Goal: Task Accomplishment & Management: Complete application form

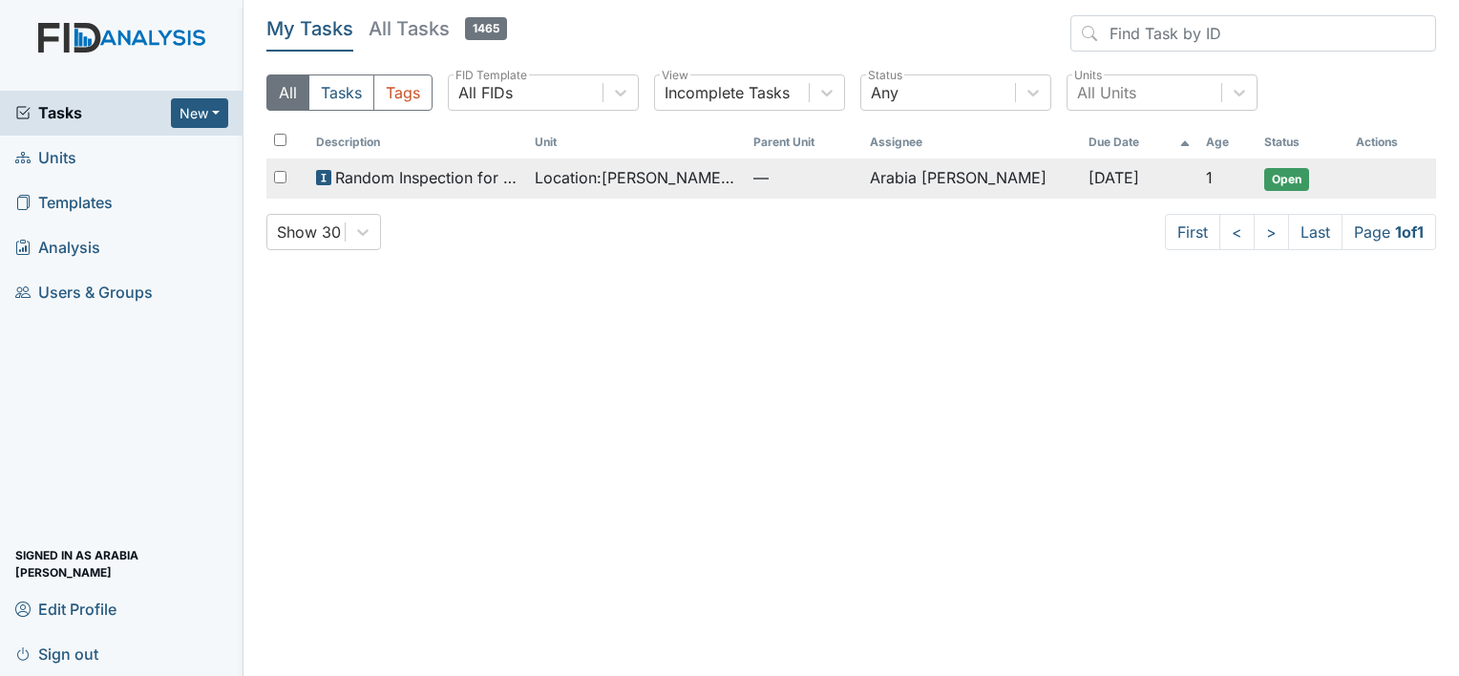
click at [405, 172] on span "Random Inspection for Afternoon" at bounding box center [427, 177] width 184 height 23
click at [412, 182] on span "Random Inspection for Afternoon" at bounding box center [427, 177] width 184 height 23
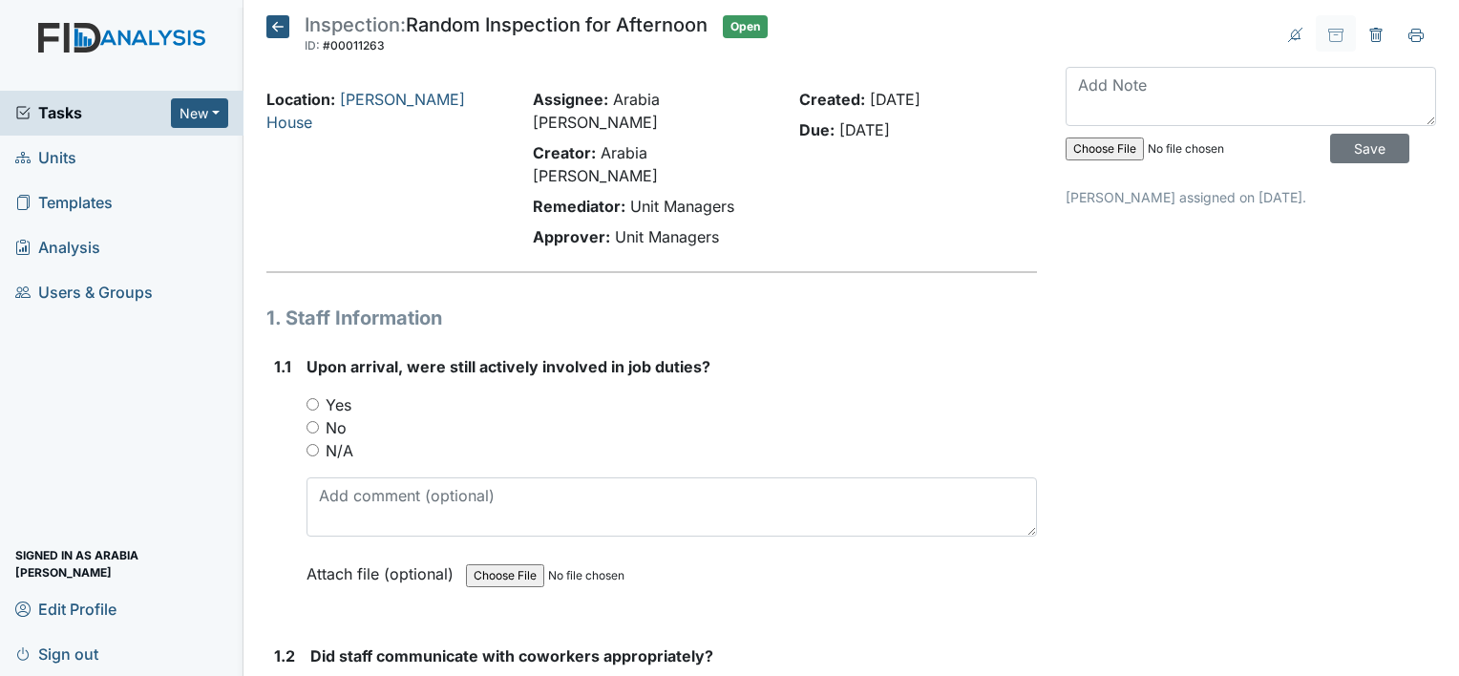
click at [470, 357] on span "Upon arrival, were still actively involved in job duties?" at bounding box center [508, 366] width 404 height 19
click at [275, 27] on icon at bounding box center [277, 26] width 23 height 23
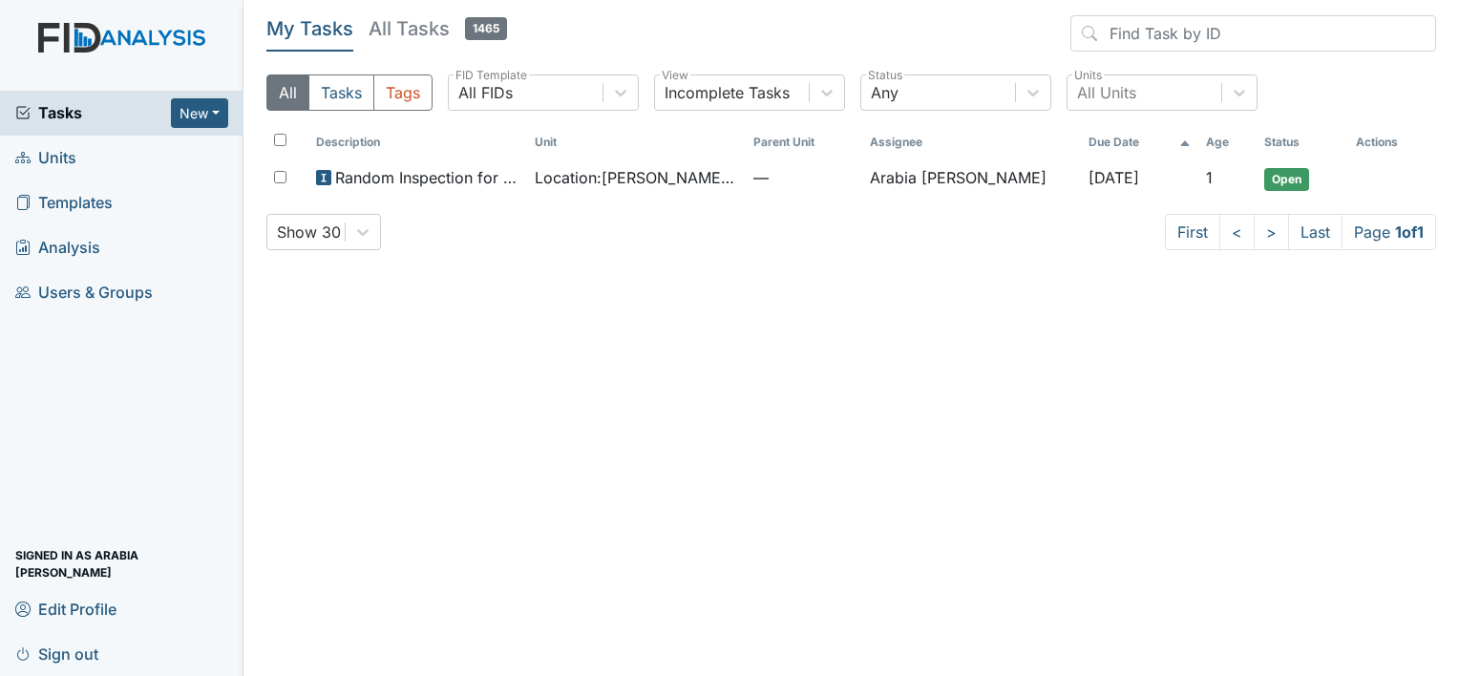
click at [114, 190] on link "Templates" at bounding box center [121, 202] width 243 height 45
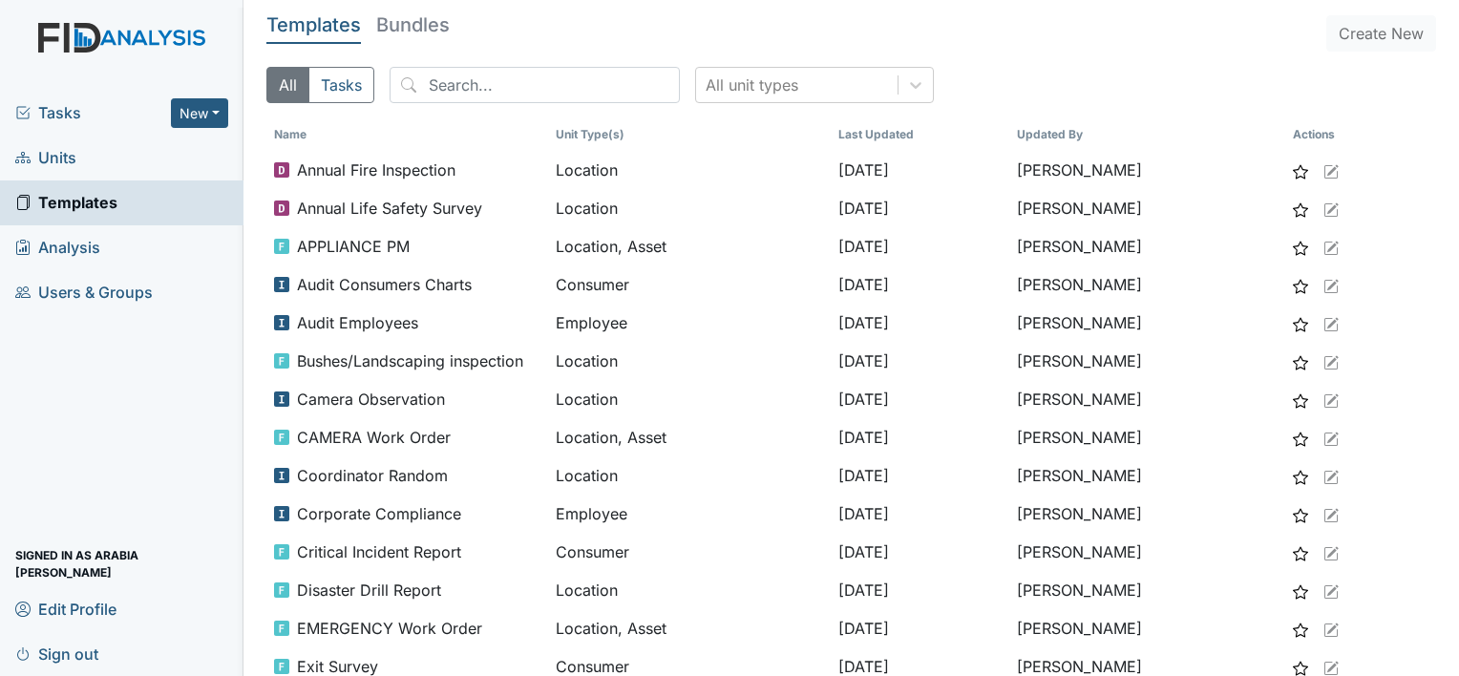
click at [115, 151] on link "Units" at bounding box center [121, 158] width 243 height 45
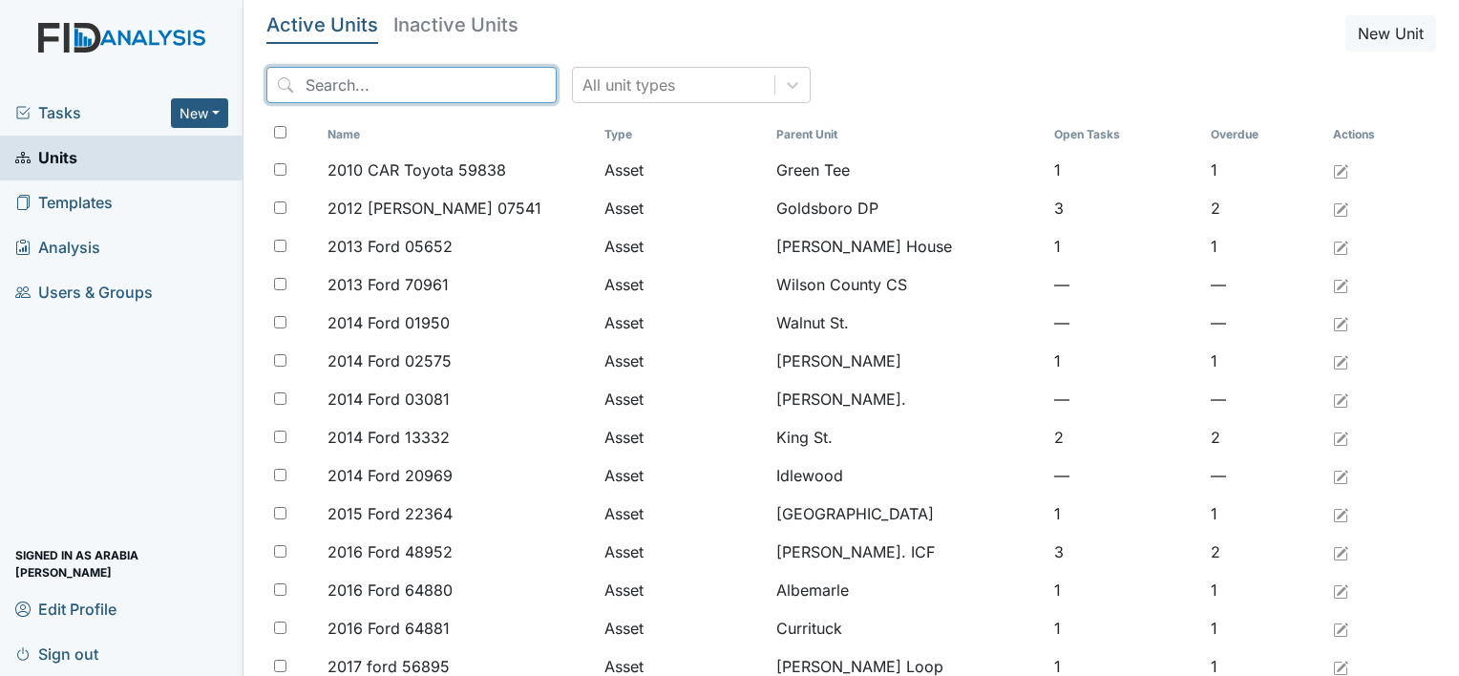
click at [476, 79] on input "search" at bounding box center [411, 85] width 290 height 36
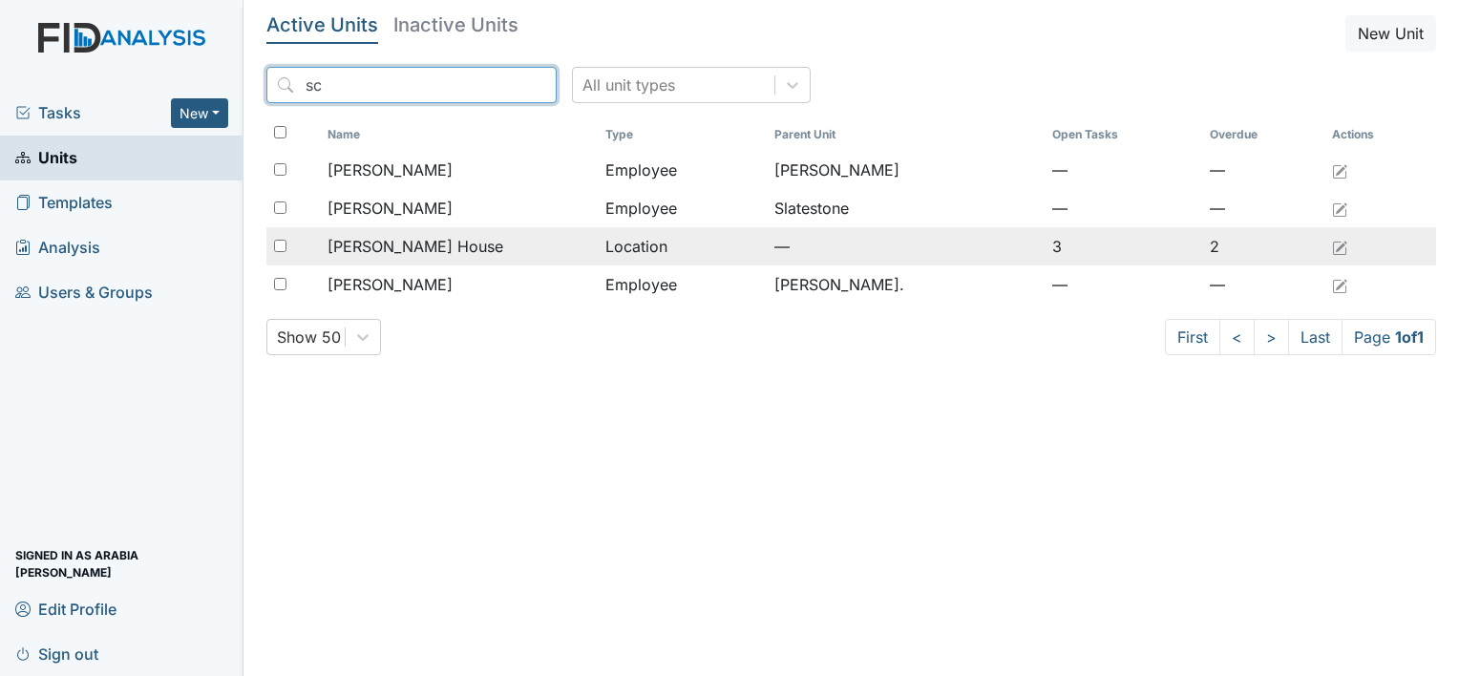
type input "sc"
click at [416, 238] on span "[PERSON_NAME] House" at bounding box center [415, 246] width 176 height 23
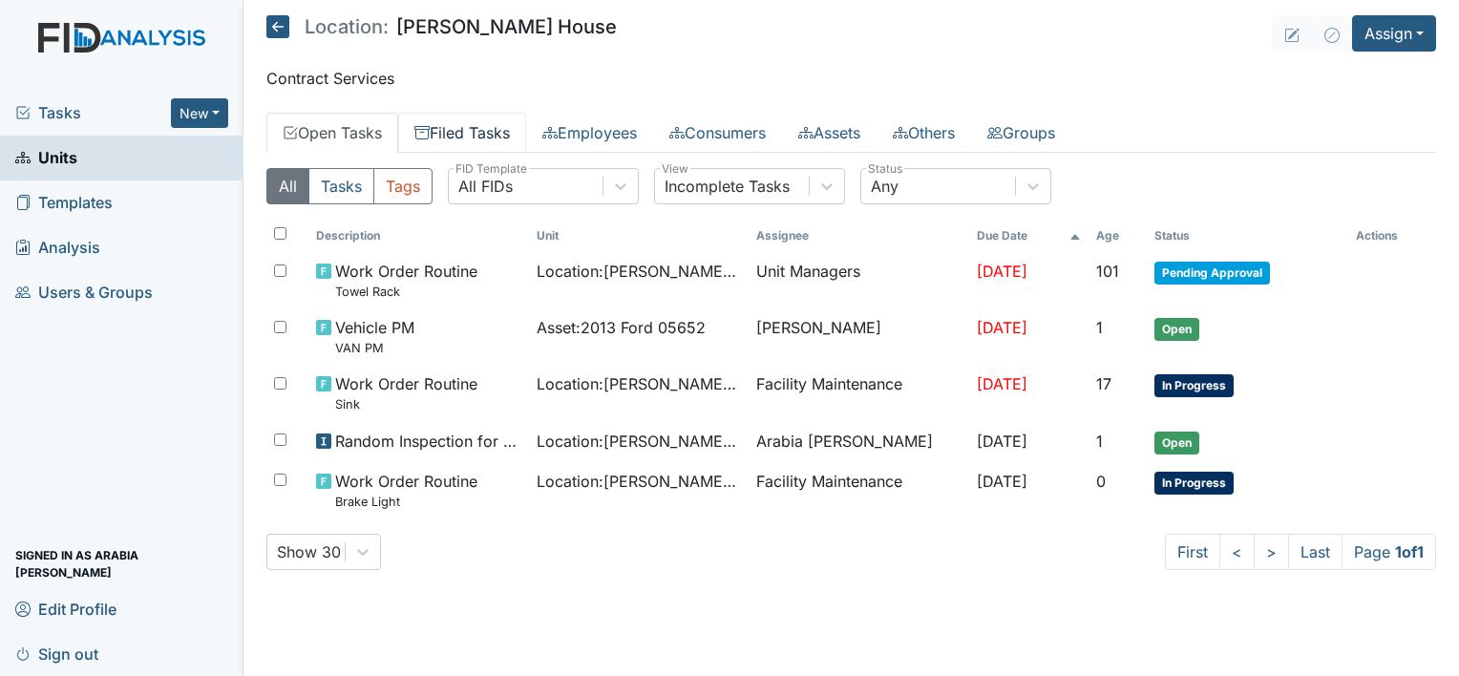
click at [456, 130] on link "Filed Tasks" at bounding box center [462, 133] width 128 height 40
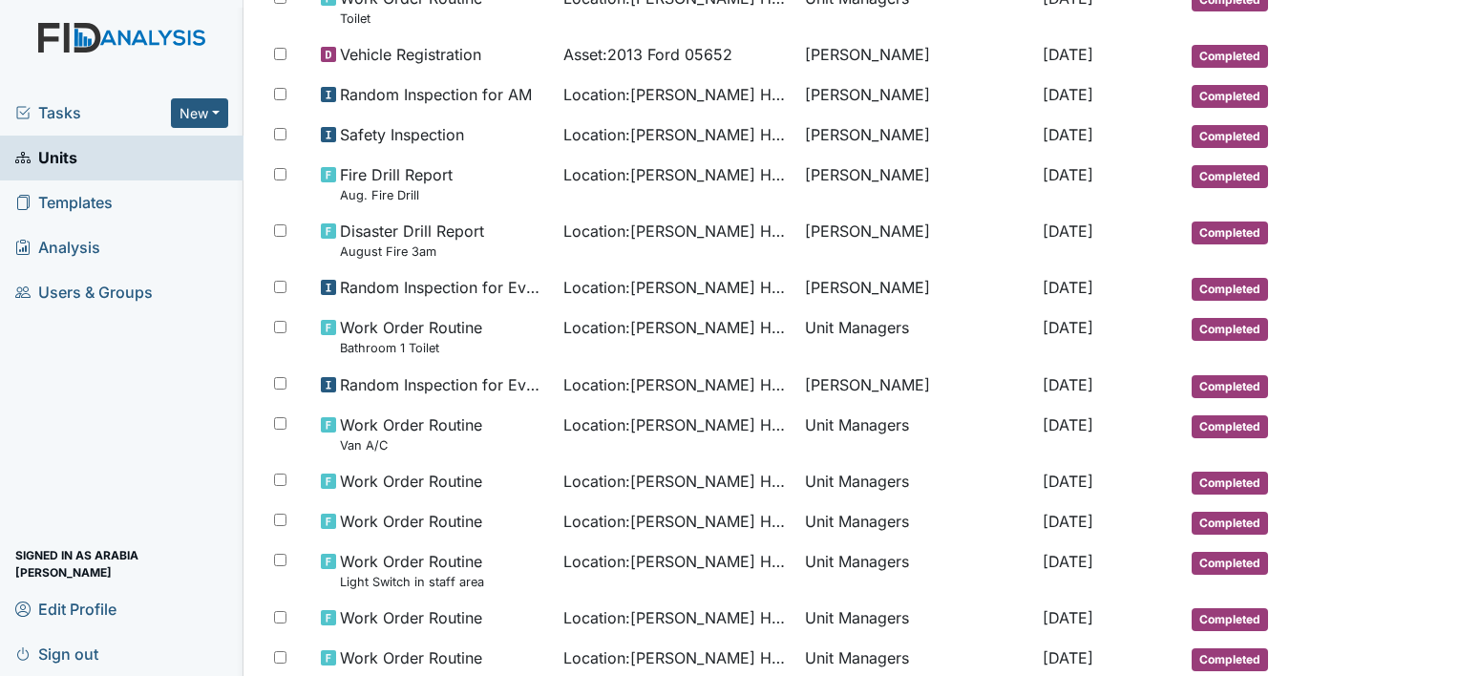
scroll to position [586, 0]
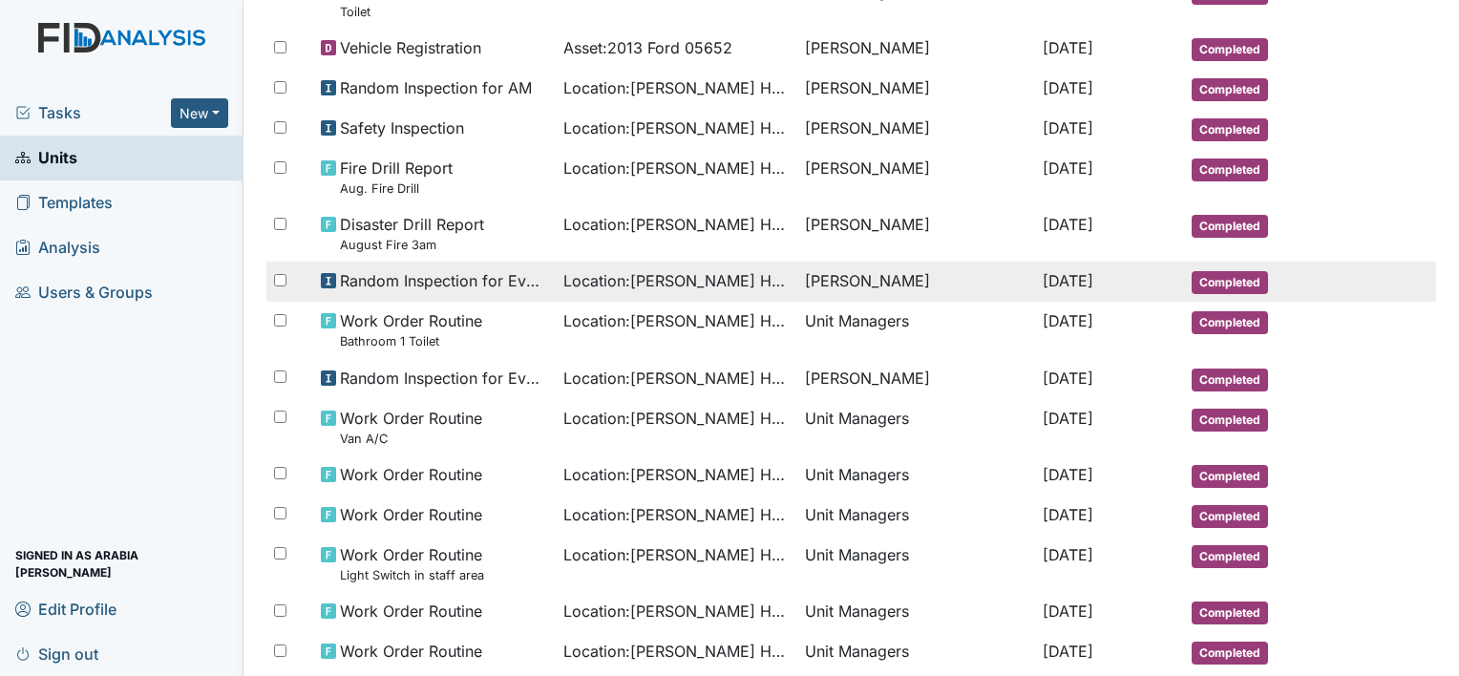
click at [527, 275] on span "Random Inspection for Evening" at bounding box center [444, 280] width 208 height 23
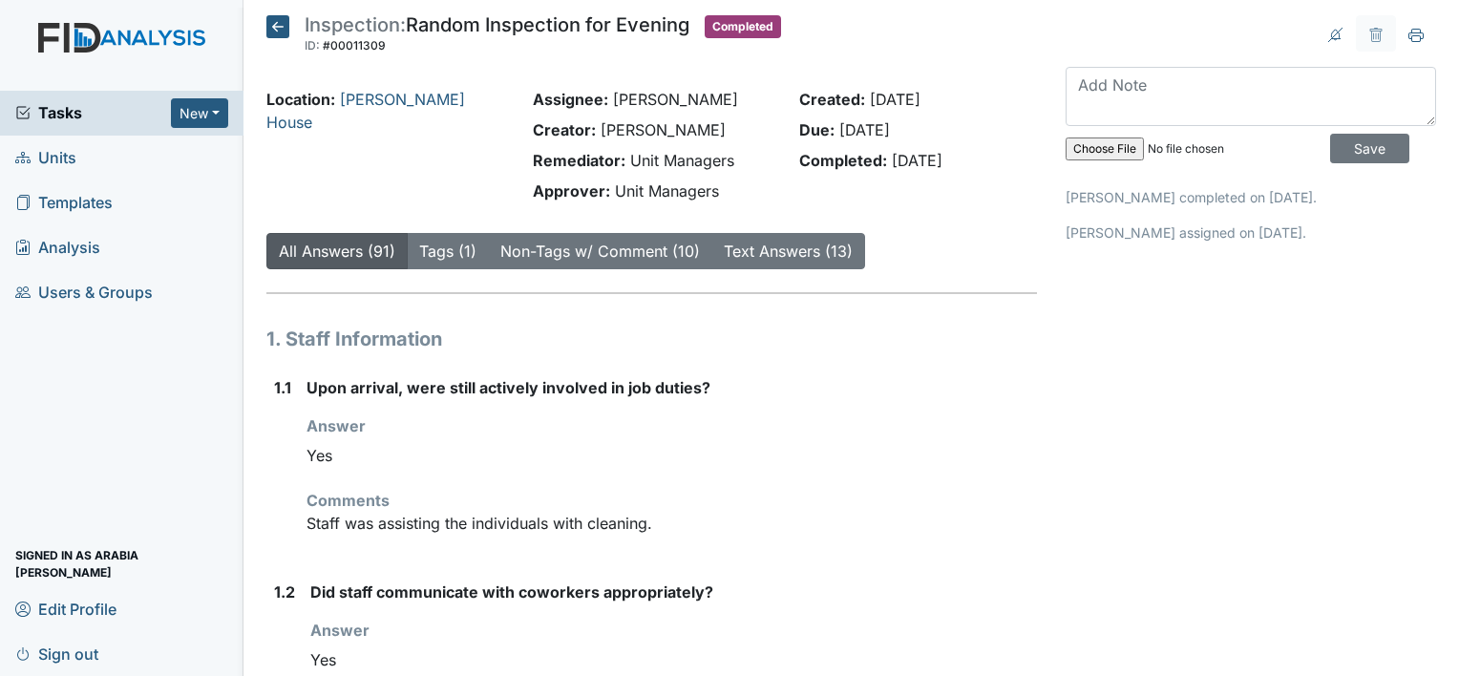
click at [275, 26] on icon at bounding box center [277, 26] width 23 height 23
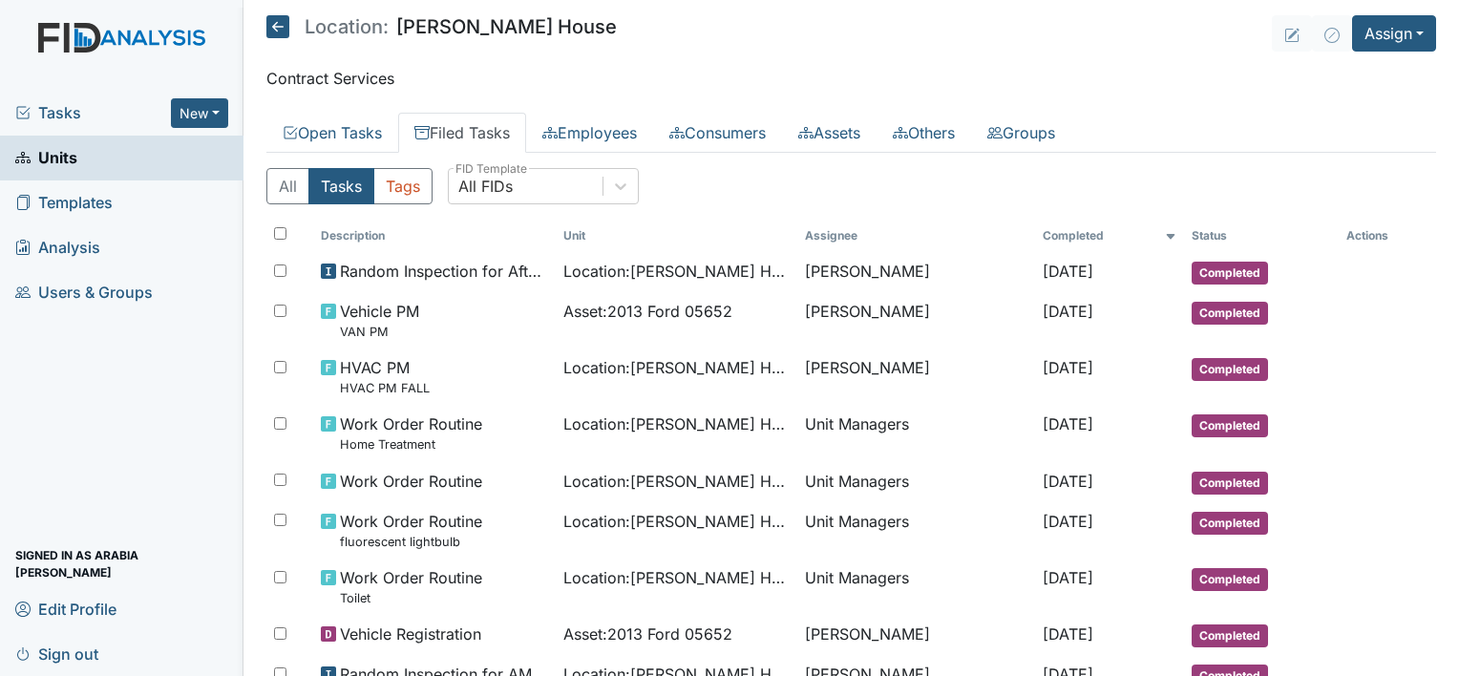
click at [93, 118] on span "Tasks" at bounding box center [93, 112] width 156 height 23
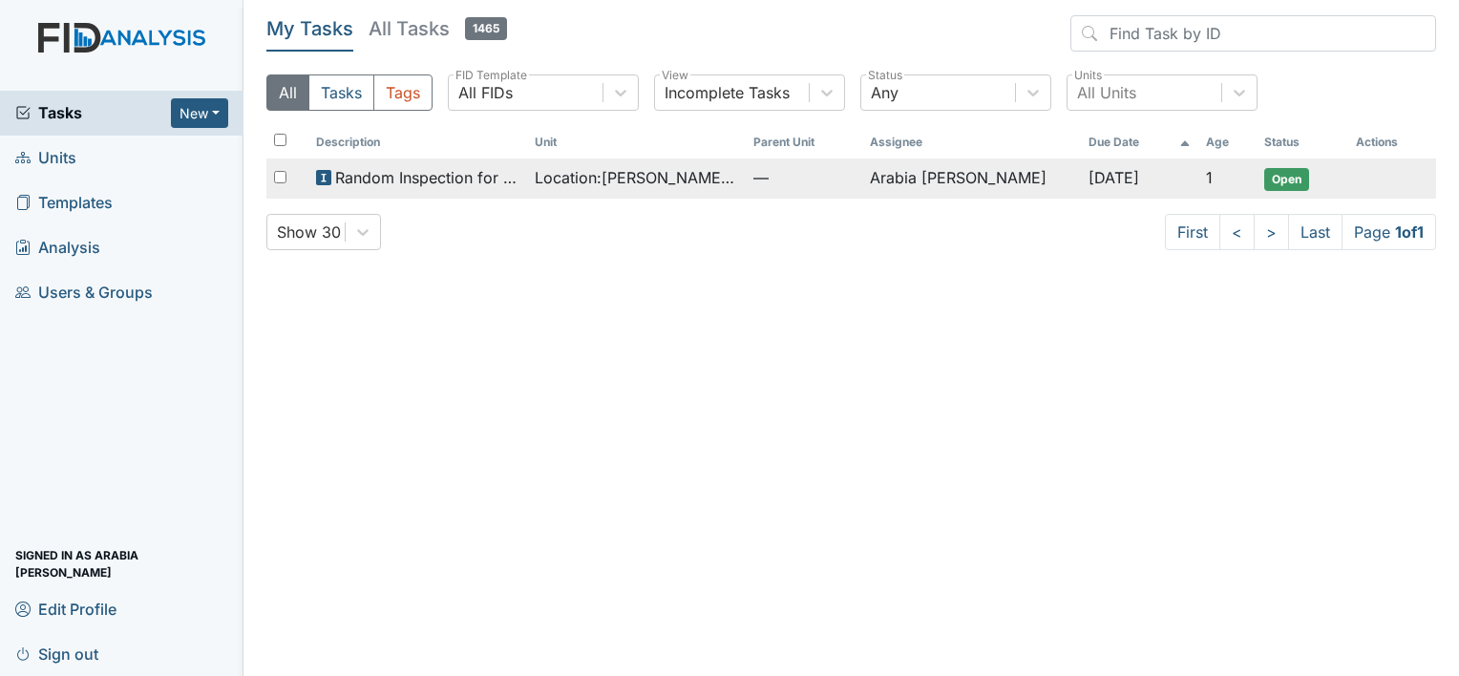
click at [442, 180] on span "Random Inspection for Afternoon" at bounding box center [427, 177] width 184 height 23
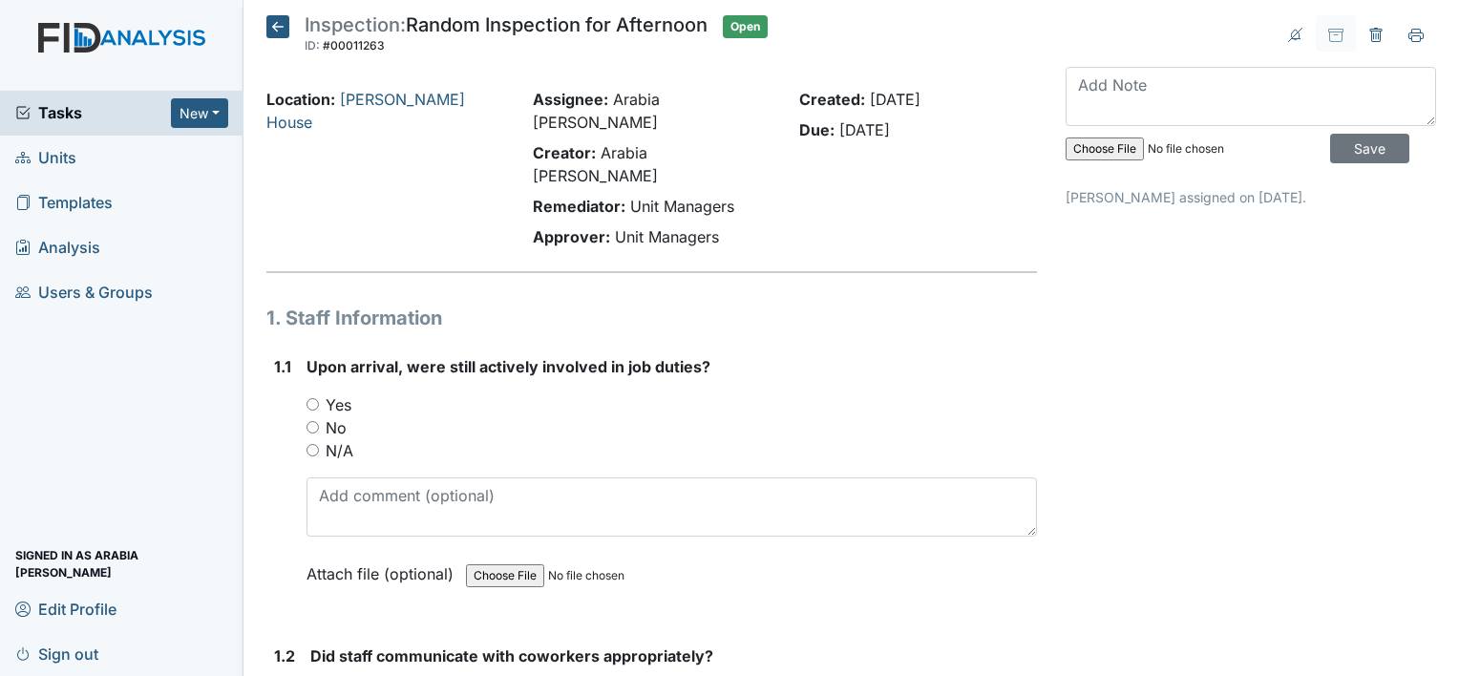
click at [308, 398] on input "Yes" at bounding box center [312, 404] width 12 height 12
radio input "true"
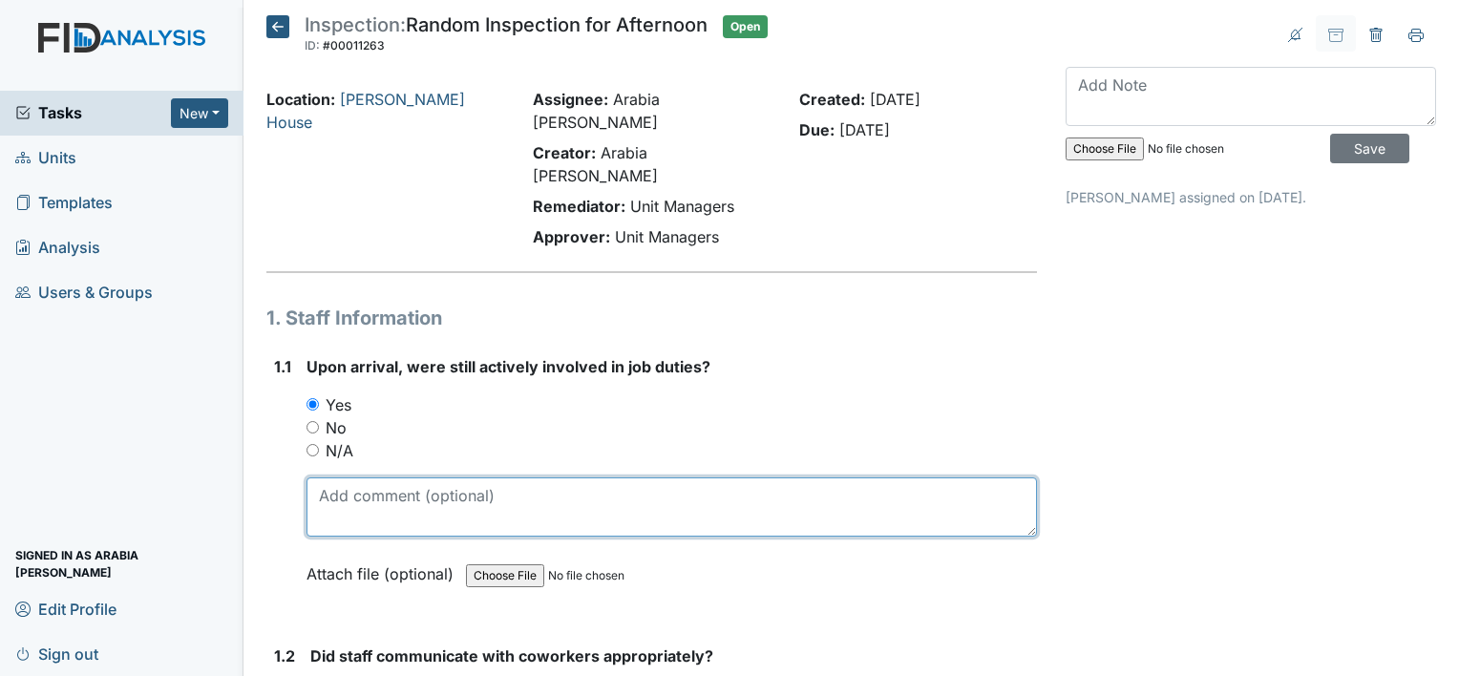
click at [347, 477] on textarea at bounding box center [671, 506] width 730 height 59
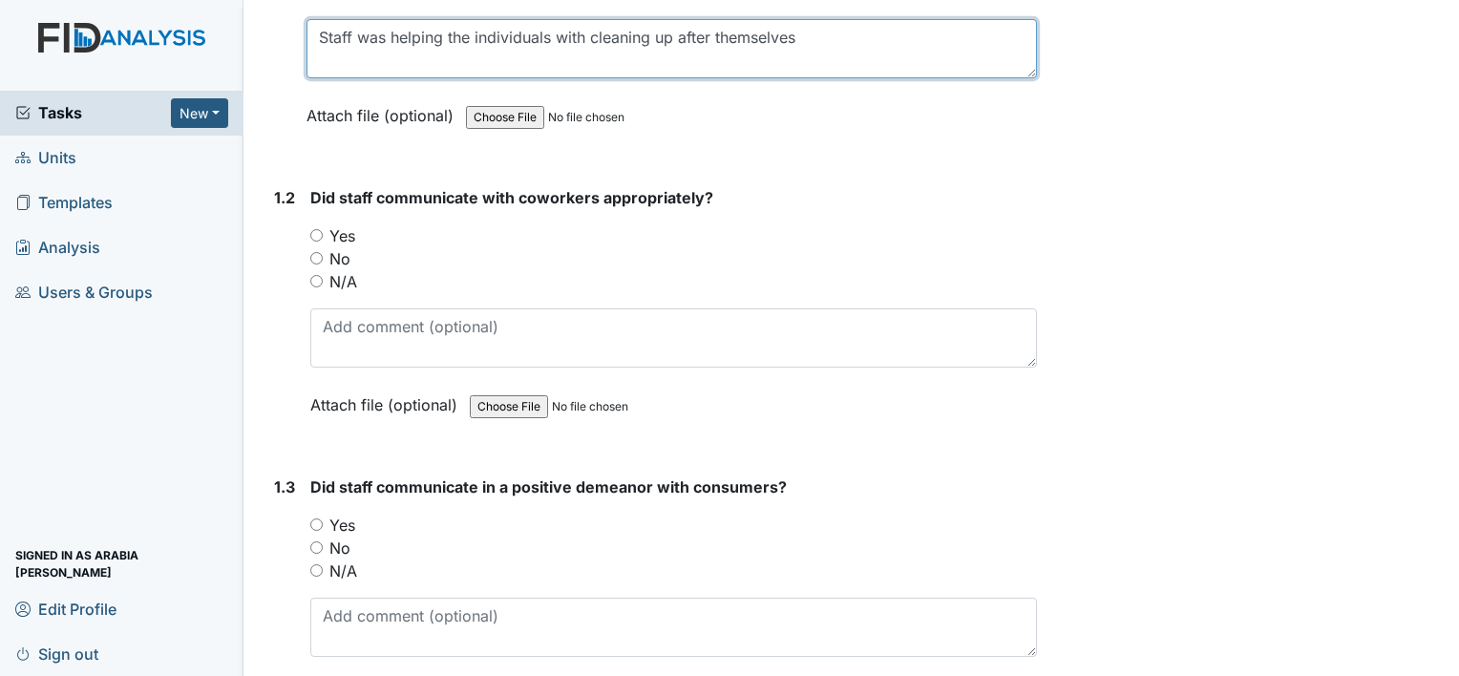
scroll to position [500, 0]
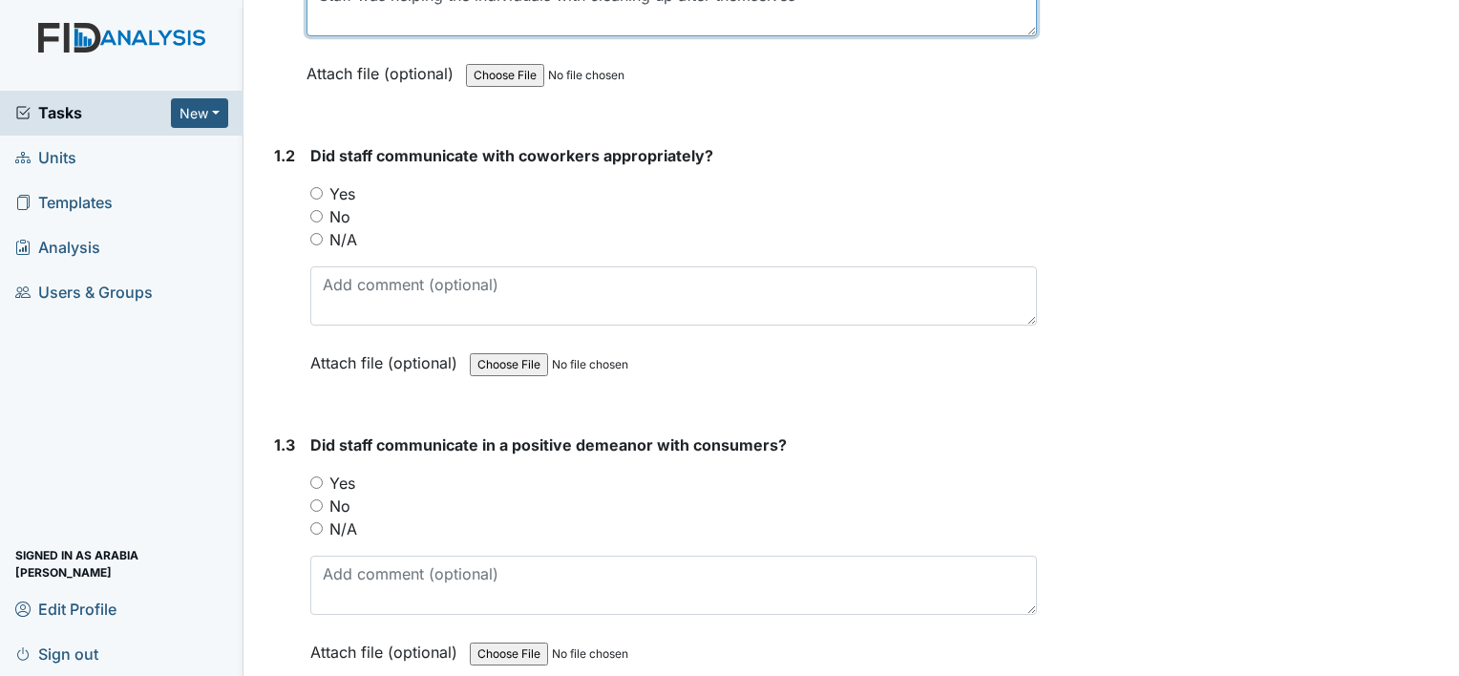
type textarea "Staff was helping the individuals with cleaning up after themselves"
click at [327, 182] on div "Yes" at bounding box center [673, 193] width 727 height 23
click at [316, 187] on input "Yes" at bounding box center [316, 193] width 12 height 12
radio input "true"
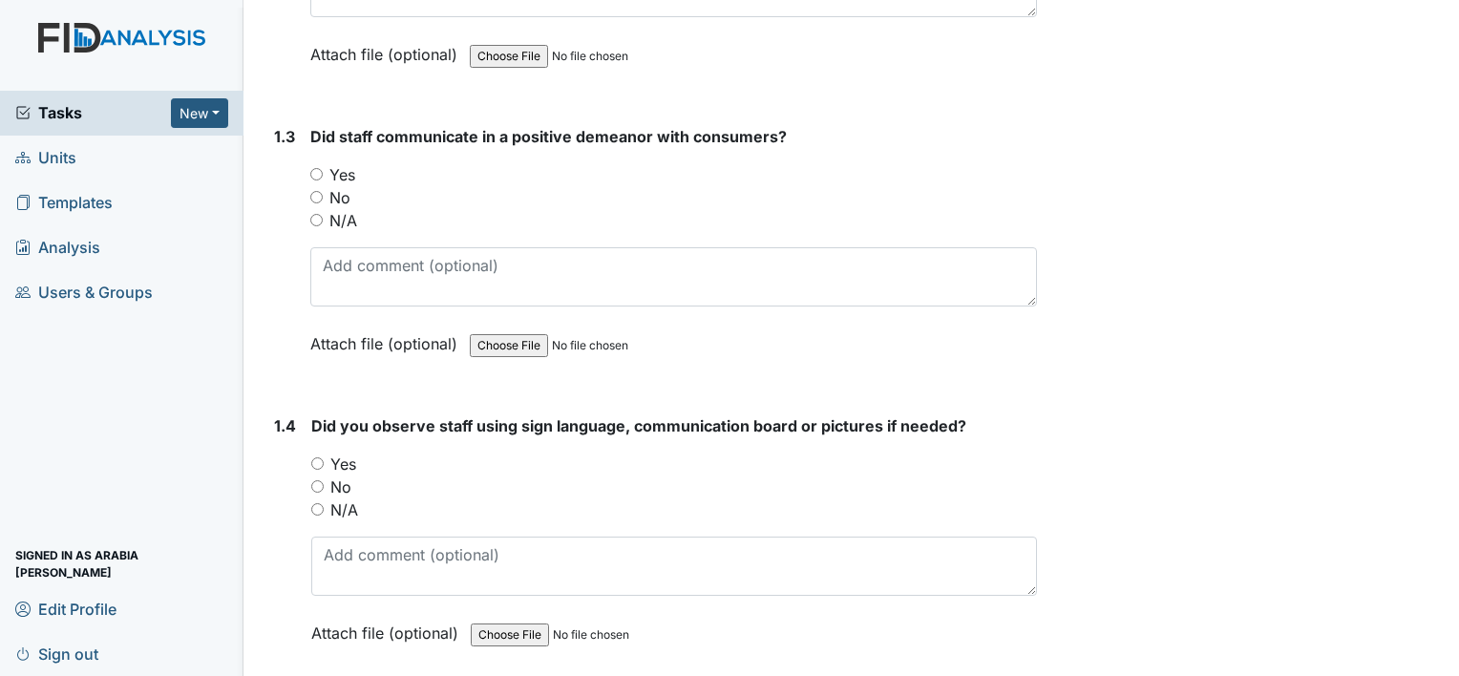
scroll to position [844, 0]
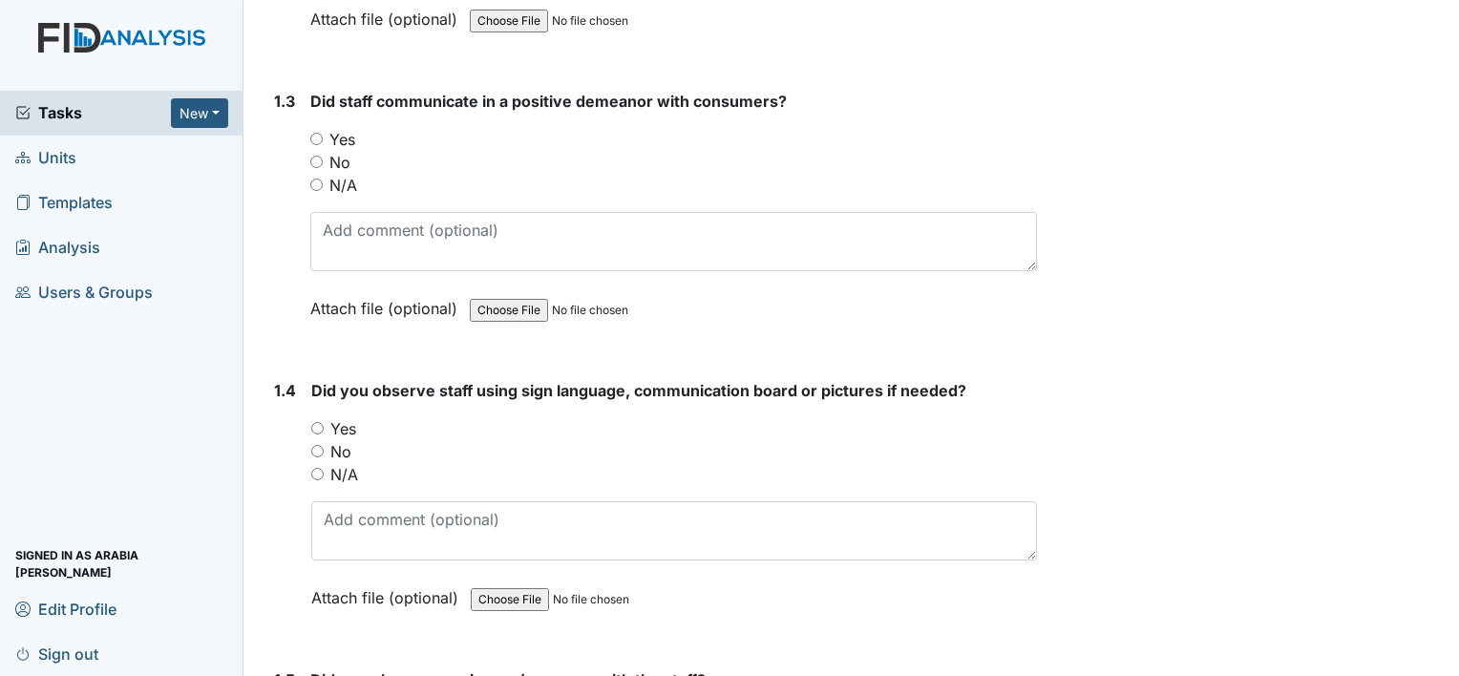
click at [312, 133] on input "Yes" at bounding box center [316, 139] width 12 height 12
radio input "true"
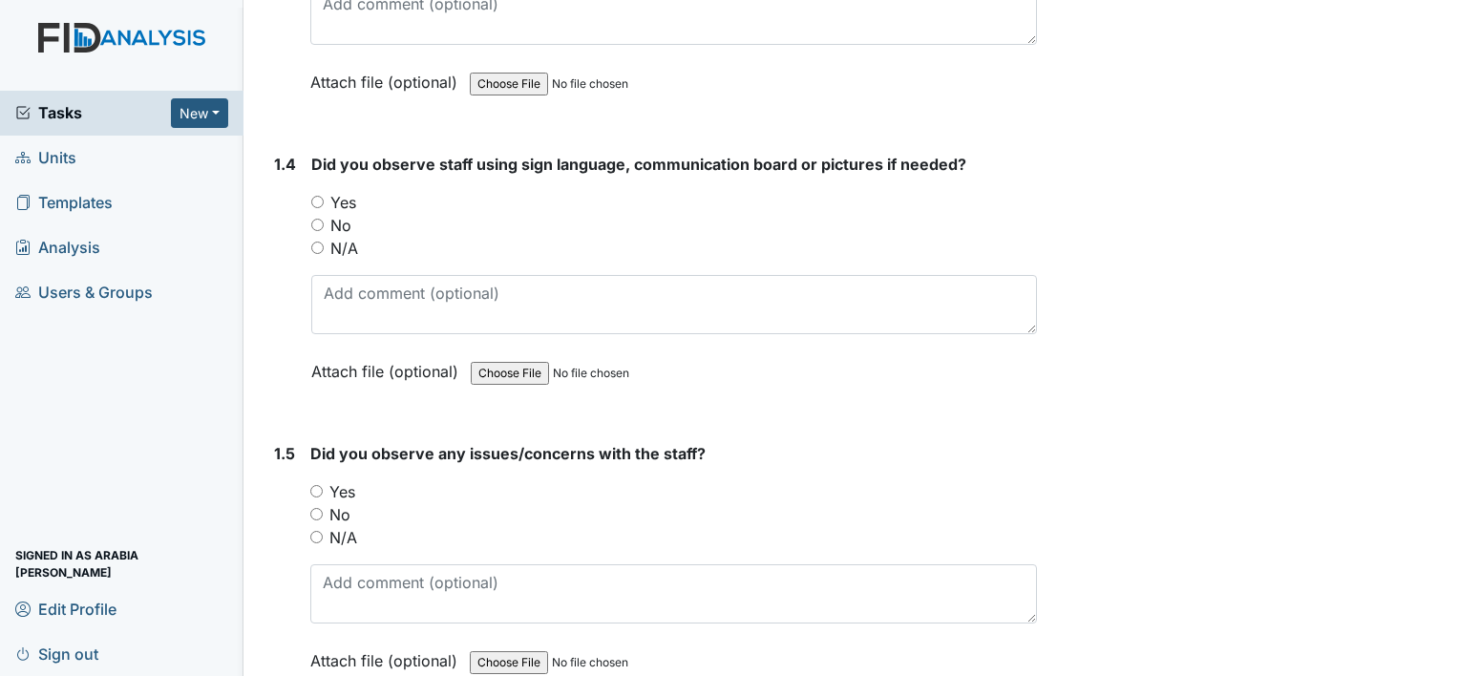
scroll to position [1073, 0]
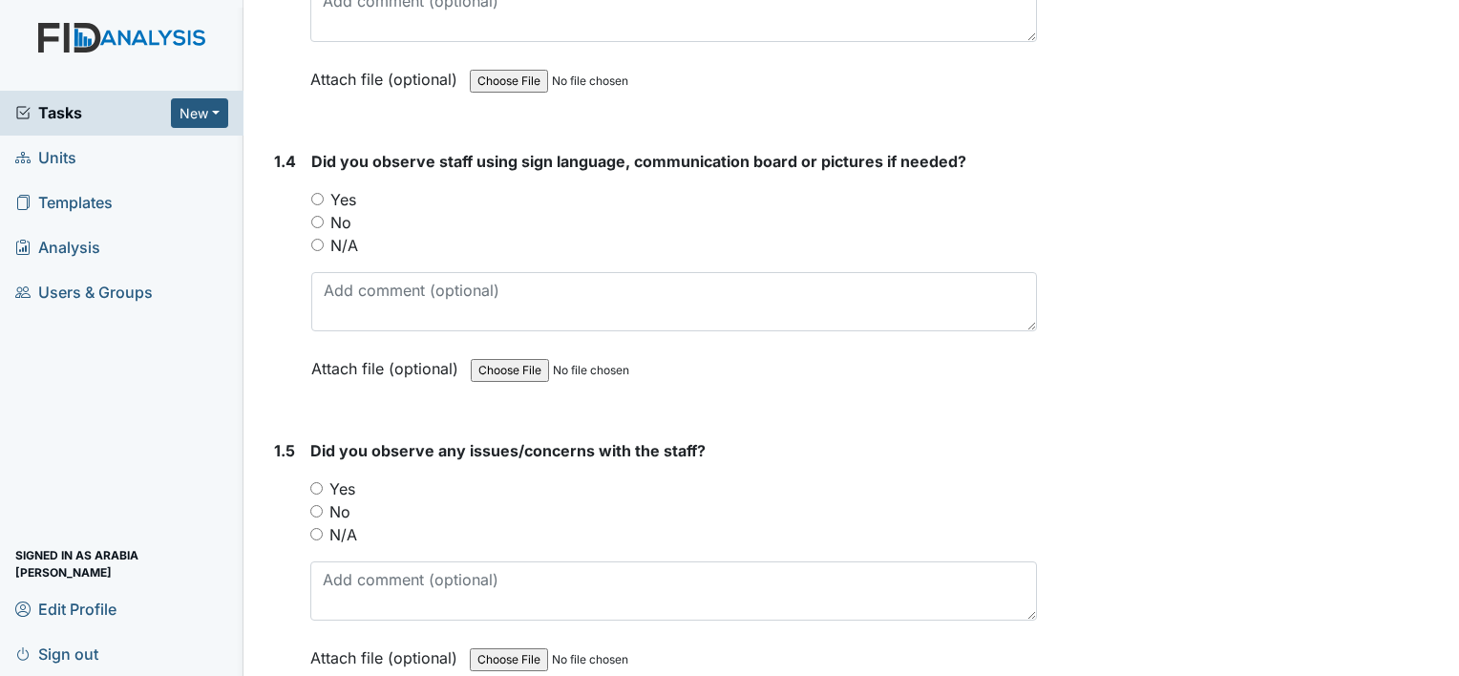
click at [332, 234] on label "N/A" at bounding box center [344, 245] width 28 height 23
click at [324, 239] on input "N/A" at bounding box center [317, 245] width 12 height 12
radio input "true"
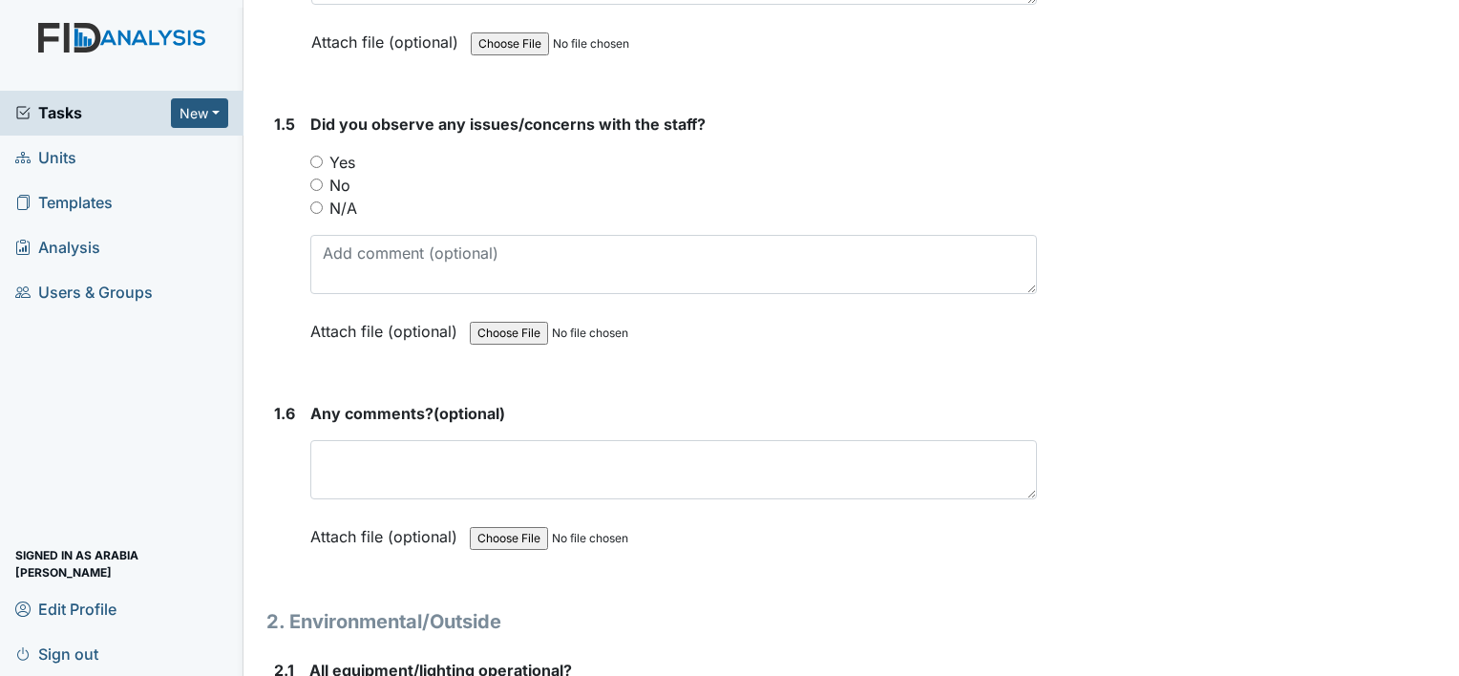
scroll to position [1417, 0]
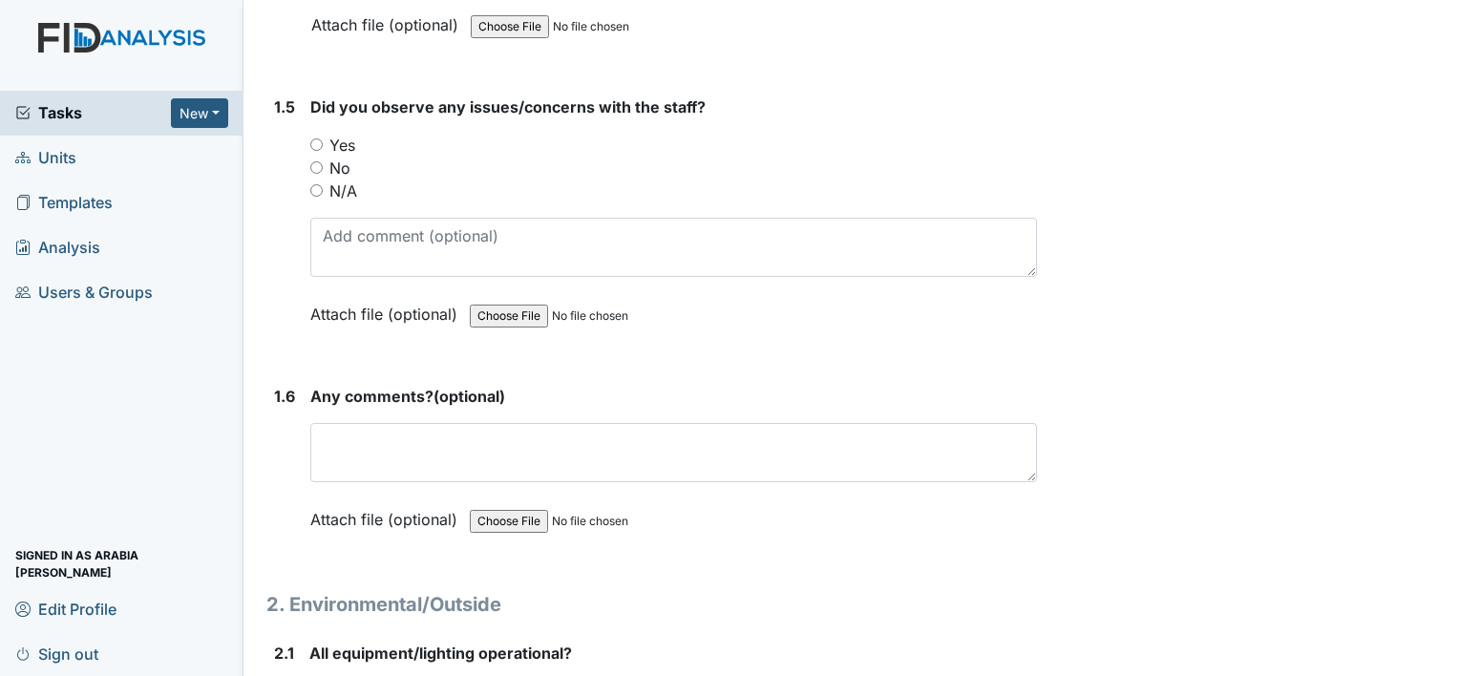
click at [321, 161] on input "No" at bounding box center [316, 167] width 12 height 12
radio input "true"
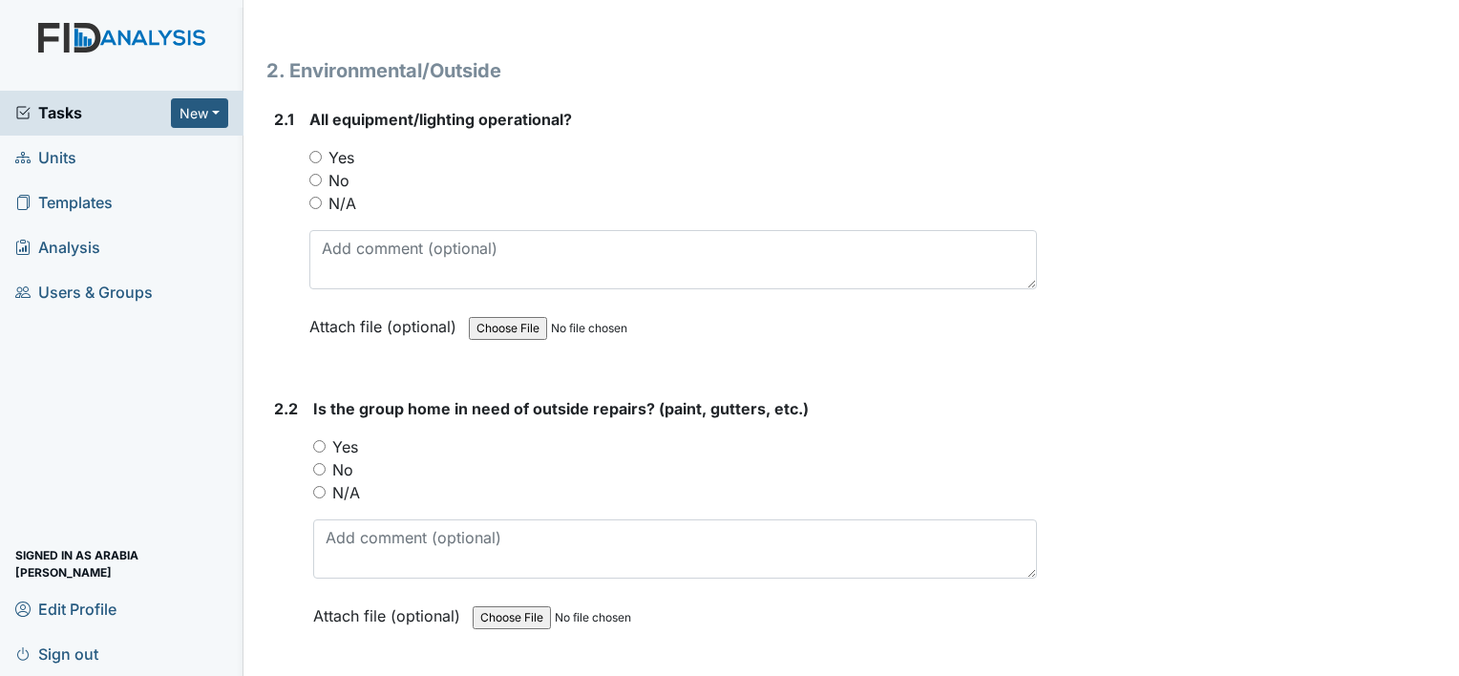
scroll to position [1952, 0]
click at [328, 145] on label "Yes" at bounding box center [341, 156] width 26 height 23
click at [322, 150] on input "Yes" at bounding box center [315, 156] width 12 height 12
radio input "true"
click at [324, 462] on input "No" at bounding box center [319, 468] width 12 height 12
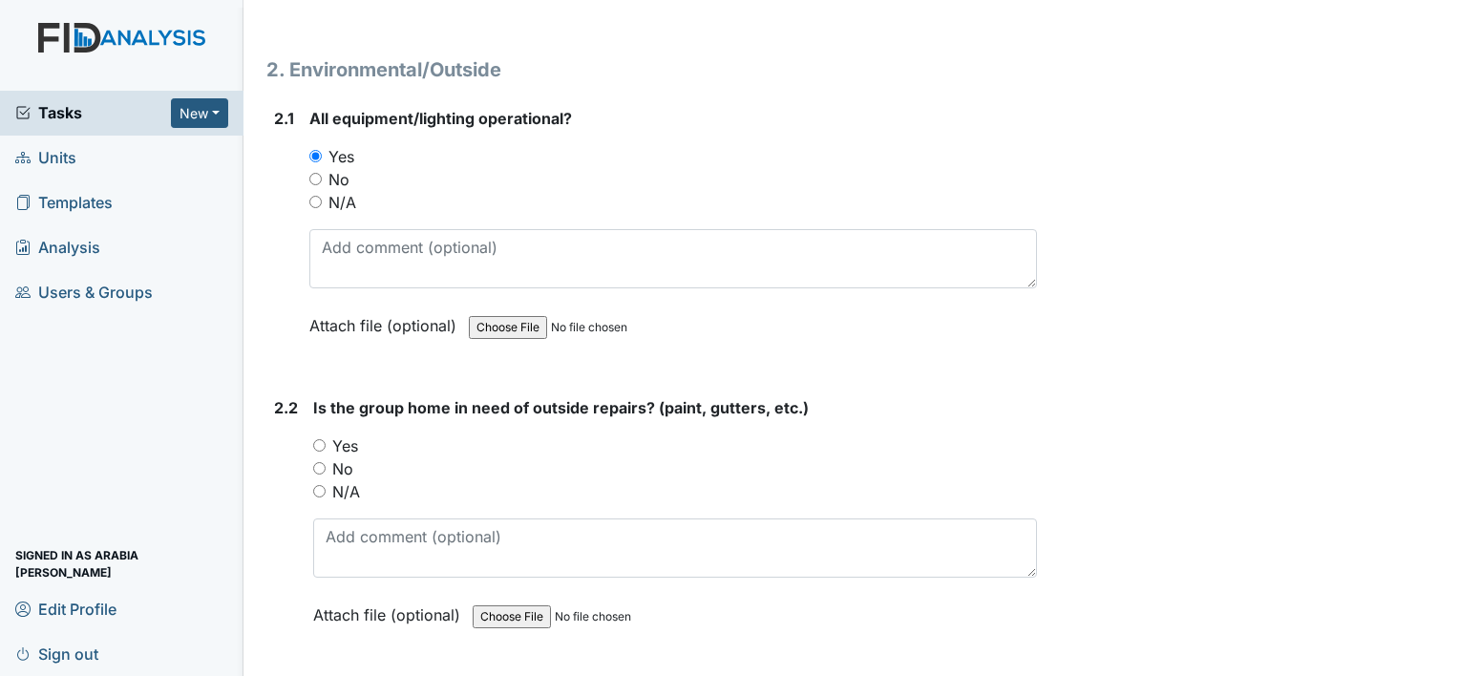
radio input "true"
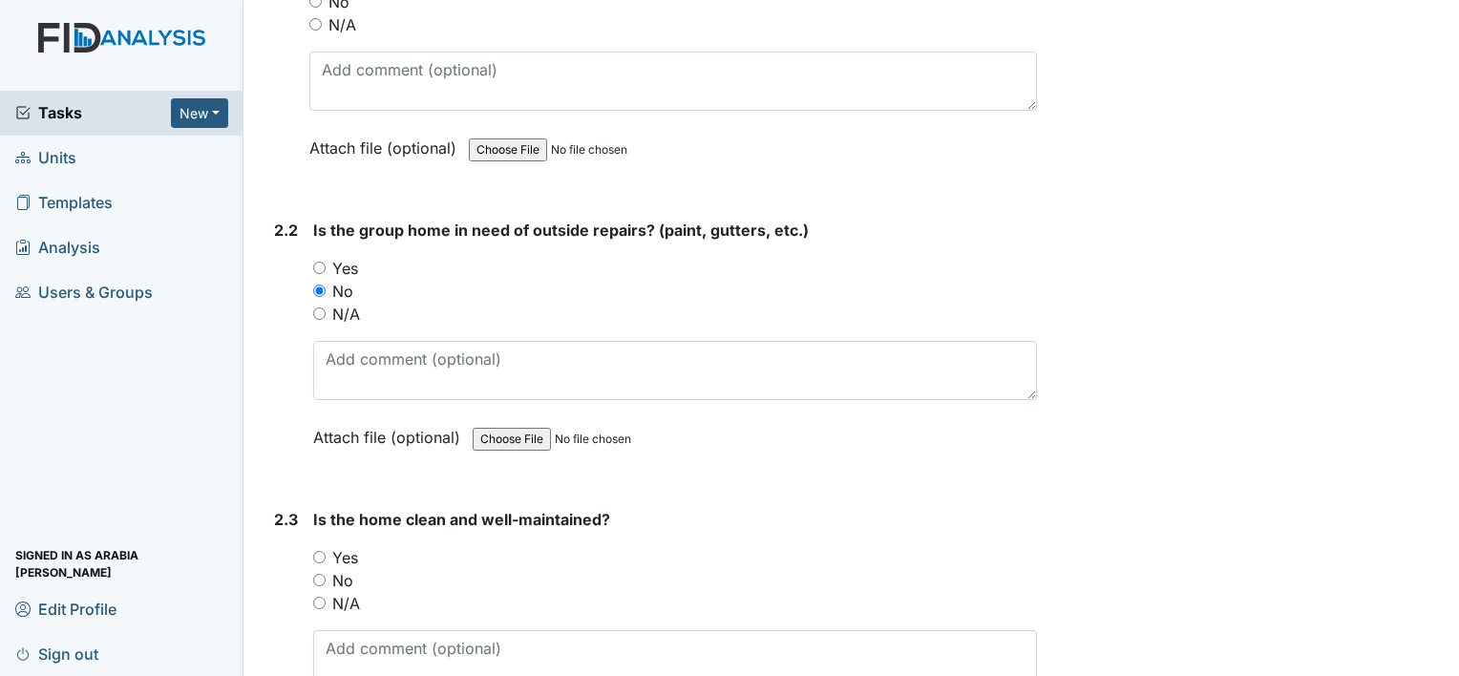
scroll to position [2143, 0]
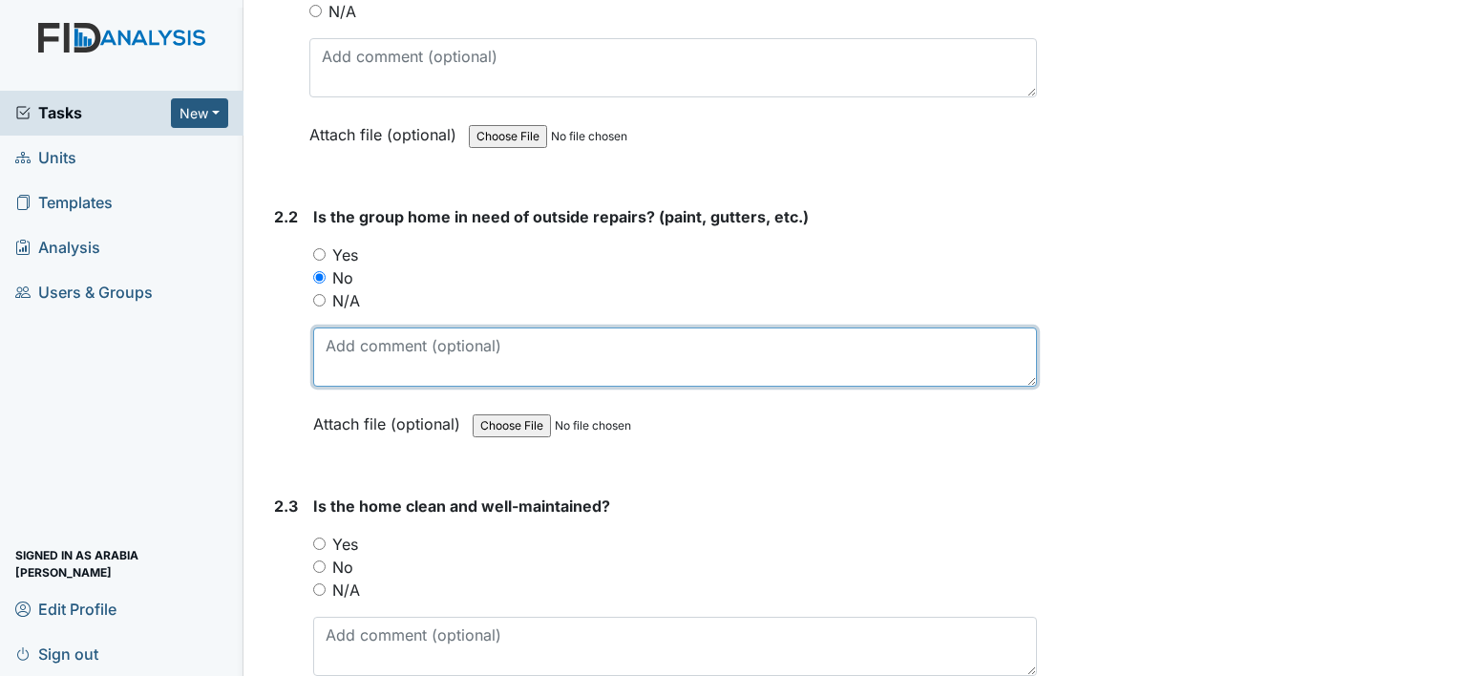
click at [567, 327] on textarea at bounding box center [675, 356] width 724 height 59
type textarea "P"
type textarea "Some painting was done this morning inside the home"
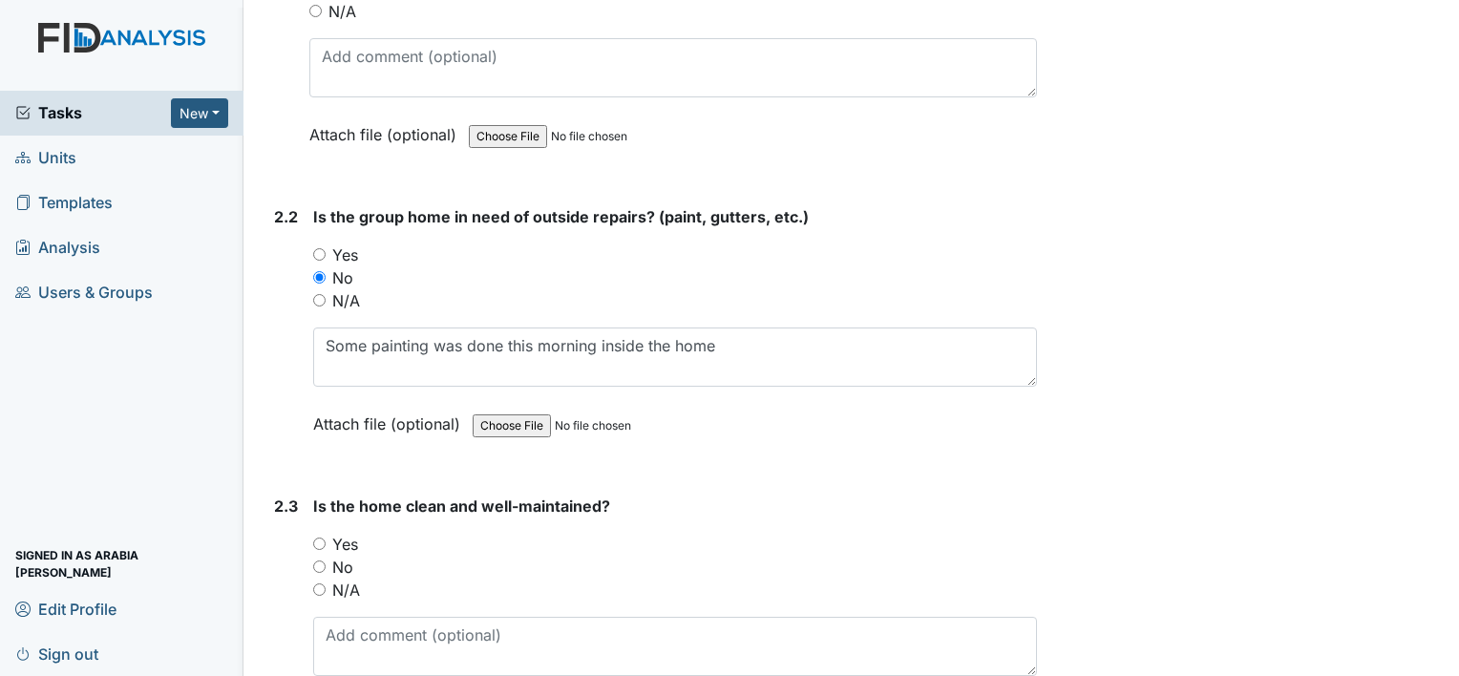
click at [348, 533] on label "Yes" at bounding box center [345, 544] width 26 height 23
click at [326, 538] on input "Yes" at bounding box center [319, 544] width 12 height 12
radio input "true"
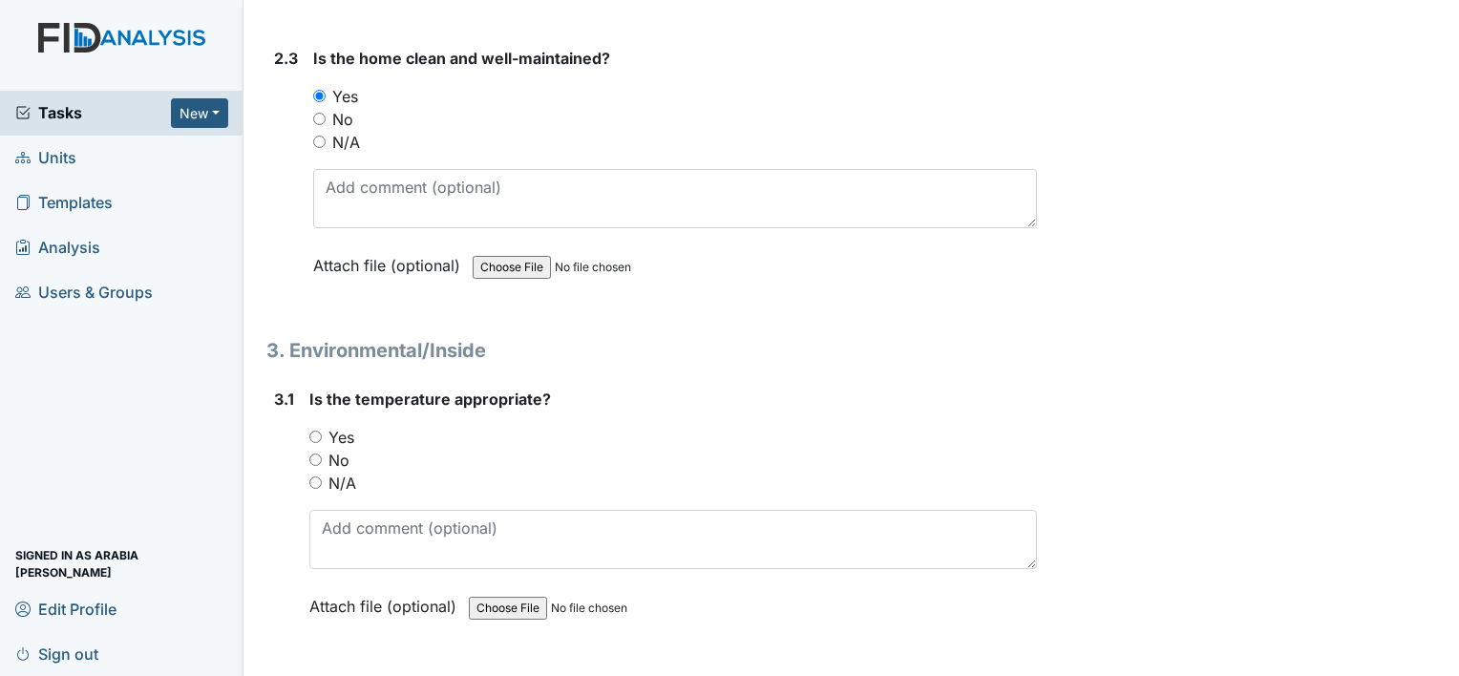
scroll to position [2601, 0]
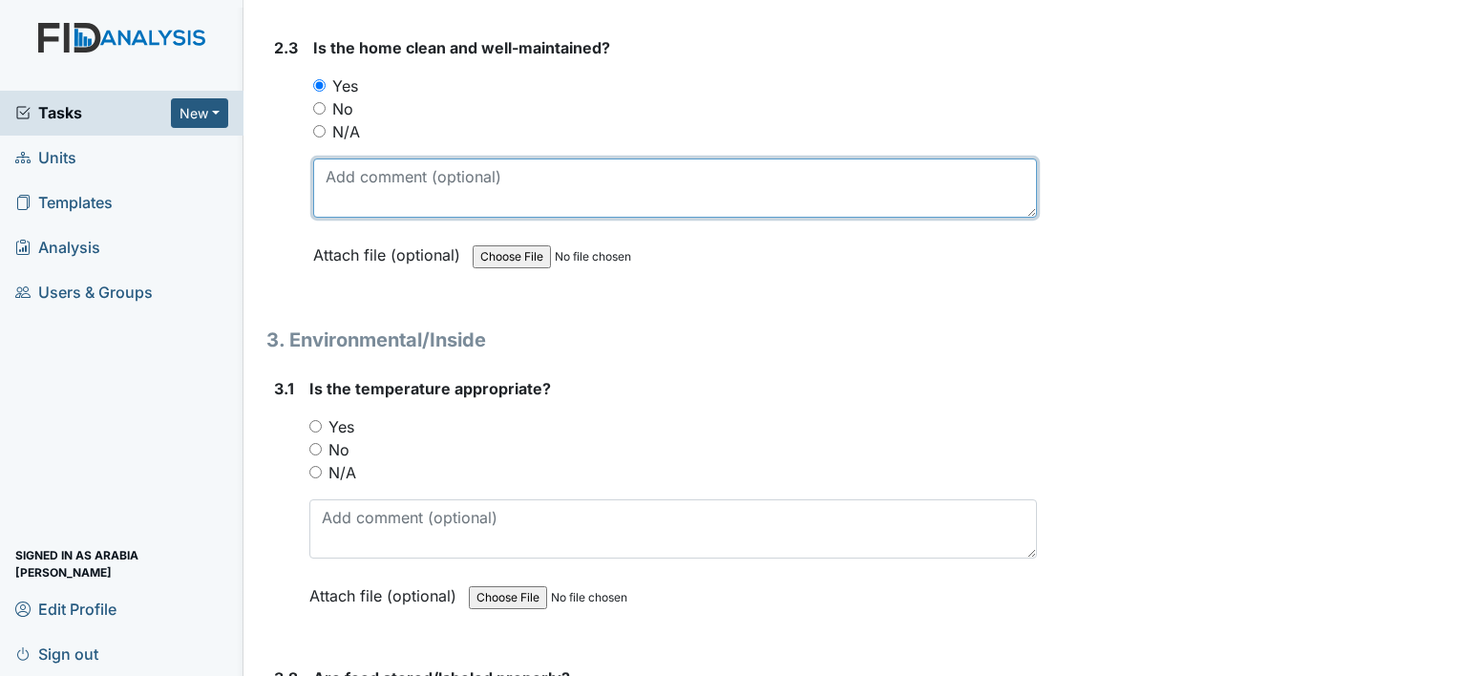
click at [494, 158] on textarea at bounding box center [675, 187] width 724 height 59
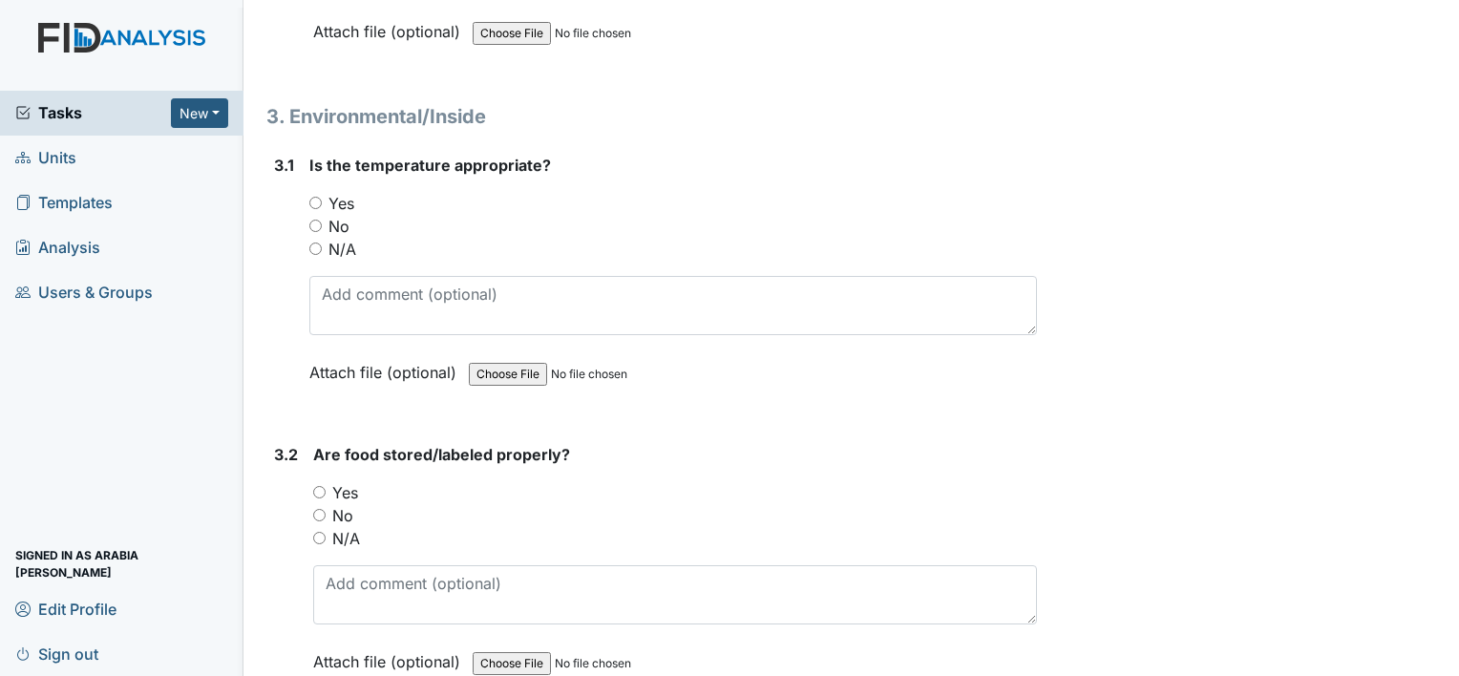
scroll to position [2830, 0]
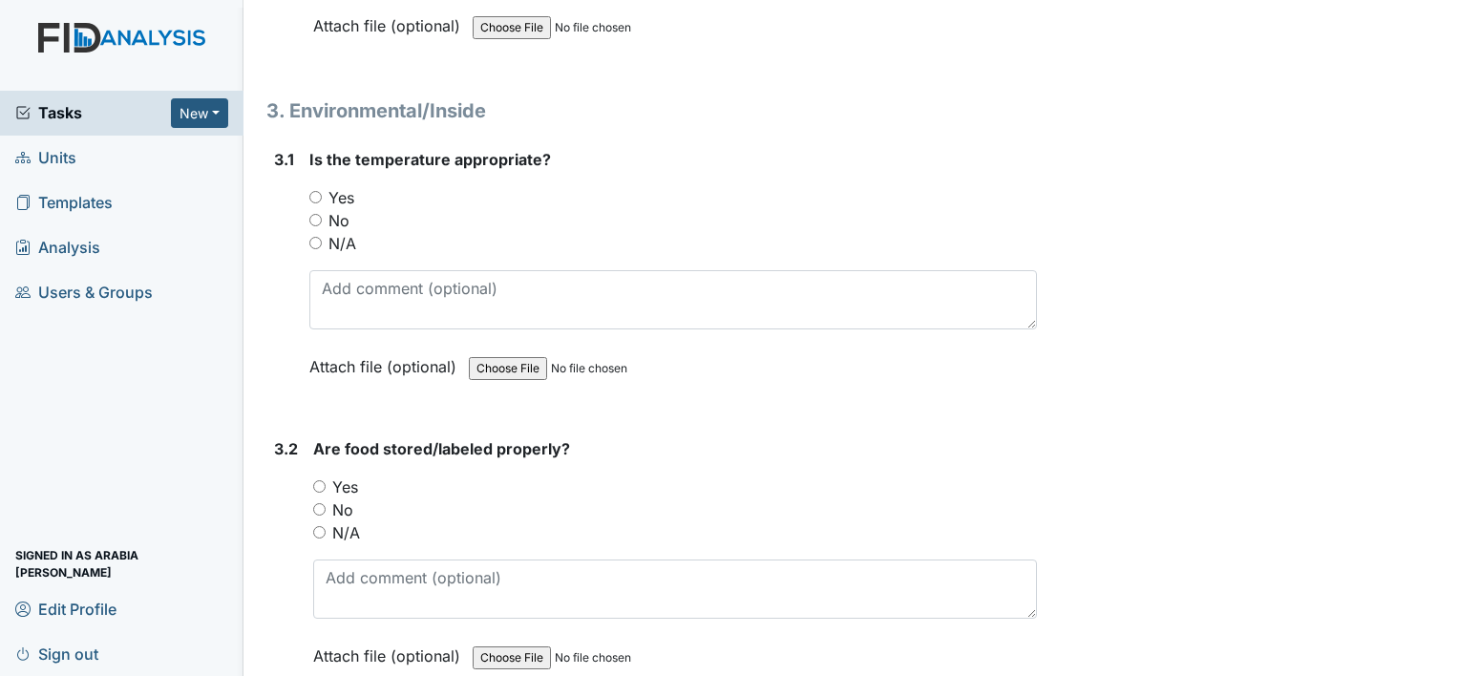
type textarea "House was deep cleaned [DATE] by individuals"
click at [326, 475] on div "Yes" at bounding box center [675, 486] width 724 height 23
click at [317, 480] on input "Yes" at bounding box center [319, 486] width 12 height 12
radio input "true"
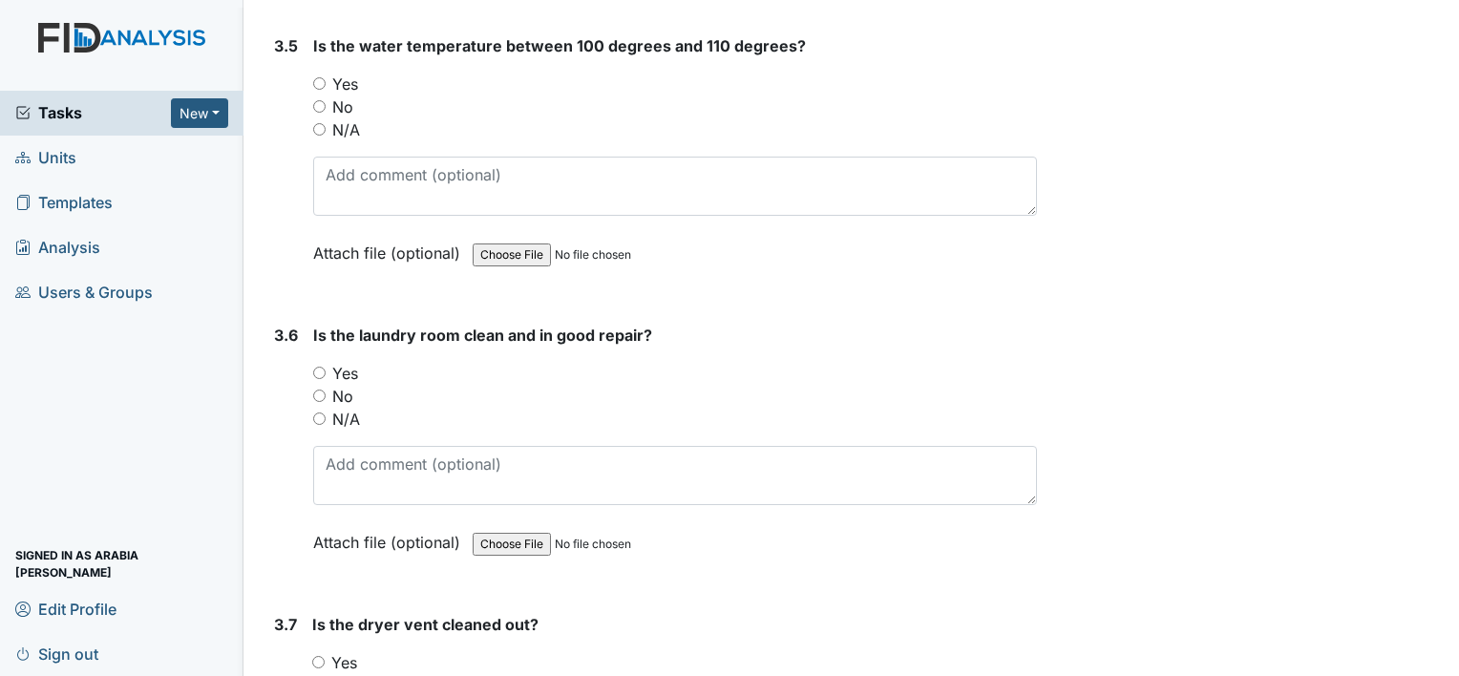
scroll to position [4104, 0]
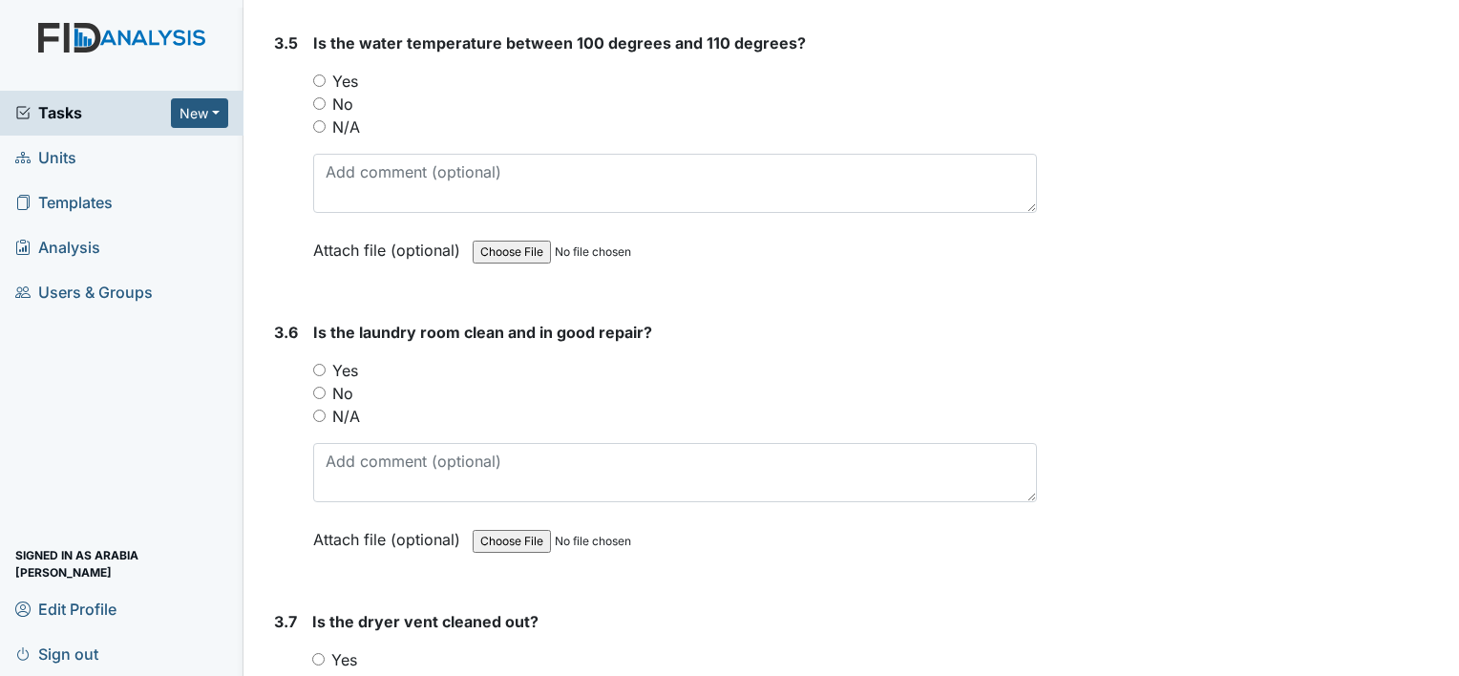
click at [332, 359] on label "Yes" at bounding box center [345, 370] width 26 height 23
click at [326, 364] on input "Yes" at bounding box center [319, 370] width 12 height 12
radio input "true"
click at [340, 648] on label "Yes" at bounding box center [344, 659] width 26 height 23
click at [325, 653] on input "Yes" at bounding box center [318, 659] width 12 height 12
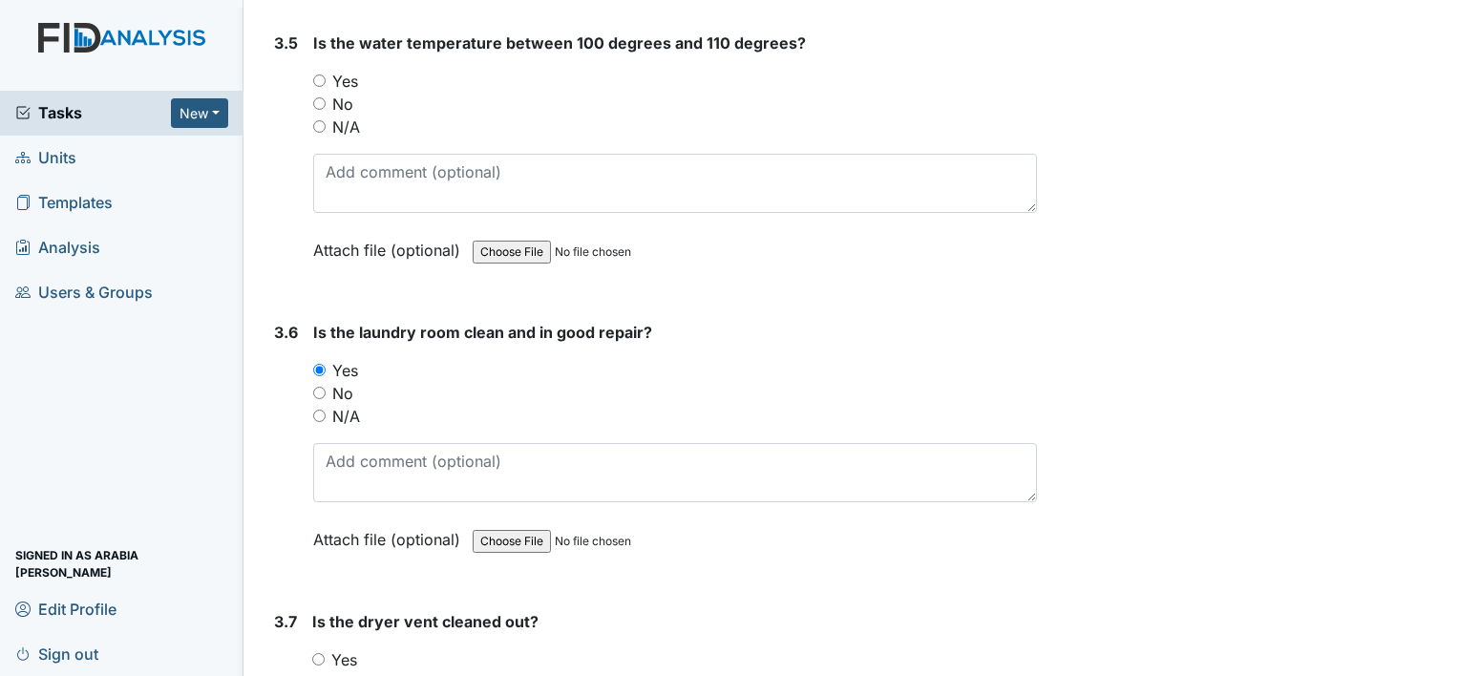
radio input "true"
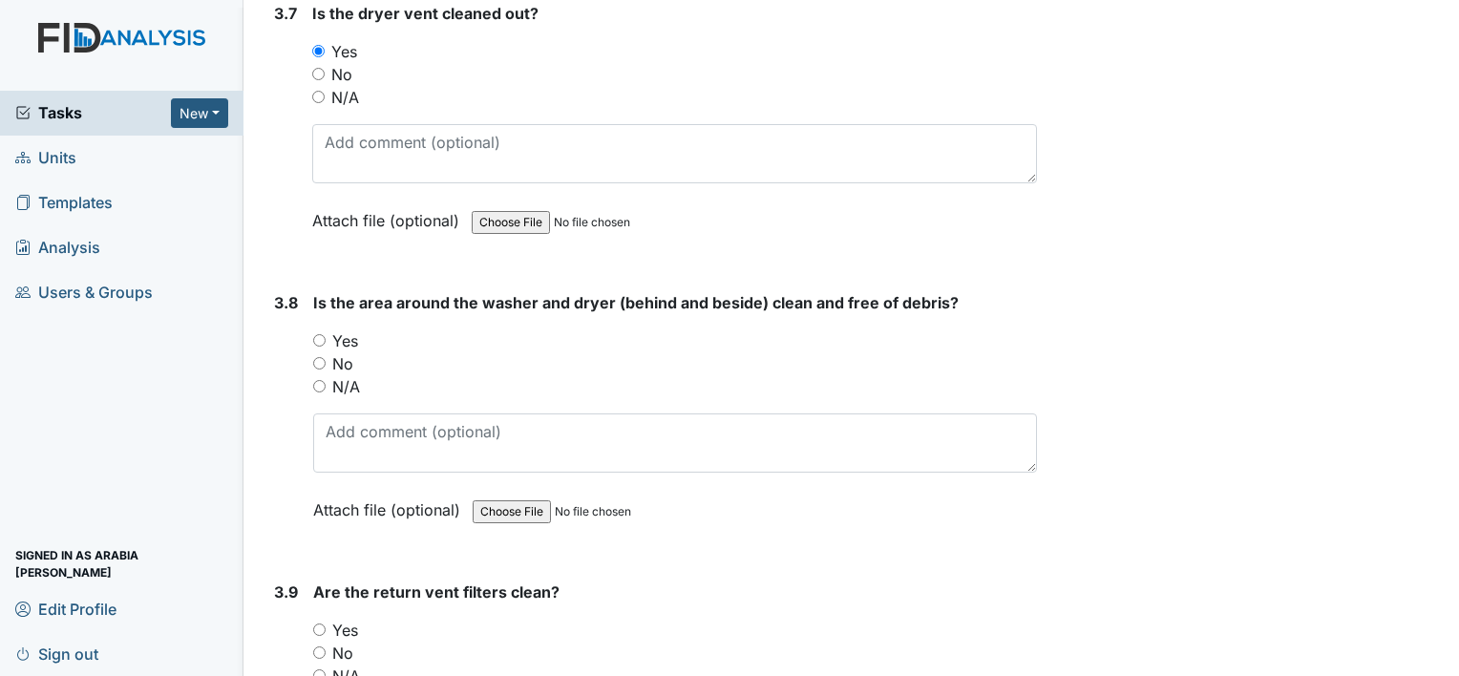
scroll to position [4746, 0]
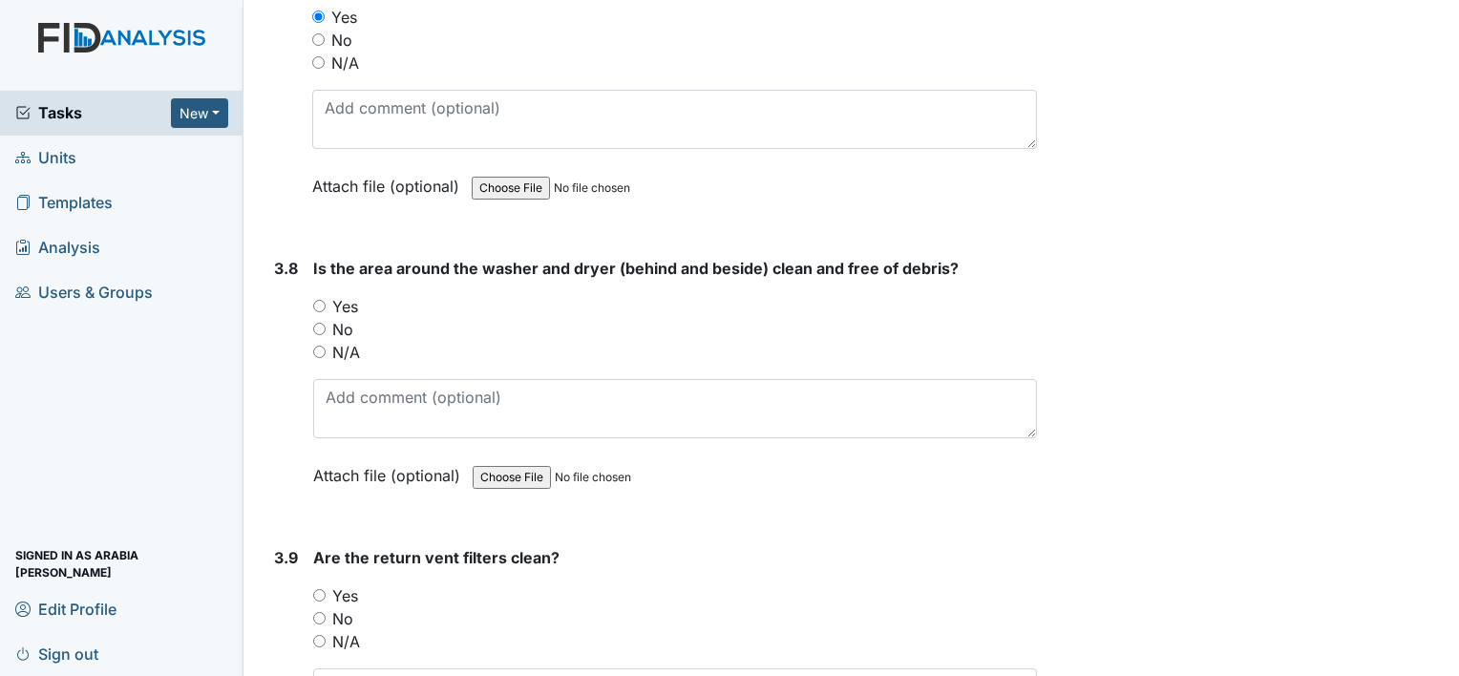
click at [336, 295] on label "Yes" at bounding box center [345, 306] width 26 height 23
click at [326, 300] on input "Yes" at bounding box center [319, 306] width 12 height 12
radio input "true"
click at [317, 589] on input "Yes" at bounding box center [319, 595] width 12 height 12
radio input "true"
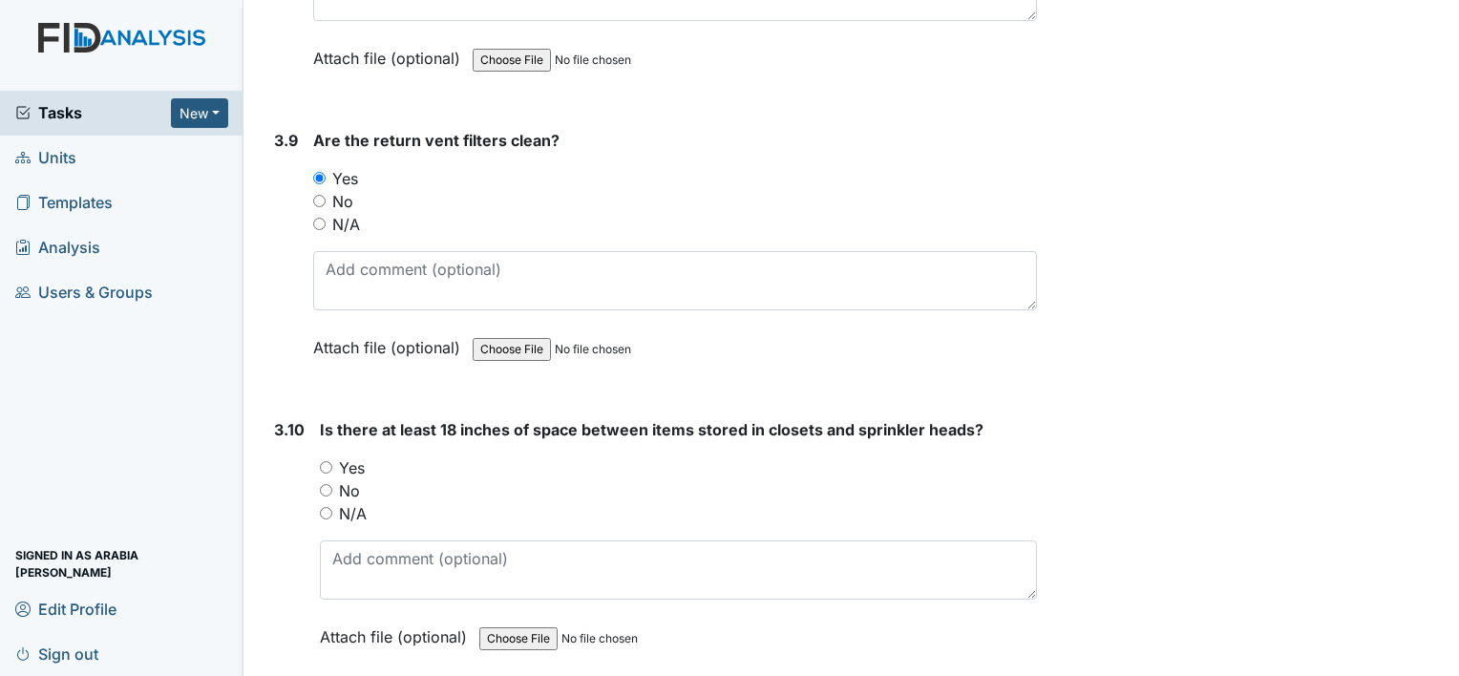
scroll to position [5166, 0]
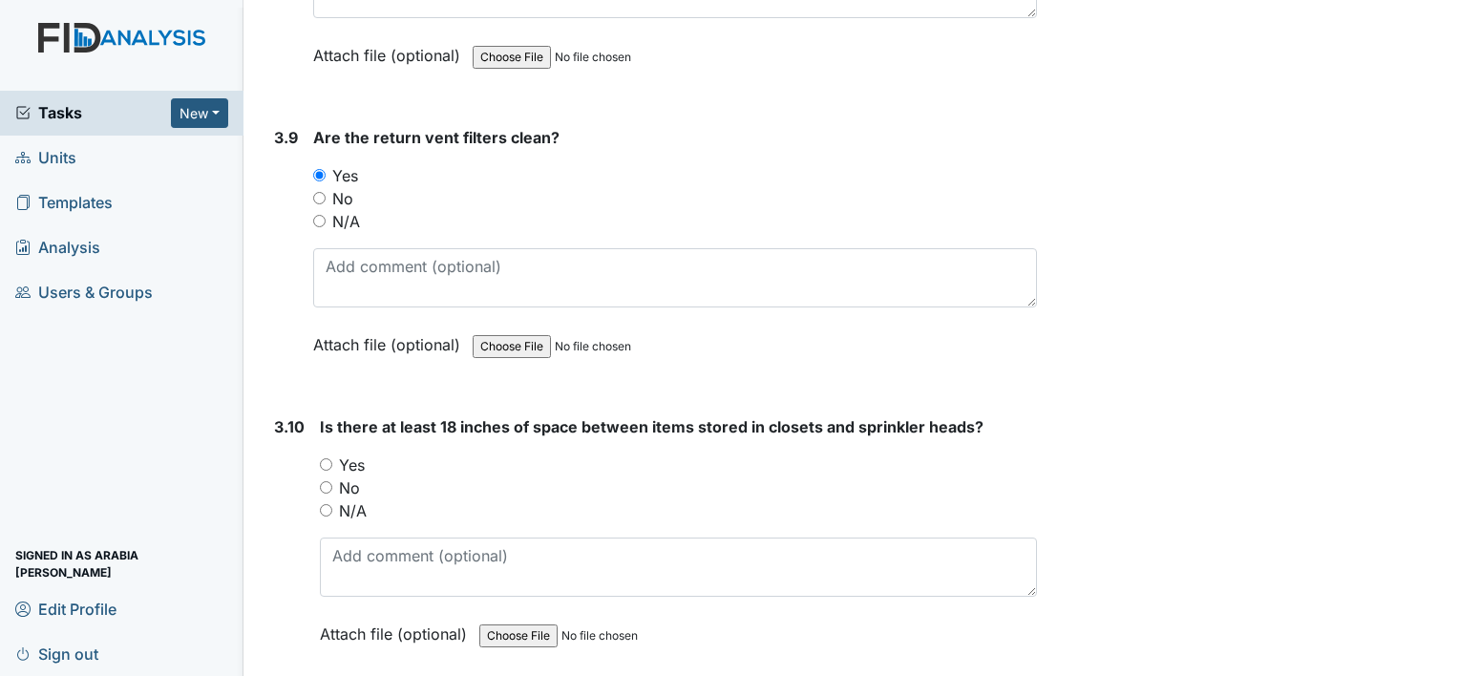
click at [348, 454] on label "Yes" at bounding box center [352, 465] width 26 height 23
click at [332, 458] on input "Yes" at bounding box center [326, 464] width 12 height 12
radio input "true"
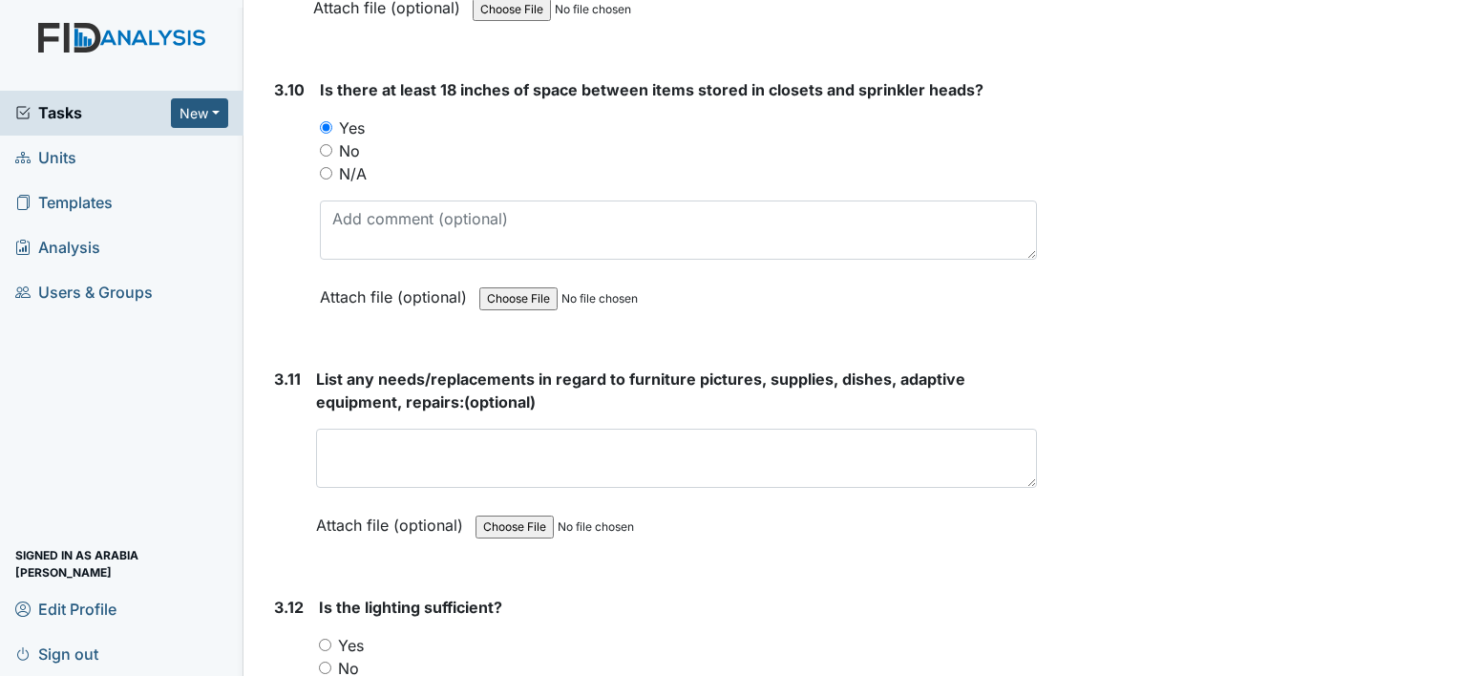
scroll to position [5510, 0]
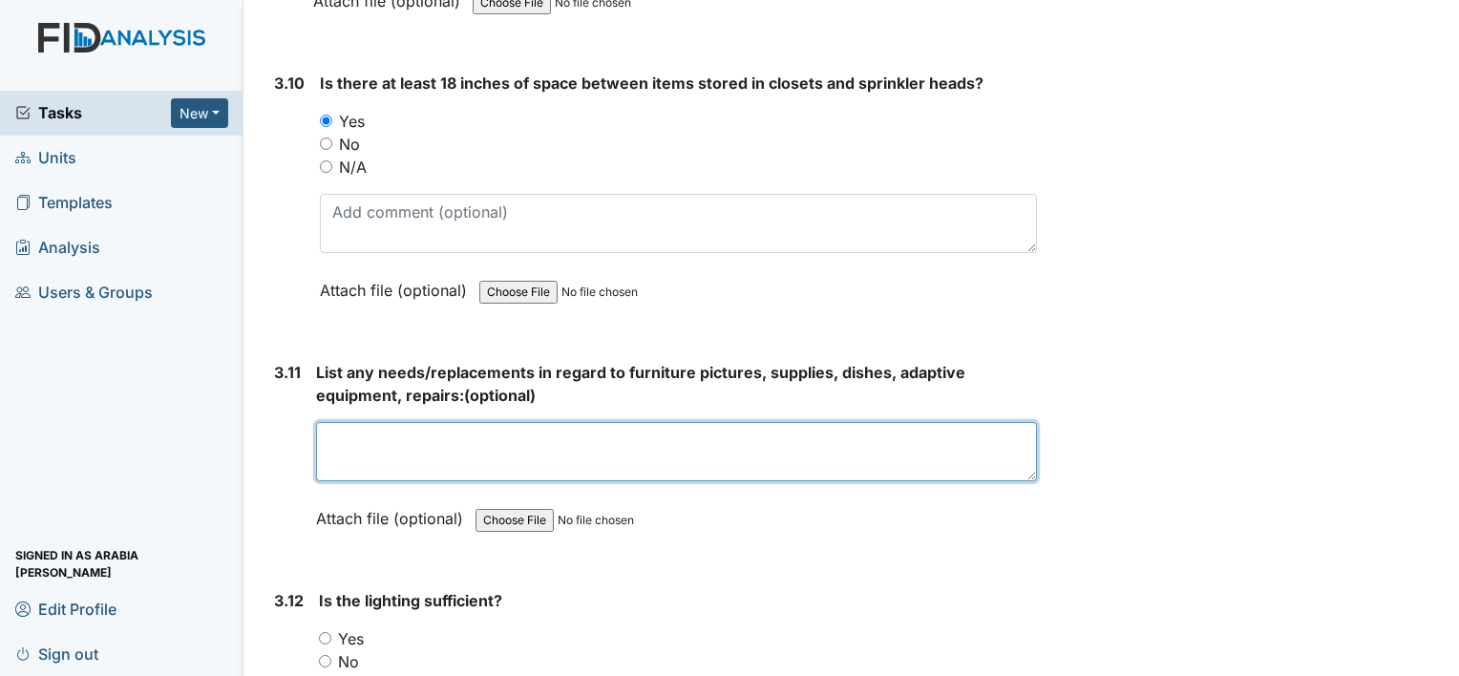
click at [355, 422] on textarea at bounding box center [676, 451] width 721 height 59
type textarea "None"
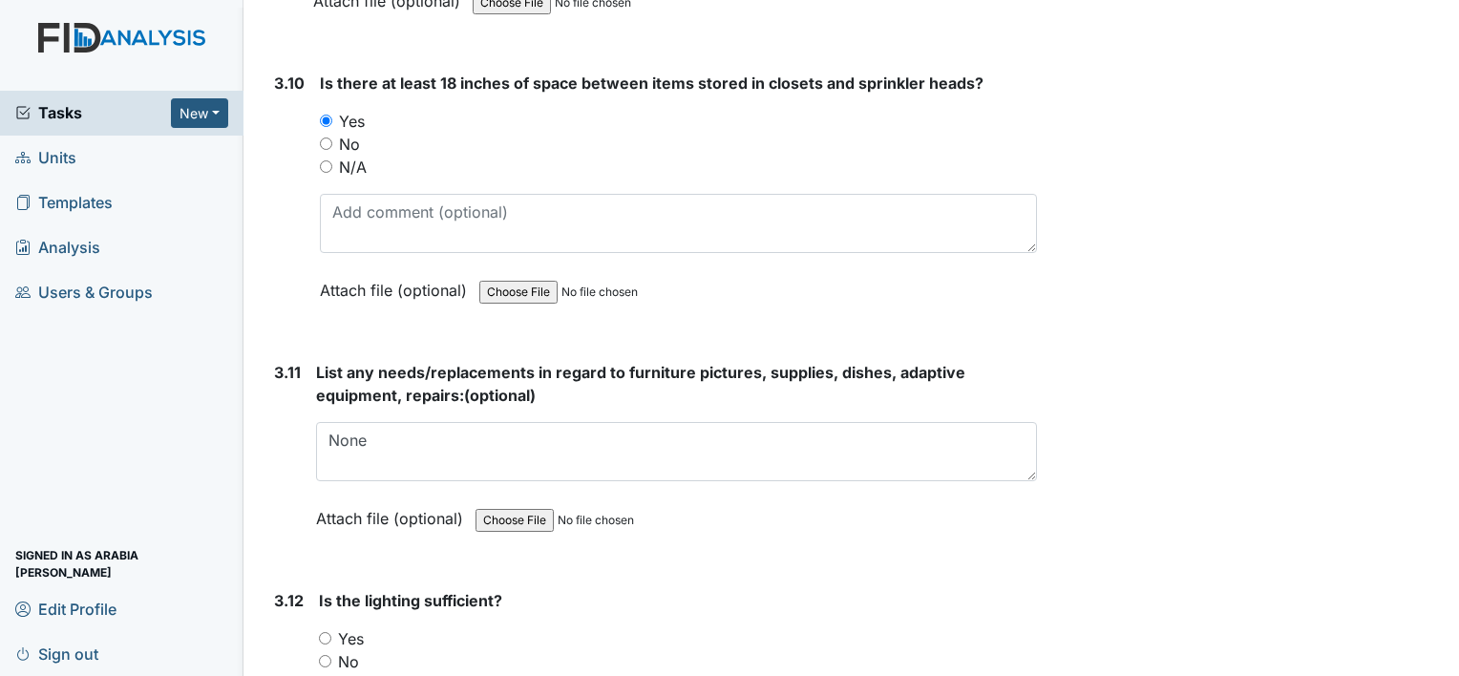
click at [338, 627] on label "Yes" at bounding box center [351, 638] width 26 height 23
click at [331, 632] on input "Yes" at bounding box center [325, 638] width 12 height 12
radio input "true"
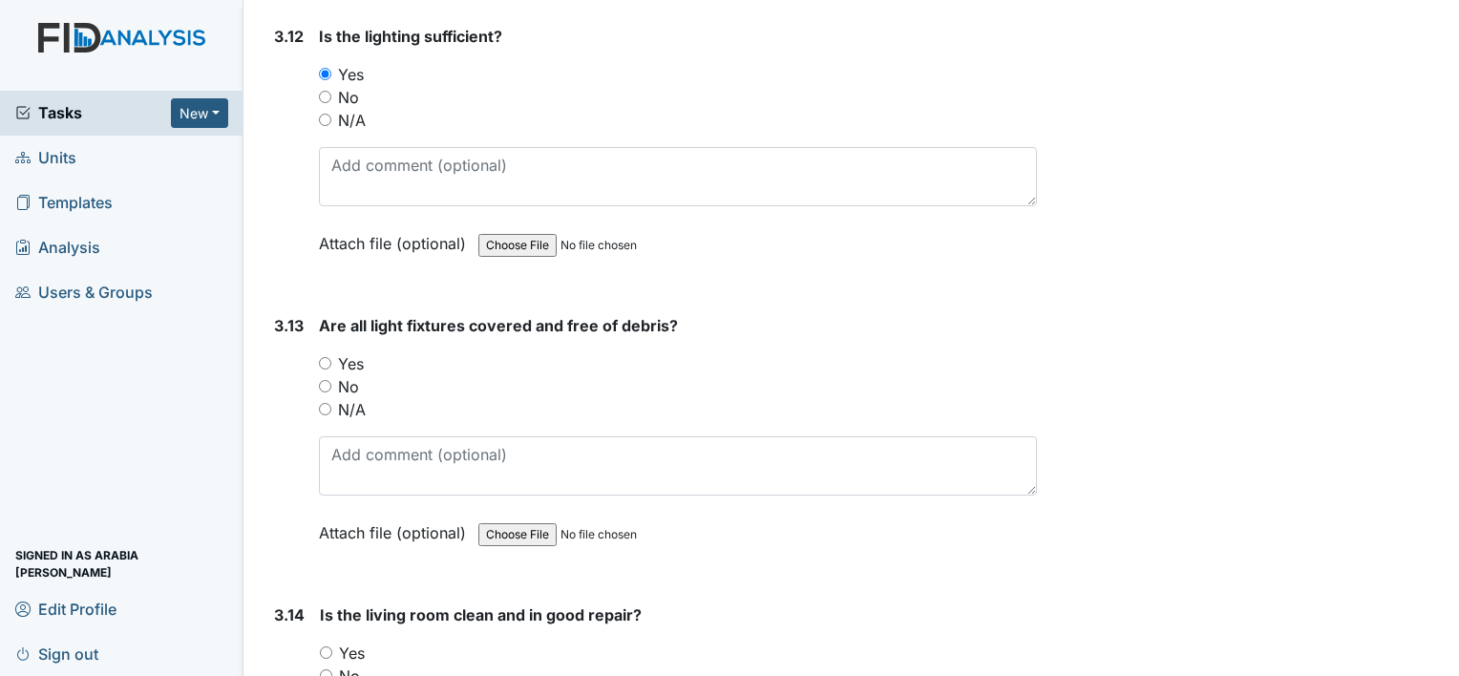
scroll to position [6083, 0]
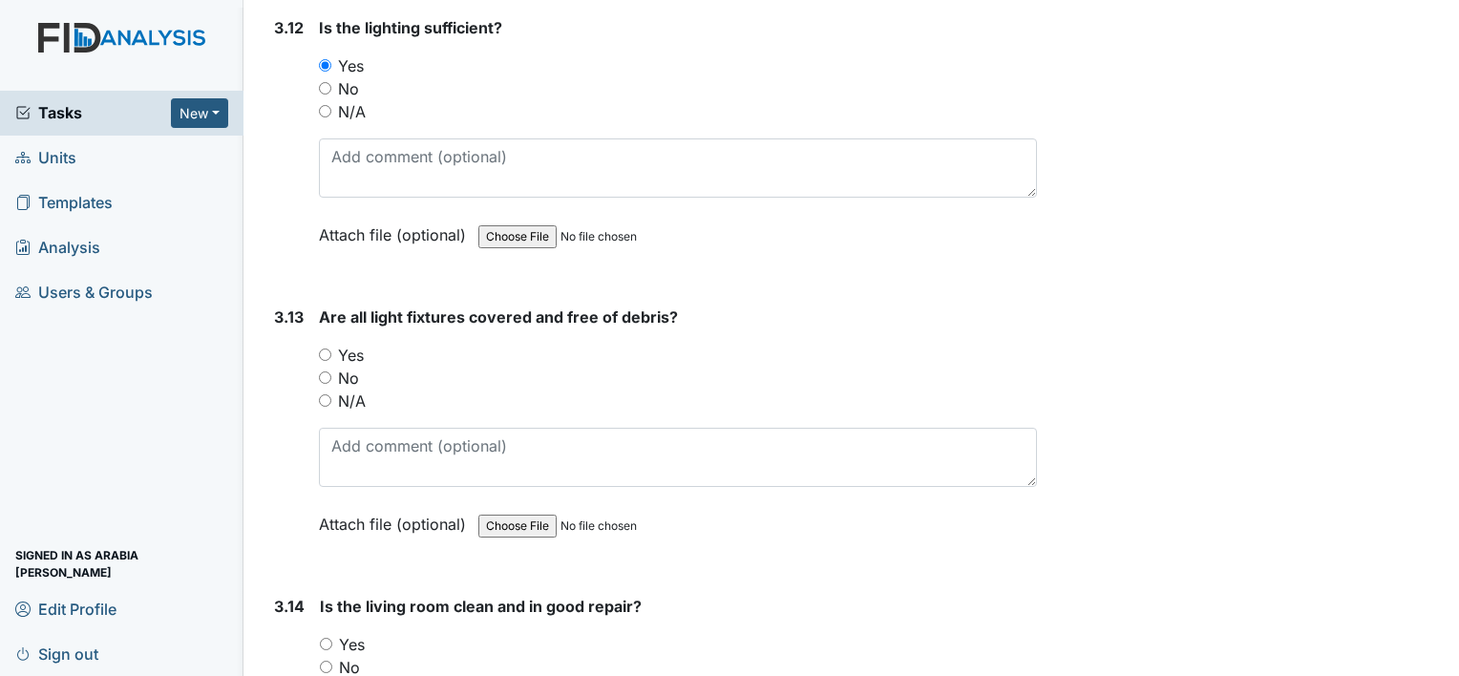
click at [342, 344] on label "Yes" at bounding box center [351, 355] width 26 height 23
click at [331, 349] on input "Yes" at bounding box center [325, 355] width 12 height 12
radio input "true"
click at [364, 633] on label "Yes" at bounding box center [352, 644] width 26 height 23
click at [332, 638] on input "Yes" at bounding box center [326, 644] width 12 height 12
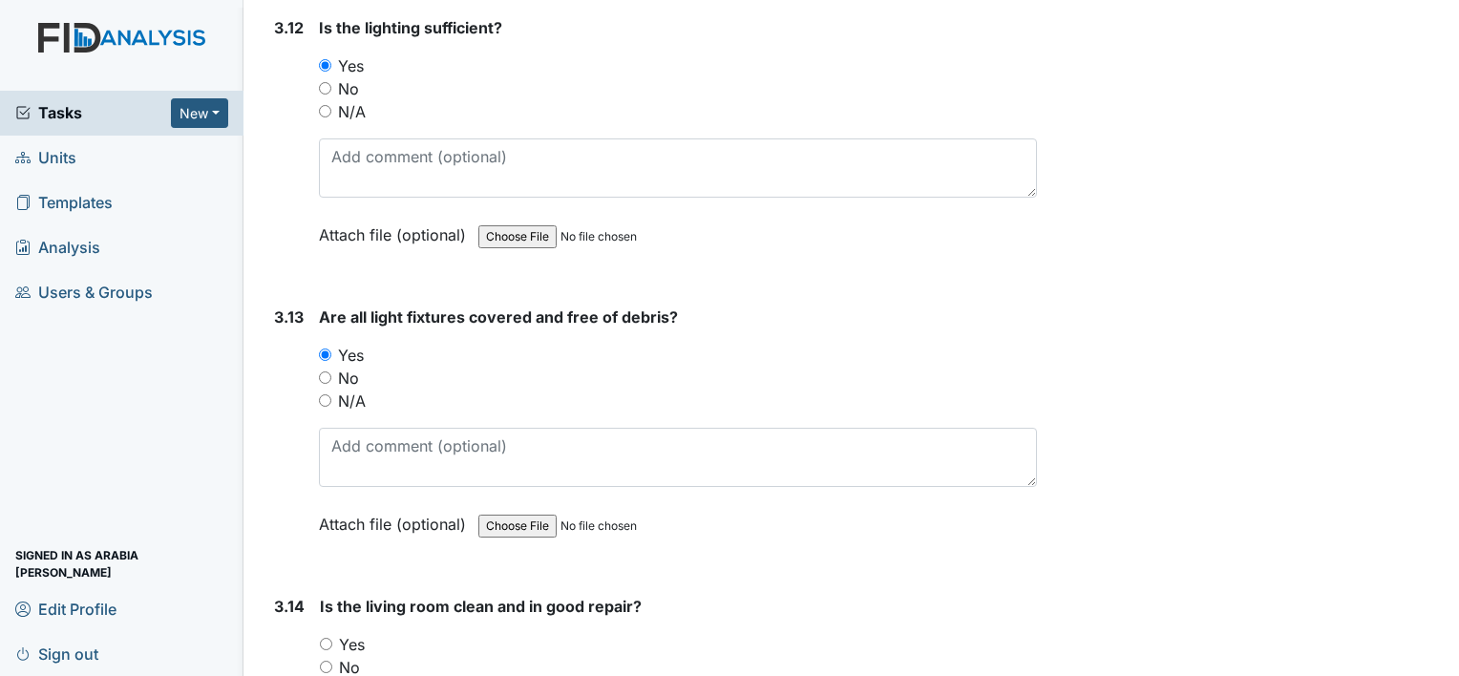
radio input "true"
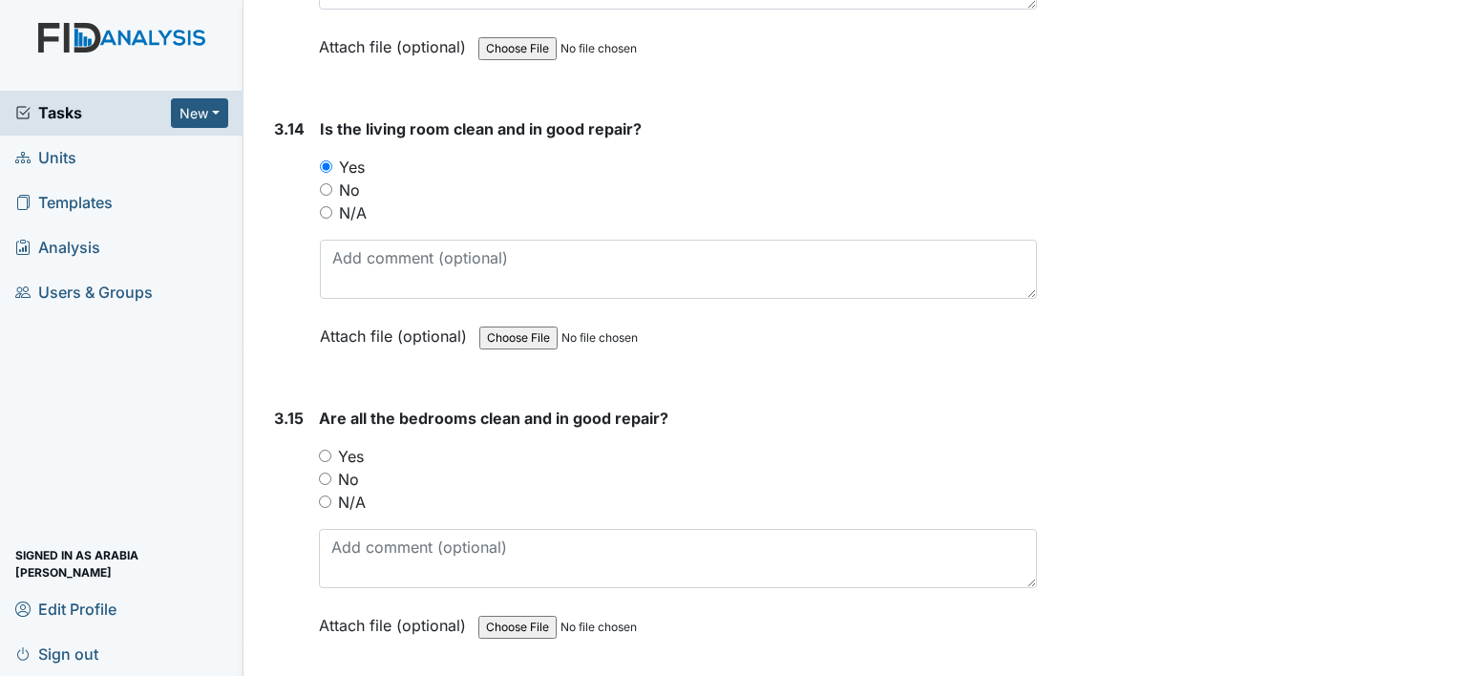
scroll to position [6599, 0]
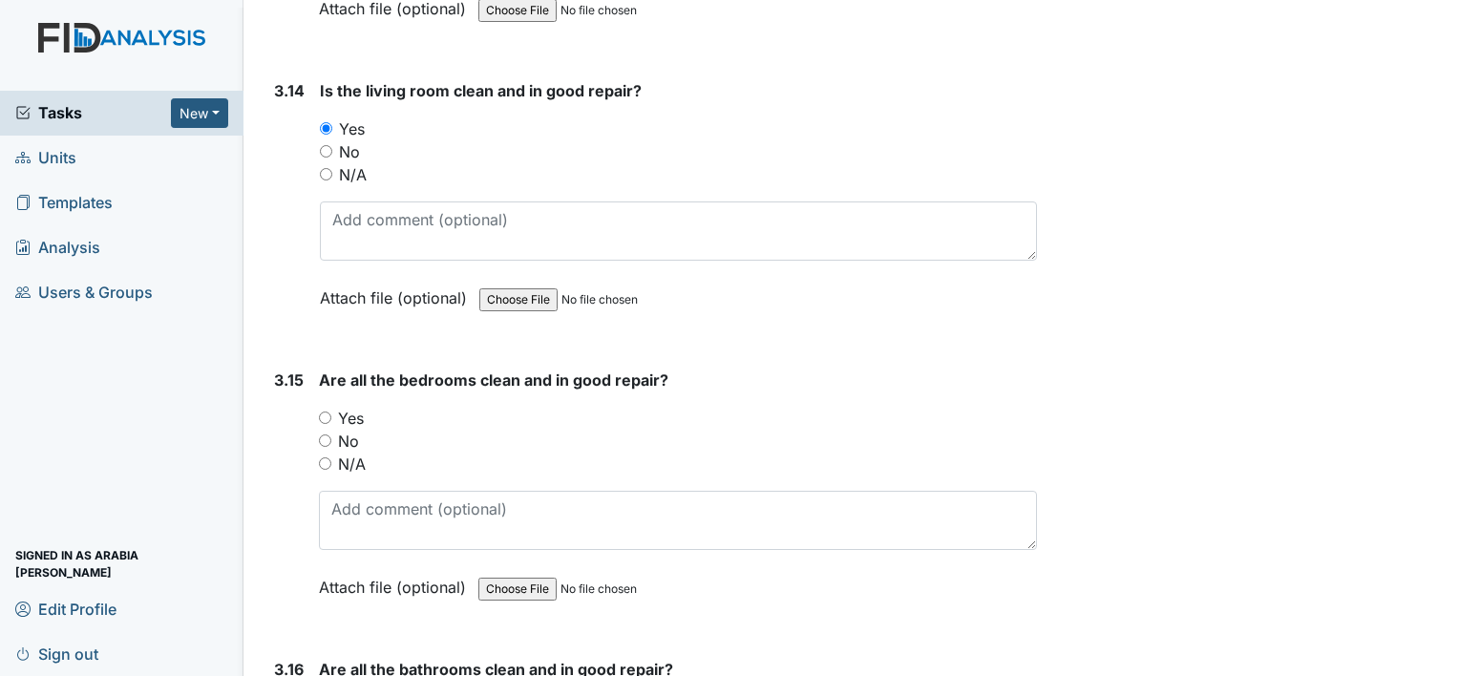
click at [341, 407] on label "Yes" at bounding box center [351, 418] width 26 height 23
click at [331, 412] on input "Yes" at bounding box center [325, 418] width 12 height 12
radio input "true"
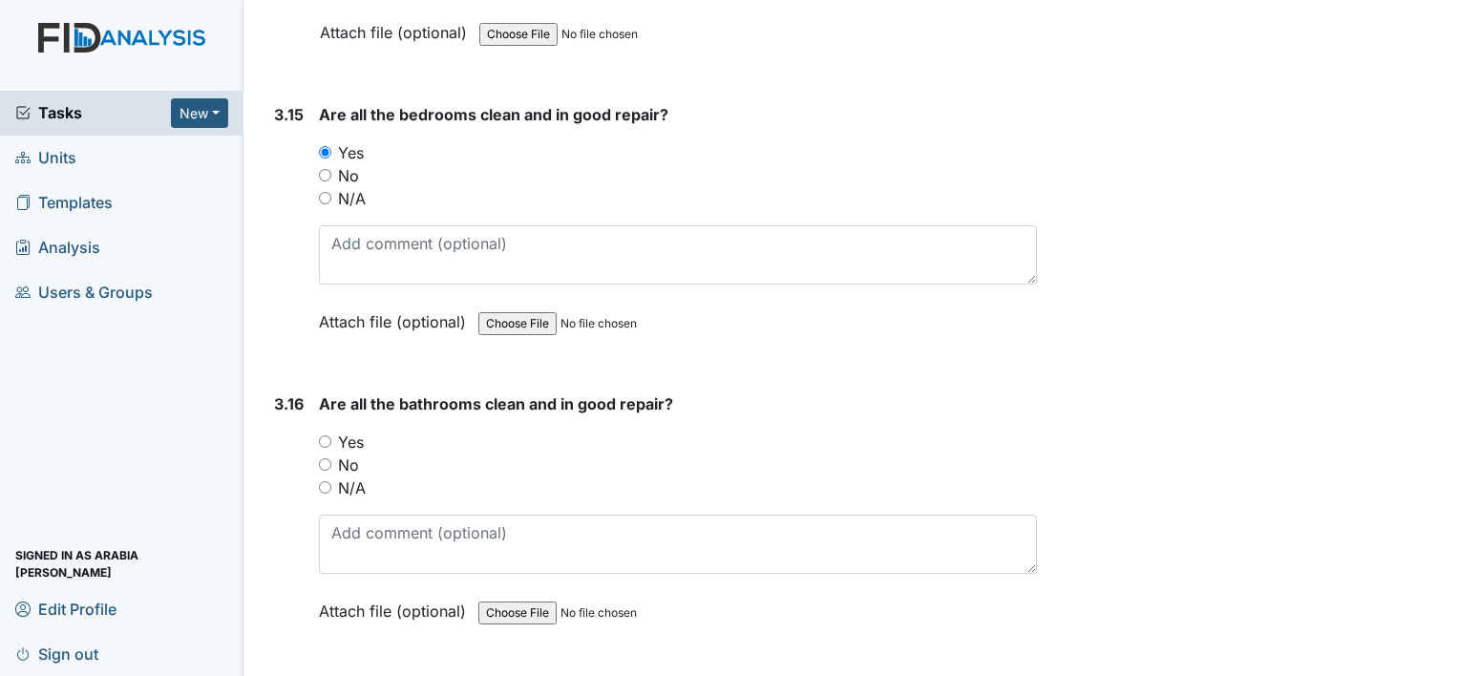
scroll to position [6866, 0]
click at [336, 429] on div "Yes" at bounding box center [678, 440] width 718 height 23
click at [319, 433] on input "Yes" at bounding box center [325, 439] width 12 height 12
radio input "true"
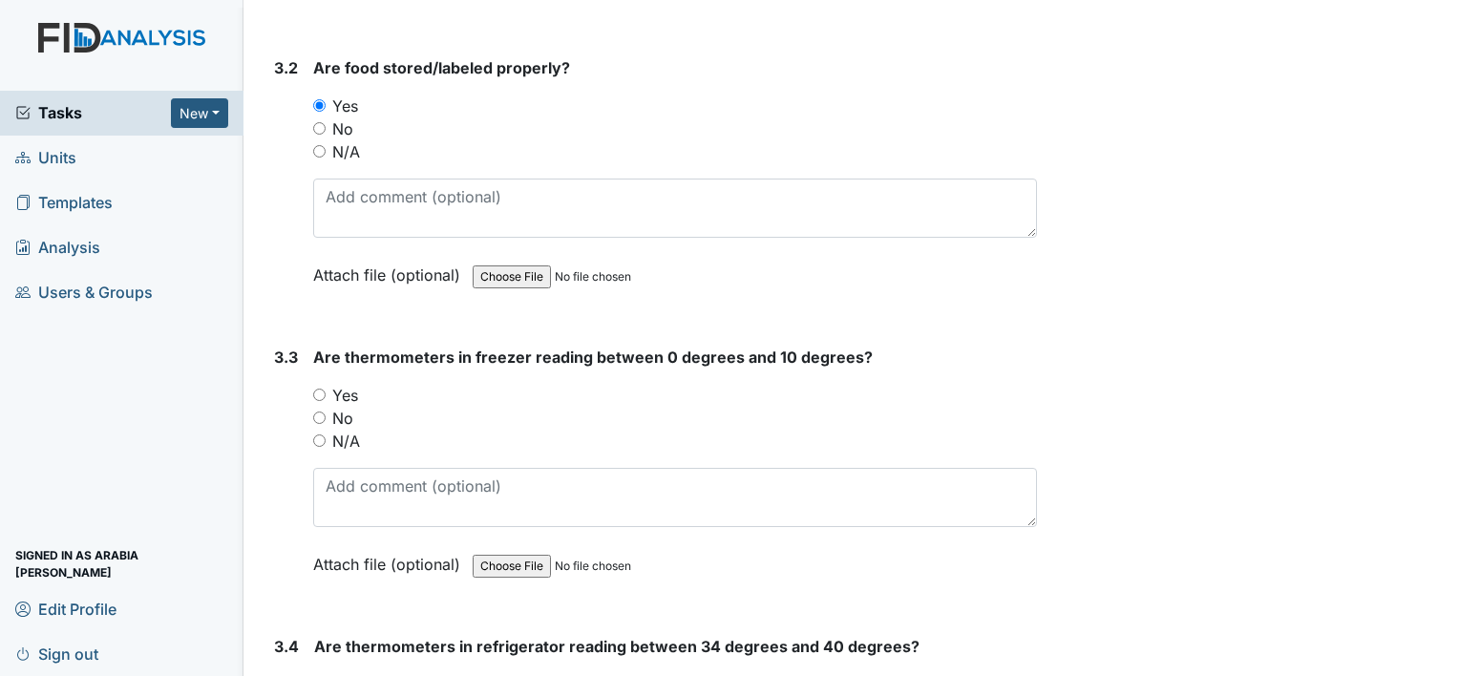
scroll to position [3226, 0]
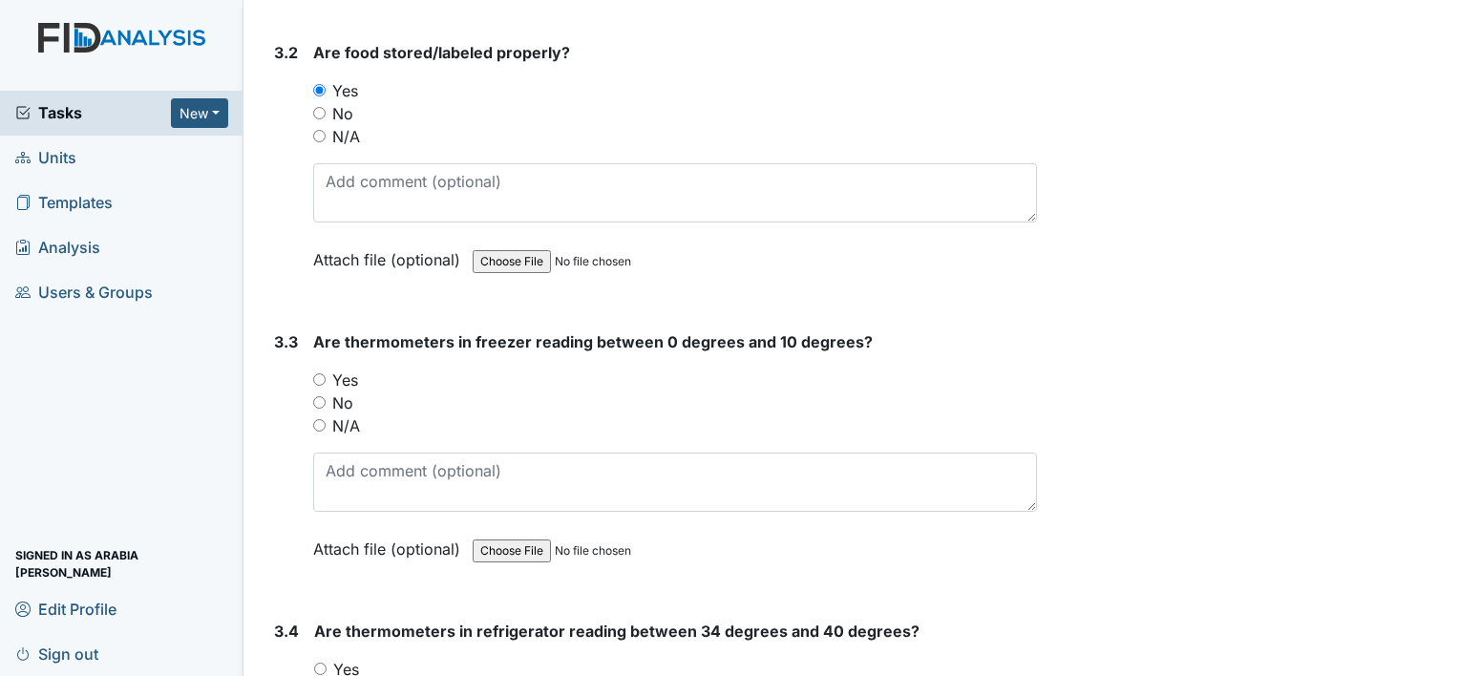
click at [332, 369] on label "Yes" at bounding box center [345, 380] width 26 height 23
click at [326, 373] on input "Yes" at bounding box center [319, 379] width 12 height 12
radio input "true"
click at [322, 663] on input "Yes" at bounding box center [320, 669] width 12 height 12
radio input "true"
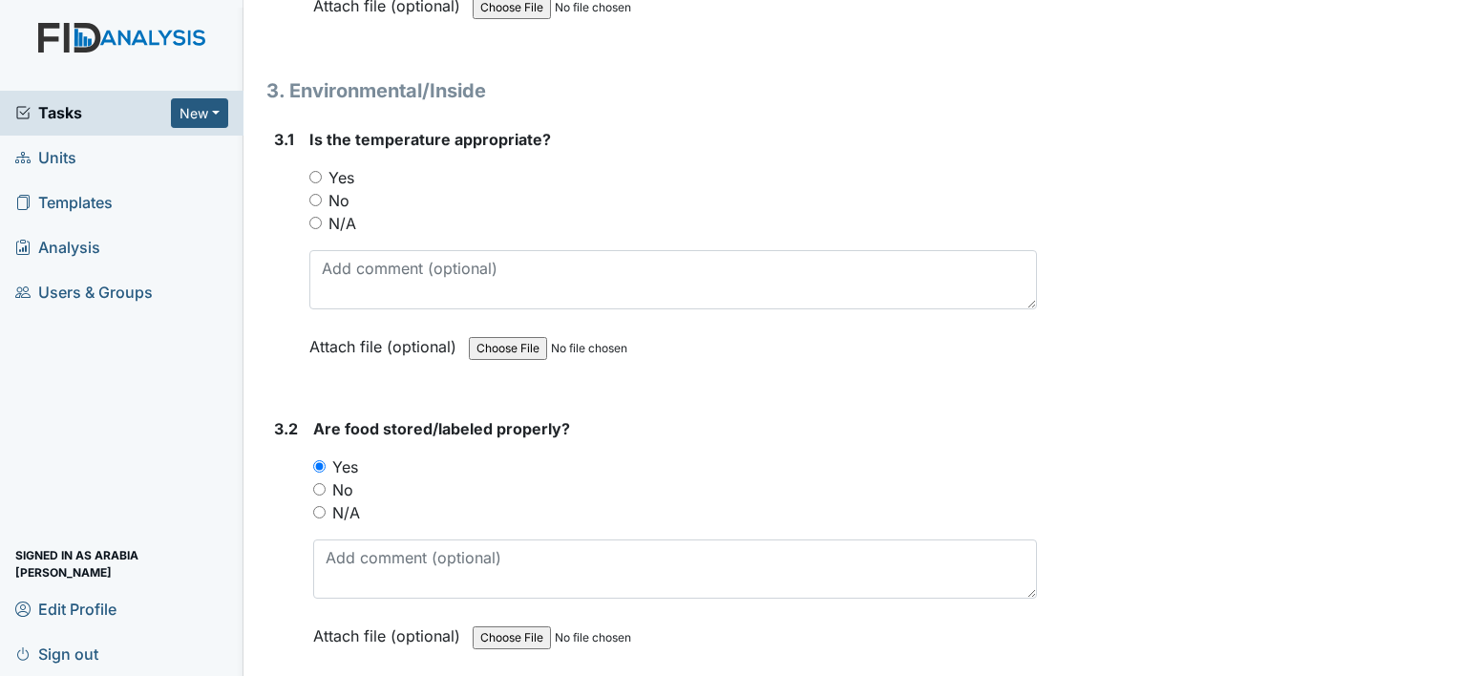
scroll to position [2725, 0]
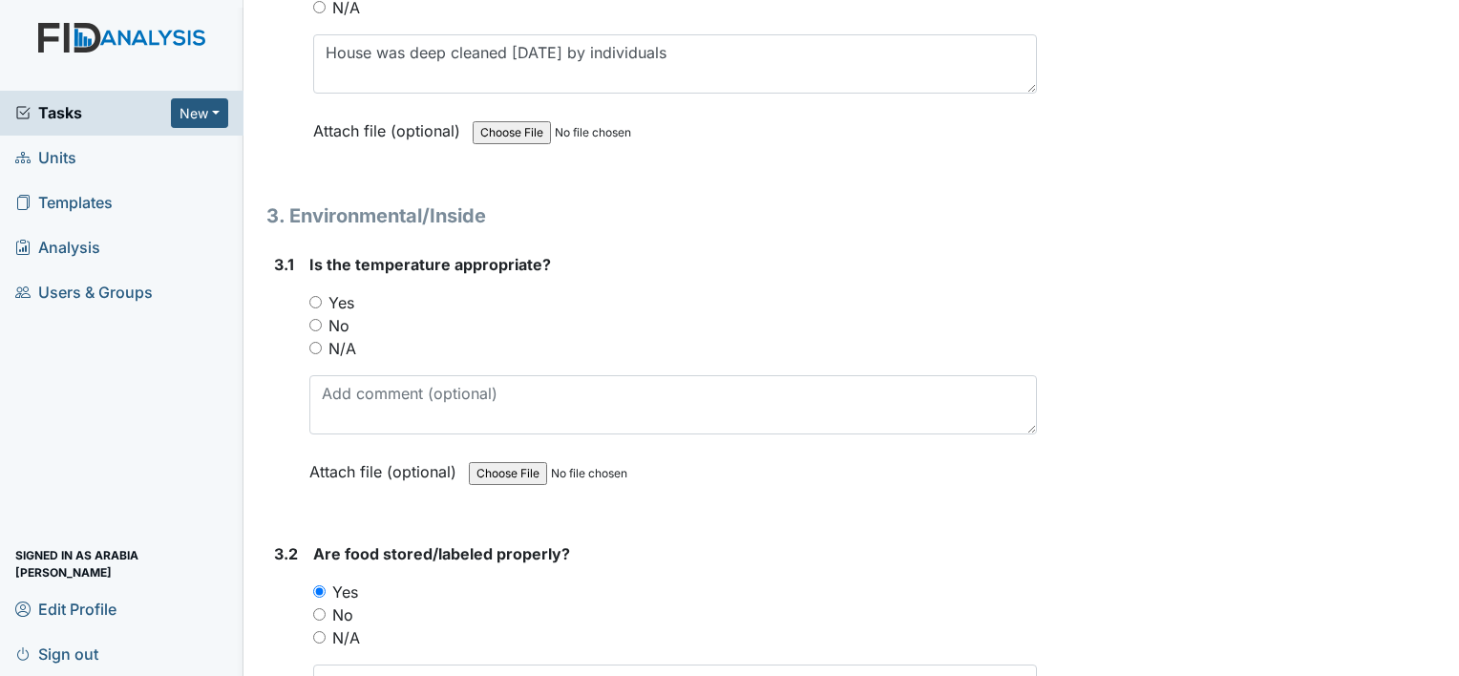
click at [316, 296] on input "Yes" at bounding box center [315, 302] width 12 height 12
radio input "true"
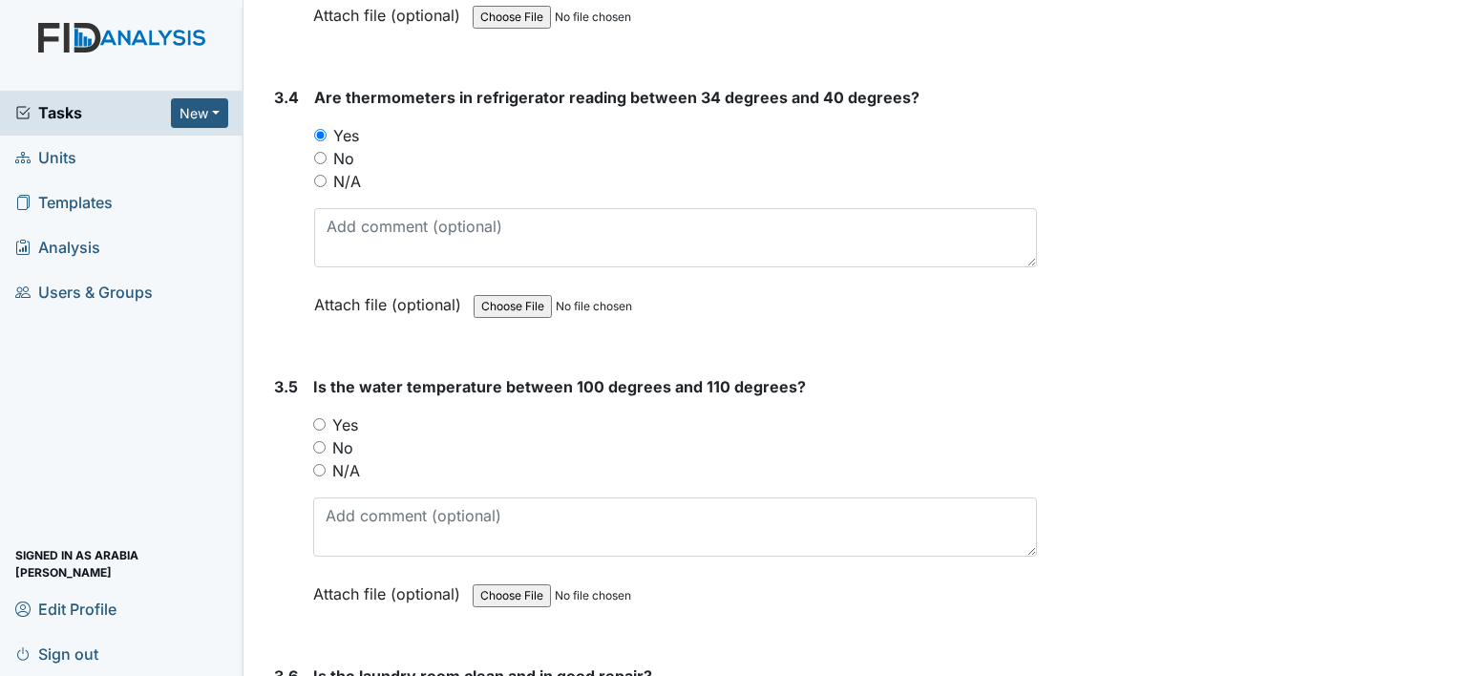
scroll to position [3778, 0]
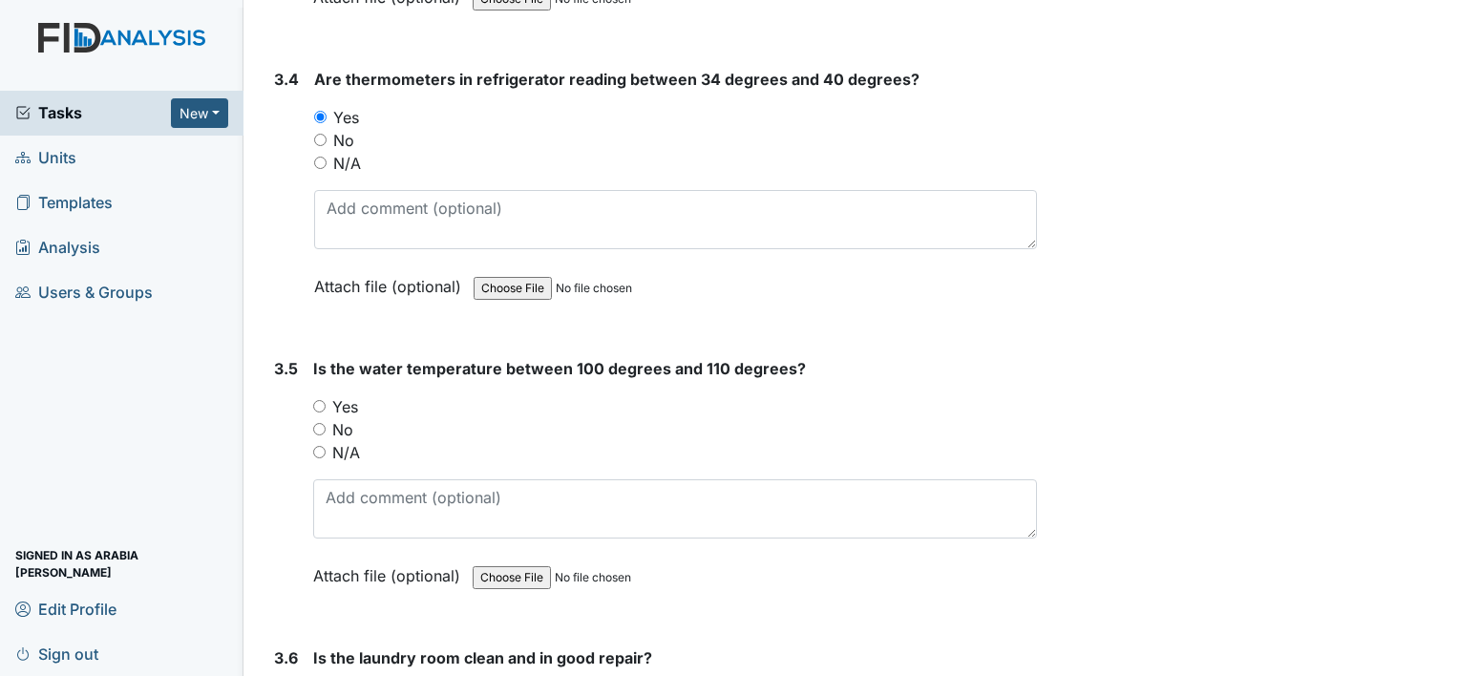
click at [336, 395] on label "Yes" at bounding box center [345, 406] width 26 height 23
click at [326, 400] on input "Yes" at bounding box center [319, 406] width 12 height 12
radio input "true"
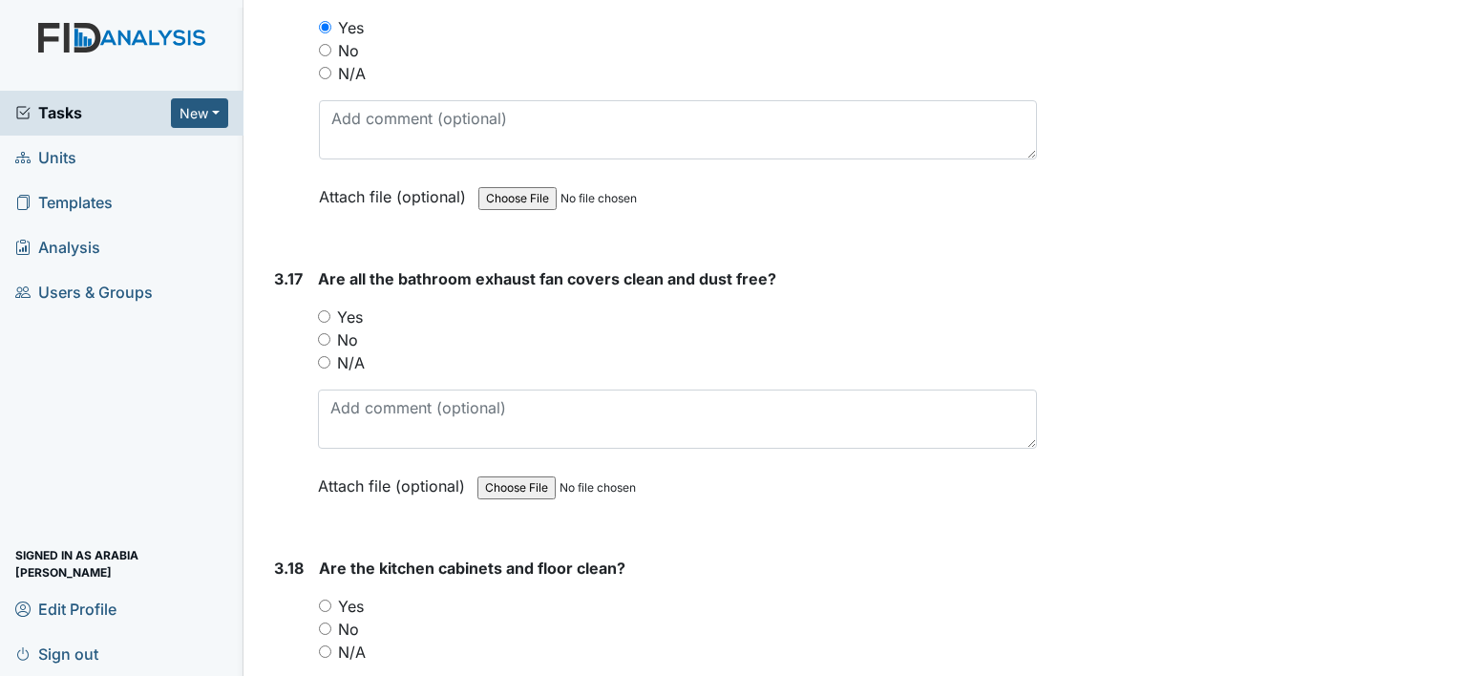
scroll to position [7298, 0]
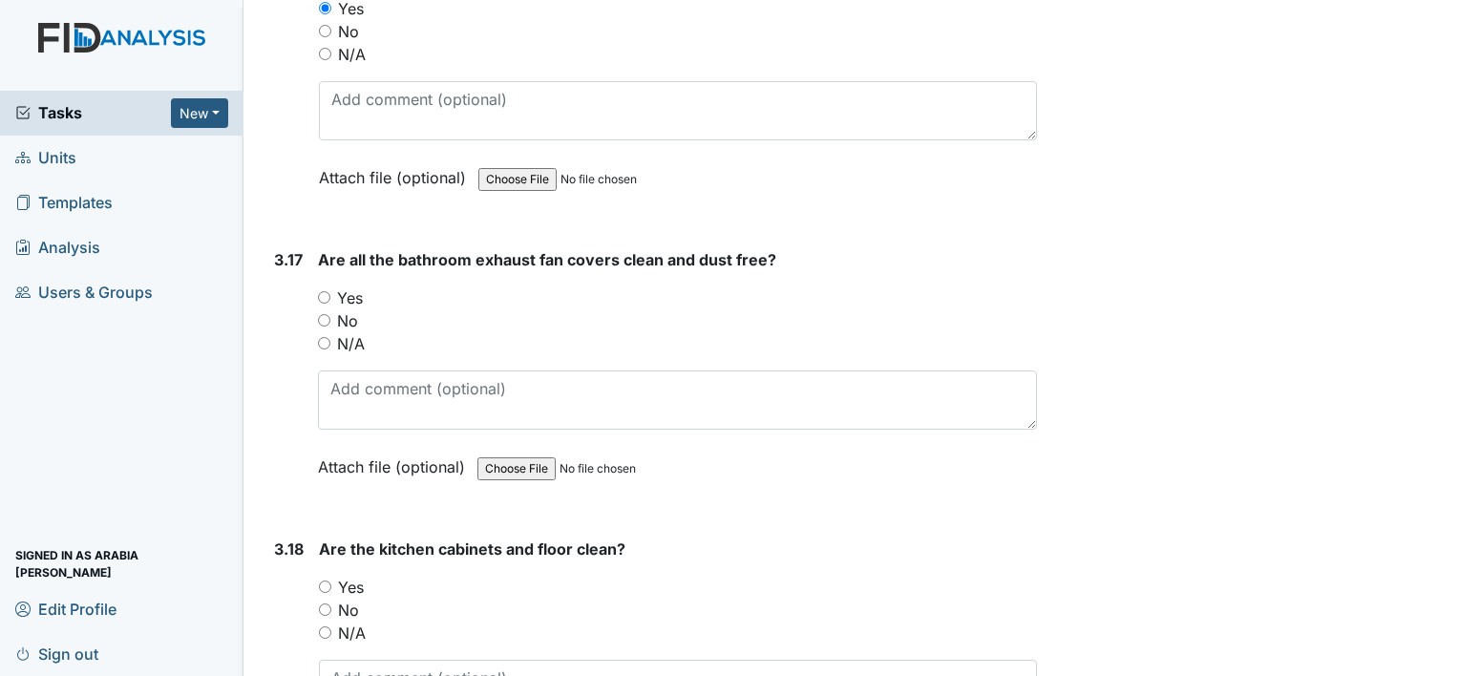
click at [346, 309] on label "No" at bounding box center [347, 320] width 21 height 23
click at [330, 314] on input "No" at bounding box center [324, 320] width 12 height 12
radio input "true"
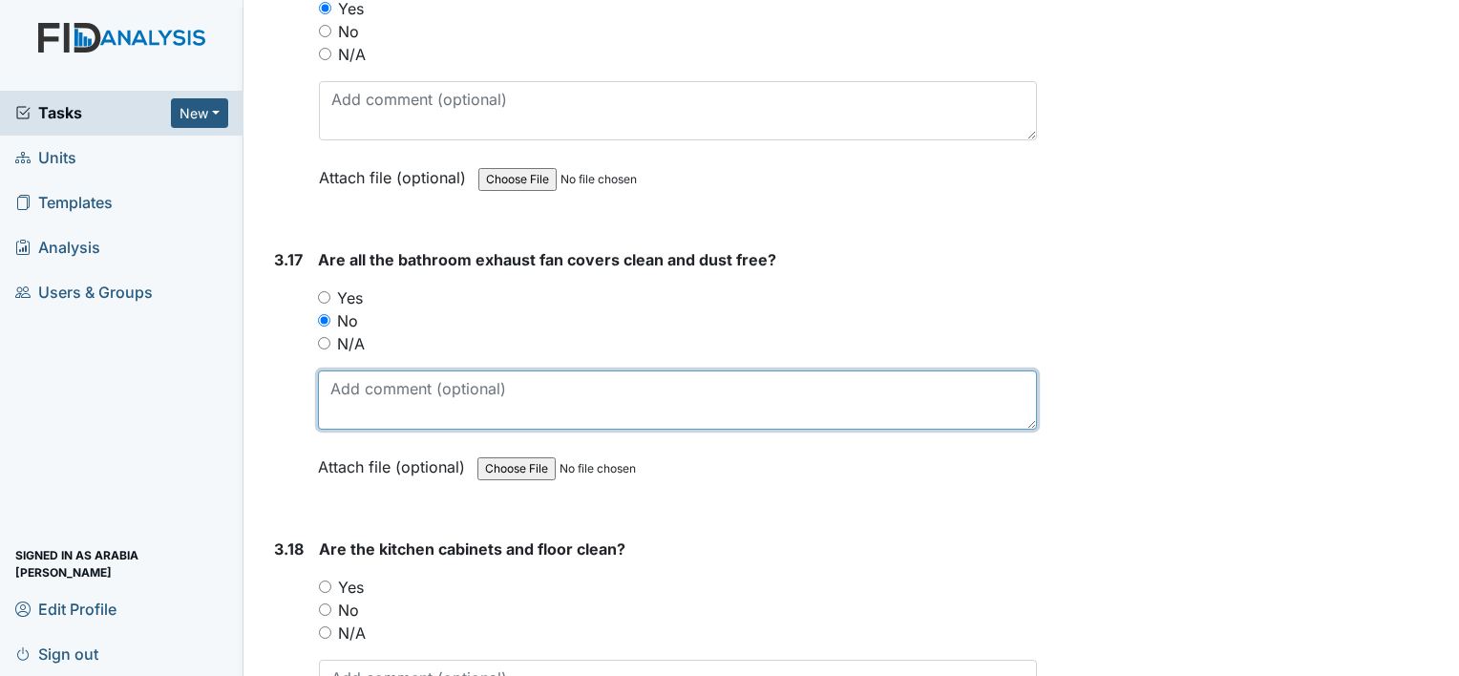
click at [507, 370] on textarea at bounding box center [677, 399] width 719 height 59
type textarea "Bathroom 1 need a little dusting"
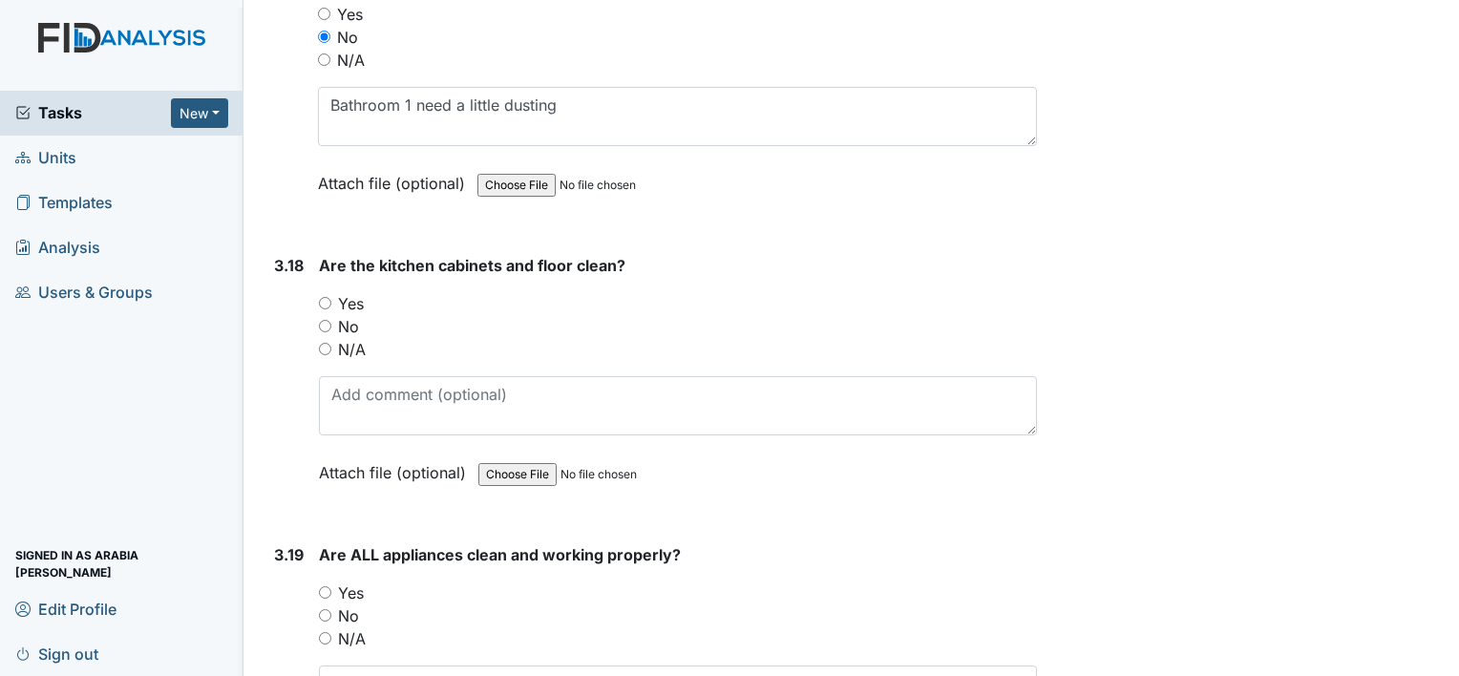
scroll to position [7603, 0]
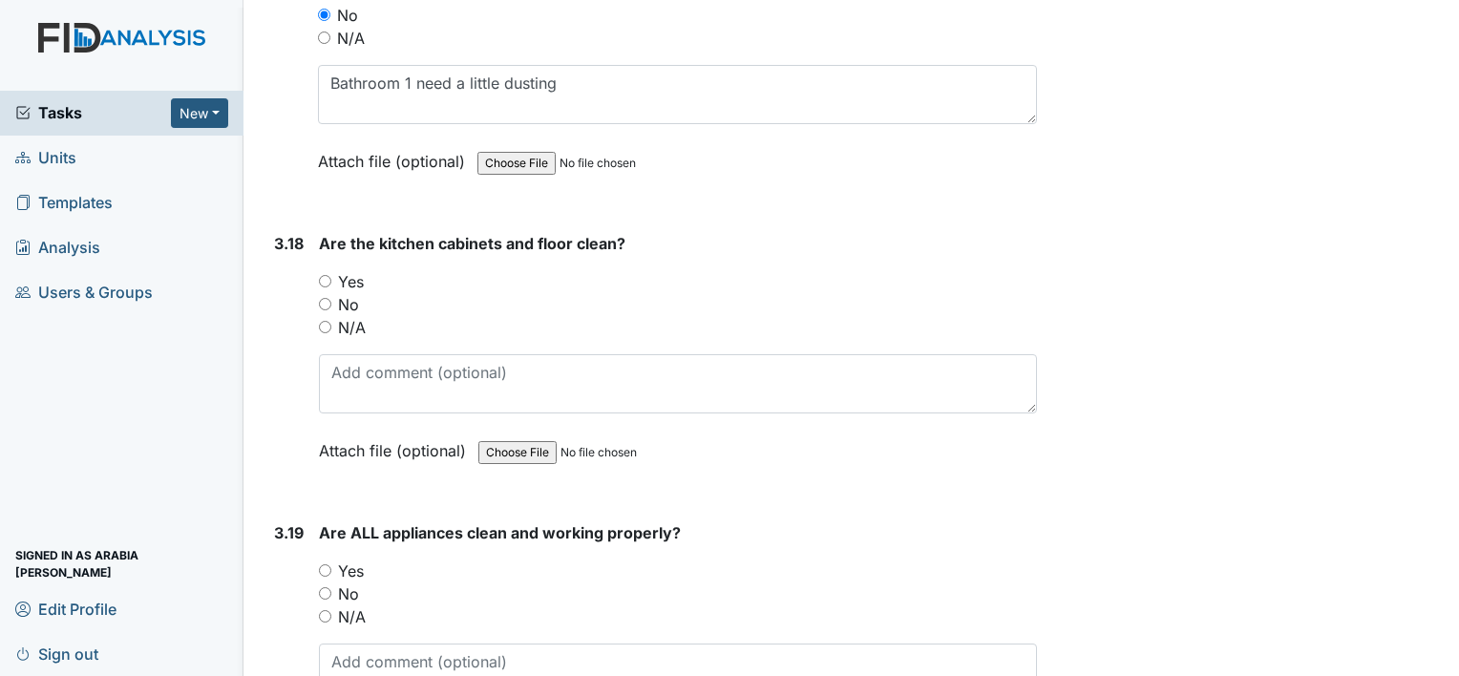
click at [325, 275] on input "Yes" at bounding box center [325, 281] width 12 height 12
radio input "true"
click at [352, 560] on label "Yes" at bounding box center [351, 571] width 26 height 23
click at [331, 564] on input "Yes" at bounding box center [325, 570] width 12 height 12
radio input "true"
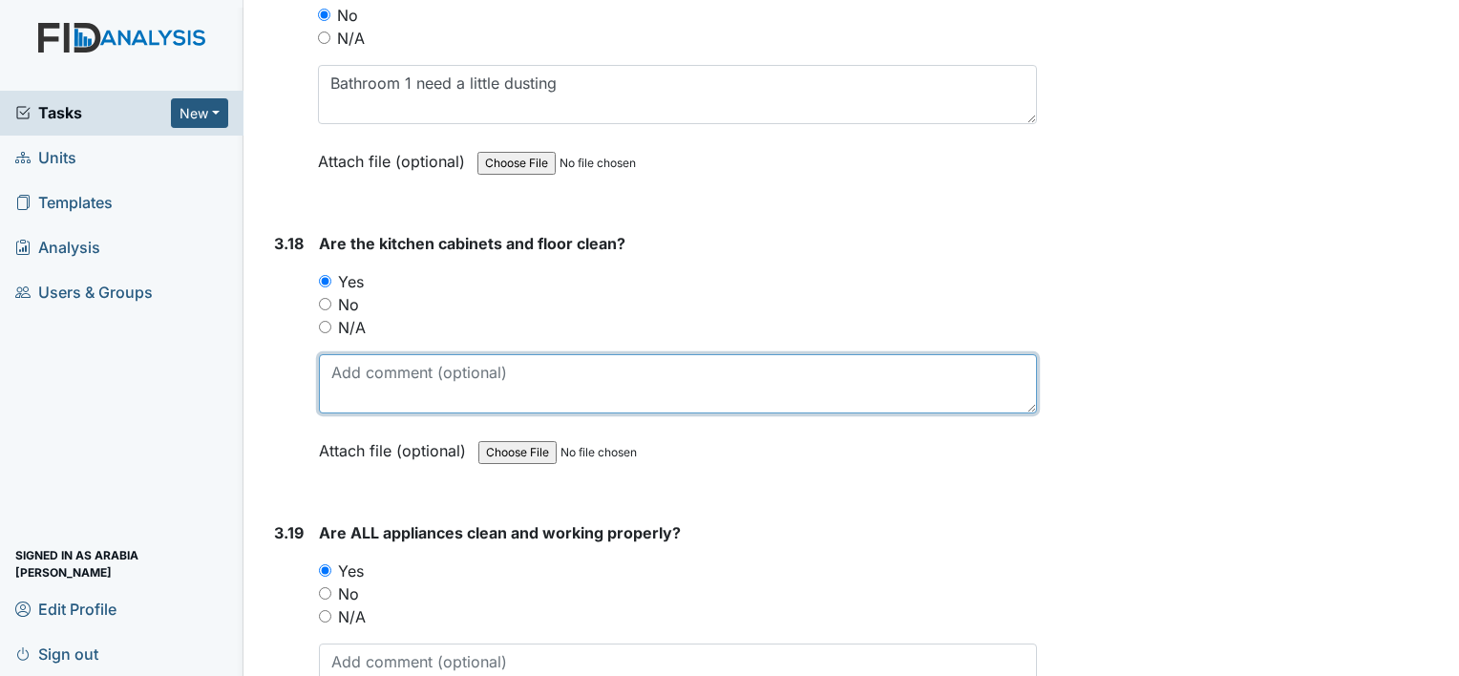
click at [374, 354] on textarea at bounding box center [678, 383] width 718 height 59
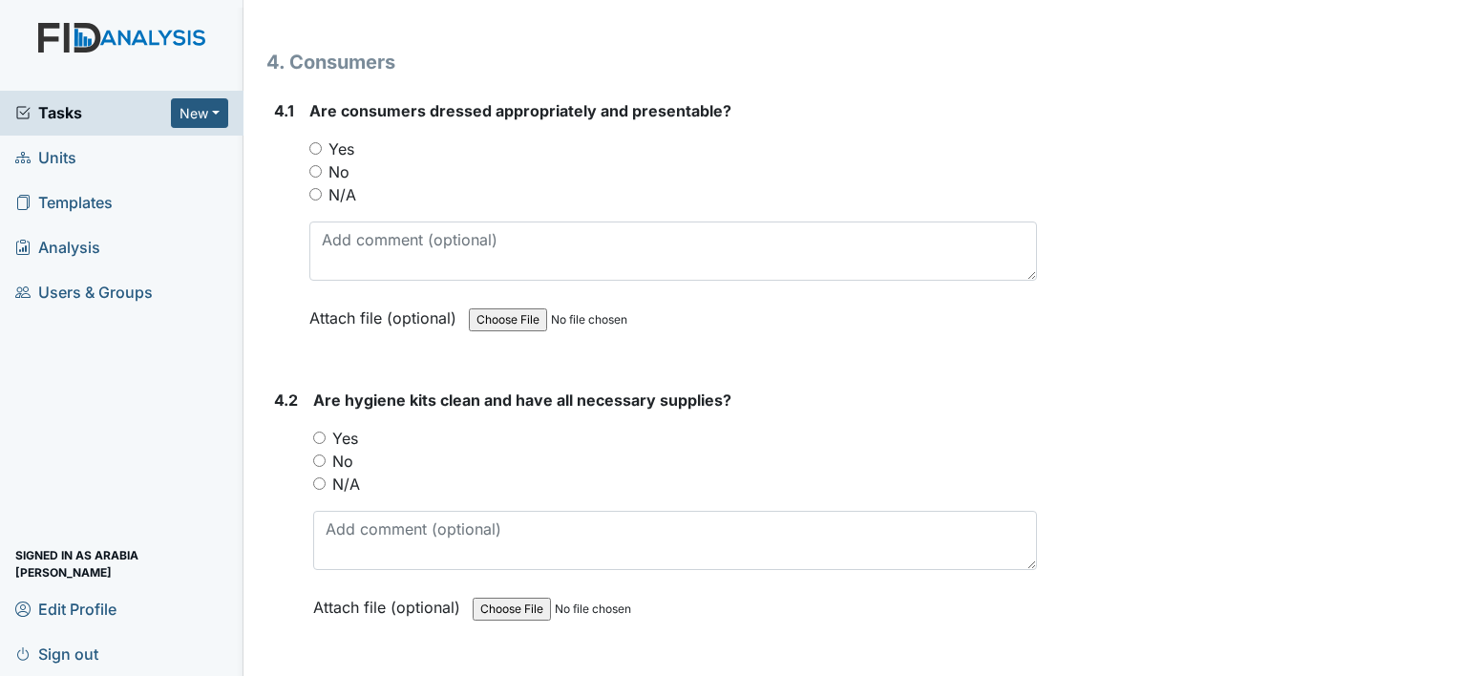
scroll to position [8367, 0]
type textarea "Individual deep cleaned [DATE]"
click at [312, 141] on input "Yes" at bounding box center [315, 147] width 12 height 12
radio input "true"
click at [348, 426] on label "Yes" at bounding box center [345, 437] width 26 height 23
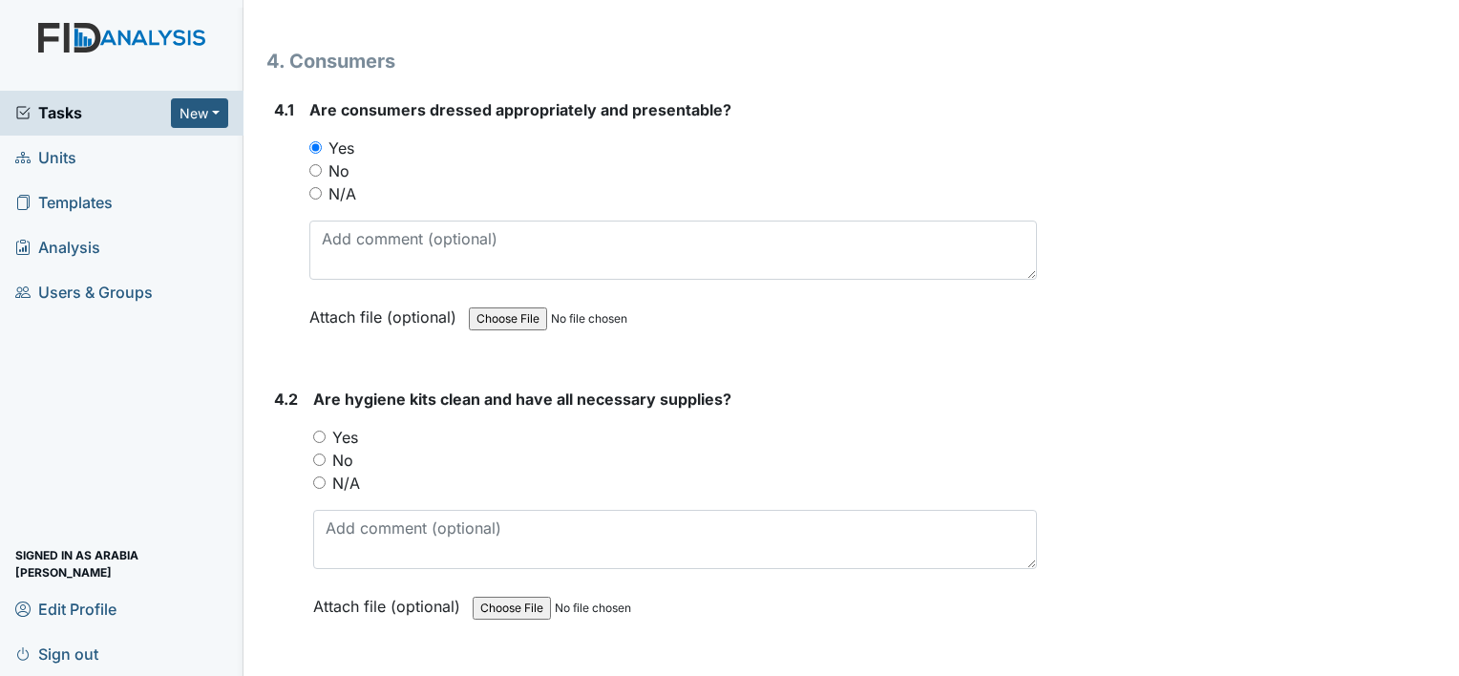
click at [326, 431] on input "Yes" at bounding box center [319, 437] width 12 height 12
radio input "true"
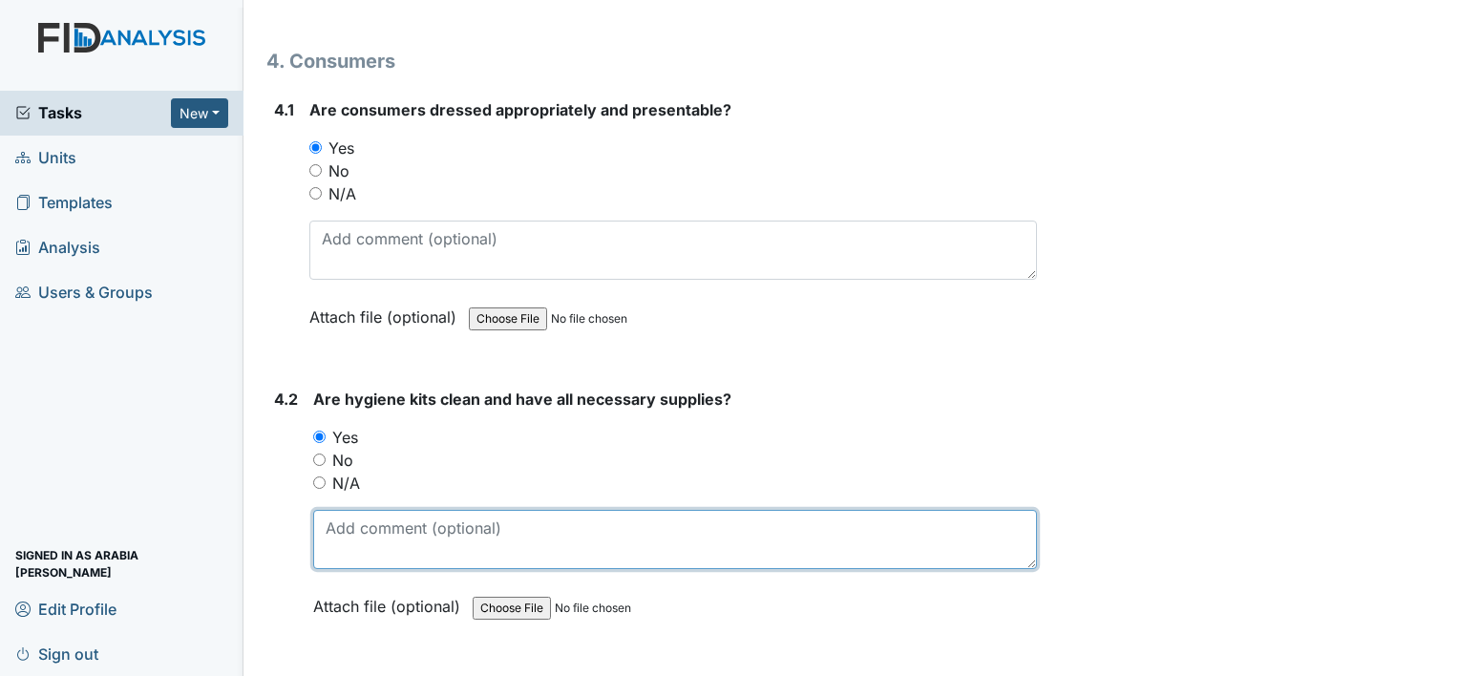
click at [389, 510] on textarea at bounding box center [675, 539] width 724 height 59
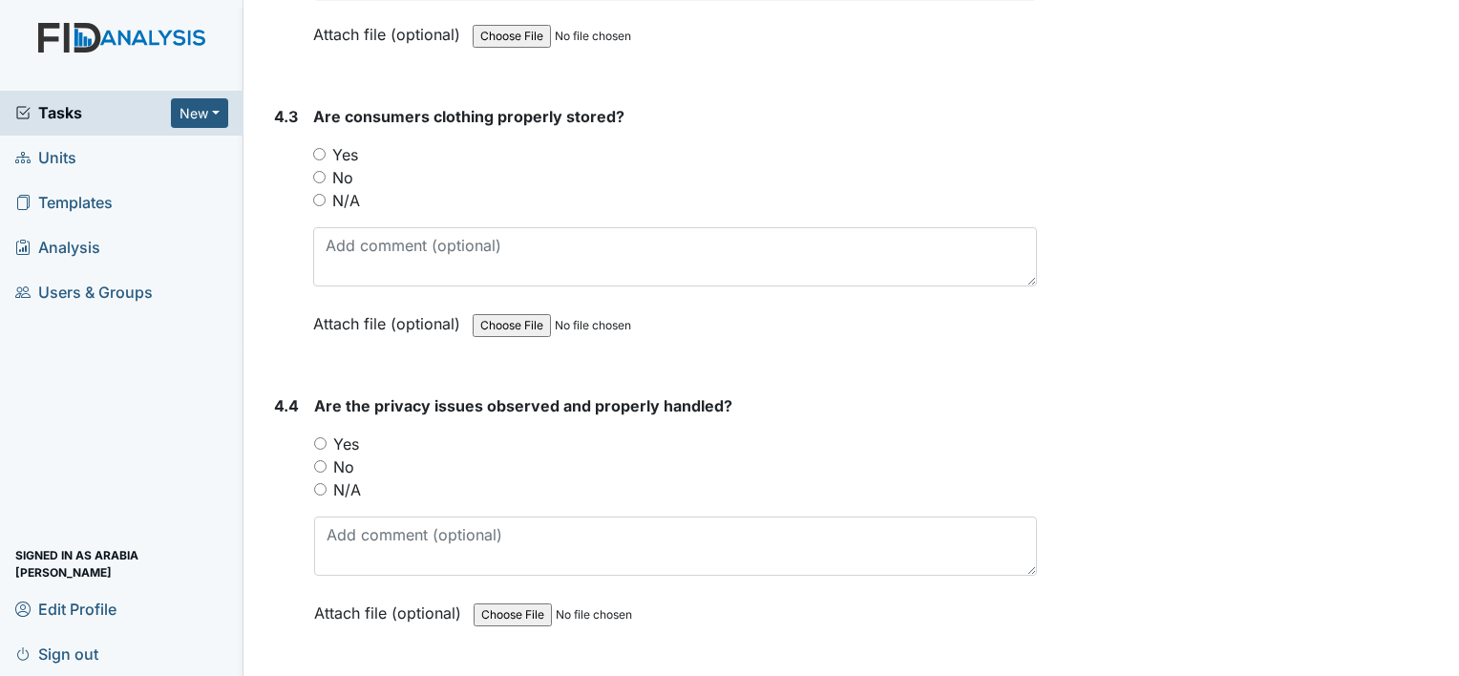
scroll to position [8940, 0]
type textarea "Staff help and monitored yesterday"
click at [347, 142] on label "Yes" at bounding box center [345, 153] width 26 height 23
click at [326, 147] on input "Yes" at bounding box center [319, 153] width 12 height 12
radio input "true"
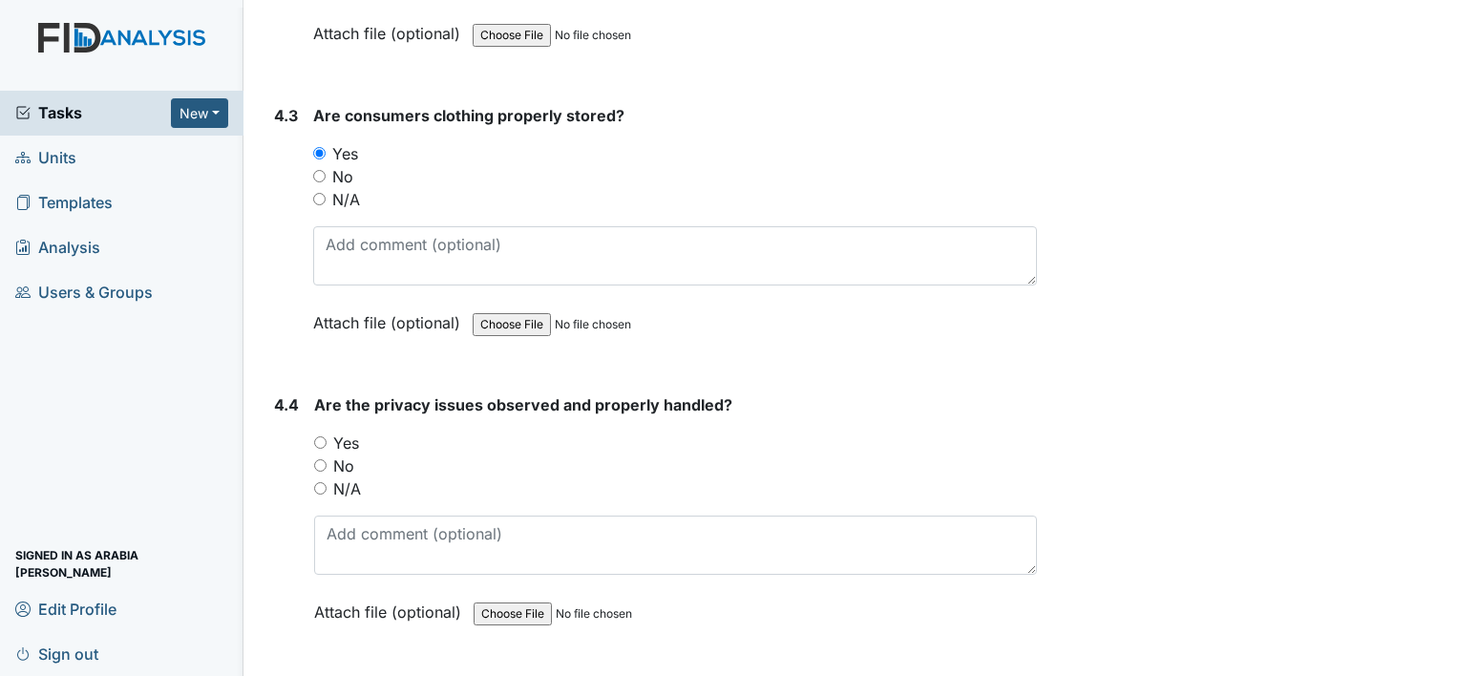
click at [326, 482] on input "N/A" at bounding box center [320, 488] width 12 height 12
radio input "true"
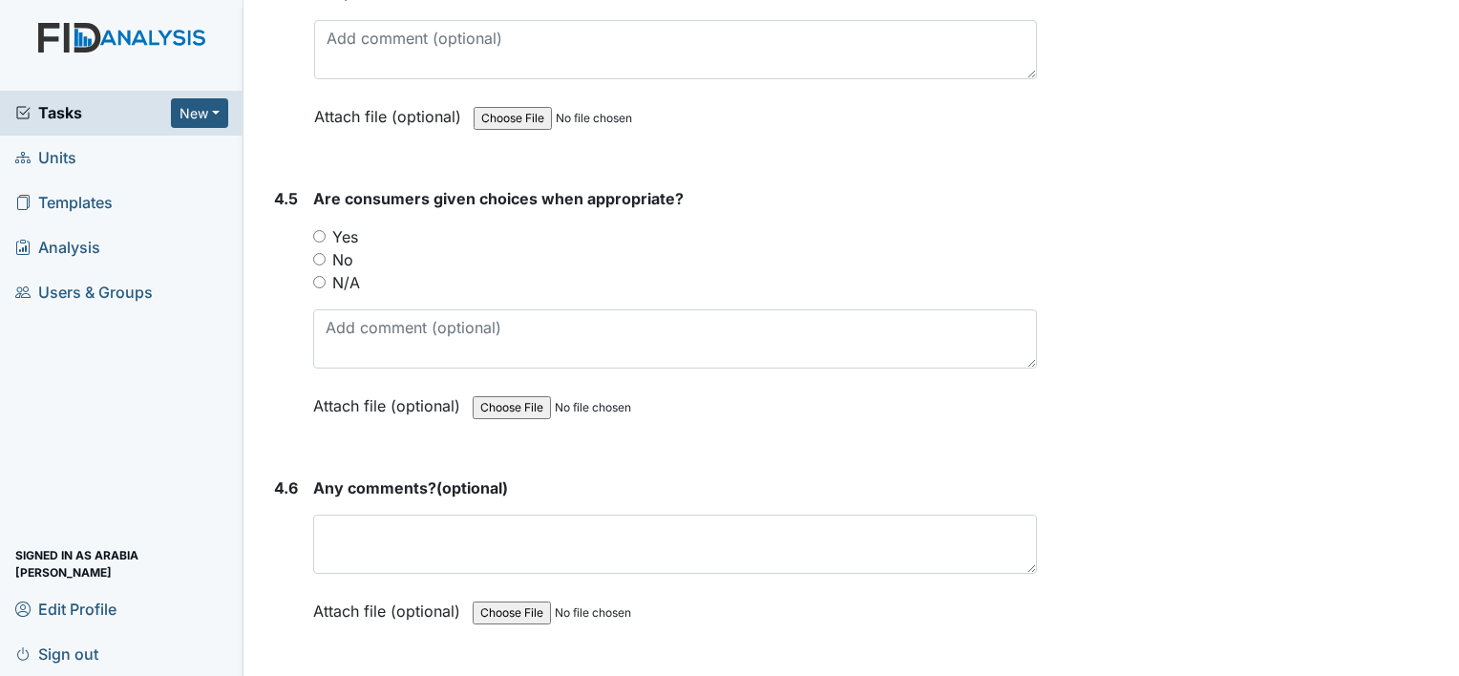
scroll to position [9436, 0]
click at [321, 229] on input "Yes" at bounding box center [319, 235] width 12 height 12
radio input "true"
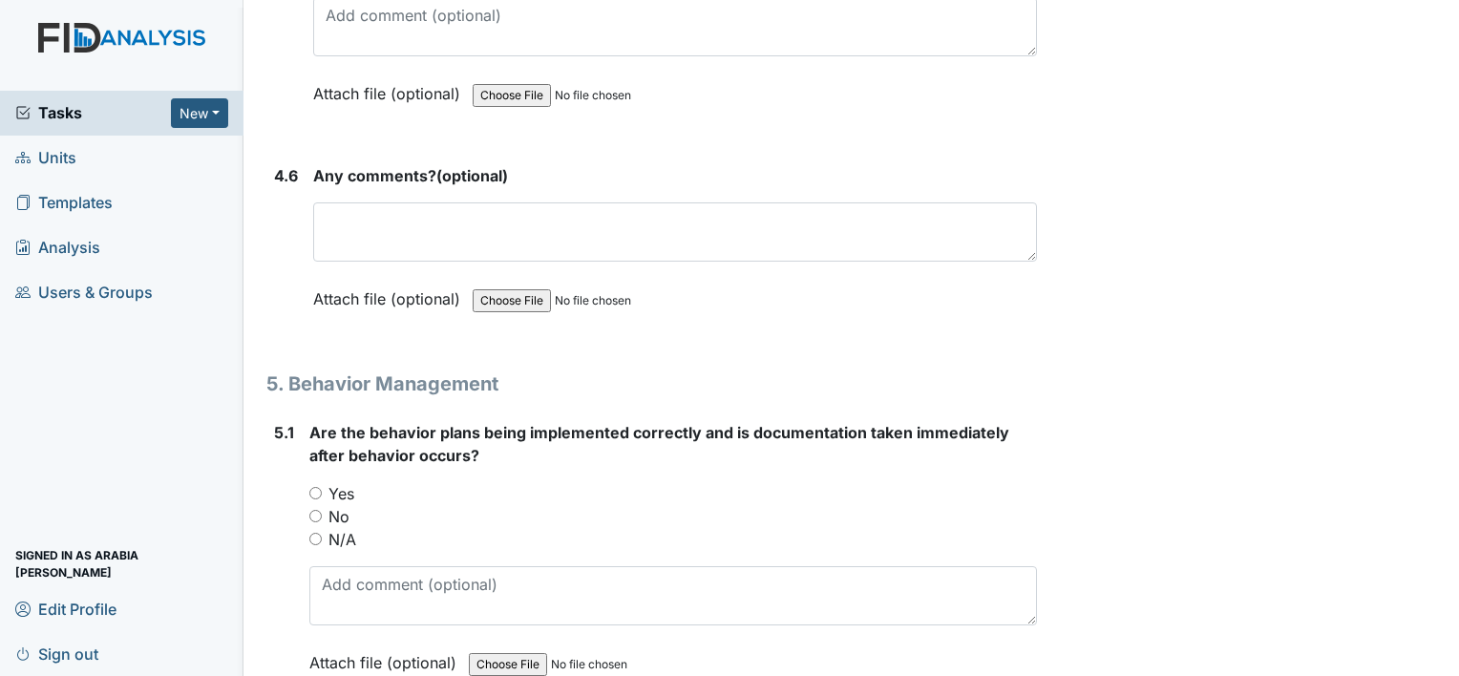
click at [1436, 667] on main "Inspection: Random Inspection for Afternoon ID: #00011263 Open Autosaving... Lo…" at bounding box center [850, 338] width 1215 height 676
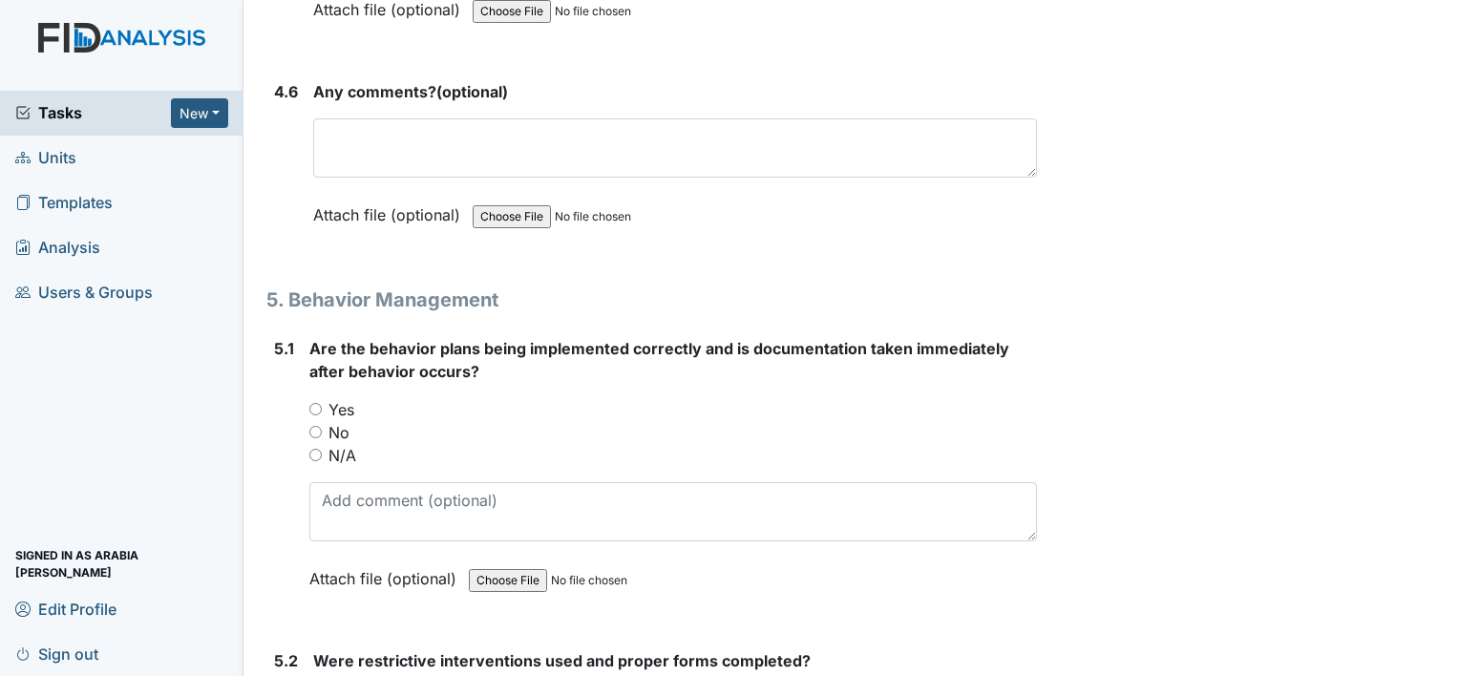
click at [1436, 667] on main "Inspection: Random Inspection for Afternoon ID: #00011263 Open Autosaving... Lo…" at bounding box center [850, 338] width 1215 height 676
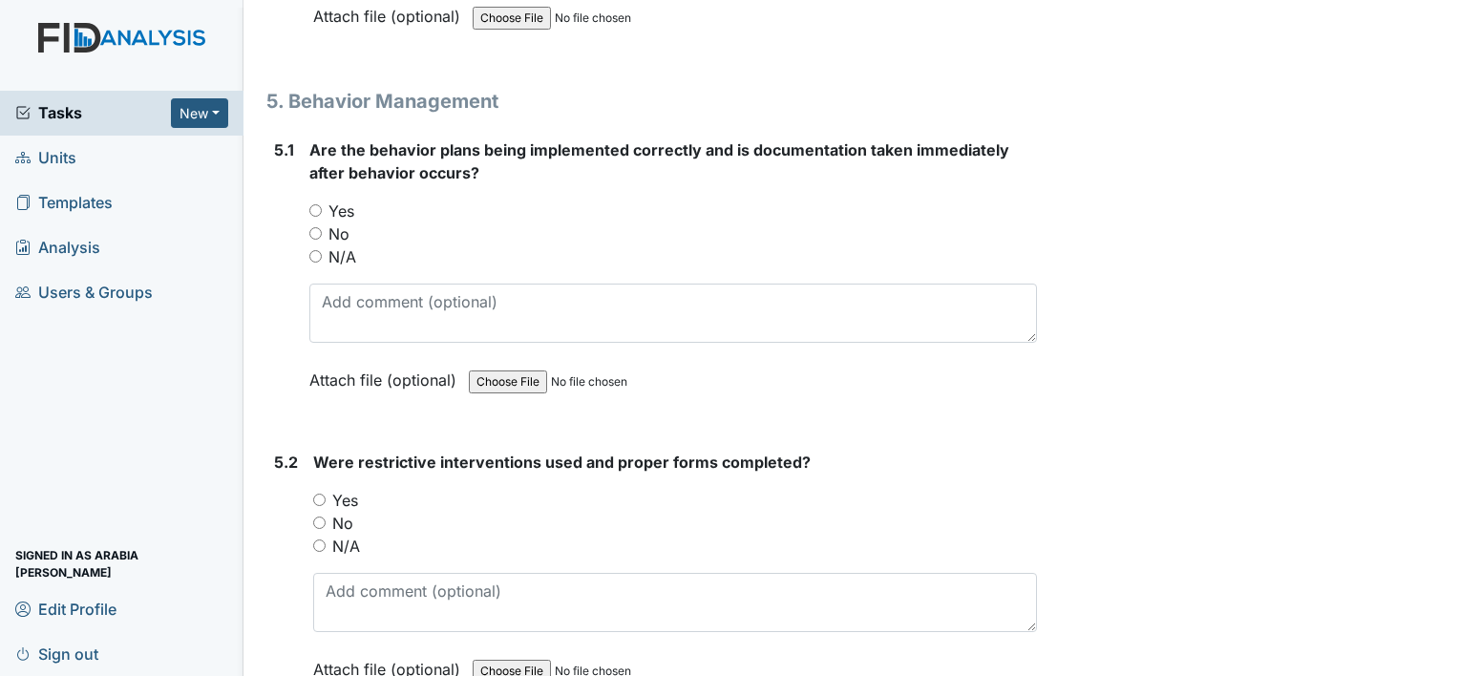
click at [1436, 667] on main "Inspection: Random Inspection for Afternoon ID: #00011263 Open Autosaving... Lo…" at bounding box center [850, 338] width 1215 height 676
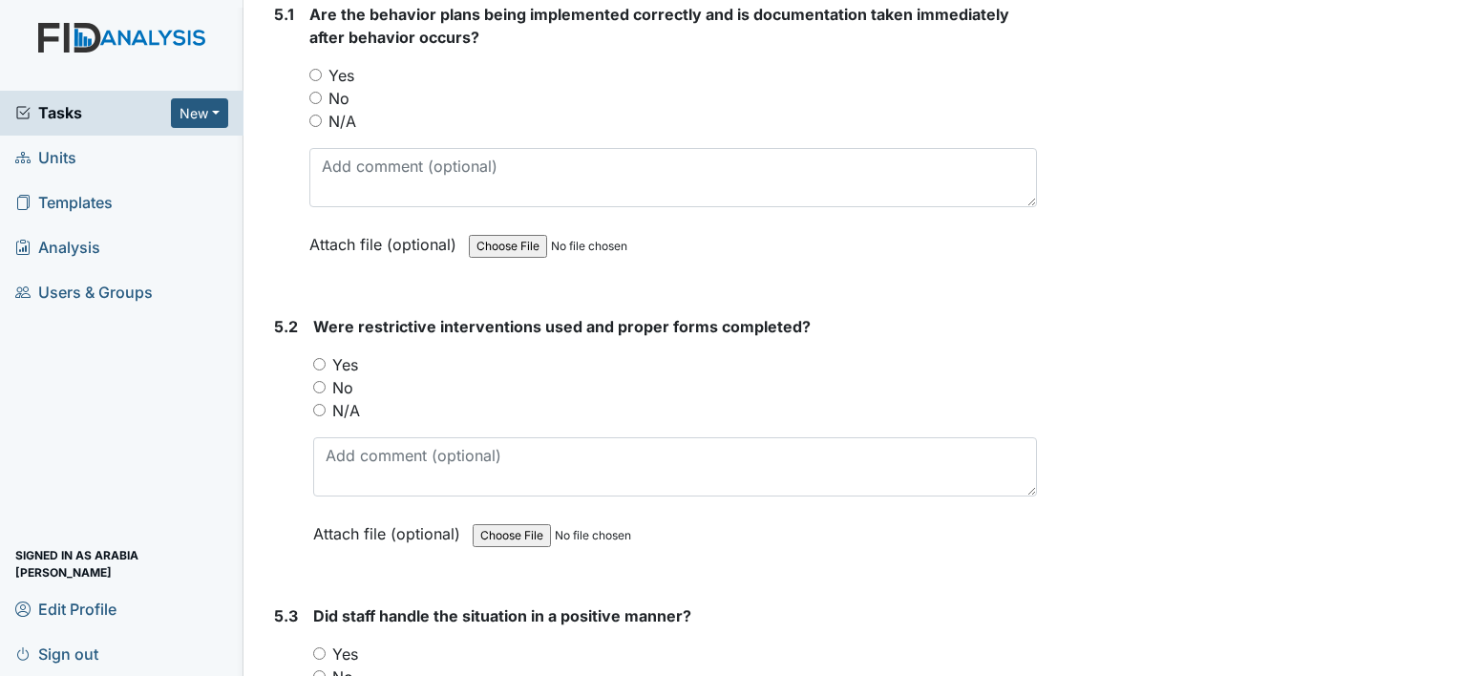
click at [1436, 667] on main "Inspection: Random Inspection for Afternoon ID: #00011263 Open Autosaving... Lo…" at bounding box center [850, 338] width 1215 height 676
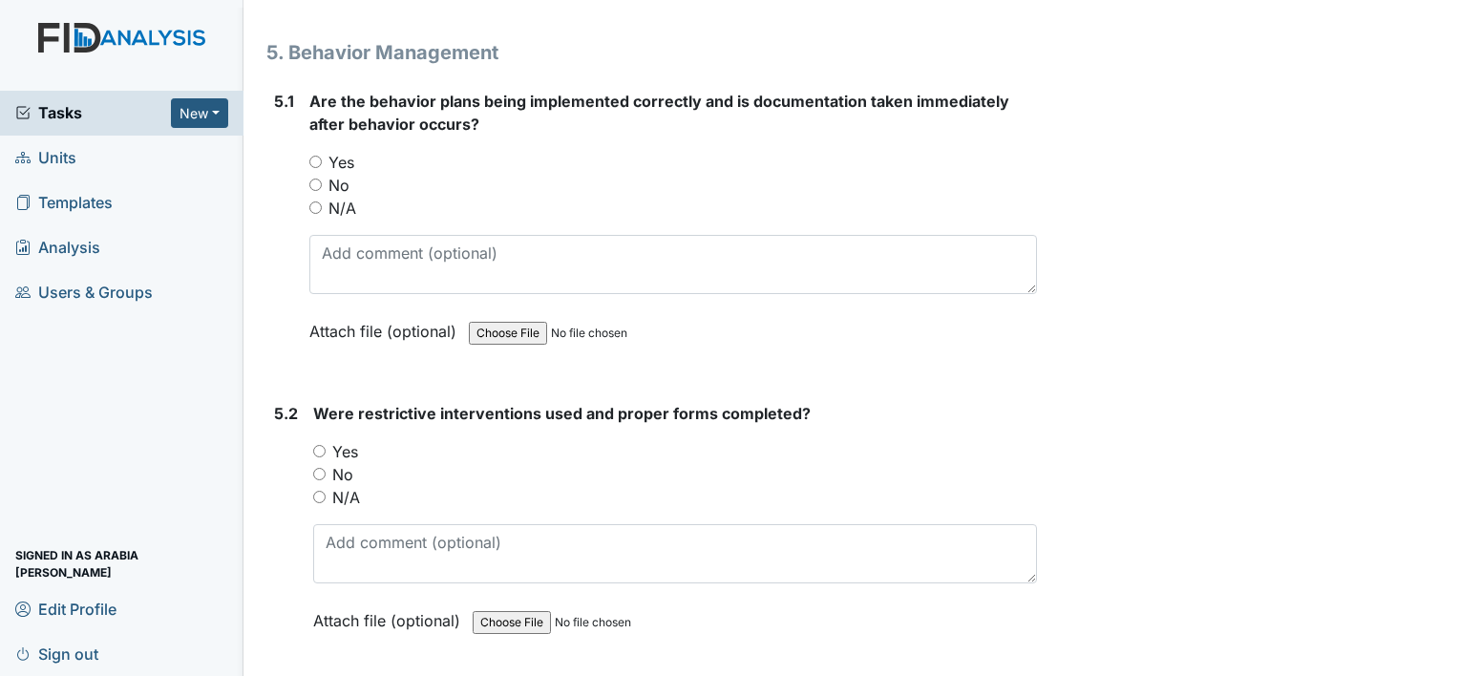
scroll to position [10061, 0]
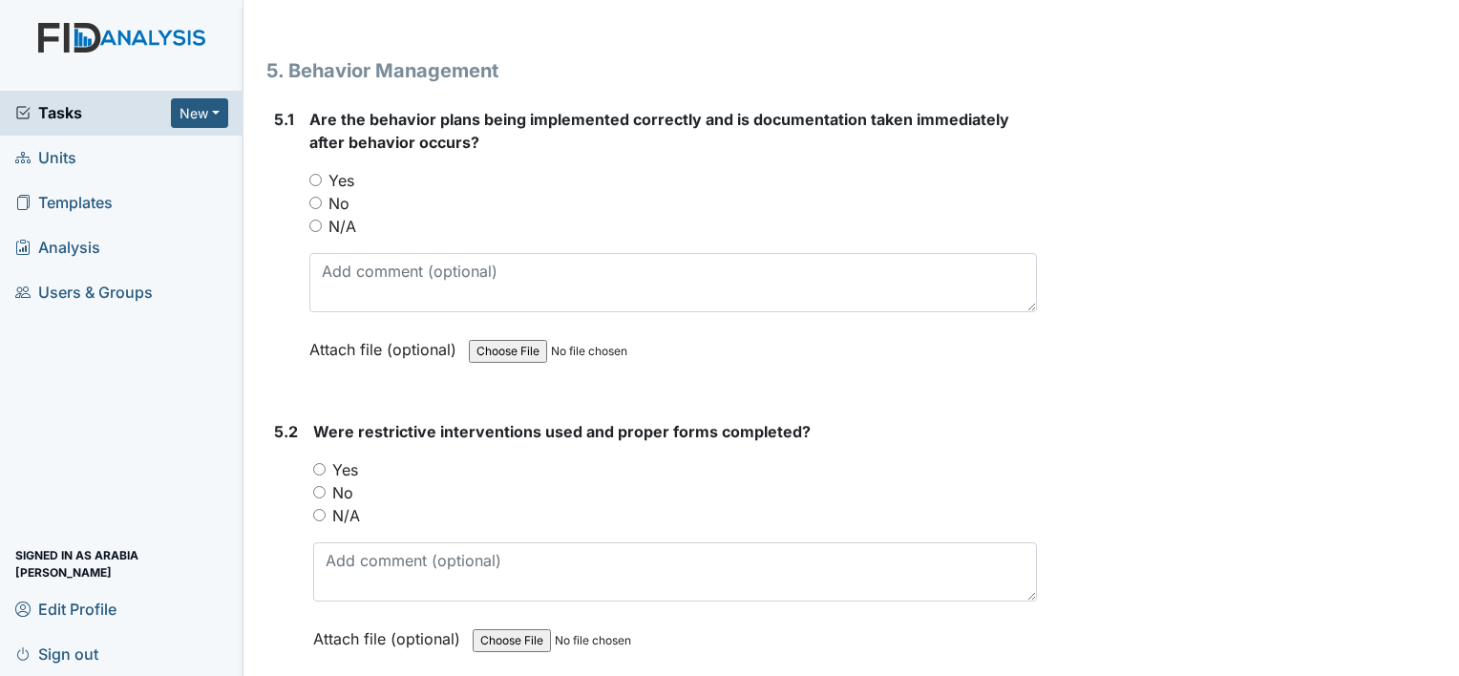
click at [335, 169] on label "Yes" at bounding box center [341, 180] width 26 height 23
click at [322, 174] on input "Yes" at bounding box center [315, 180] width 12 height 12
radio input "true"
click at [355, 504] on label "N/A" at bounding box center [346, 515] width 28 height 23
click at [326, 509] on input "N/A" at bounding box center [319, 515] width 12 height 12
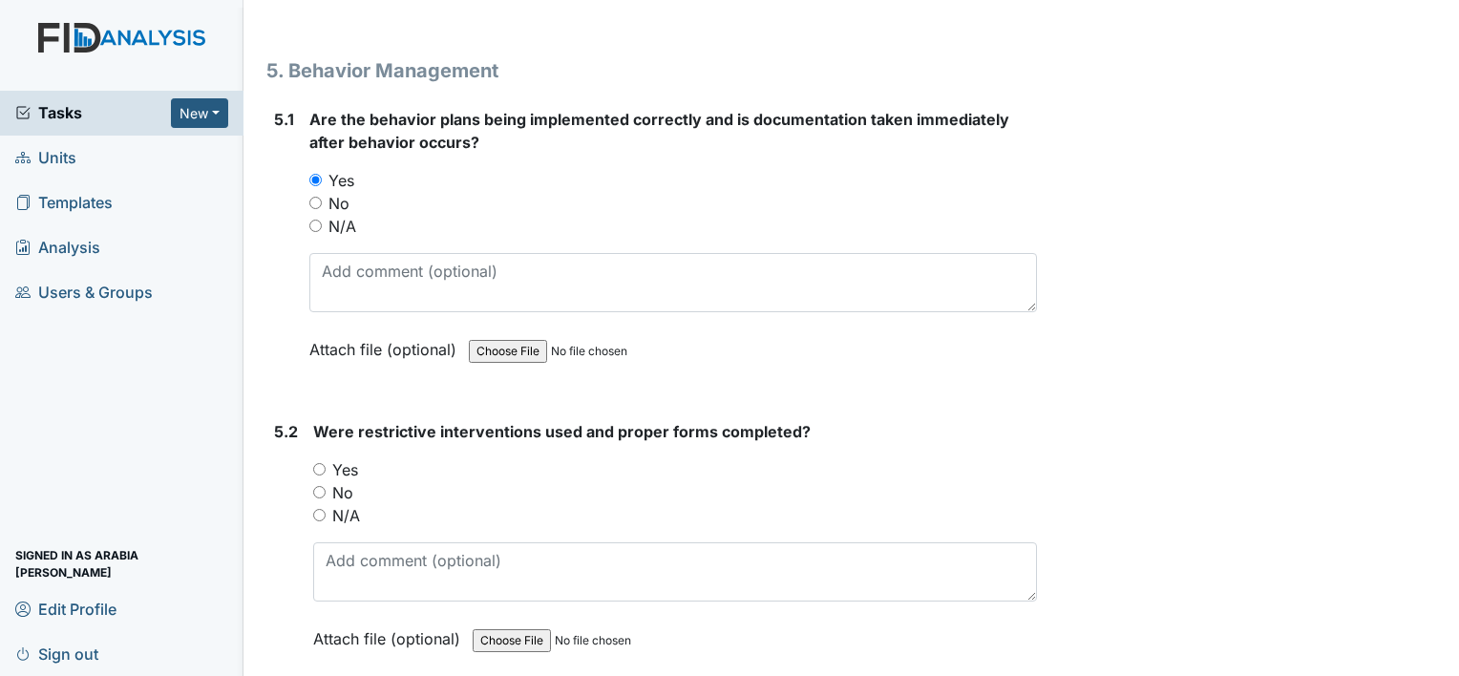
radio input "true"
click at [1442, 662] on main "Inspection: Random Inspection for Afternoon ID: #00011263 Open Autosaving... Lo…" at bounding box center [850, 338] width 1215 height 676
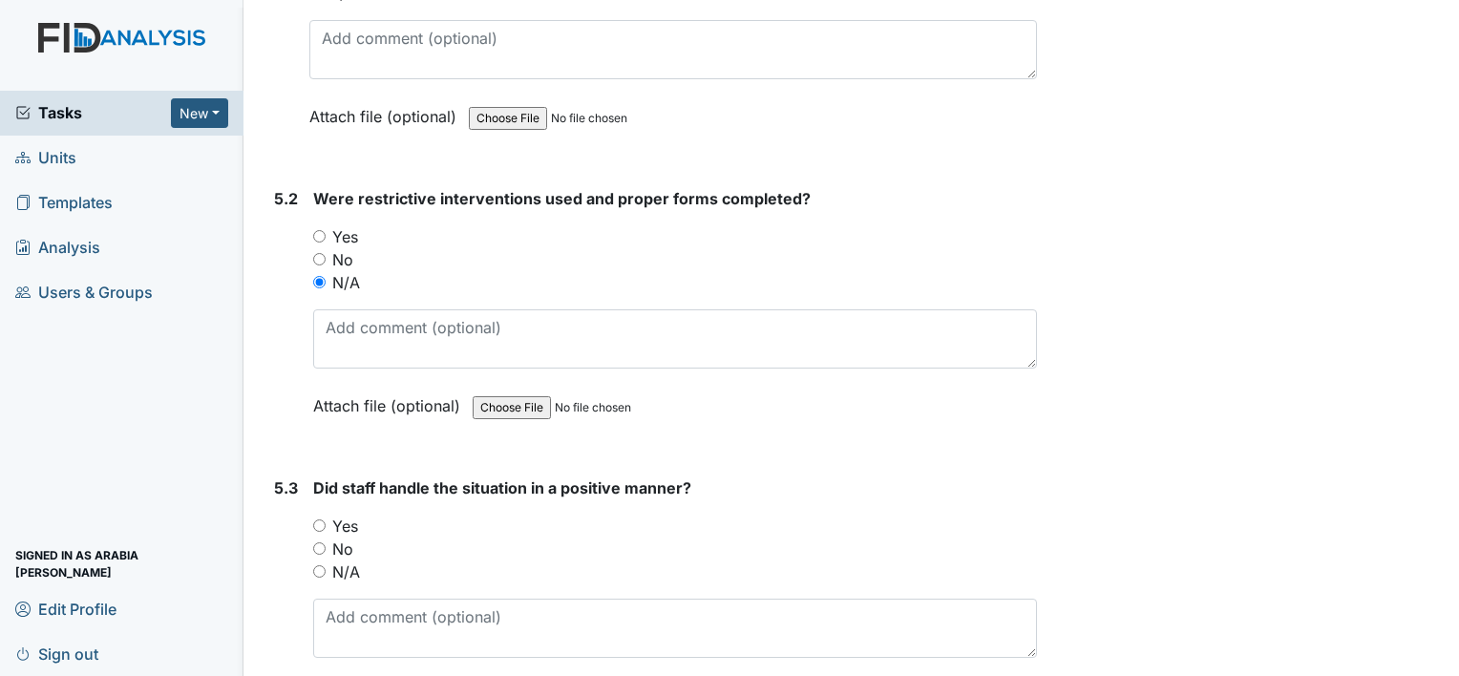
drag, startPoint x: 1442, startPoint y: 662, endPoint x: 1451, endPoint y: 667, distance: 11.1
click at [1451, 667] on main "Inspection: Random Inspection for Afternoon ID: #00011263 Open Autosaving... Lo…" at bounding box center [850, 338] width 1215 height 676
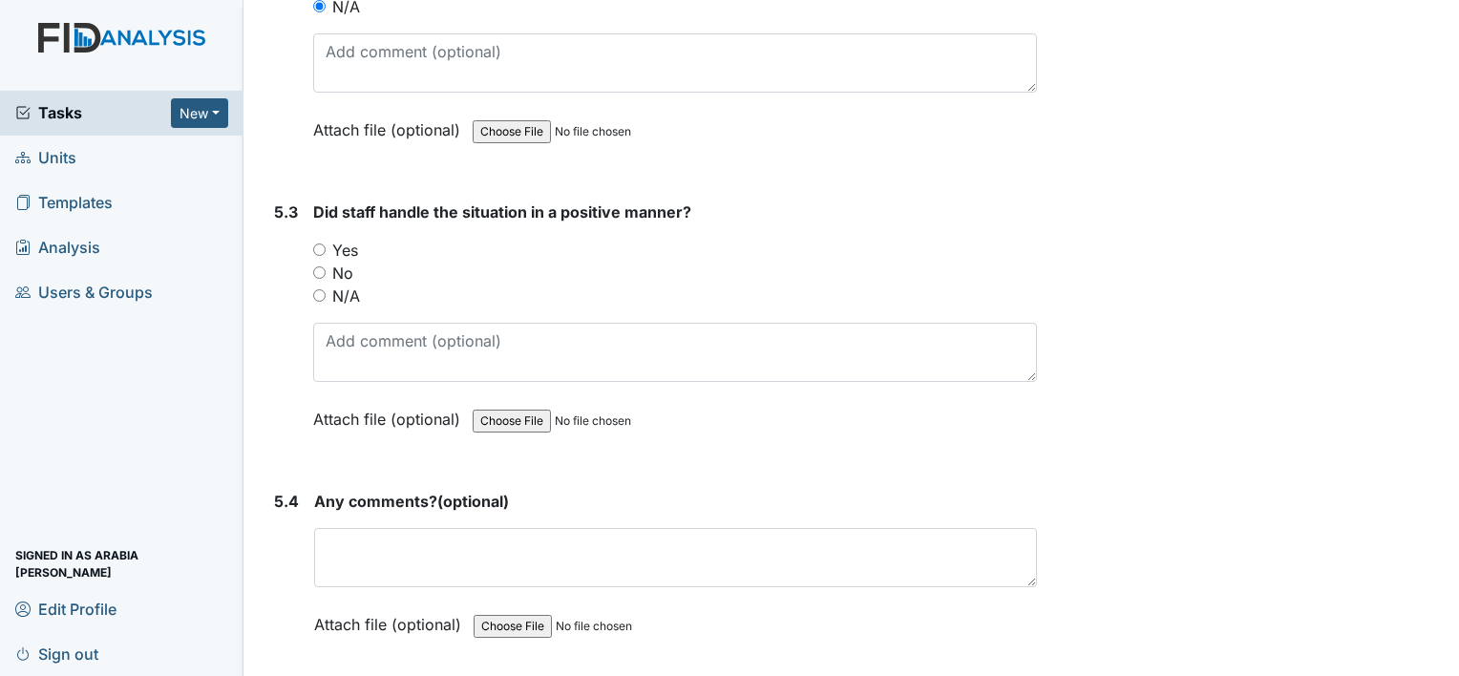
scroll to position [10607, 0]
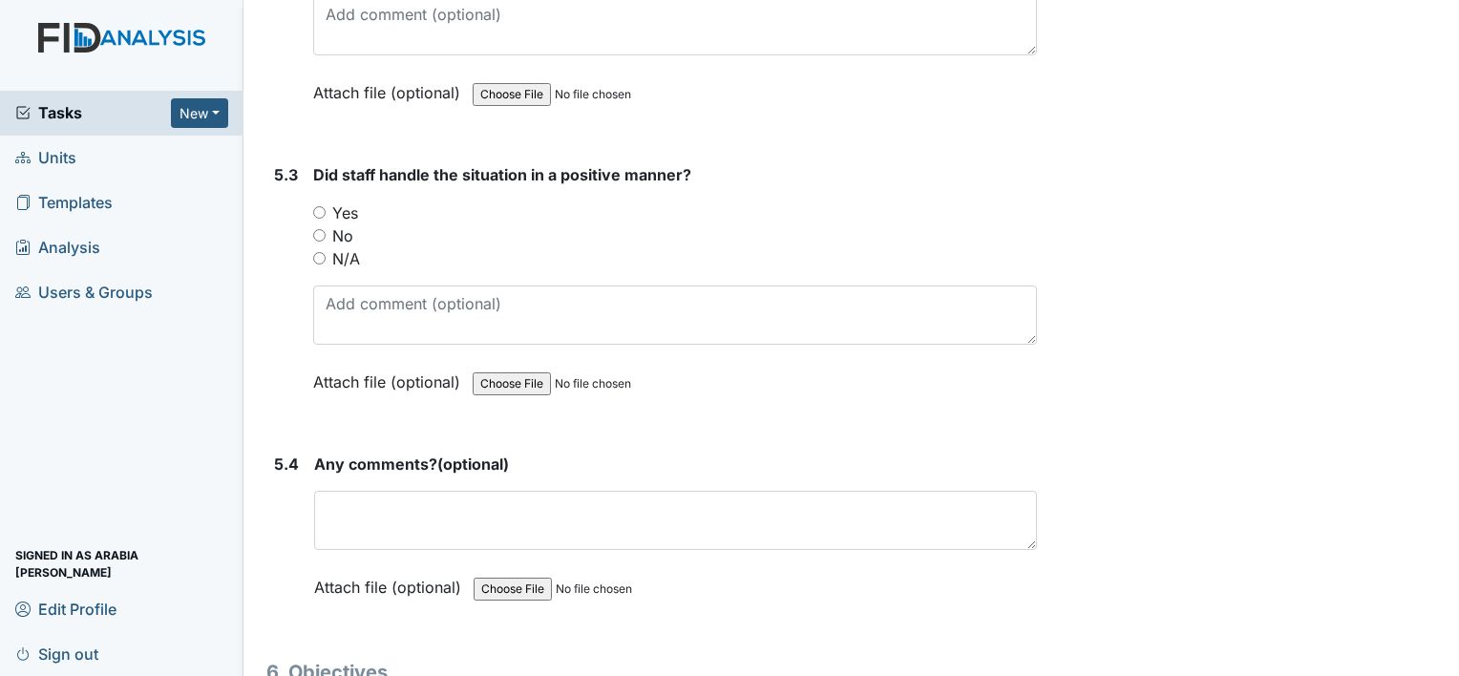
click at [355, 247] on label "N/A" at bounding box center [346, 258] width 28 height 23
click at [326, 252] on input "N/A" at bounding box center [319, 258] width 12 height 12
radio input "true"
click at [1444, 660] on main "Inspection: Random Inspection for Afternoon ID: #00011263 Open Autosaving... Lo…" at bounding box center [850, 338] width 1215 height 676
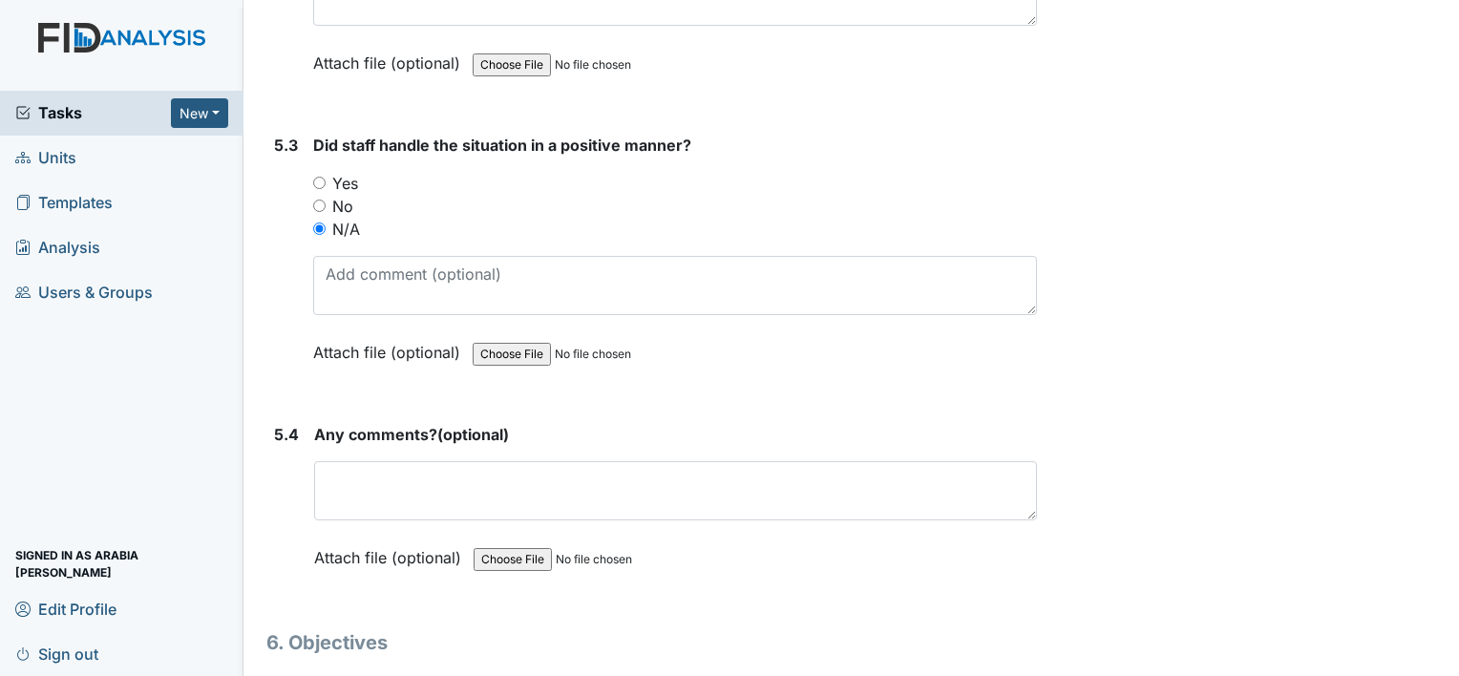
click at [1447, 665] on main "Inspection: Random Inspection for Afternoon ID: #00011263 Open Autosaving... Lo…" at bounding box center [850, 338] width 1215 height 676
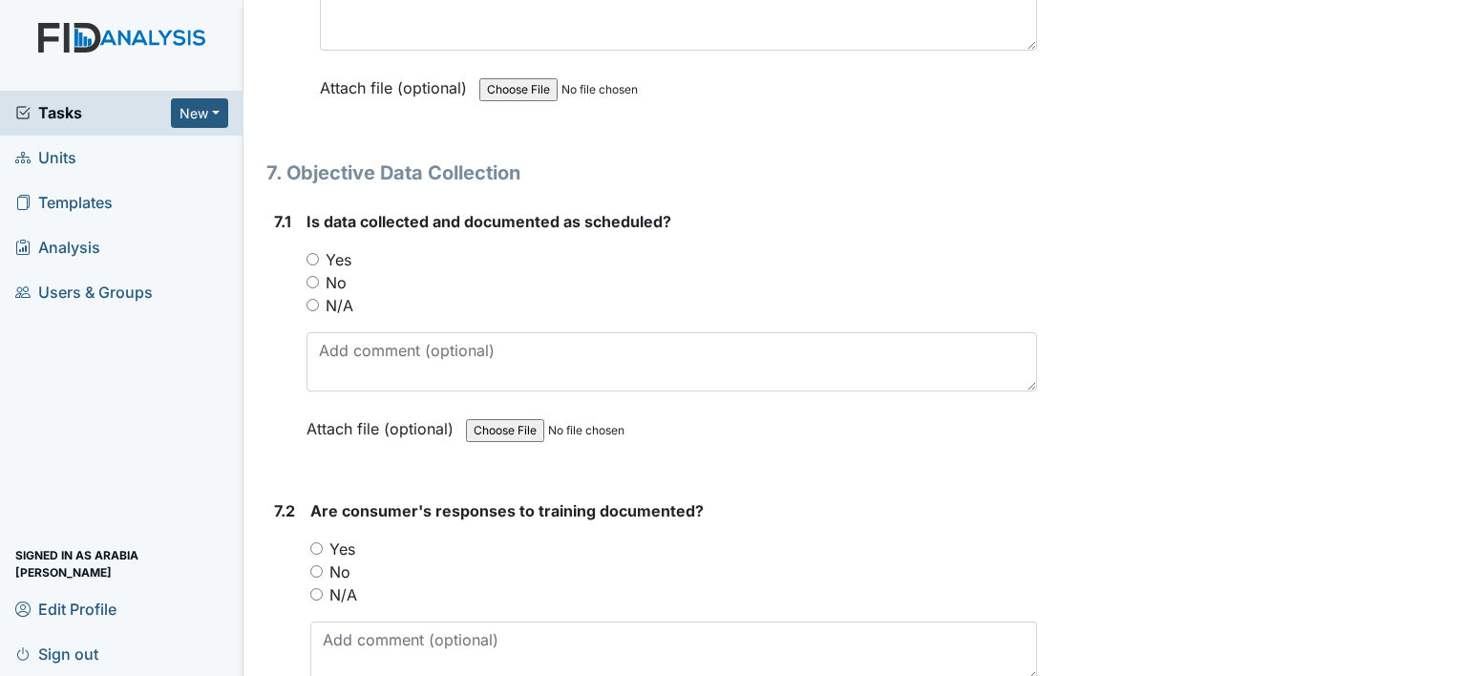
scroll to position [13681, 0]
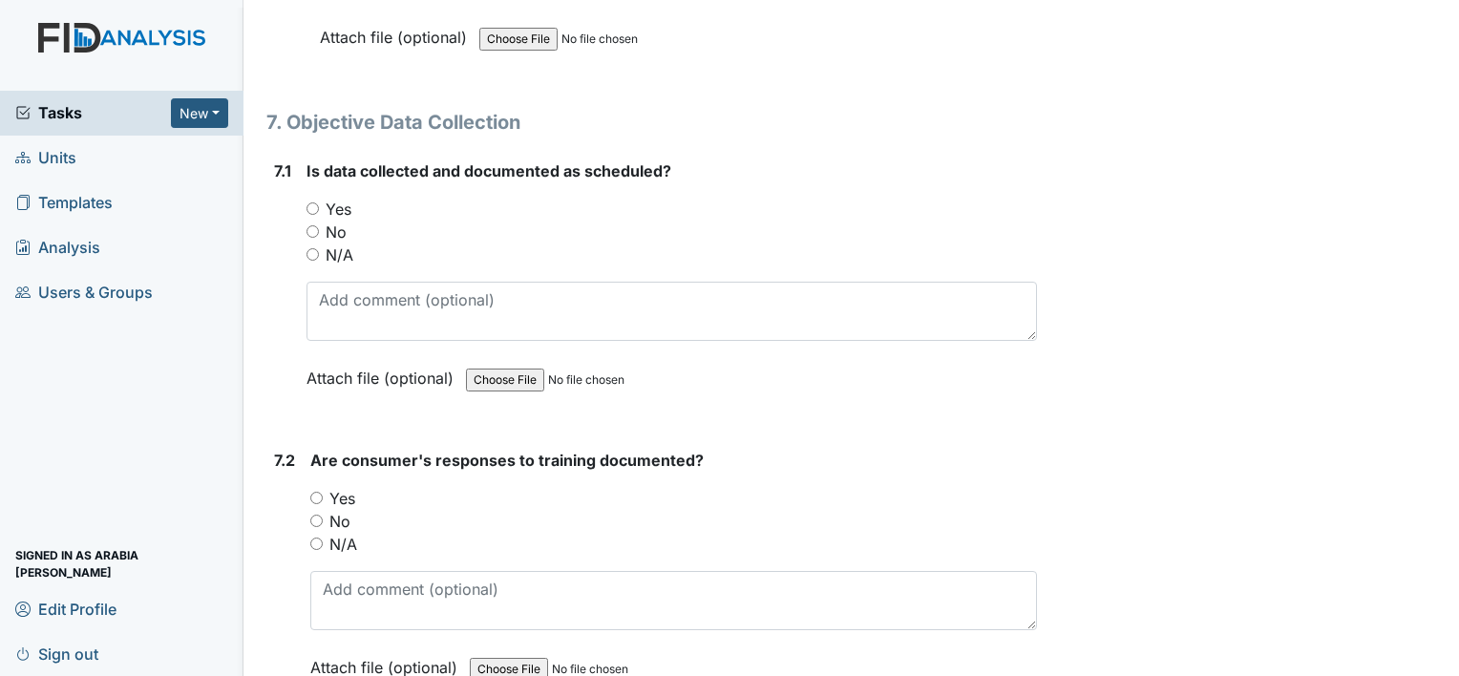
click at [331, 198] on label "Yes" at bounding box center [339, 209] width 26 height 23
click at [319, 202] on input "Yes" at bounding box center [312, 208] width 12 height 12
radio input "true"
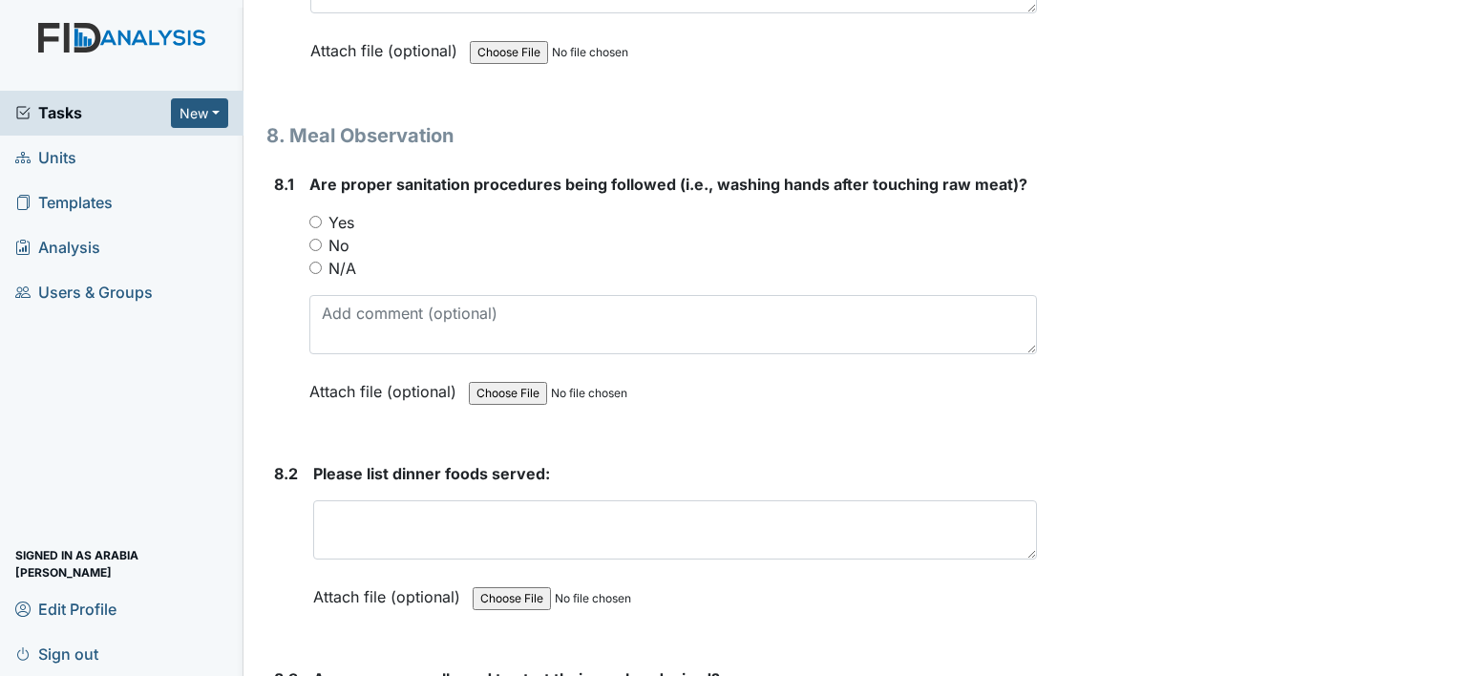
scroll to position [14522, 0]
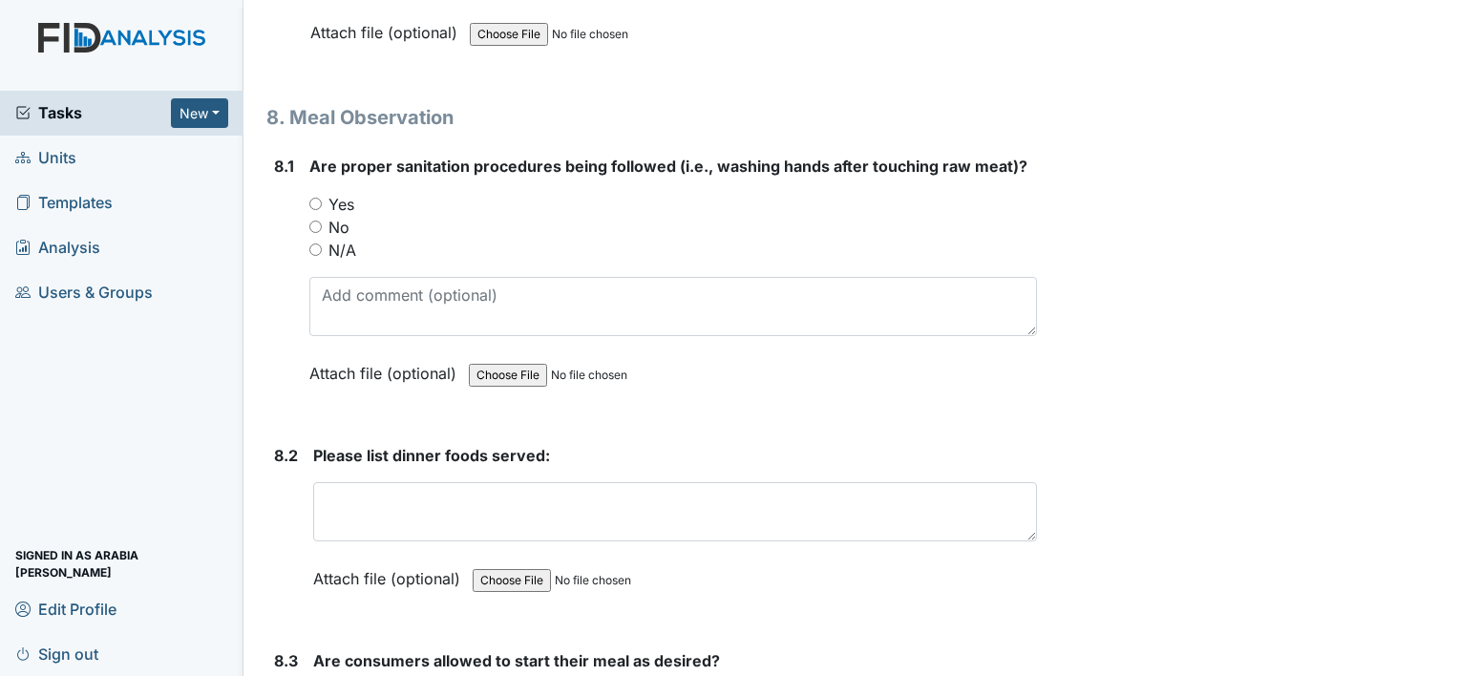
click at [328, 193] on label "Yes" at bounding box center [341, 204] width 26 height 23
click at [322, 198] on input "Yes" at bounding box center [315, 204] width 12 height 12
radio input "true"
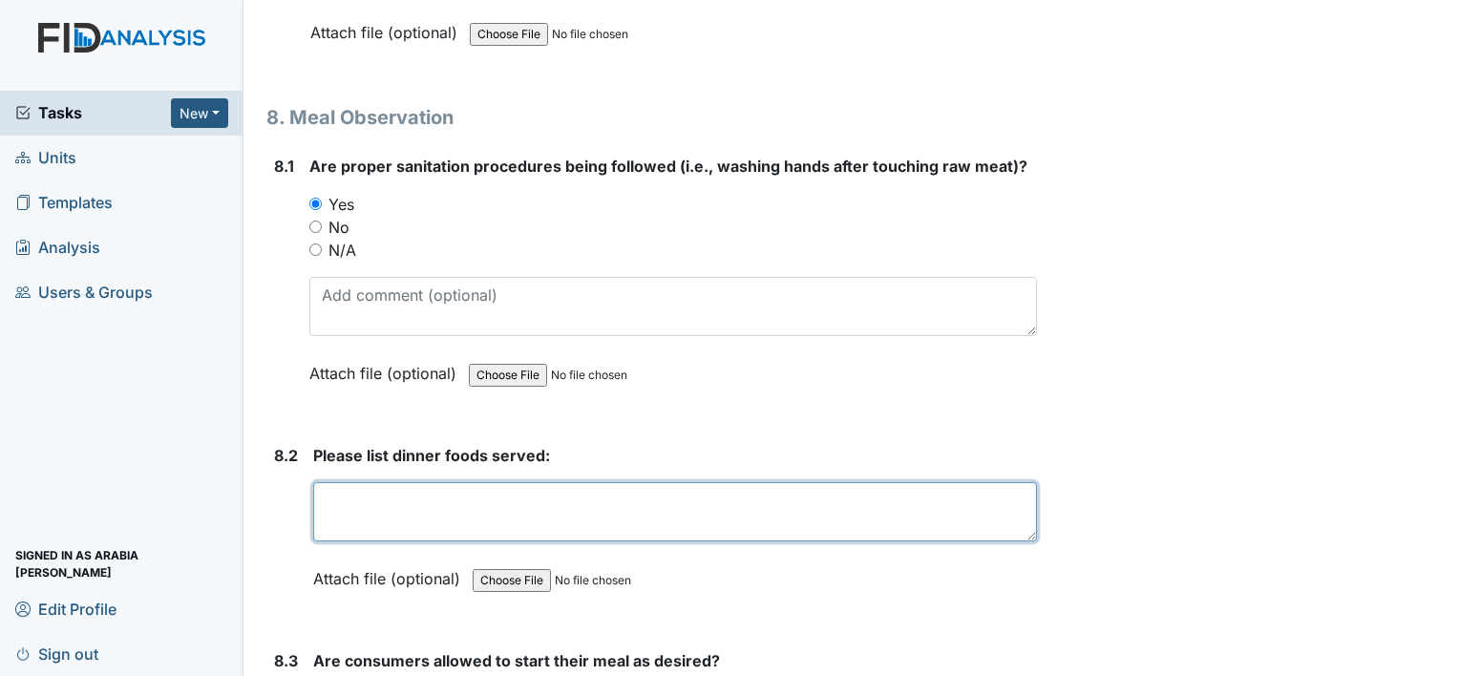
click at [366, 482] on textarea at bounding box center [675, 511] width 724 height 59
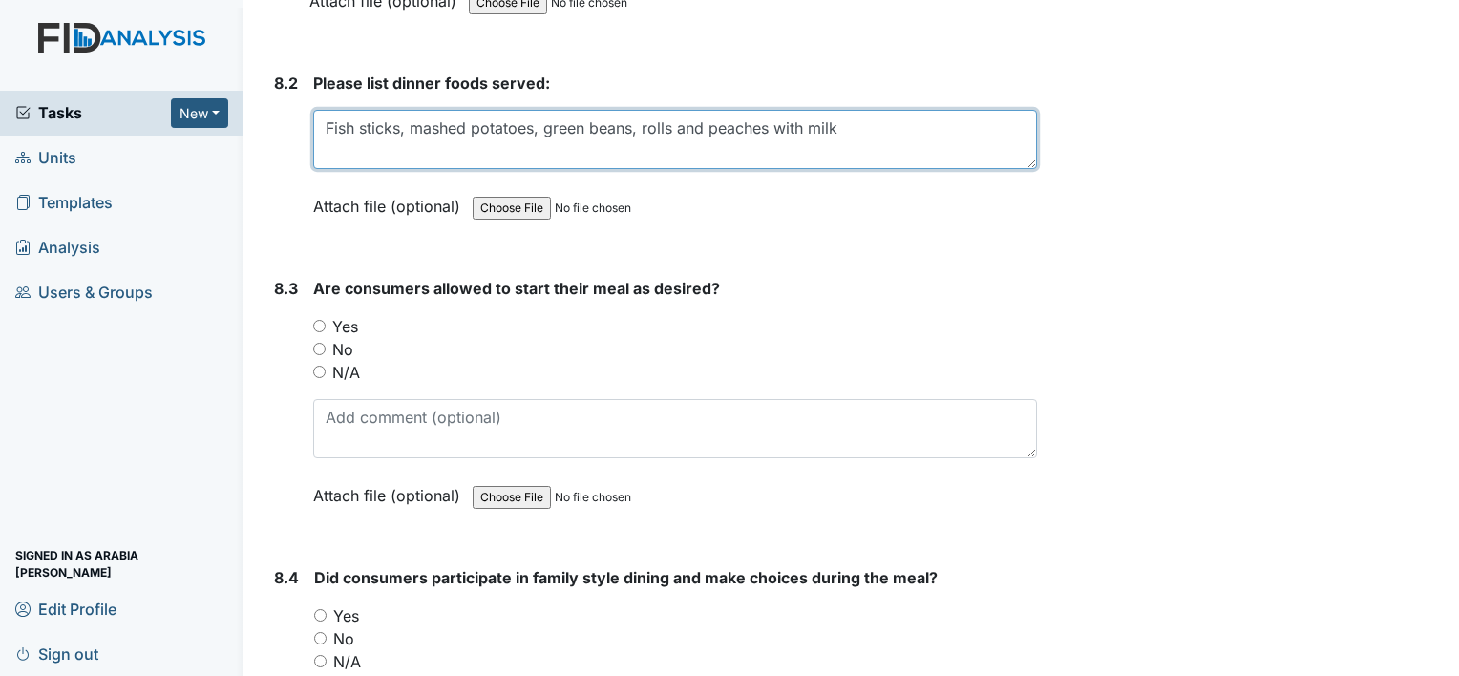
scroll to position [14903, 0]
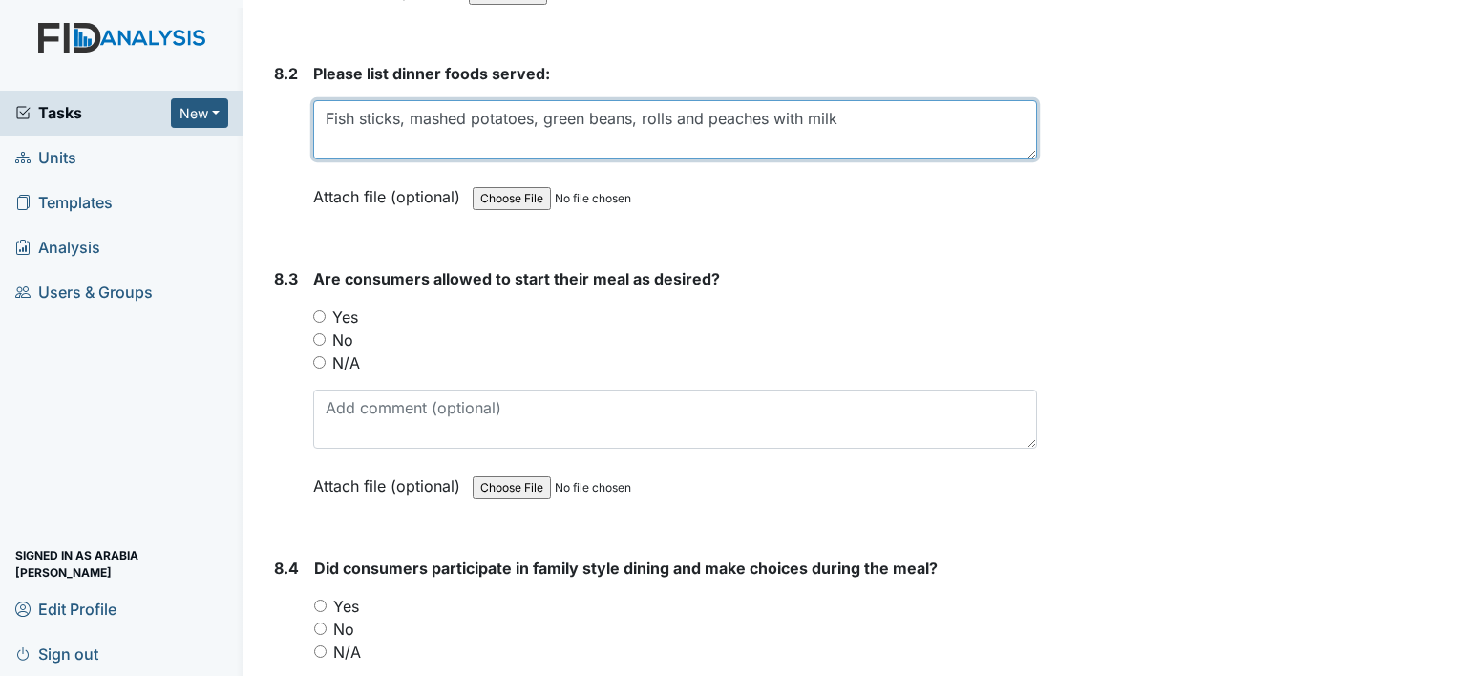
type textarea "Fish sticks, mashed potatoes, green beans, rolls and peaches with milk"
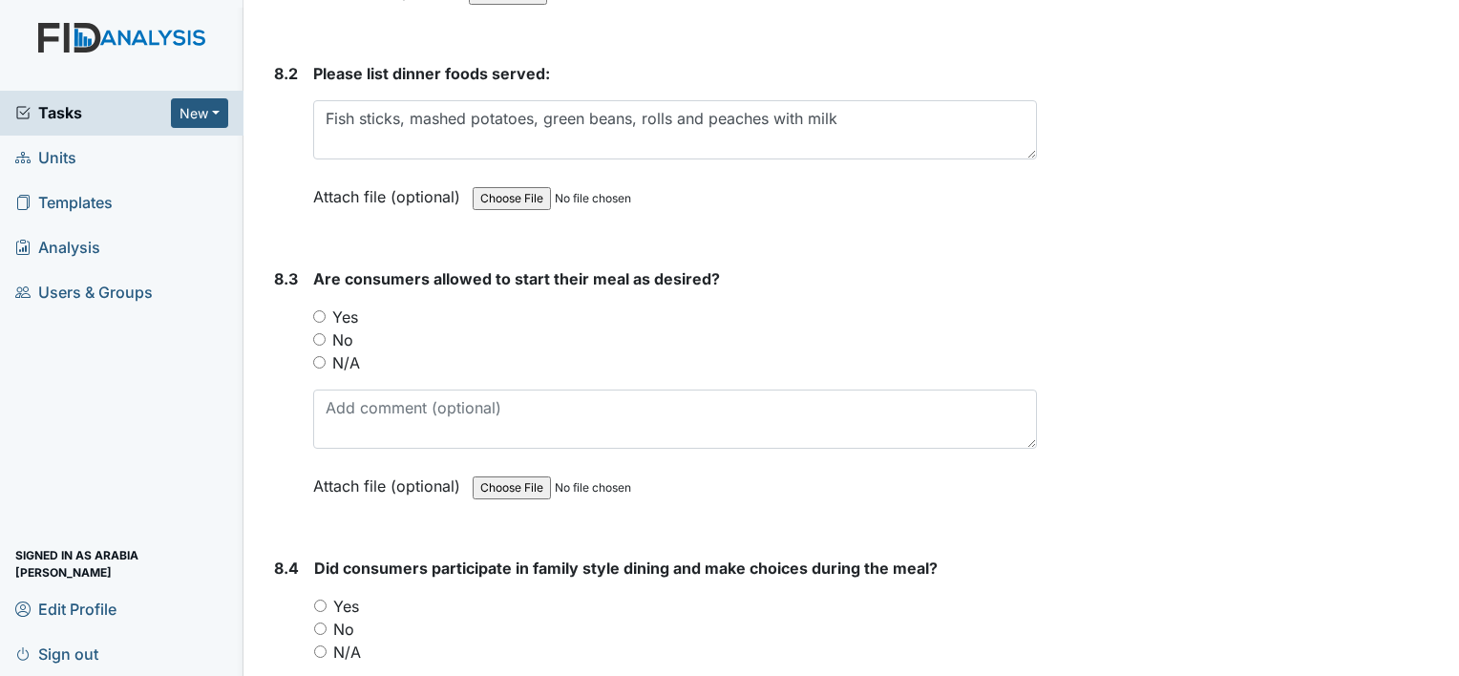
click at [327, 306] on div "Yes" at bounding box center [675, 317] width 724 height 23
click at [316, 310] on input "Yes" at bounding box center [319, 316] width 12 height 12
radio input "true"
click at [321, 600] on input "Yes" at bounding box center [320, 606] width 12 height 12
radio input "true"
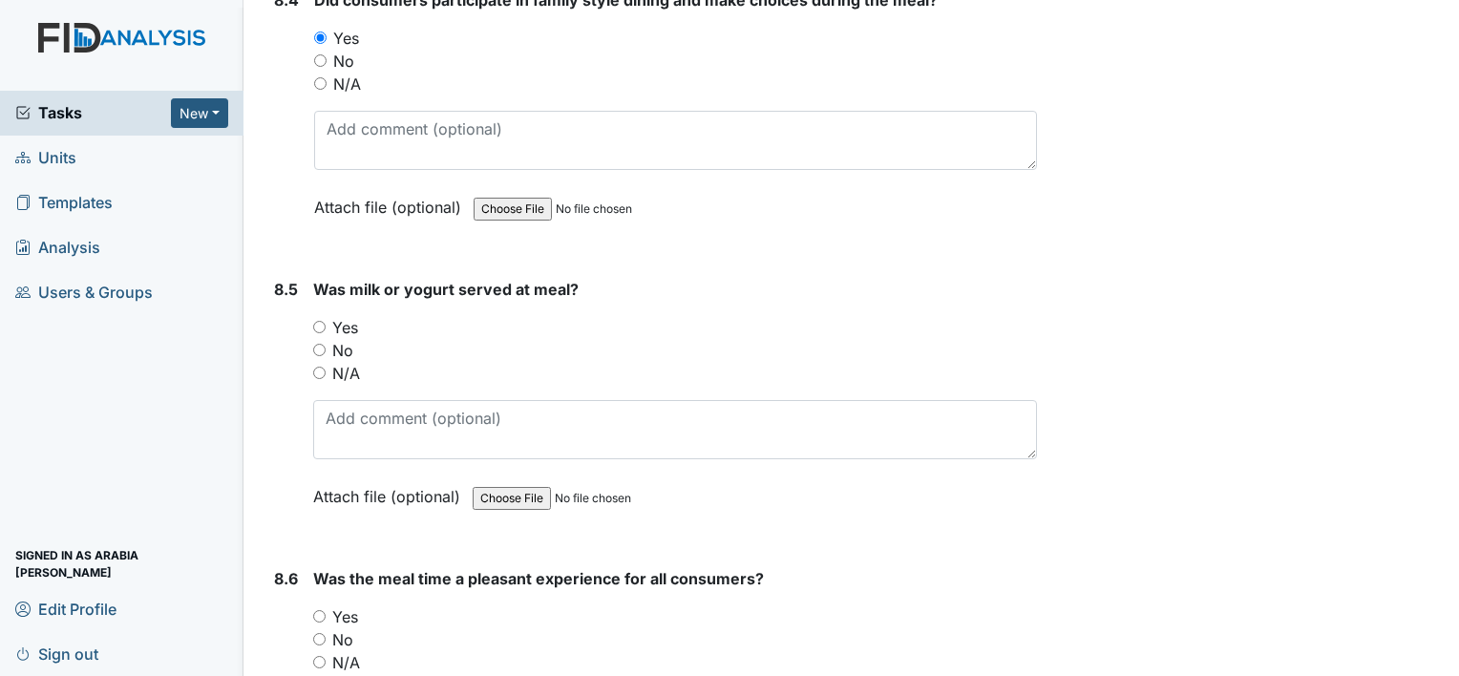
scroll to position [15476, 0]
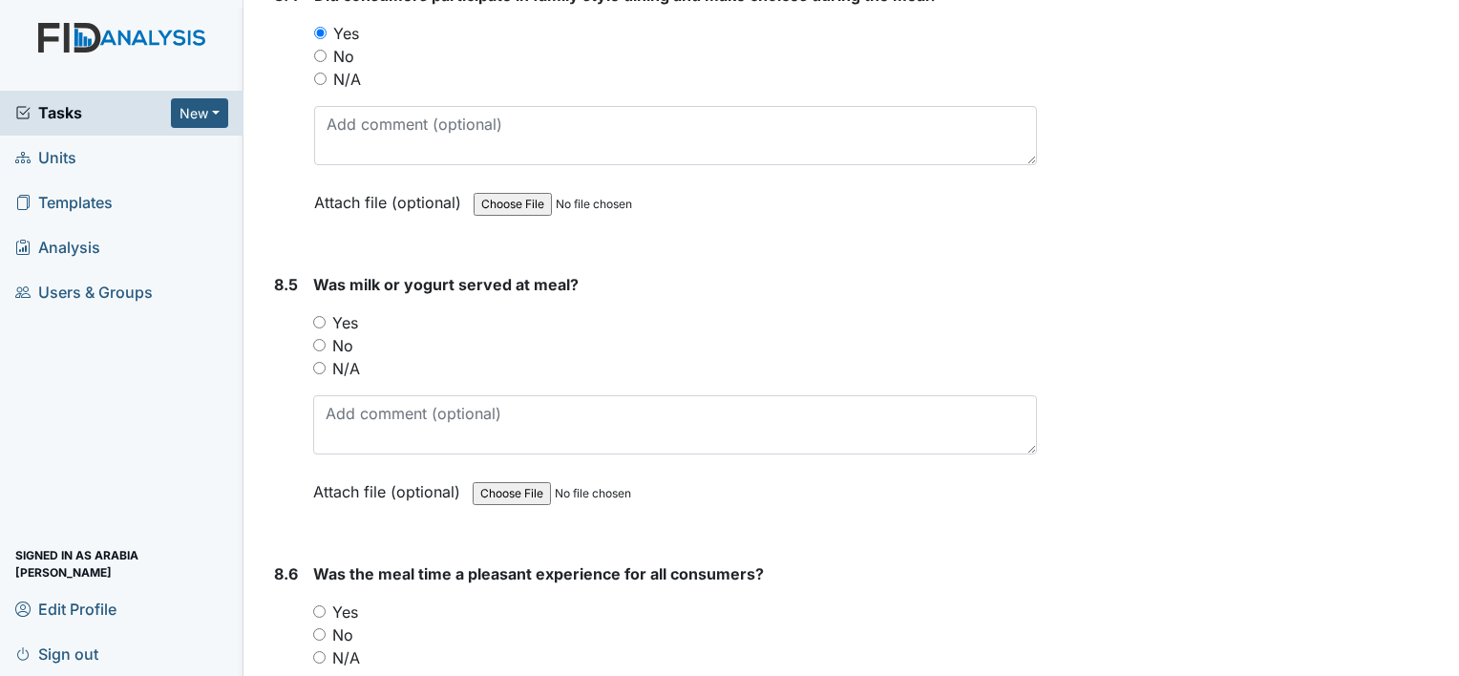
click at [340, 311] on label "Yes" at bounding box center [345, 322] width 26 height 23
click at [326, 316] on input "Yes" at bounding box center [319, 322] width 12 height 12
radio input "true"
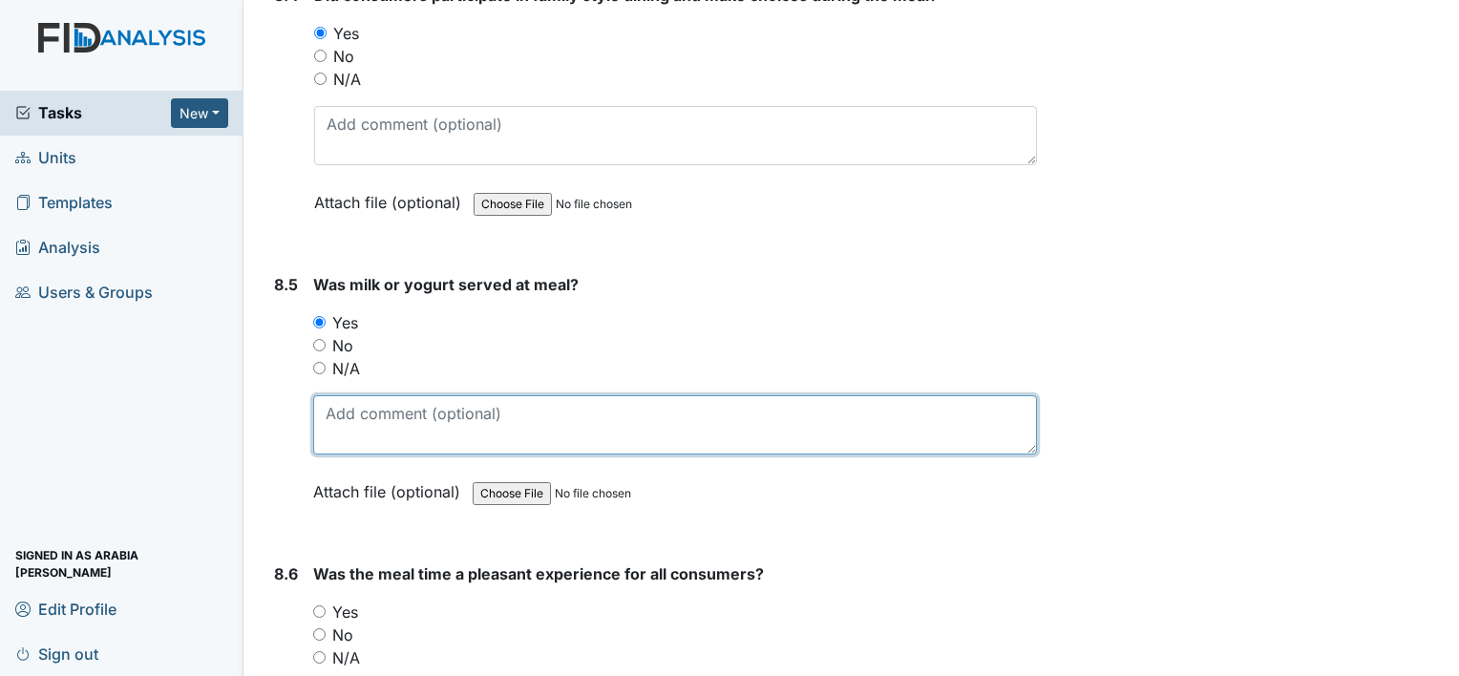
click at [342, 395] on textarea at bounding box center [675, 424] width 724 height 59
type textarea "Milk"
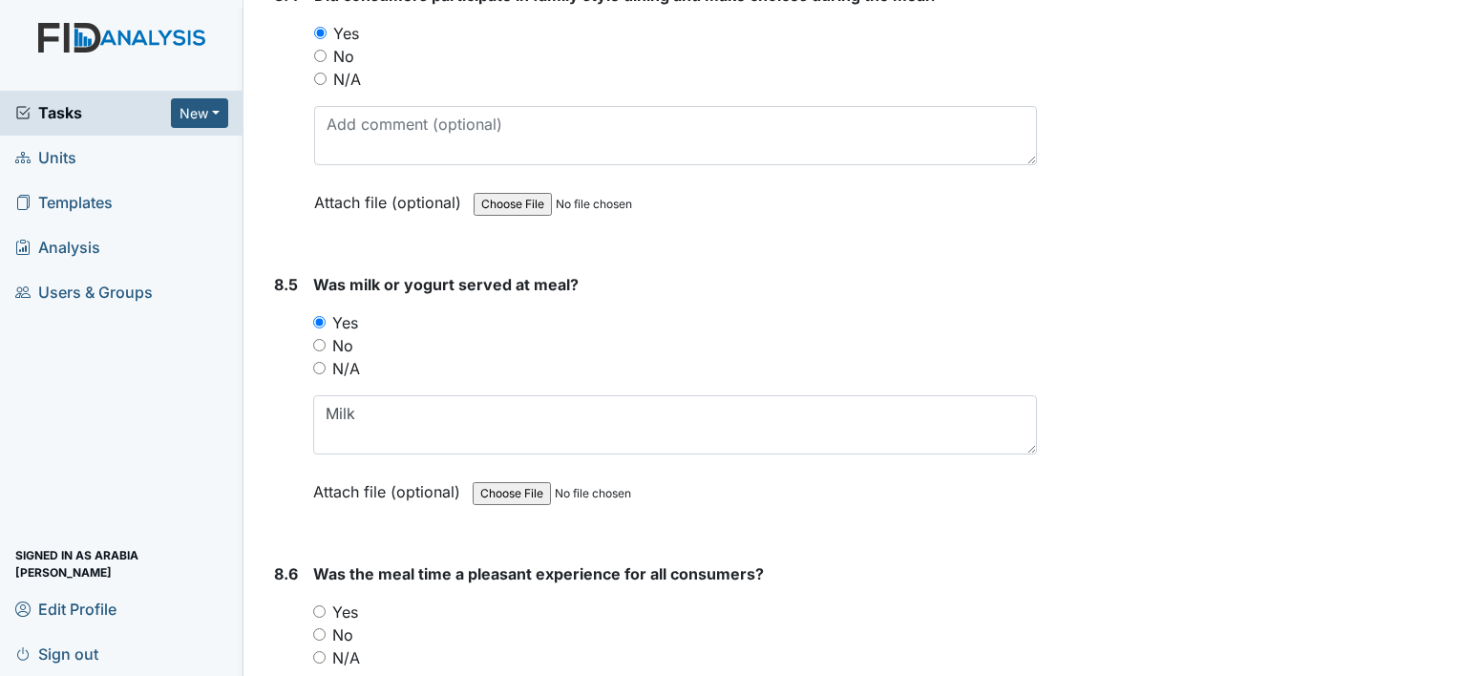
click at [320, 605] on input "Yes" at bounding box center [319, 611] width 12 height 12
radio input "true"
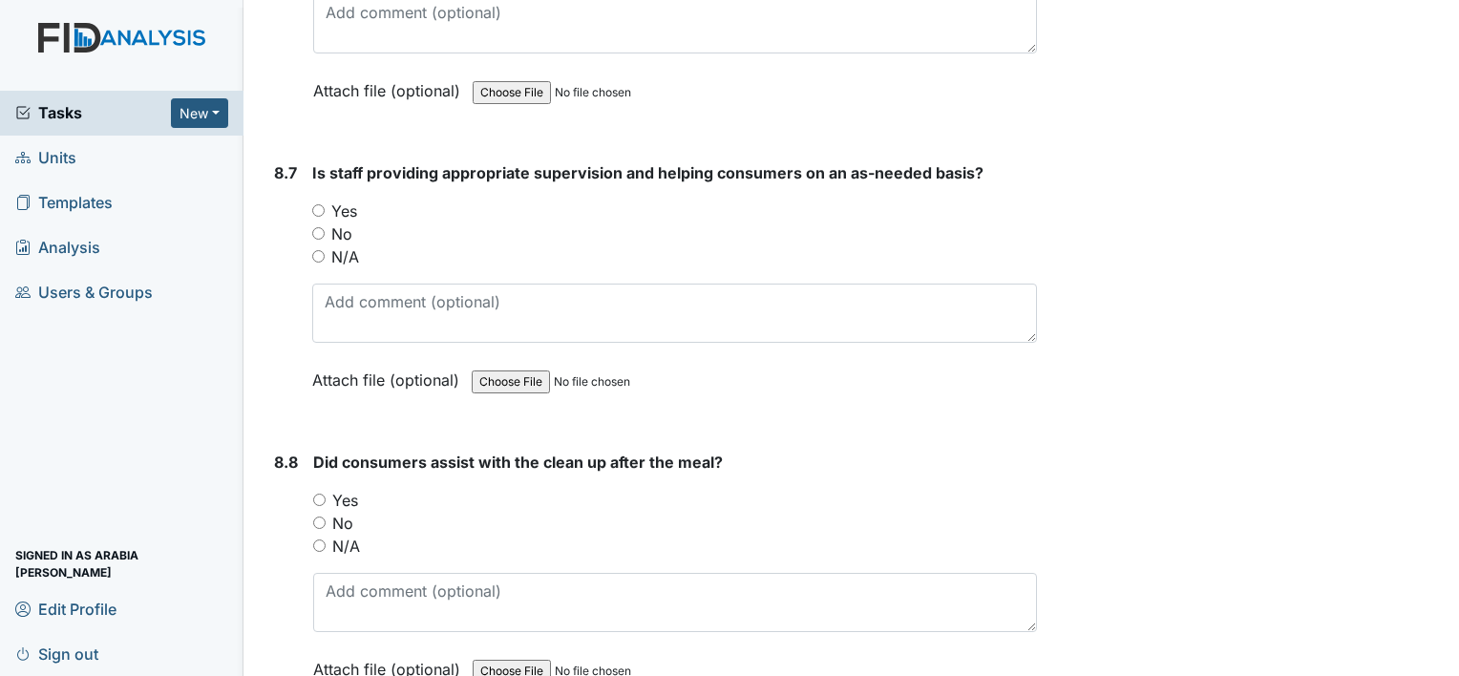
scroll to position [16202, 0]
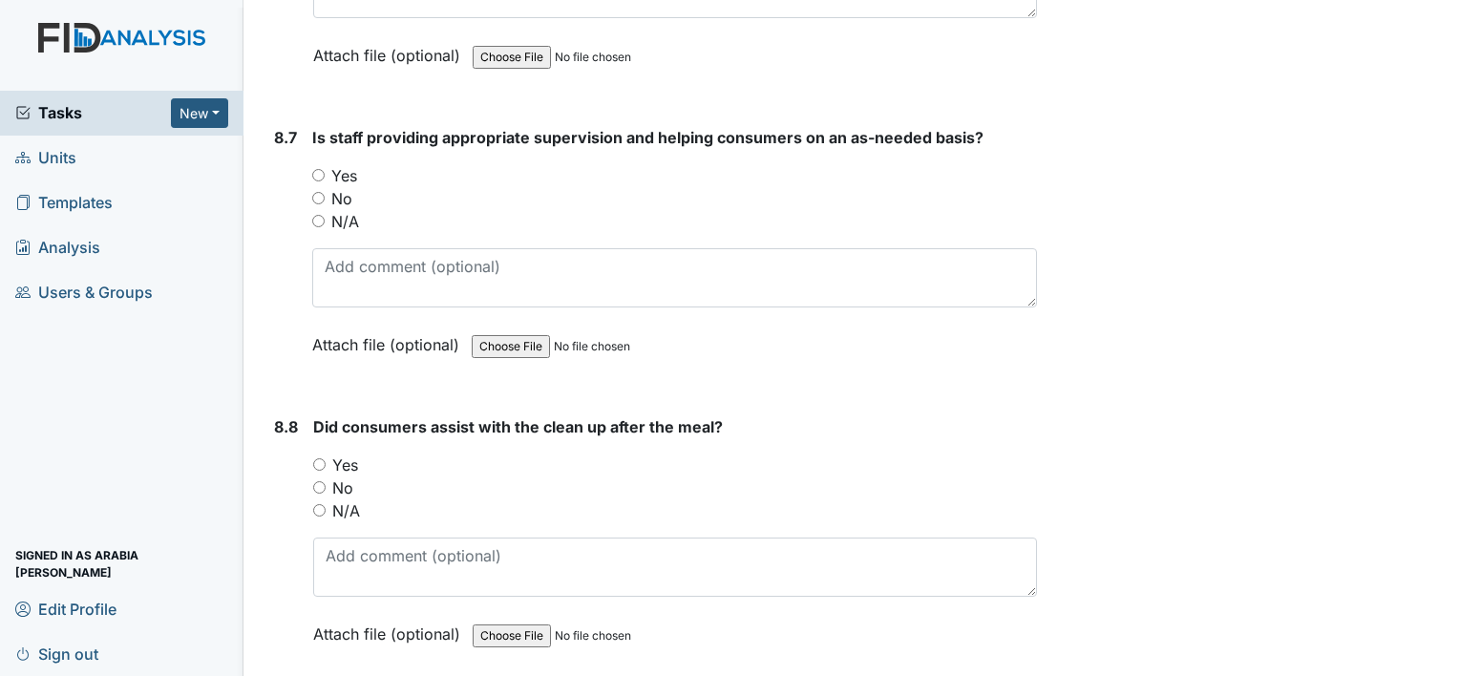
click at [344, 164] on label "Yes" at bounding box center [344, 175] width 26 height 23
click at [325, 169] on input "Yes" at bounding box center [318, 175] width 12 height 12
radio input "true"
click at [337, 454] on label "Yes" at bounding box center [345, 465] width 26 height 23
click at [326, 458] on input "Yes" at bounding box center [319, 464] width 12 height 12
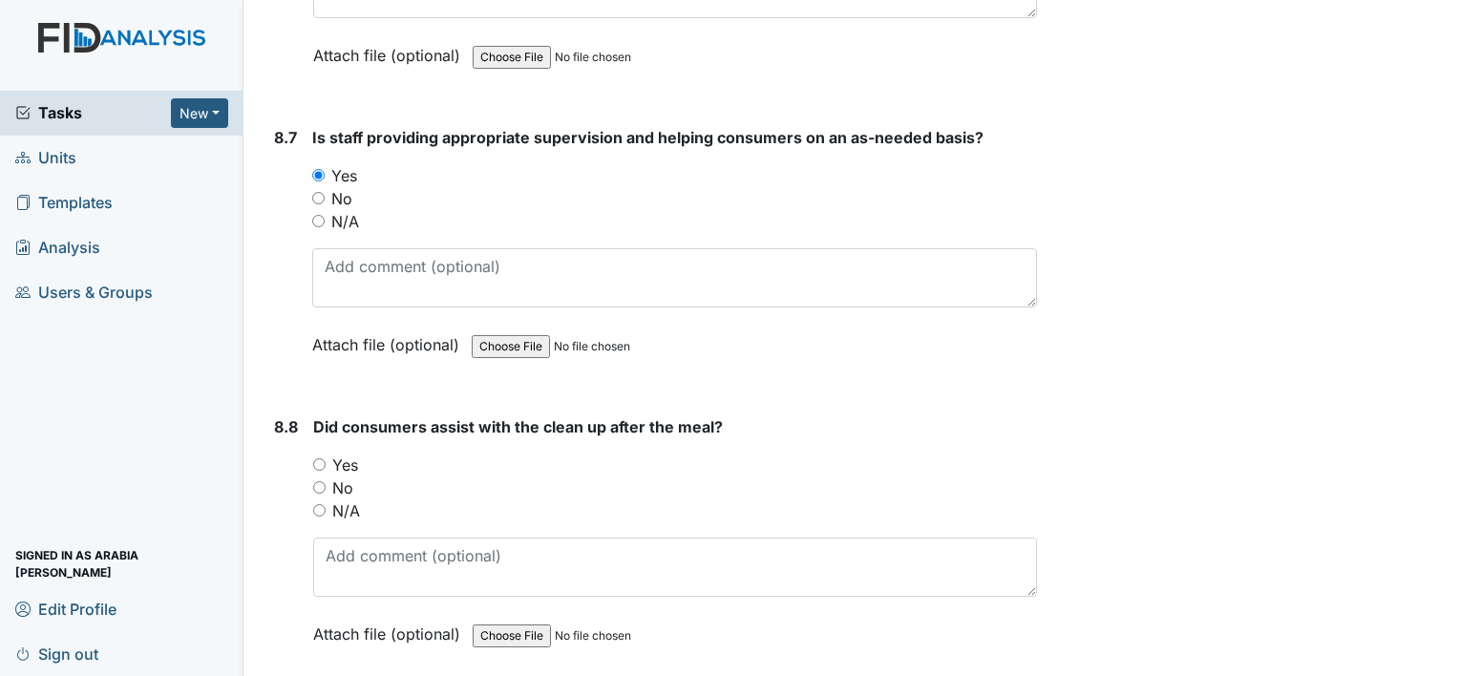
radio input "true"
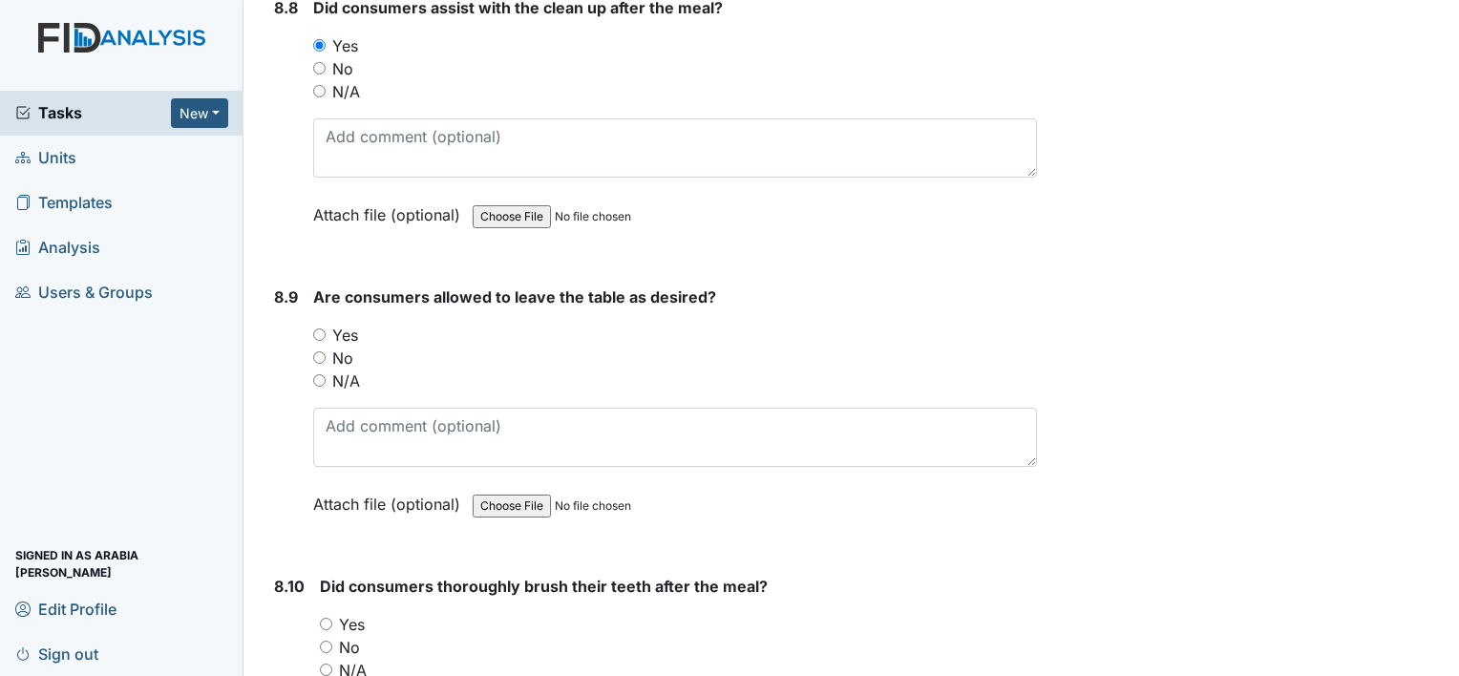
scroll to position [16622, 0]
click at [337, 323] on label "Yes" at bounding box center [345, 334] width 26 height 23
click at [326, 327] on input "Yes" at bounding box center [319, 333] width 12 height 12
radio input "true"
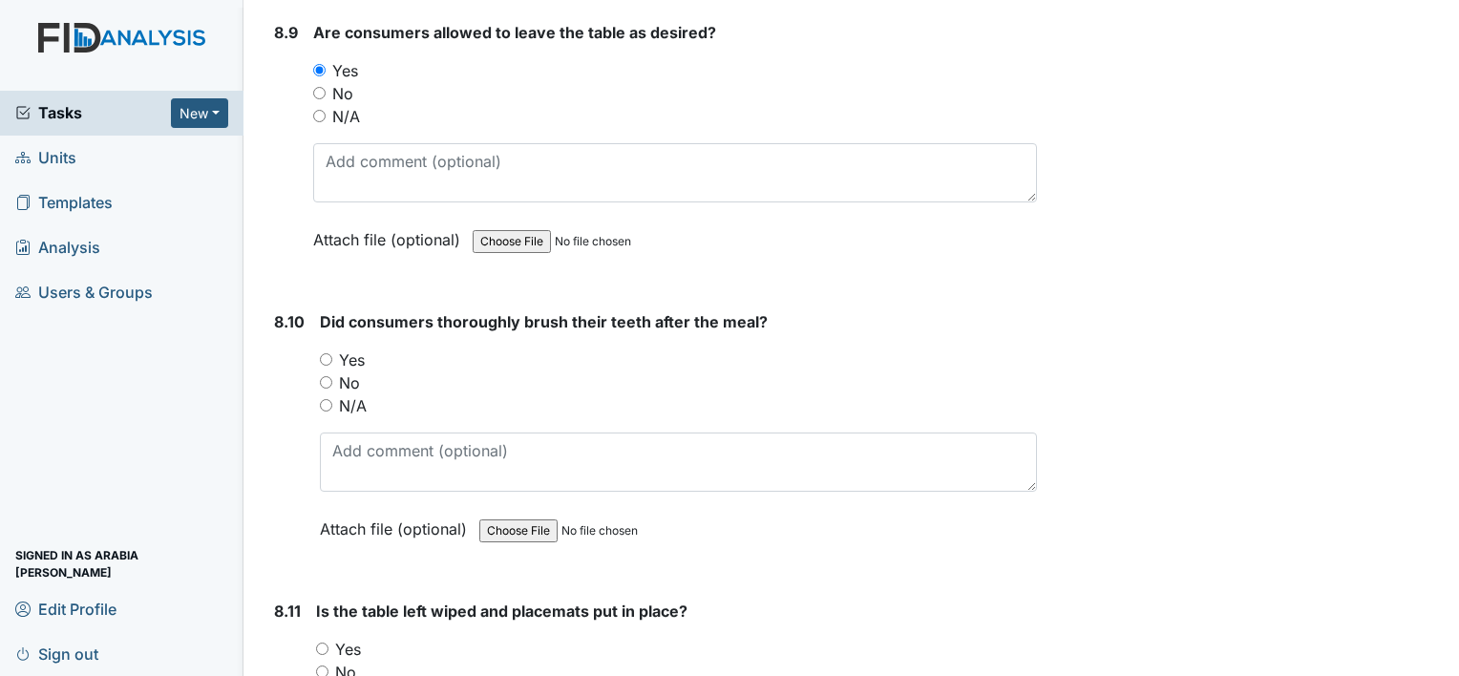
scroll to position [16889, 0]
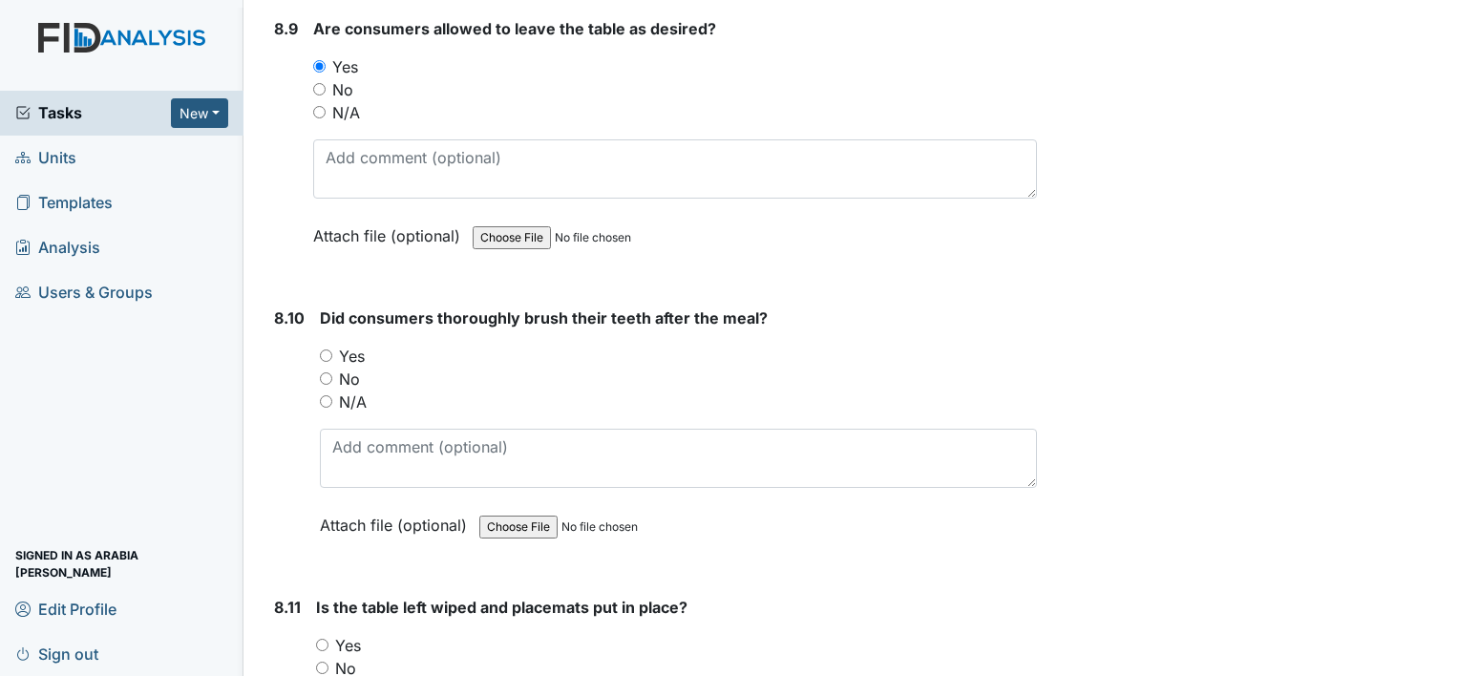
click at [327, 349] on input "Yes" at bounding box center [326, 355] width 12 height 12
radio input "true"
click at [337, 634] on label "Yes" at bounding box center [348, 645] width 26 height 23
click at [328, 639] on input "Yes" at bounding box center [322, 645] width 12 height 12
radio input "true"
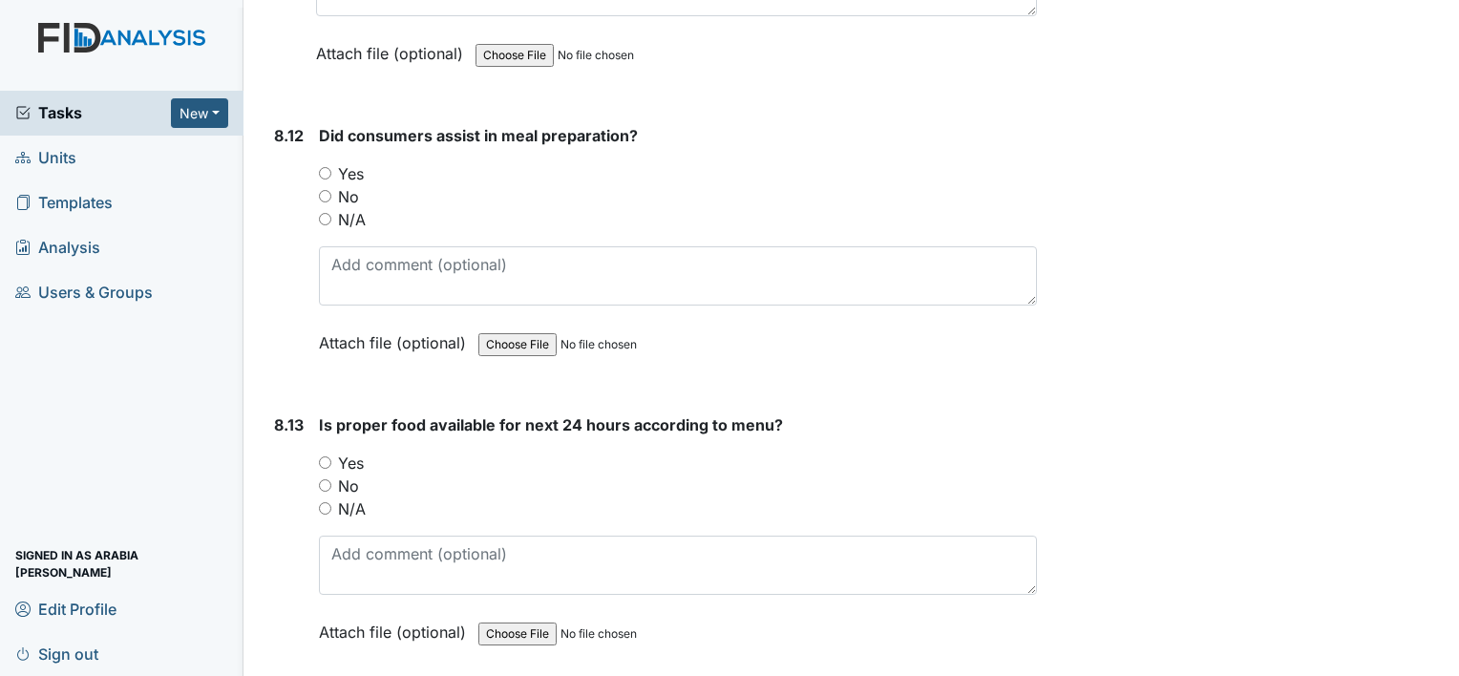
scroll to position [17653, 0]
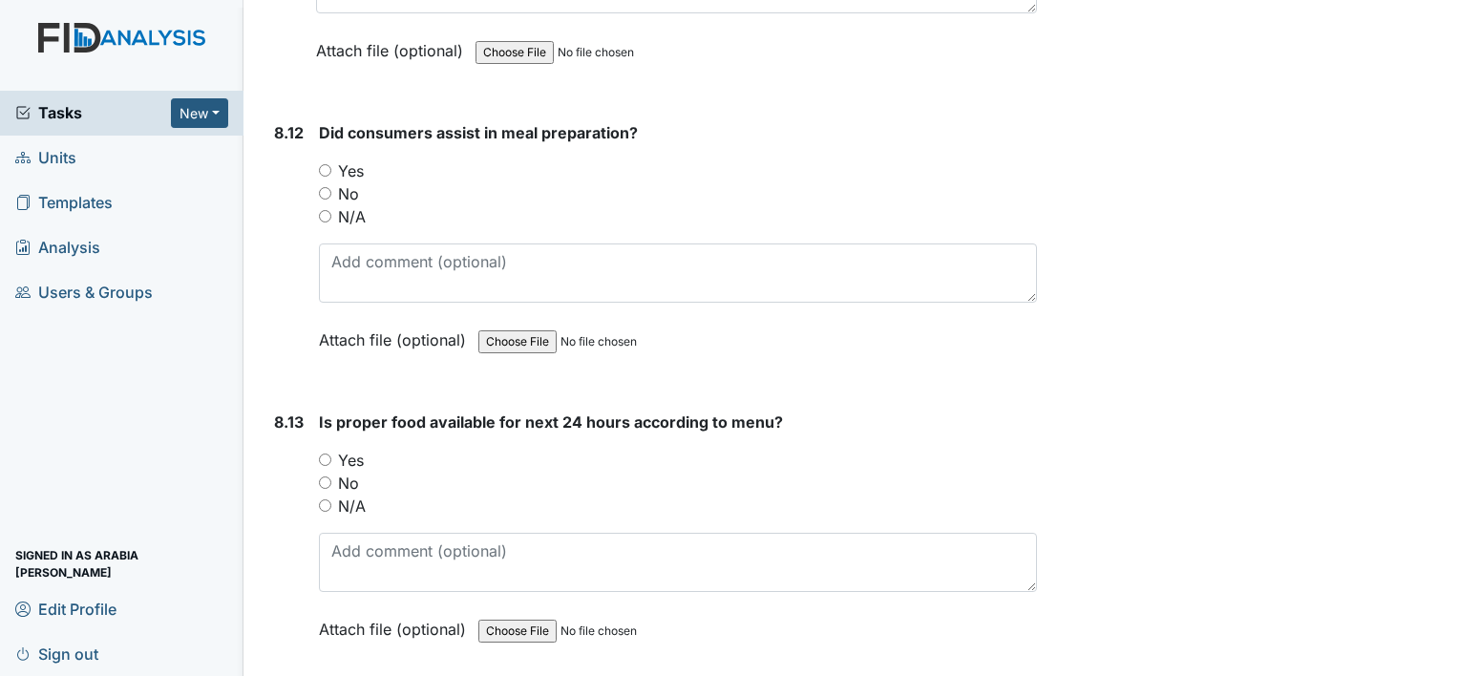
click at [356, 159] on label "Yes" at bounding box center [351, 170] width 26 height 23
click at [331, 164] on input "Yes" at bounding box center [325, 170] width 12 height 12
radio input "true"
click at [342, 449] on label "Yes" at bounding box center [351, 460] width 26 height 23
click at [331, 454] on input "Yes" at bounding box center [325, 460] width 12 height 12
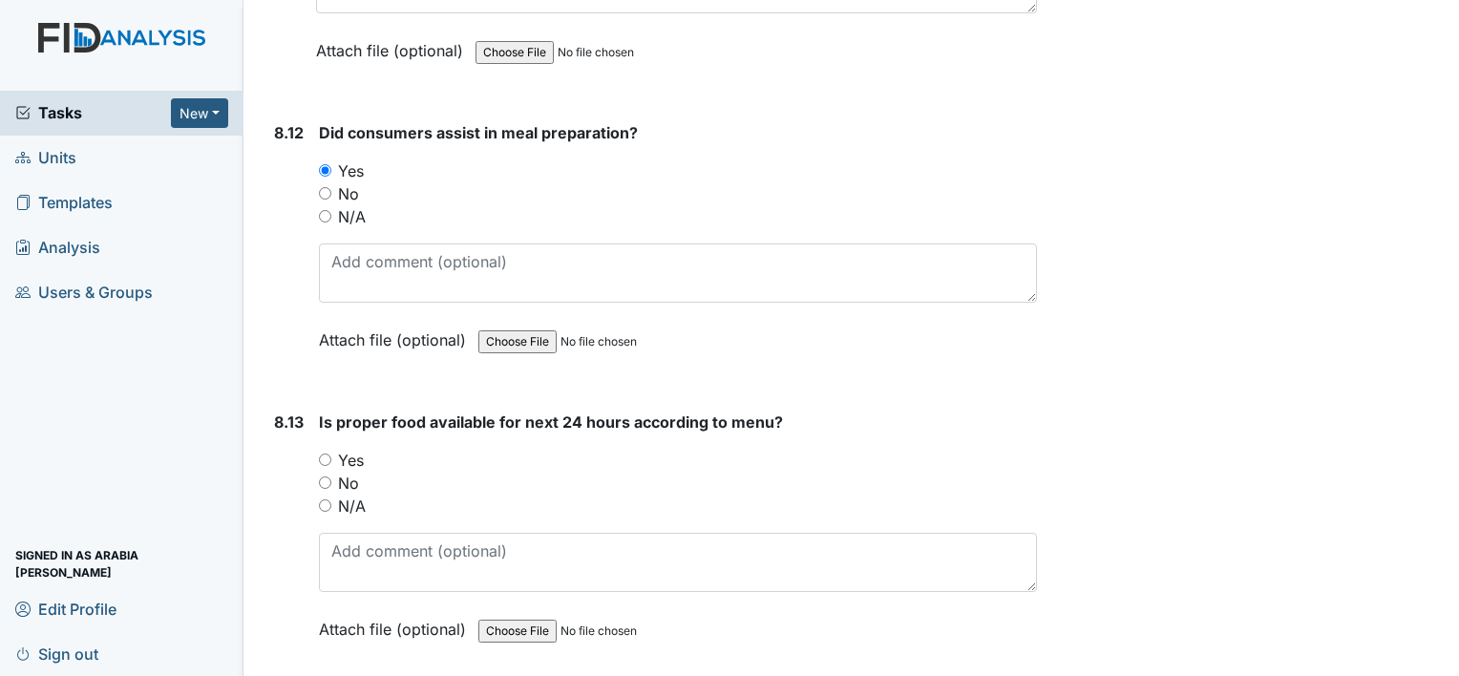
radio input "true"
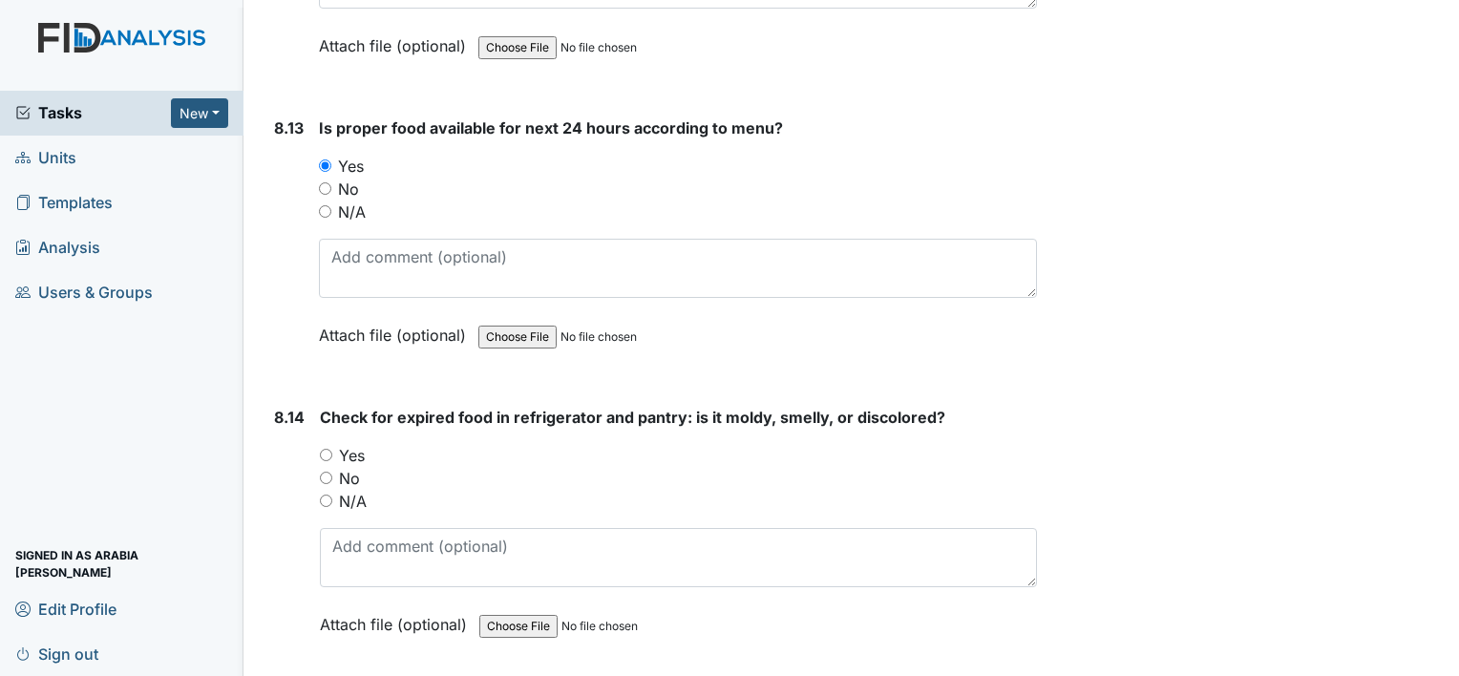
scroll to position [17966, 0]
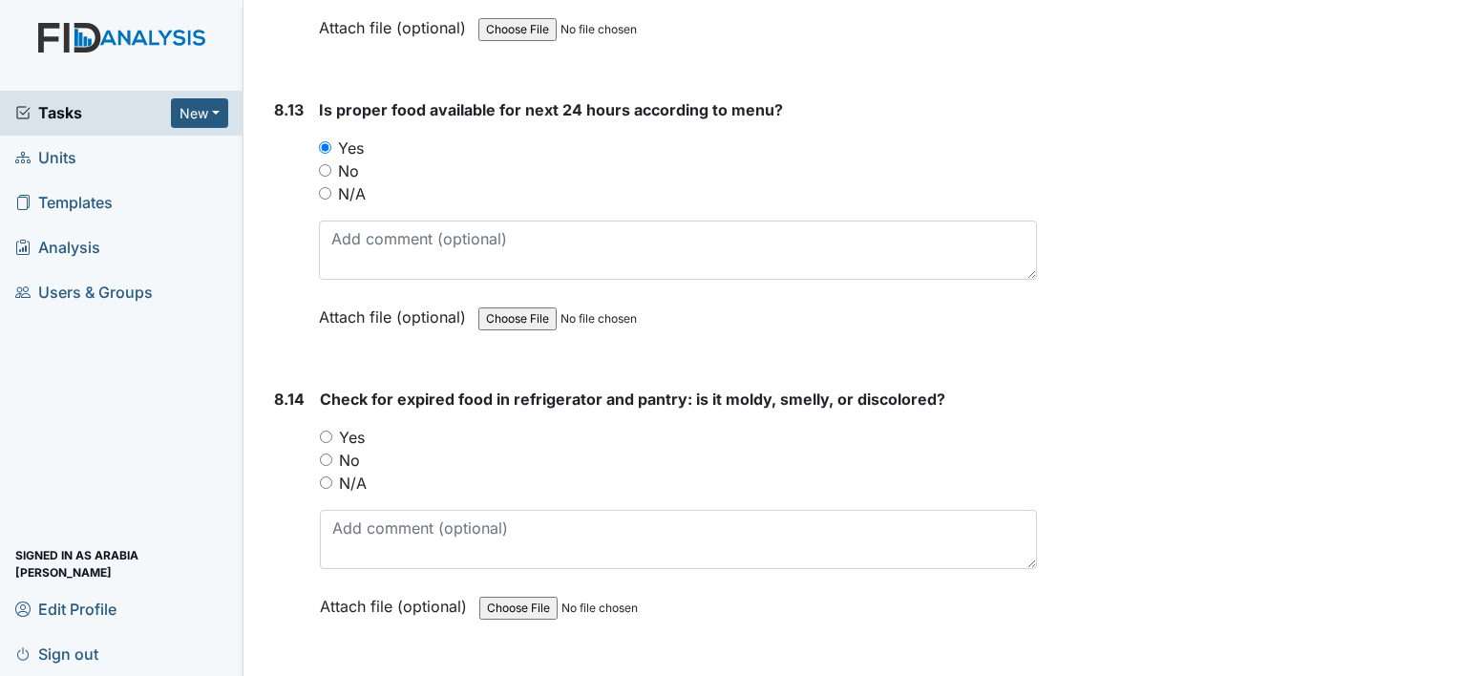
click at [329, 431] on input "Yes" at bounding box center [326, 437] width 12 height 12
radio input "true"
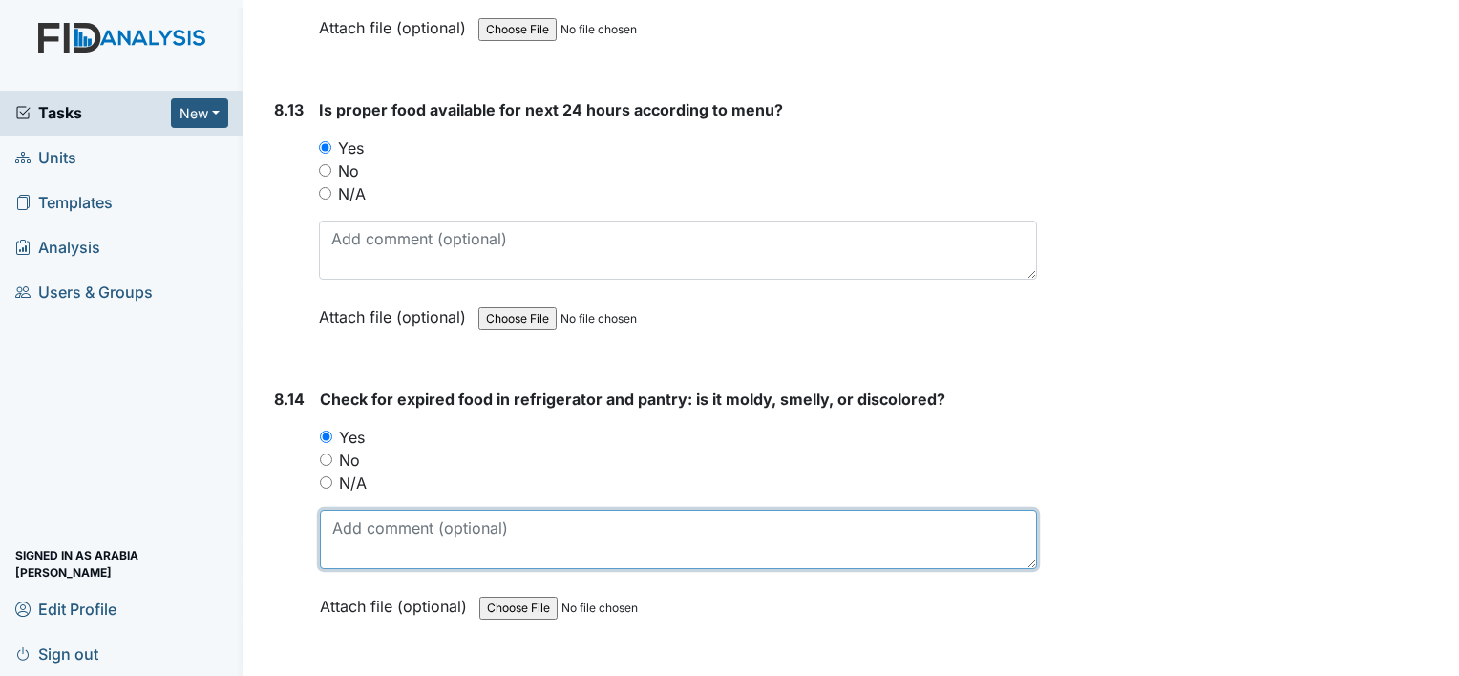
click at [376, 510] on textarea at bounding box center [678, 539] width 717 height 59
type textarea "i"
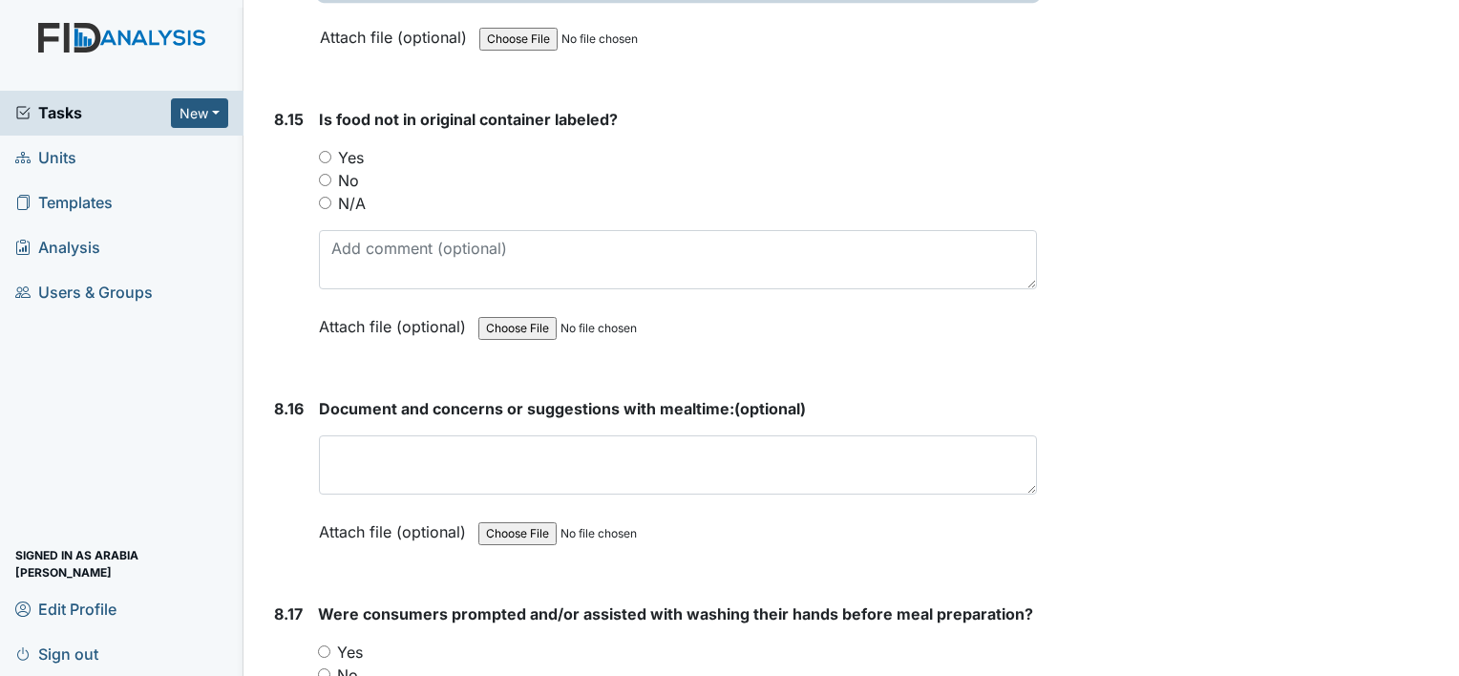
scroll to position [18538, 0]
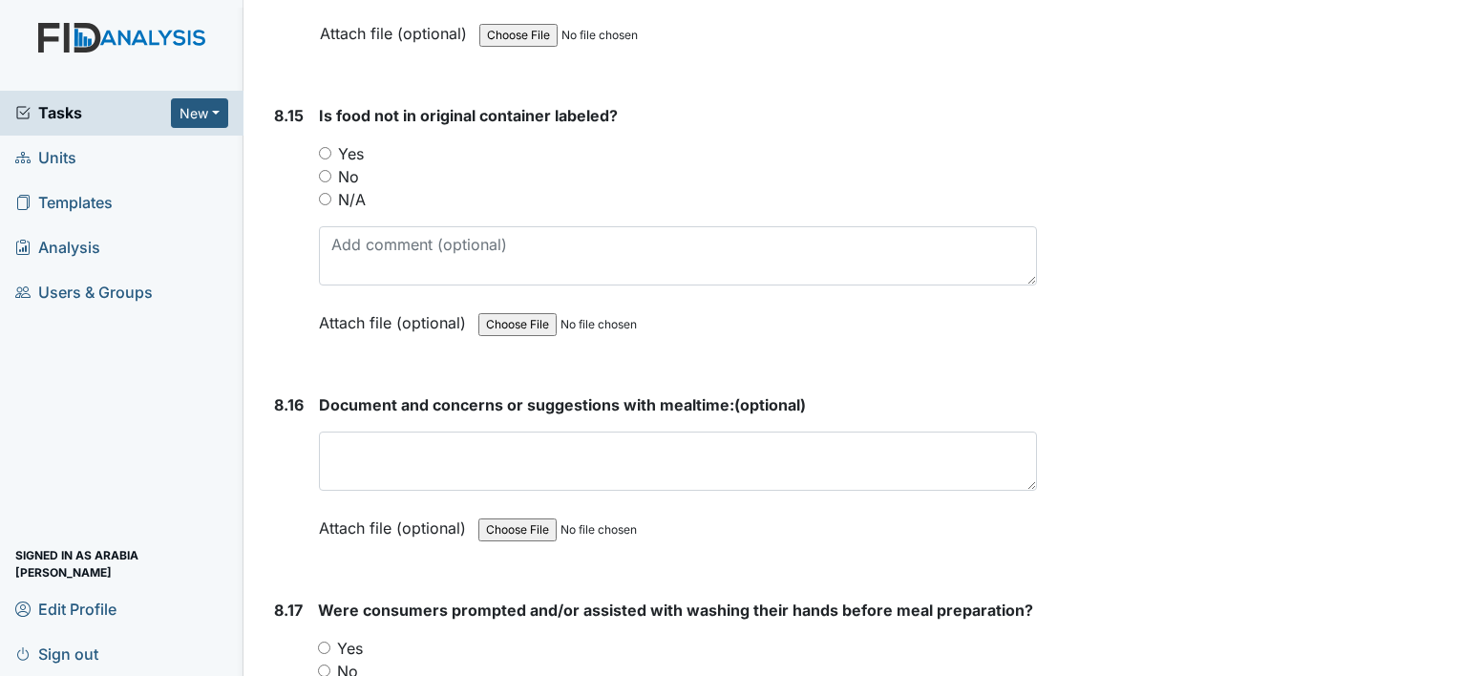
type textarea "I checked for expired food but no mold, smell or discoloration"
click at [335, 142] on div "Yes" at bounding box center [678, 153] width 718 height 23
click at [319, 147] on input "Yes" at bounding box center [325, 153] width 12 height 12
radio input "true"
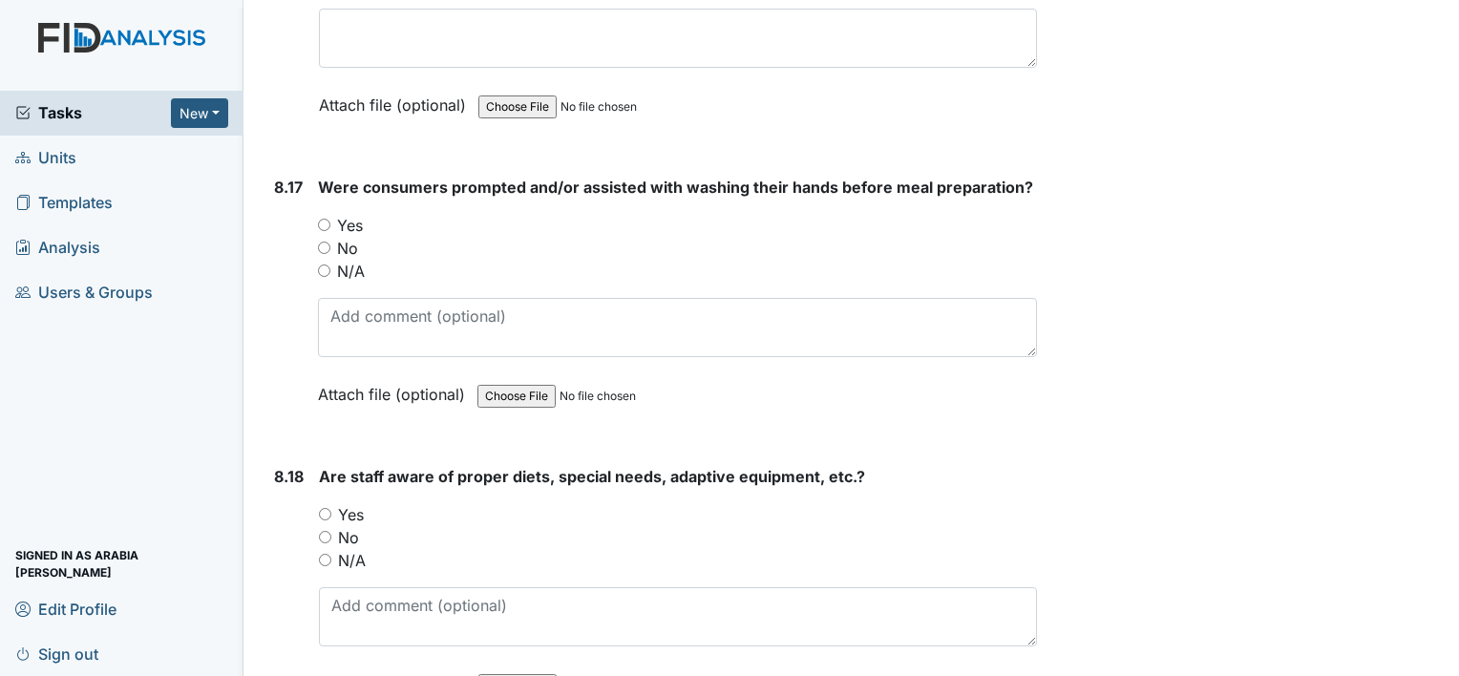
scroll to position [18997, 0]
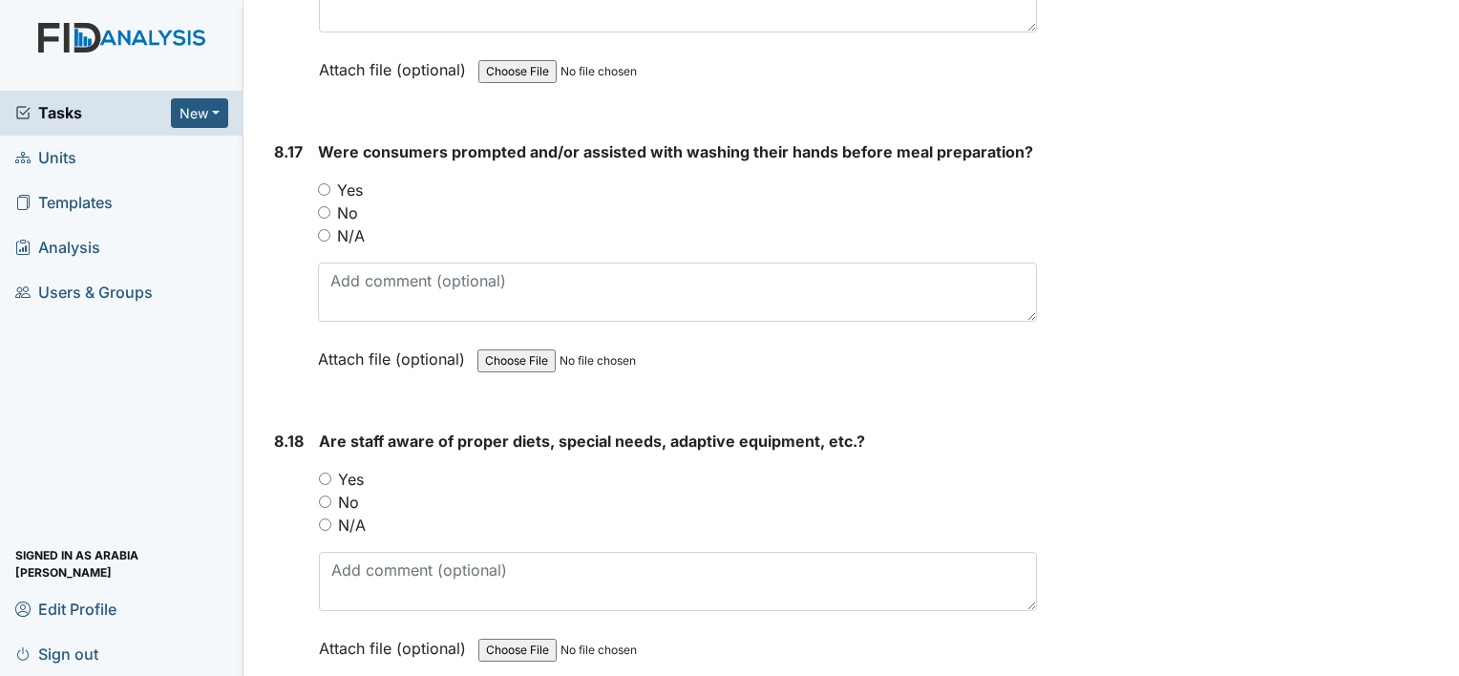
click at [318, 183] on input "Yes" at bounding box center [324, 189] width 12 height 12
radio input "true"
click at [359, 468] on label "Yes" at bounding box center [351, 479] width 26 height 23
click at [331, 473] on input "Yes" at bounding box center [325, 479] width 12 height 12
radio input "true"
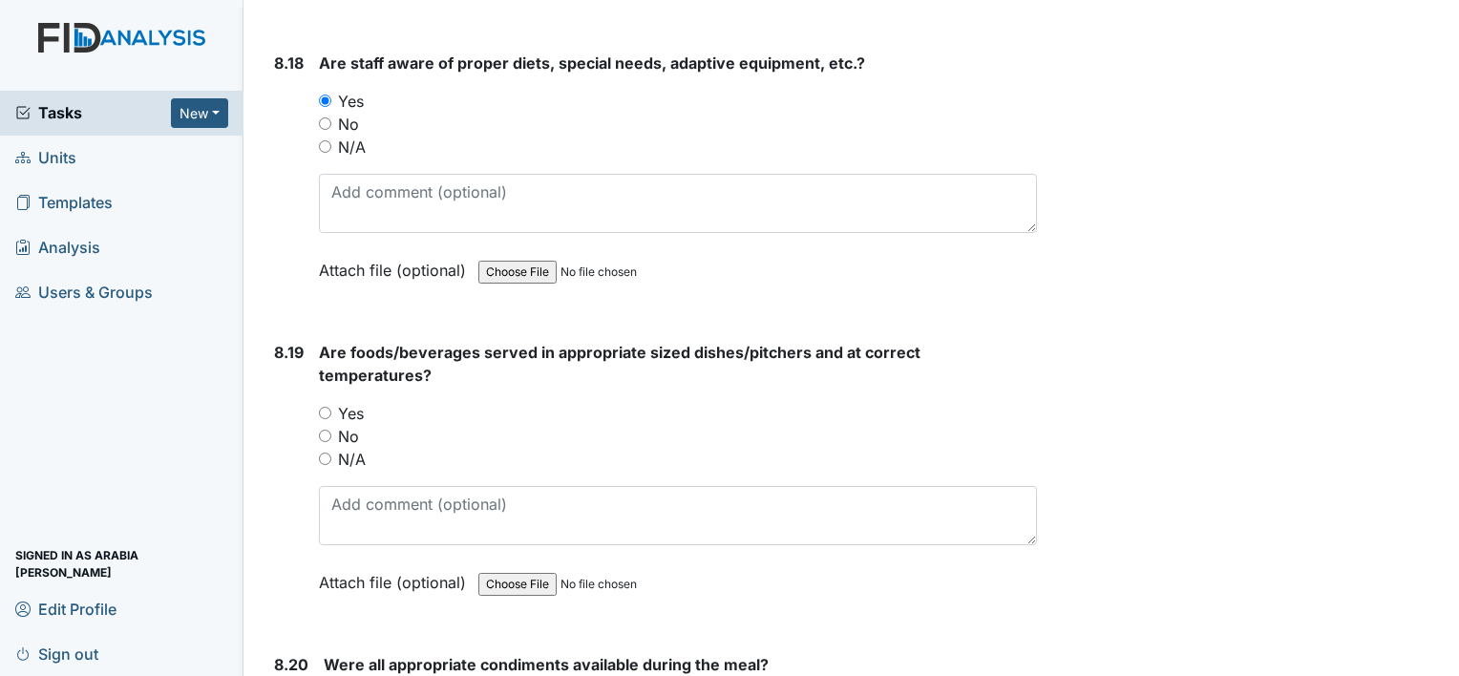
scroll to position [19379, 0]
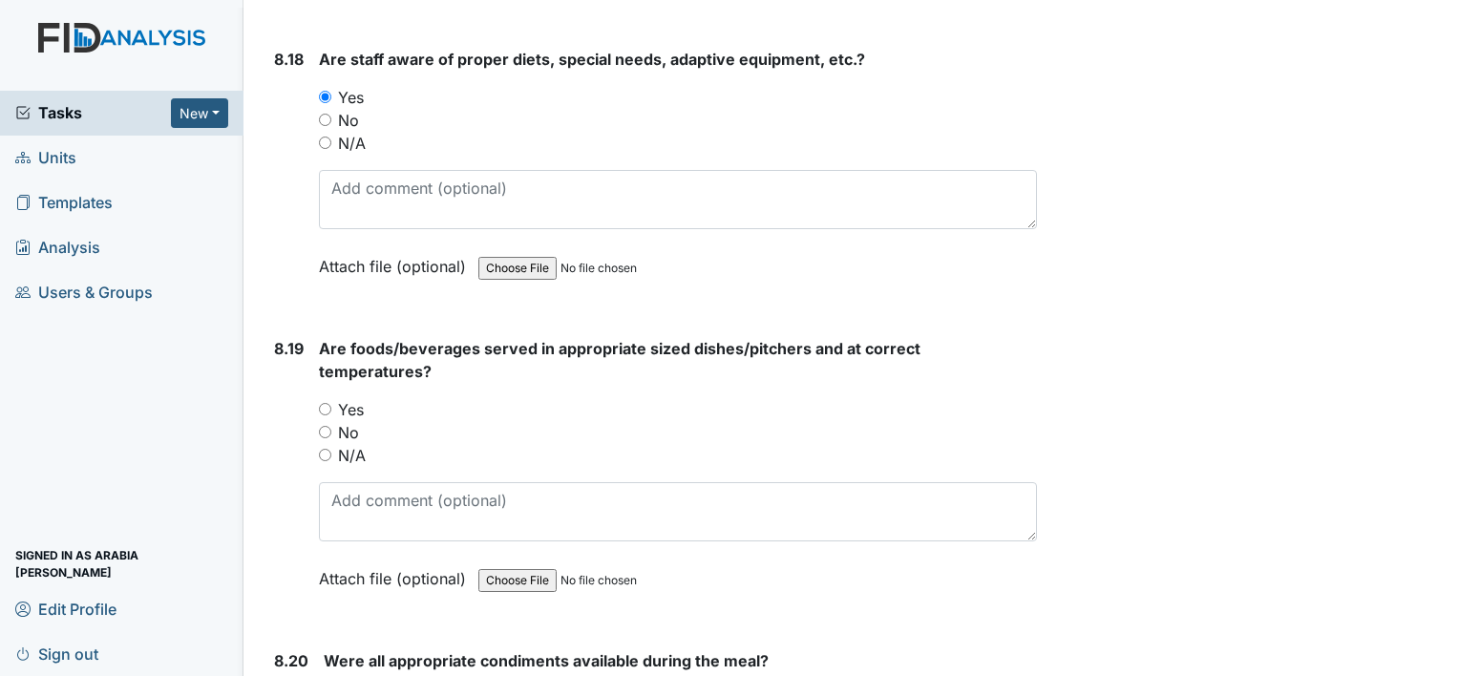
click at [320, 403] on input "Yes" at bounding box center [325, 409] width 12 height 12
radio input "true"
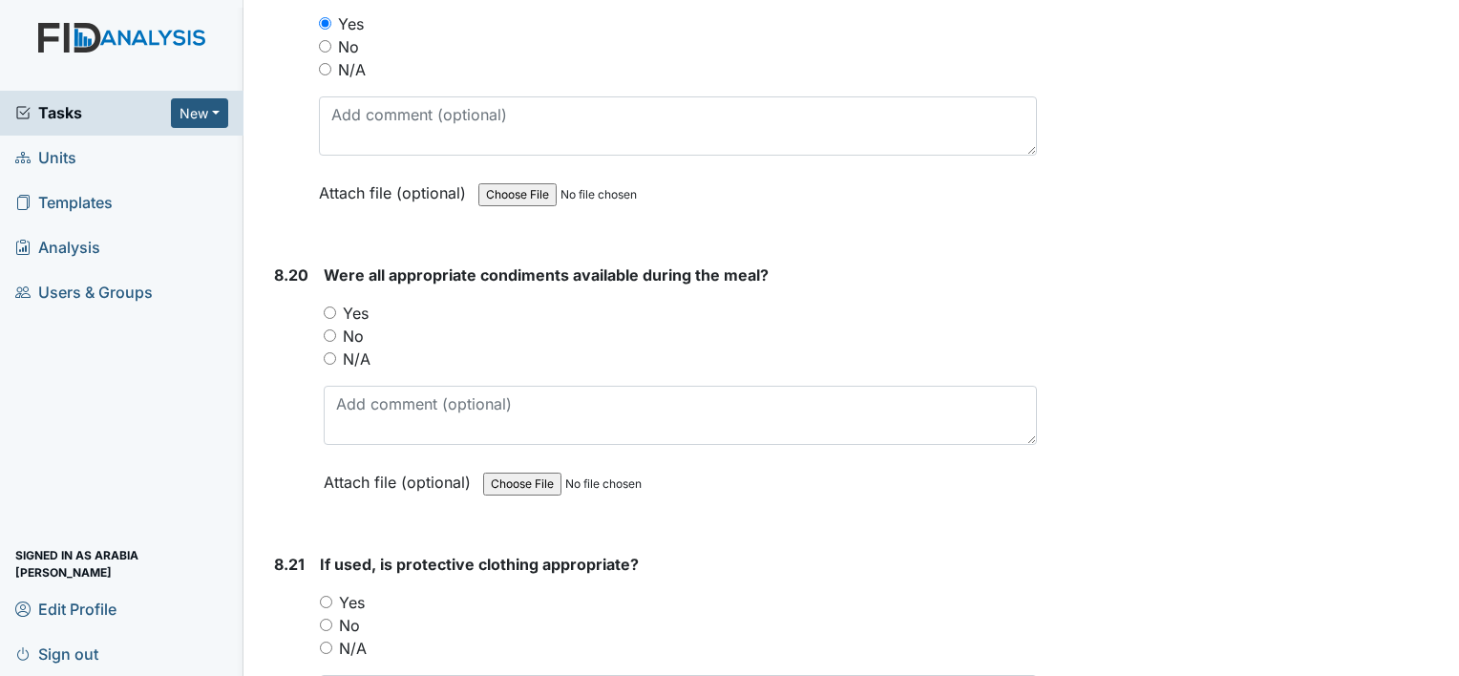
scroll to position [19766, 0]
click at [334, 305] on input "Yes" at bounding box center [330, 311] width 12 height 12
radio input "true"
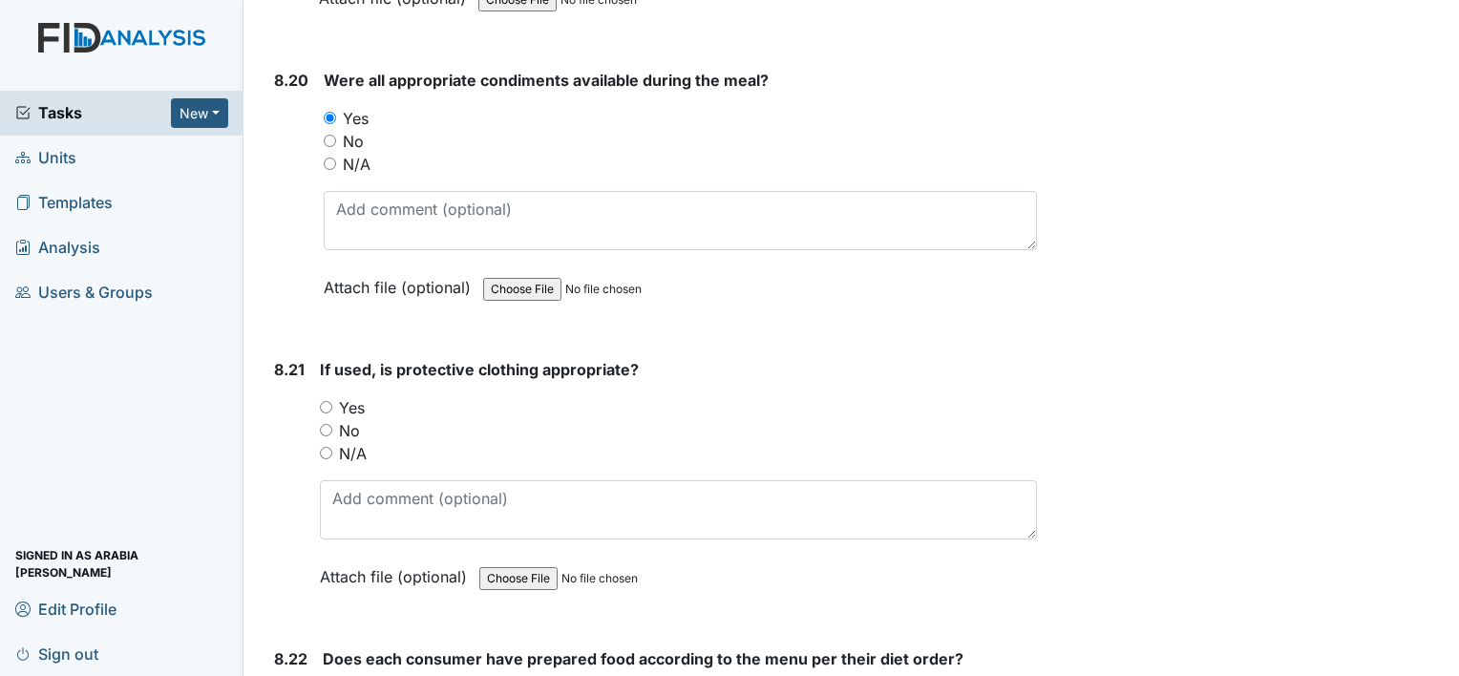
scroll to position [19995, 0]
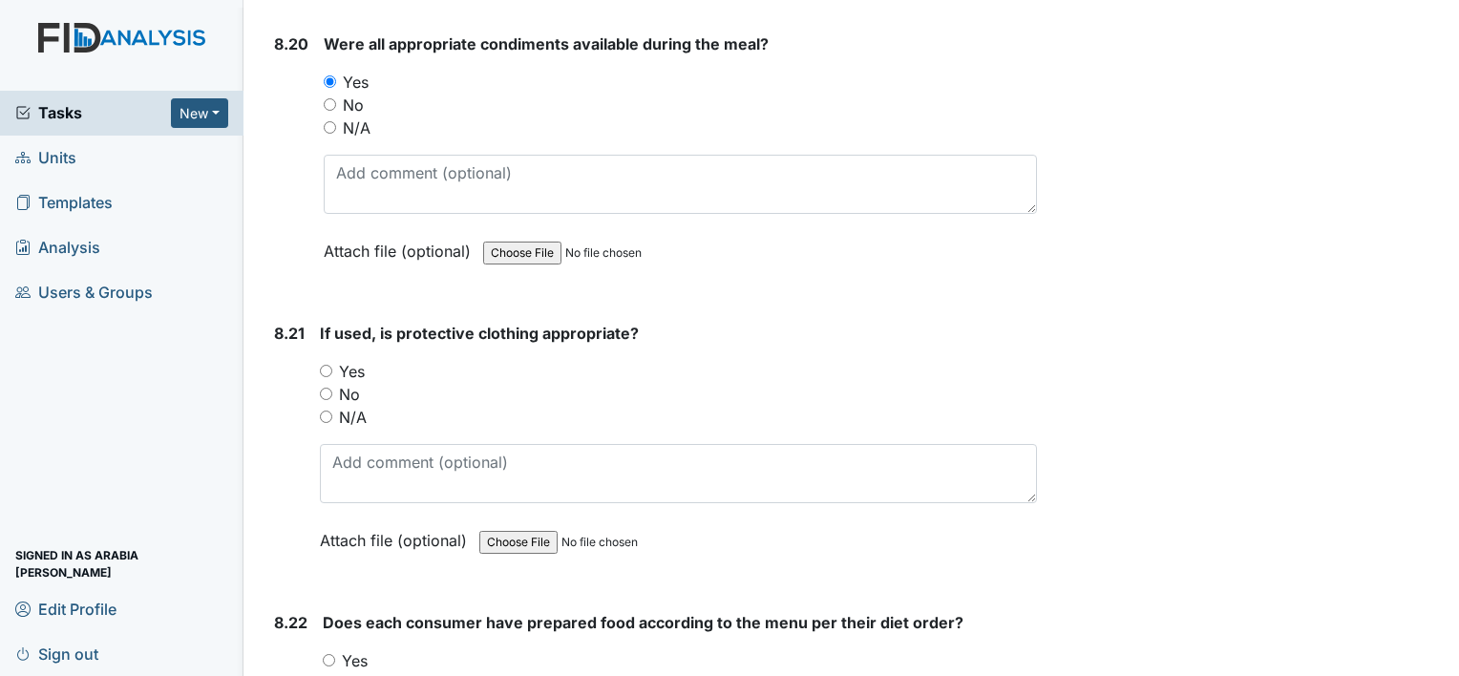
click at [328, 365] on input "Yes" at bounding box center [326, 371] width 12 height 12
radio input "true"
click at [352, 649] on label "Yes" at bounding box center [355, 660] width 26 height 23
click at [335, 654] on input "Yes" at bounding box center [329, 660] width 12 height 12
radio input "true"
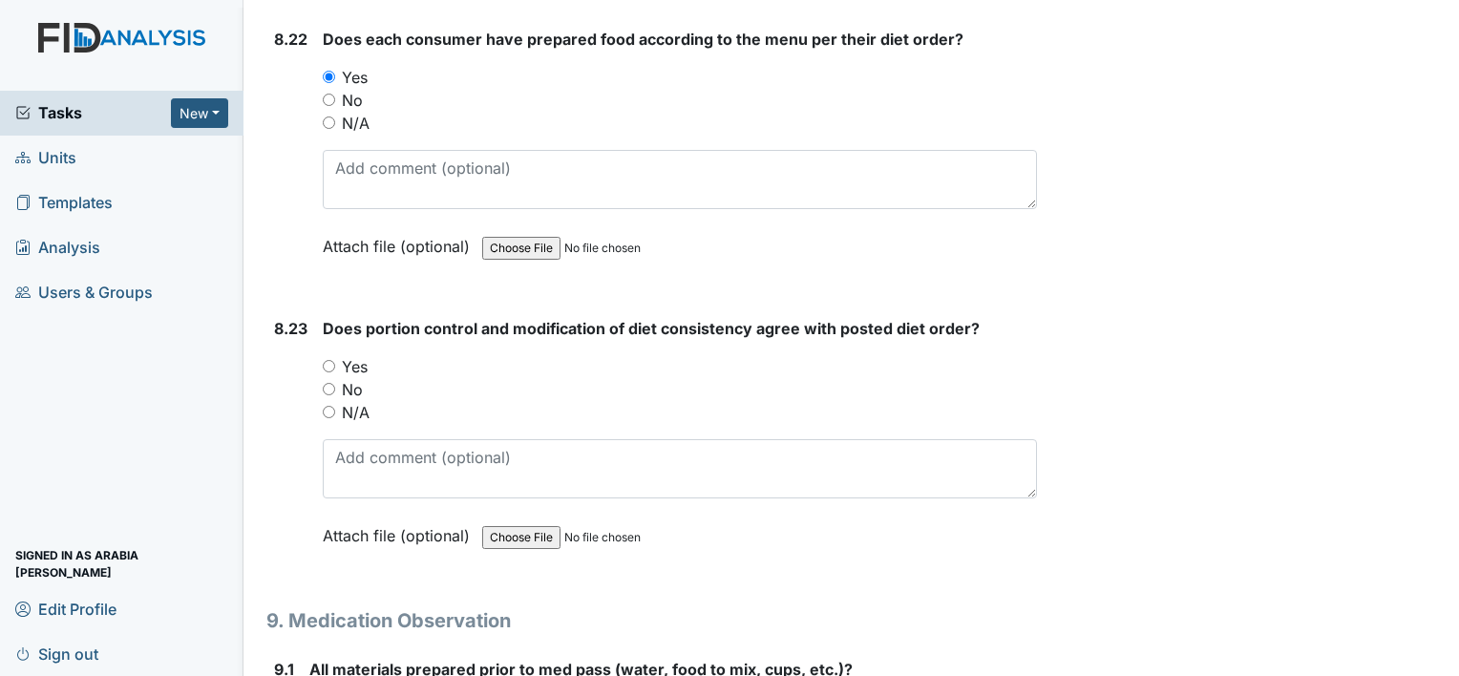
scroll to position [20582, 0]
click at [347, 352] on label "Yes" at bounding box center [355, 363] width 26 height 23
click at [335, 357] on input "Yes" at bounding box center [329, 363] width 12 height 12
radio input "true"
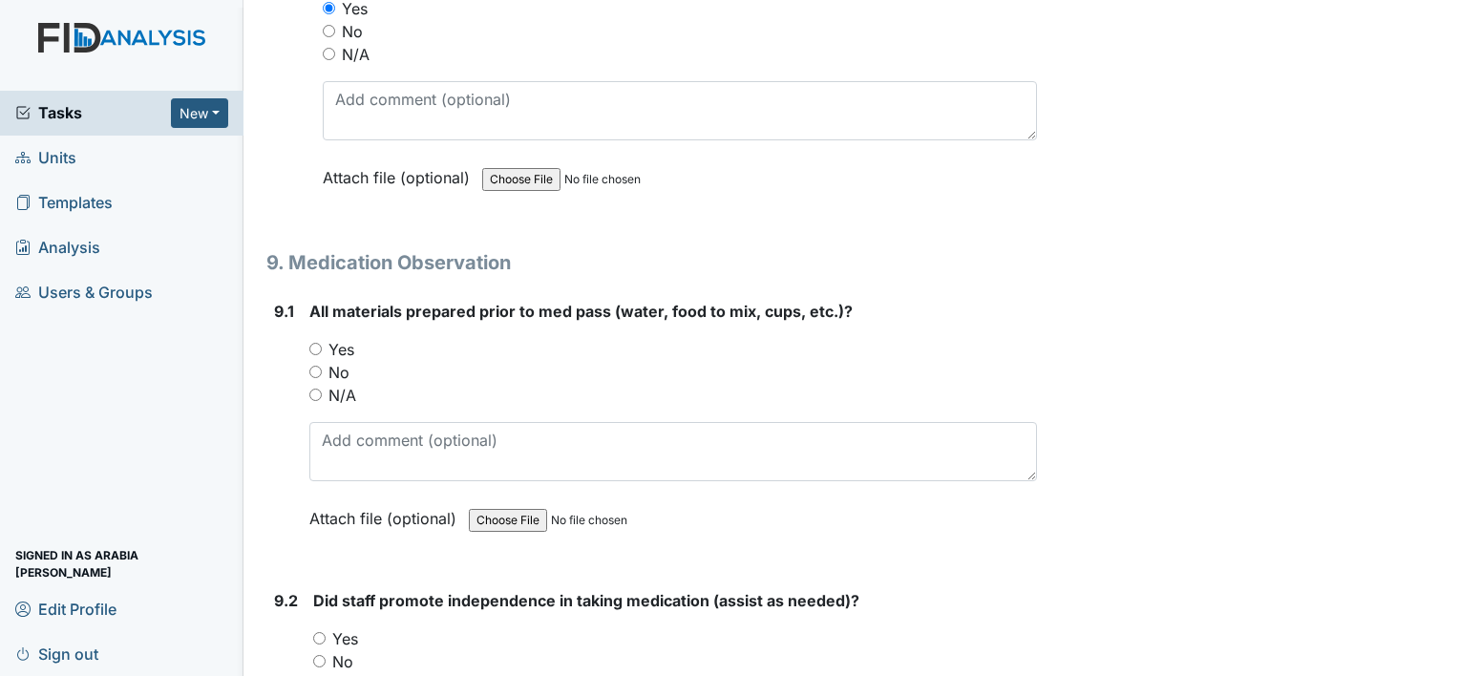
scroll to position [20964, 0]
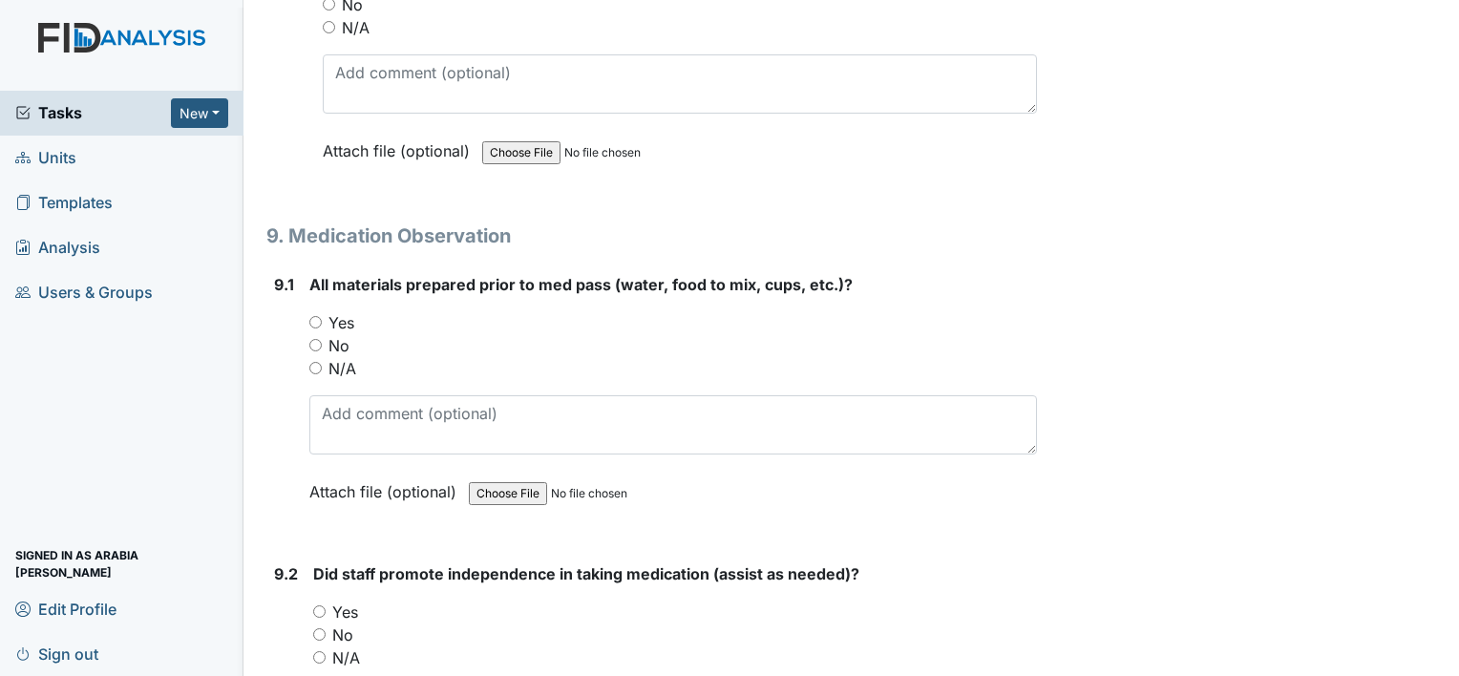
click at [336, 311] on label "Yes" at bounding box center [341, 322] width 26 height 23
click at [322, 316] on input "Yes" at bounding box center [315, 322] width 12 height 12
radio input "true"
click at [331, 601] on div "Yes" at bounding box center [675, 612] width 724 height 23
click at [314, 605] on input "Yes" at bounding box center [319, 611] width 12 height 12
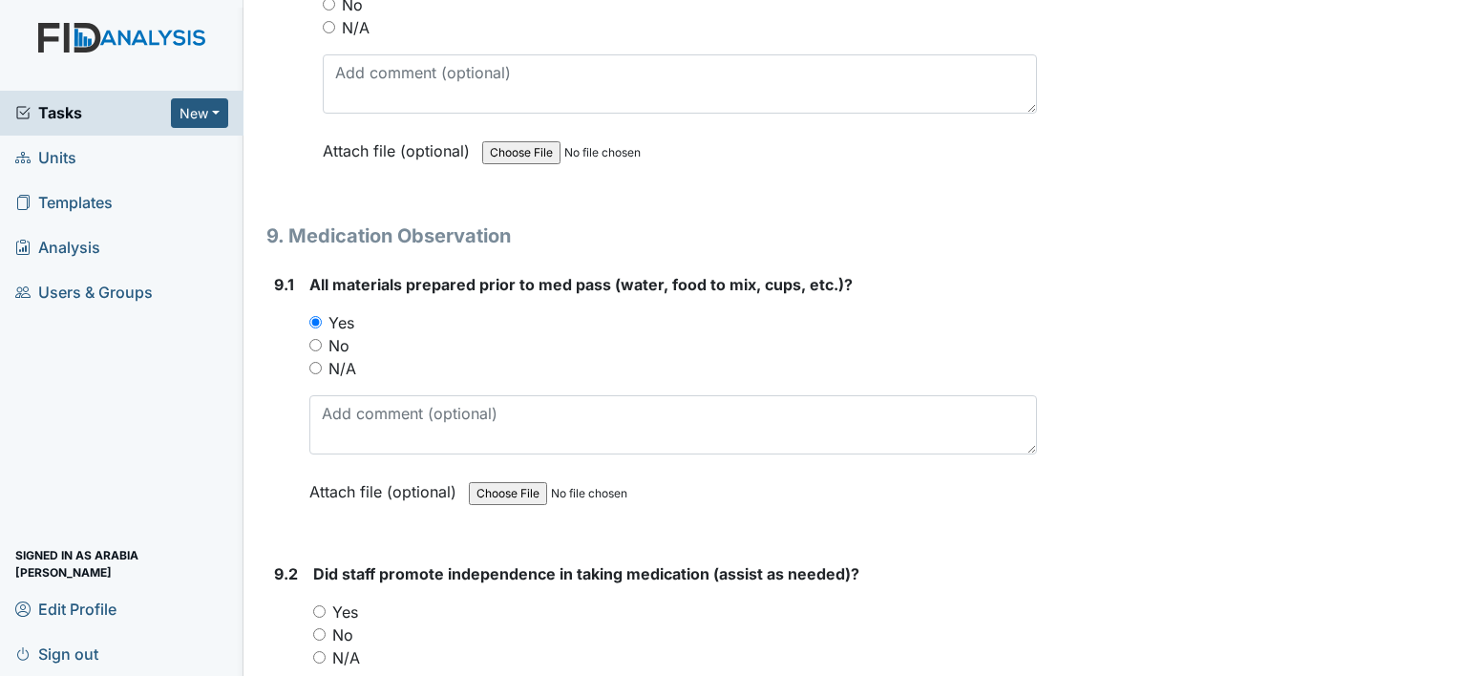
radio input "true"
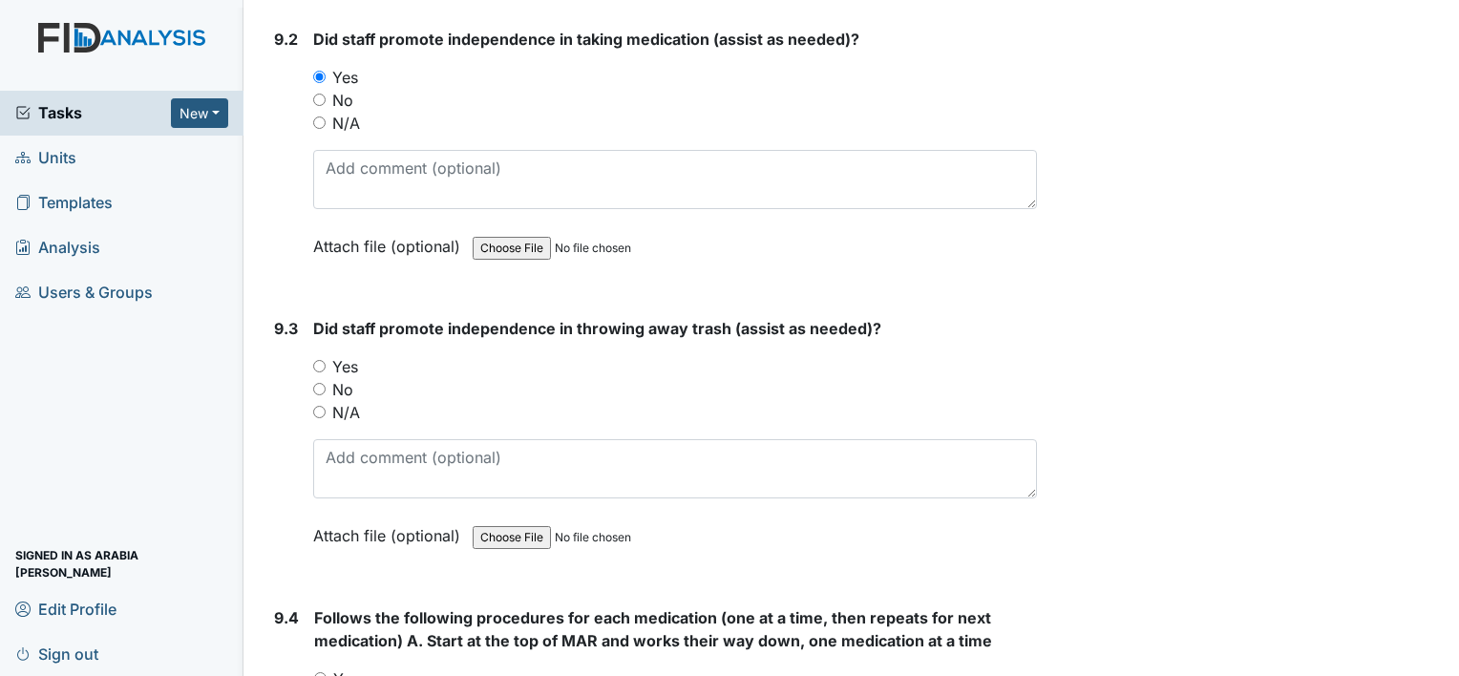
scroll to position [21510, 0]
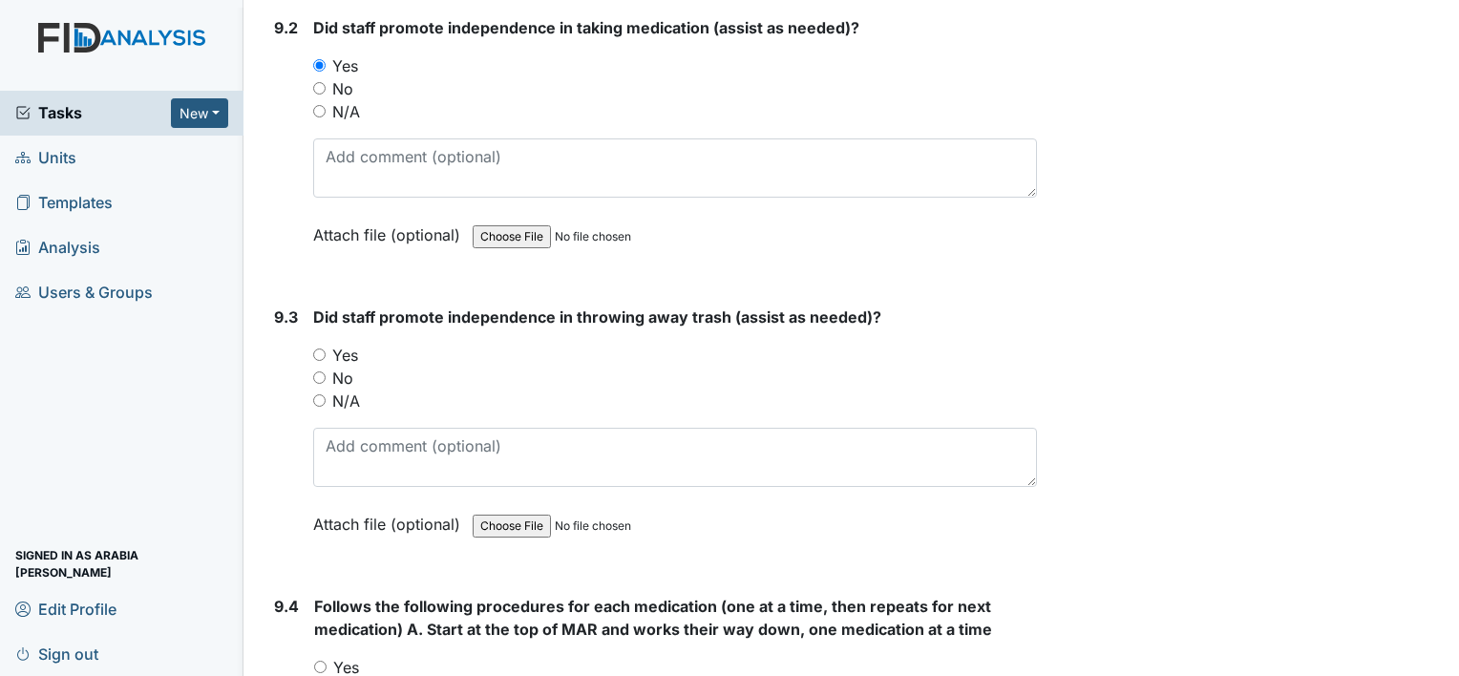
click at [352, 344] on label "Yes" at bounding box center [345, 355] width 26 height 23
click at [326, 349] on input "Yes" at bounding box center [319, 355] width 12 height 12
radio input "true"
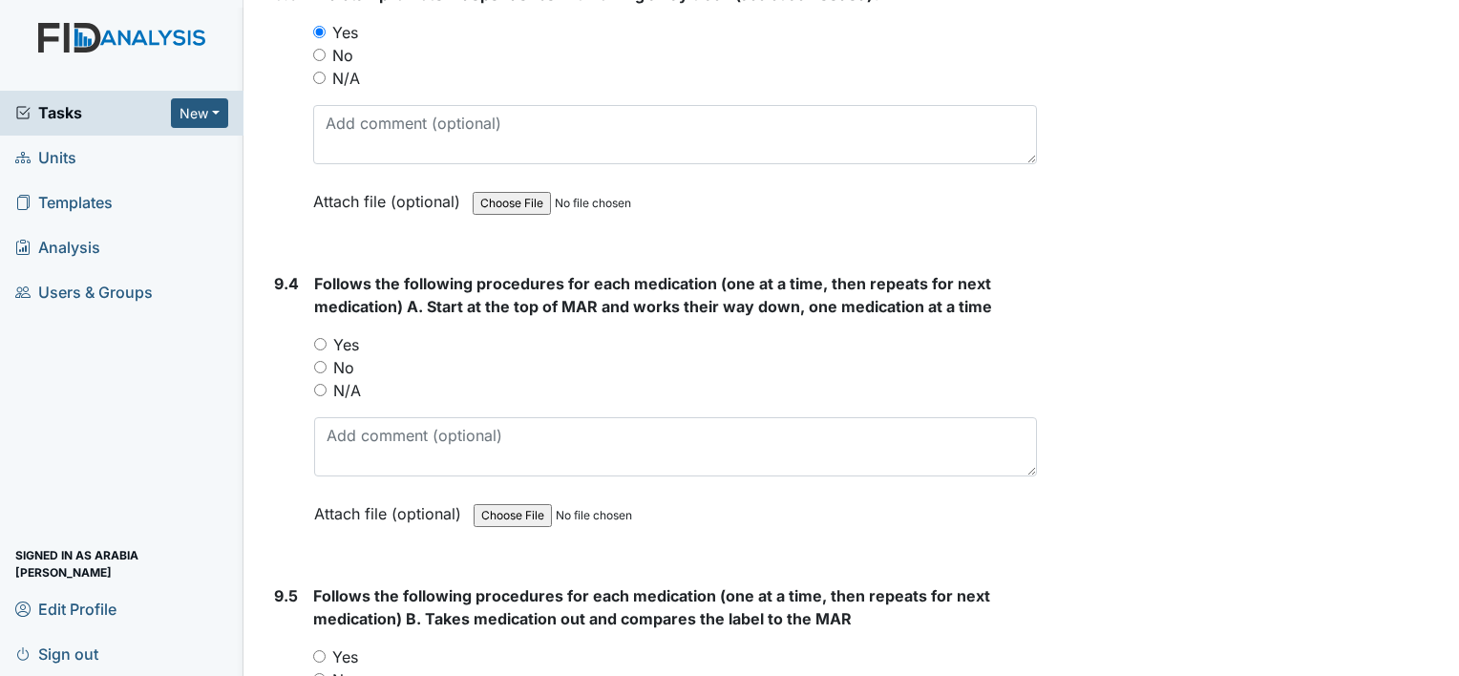
scroll to position [21853, 0]
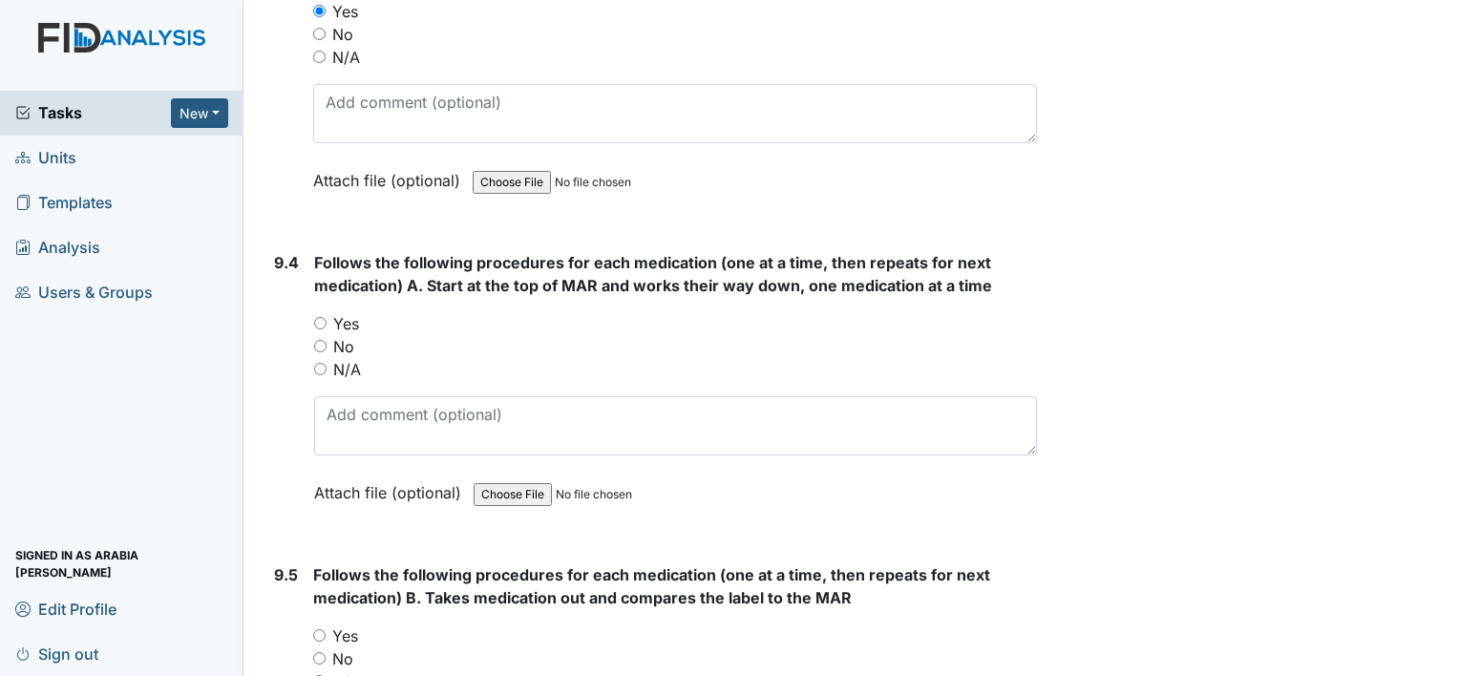
click at [348, 312] on label "Yes" at bounding box center [346, 323] width 26 height 23
click at [327, 317] on input "Yes" at bounding box center [320, 323] width 12 height 12
radio input "true"
click at [353, 624] on label "Yes" at bounding box center [345, 635] width 26 height 23
click at [326, 629] on input "Yes" at bounding box center [319, 635] width 12 height 12
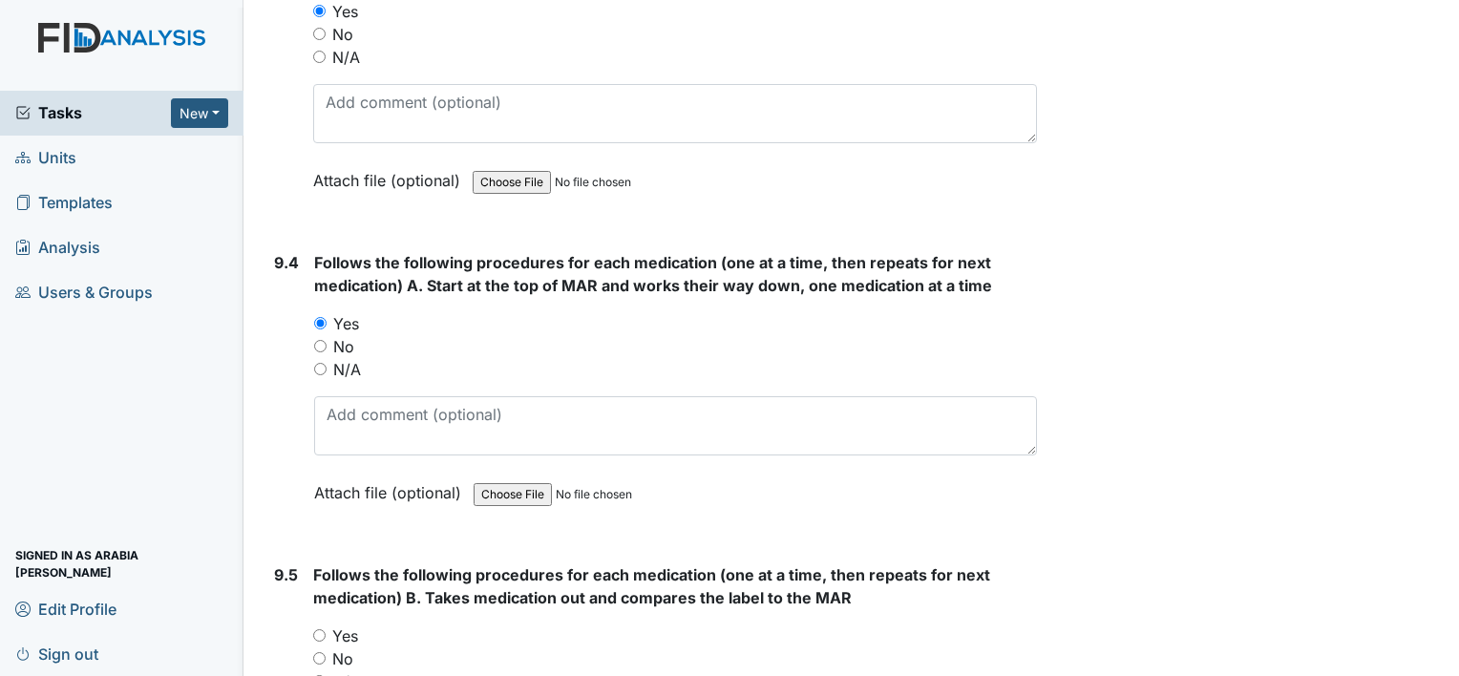
radio input "true"
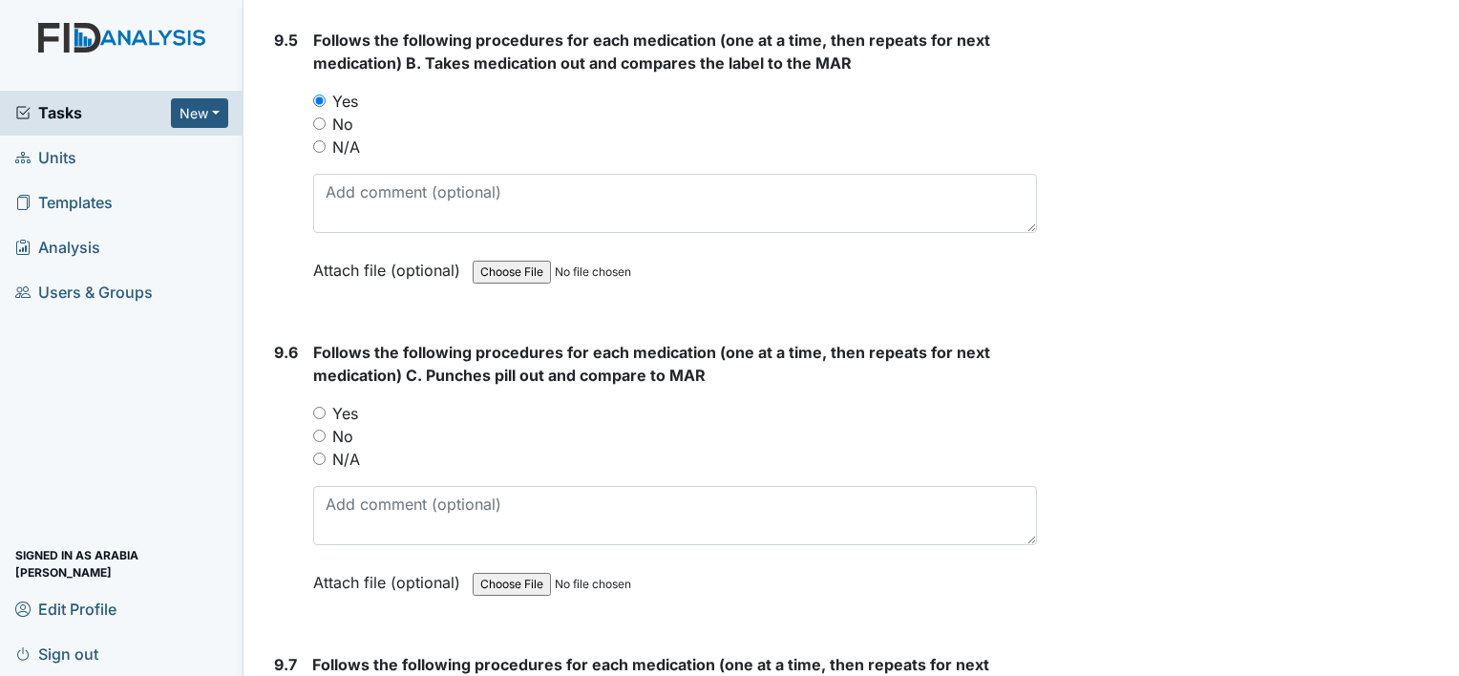
scroll to position [22388, 0]
click at [334, 402] on label "Yes" at bounding box center [345, 413] width 26 height 23
click at [326, 407] on input "Yes" at bounding box center [319, 413] width 12 height 12
radio input "true"
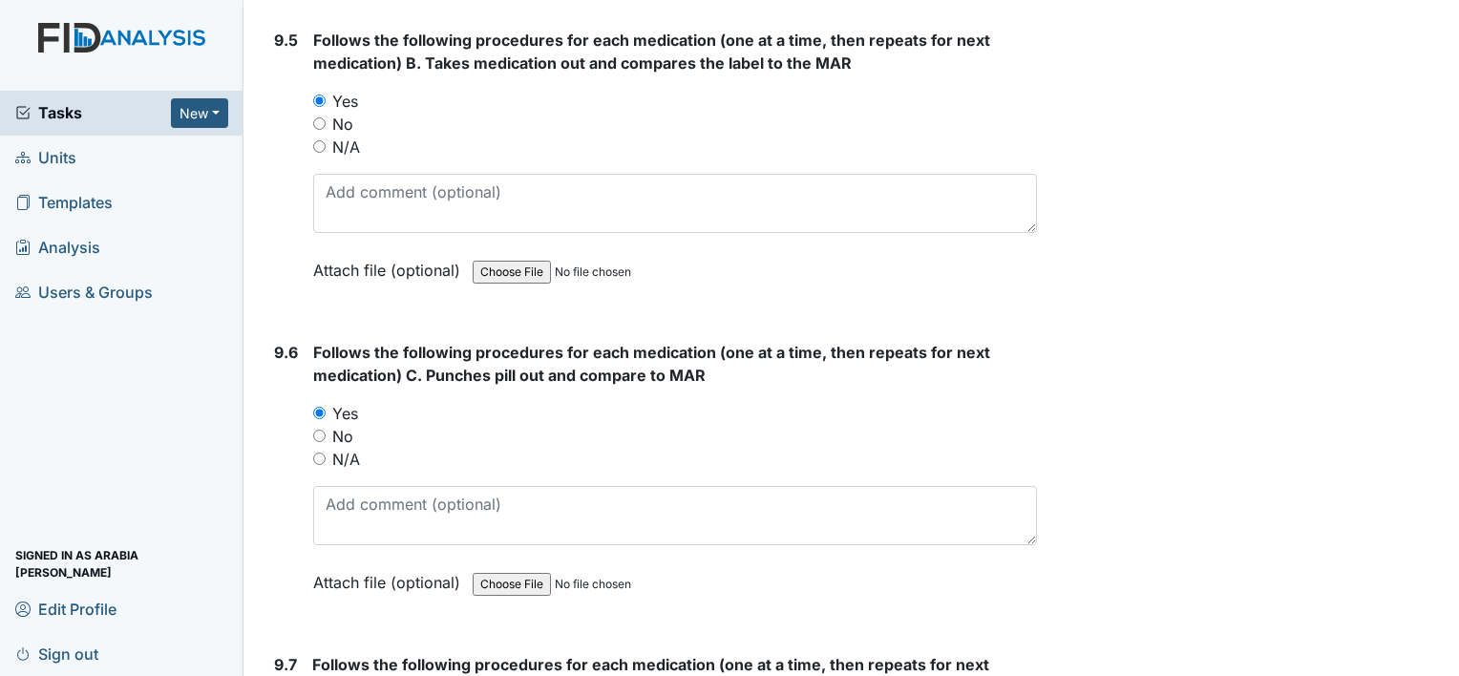
radio input "true"
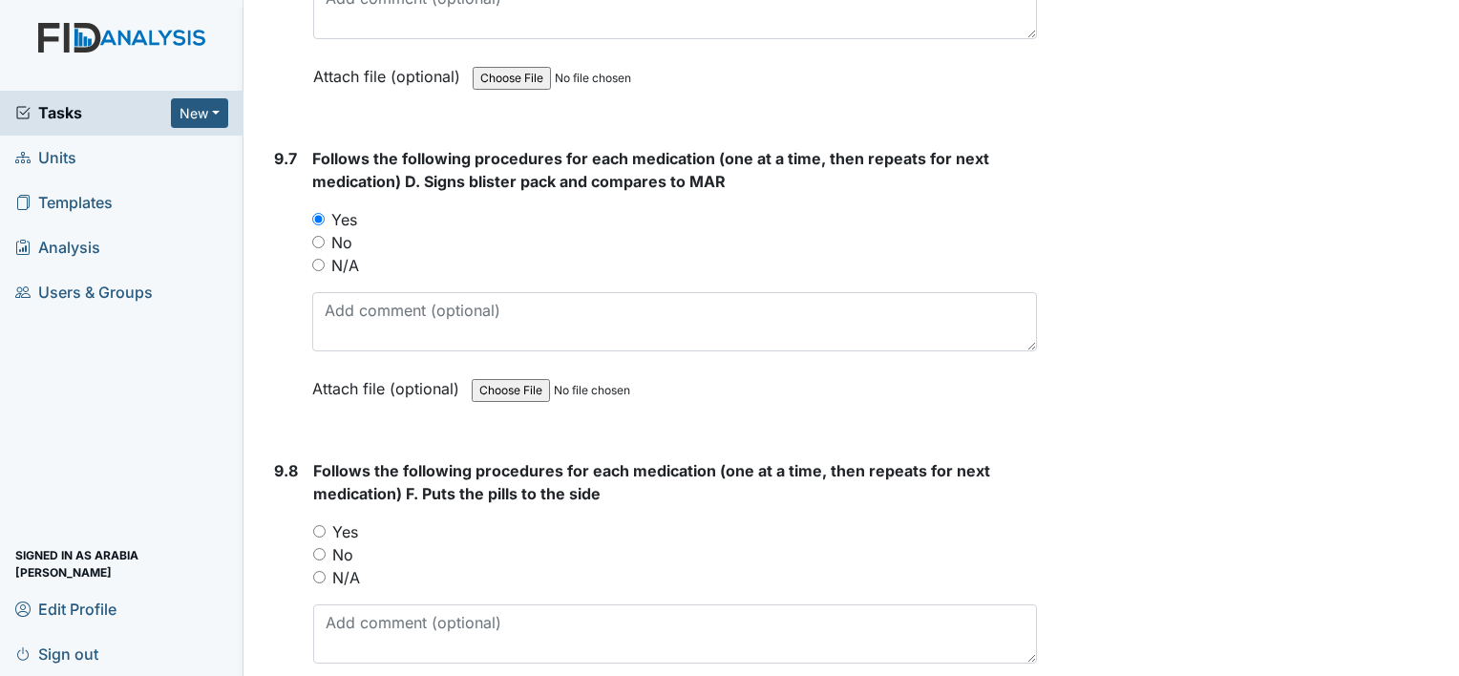
scroll to position [22923, 0]
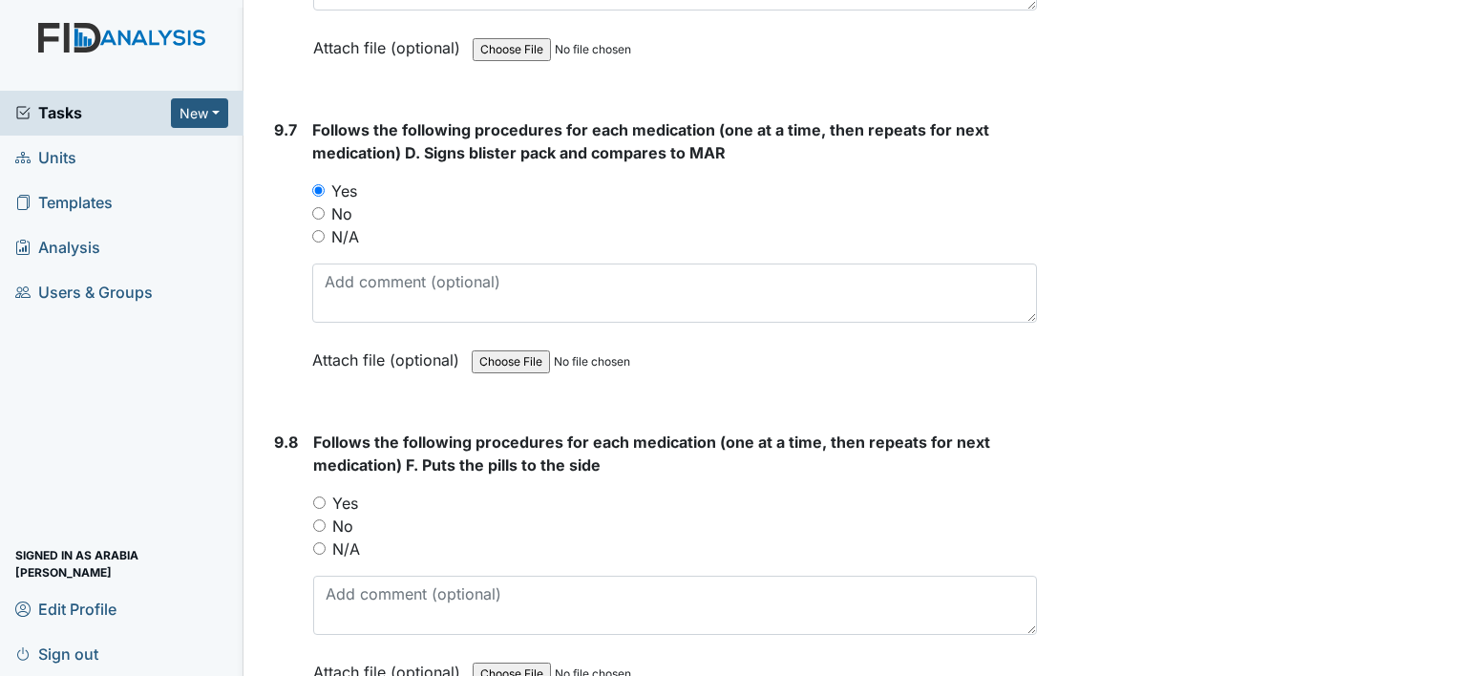
click at [345, 492] on label "Yes" at bounding box center [345, 503] width 26 height 23
click at [326, 496] on input "Yes" at bounding box center [319, 502] width 12 height 12
radio input "true"
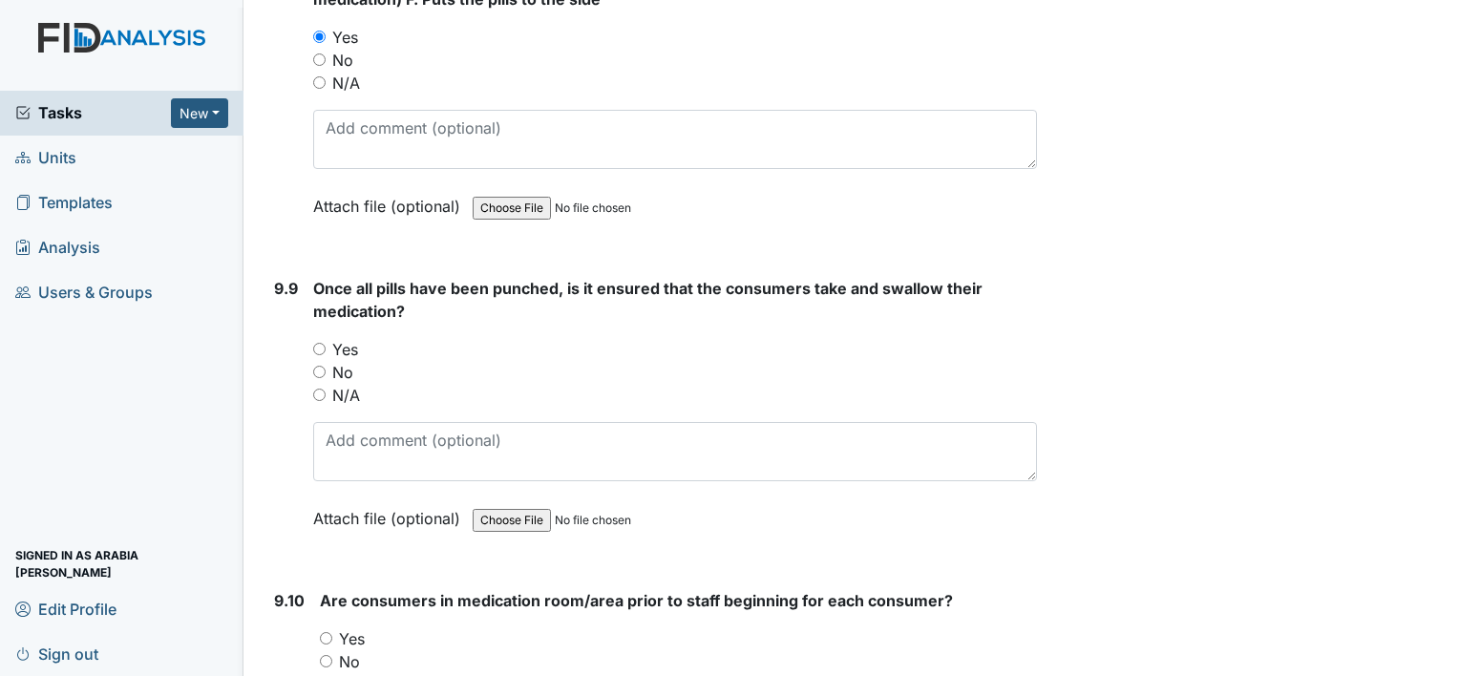
scroll to position [23419, 0]
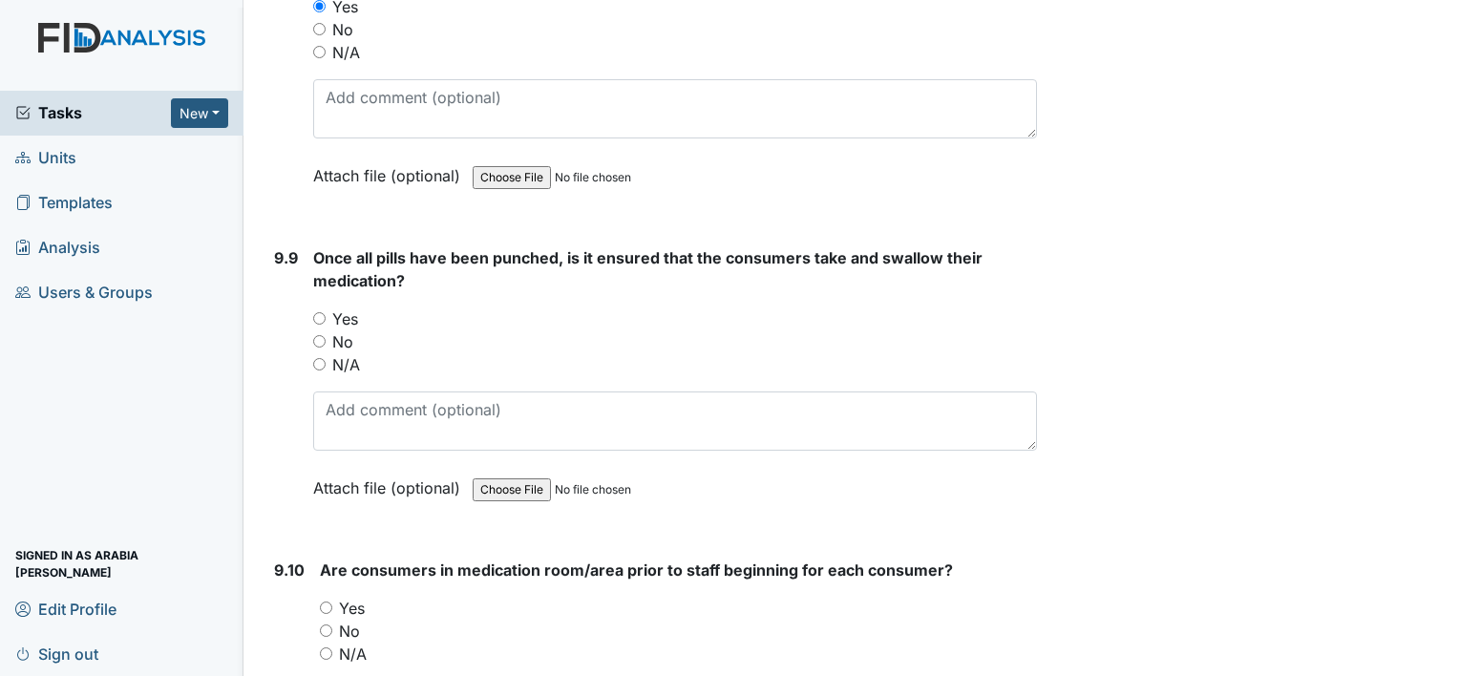
click at [342, 307] on label "Yes" at bounding box center [345, 318] width 26 height 23
click at [326, 312] on input "Yes" at bounding box center [319, 318] width 12 height 12
radio input "true"
click at [365, 597] on div "Yes" at bounding box center [678, 608] width 717 height 23
click at [336, 597] on div "Yes" at bounding box center [678, 608] width 717 height 23
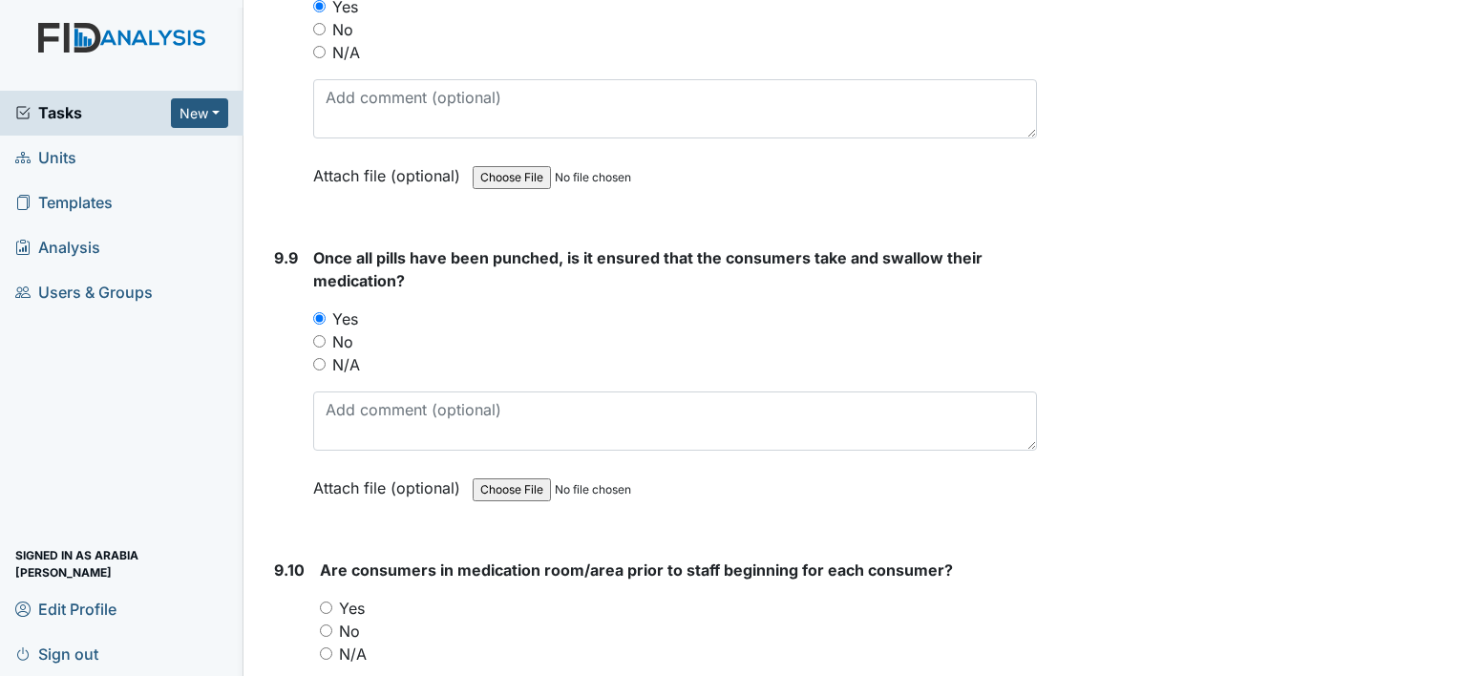
click at [321, 597] on div "Yes" at bounding box center [678, 608] width 717 height 23
click at [323, 602] on input "Yes" at bounding box center [326, 608] width 12 height 12
radio input "true"
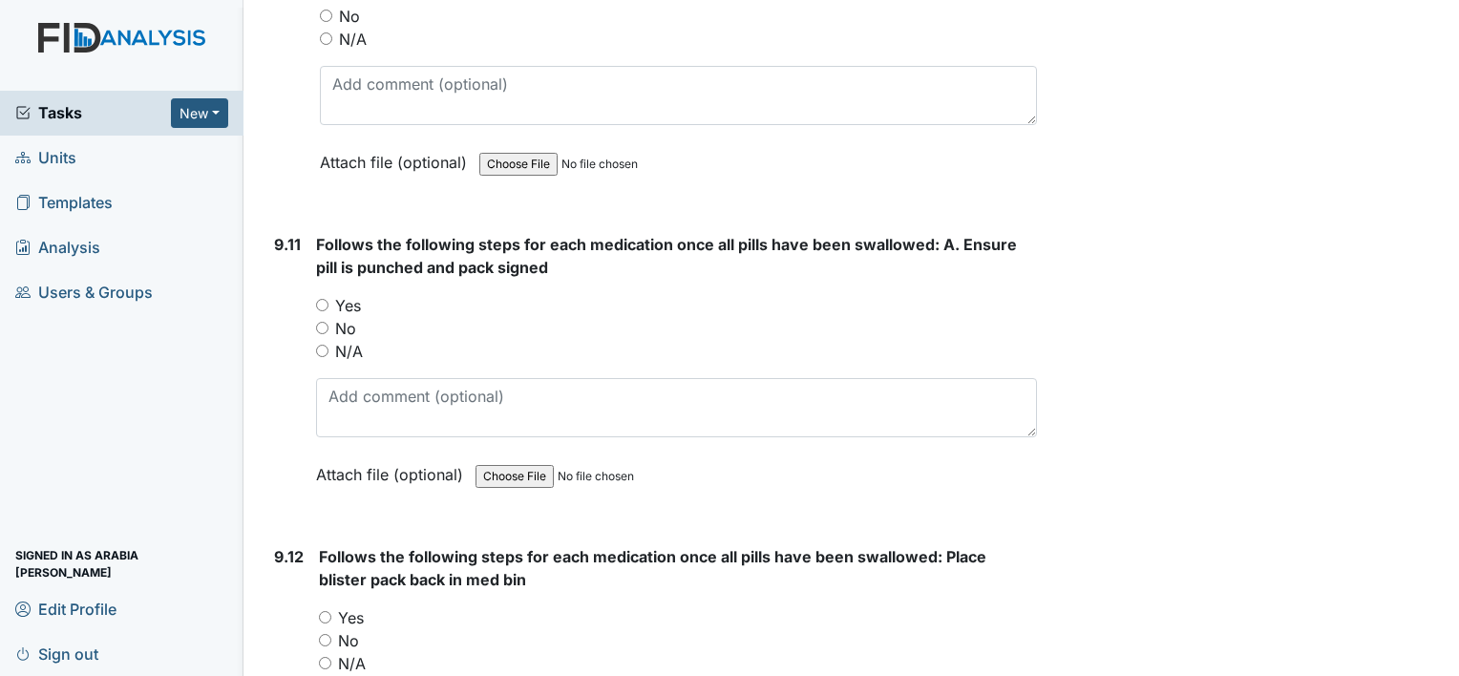
scroll to position [24069, 0]
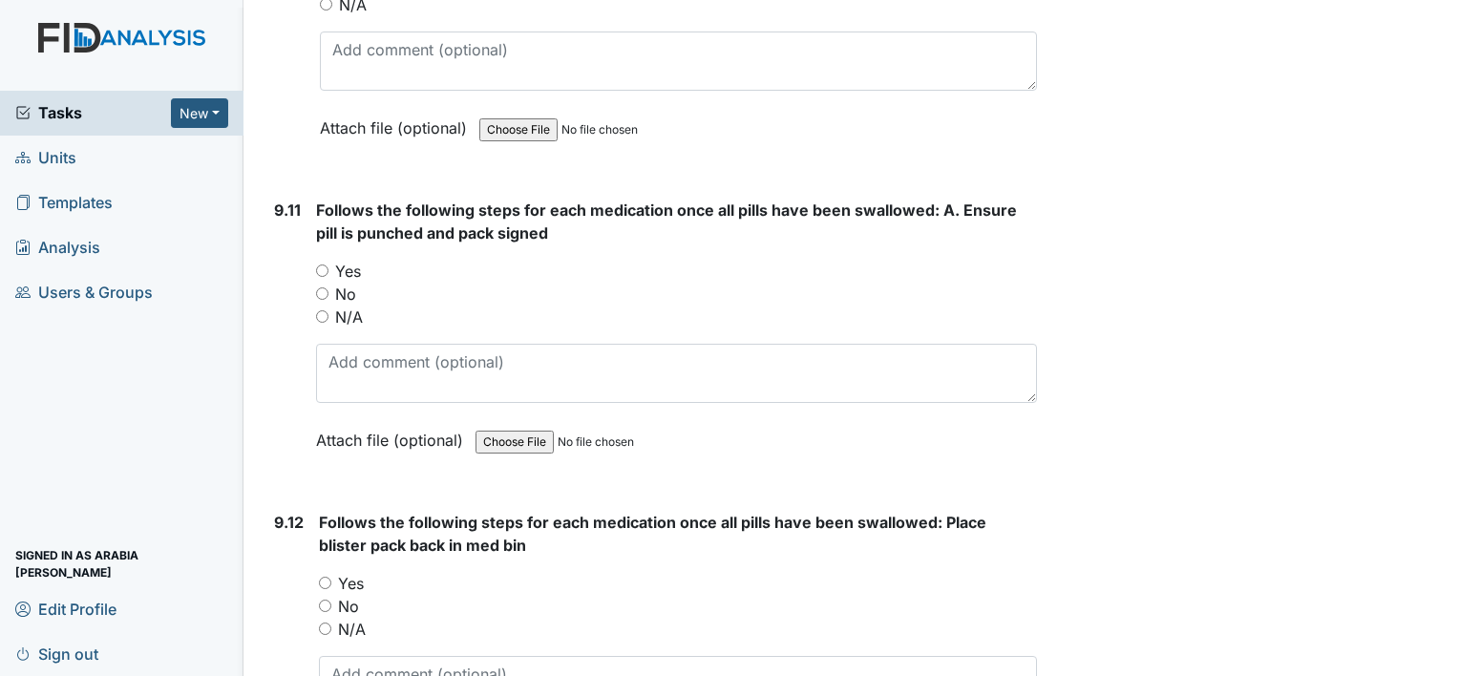
click at [355, 260] on label "Yes" at bounding box center [348, 271] width 26 height 23
click at [328, 264] on input "Yes" at bounding box center [322, 270] width 12 height 12
radio input "true"
click at [359, 572] on label "Yes" at bounding box center [351, 583] width 26 height 23
click at [331, 577] on input "Yes" at bounding box center [325, 583] width 12 height 12
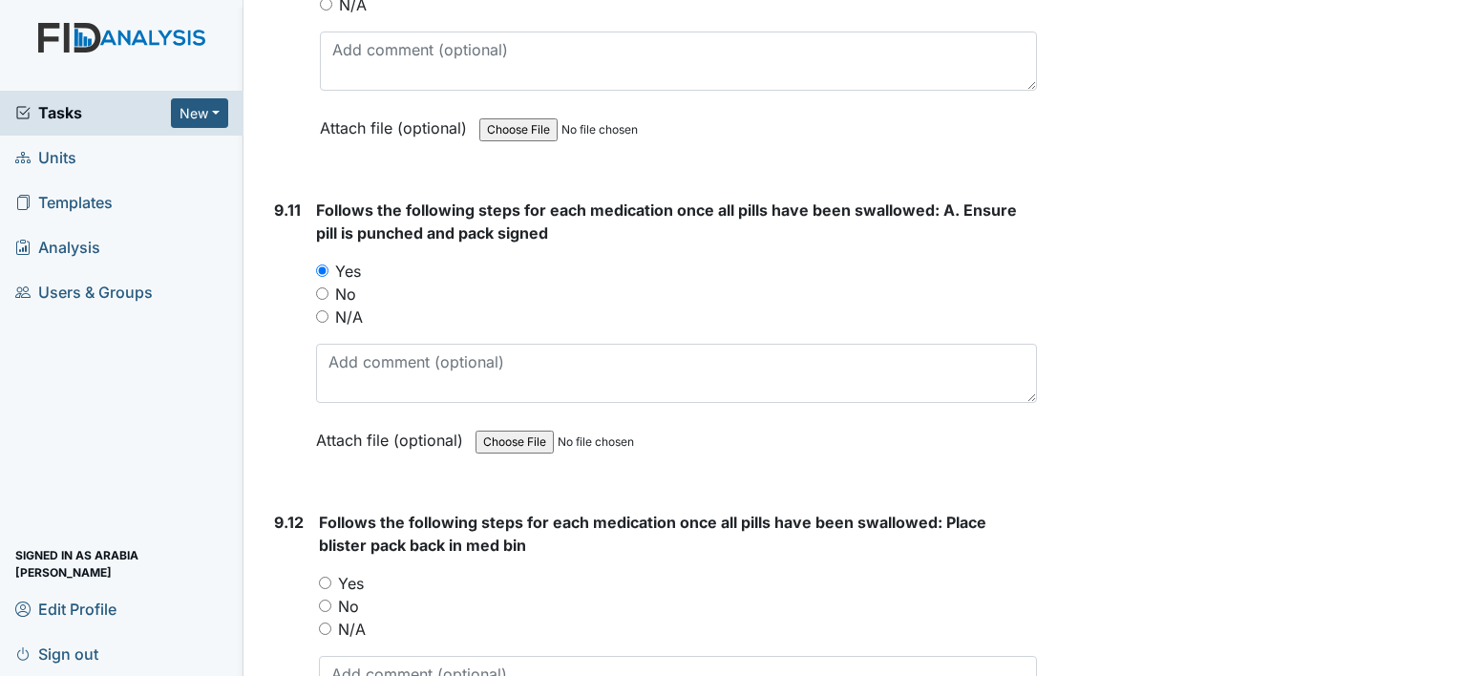
radio input "true"
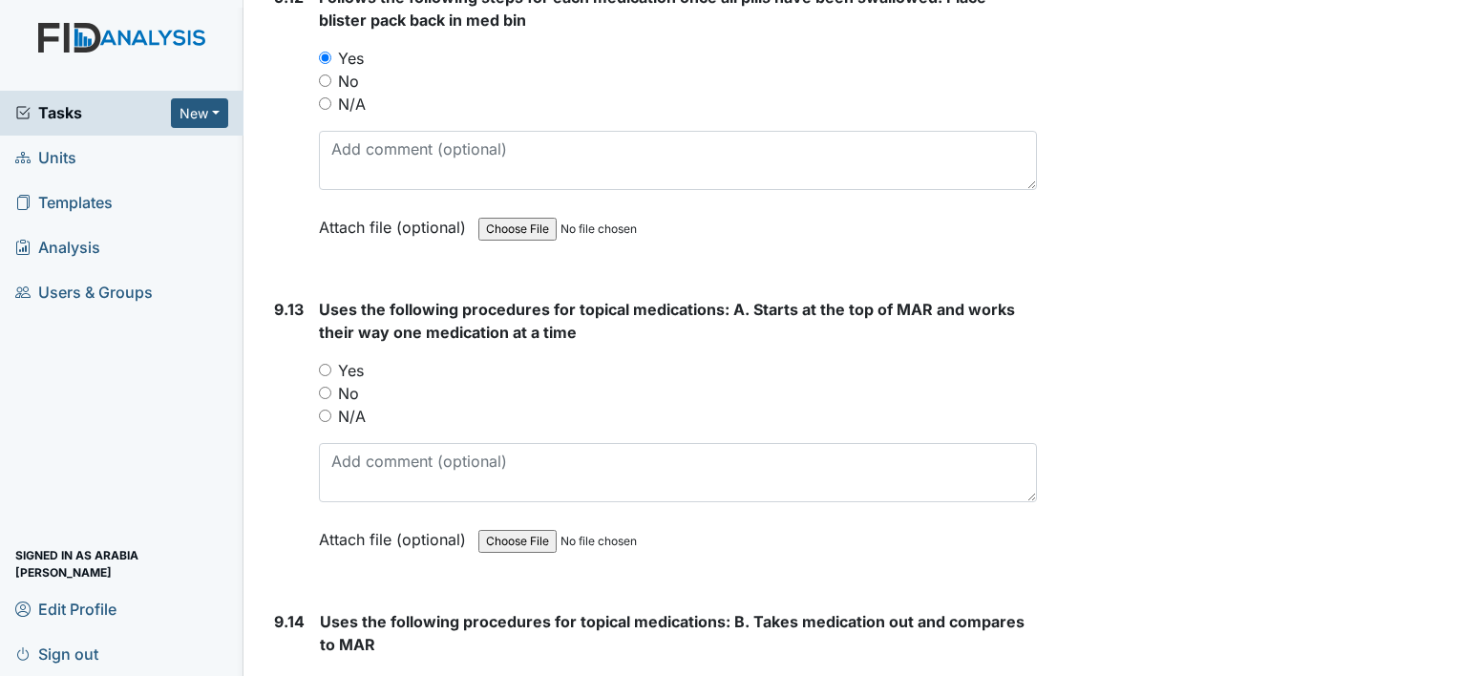
scroll to position [24603, 0]
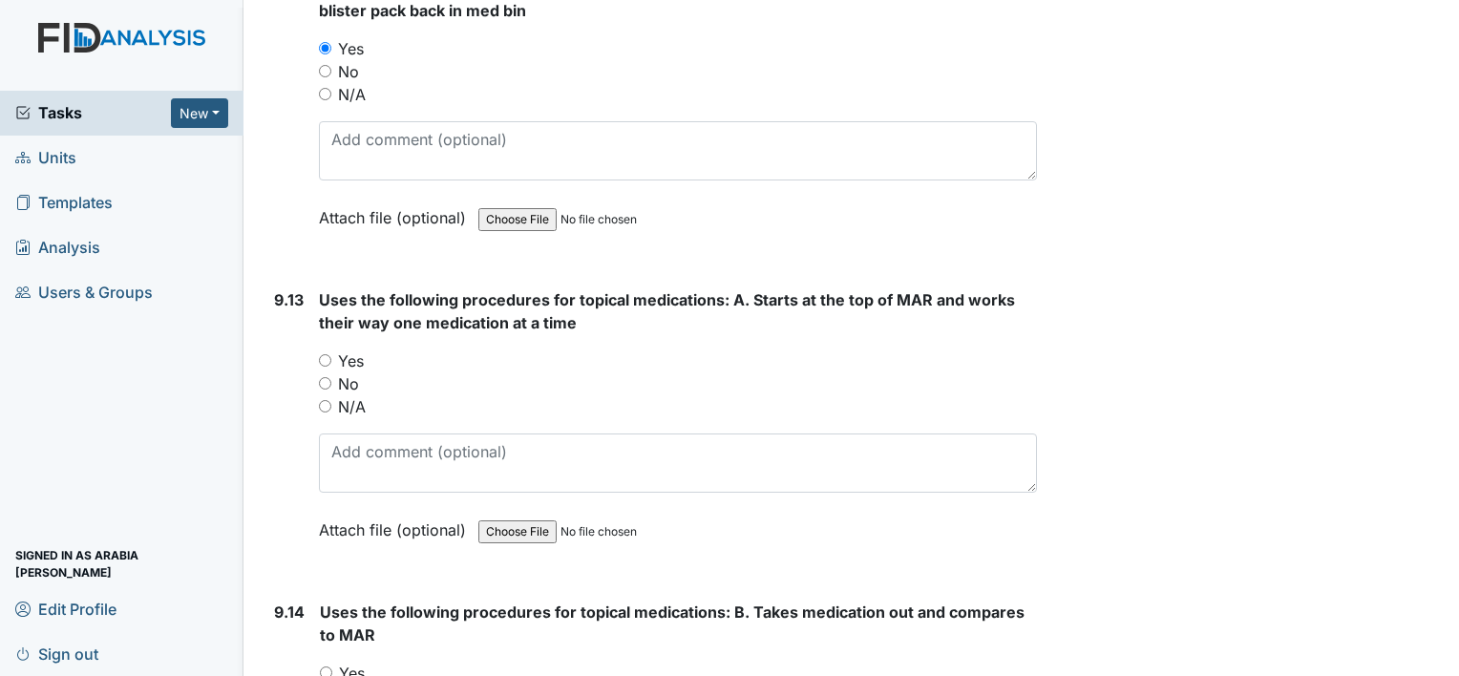
click at [338, 349] on label "Yes" at bounding box center [351, 360] width 26 height 23
click at [331, 354] on input "Yes" at bounding box center [325, 360] width 12 height 12
radio input "true"
click at [325, 666] on input "Yes" at bounding box center [326, 672] width 12 height 12
radio input "true"
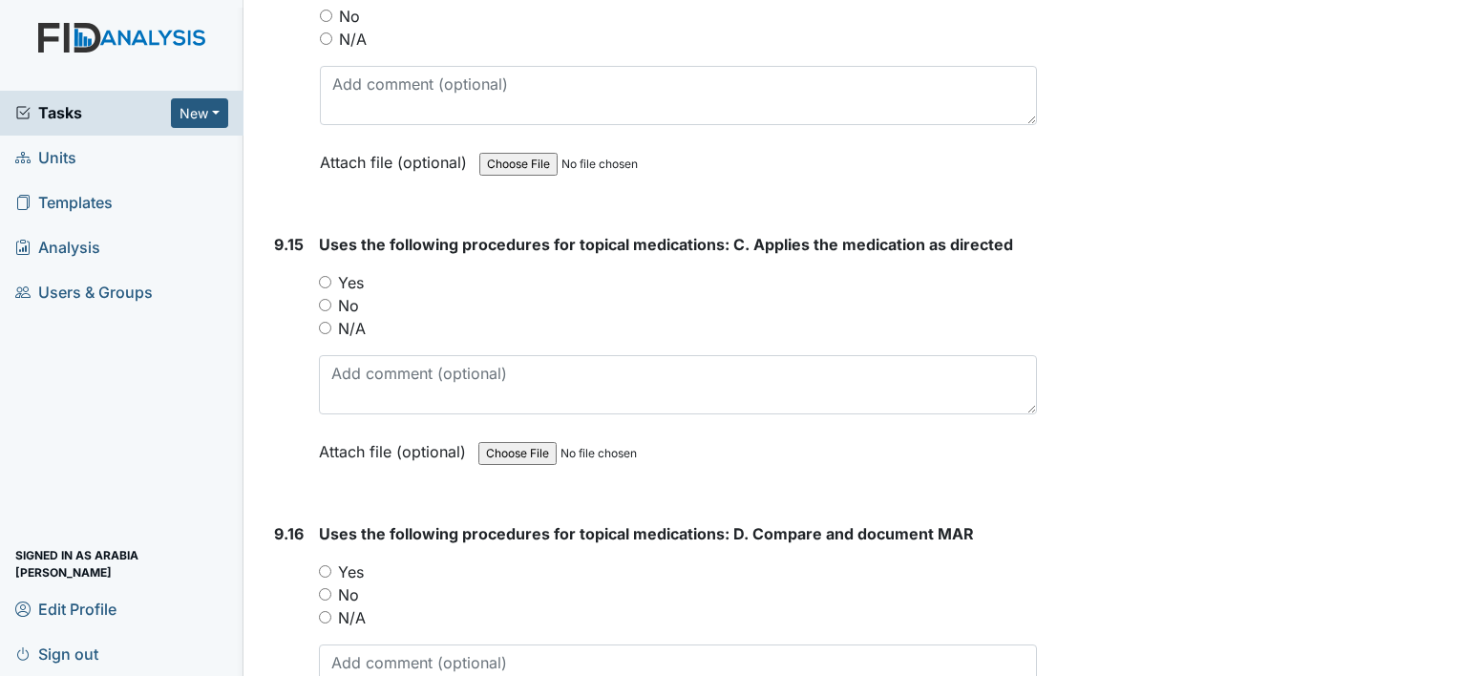
scroll to position [25291, 0]
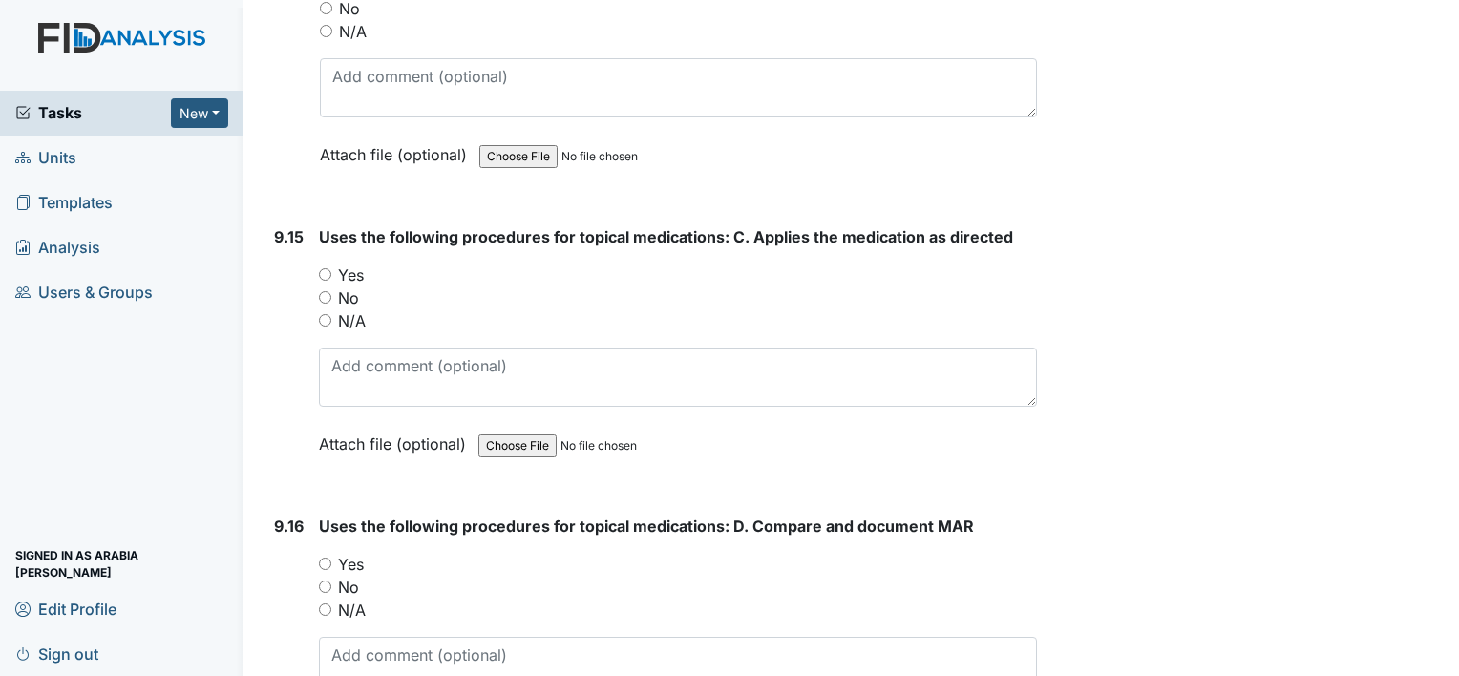
click at [357, 264] on label "Yes" at bounding box center [351, 275] width 26 height 23
click at [331, 268] on input "Yes" at bounding box center [325, 274] width 12 height 12
radio input "true"
click at [340, 553] on label "Yes" at bounding box center [351, 564] width 26 height 23
click at [331, 558] on input "Yes" at bounding box center [325, 564] width 12 height 12
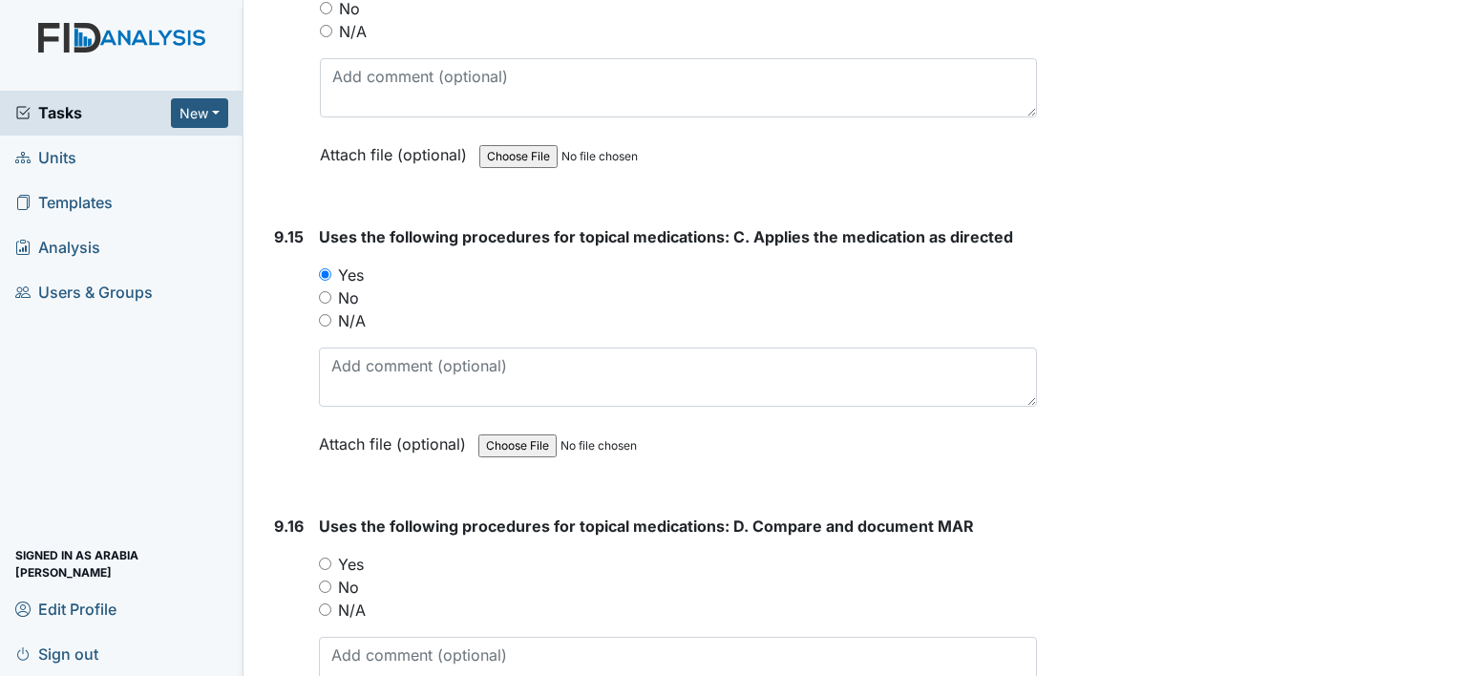
radio input "true"
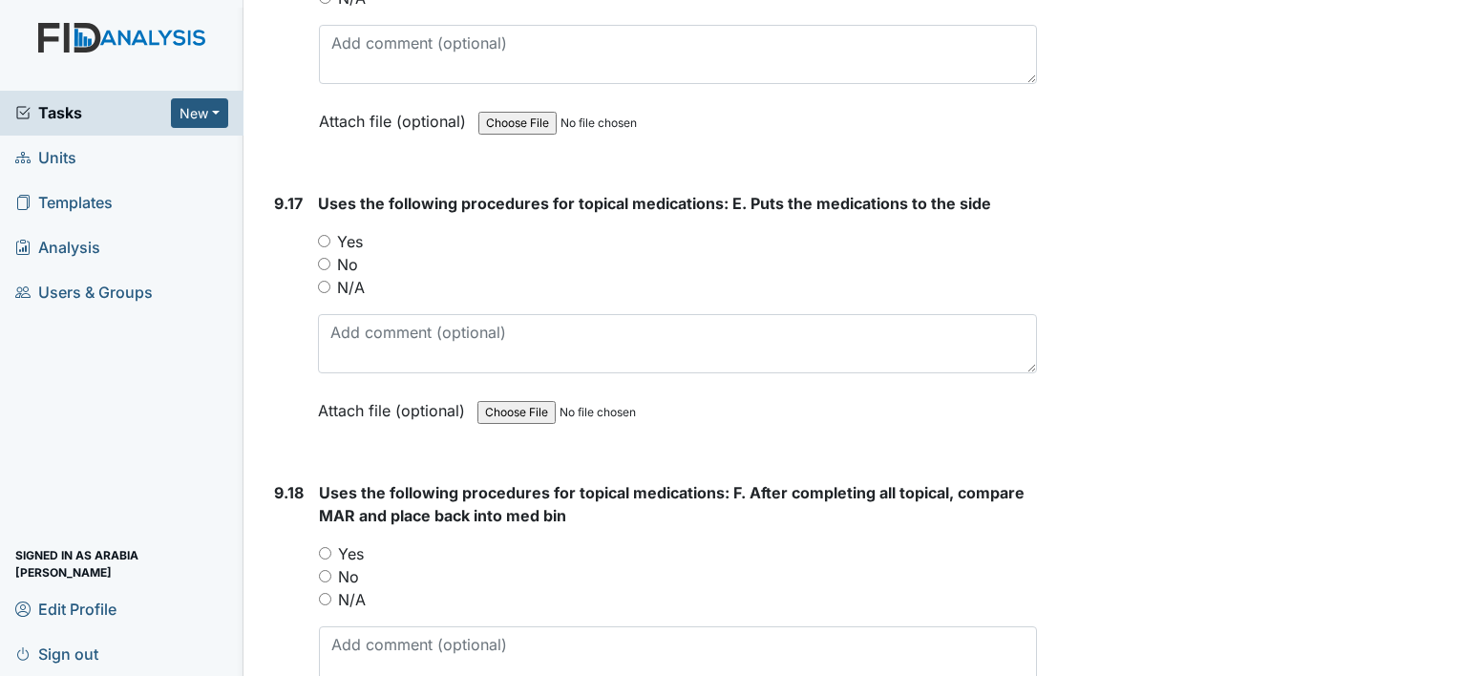
scroll to position [25915, 0]
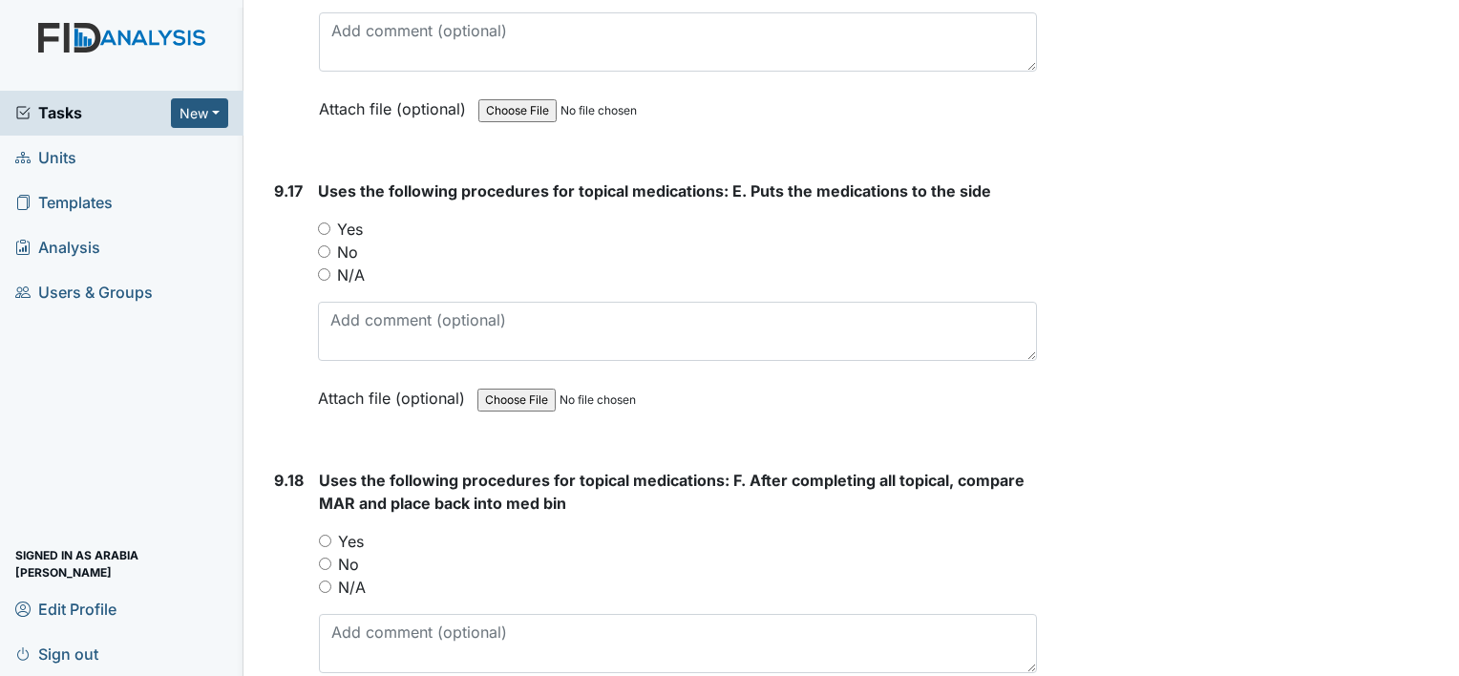
click at [367, 218] on div "Yes" at bounding box center [677, 229] width 719 height 23
click at [319, 222] on input "Yes" at bounding box center [324, 228] width 12 height 12
radio input "true"
click at [346, 530] on label "Yes" at bounding box center [351, 541] width 26 height 23
click at [331, 535] on input "Yes" at bounding box center [325, 541] width 12 height 12
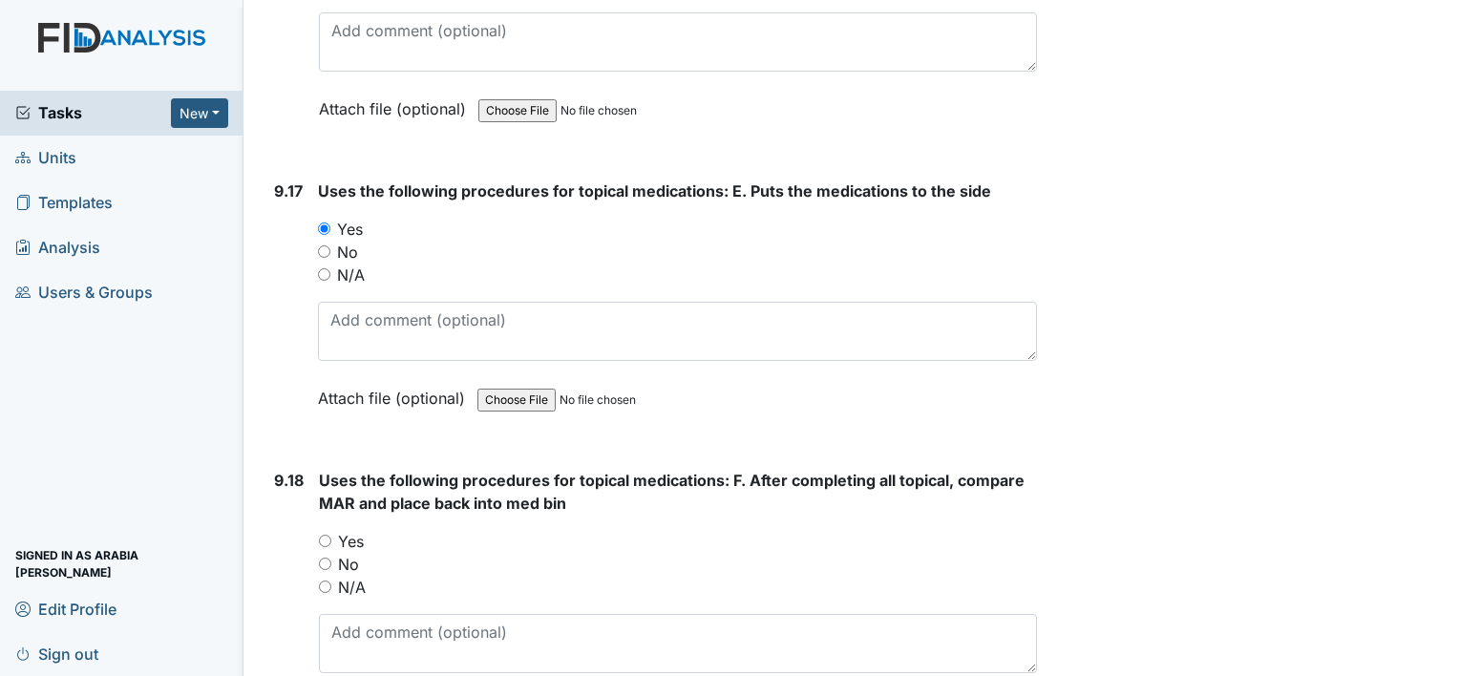
radio input "true"
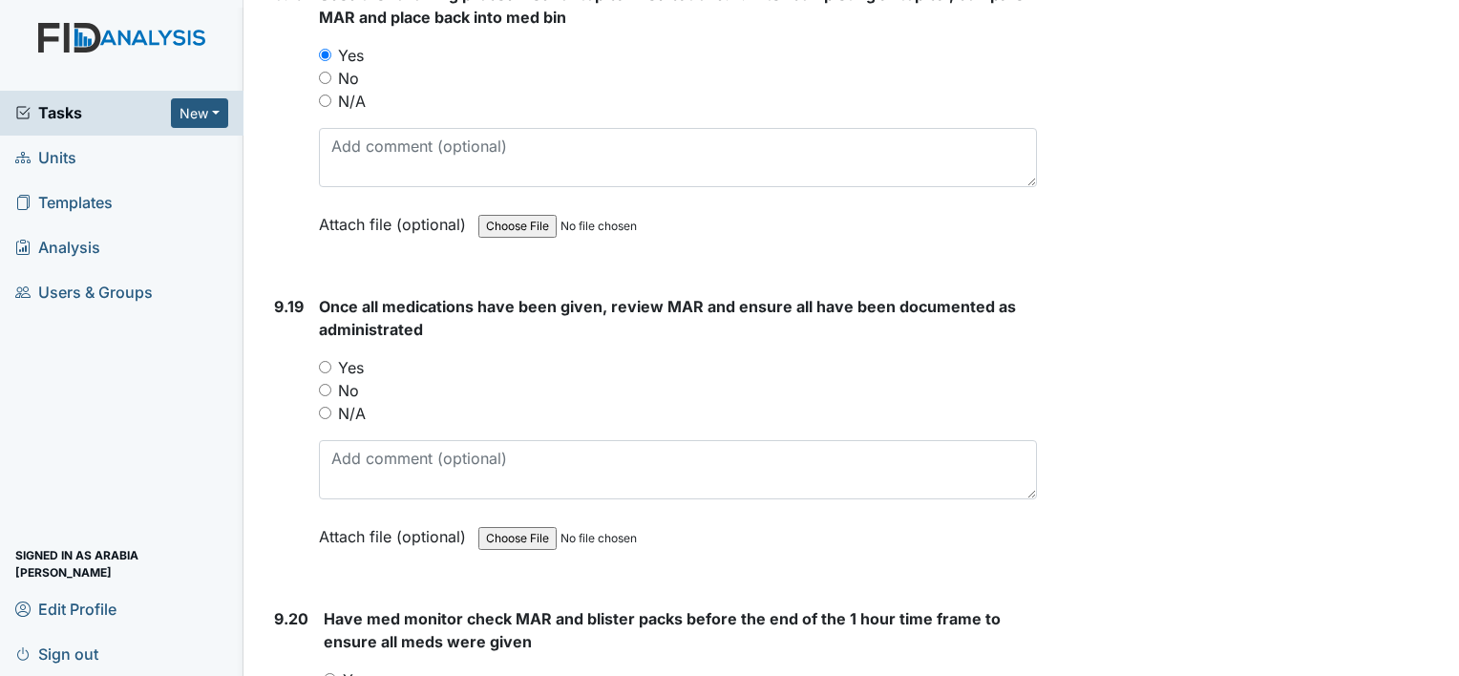
scroll to position [26412, 0]
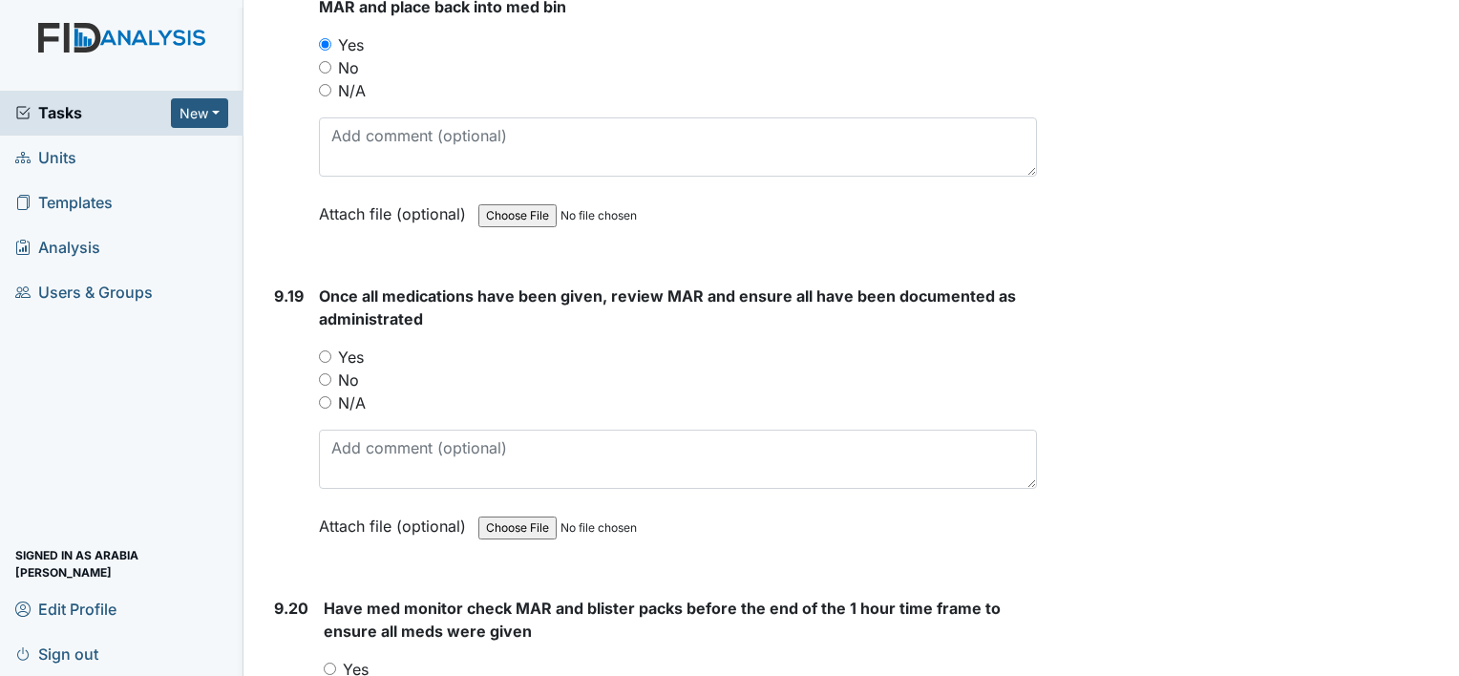
click at [326, 346] on div "Yes" at bounding box center [678, 357] width 718 height 23
click at [321, 350] on input "Yes" at bounding box center [325, 356] width 12 height 12
radio input "true"
click at [334, 663] on input "Yes" at bounding box center [330, 669] width 12 height 12
radio input "true"
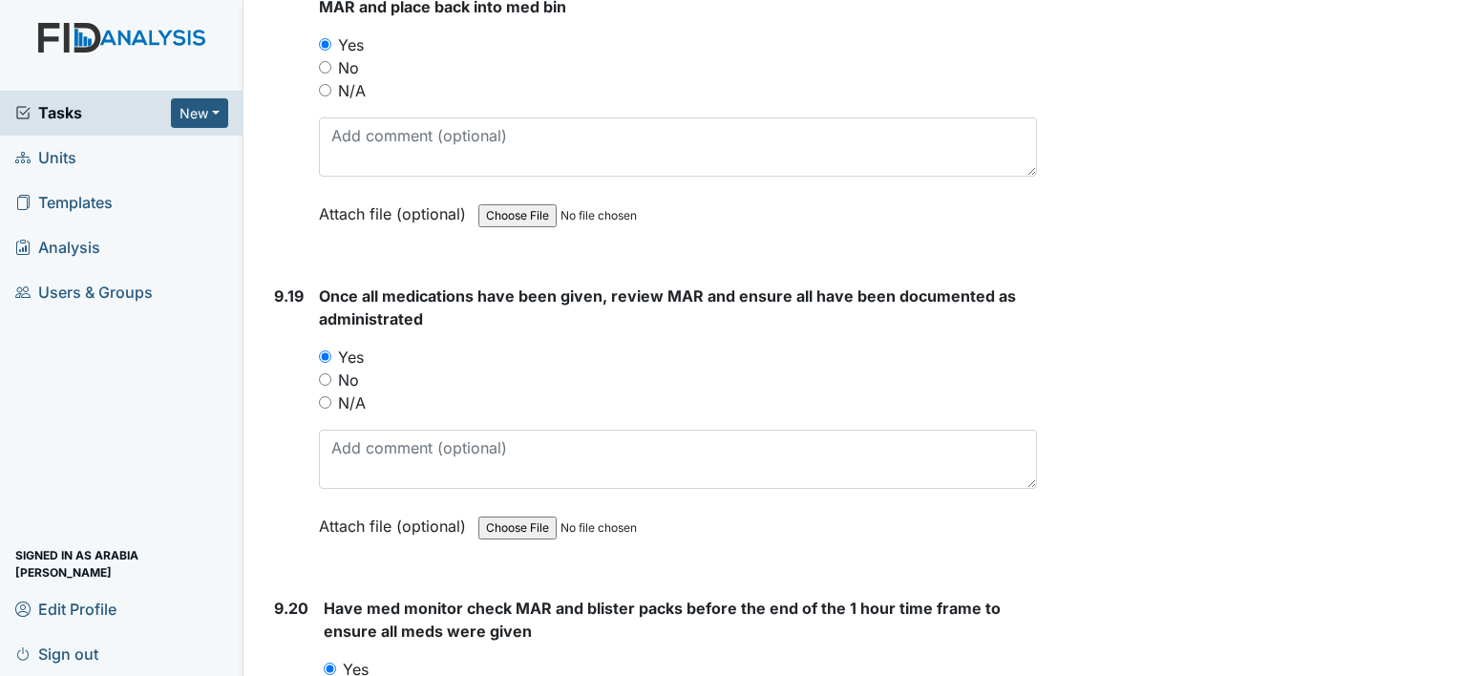
drag, startPoint x: 1455, startPoint y: 670, endPoint x: 1260, endPoint y: 130, distance: 574.4
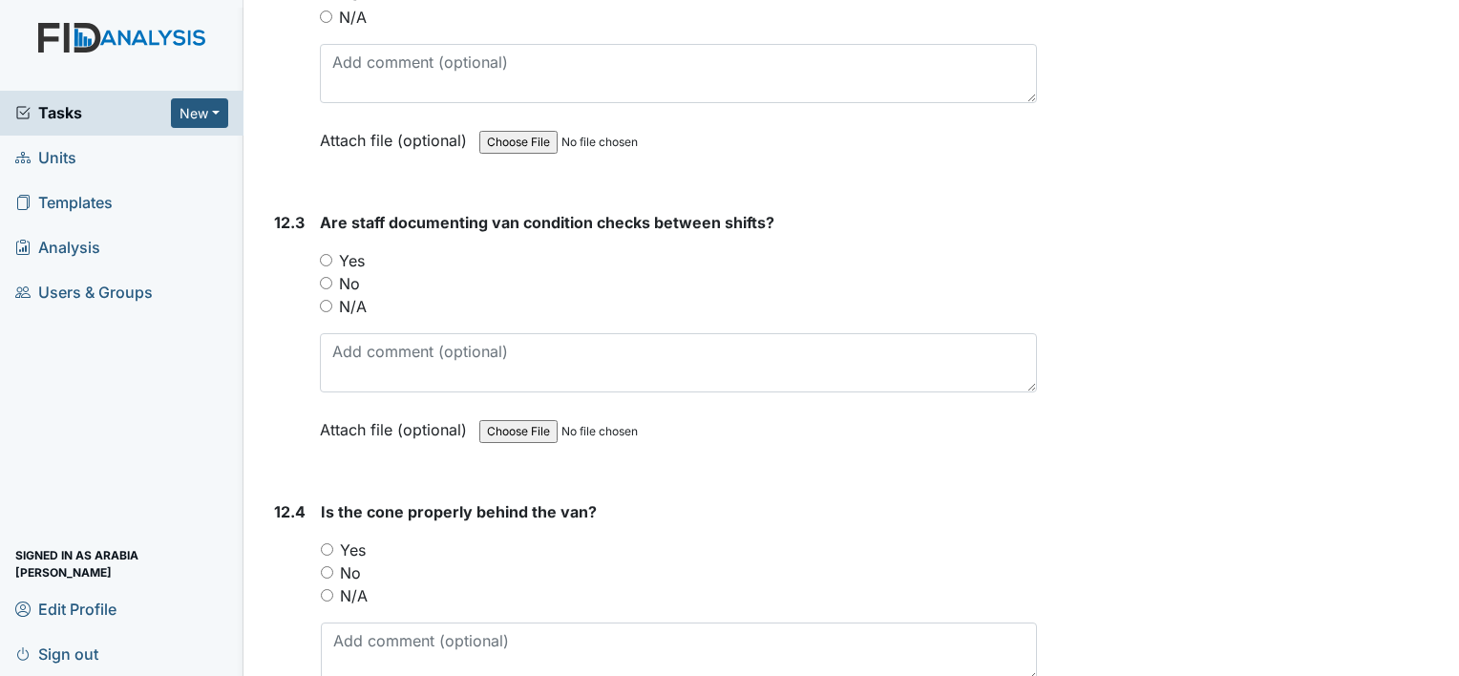
scroll to position [33646, 0]
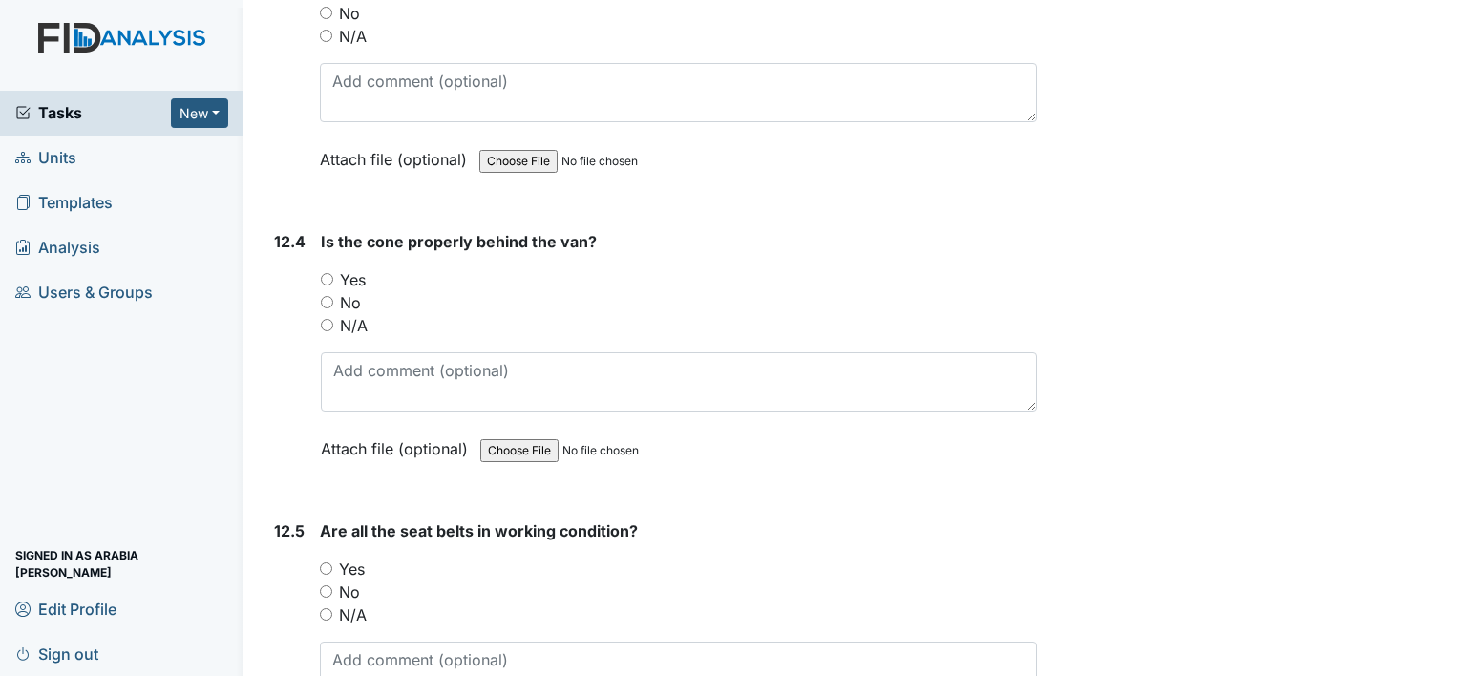
click at [345, 558] on label "Yes" at bounding box center [352, 569] width 26 height 23
click at [332, 562] on input "Yes" at bounding box center [326, 568] width 12 height 12
radio input "true"
click at [365, 268] on label "Yes" at bounding box center [353, 279] width 26 height 23
click at [333, 273] on input "Yes" at bounding box center [327, 279] width 12 height 12
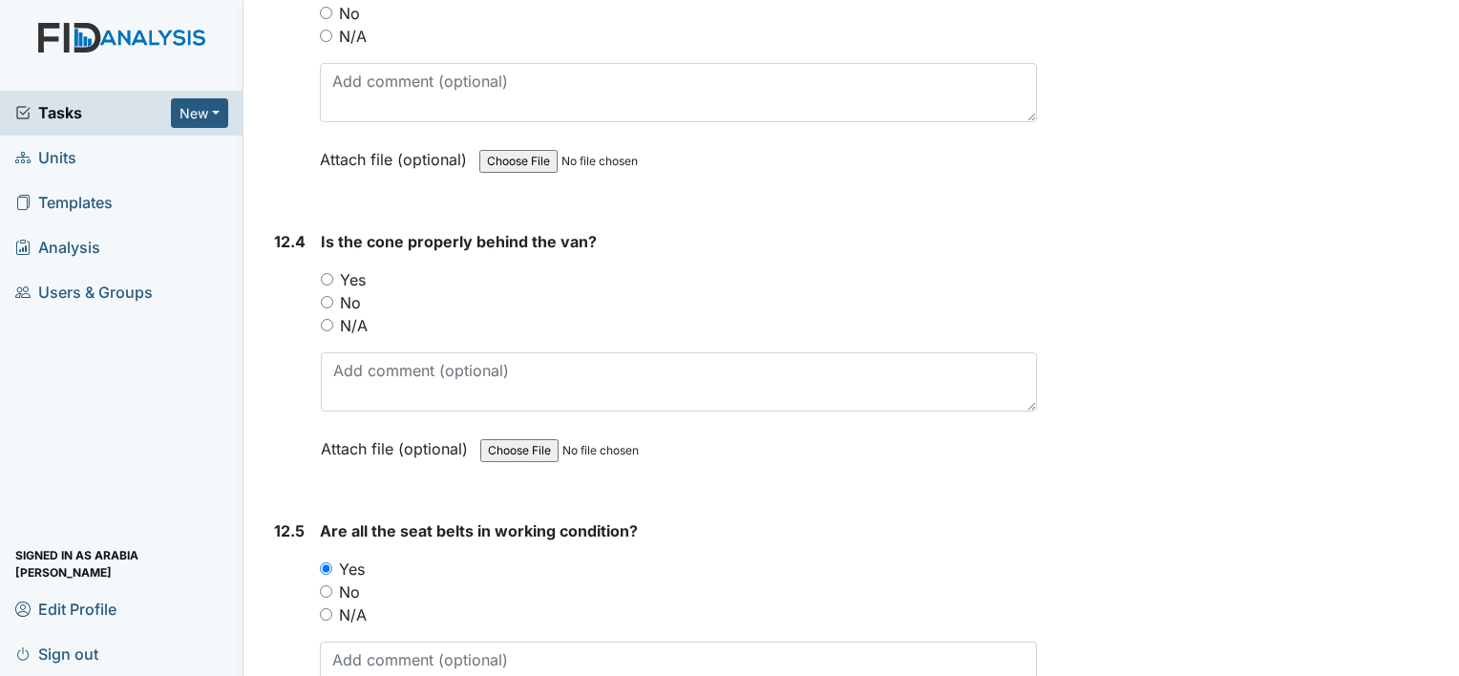
radio input "true"
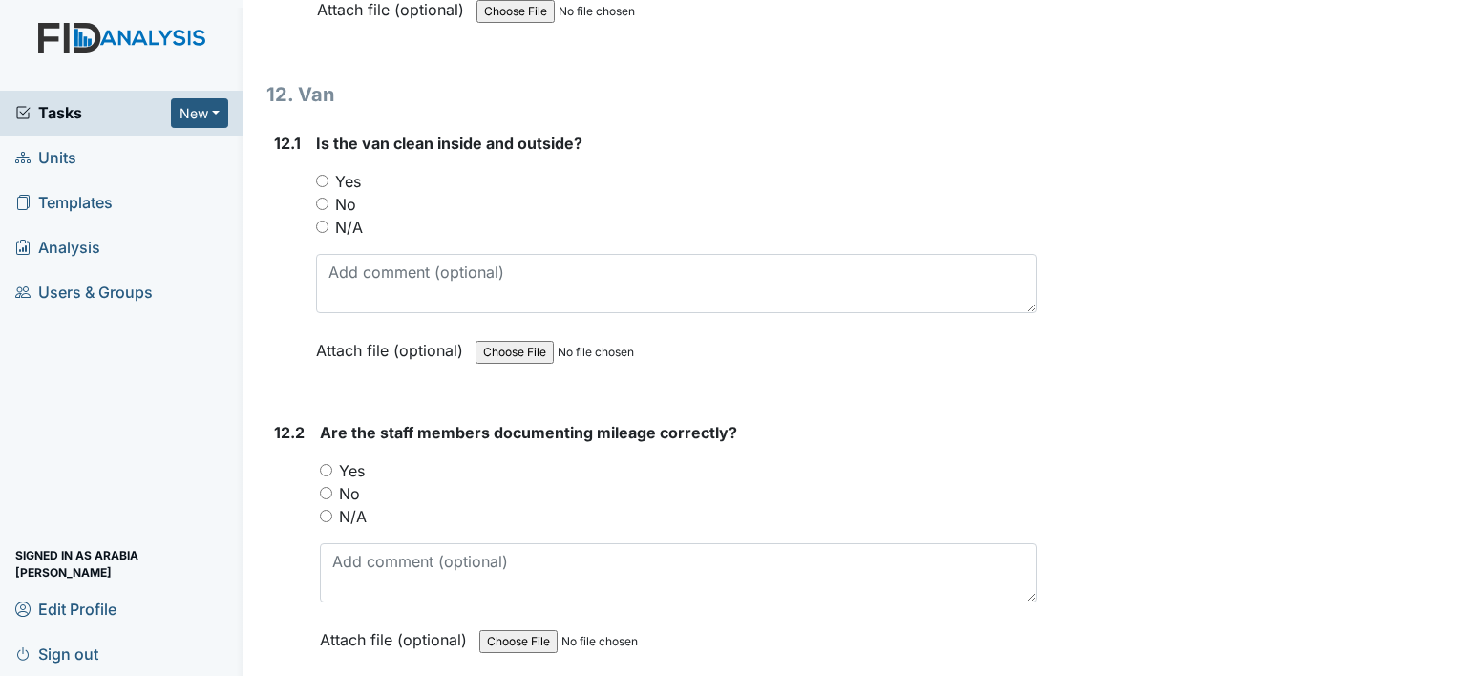
scroll to position [32876, 0]
radio input "true"
click at [326, 465] on input "Yes" at bounding box center [326, 471] width 12 height 12
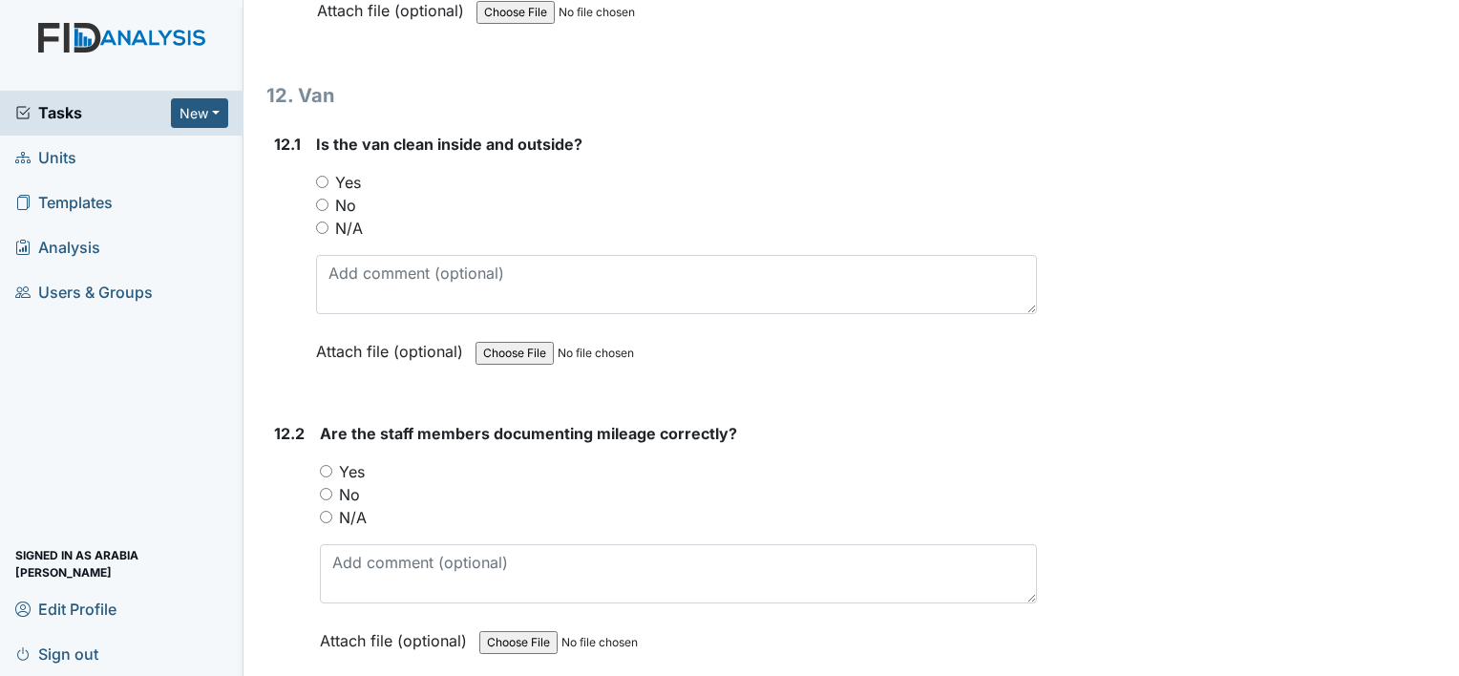
radio input "true"
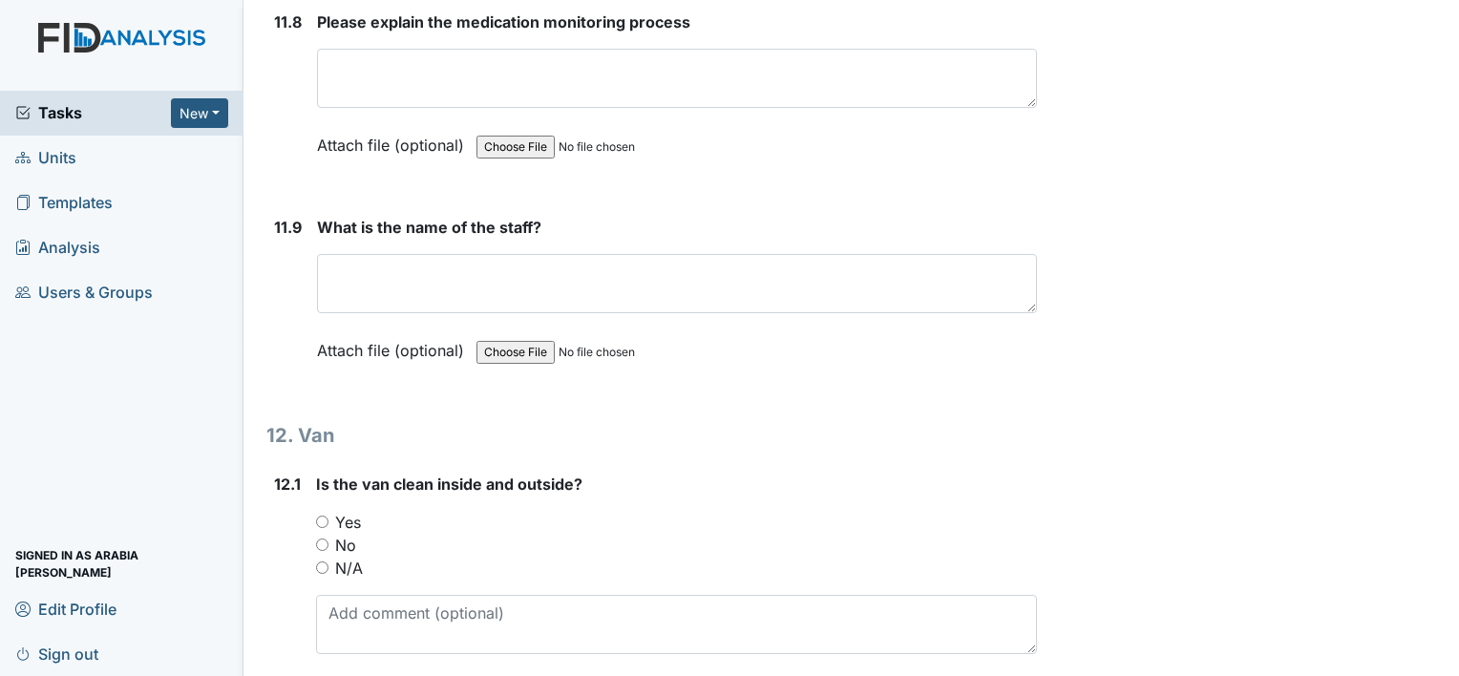
scroll to position [32532, 0]
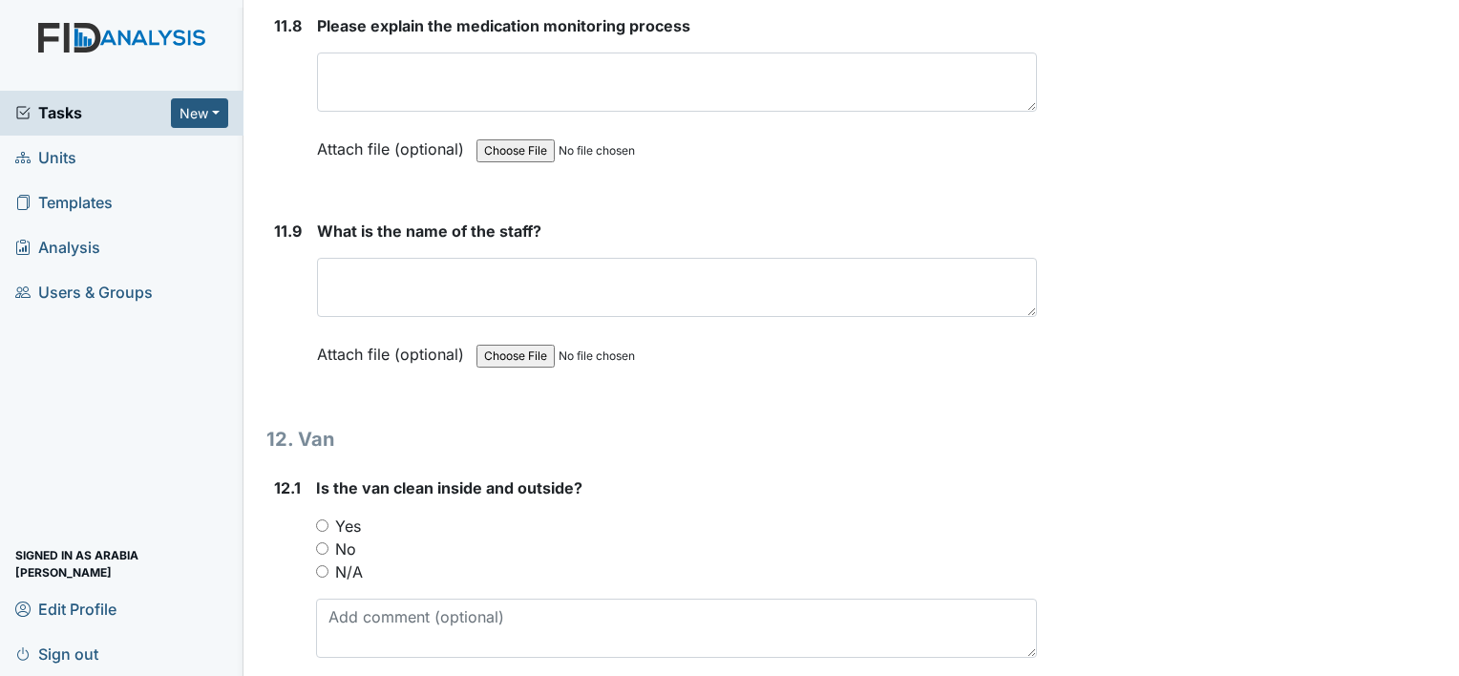
click at [365, 515] on div "Yes" at bounding box center [676, 526] width 721 height 23
click at [343, 515] on label "Yes" at bounding box center [348, 526] width 26 height 23
click at [328, 519] on input "Yes" at bounding box center [322, 525] width 12 height 12
radio input "true"
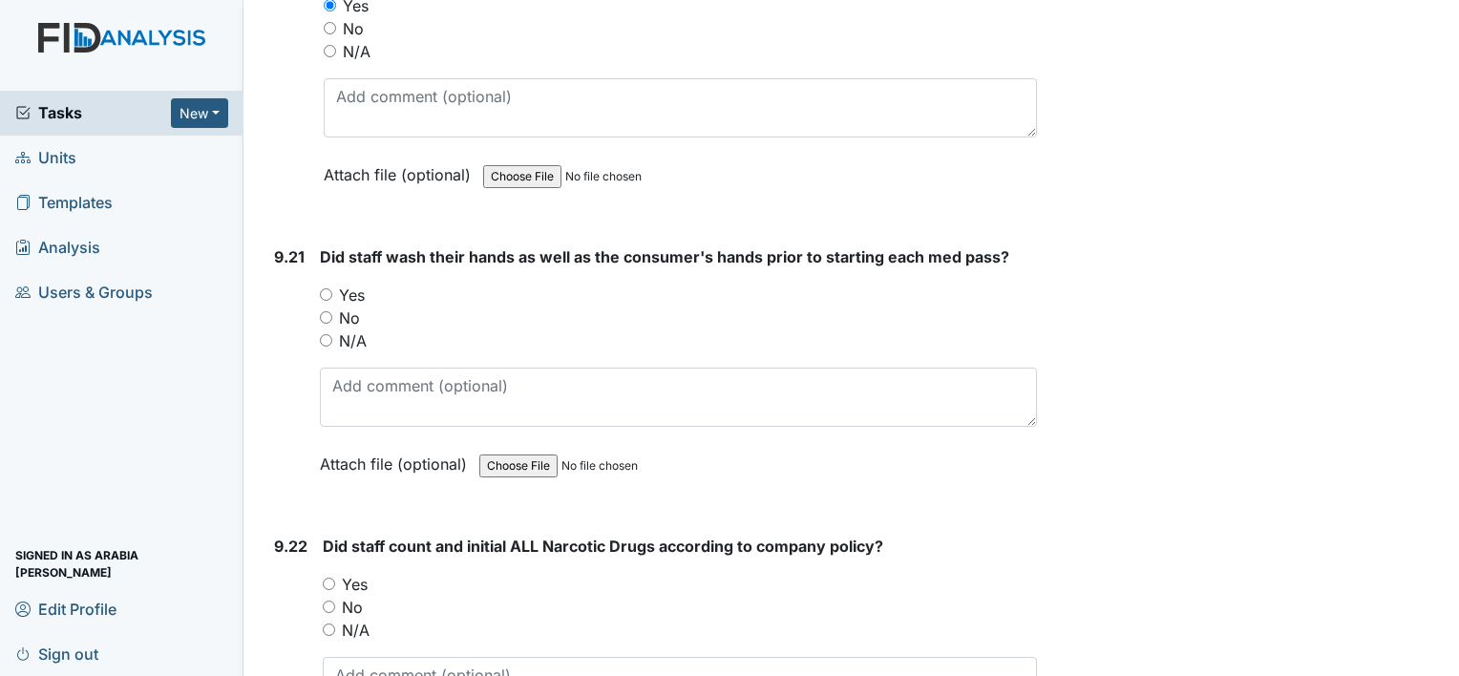
scroll to position [27078, 0]
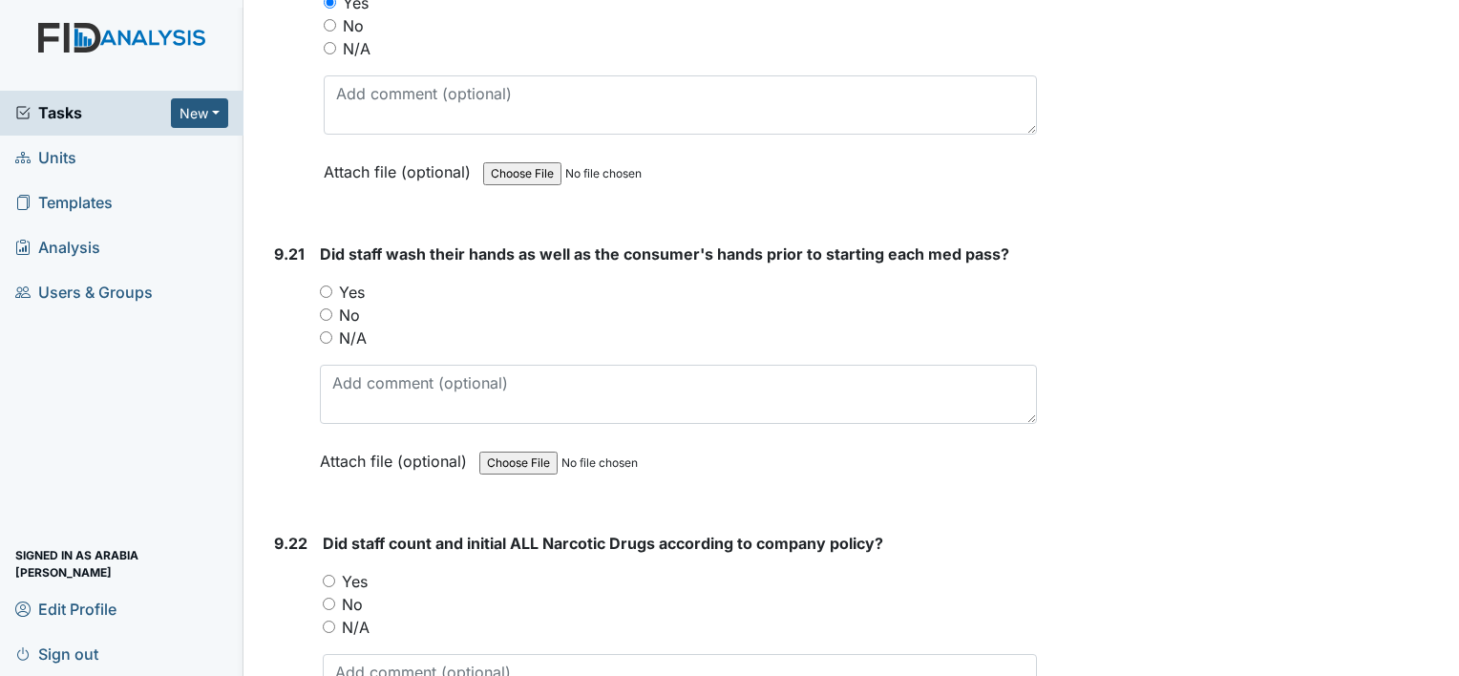
click at [355, 281] on label "Yes" at bounding box center [352, 292] width 26 height 23
click at [332, 285] on input "Yes" at bounding box center [326, 291] width 12 height 12
radio input "true"
click at [359, 570] on label "Yes" at bounding box center [355, 581] width 26 height 23
click at [335, 575] on input "Yes" at bounding box center [329, 581] width 12 height 12
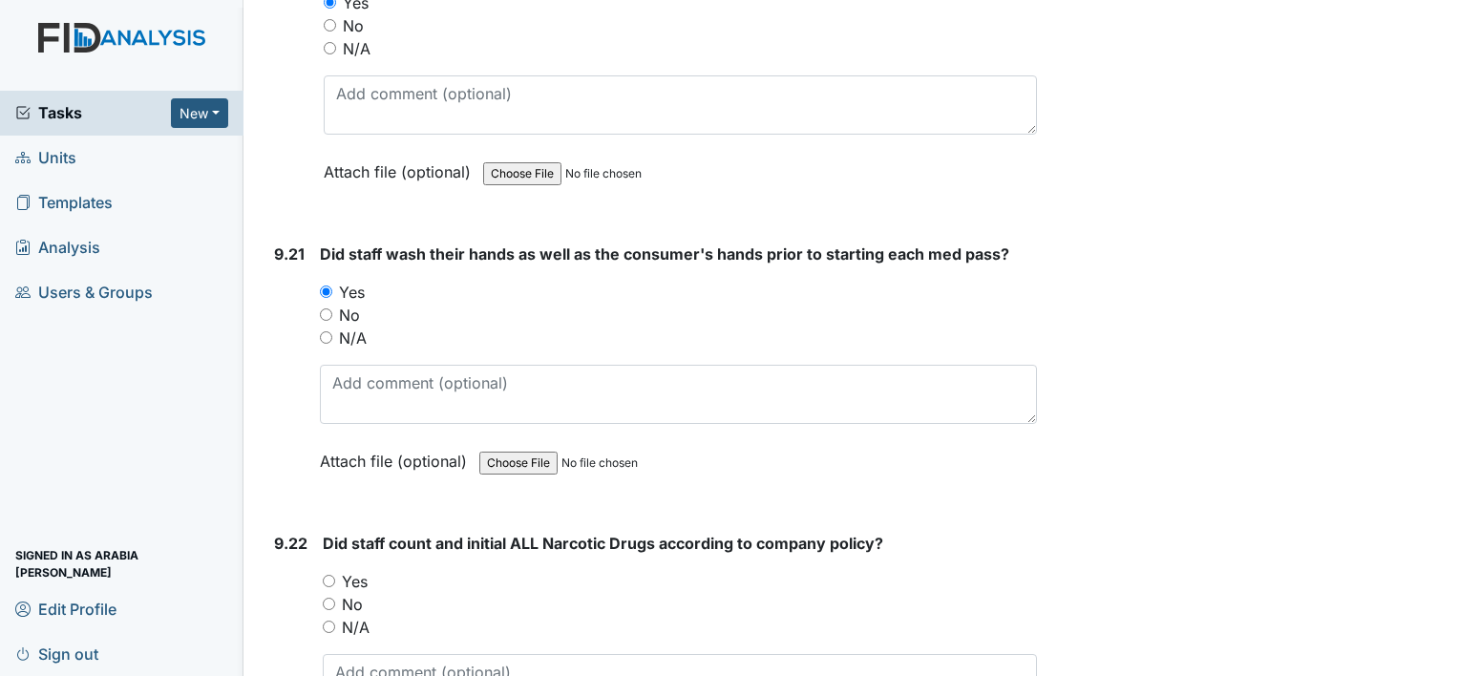
radio input "true"
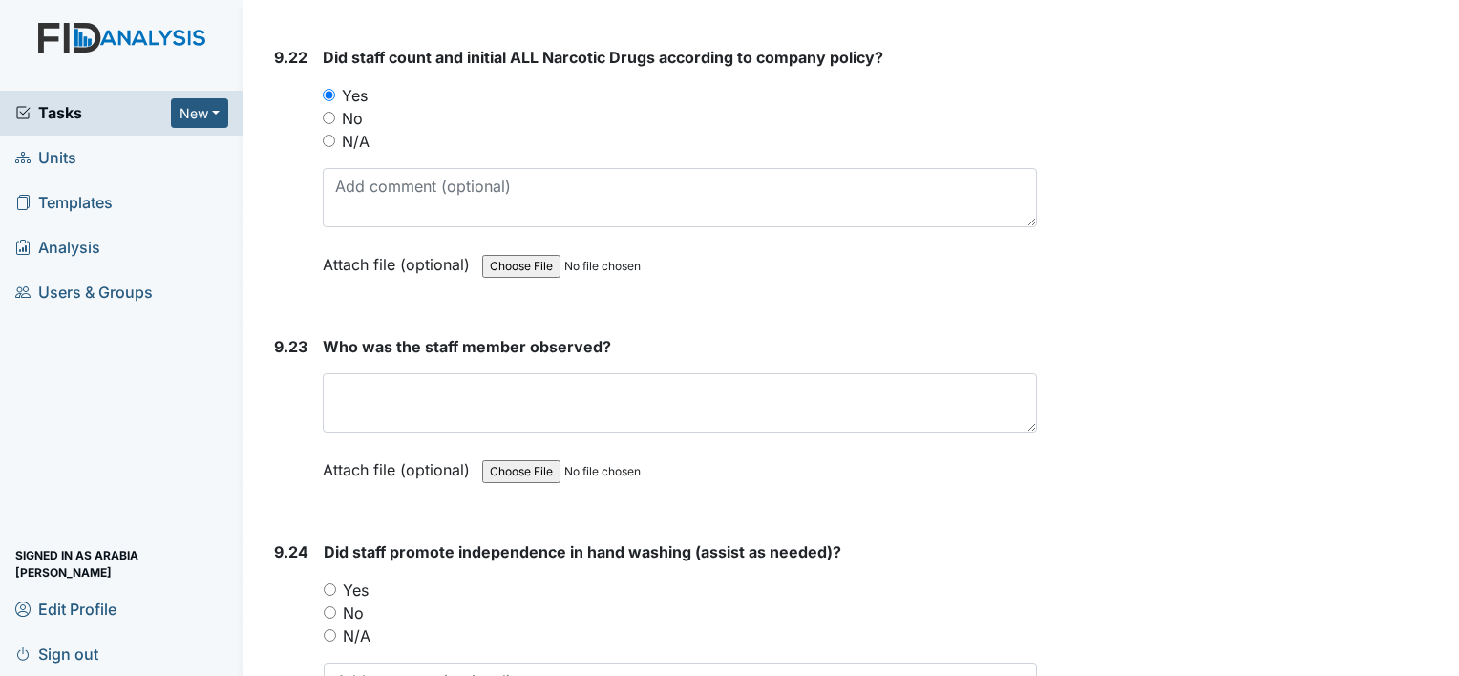
scroll to position [27575, 0]
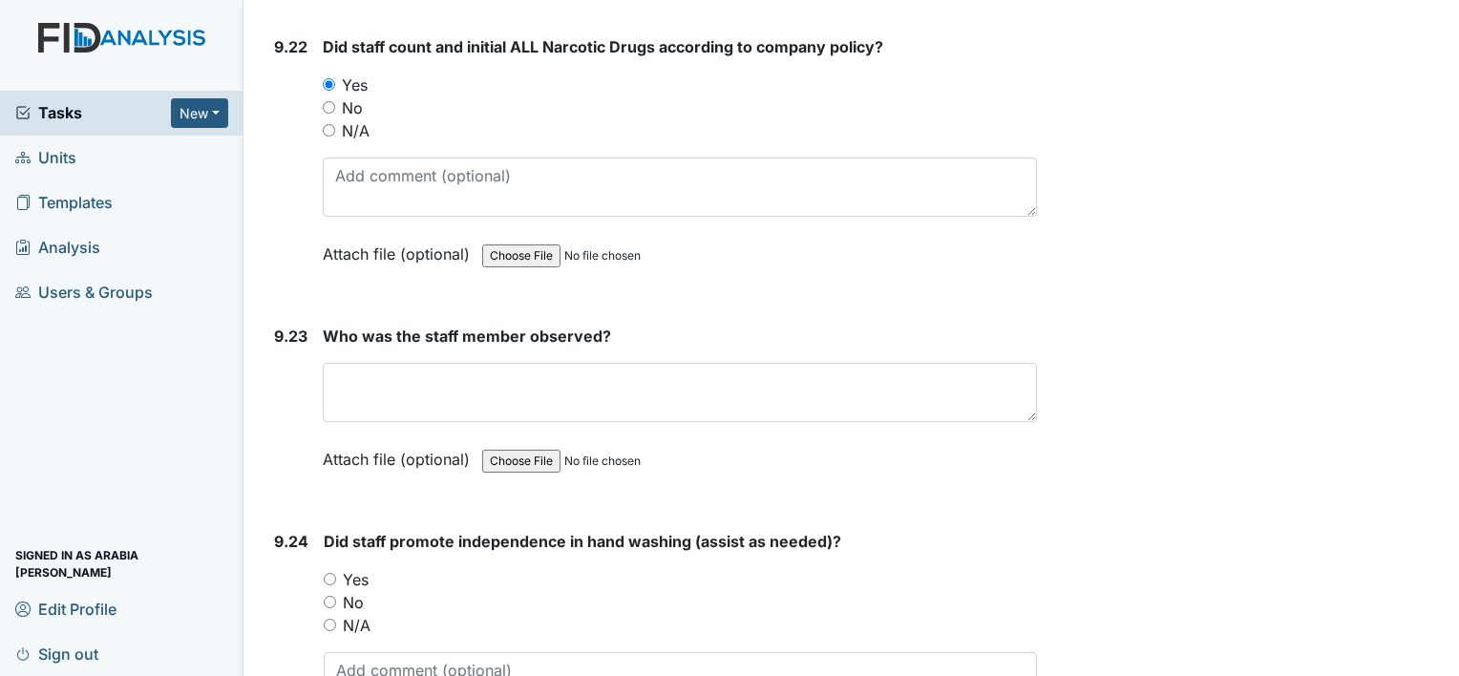
click at [443, 325] on div "Who was the staff member observed? This field is required. Attach file (optiona…" at bounding box center [680, 404] width 714 height 159
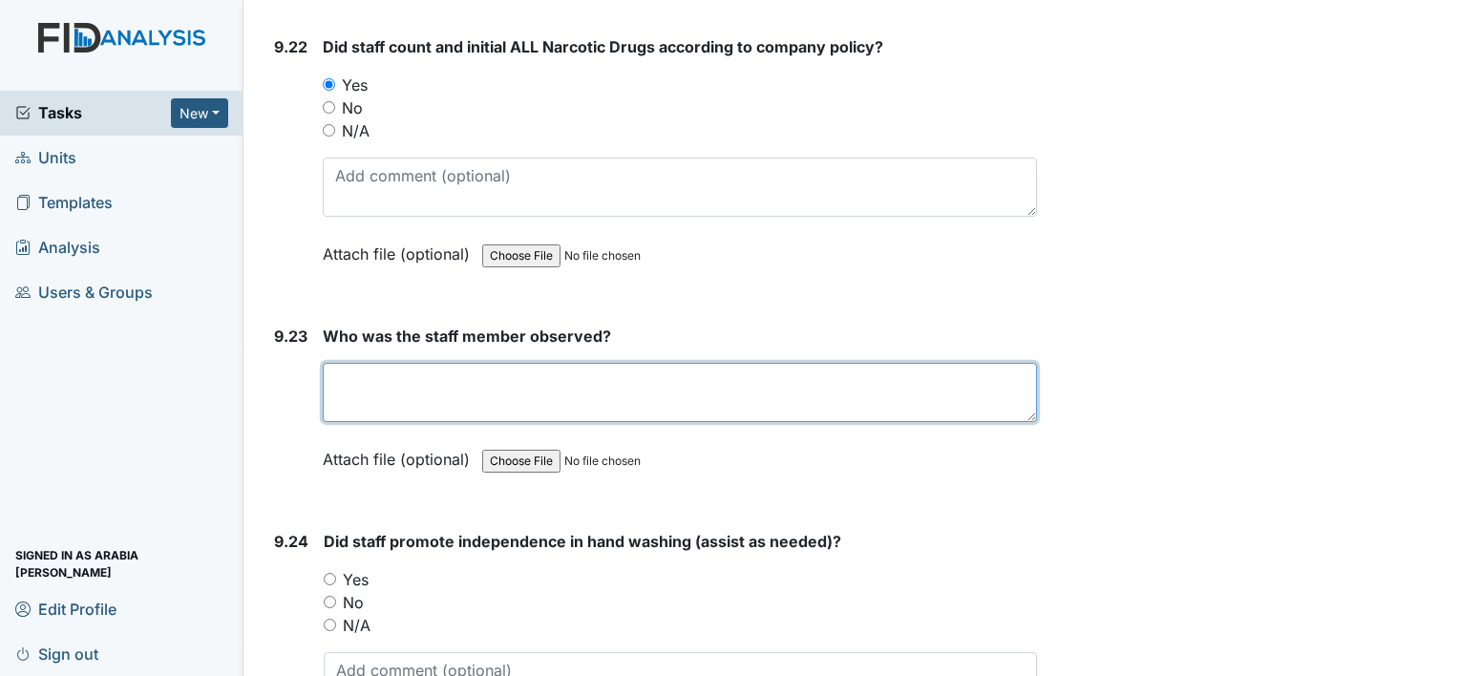
click at [416, 363] on textarea at bounding box center [680, 392] width 714 height 59
type textarea "Charity B. Ewing"
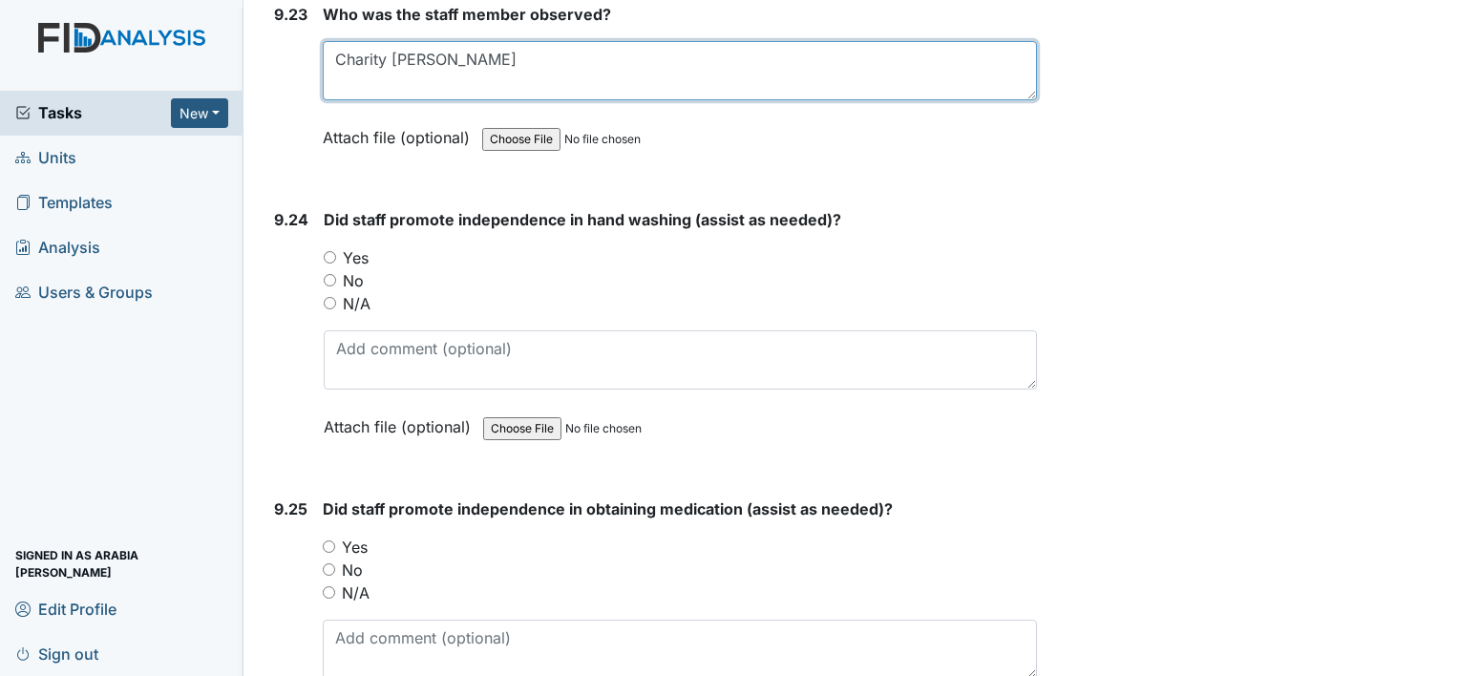
scroll to position [27897, 0]
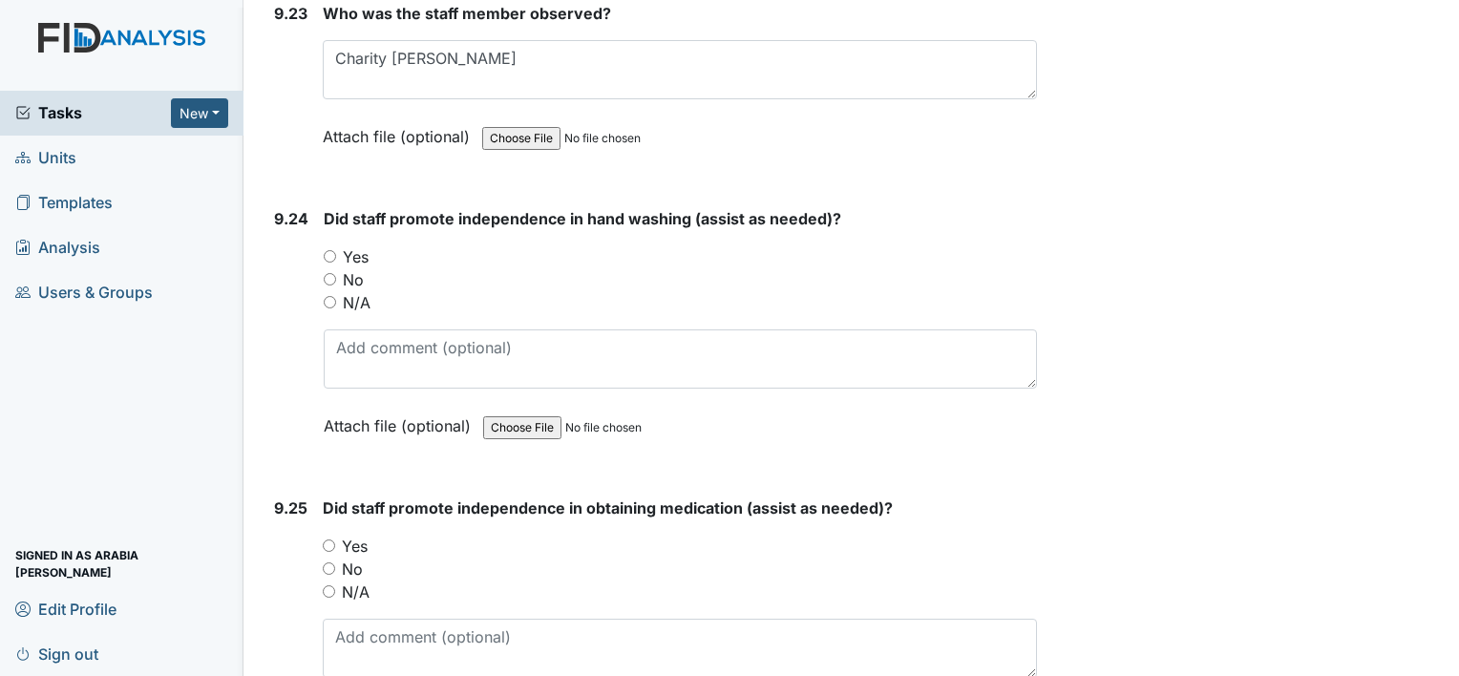
click at [330, 250] on input "Yes" at bounding box center [330, 256] width 12 height 12
radio input "true"
click at [351, 535] on label "Yes" at bounding box center [355, 546] width 26 height 23
click at [335, 539] on input "Yes" at bounding box center [329, 545] width 12 height 12
radio input "true"
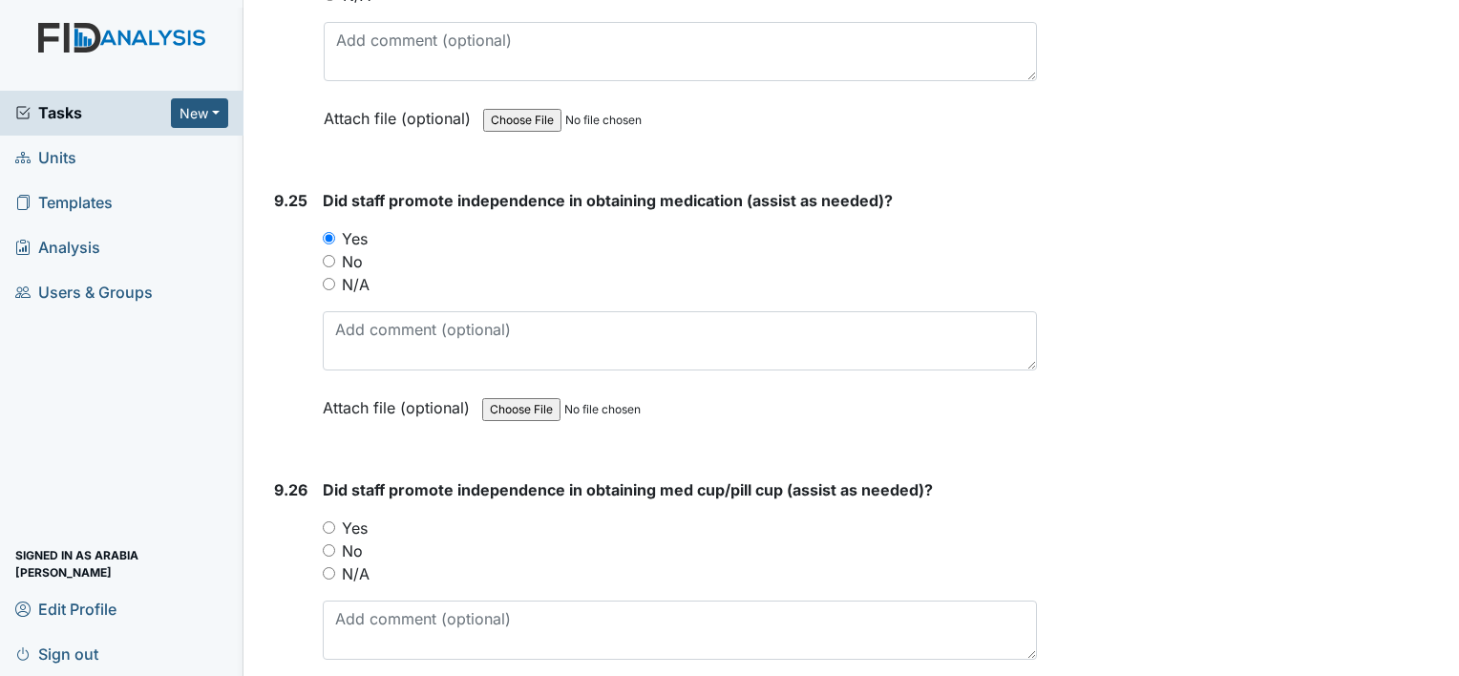
scroll to position [28241, 0]
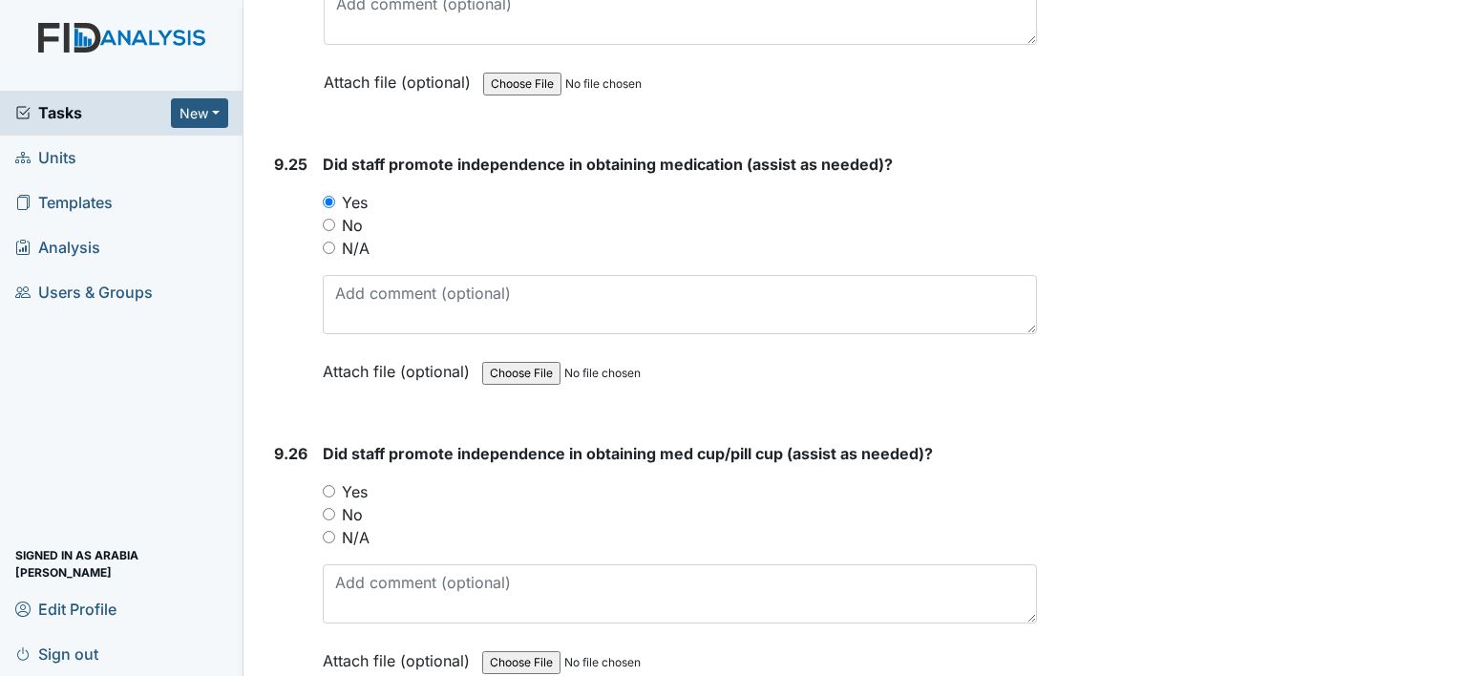
click at [348, 480] on label "Yes" at bounding box center [355, 491] width 26 height 23
click at [335, 485] on input "Yes" at bounding box center [329, 491] width 12 height 12
radio input "true"
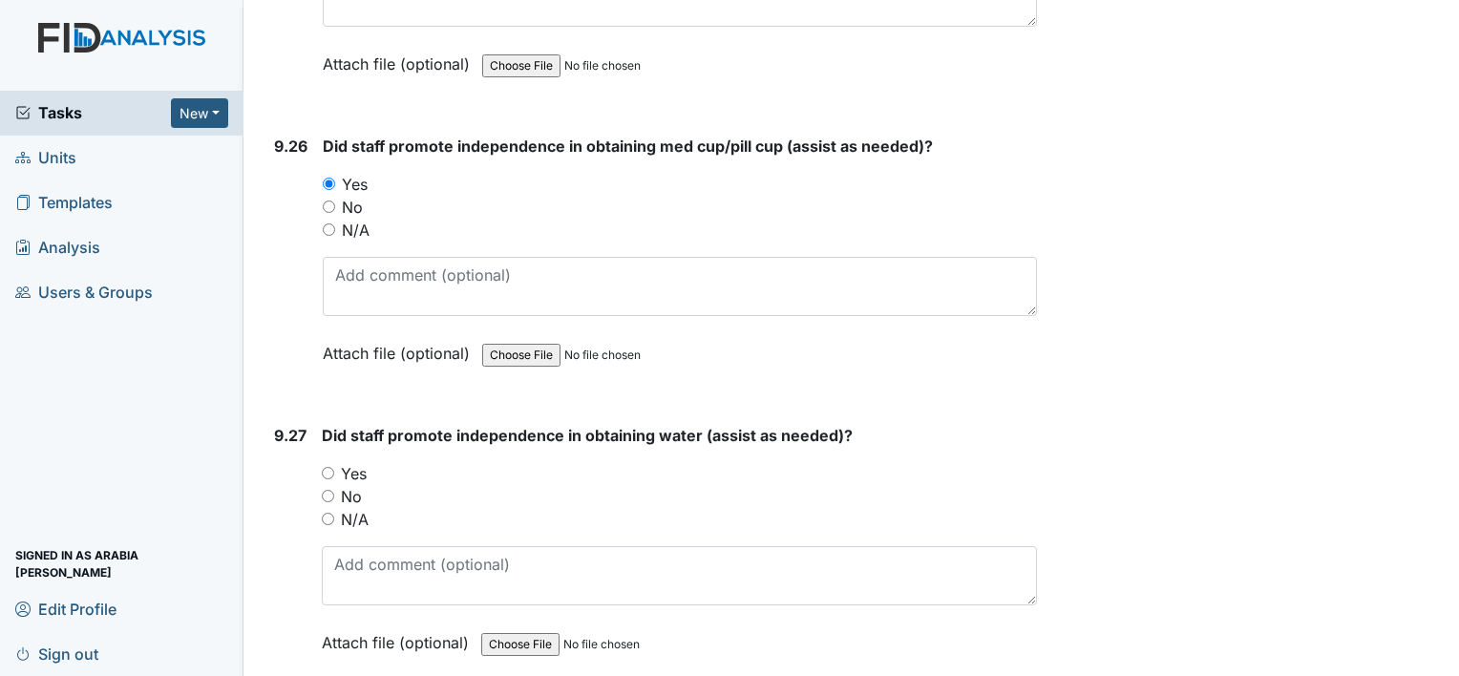
scroll to position [28585, 0]
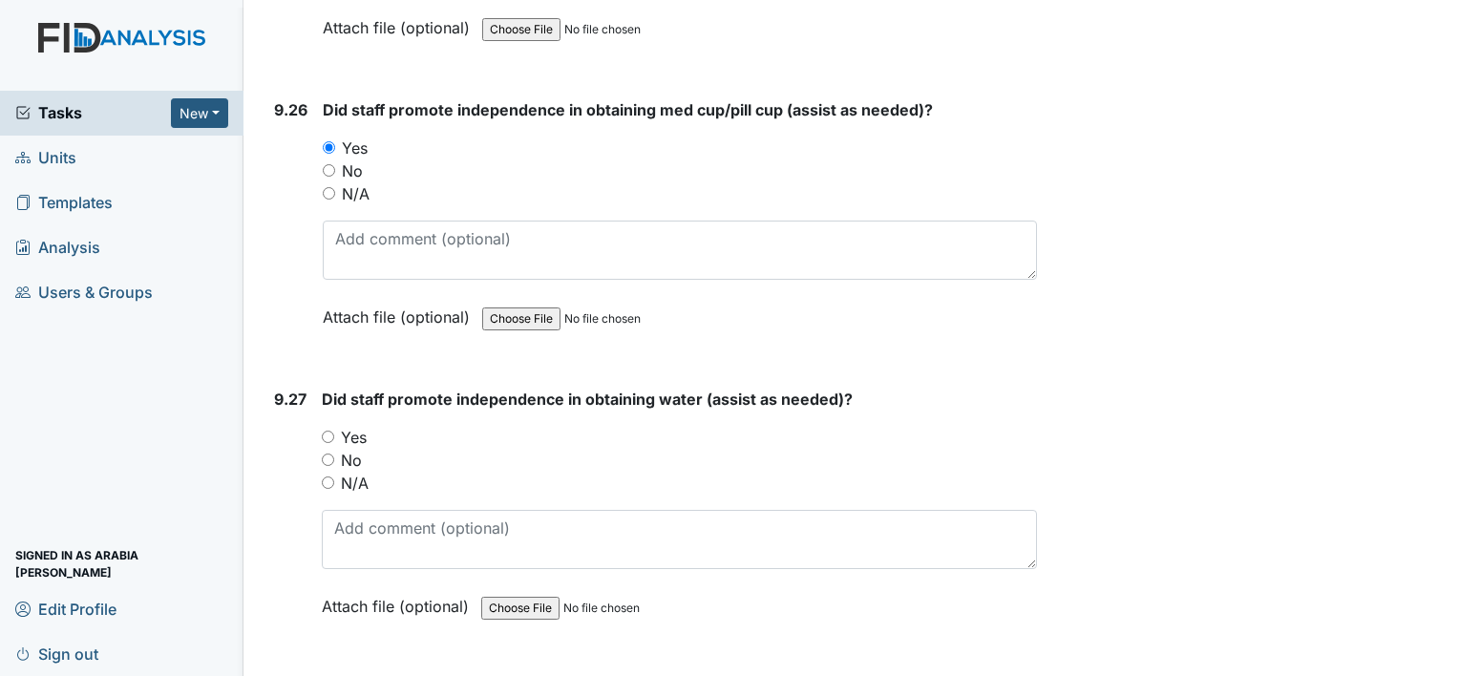
click at [336, 426] on div "Yes" at bounding box center [679, 437] width 715 height 23
radio input "true"
click at [328, 431] on input "Yes" at bounding box center [328, 437] width 12 height 12
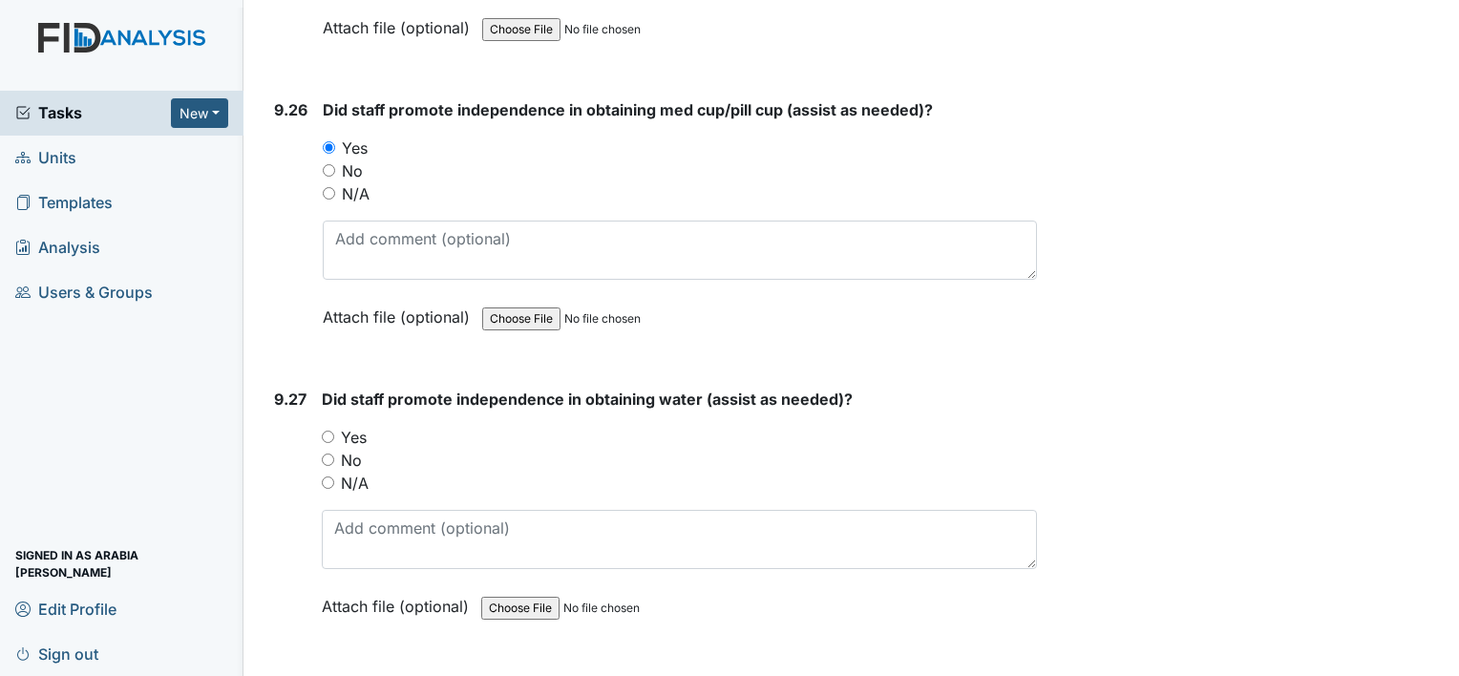
radio input "true"
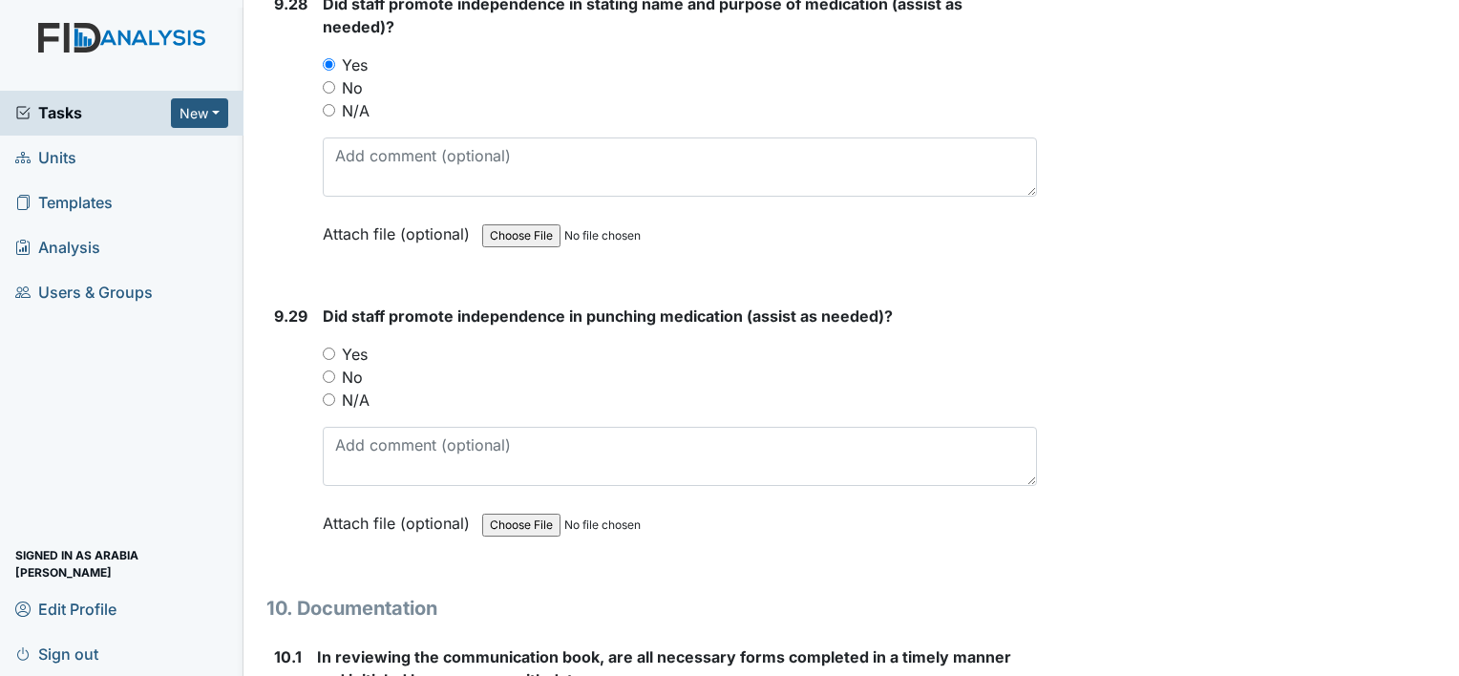
scroll to position [29297, 0]
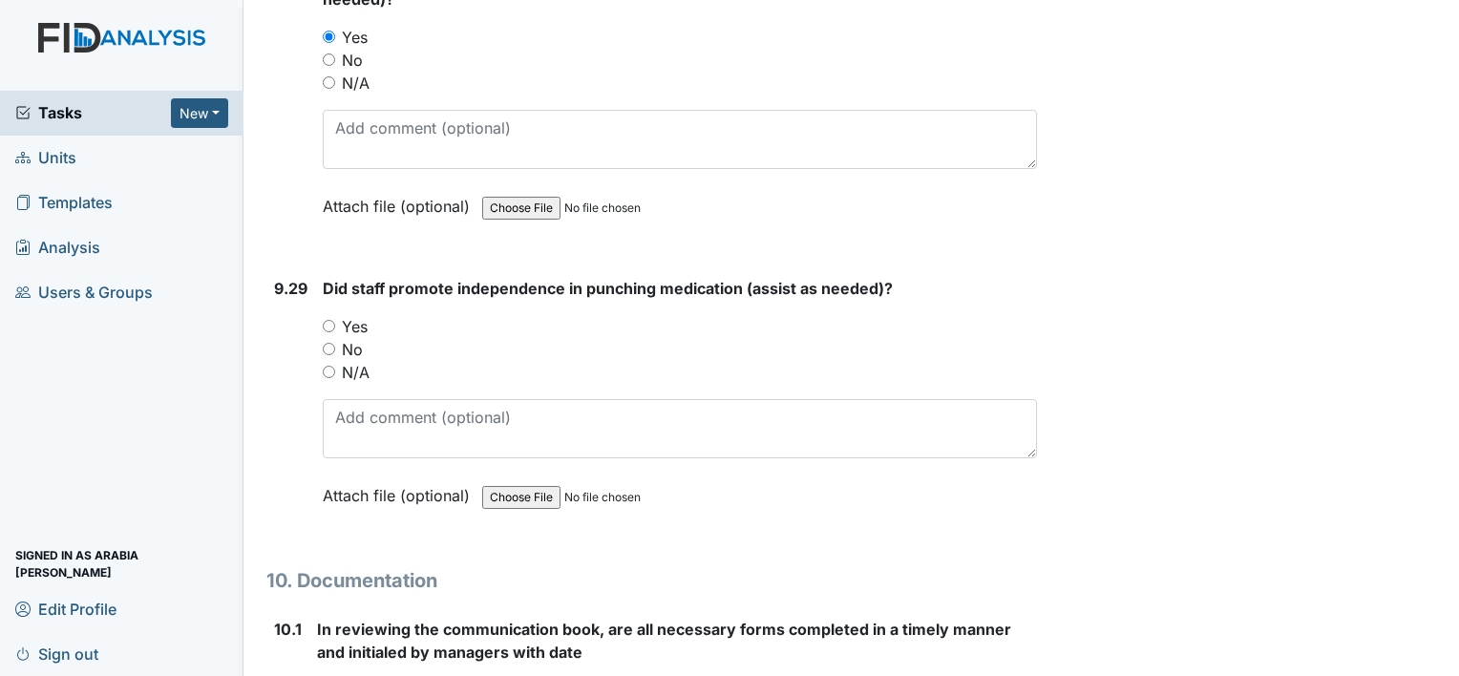
click at [328, 320] on input "Yes" at bounding box center [329, 326] width 12 height 12
radio input "true"
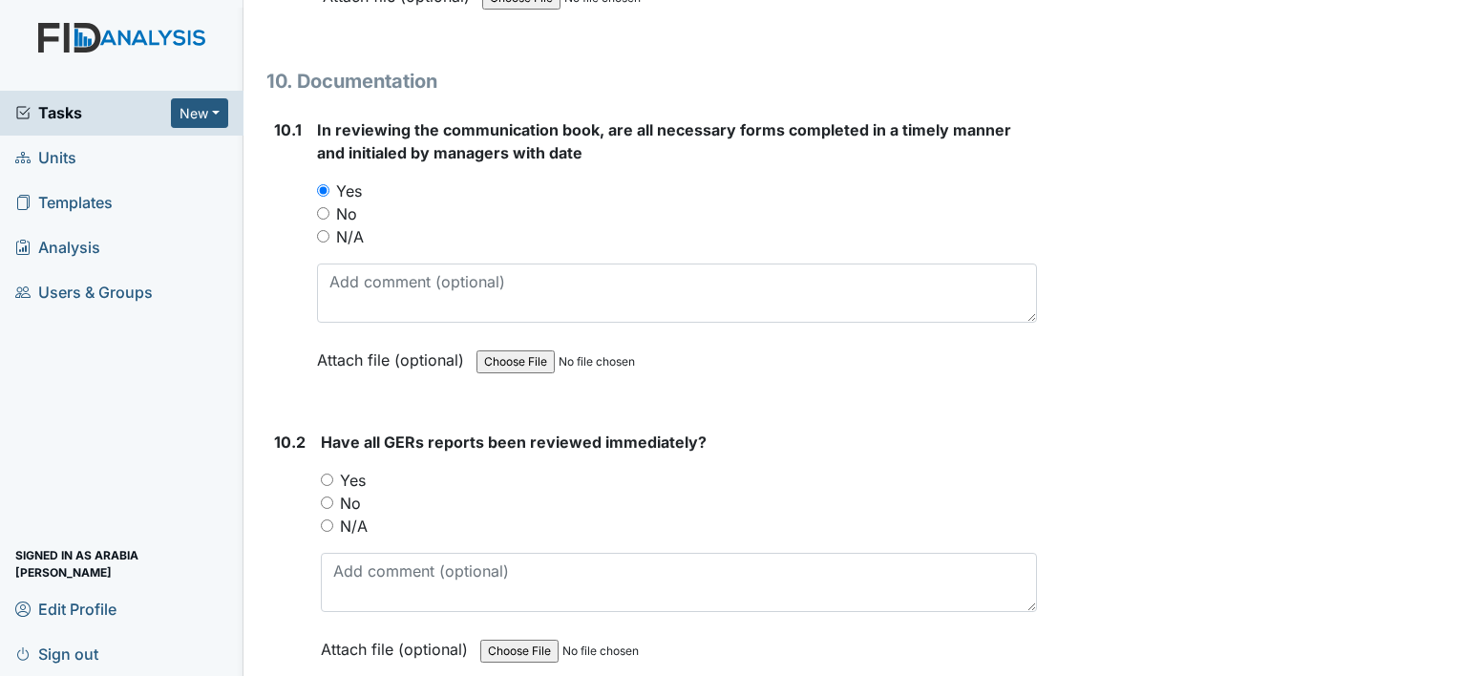
scroll to position [29832, 0]
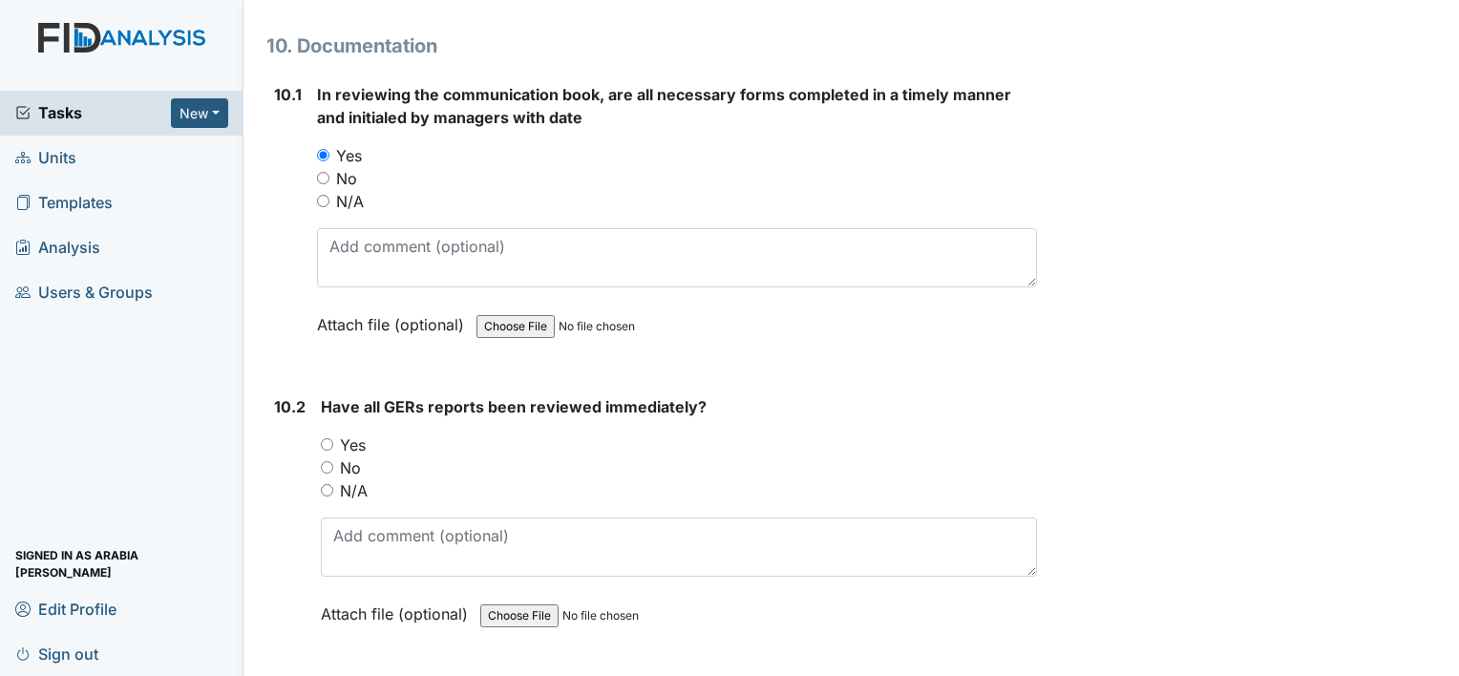
click at [321, 438] on input "Yes" at bounding box center [327, 444] width 12 height 12
radio input "true"
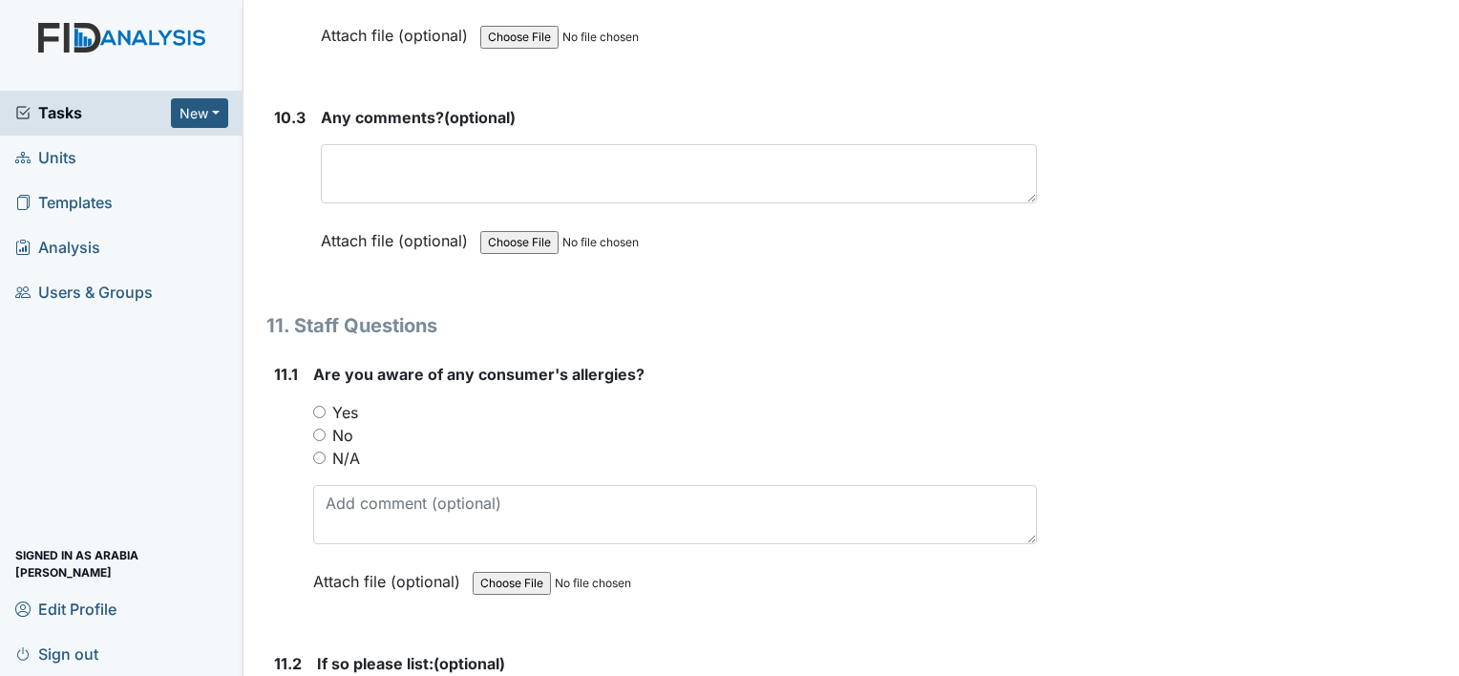
scroll to position [30443, 0]
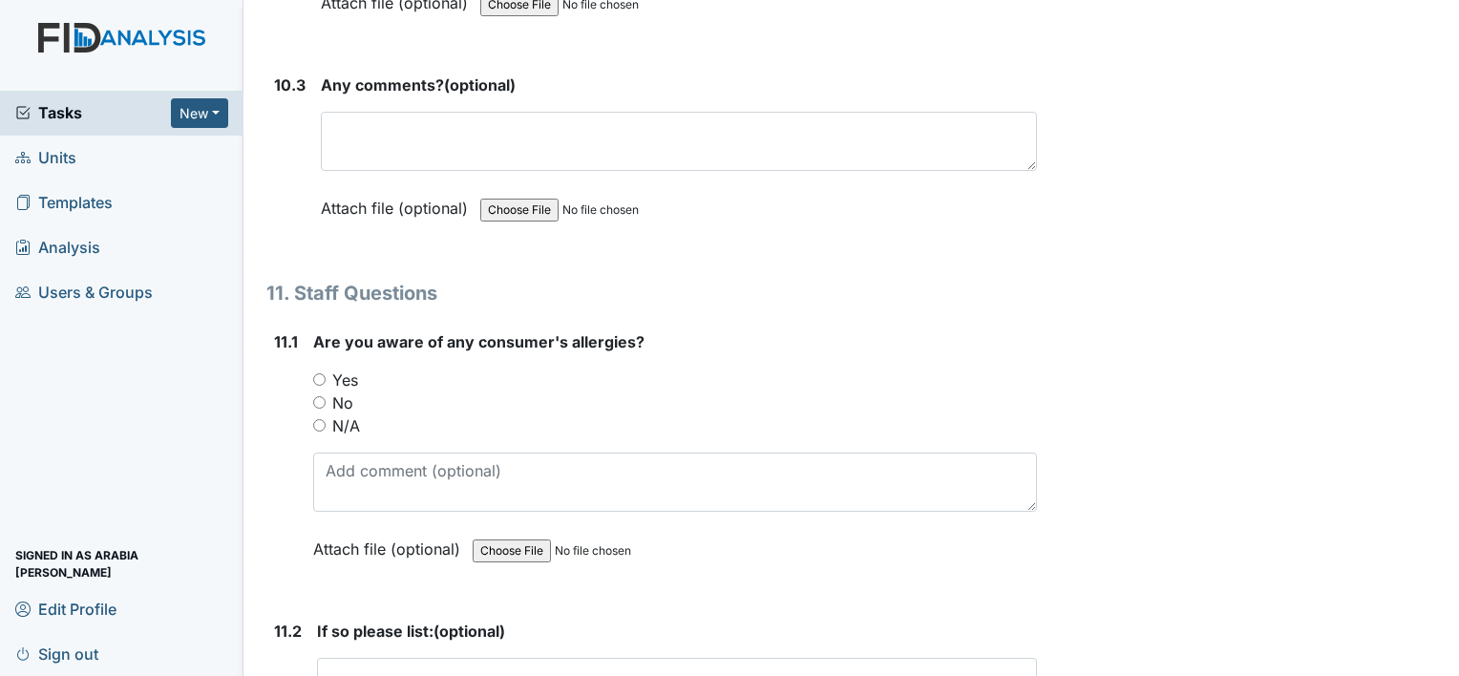
click at [348, 414] on label "N/A" at bounding box center [346, 425] width 28 height 23
click at [326, 419] on input "N/A" at bounding box center [319, 425] width 12 height 12
radio input "true"
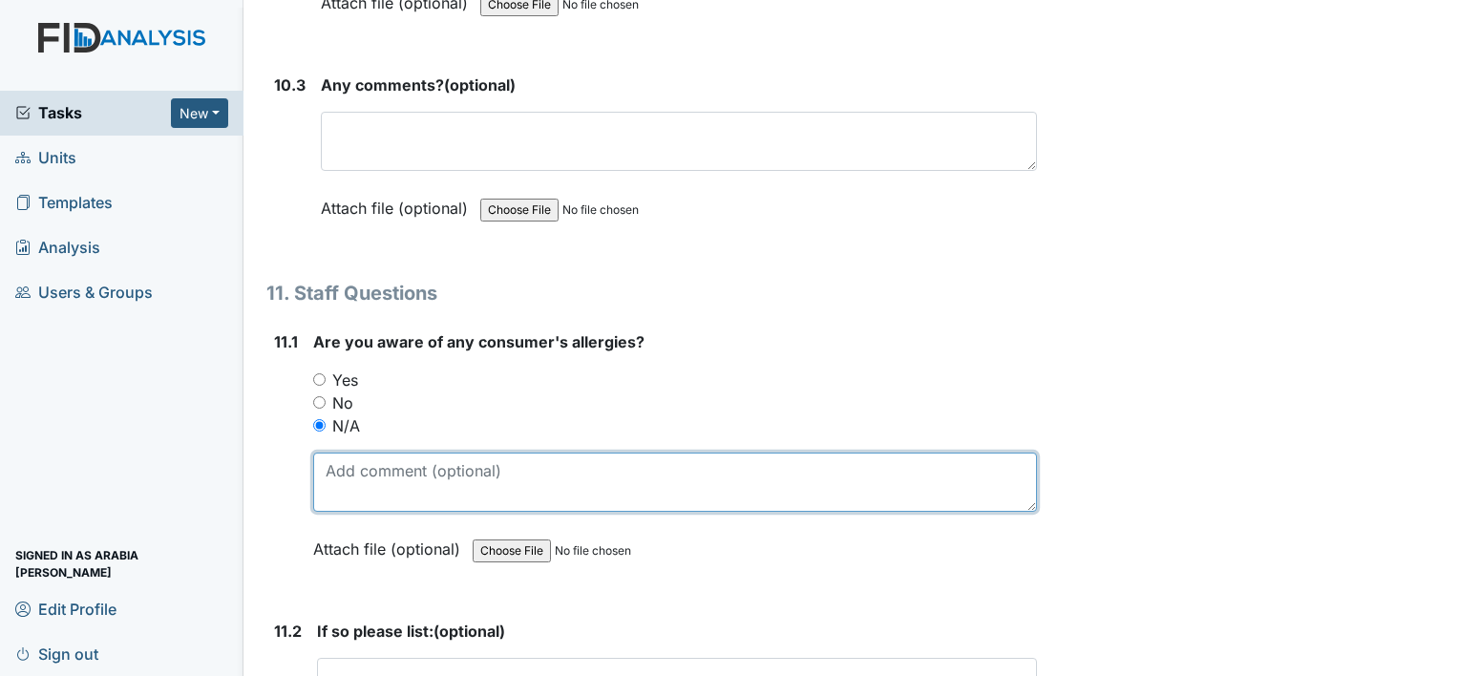
click at [353, 453] on textarea at bounding box center [675, 482] width 724 height 59
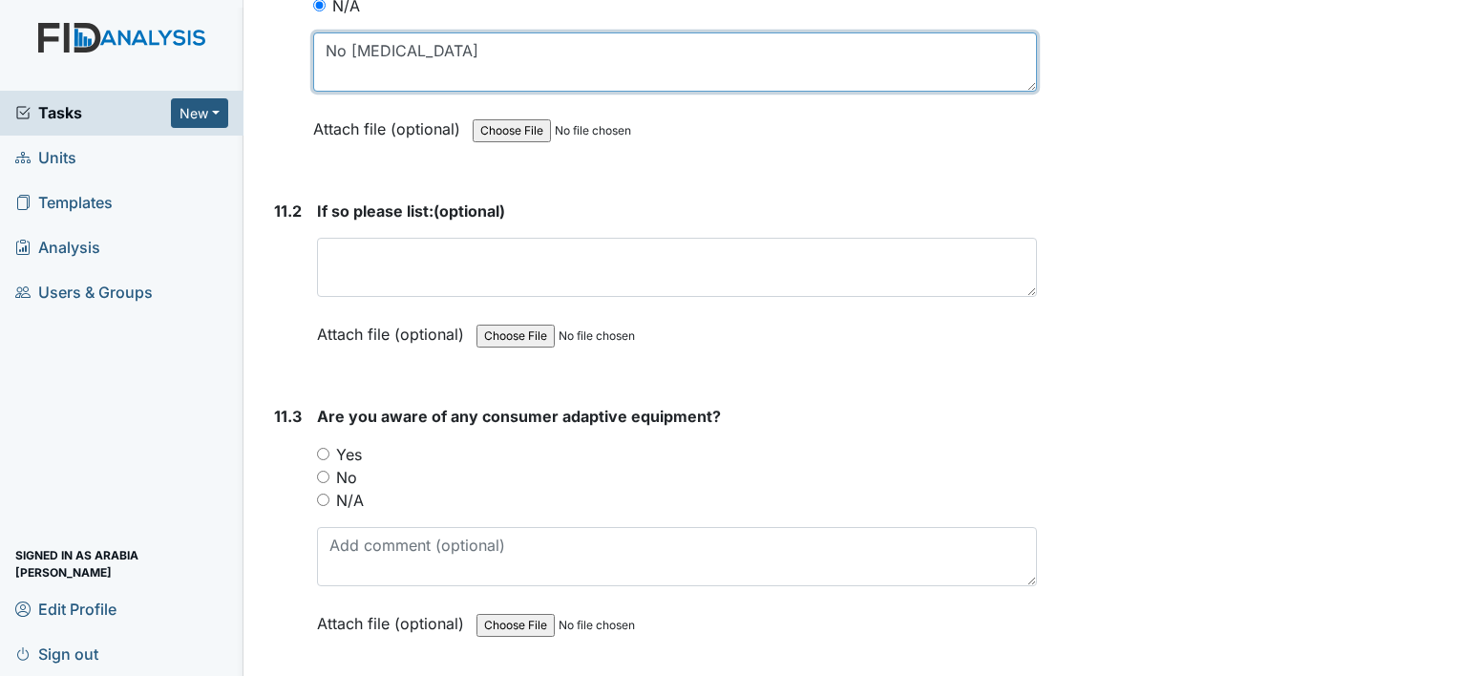
scroll to position [30863, 0]
type textarea "No Allergies"
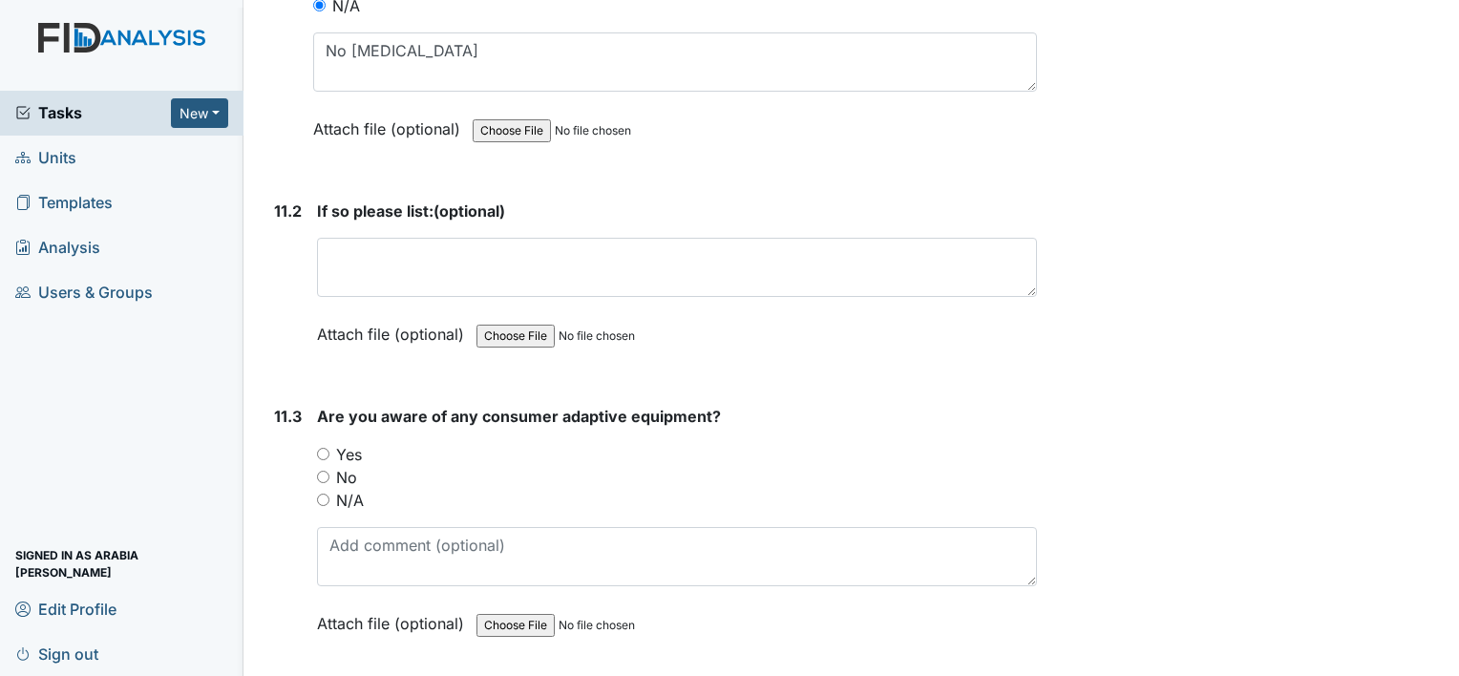
click at [336, 443] on label "Yes" at bounding box center [349, 454] width 26 height 23
click at [329, 448] on input "Yes" at bounding box center [323, 454] width 12 height 12
radio input "true"
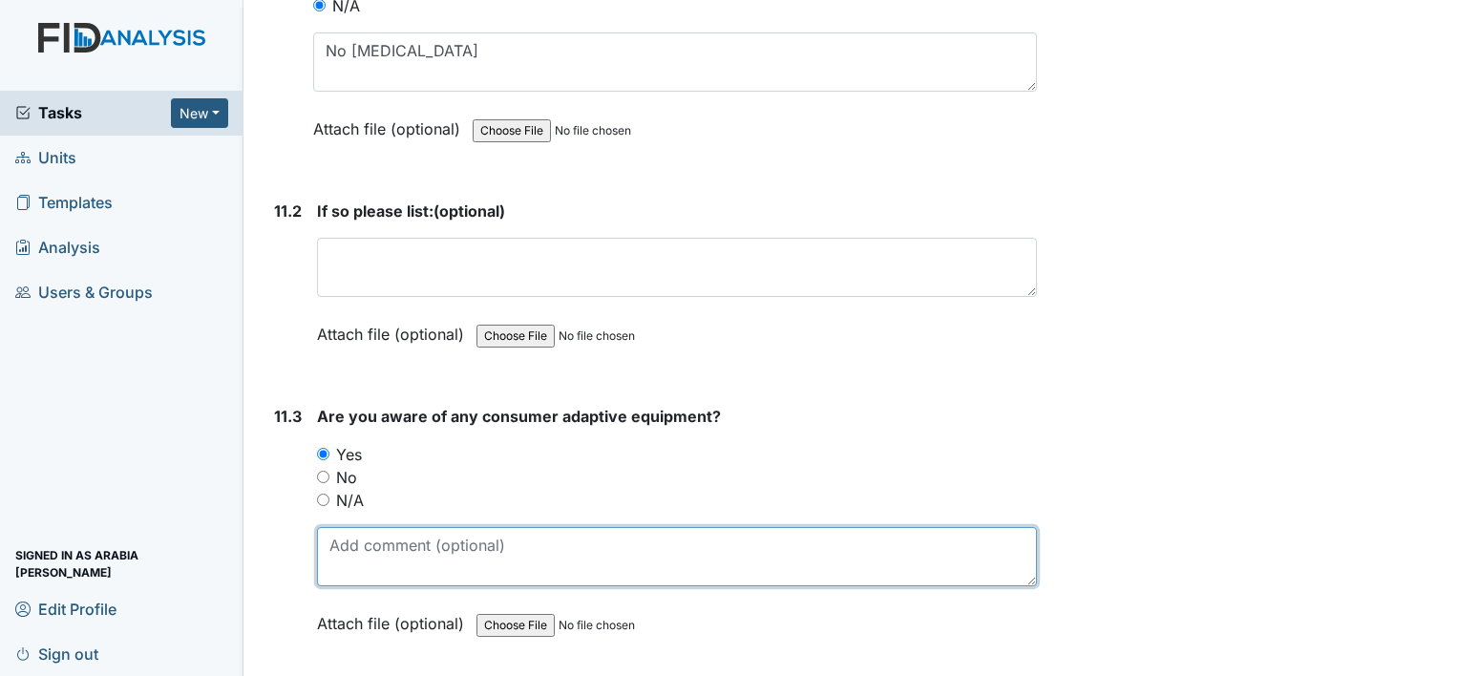
click at [367, 527] on textarea at bounding box center [677, 556] width 720 height 59
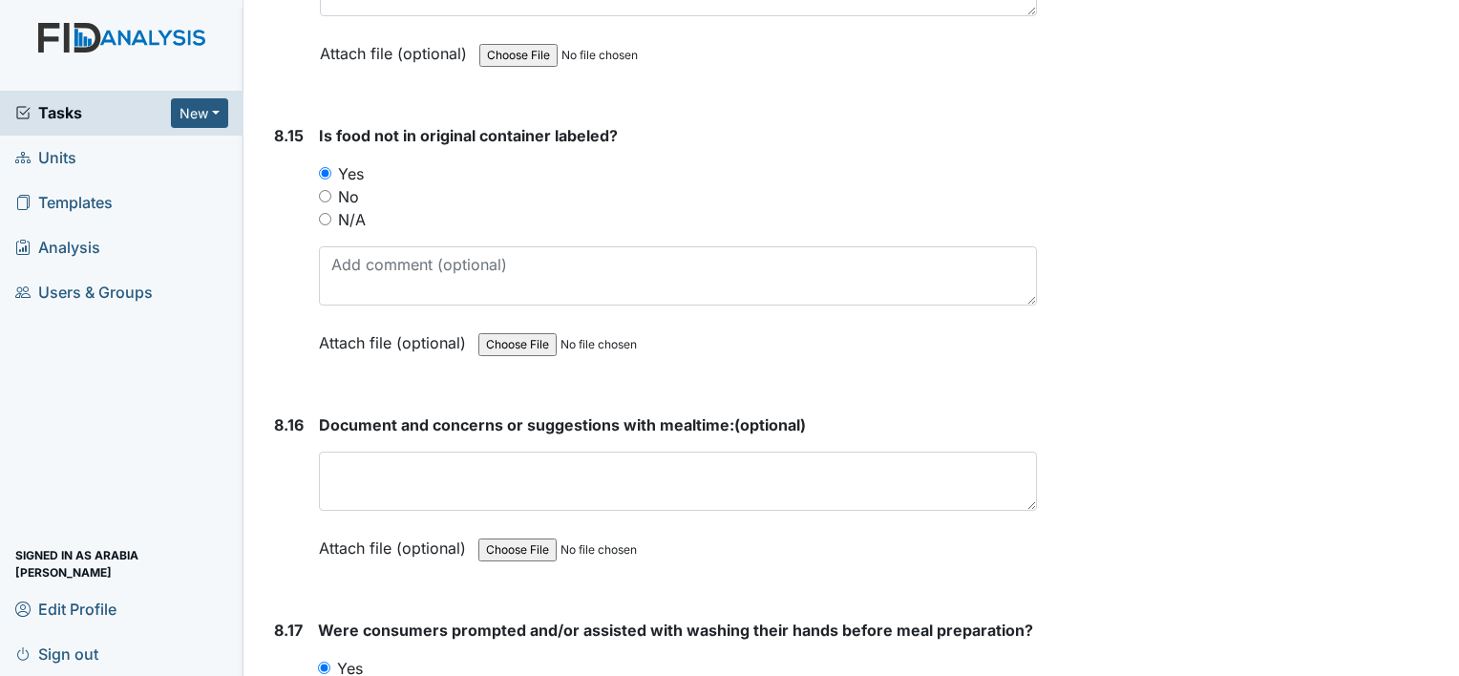
scroll to position [18448, 0]
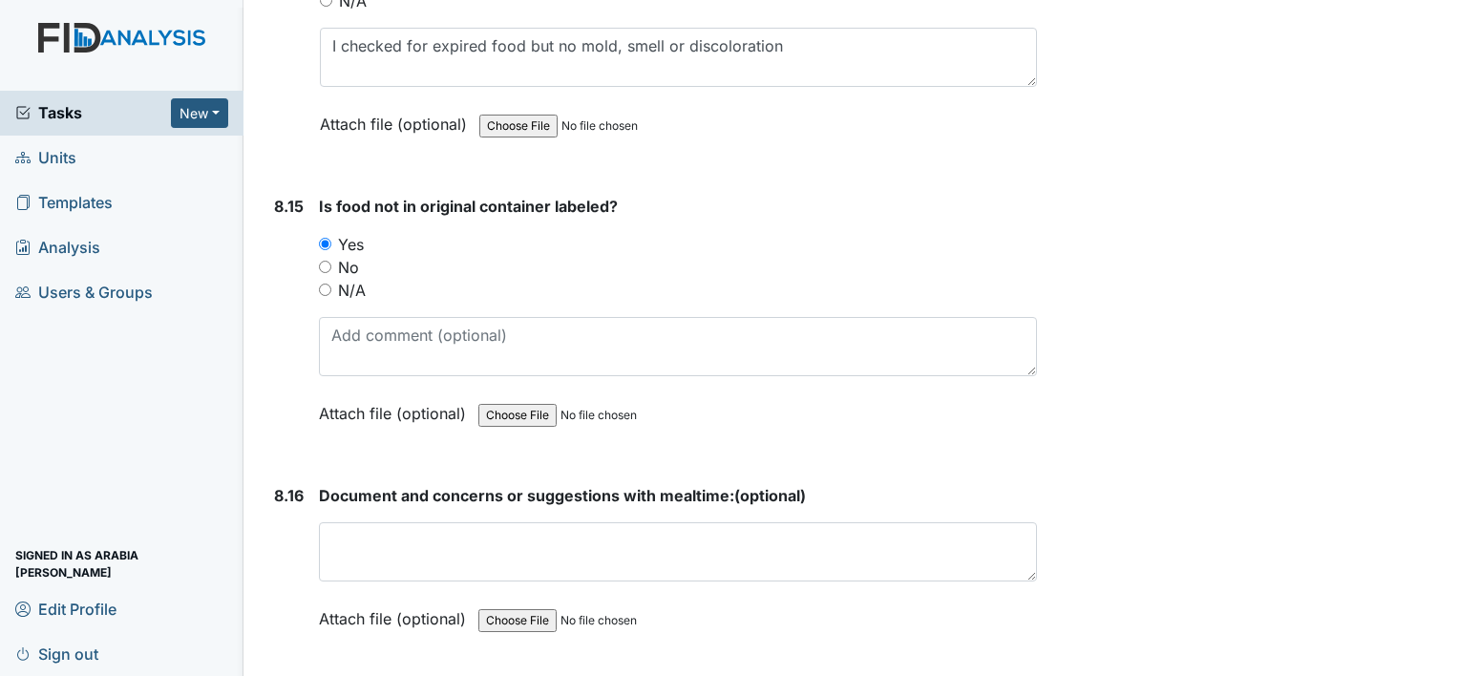
type textarea "CPAP"
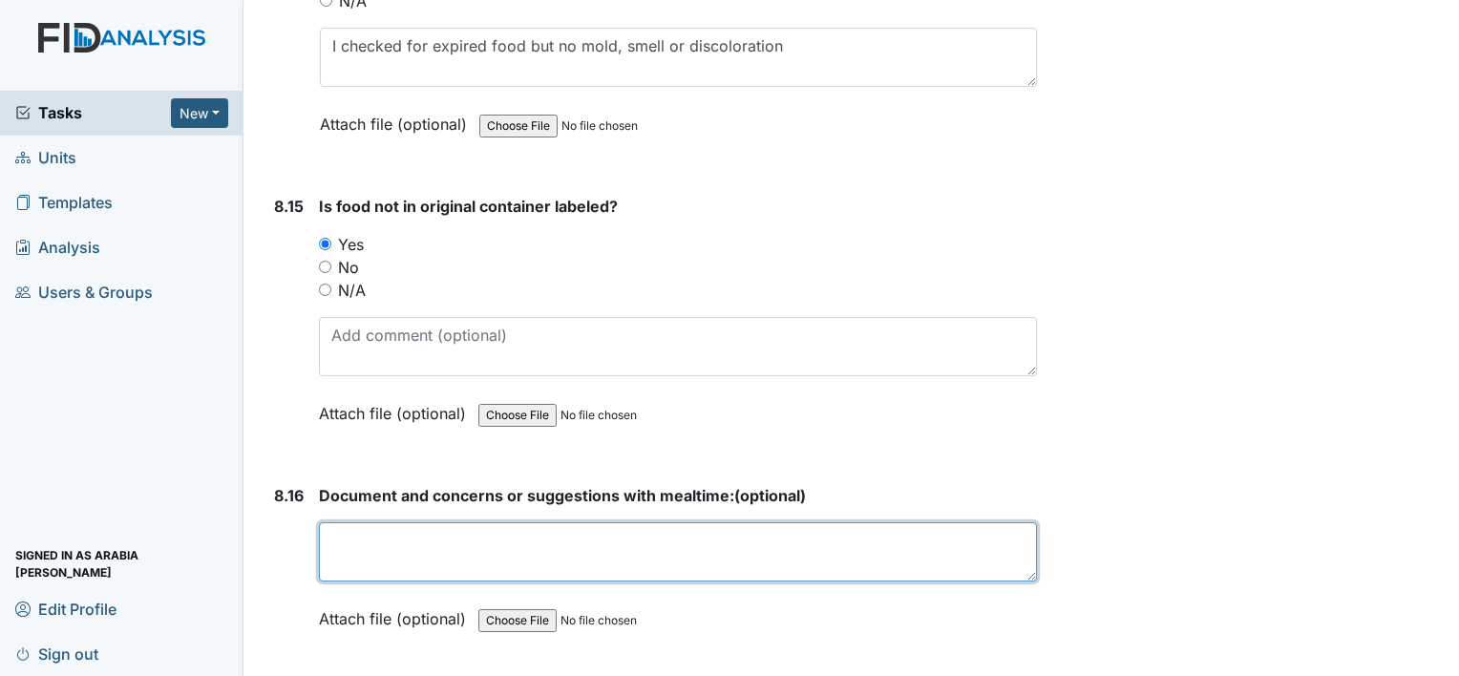
click at [901, 522] on textarea at bounding box center [678, 551] width 718 height 59
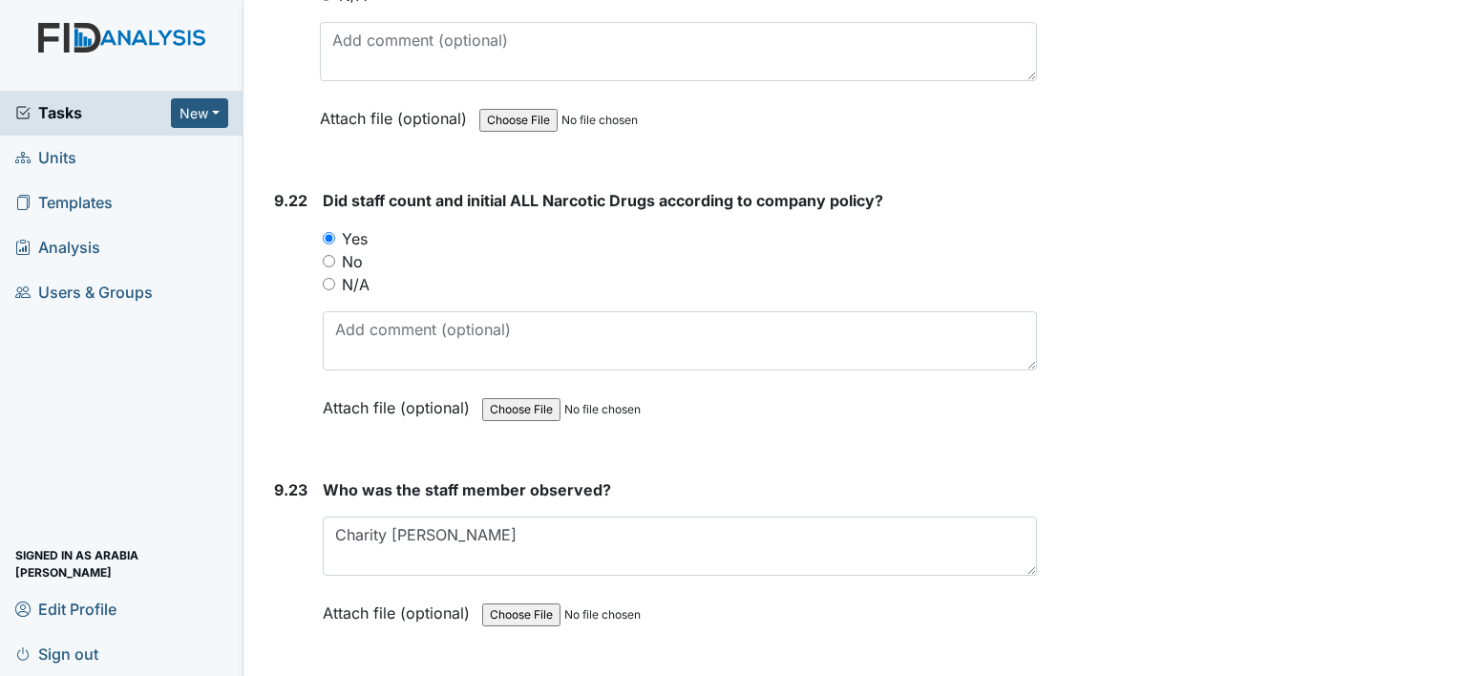
scroll to position [27516, 0]
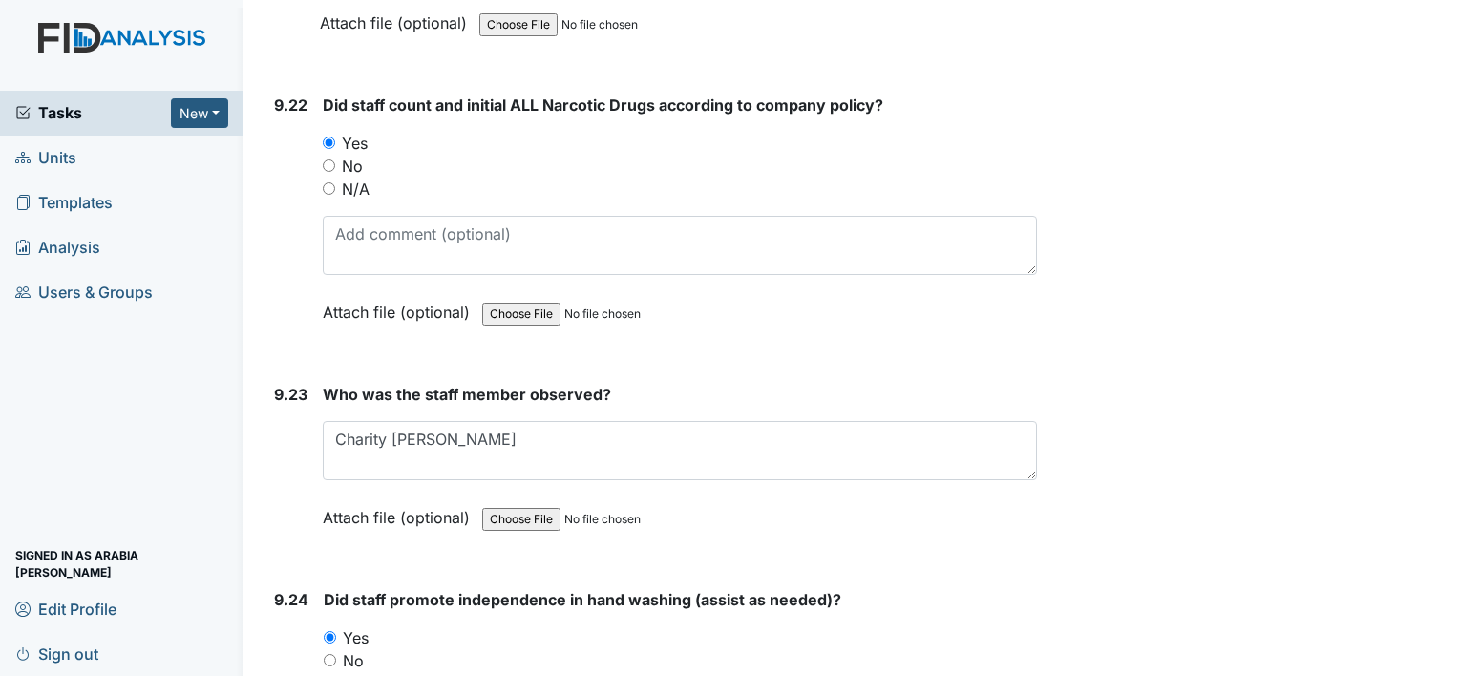
click at [1442, 667] on main "Inspection: Random Inspection for Afternoon ID: #00011263 Open Autosaving... Lo…" at bounding box center [850, 338] width 1215 height 676
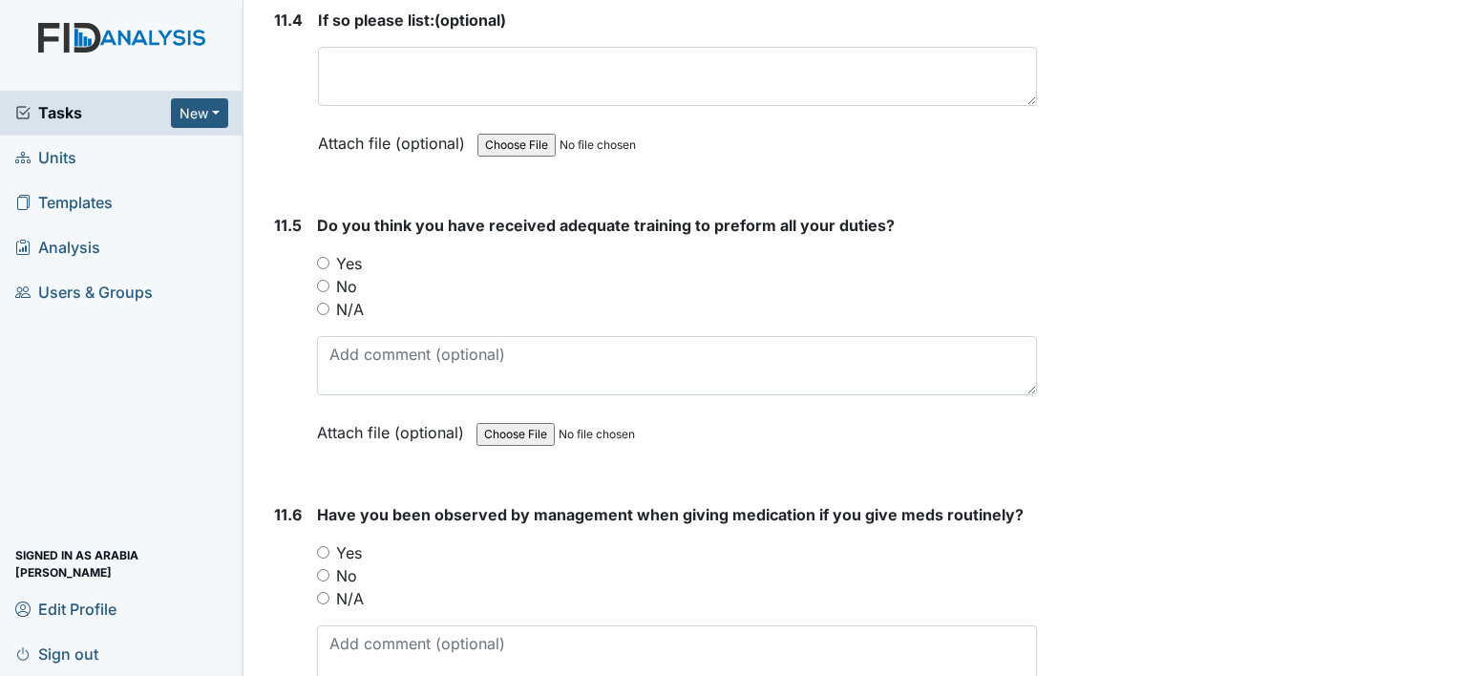
scroll to position [31550, 0]
click at [340, 250] on label "Yes" at bounding box center [349, 261] width 26 height 23
click at [329, 255] on input "Yes" at bounding box center [323, 261] width 12 height 12
radio input "true"
click at [362, 539] on div "Yes" at bounding box center [677, 550] width 720 height 23
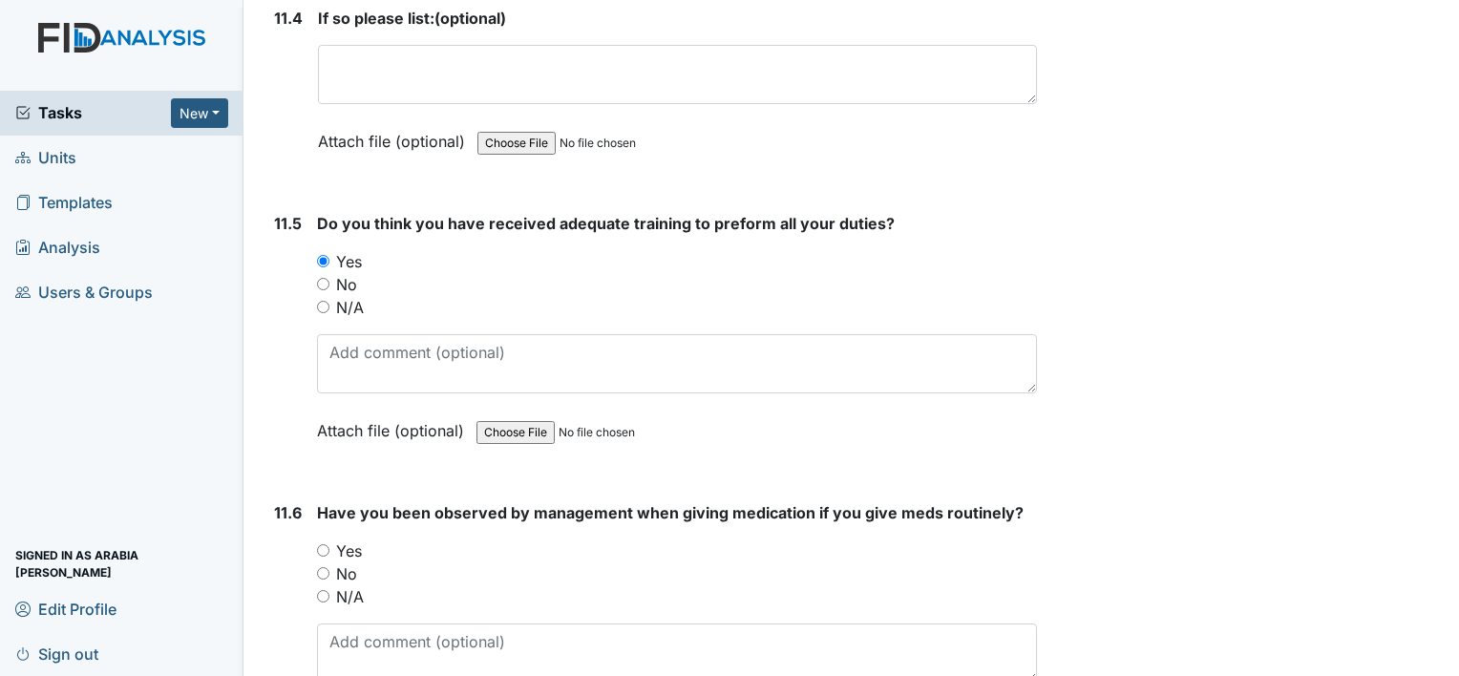
click at [344, 539] on label "Yes" at bounding box center [349, 550] width 26 height 23
click at [329, 544] on input "Yes" at bounding box center [323, 550] width 12 height 12
radio input "true"
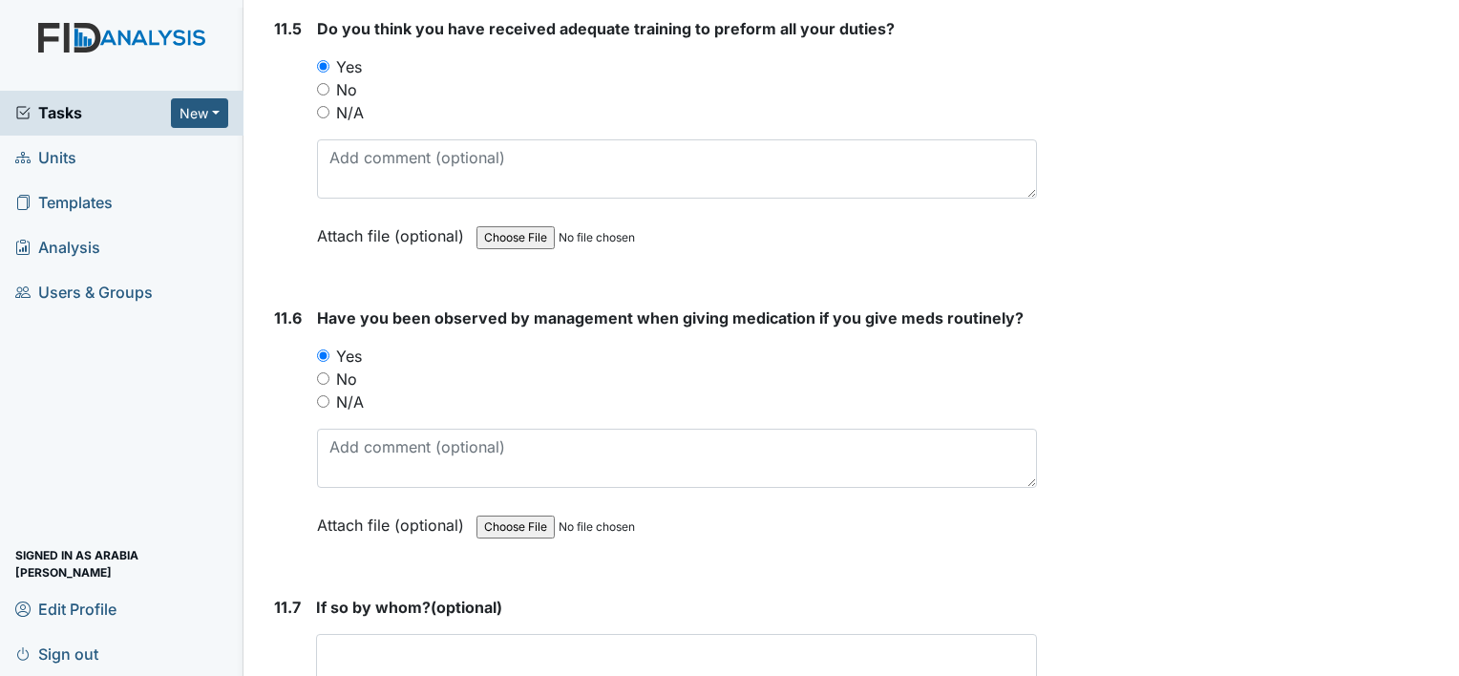
scroll to position [31780, 0]
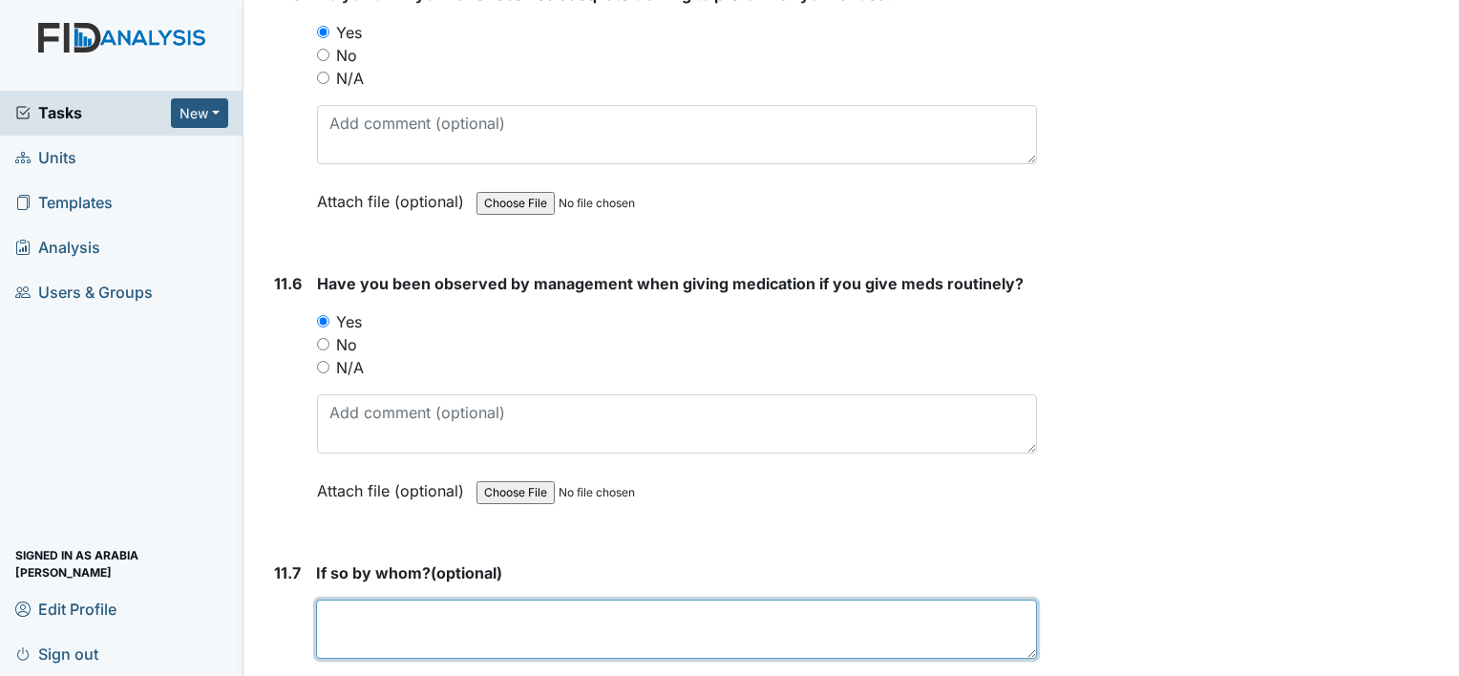
click at [380, 600] on textarea at bounding box center [676, 629] width 721 height 59
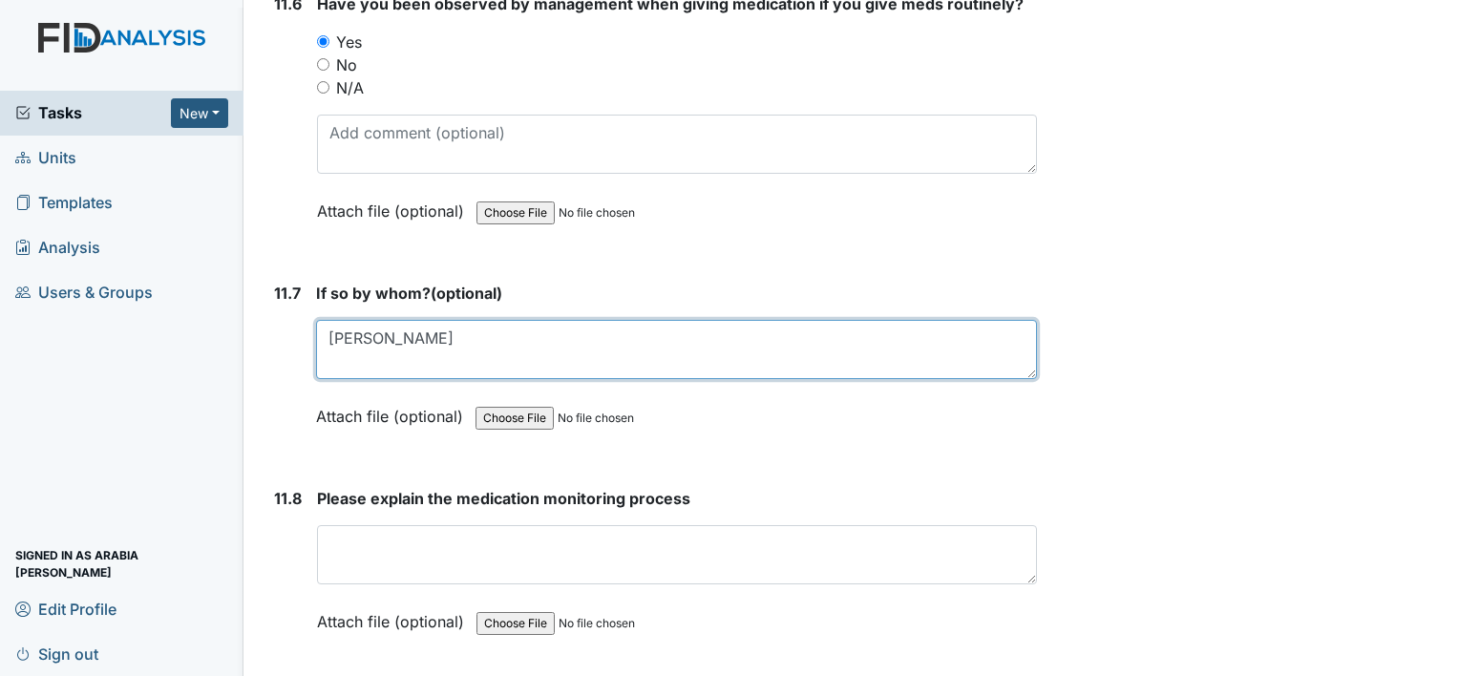
scroll to position [32085, 0]
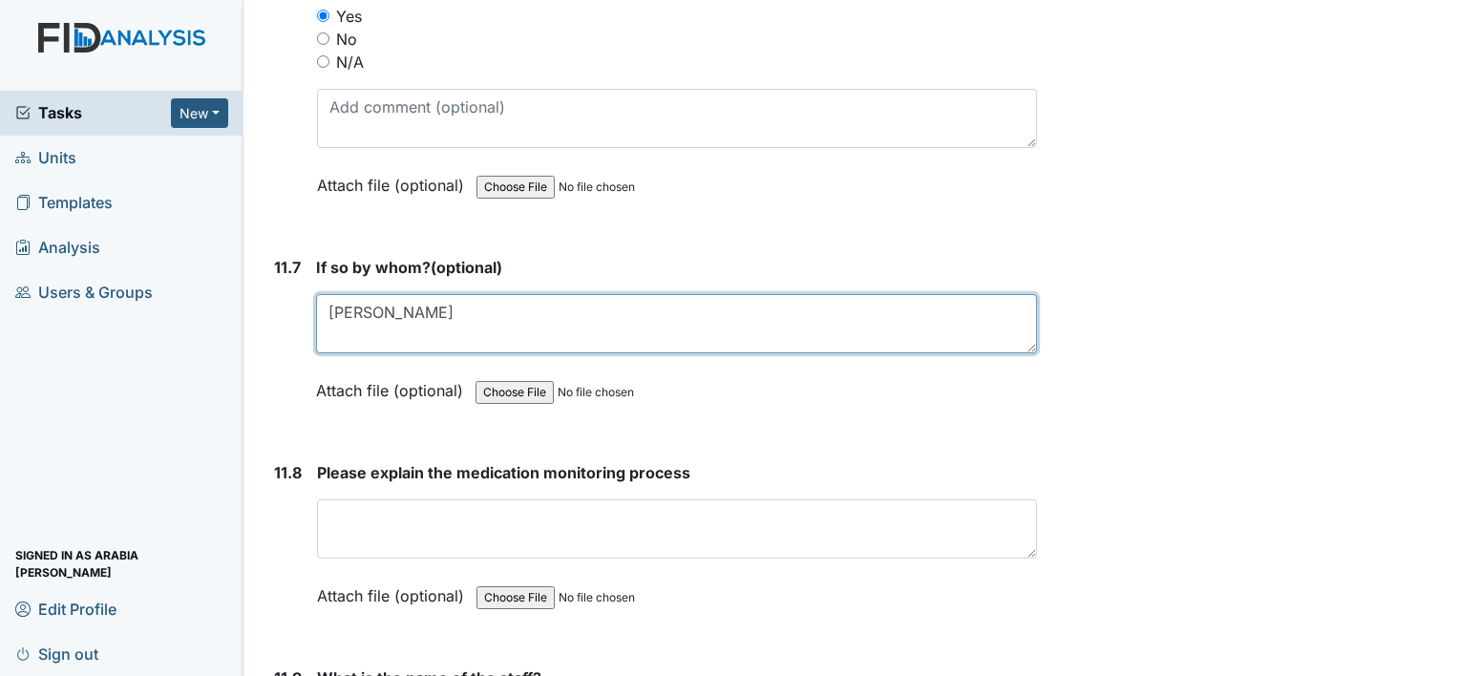
type textarea "Dorothy Stallings"
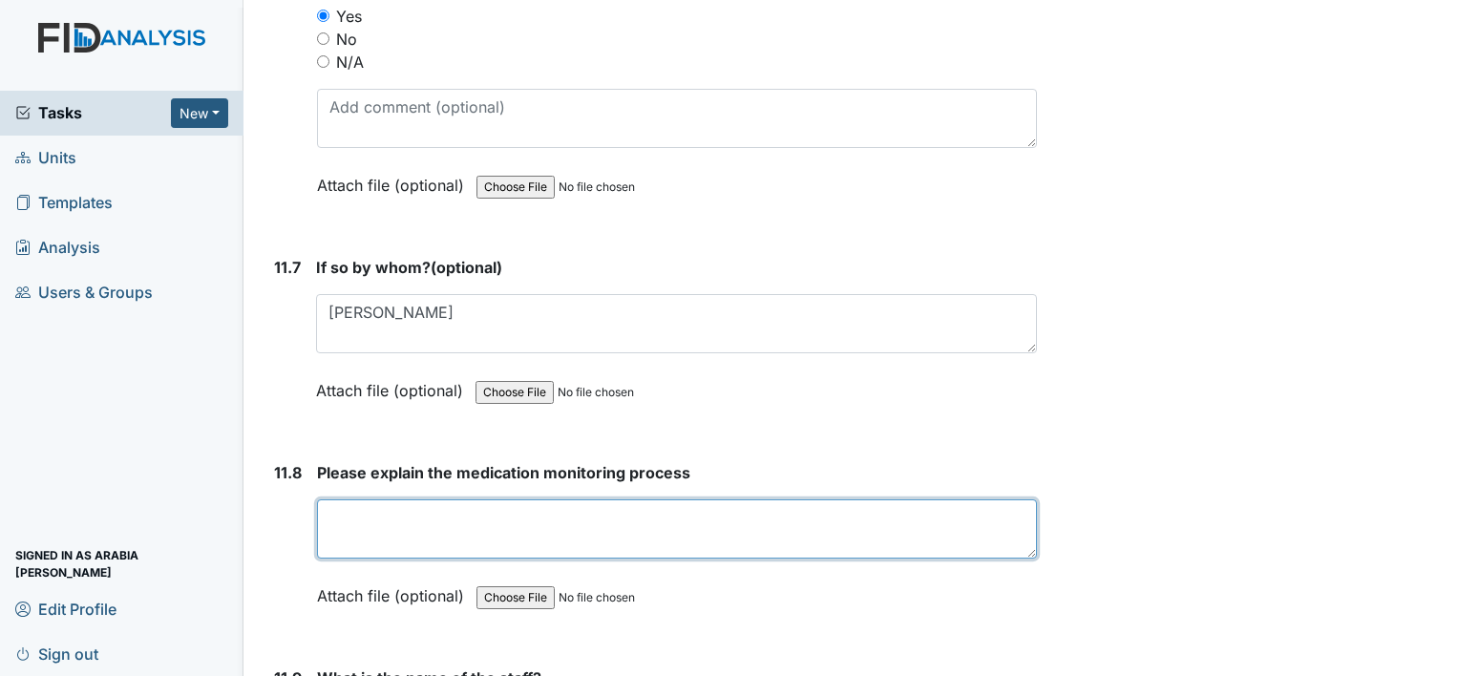
click at [901, 499] on textarea at bounding box center [677, 528] width 720 height 59
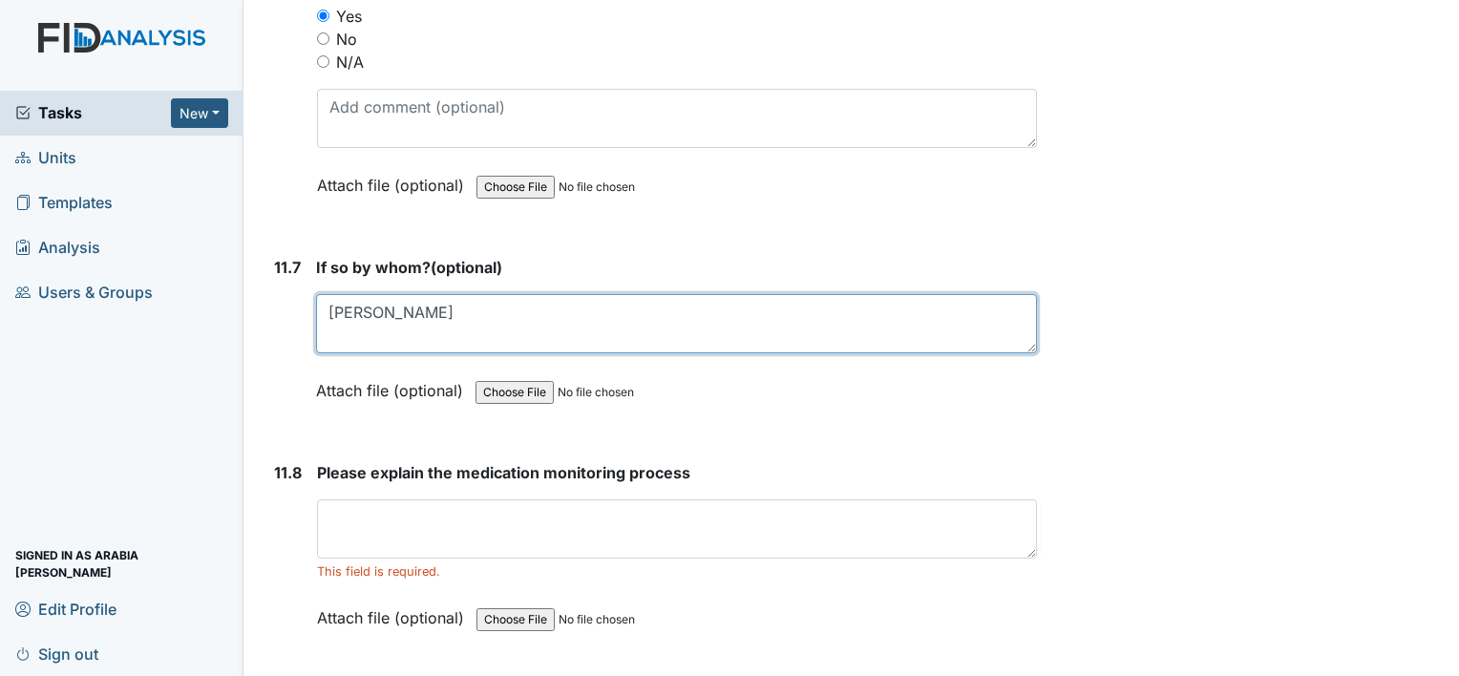
drag, startPoint x: 466, startPoint y: 141, endPoint x: 298, endPoint y: 145, distance: 168.1
click at [298, 256] on div "11.7 If so by whom? (optional) Dorothy Stallings This field is required. Attach…" at bounding box center [651, 343] width 771 height 175
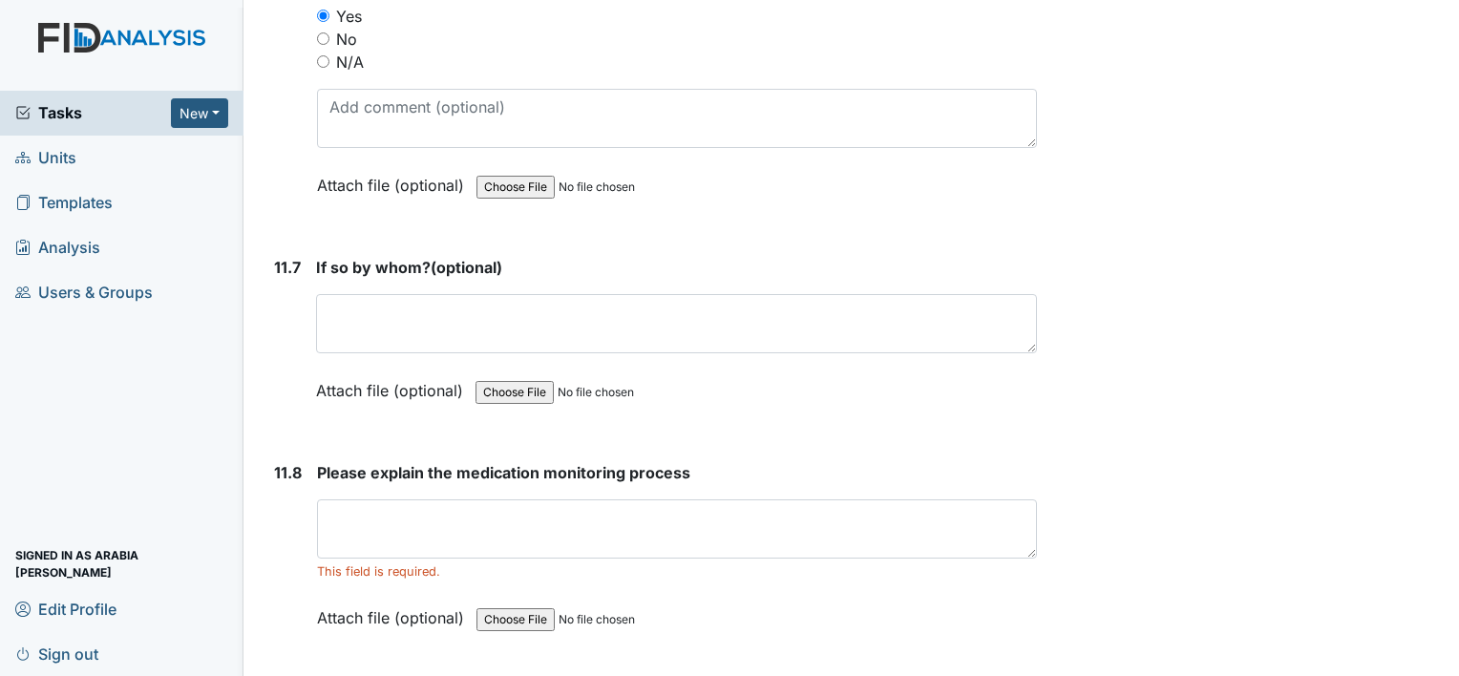
type textarea "Dorothy Stallings"
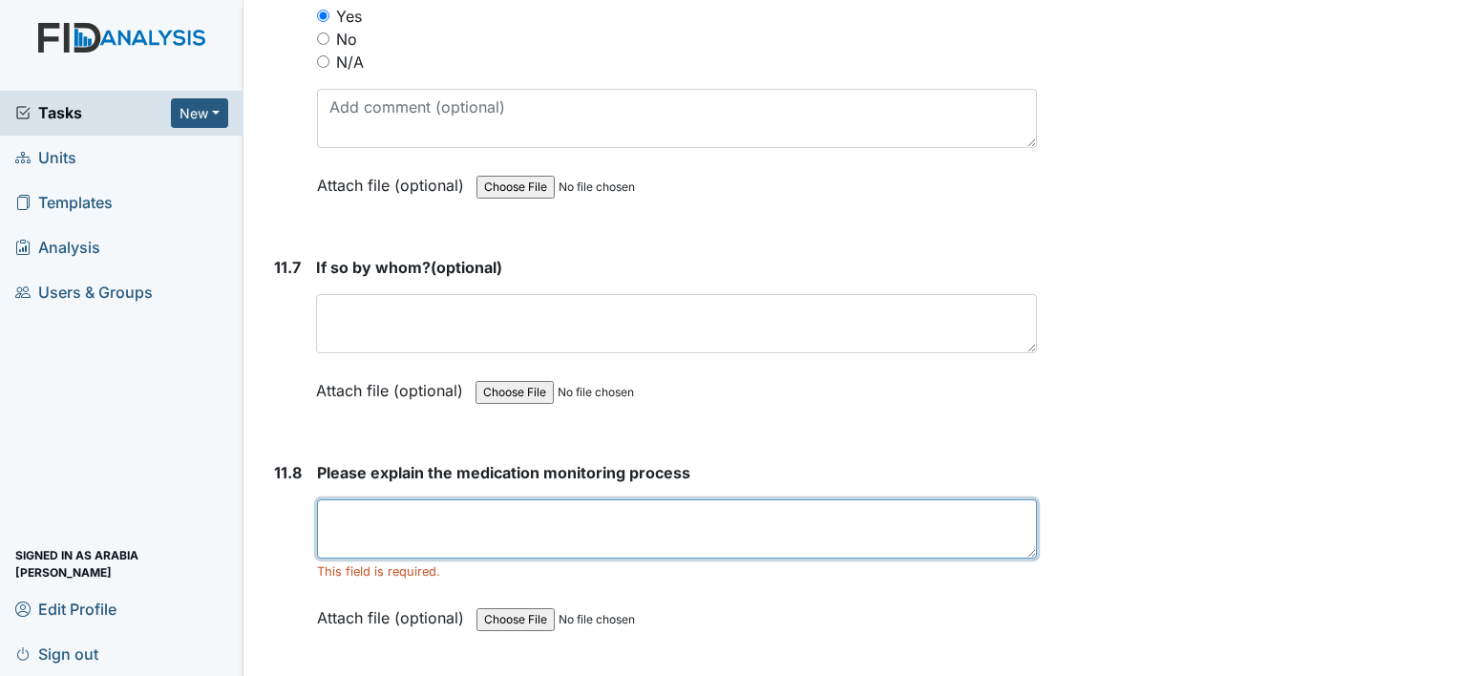
click at [475, 499] on textarea at bounding box center [677, 528] width 720 height 59
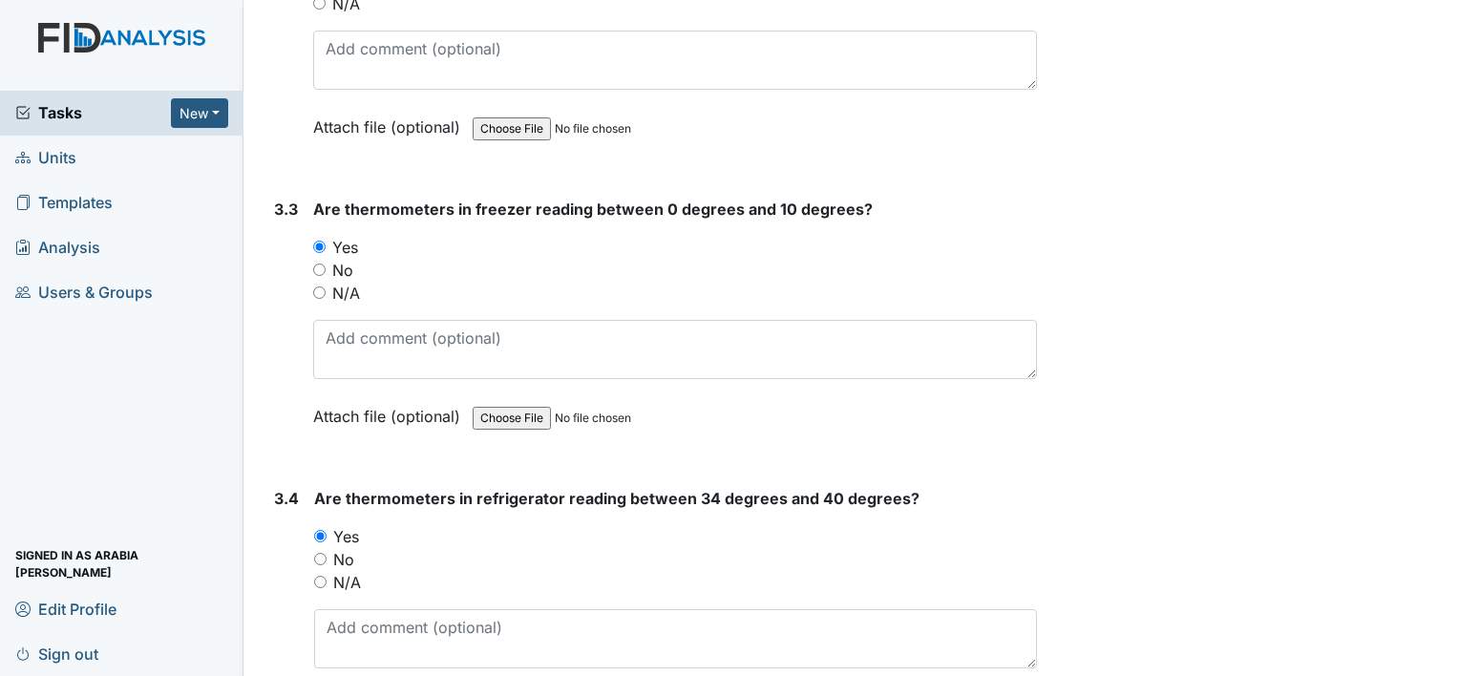
scroll to position [0, 0]
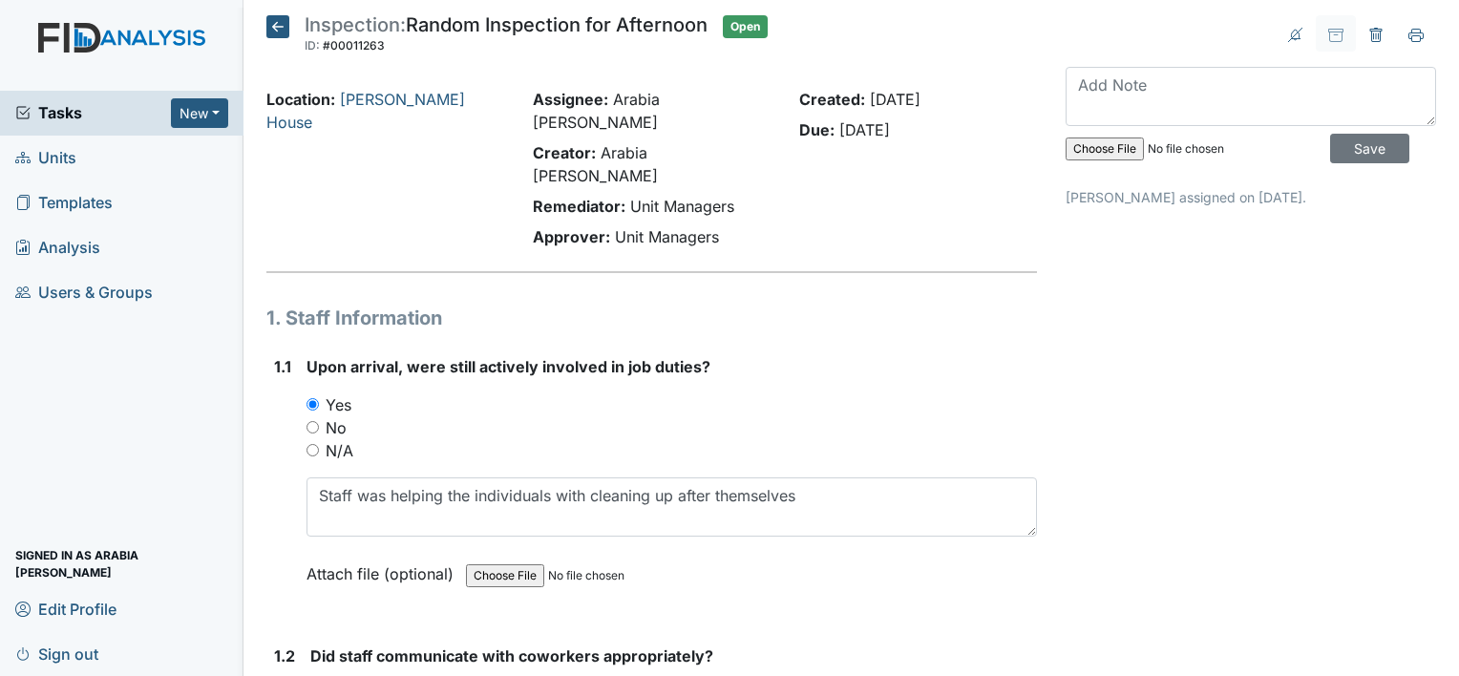
type textarea "To ensure all medications is given properly by comparing MAR and blister pack. …"
click at [71, 216] on span "Templates" at bounding box center [63, 203] width 97 height 30
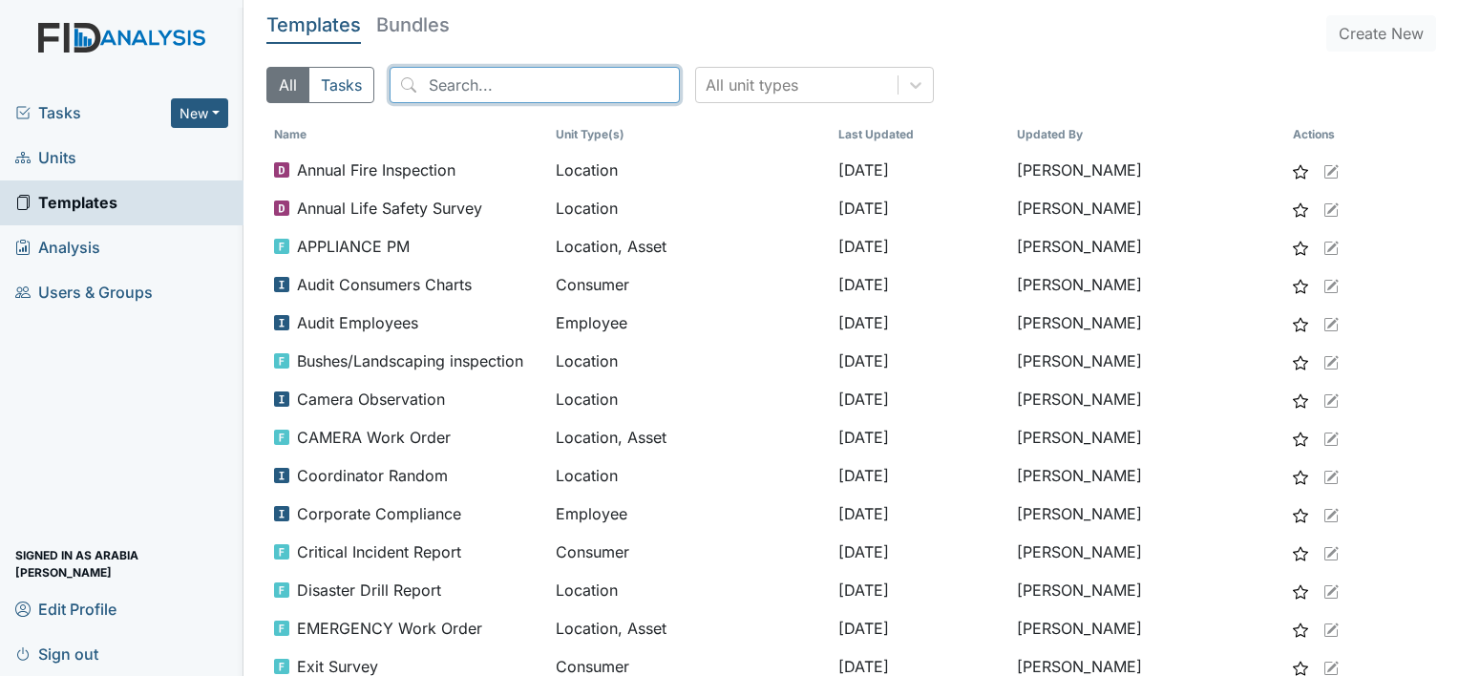
click at [441, 95] on input "search" at bounding box center [535, 85] width 290 height 36
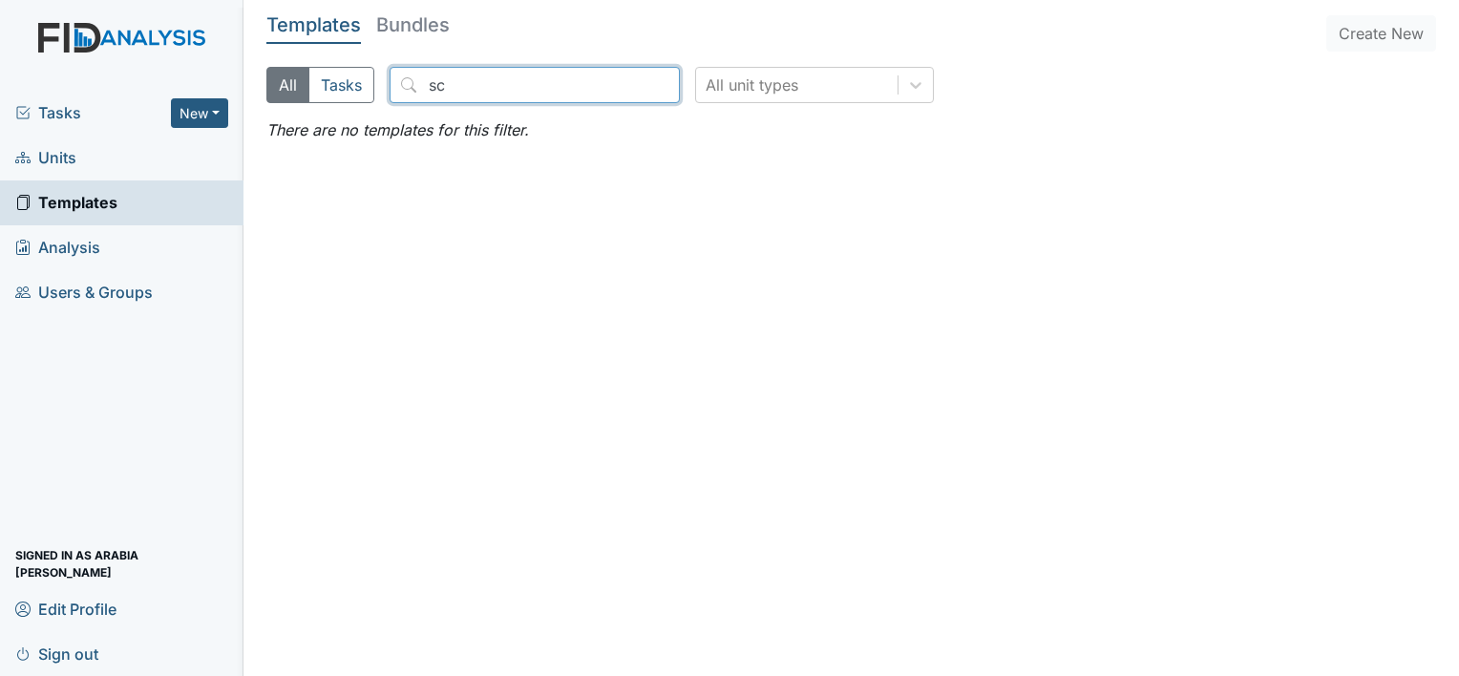
type input "s"
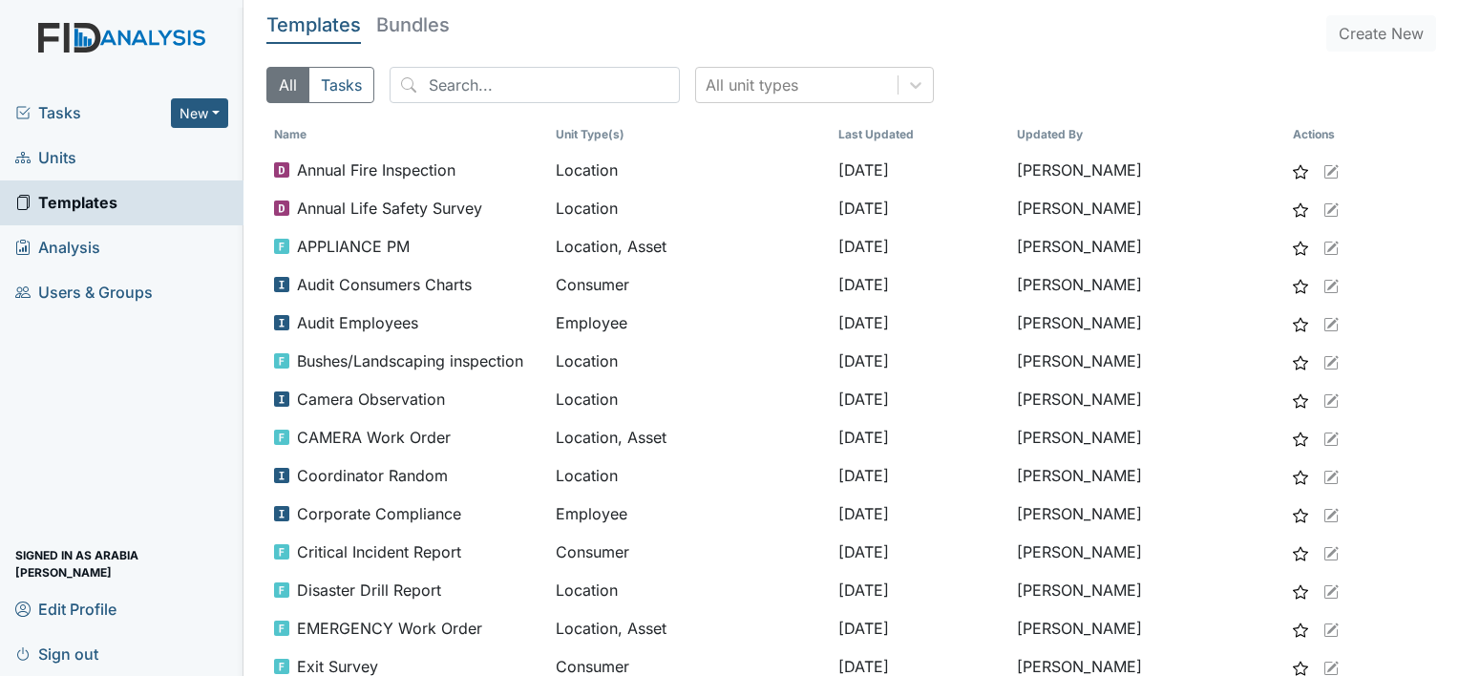
click at [58, 161] on span "Units" at bounding box center [45, 158] width 61 height 30
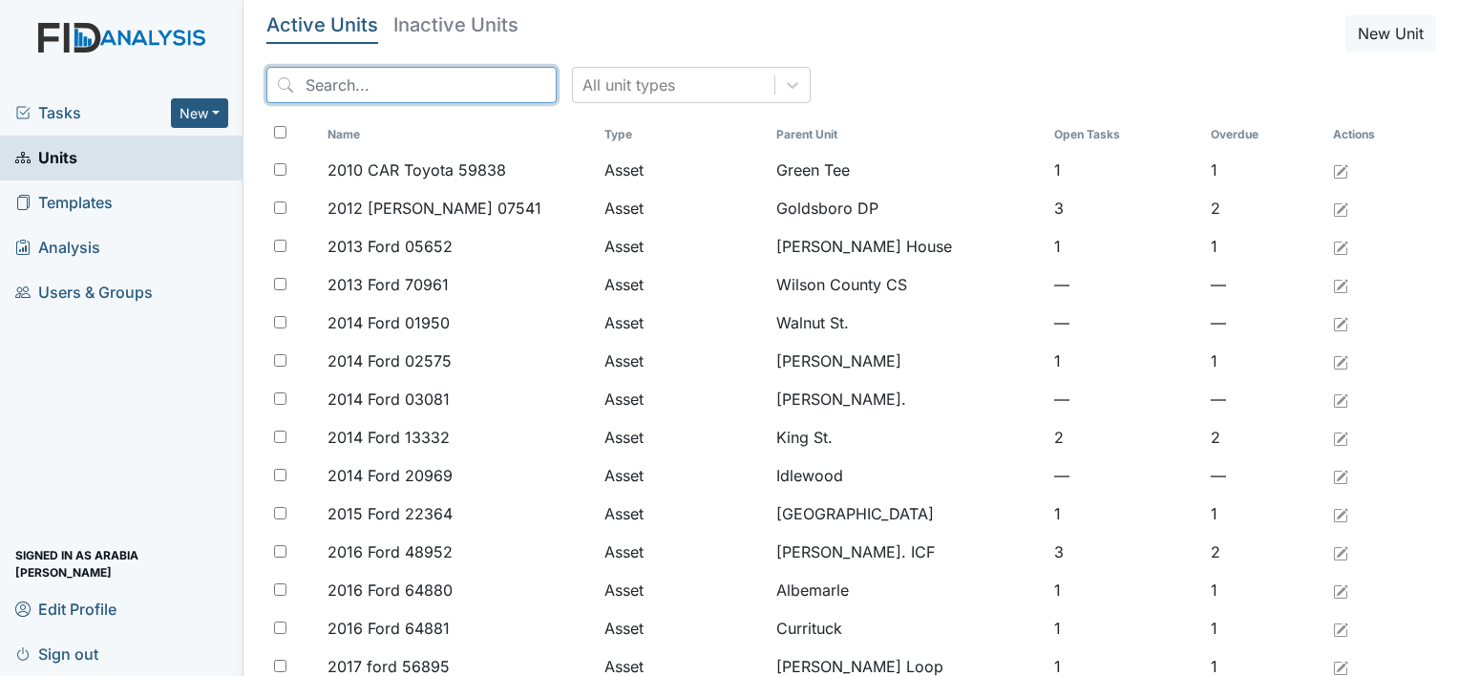
click at [453, 84] on input "search" at bounding box center [411, 85] width 290 height 36
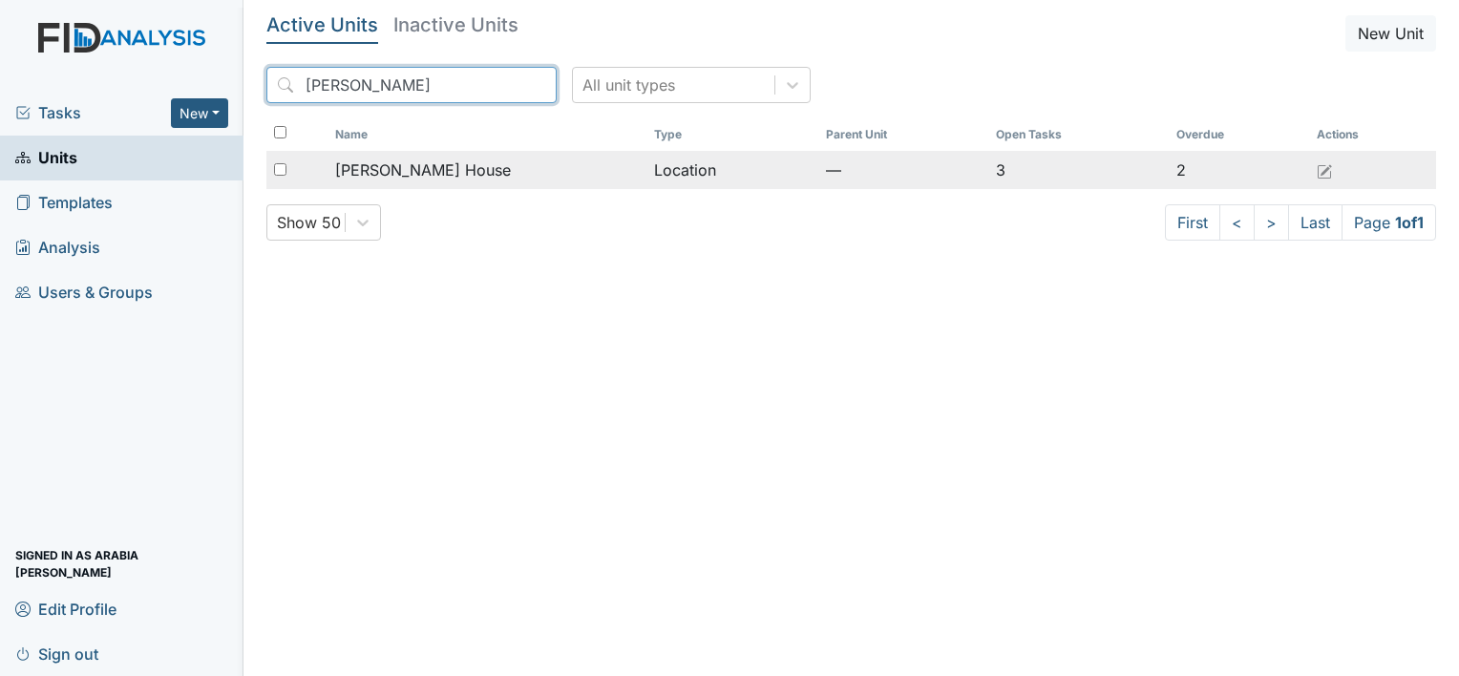
type input "[PERSON_NAME]"
click at [359, 170] on span "[PERSON_NAME] House" at bounding box center [423, 169] width 176 height 23
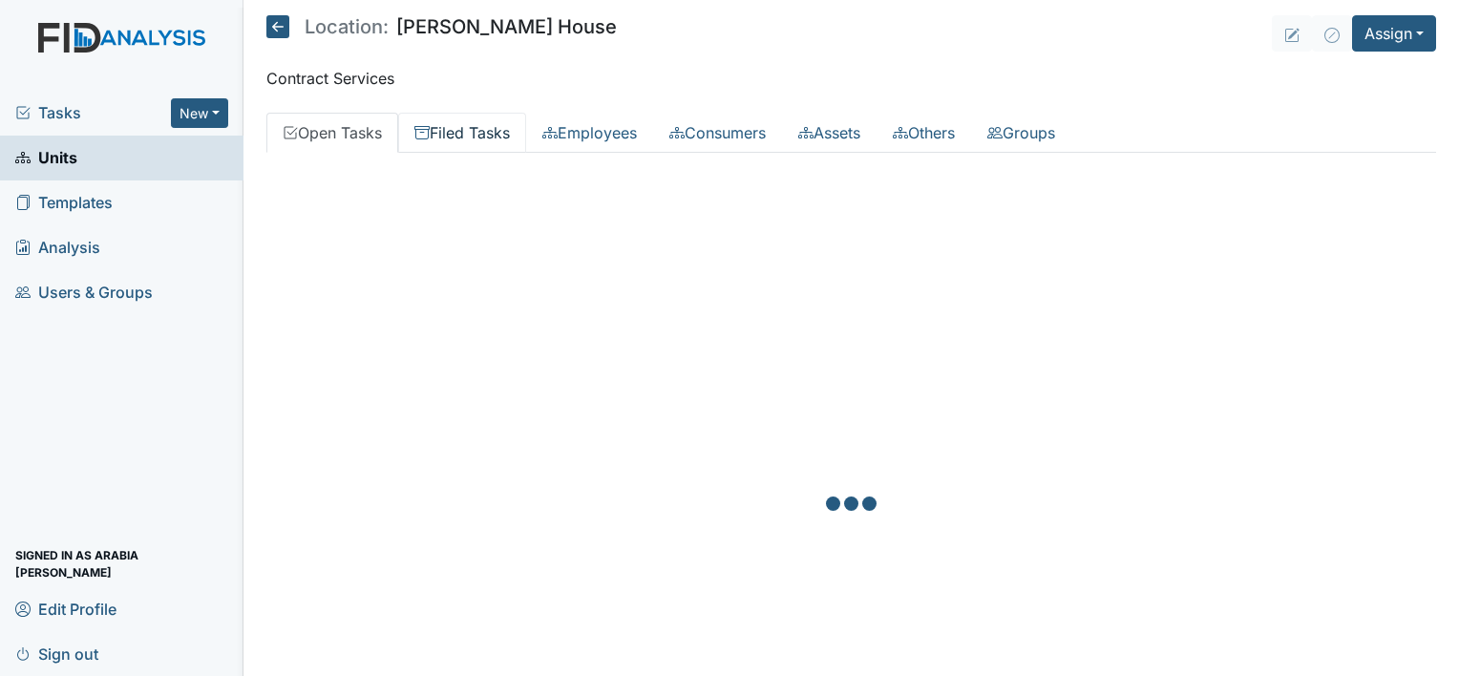
click at [489, 123] on link "Filed Tasks" at bounding box center [462, 133] width 128 height 40
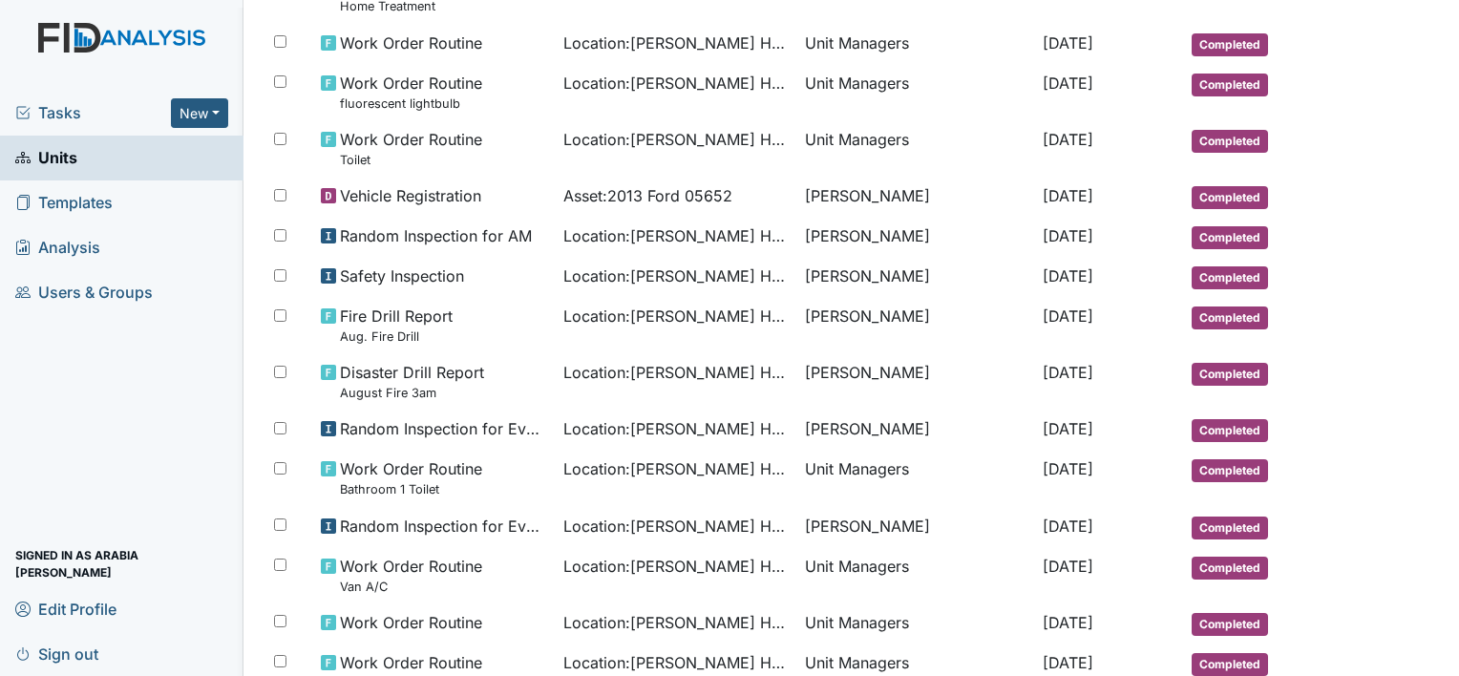
scroll to position [472, 0]
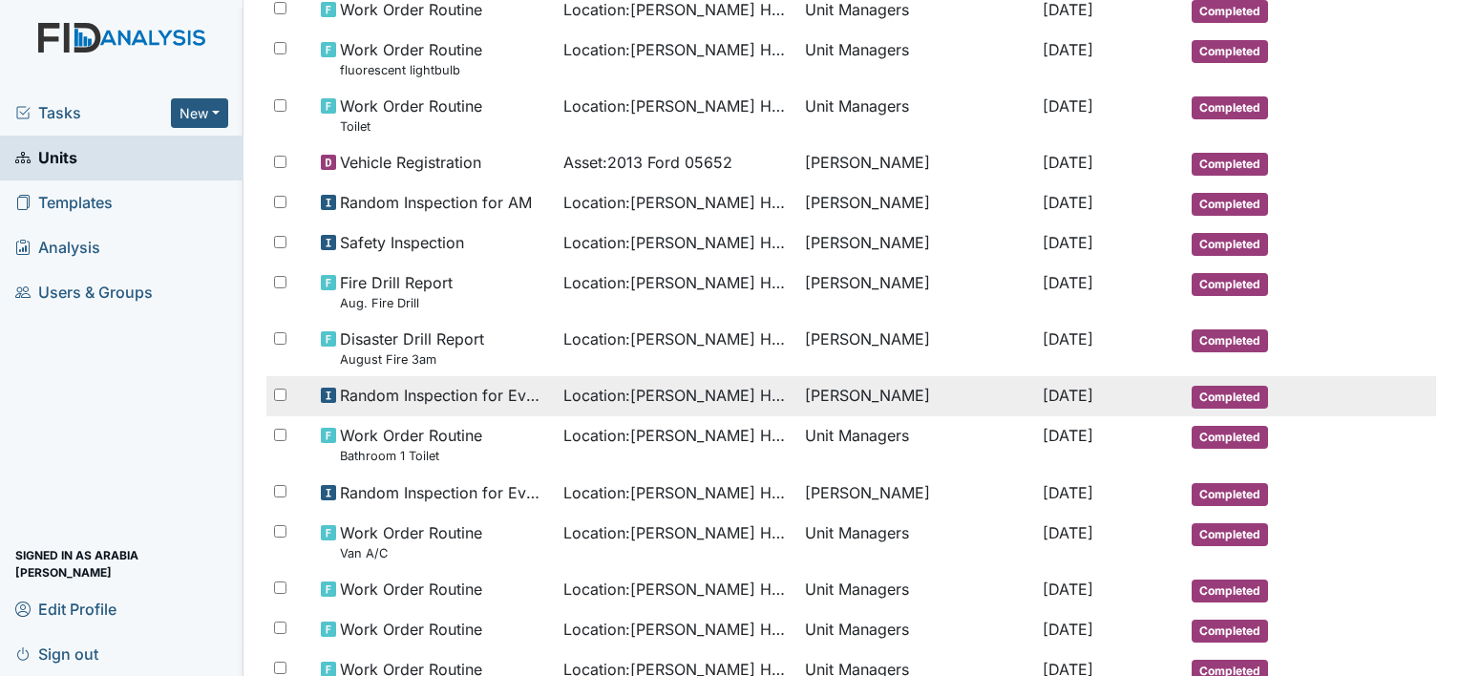
click at [406, 387] on span "Random Inspection for Evening" at bounding box center [444, 395] width 208 height 23
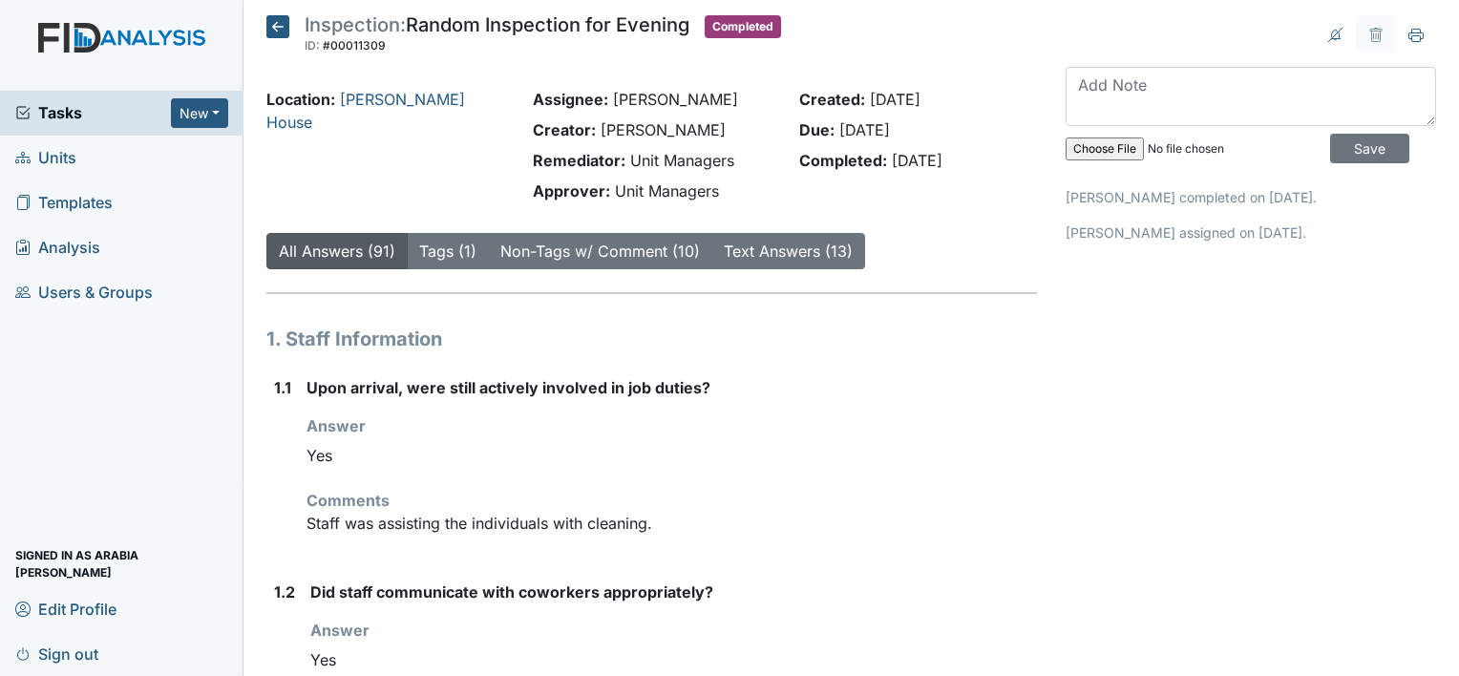
click at [285, 19] on icon at bounding box center [277, 26] width 23 height 23
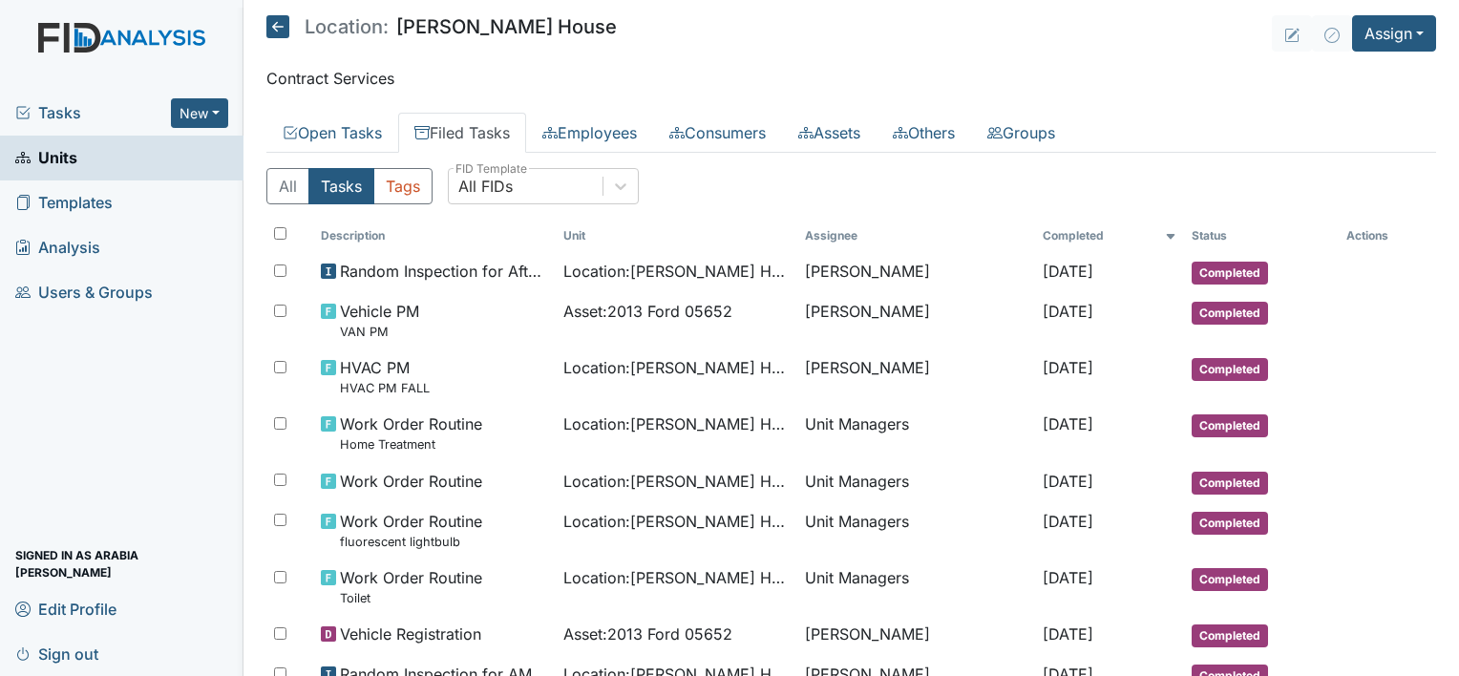
click at [118, 107] on span "Tasks" at bounding box center [93, 112] width 156 height 23
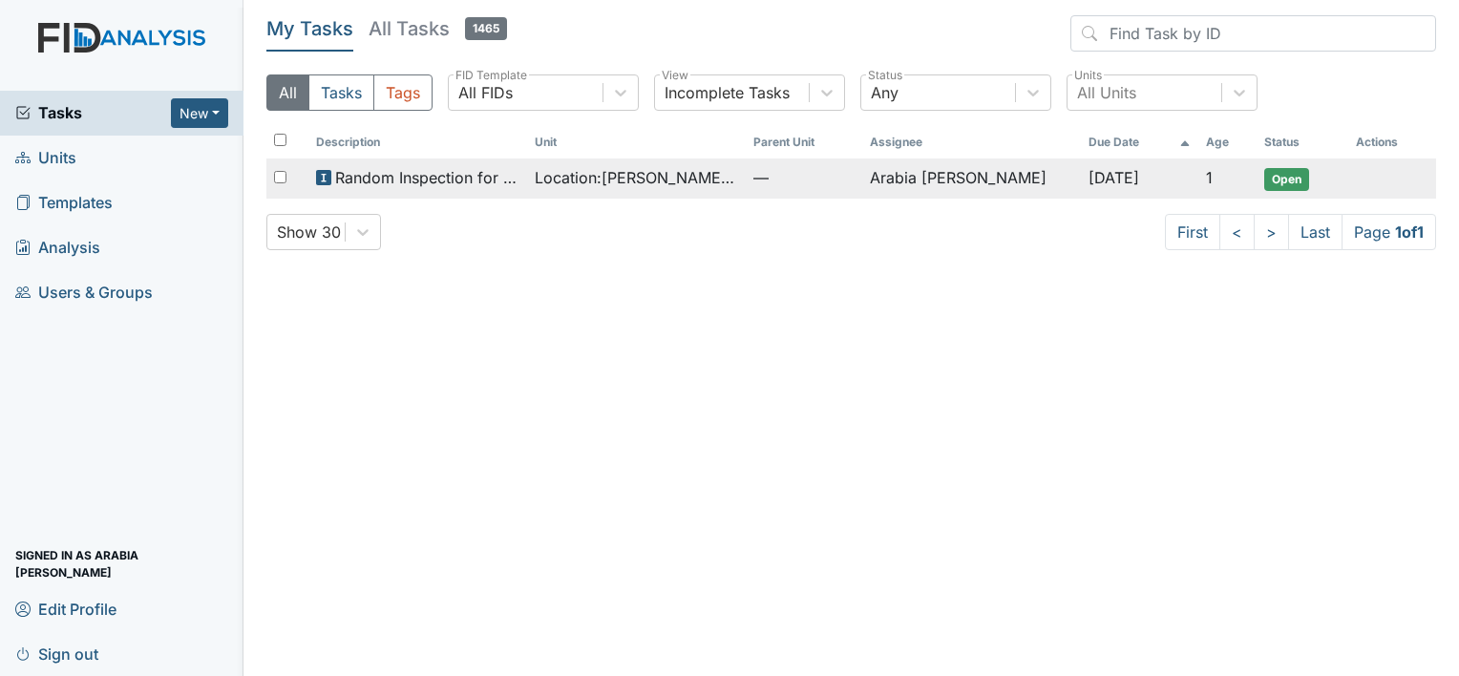
click at [391, 183] on span "Random Inspection for Afternoon" at bounding box center [427, 177] width 184 height 23
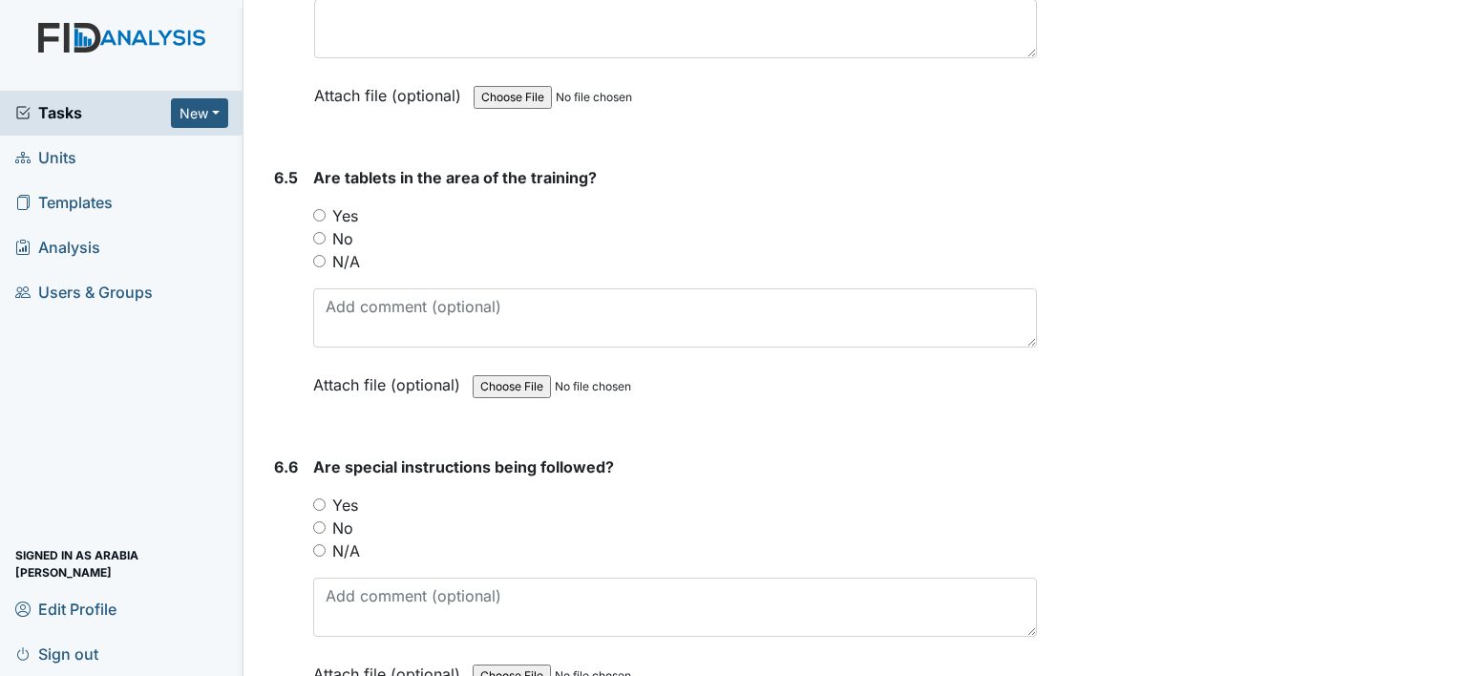
scroll to position [11974, 0]
click at [341, 201] on label "Yes" at bounding box center [345, 212] width 26 height 23
click at [326, 206] on input "Yes" at bounding box center [319, 212] width 12 height 12
radio input "true"
click at [336, 491] on label "Yes" at bounding box center [345, 502] width 26 height 23
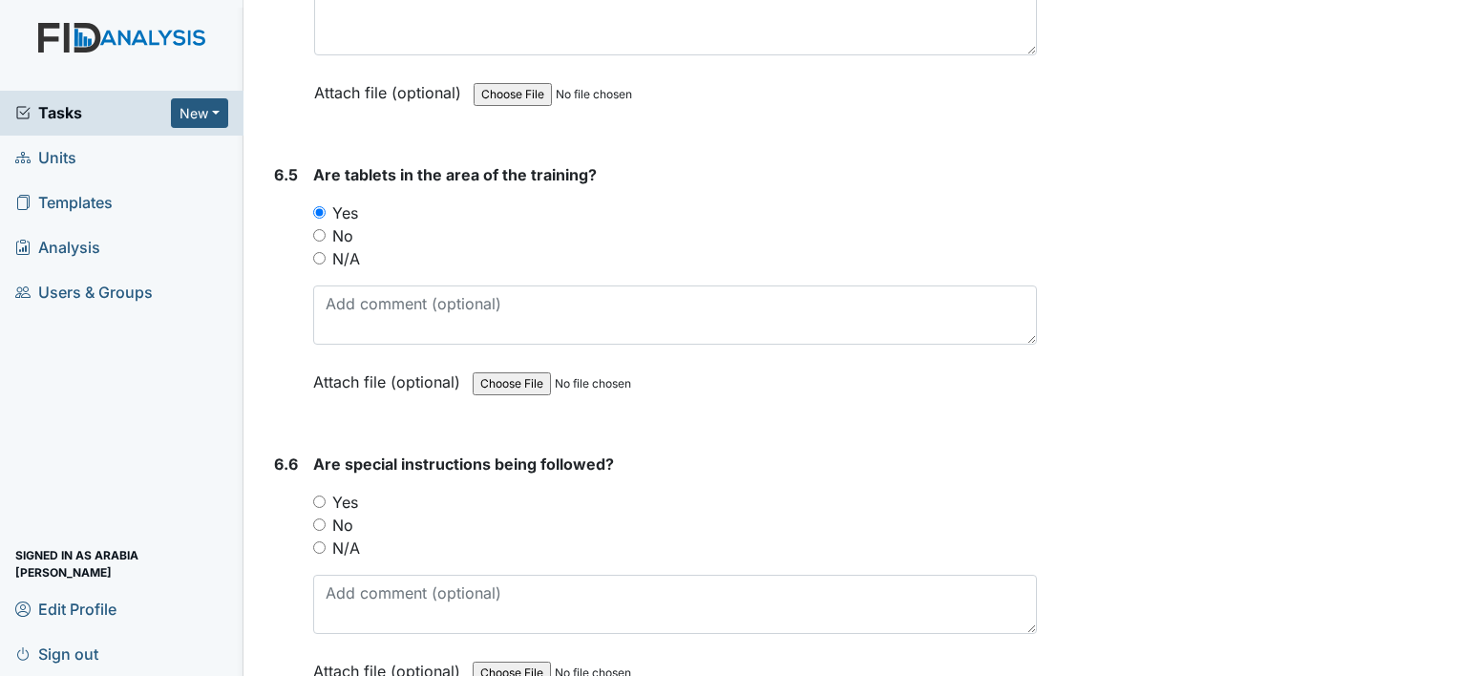
click at [326, 496] on input "Yes" at bounding box center [319, 502] width 12 height 12
radio input "true"
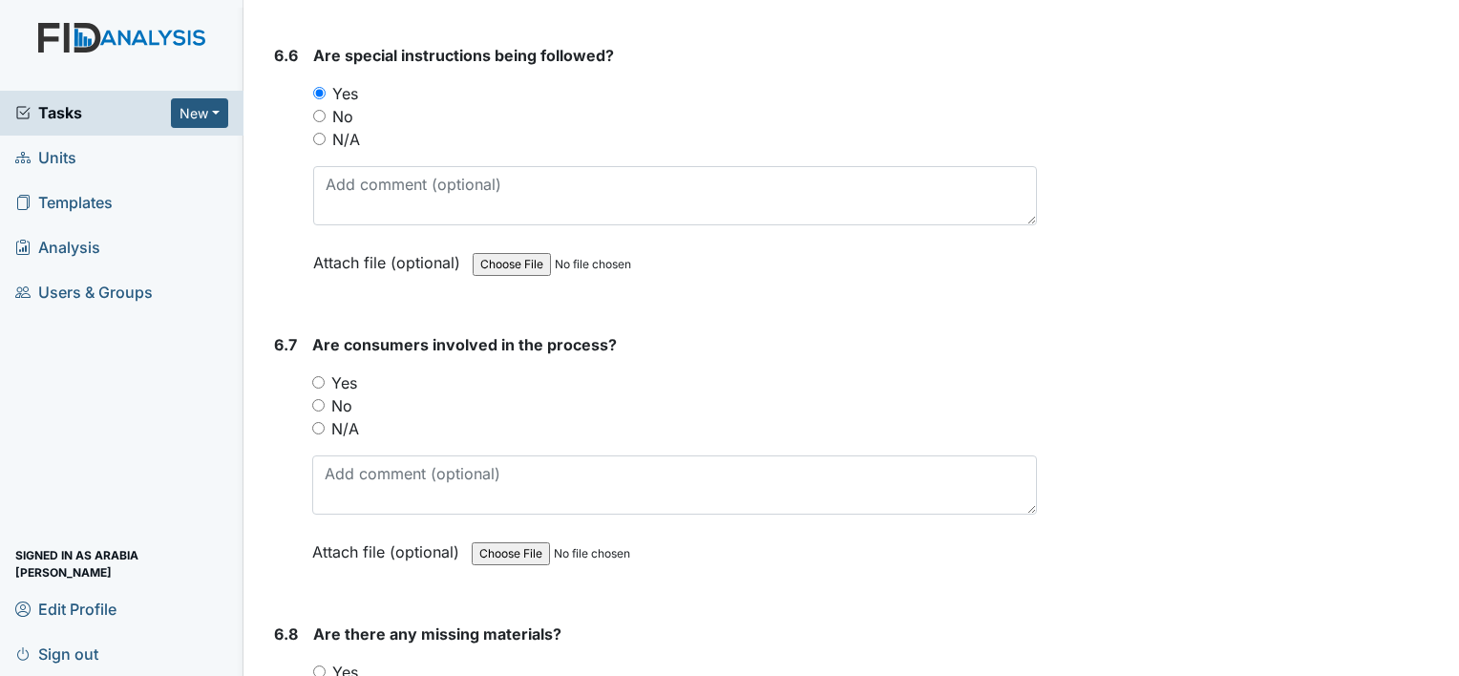
scroll to position [12394, 0]
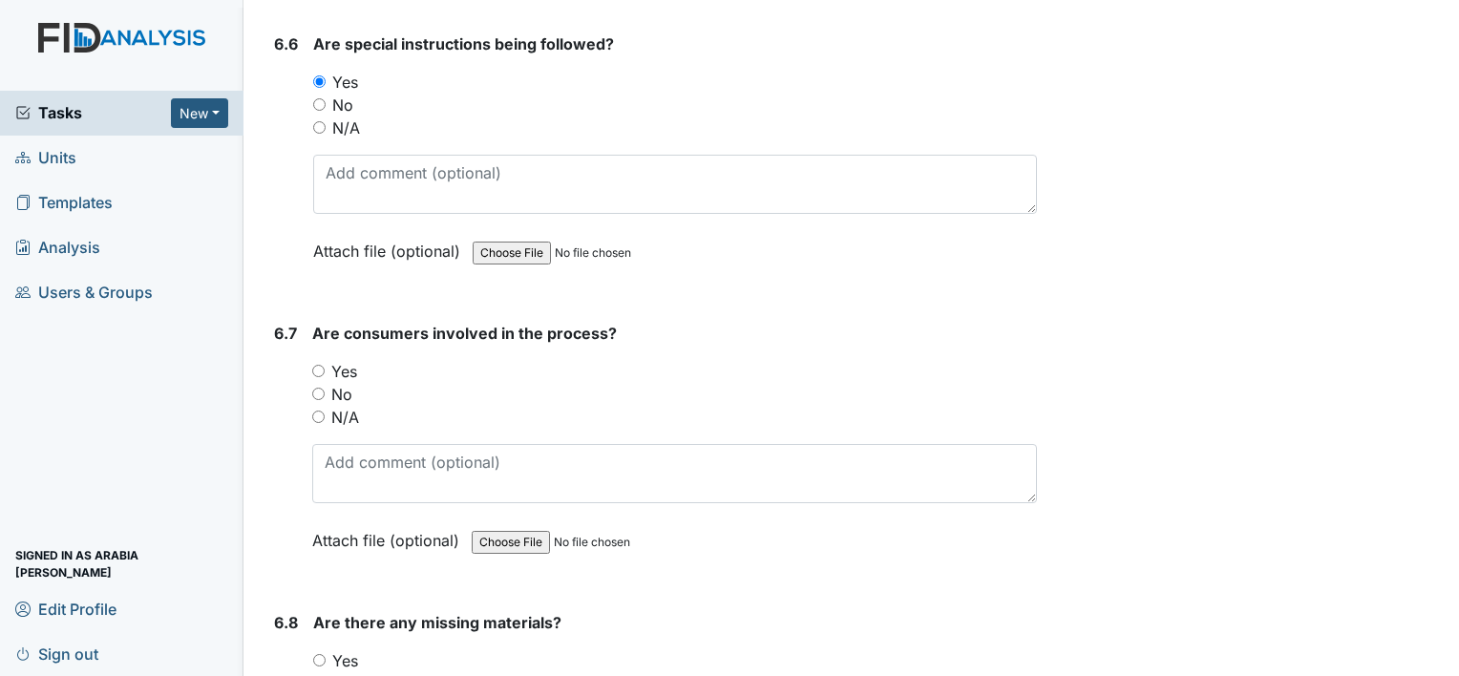
click at [354, 360] on label "Yes" at bounding box center [344, 371] width 26 height 23
click at [325, 365] on input "Yes" at bounding box center [318, 371] width 12 height 12
radio input "true"
click at [349, 672] on label "No" at bounding box center [342, 683] width 21 height 23
click at [326, 675] on input "No" at bounding box center [319, 683] width 12 height 12
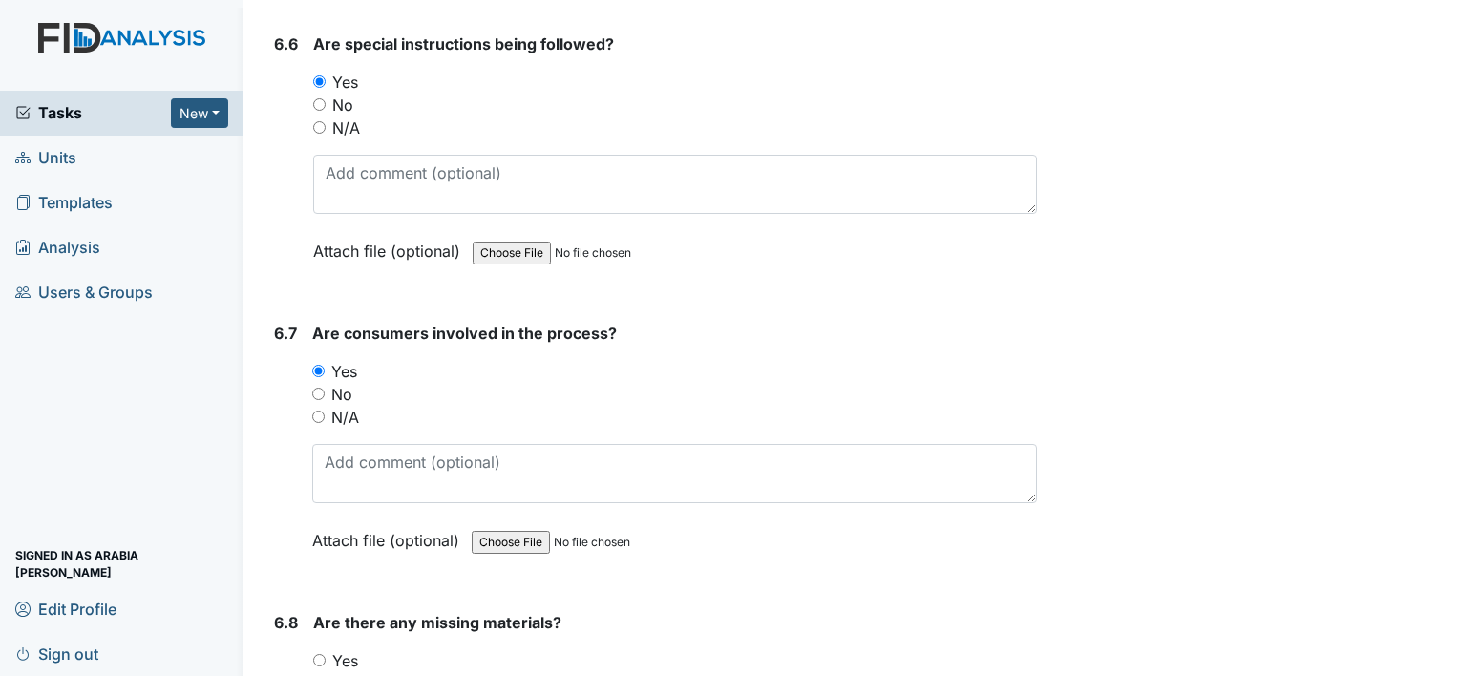
radio input "true"
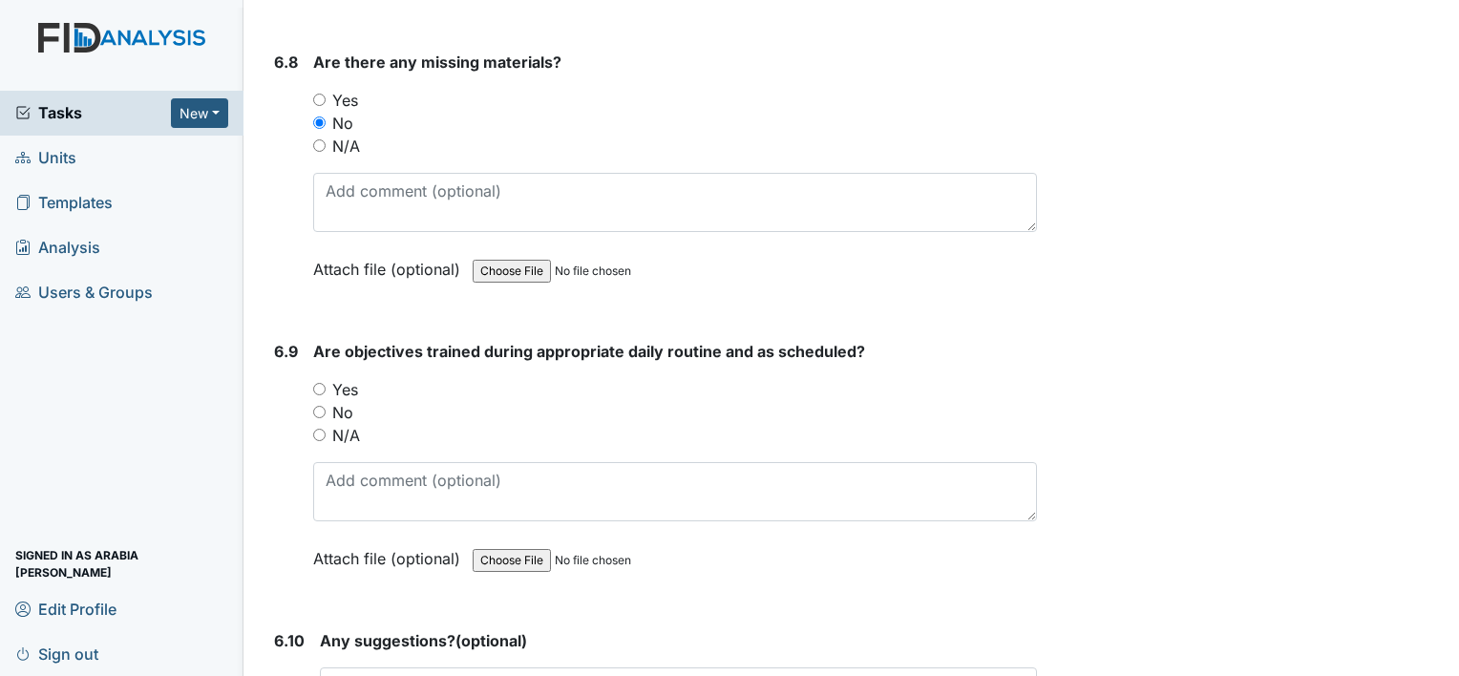
scroll to position [12960, 0]
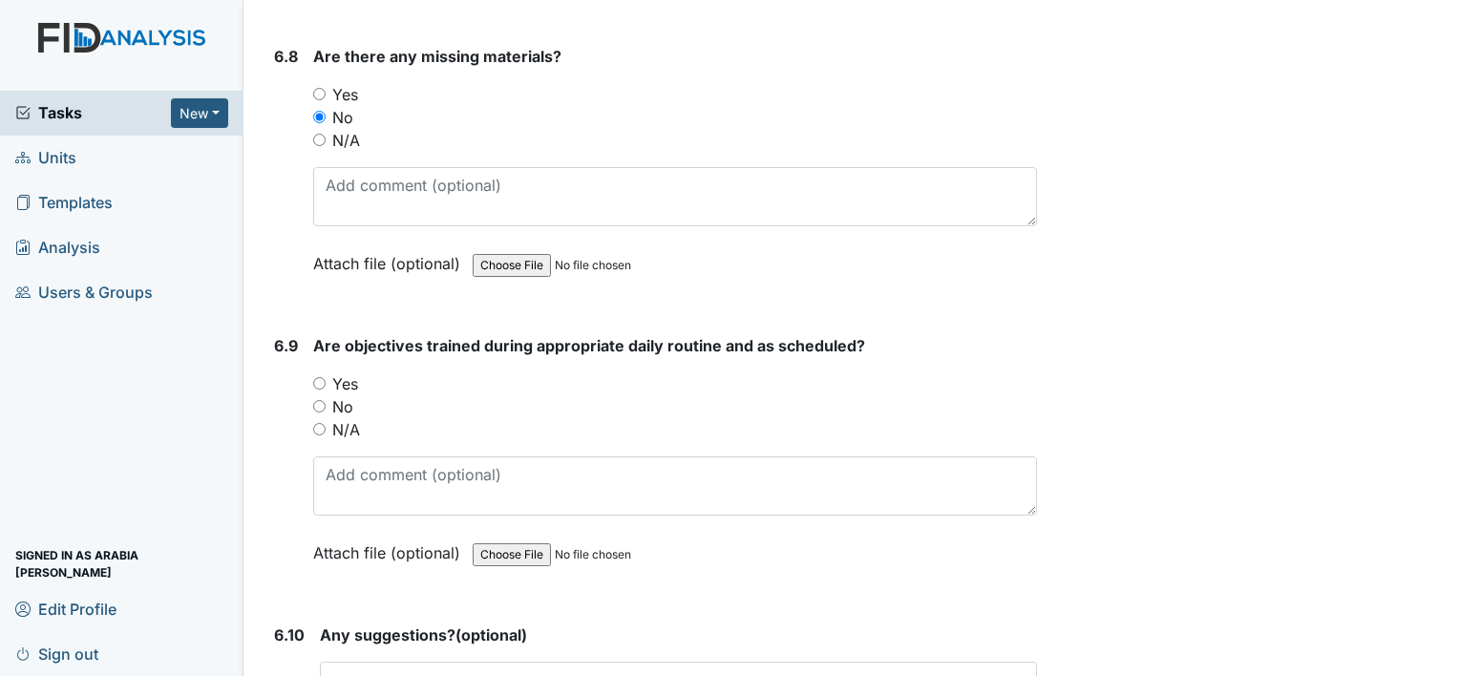
click at [339, 372] on label "Yes" at bounding box center [345, 383] width 26 height 23
click at [326, 377] on input "Yes" at bounding box center [319, 383] width 12 height 12
radio input "true"
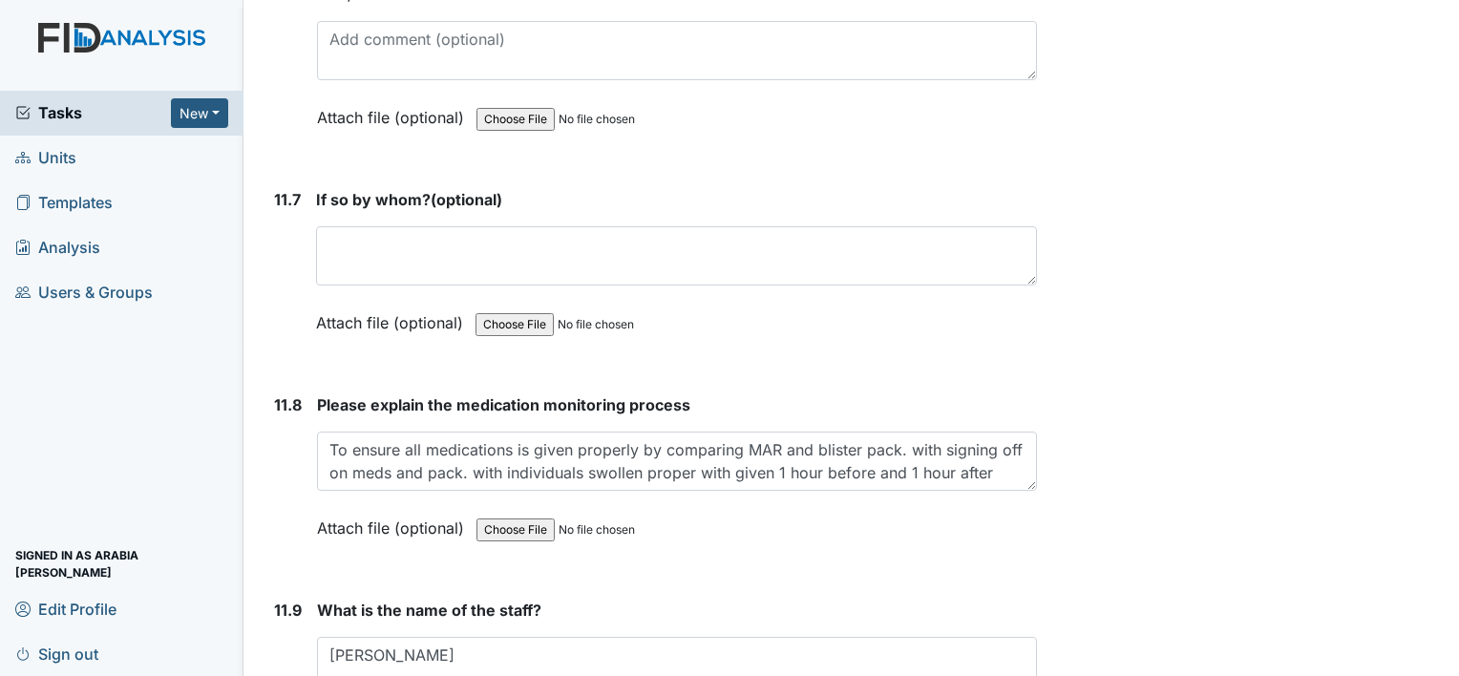
scroll to position [32154, 0]
radio input "true"
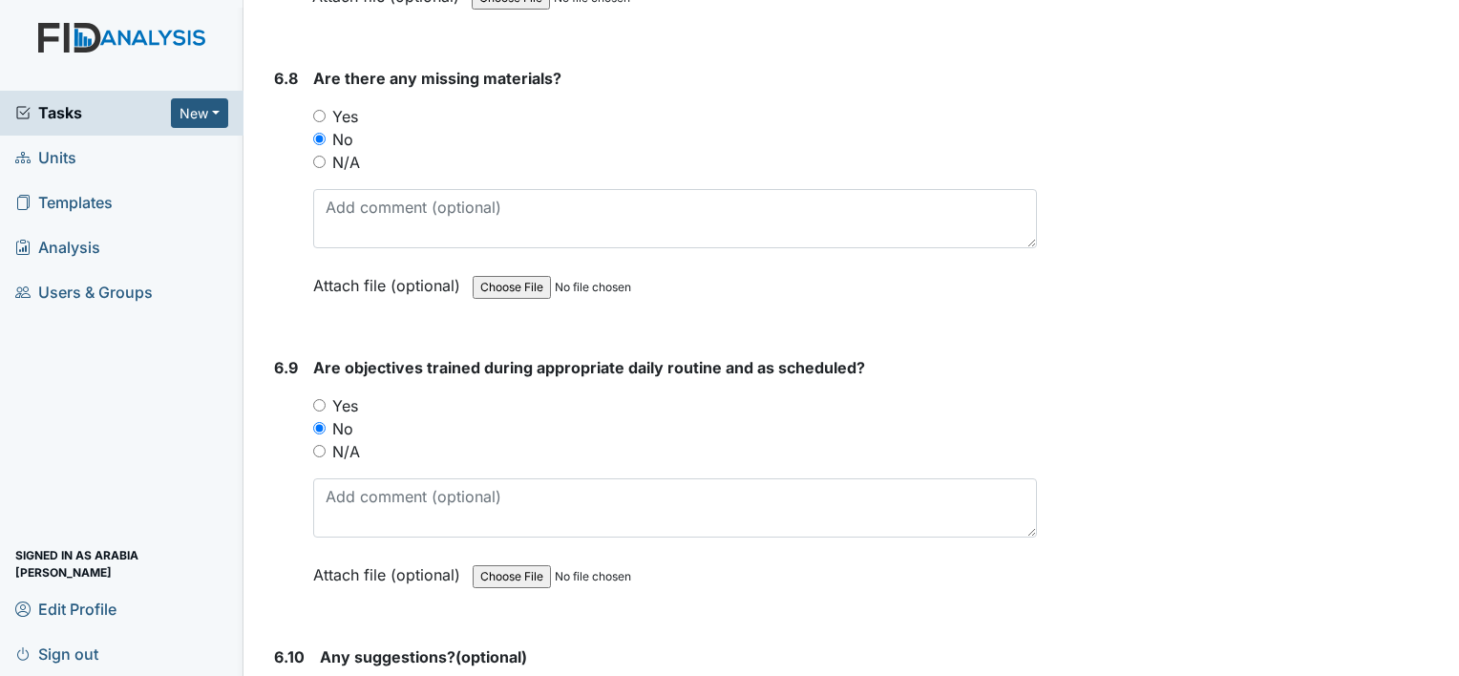
click at [313, 445] on input "N/A" at bounding box center [319, 451] width 12 height 12
radio input "true"
click at [313, 399] on input "Yes" at bounding box center [319, 405] width 12 height 12
radio input "true"
click at [313, 422] on input "No" at bounding box center [319, 428] width 12 height 12
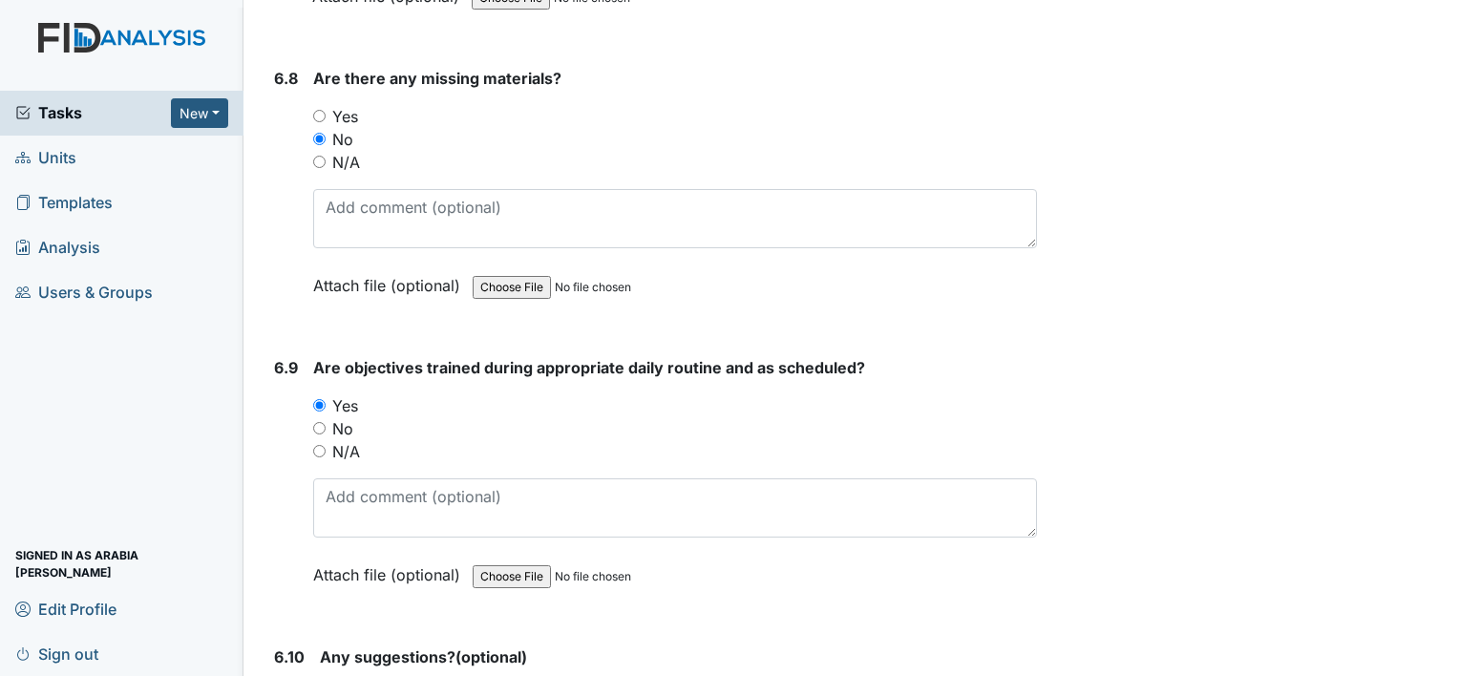
radio input "true"
click at [313, 445] on input "N/A" at bounding box center [319, 451] width 12 height 12
radio input "true"
click at [313, 399] on input "Yes" at bounding box center [319, 405] width 12 height 12
radio input "true"
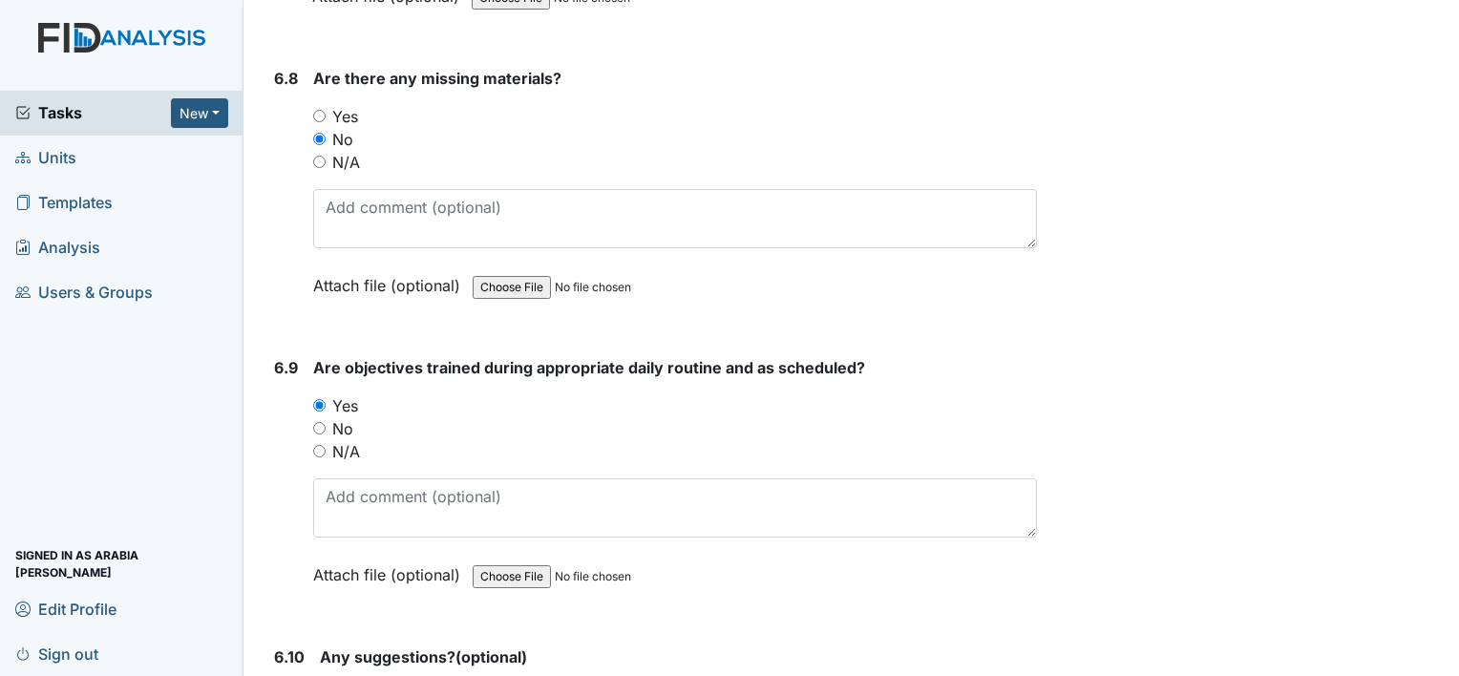
click at [1436, 600] on main "Inspection: Random Inspection for Afternoon ID: #00011263 Open Autosaving... Lo…" at bounding box center [850, 338] width 1215 height 676
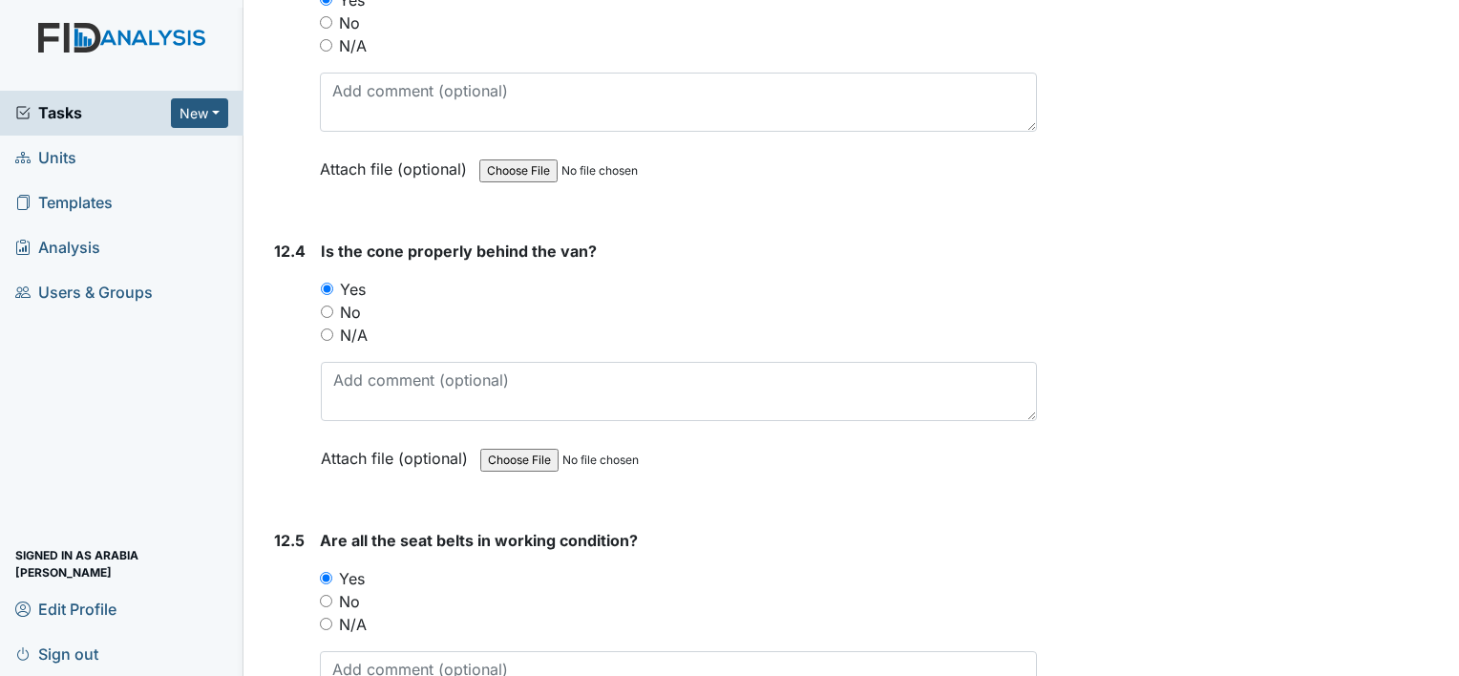
scroll to position [33646, 0]
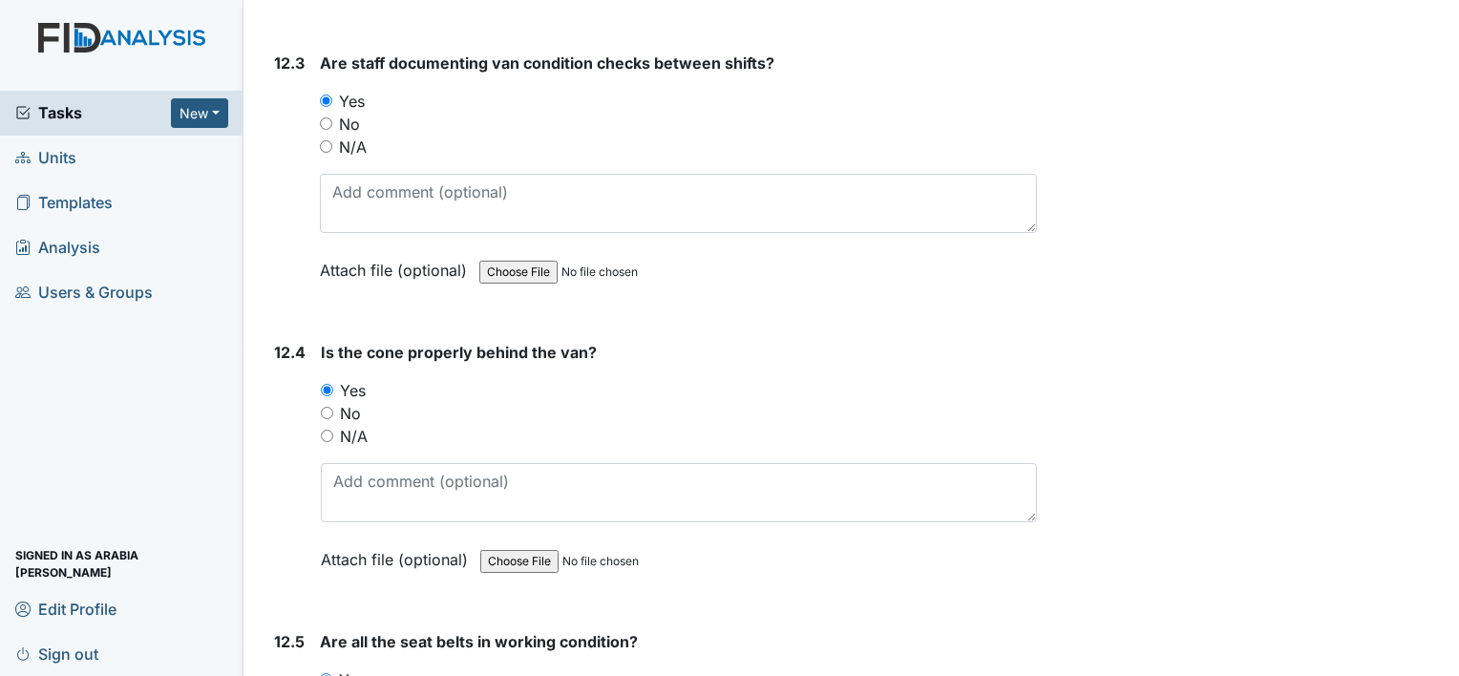
scroll to position [33757, 0]
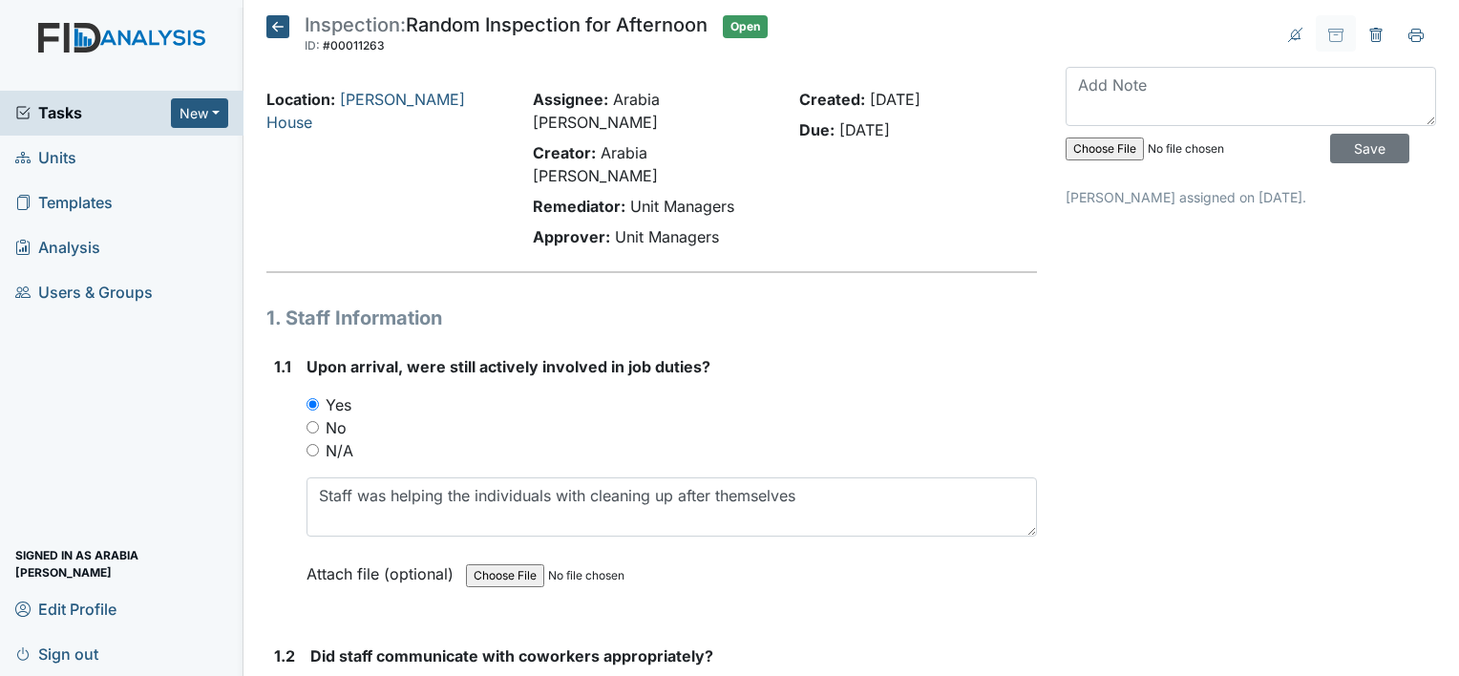
drag, startPoint x: 1451, startPoint y: 665, endPoint x: 930, endPoint y: 512, distance: 543.2
click at [930, 552] on div "Attach file (optional) You can upload .pdf, .txt, .jpg, .jpeg, .png, .csv, .xls…" at bounding box center [671, 575] width 730 height 47
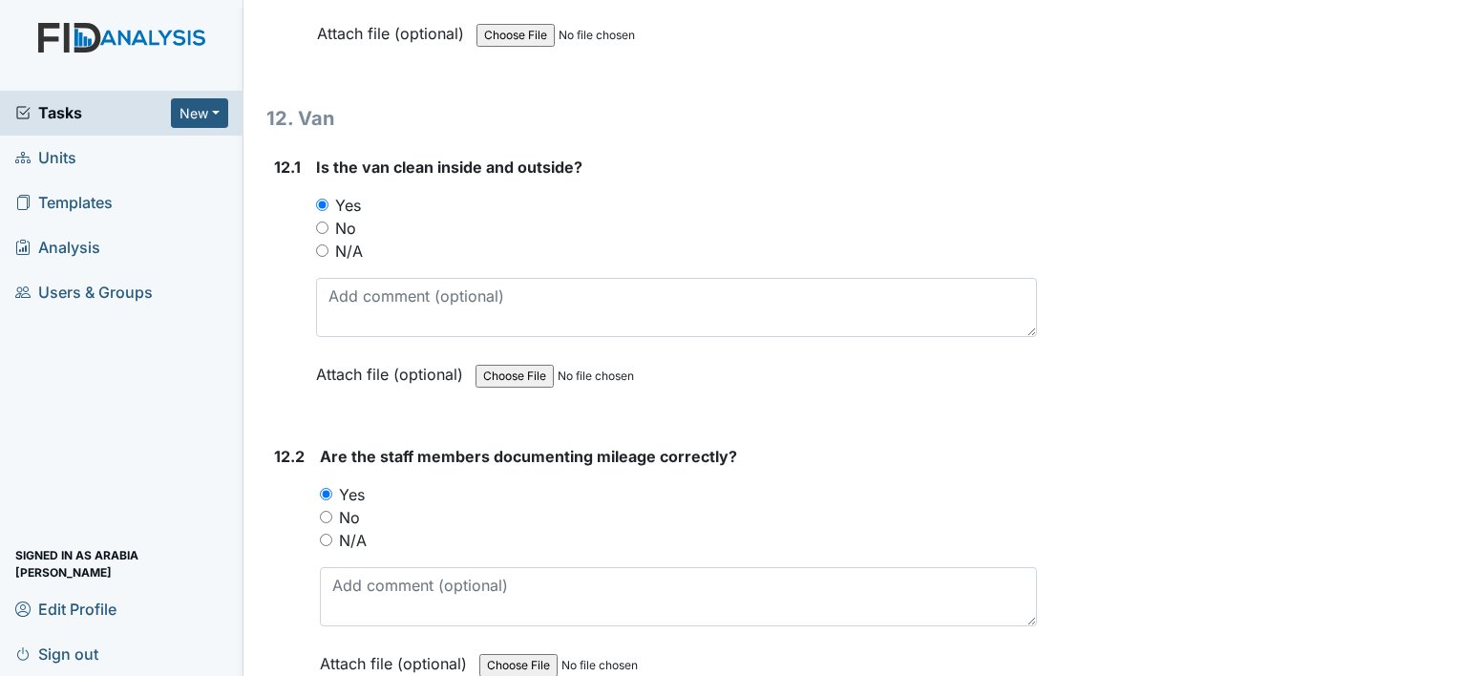
scroll to position [33646, 0]
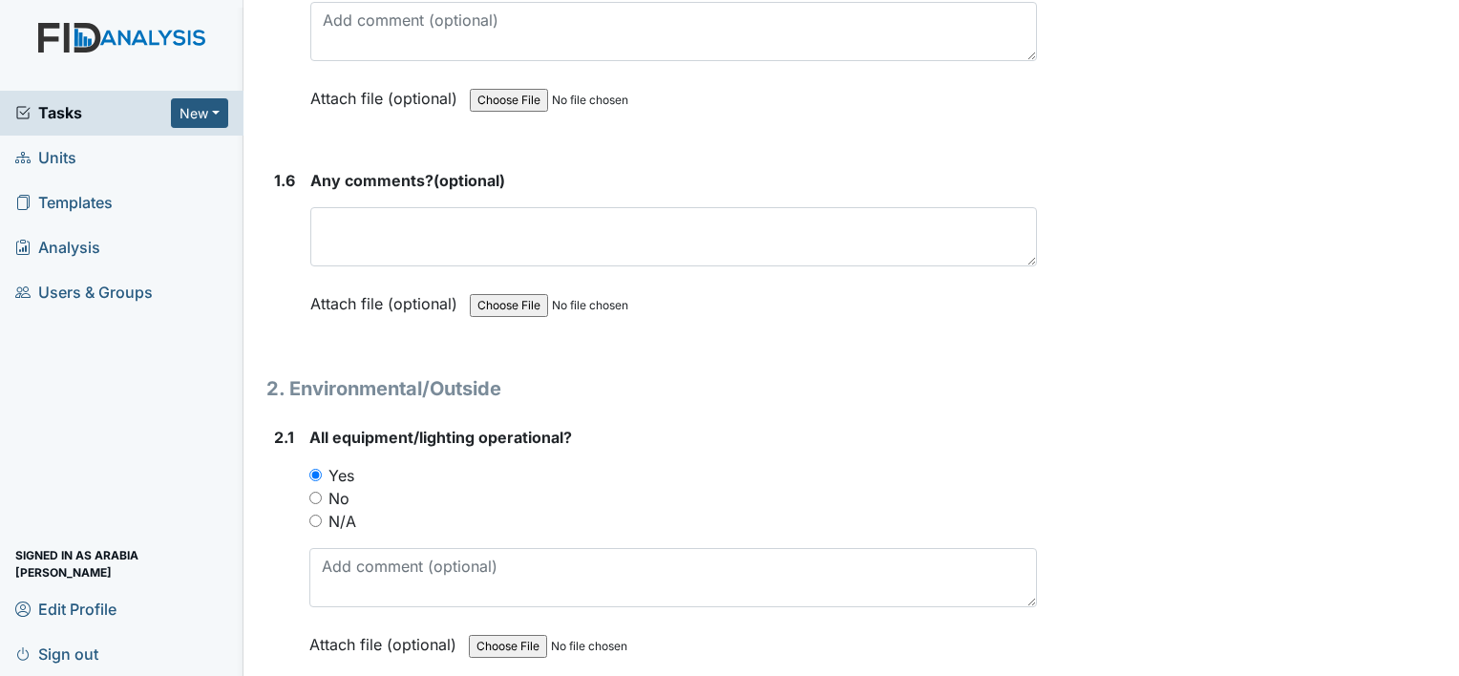
scroll to position [0, 0]
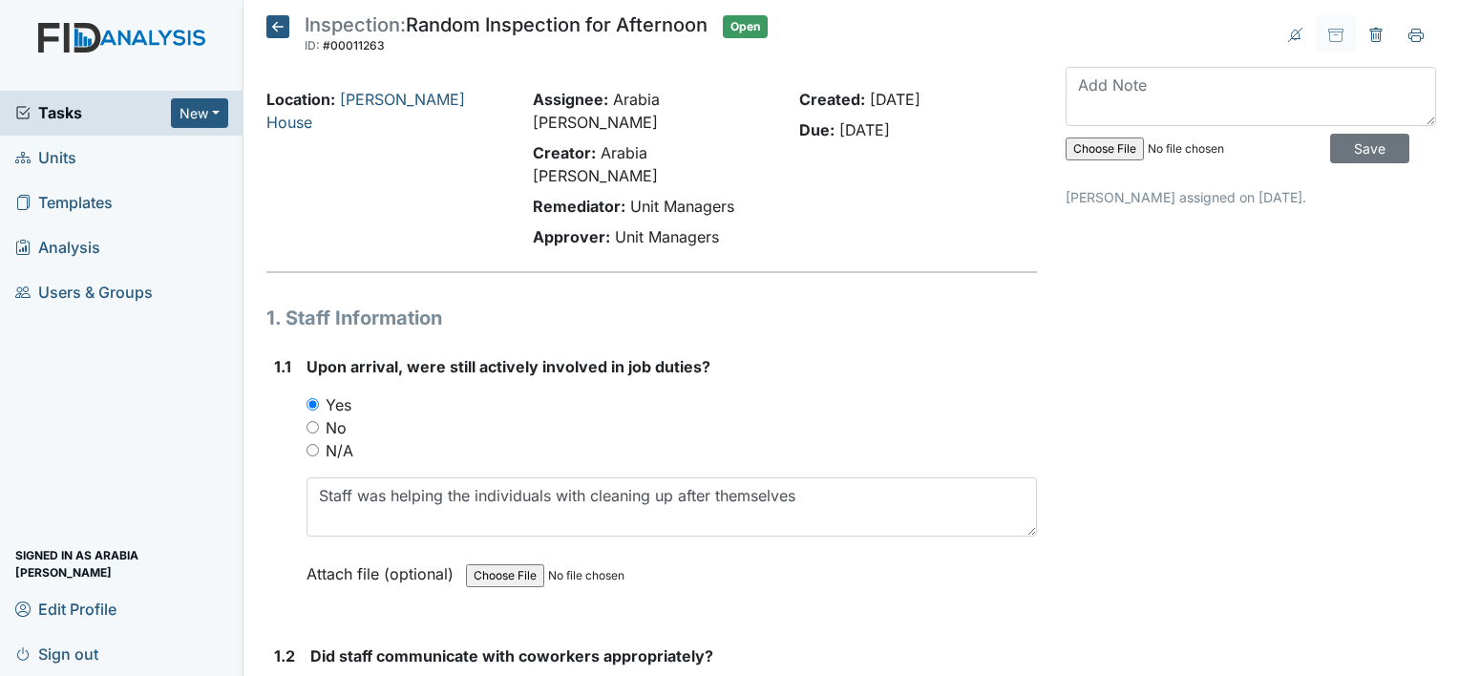
click at [273, 29] on icon at bounding box center [277, 26] width 23 height 23
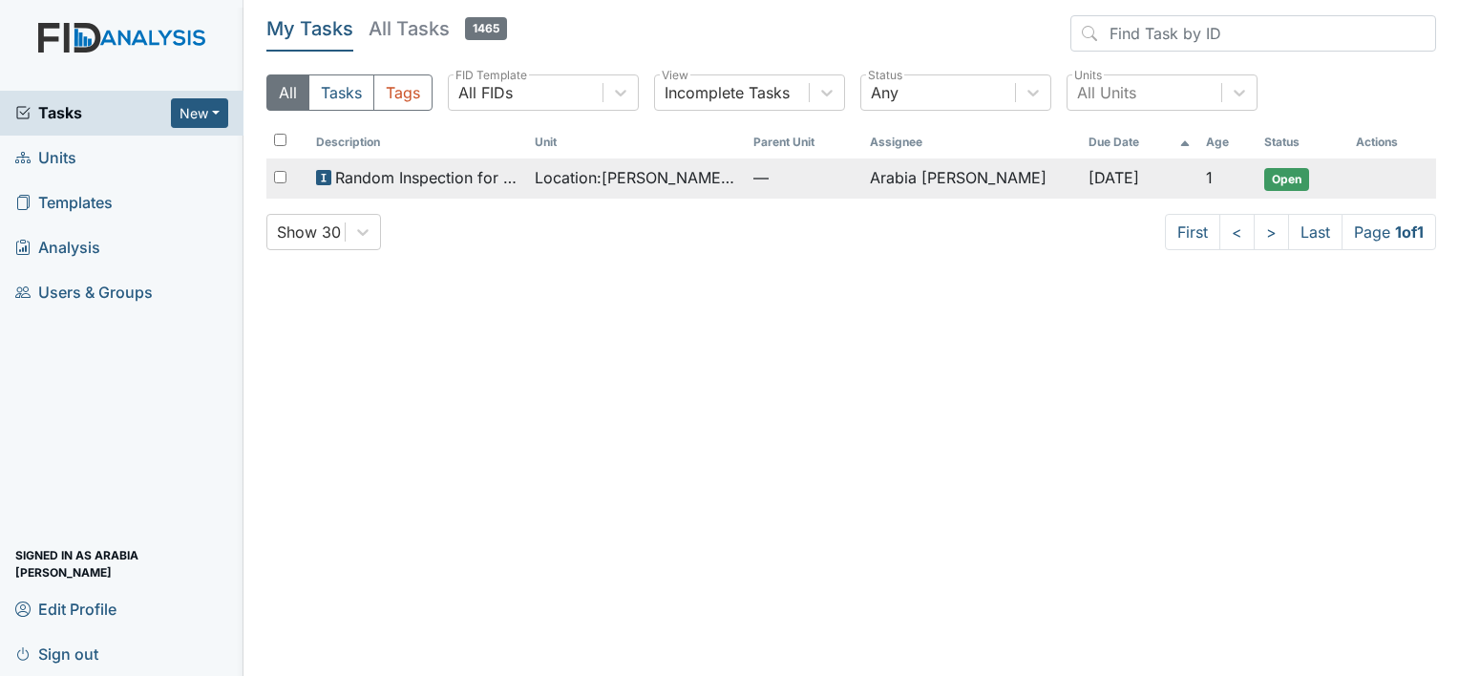
click at [1292, 175] on span "Open" at bounding box center [1286, 179] width 45 height 23
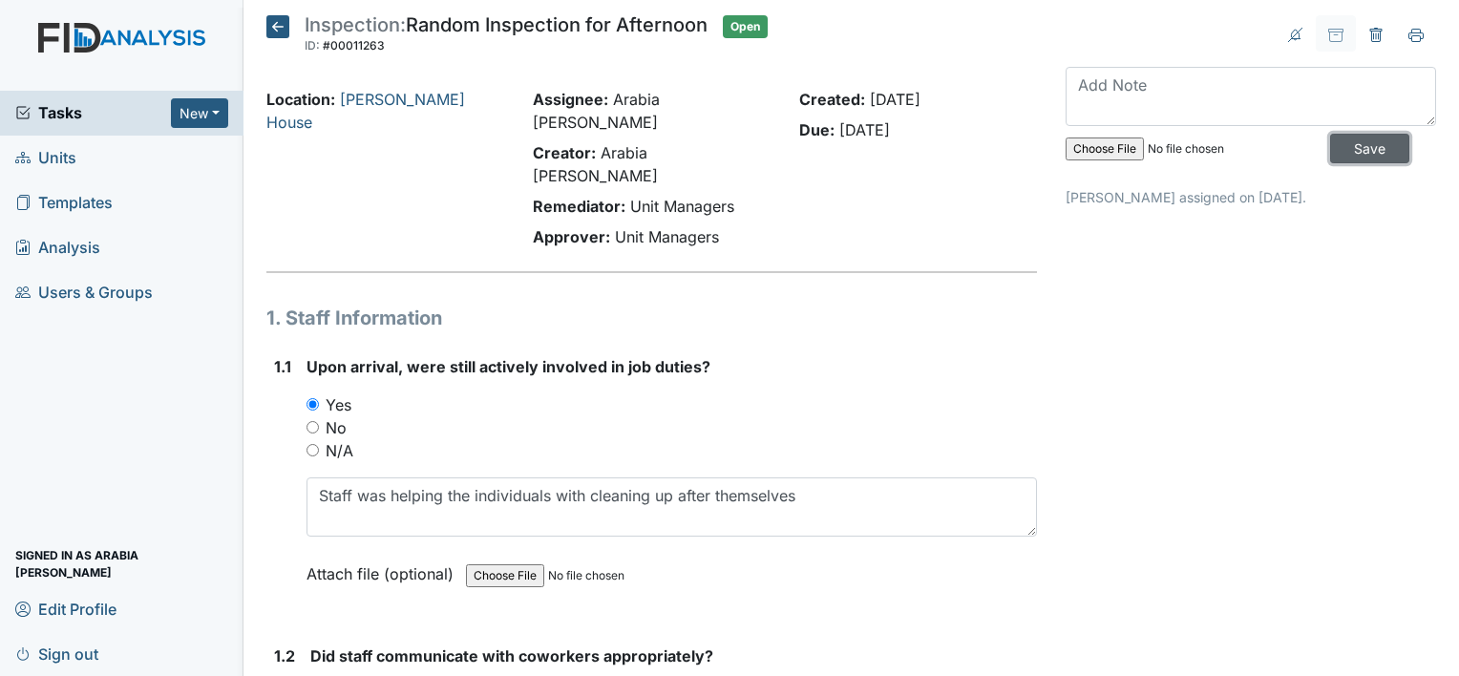
click at [1365, 143] on input "Save" at bounding box center [1369, 149] width 79 height 30
drag, startPoint x: 1444, startPoint y: 38, endPoint x: 1457, endPoint y: 126, distance: 88.9
click at [1457, 126] on main "Inspection: Random Inspection for Afternoon ID: #00011263 Open Autosaving... Lo…" at bounding box center [850, 338] width 1215 height 676
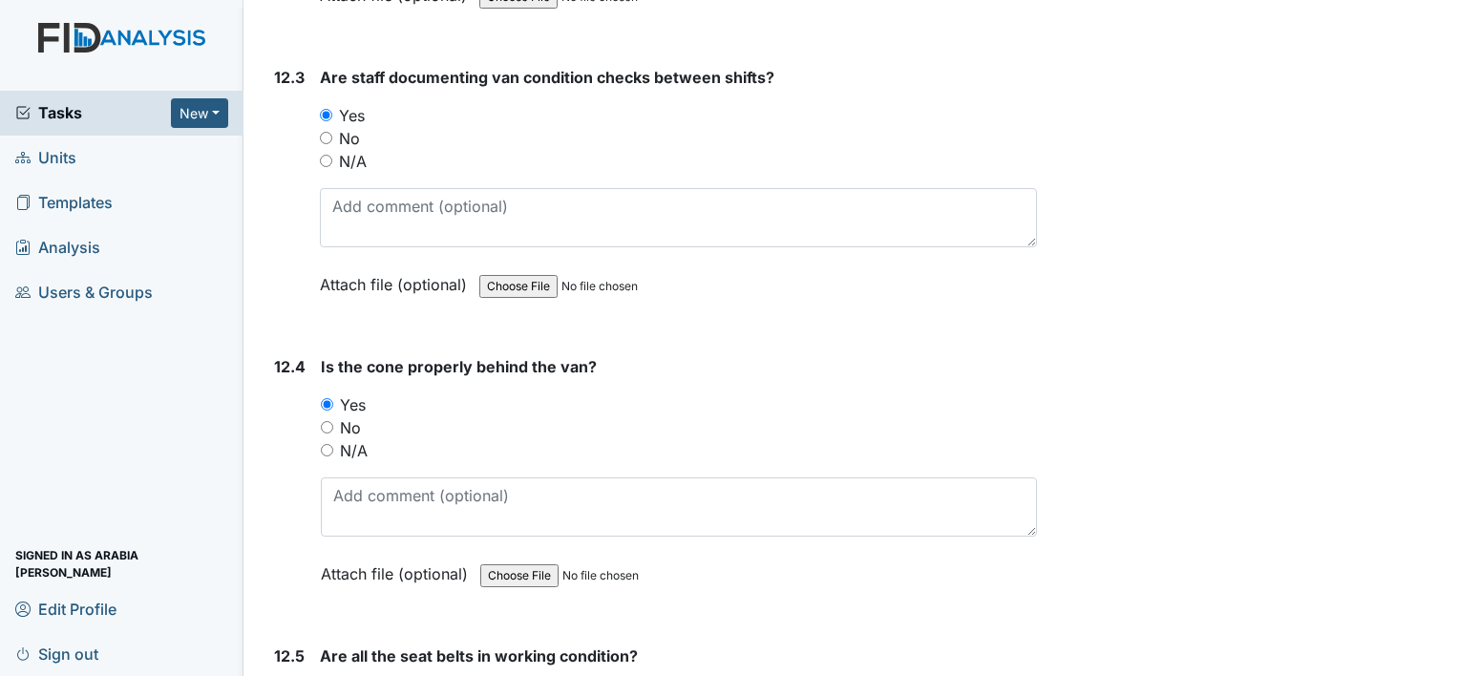
scroll to position [33646, 0]
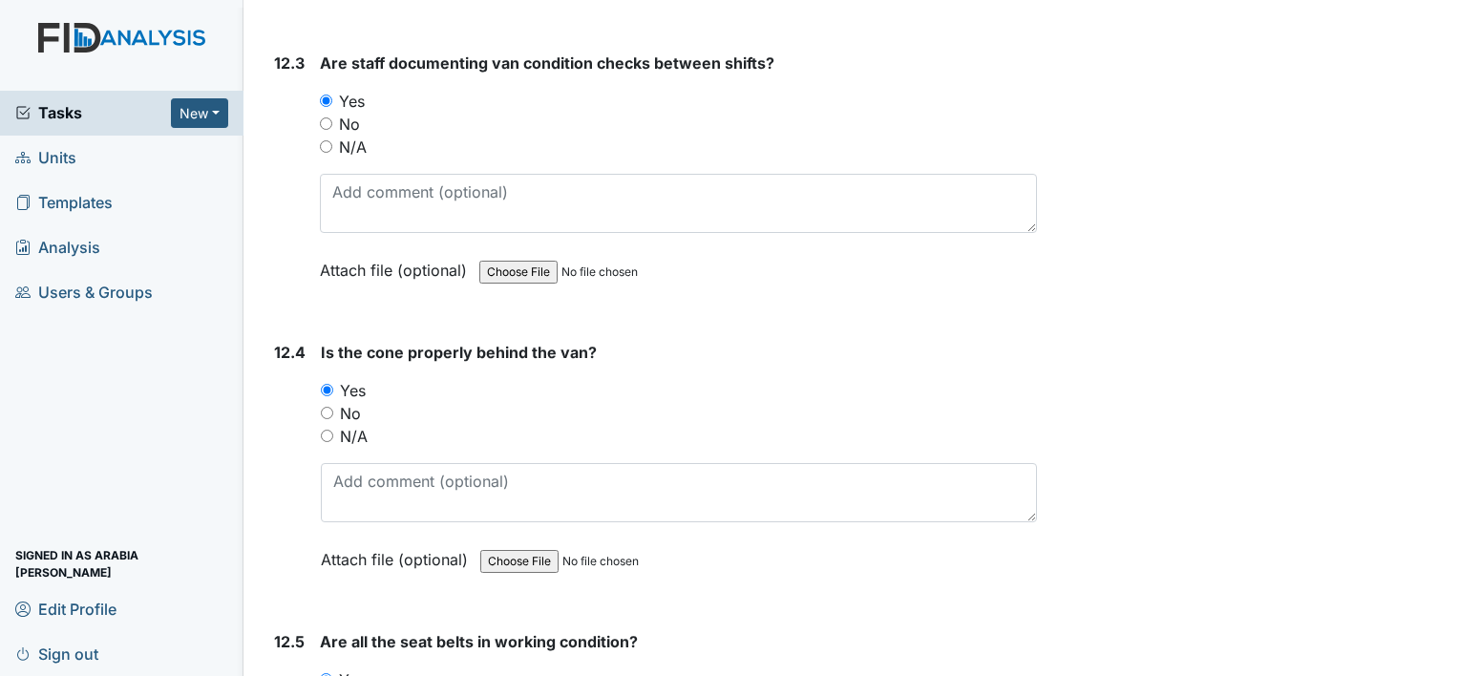
scroll to position [33757, 0]
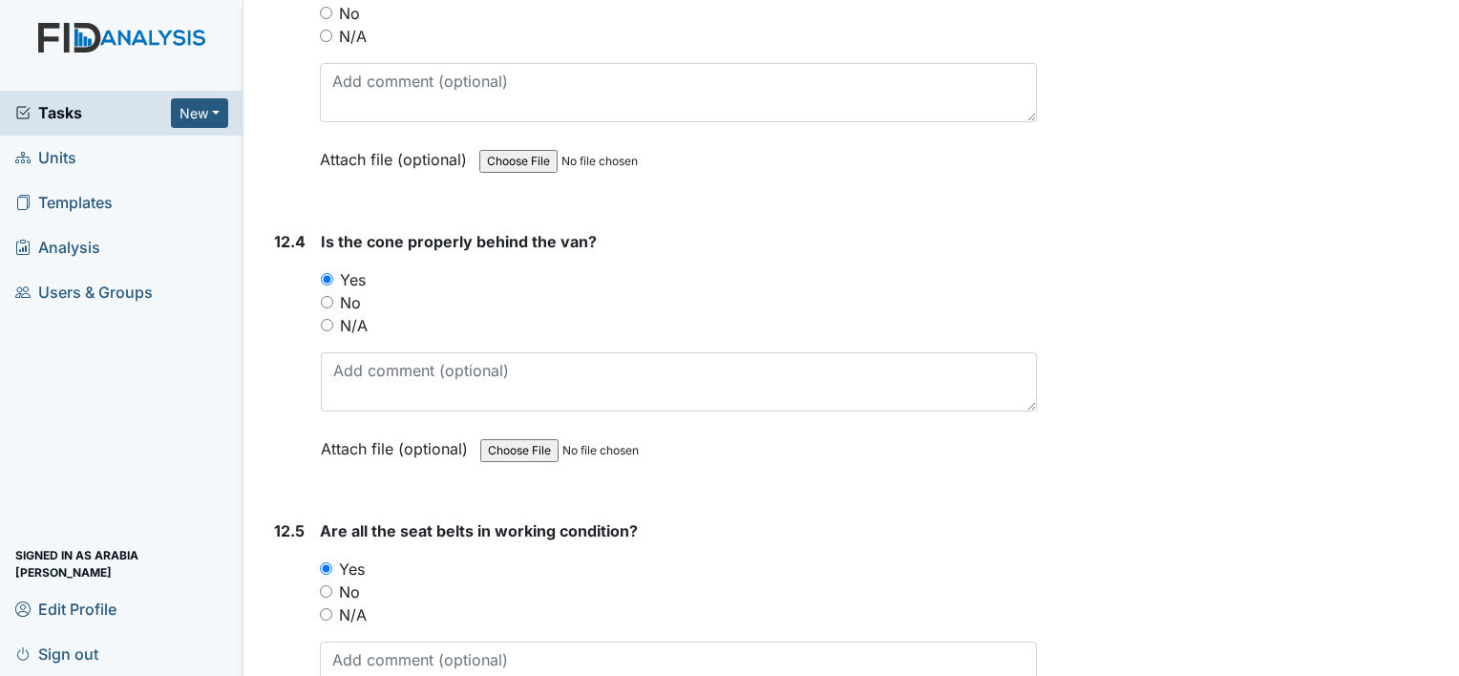
drag, startPoint x: 287, startPoint y: 632, endPoint x: 1295, endPoint y: 542, distance: 1011.3
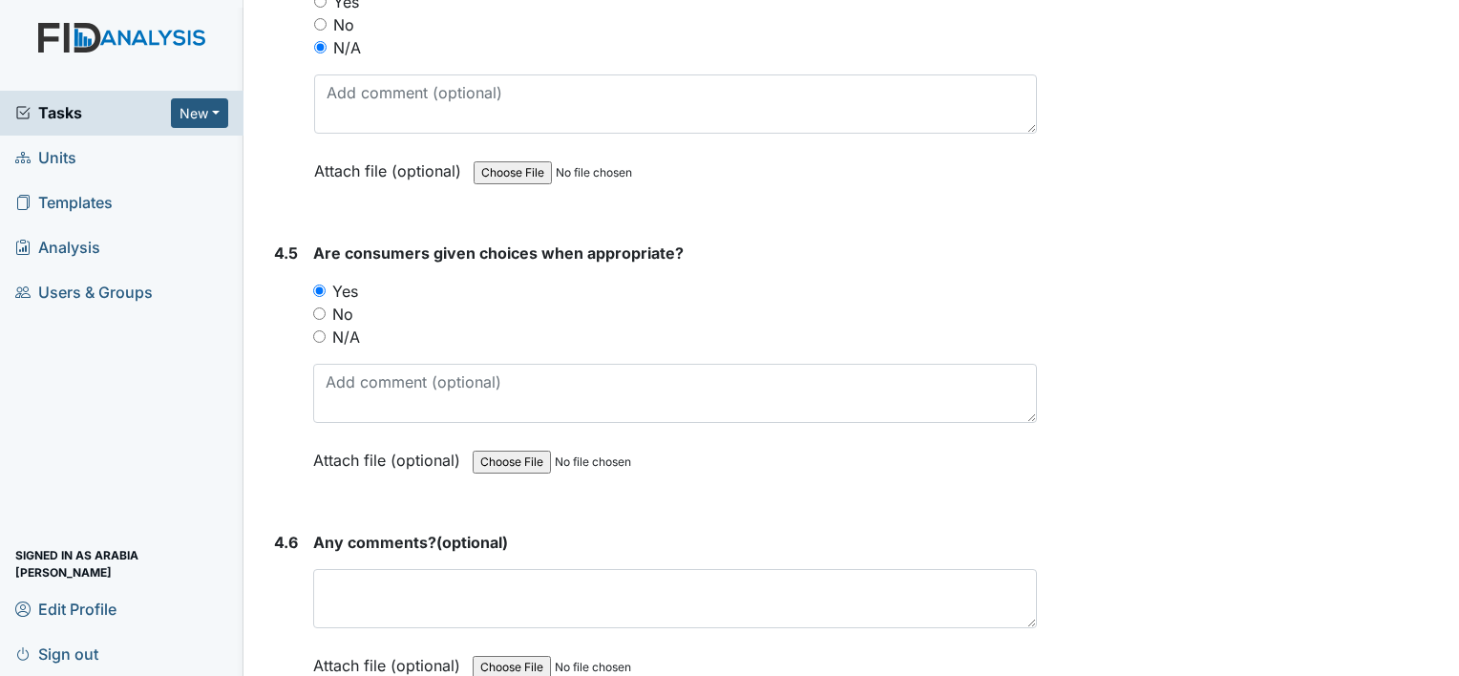
scroll to position [0, 0]
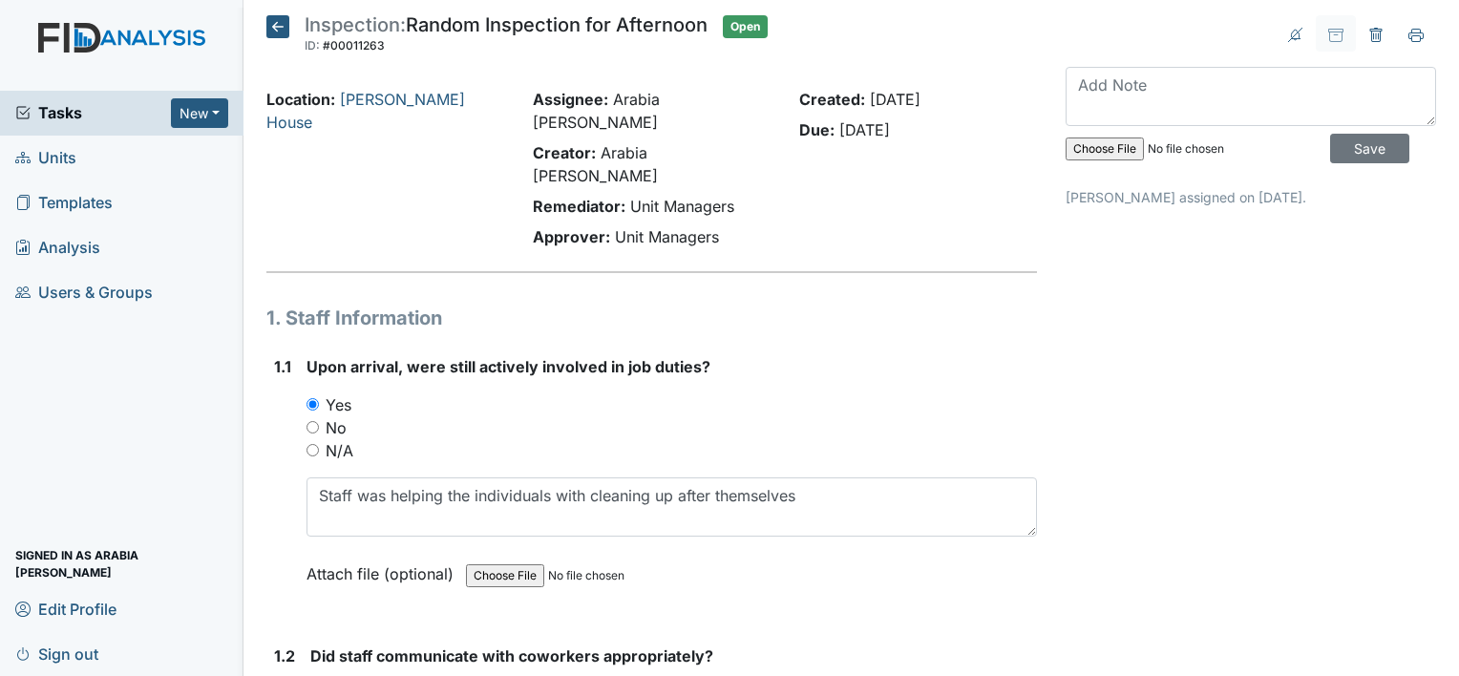
click at [279, 36] on icon at bounding box center [277, 26] width 23 height 23
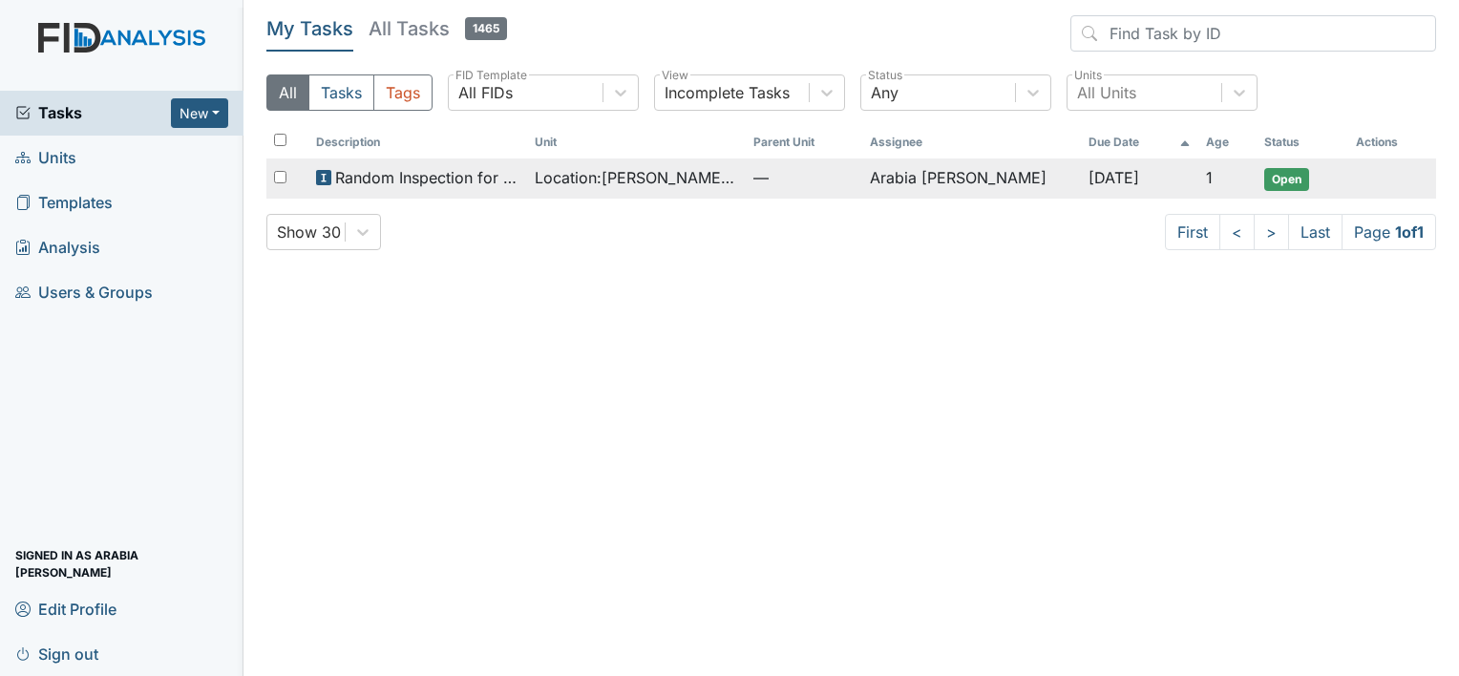
click at [280, 177] on input "checkbox" at bounding box center [280, 177] width 12 height 12
checkbox input "true"
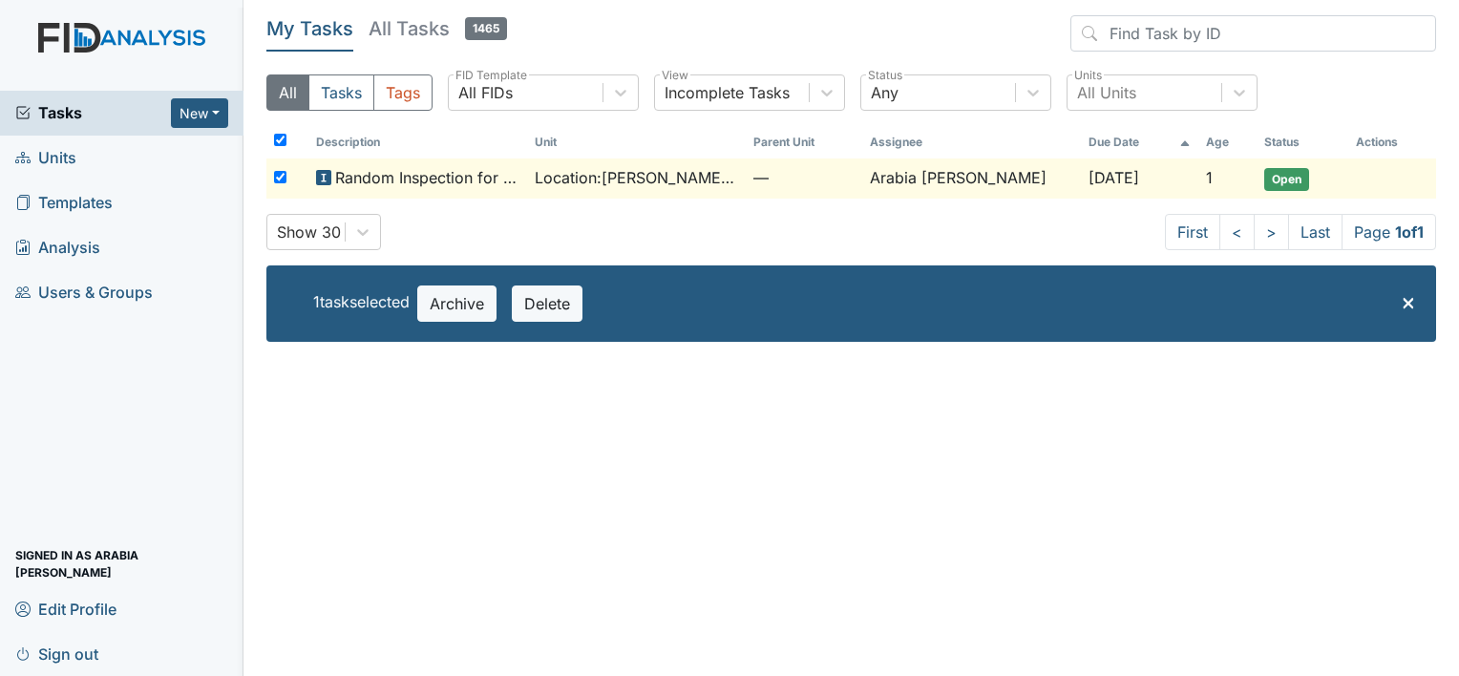
click at [280, 177] on input "checkbox" at bounding box center [280, 177] width 12 height 12
checkbox input "false"
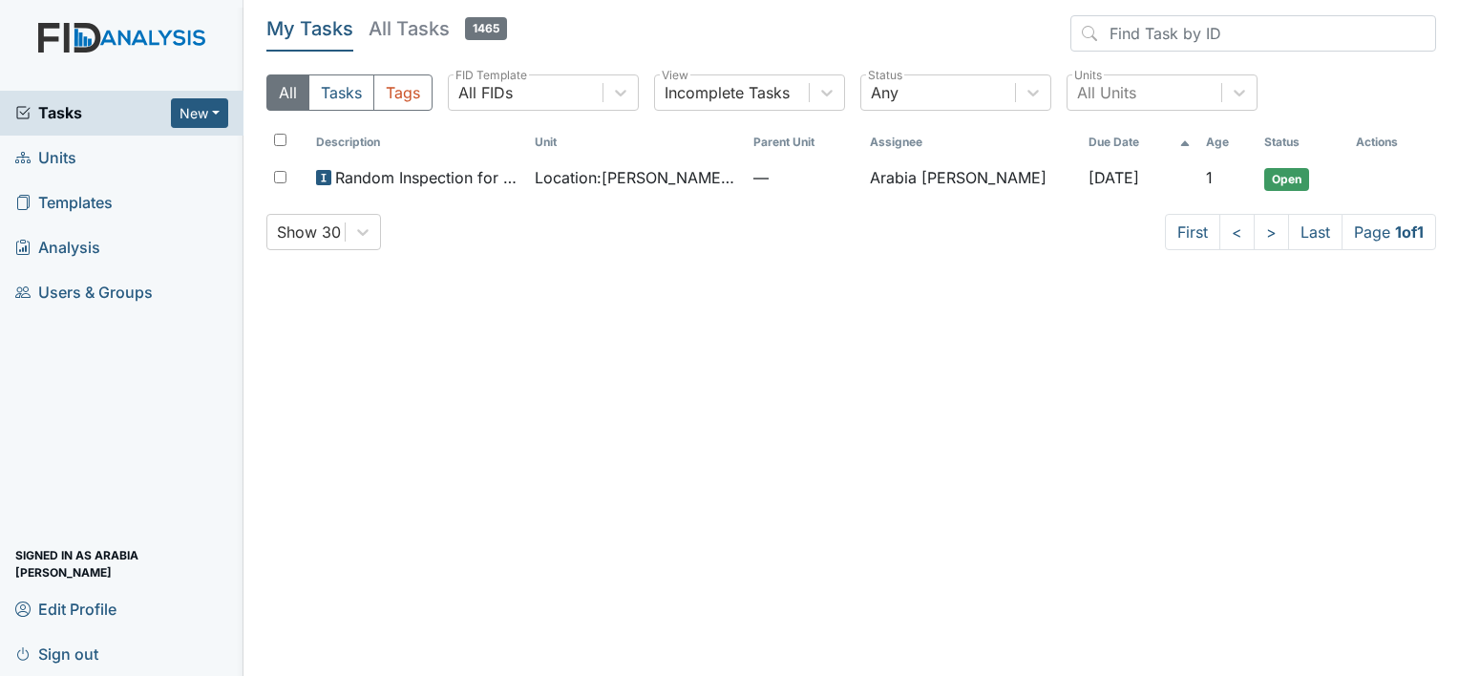
click at [95, 192] on span "Templates" at bounding box center [63, 203] width 97 height 30
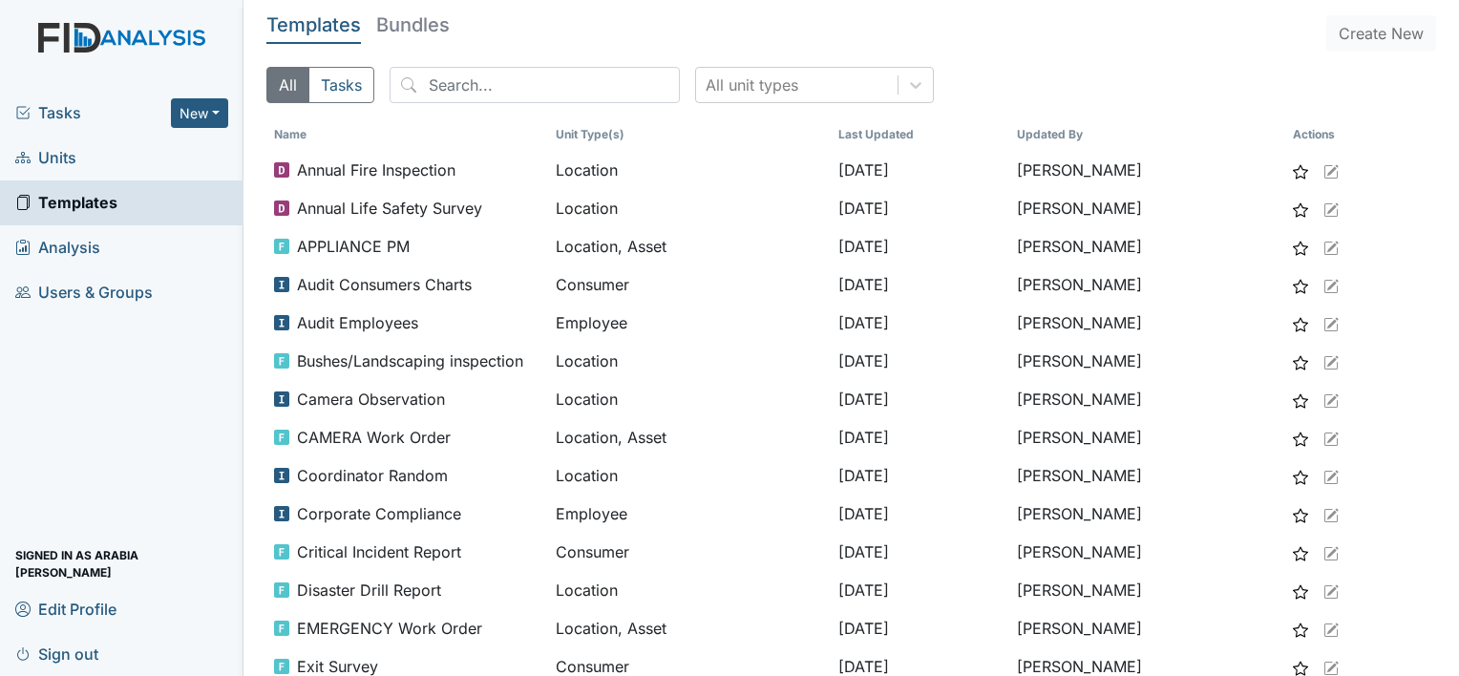
click at [71, 157] on span "Units" at bounding box center [45, 158] width 61 height 30
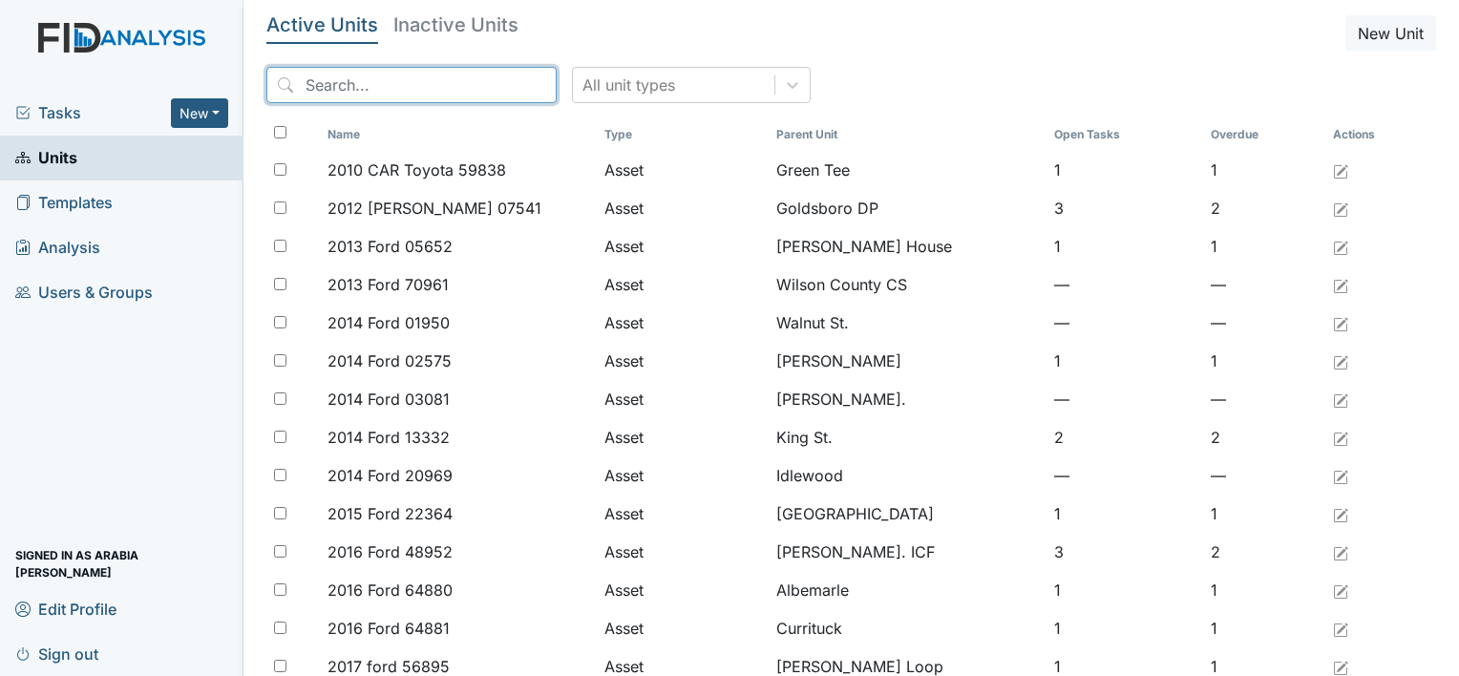
click at [475, 76] on input "search" at bounding box center [411, 85] width 290 height 36
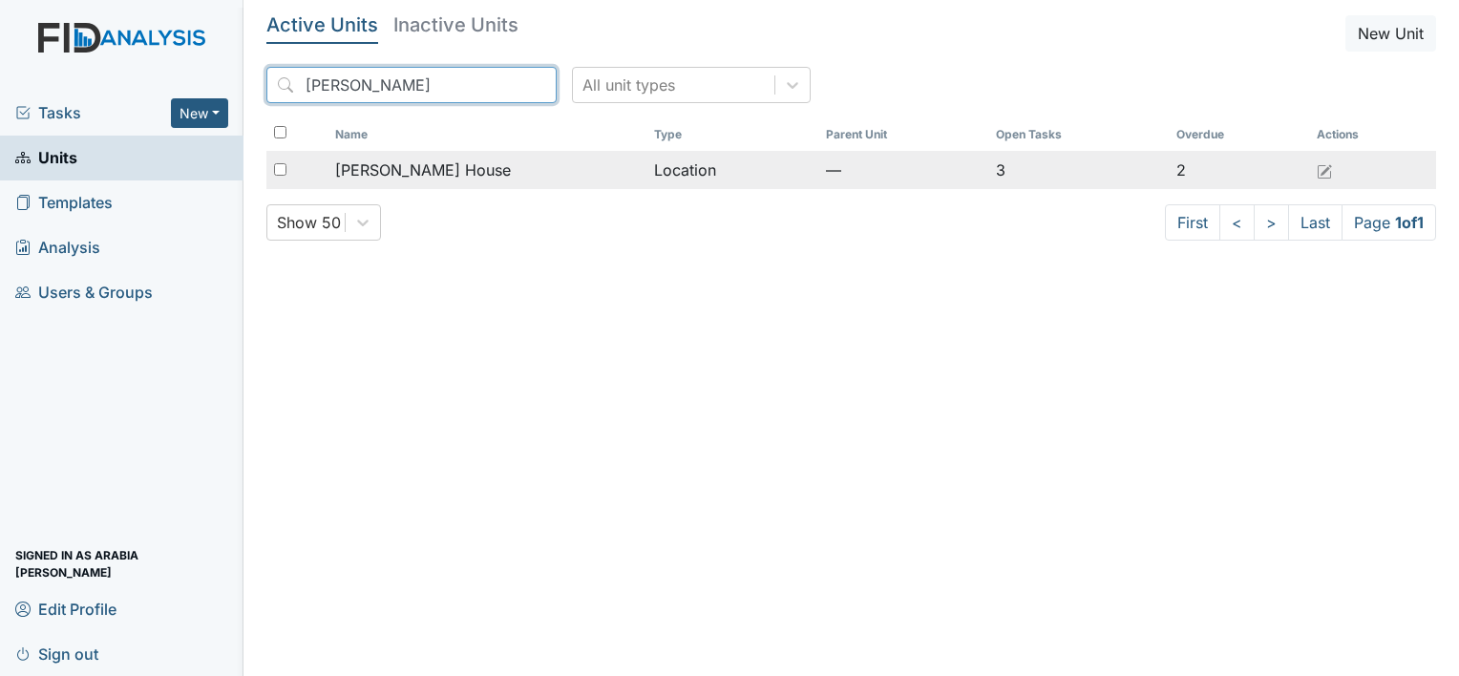
type input "[PERSON_NAME]"
click at [409, 164] on span "[PERSON_NAME] House" at bounding box center [423, 169] width 176 height 23
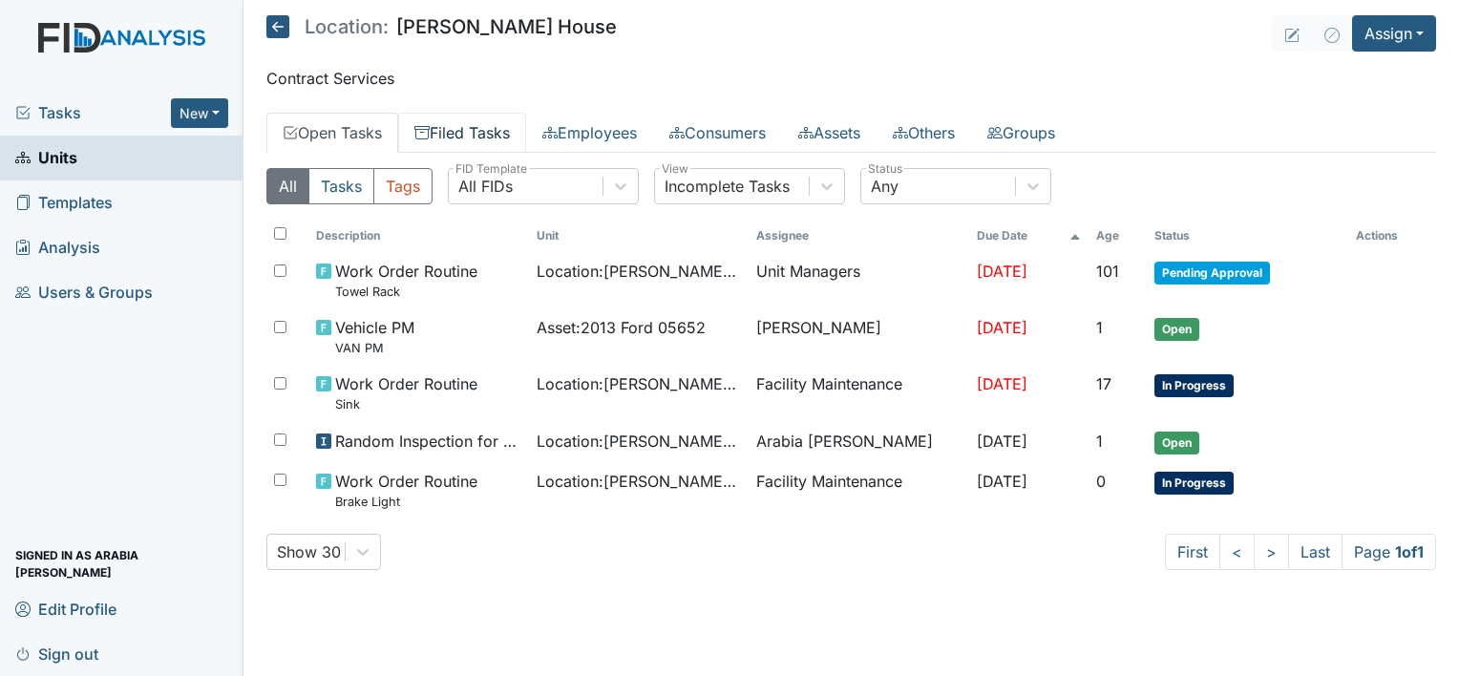
click at [493, 141] on link "Filed Tasks" at bounding box center [462, 133] width 128 height 40
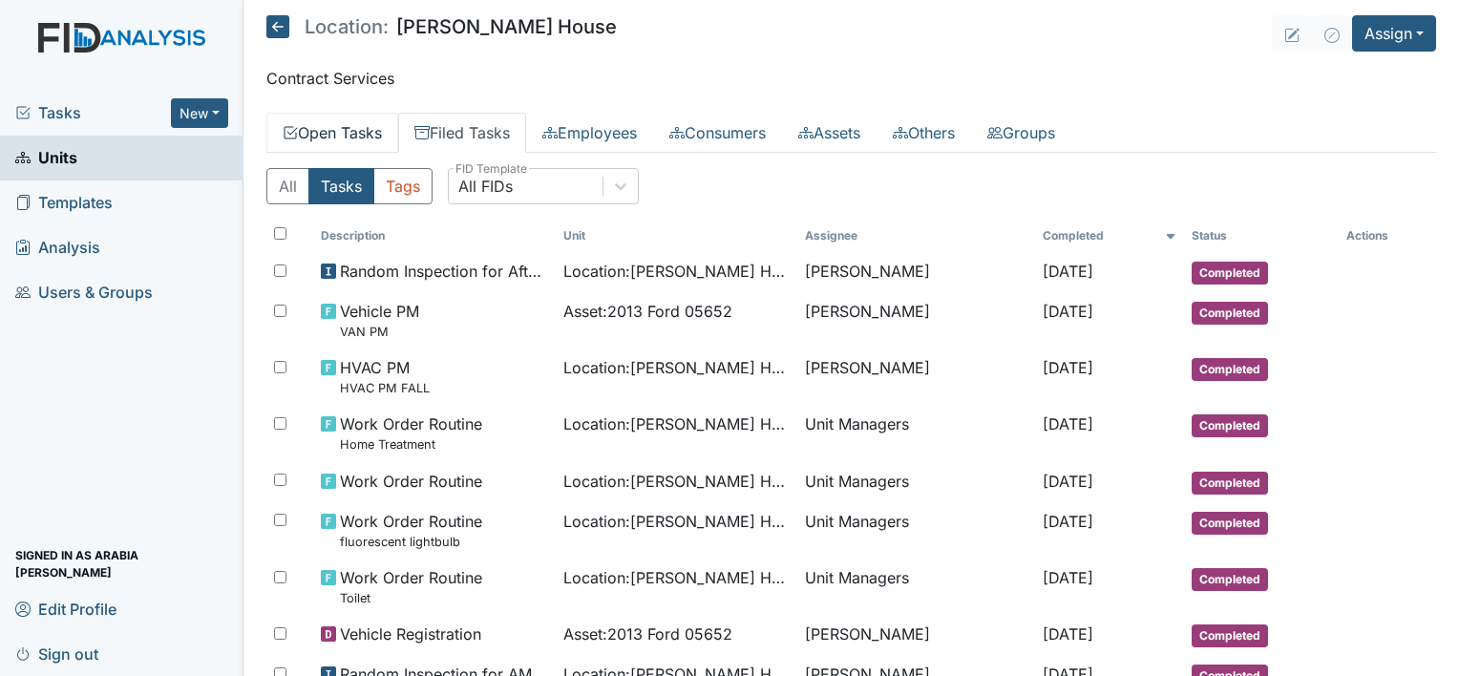
click at [355, 125] on link "Open Tasks" at bounding box center [332, 133] width 132 height 40
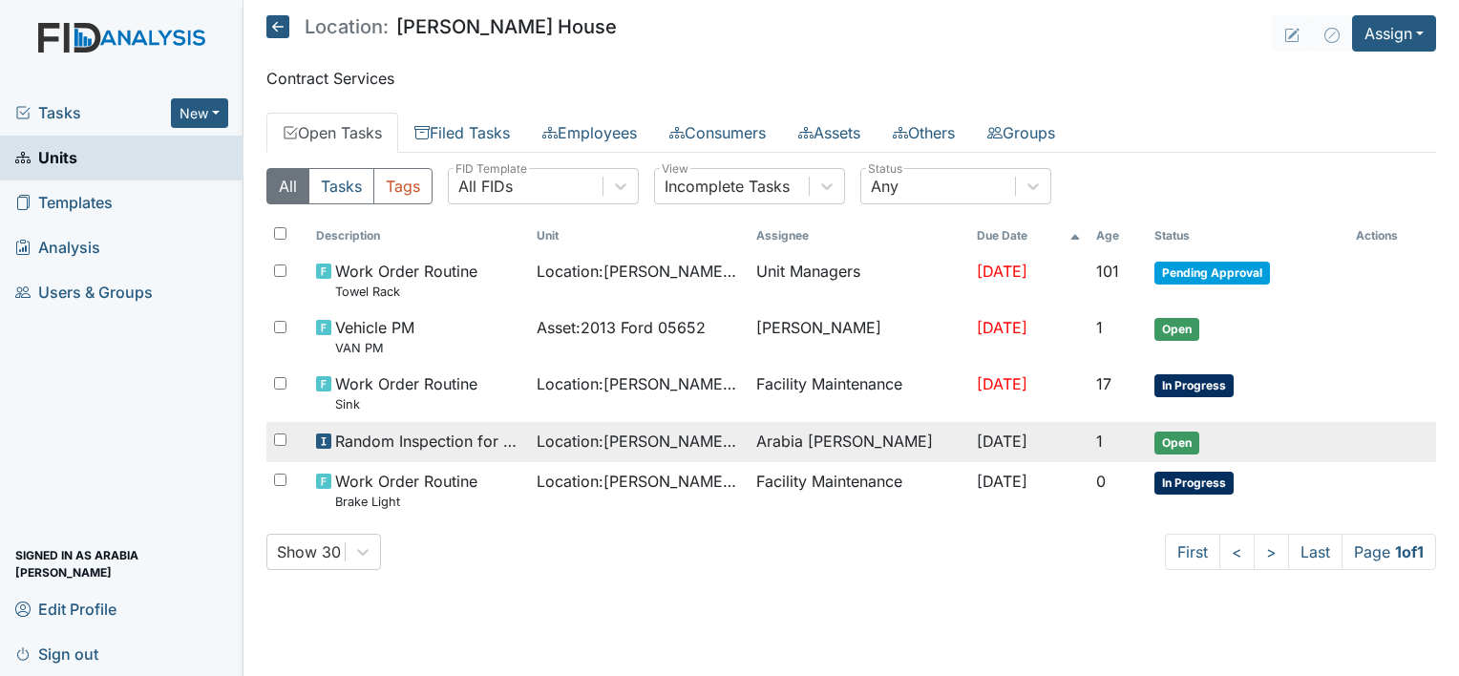
click at [397, 443] on span "Random Inspection for Afternoon" at bounding box center [428, 441] width 186 height 23
click at [463, 435] on span "Random Inspection for Afternoon" at bounding box center [428, 441] width 186 height 23
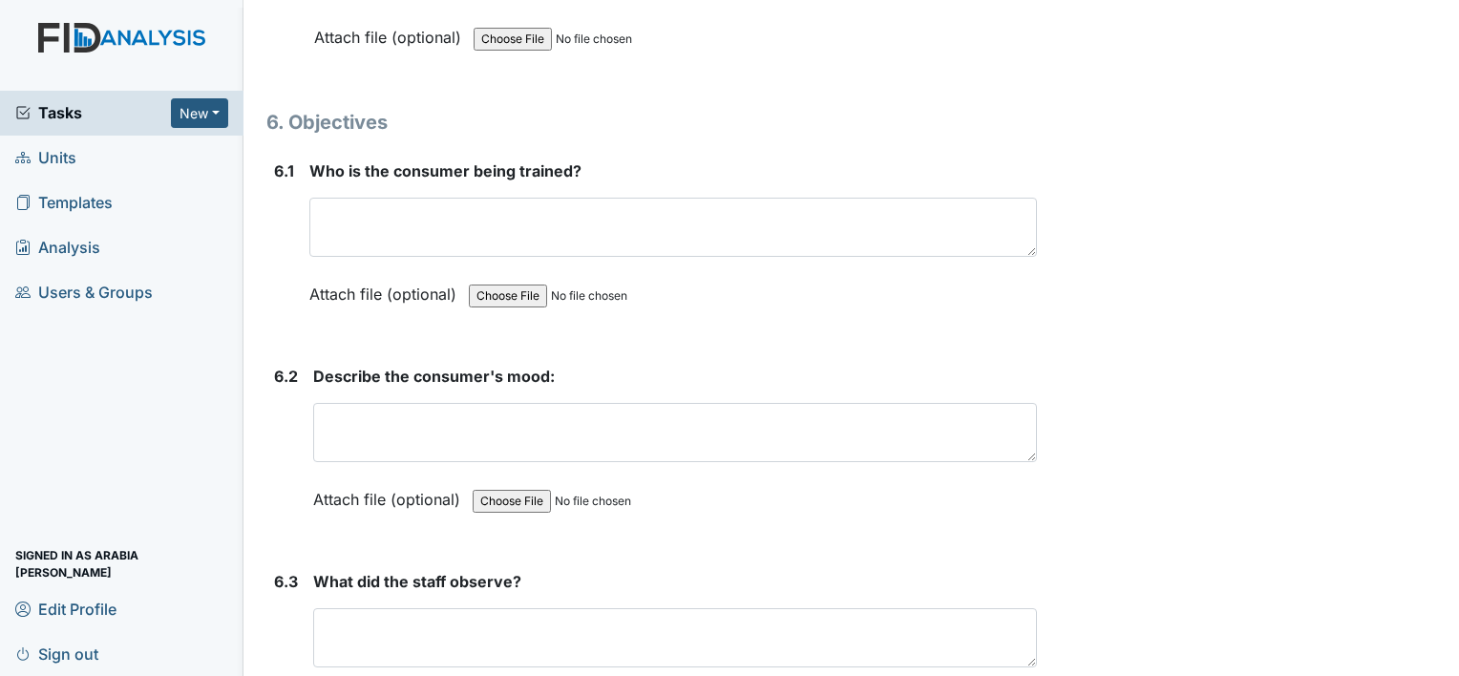
scroll to position [11158, 0]
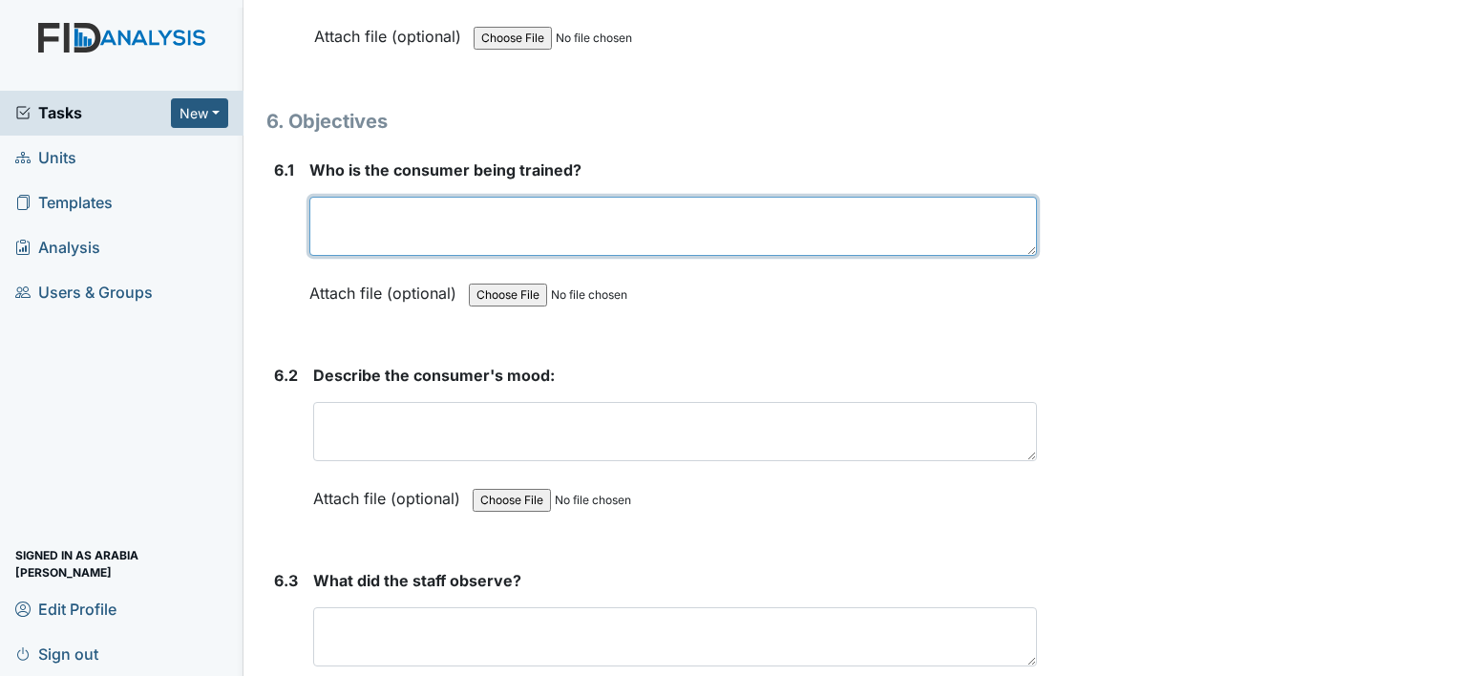
click at [784, 197] on textarea at bounding box center [673, 226] width 728 height 59
type textarea "n"
type textarea "N/A"
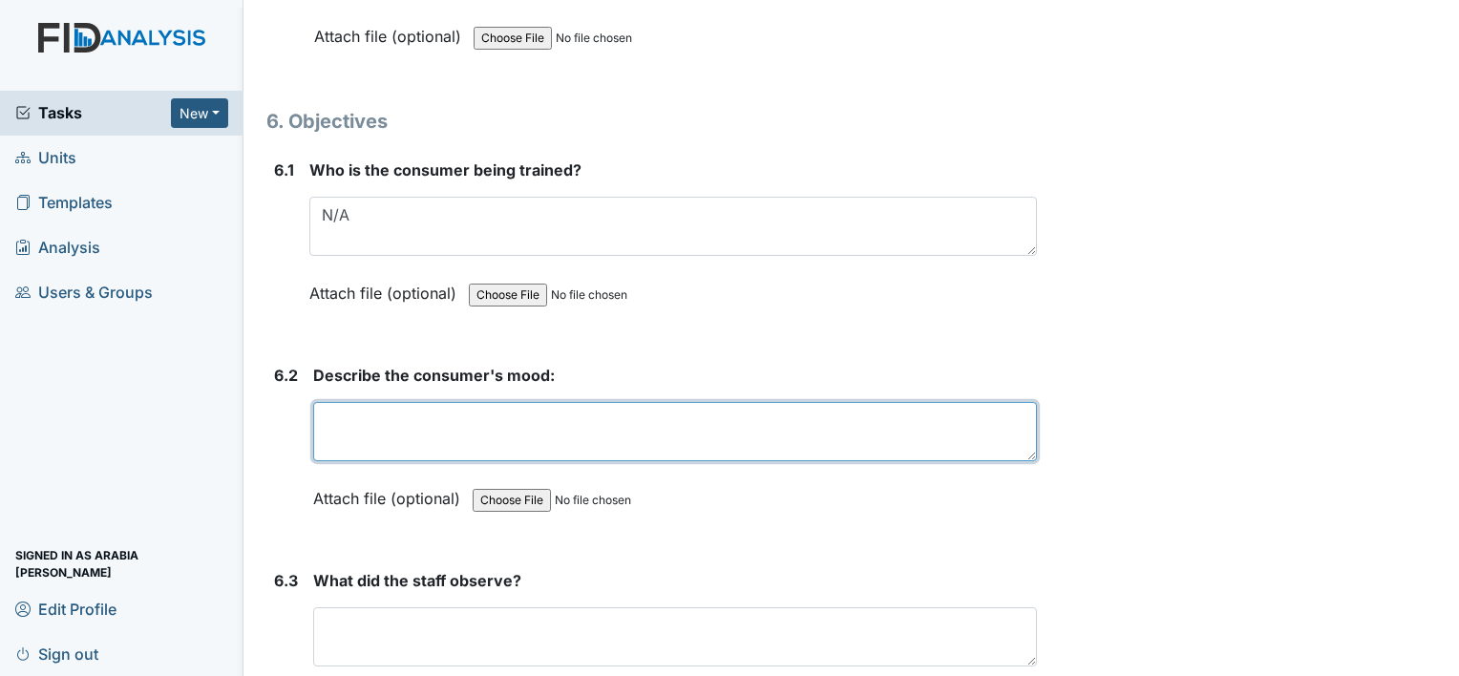
click at [585, 402] on textarea at bounding box center [675, 431] width 724 height 59
type textarea "B"
type textarea "N/A"
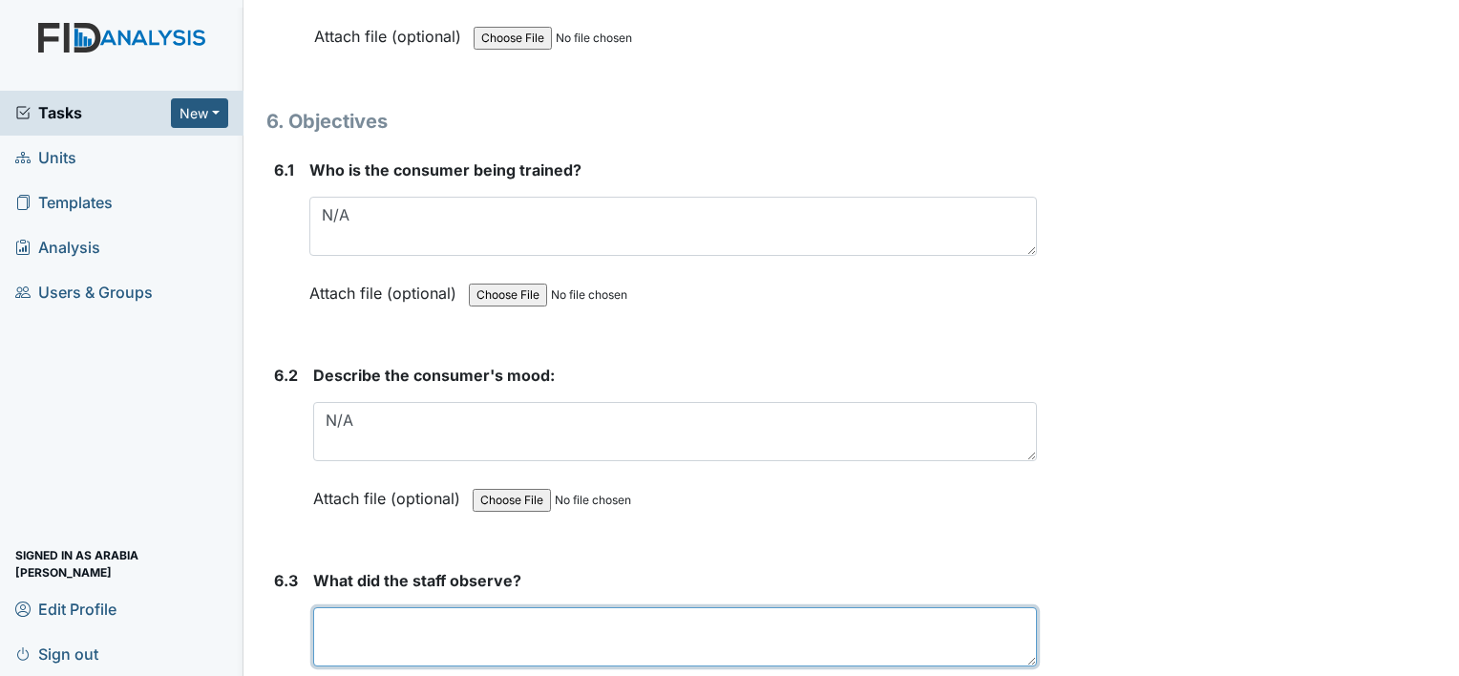
click at [456, 607] on textarea at bounding box center [675, 636] width 724 height 59
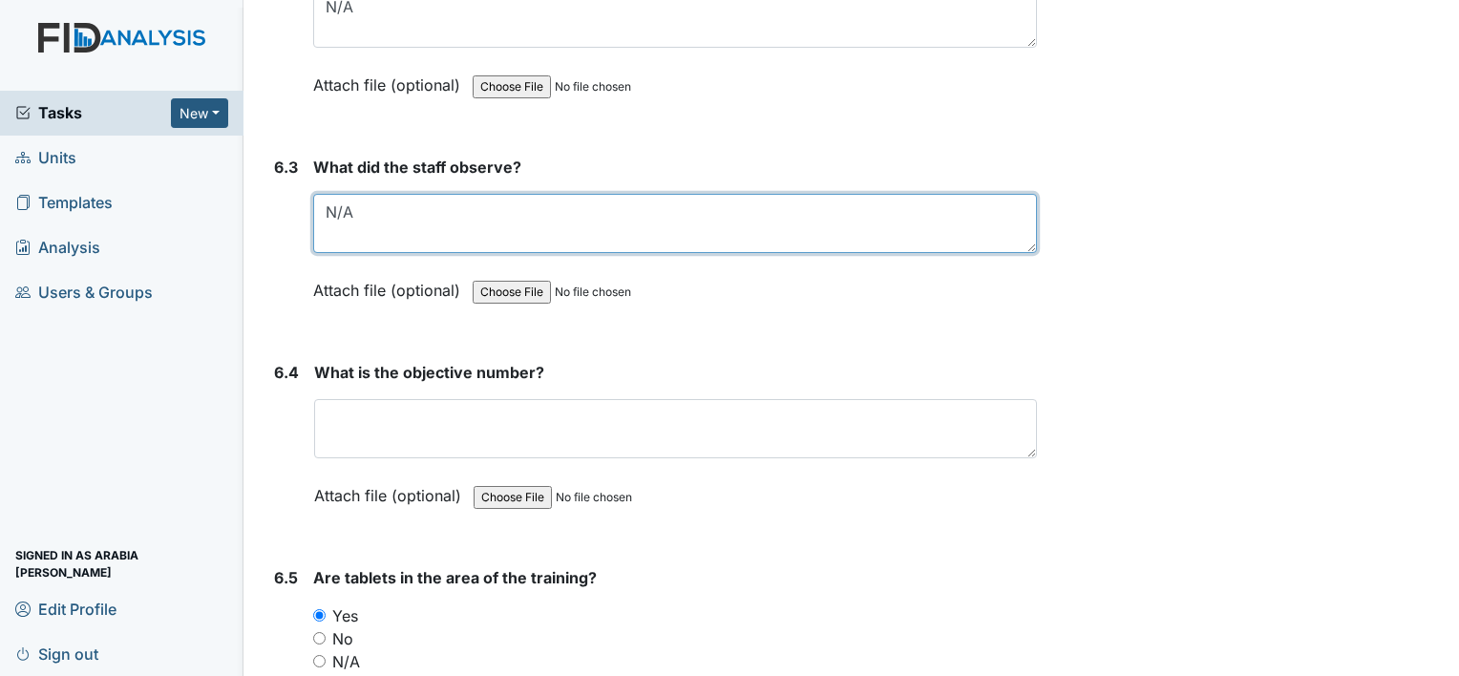
scroll to position [11578, 0]
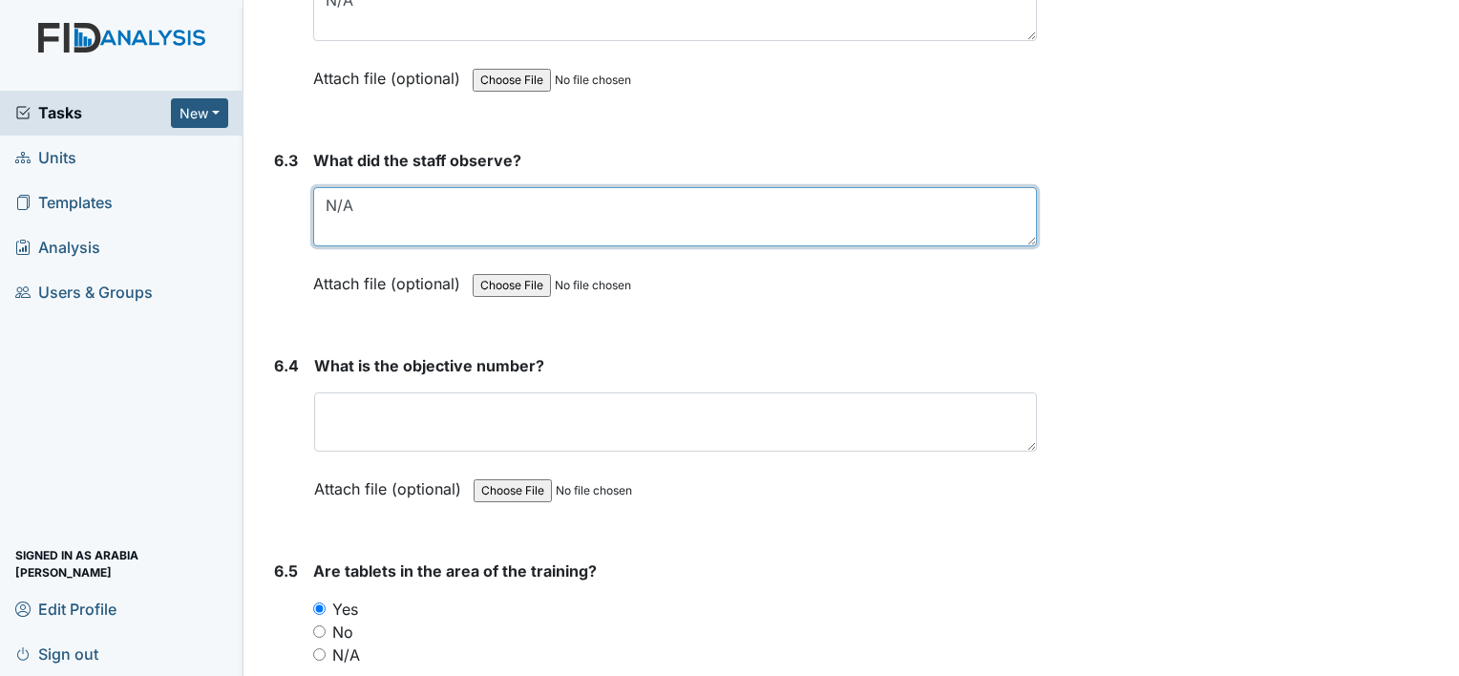
type textarea "N/A"
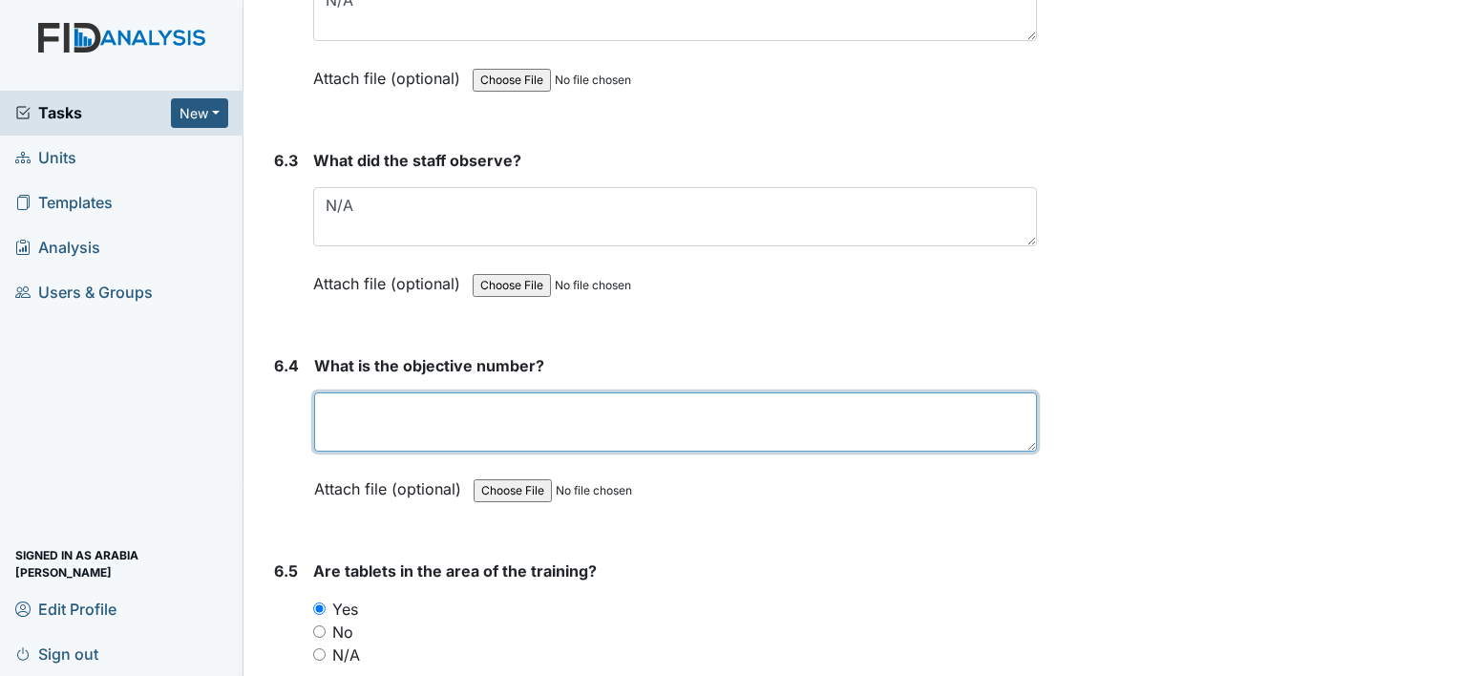
click at [598, 392] on textarea at bounding box center [675, 421] width 723 height 59
type textarea "N/A"
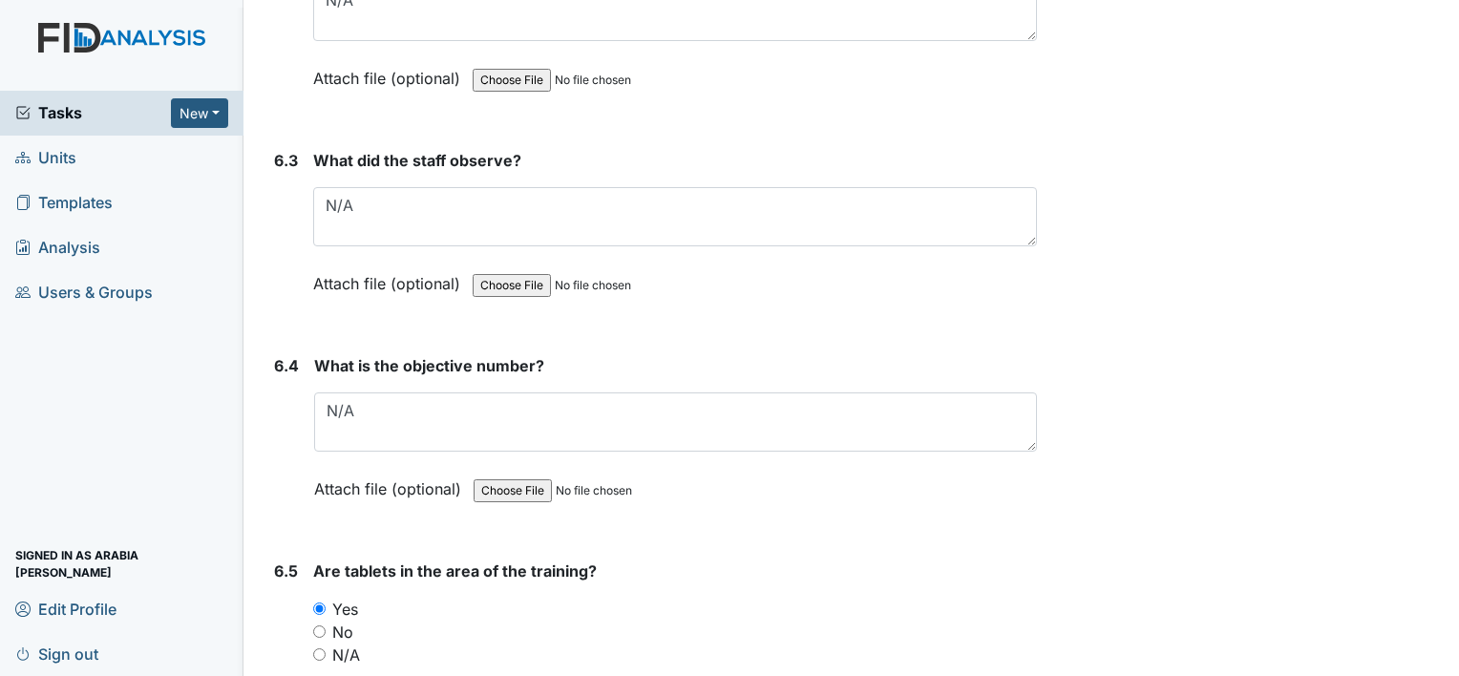
click at [1444, 665] on main "Inspection: Random Inspection for Afternoon ID: #00011263 Open Autosaving... Lo…" at bounding box center [850, 338] width 1215 height 676
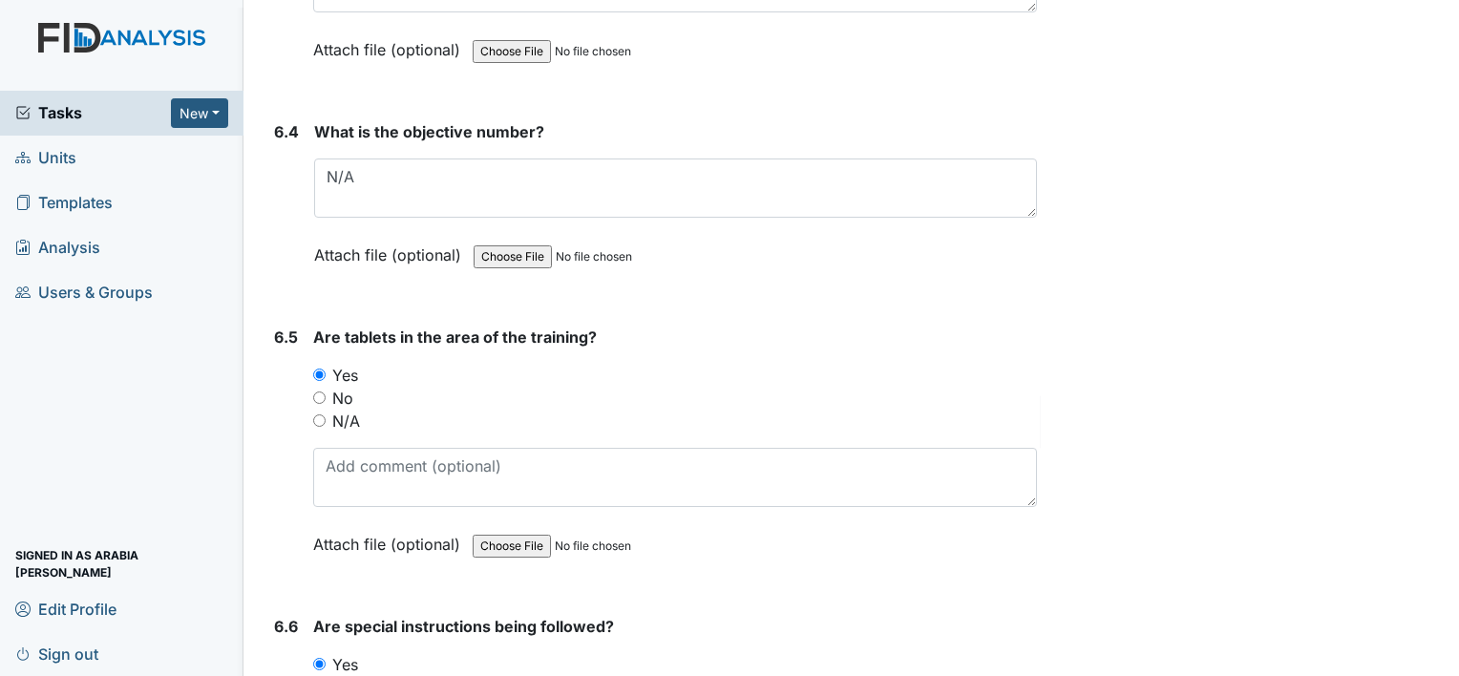
click at [1448, 663] on main "Inspection: Random Inspection for Afternoon ID: #00011263 Open Autosaving... Lo…" at bounding box center [850, 338] width 1215 height 676
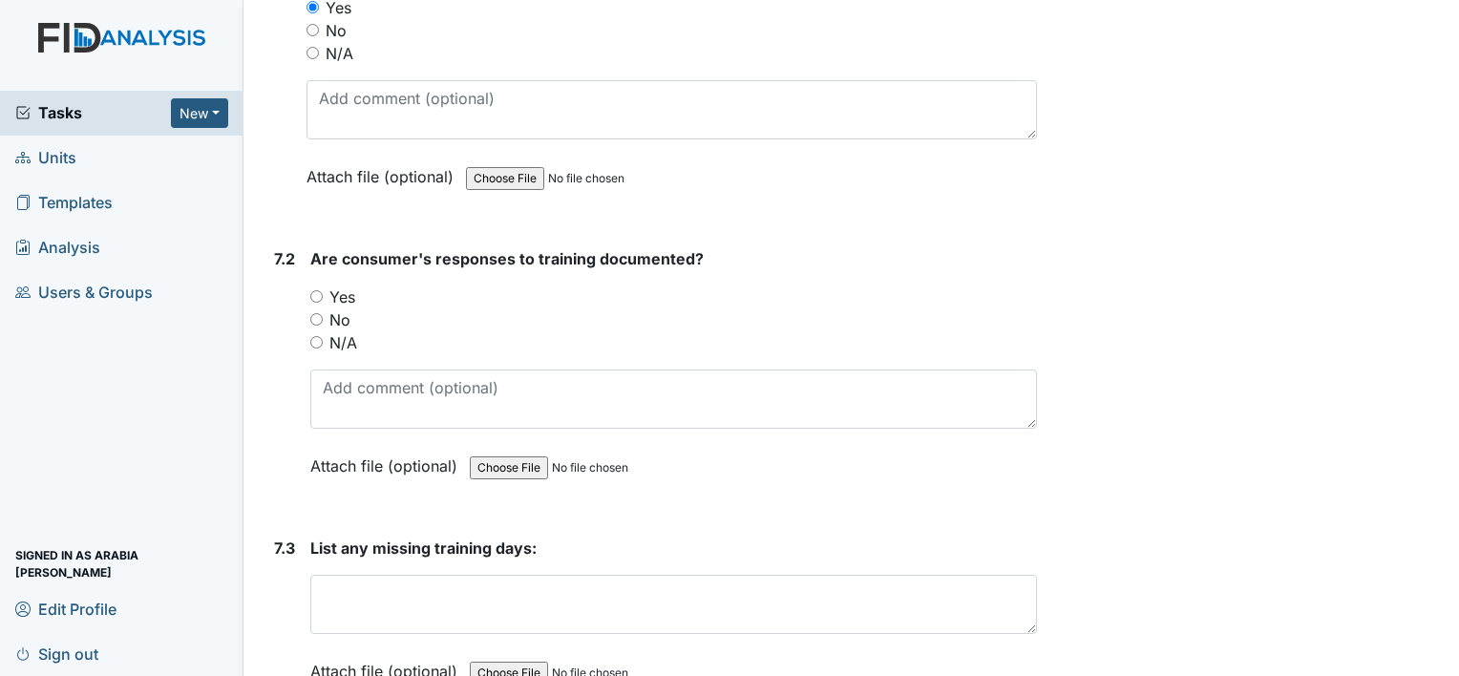
scroll to position [13896, 0]
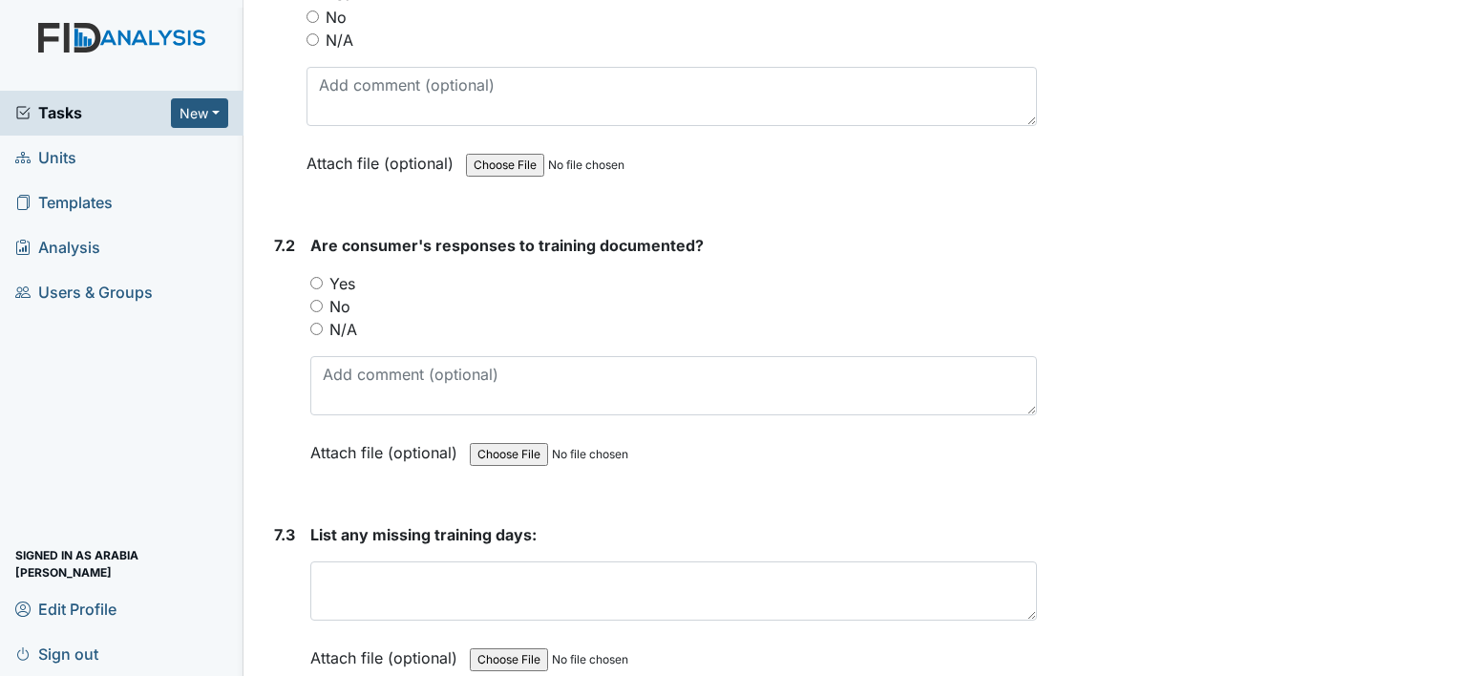
click at [333, 318] on label "N/A" at bounding box center [343, 329] width 28 height 23
click at [323, 323] on input "N/A" at bounding box center [316, 329] width 12 height 12
radio input "true"
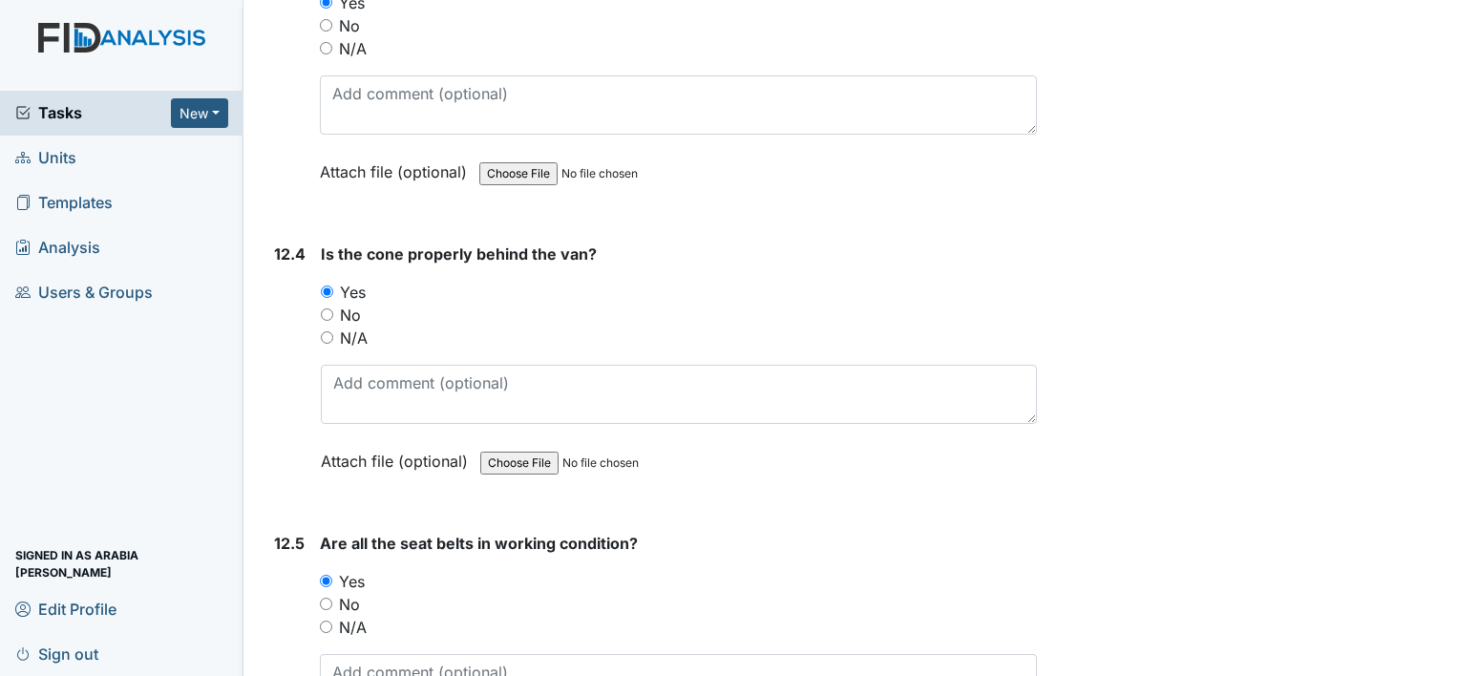
scroll to position [33646, 0]
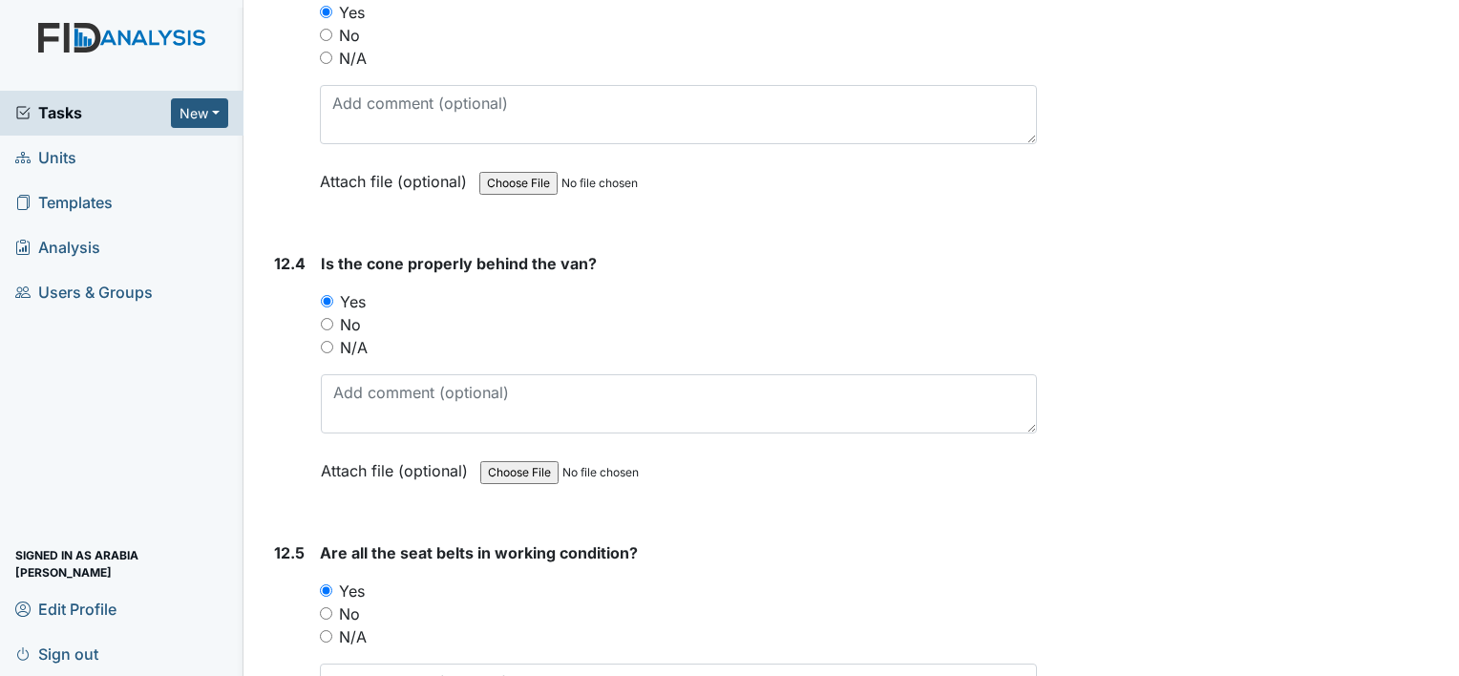
scroll to position [33668, 0]
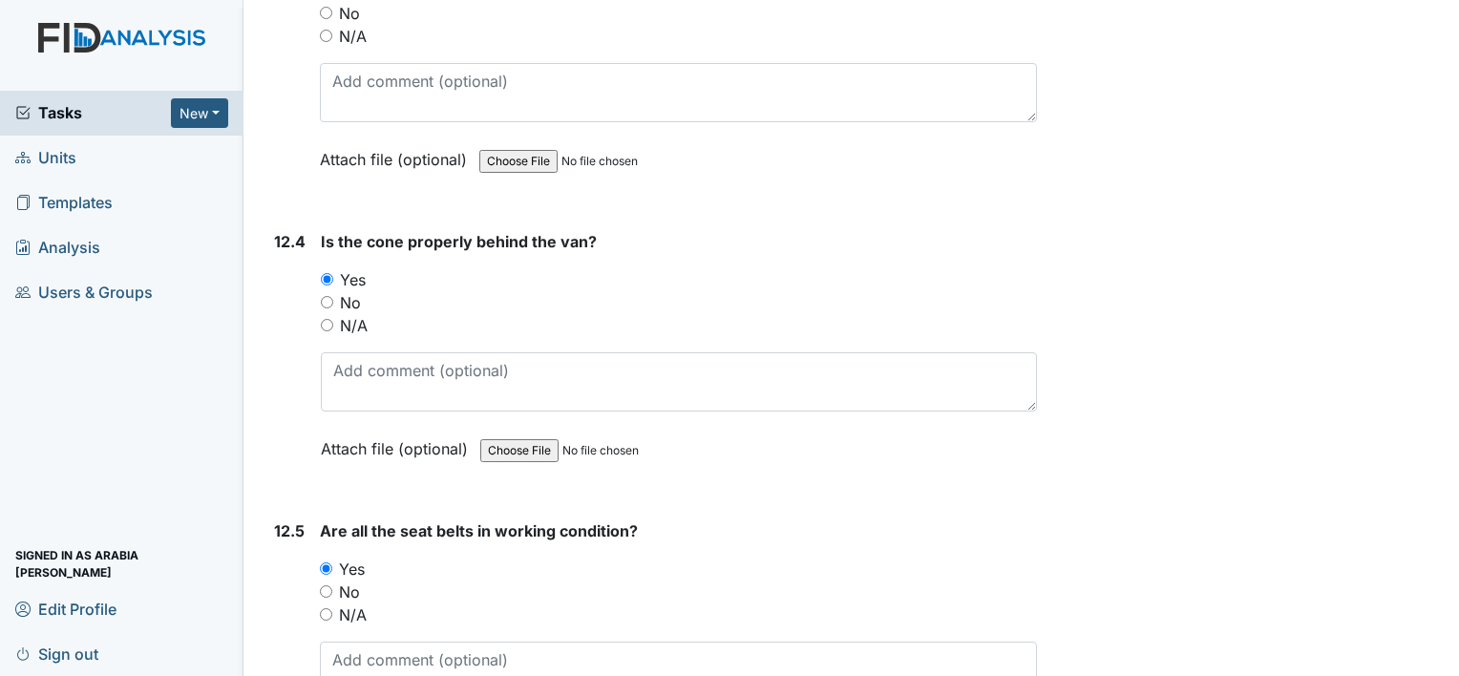
click at [275, 562] on div "12.5" at bounding box center [289, 648] width 31 height 259
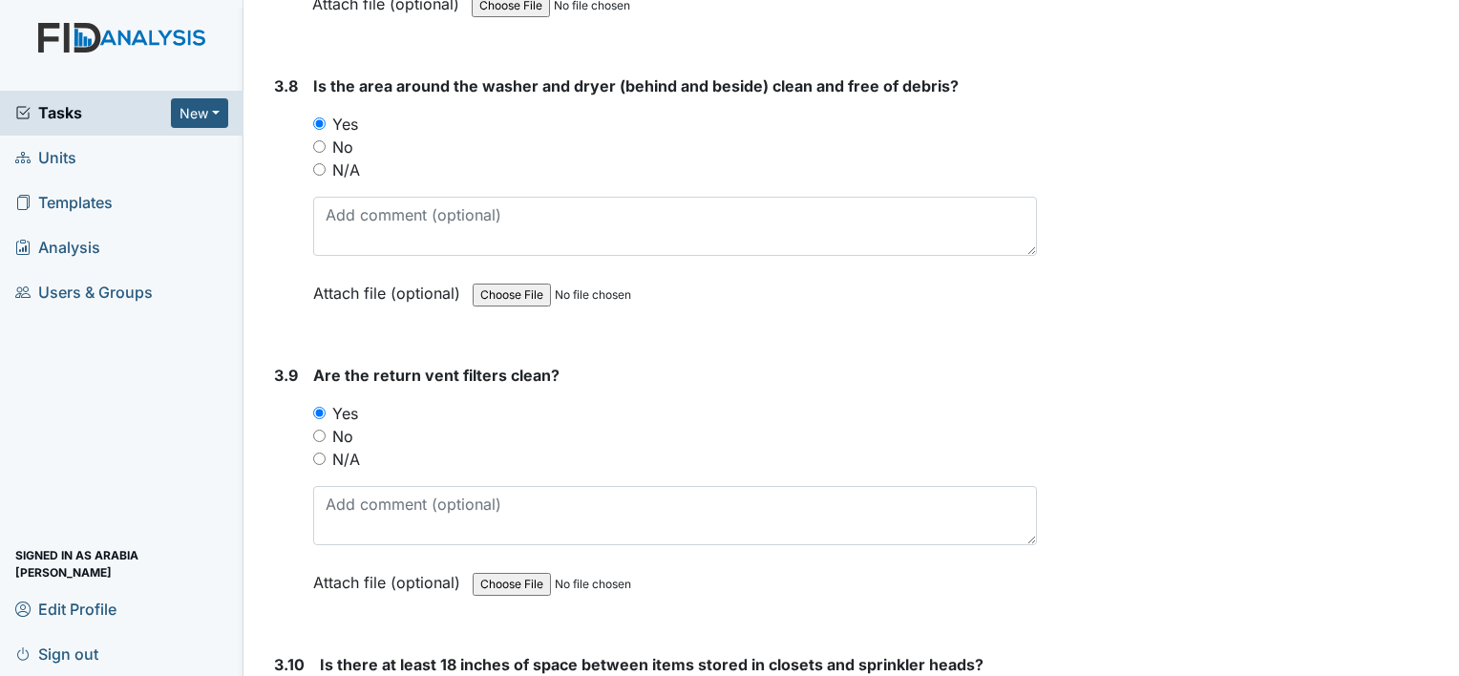
scroll to position [0, 0]
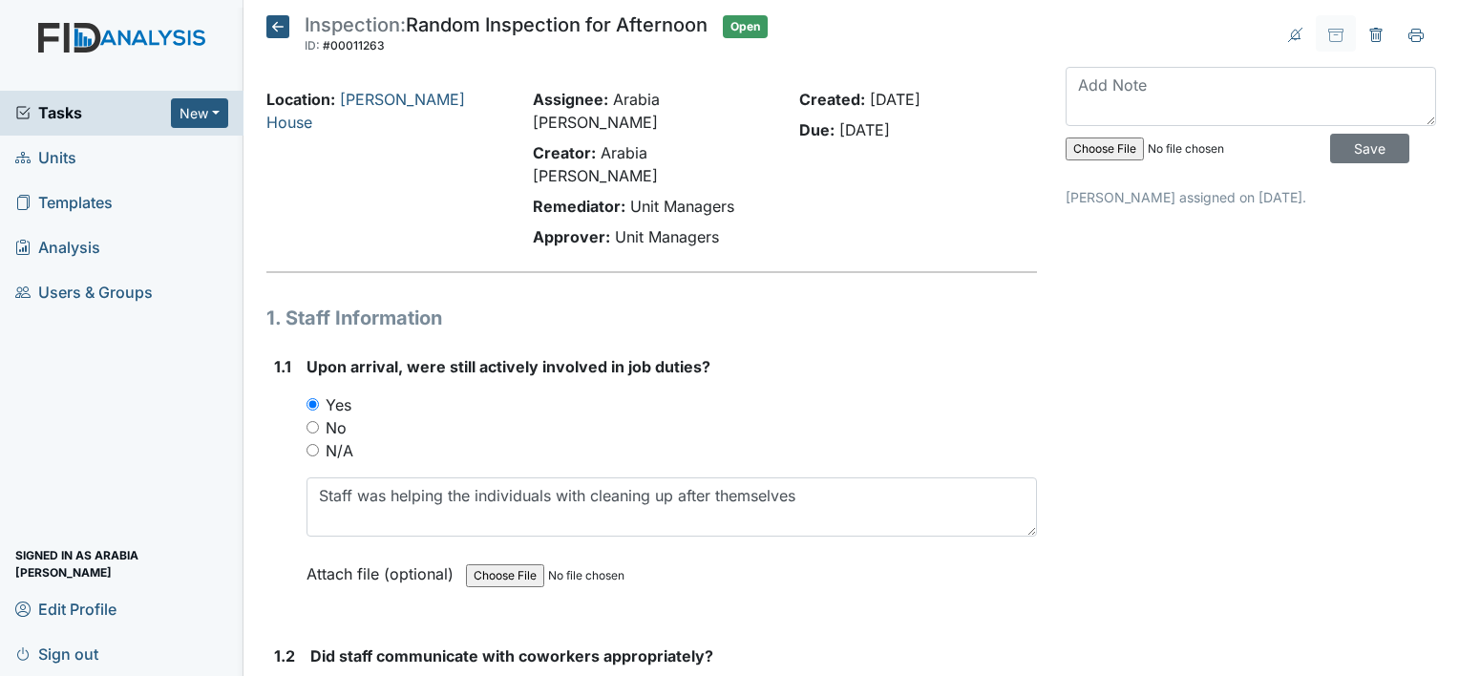
click at [281, 23] on icon at bounding box center [277, 26] width 23 height 23
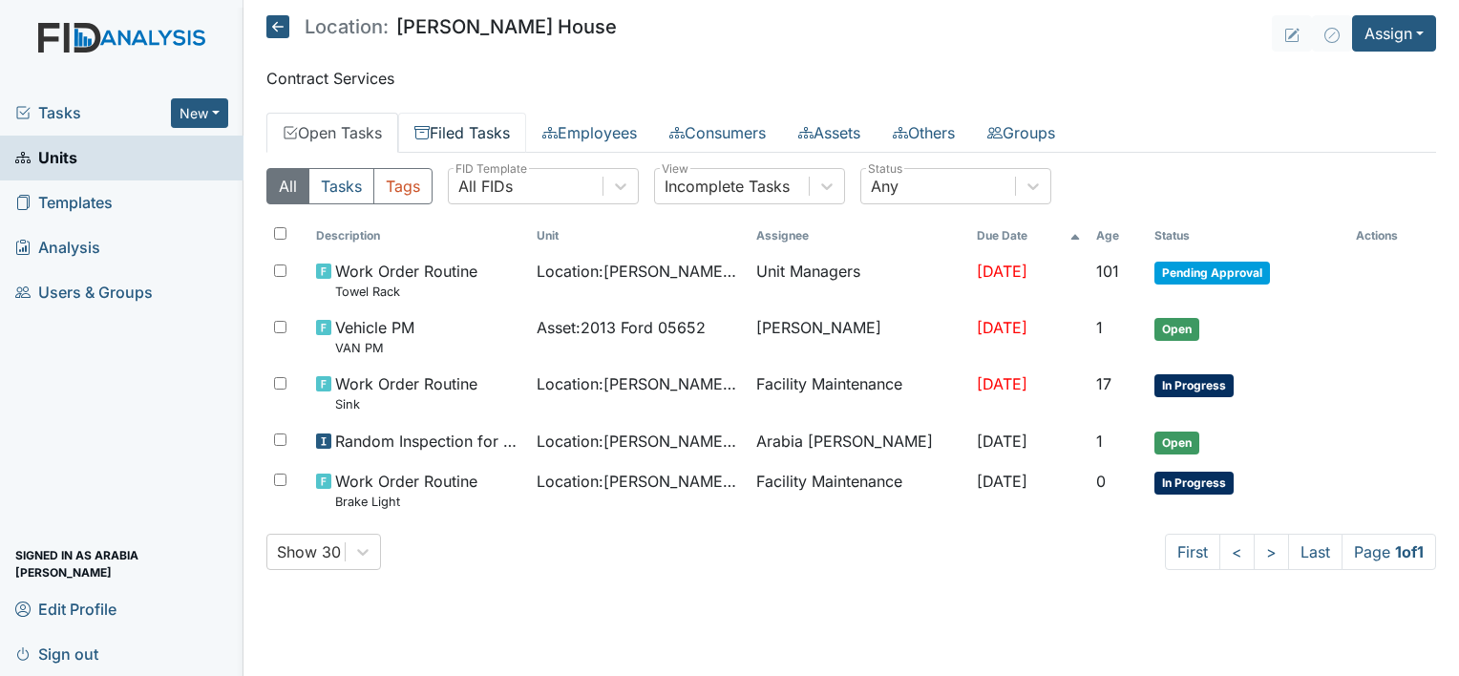
click at [485, 140] on link "Filed Tasks" at bounding box center [462, 133] width 128 height 40
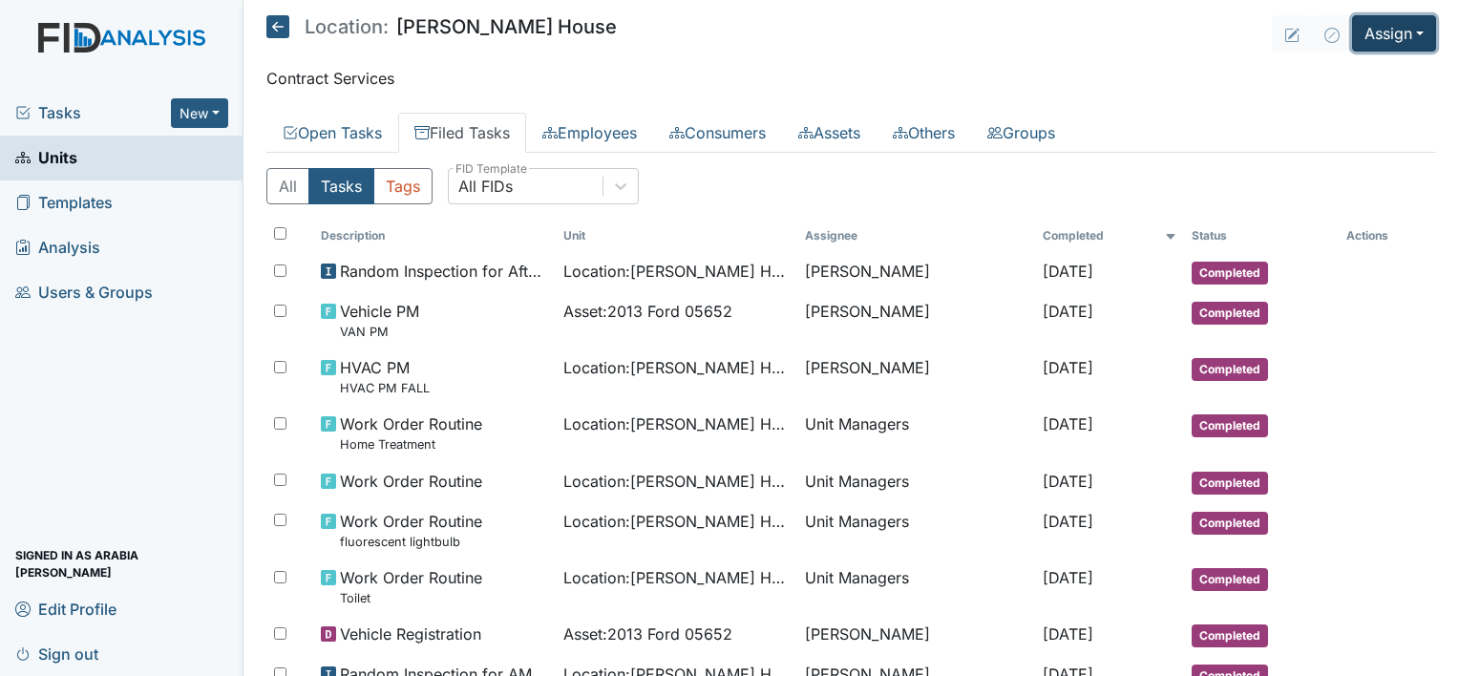
click at [1405, 26] on button "Assign" at bounding box center [1394, 33] width 84 height 36
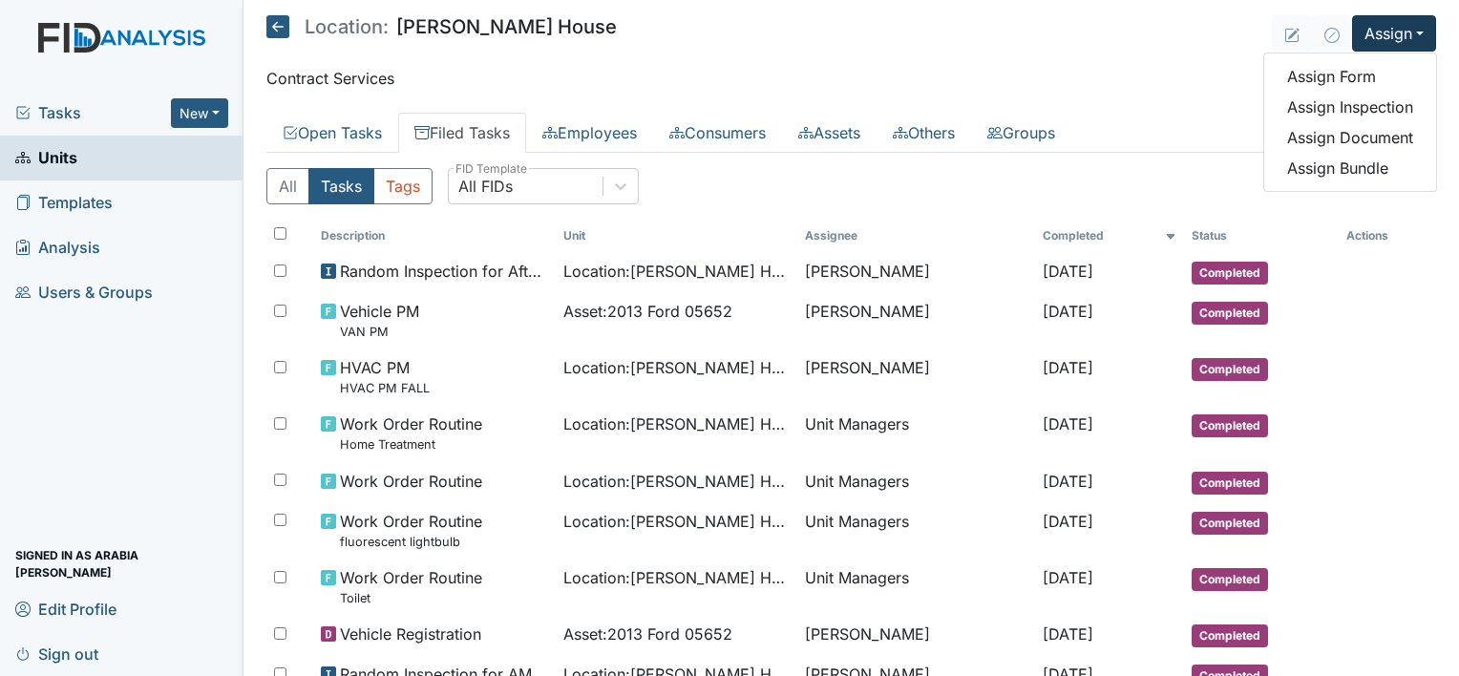
click at [1069, 4] on main "Location: [PERSON_NAME][GEOGRAPHIC_DATA] Assign Assign Form Assign Inspection A…" at bounding box center [850, 338] width 1215 height 676
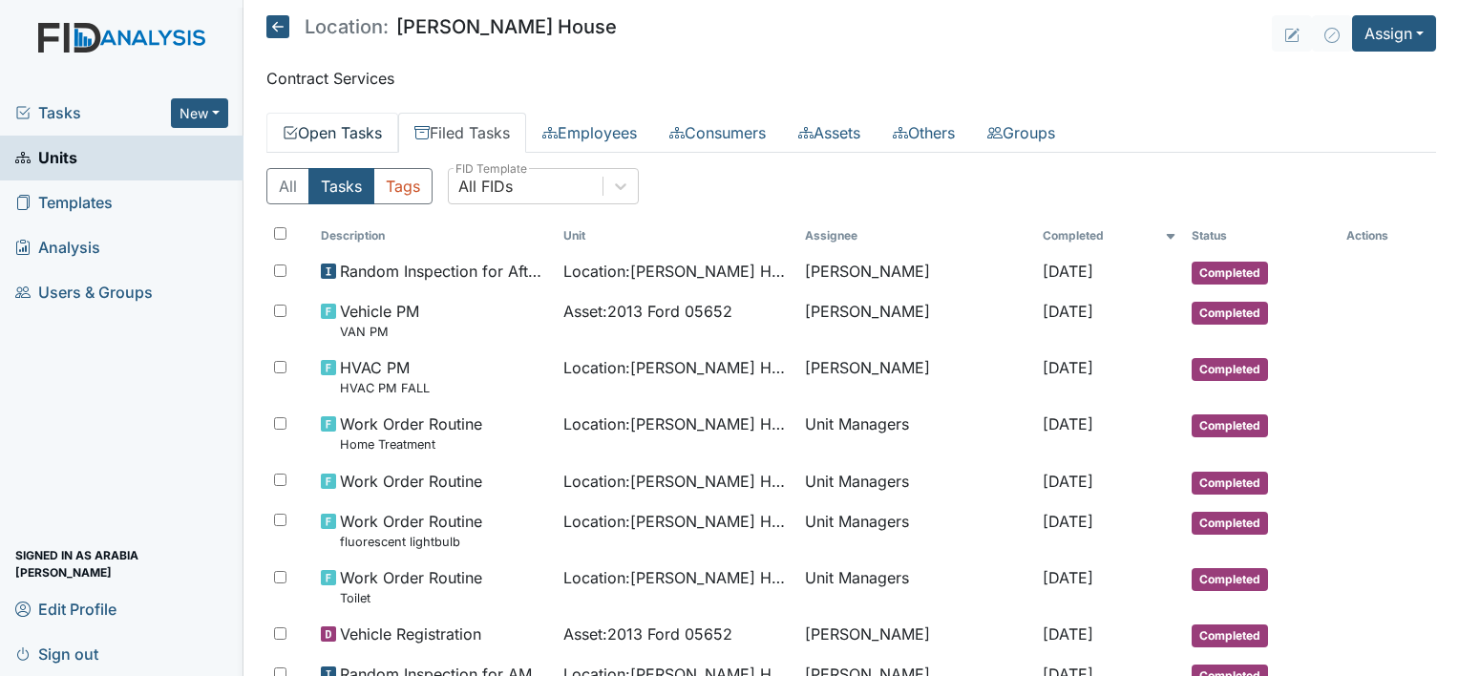
click at [340, 134] on link "Open Tasks" at bounding box center [332, 133] width 132 height 40
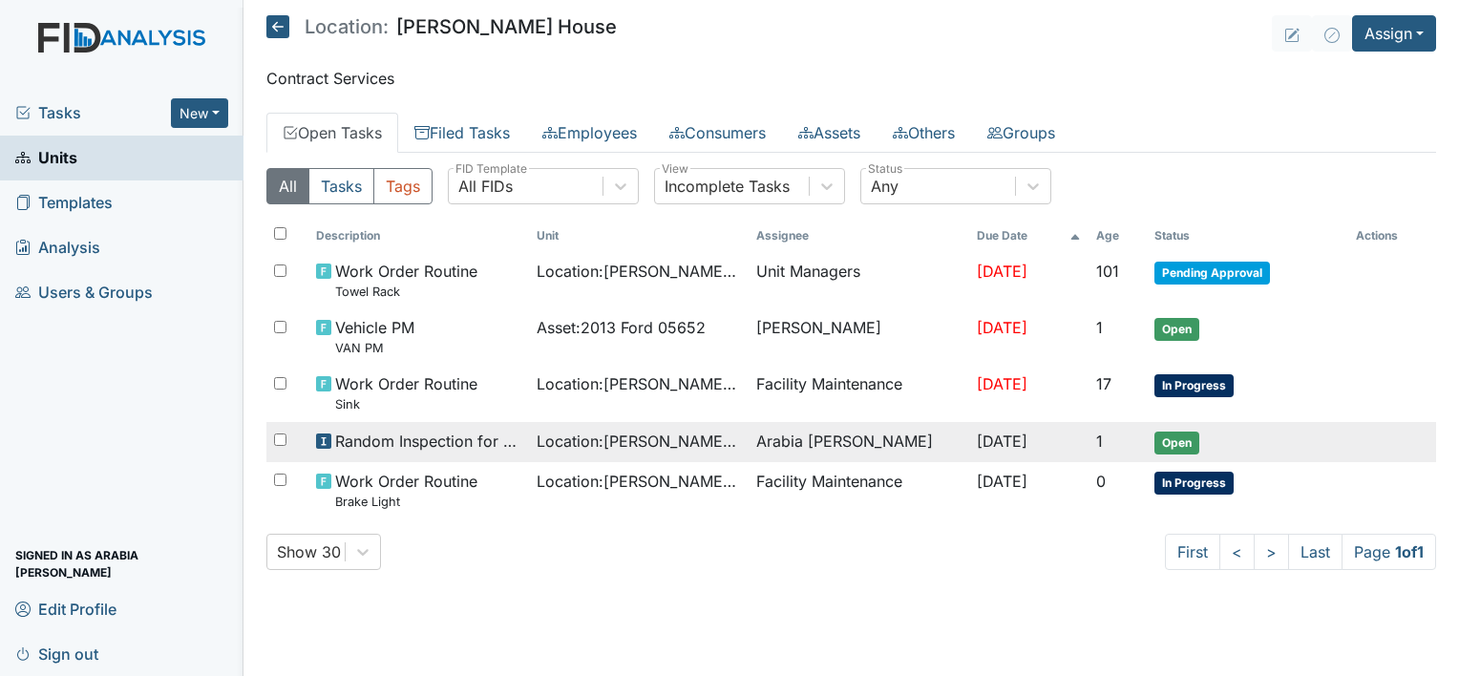
click at [439, 442] on span "Random Inspection for Afternoon" at bounding box center [428, 441] width 186 height 23
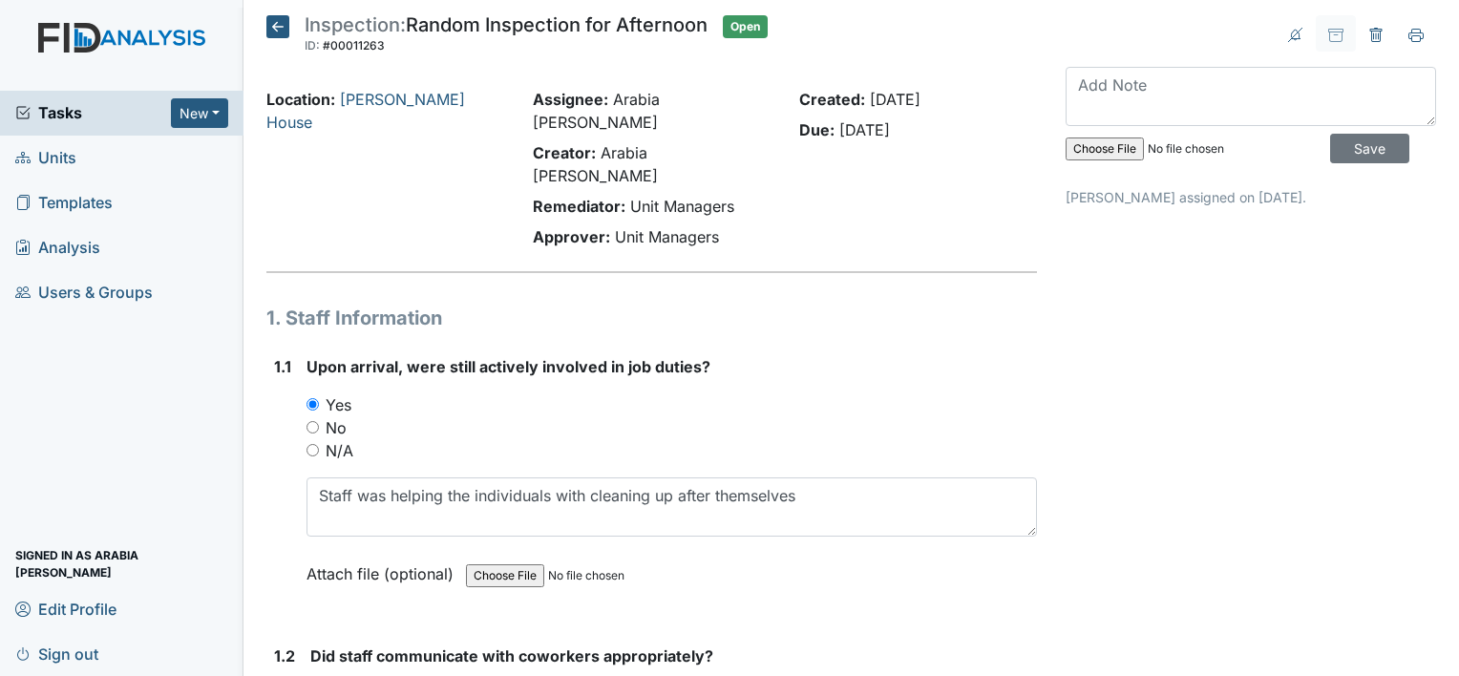
click at [285, 19] on icon at bounding box center [277, 26] width 23 height 23
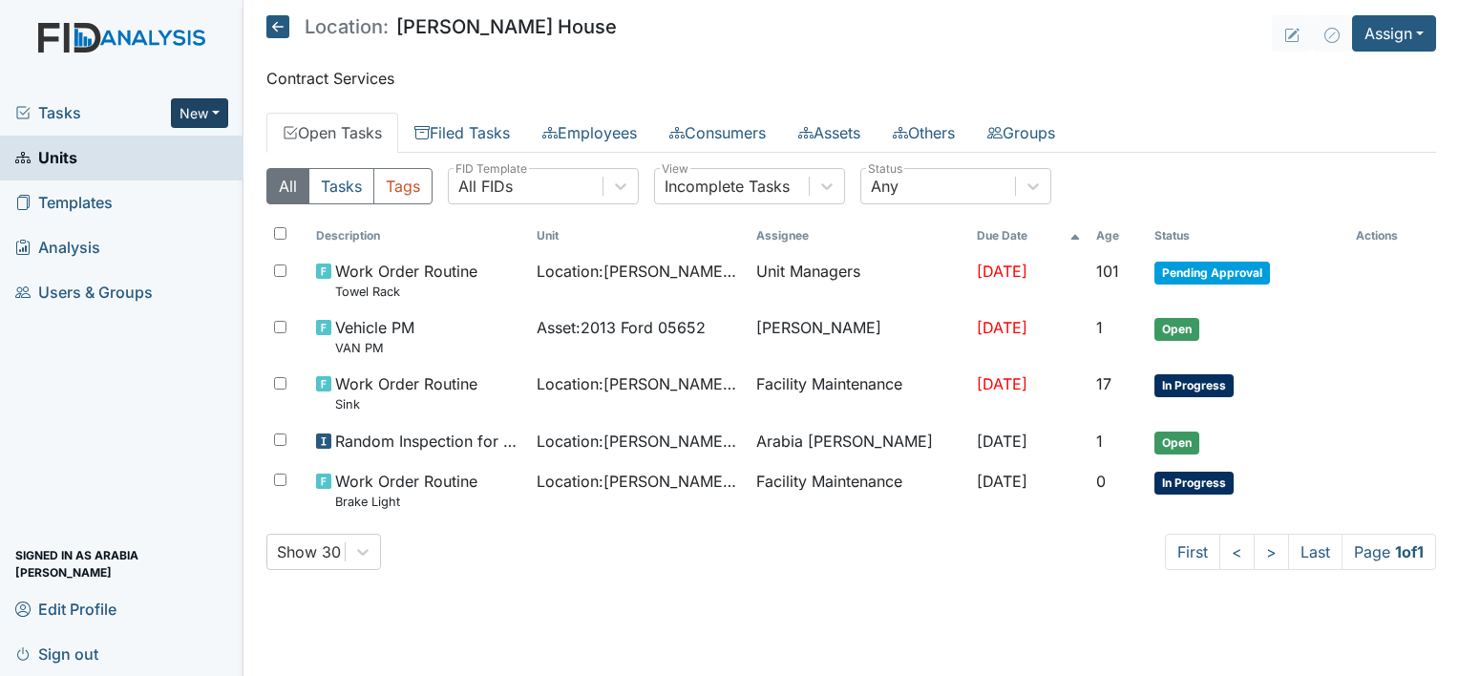
click at [202, 115] on button "New" at bounding box center [199, 113] width 57 height 30
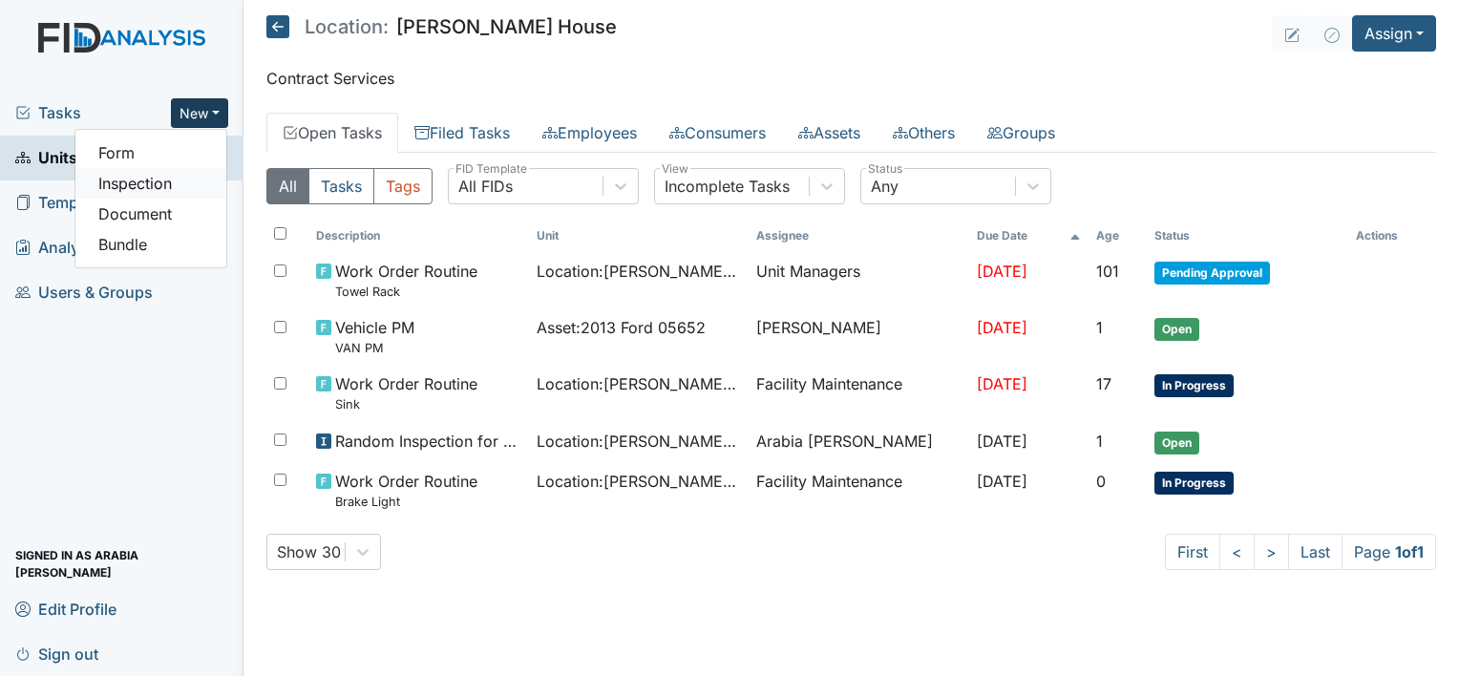
click at [169, 177] on link "Inspection" at bounding box center [150, 183] width 151 height 31
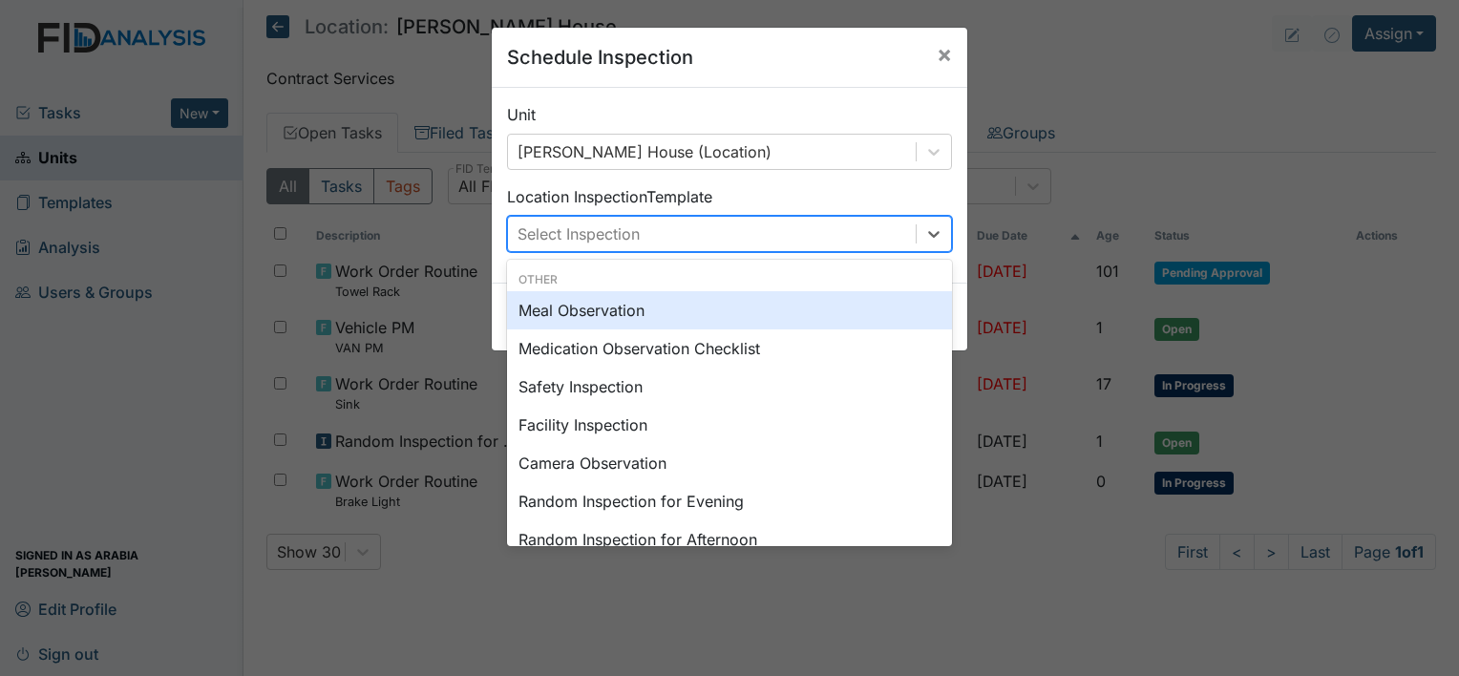
click at [610, 236] on div "Select Inspection" at bounding box center [579, 233] width 122 height 23
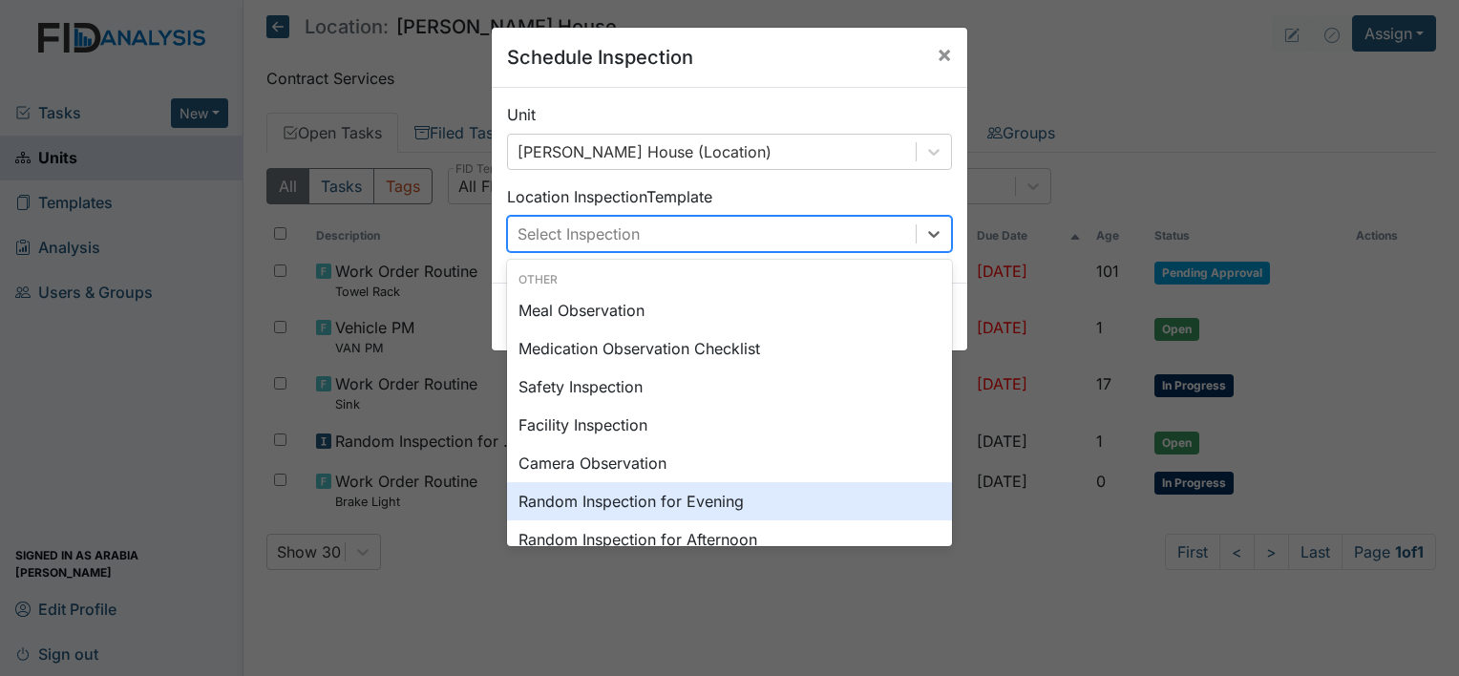
click at [743, 507] on div "Random Inspection for Evening" at bounding box center [729, 501] width 445 height 38
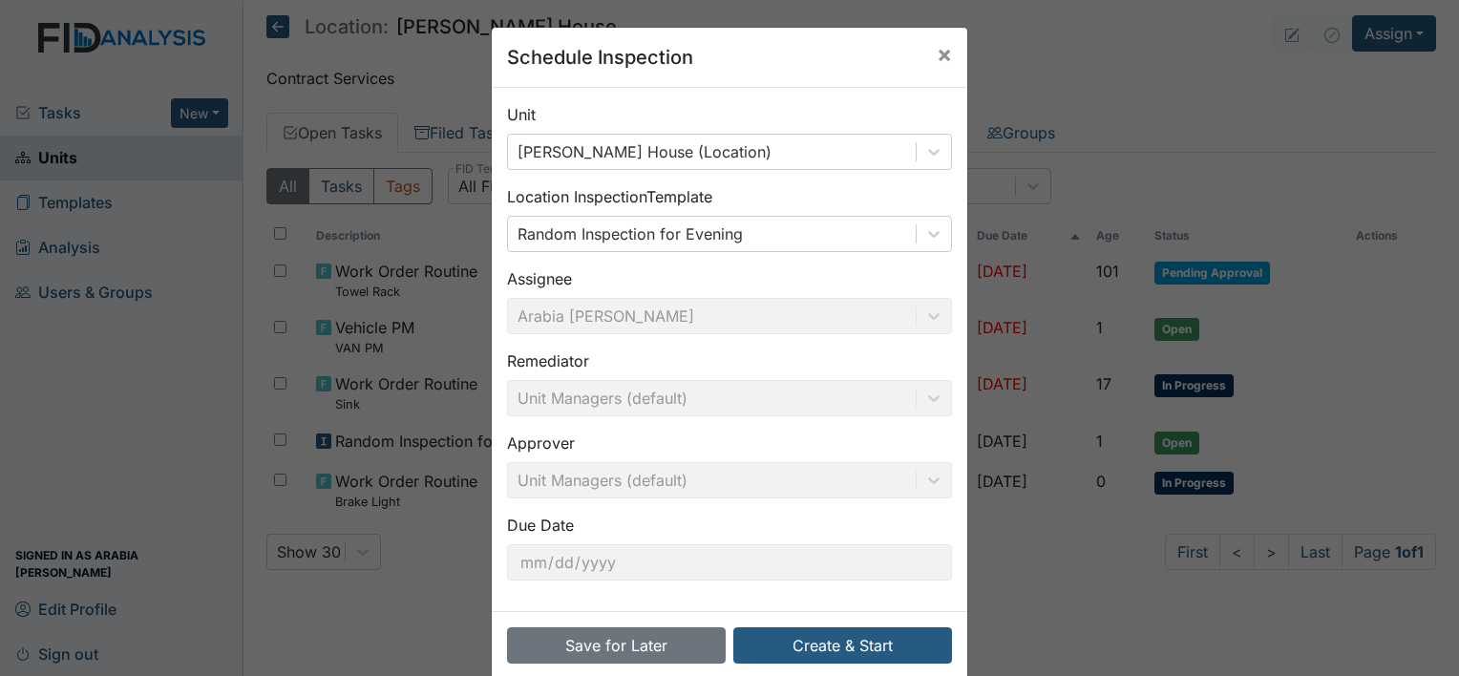
click at [903, 309] on div "Assignee Arabia Johnson" at bounding box center [729, 300] width 445 height 67
drag, startPoint x: 1442, startPoint y: 201, endPoint x: 1447, endPoint y: 286, distance: 85.2
click at [1447, 286] on div "Schedule Inspection × Unit Scott House (Location) Location Inspection Template …" at bounding box center [729, 338] width 1459 height 676
click at [1127, 346] on div "Schedule Inspection × Unit Scott House (Location) Location Inspection Template …" at bounding box center [729, 338] width 1459 height 676
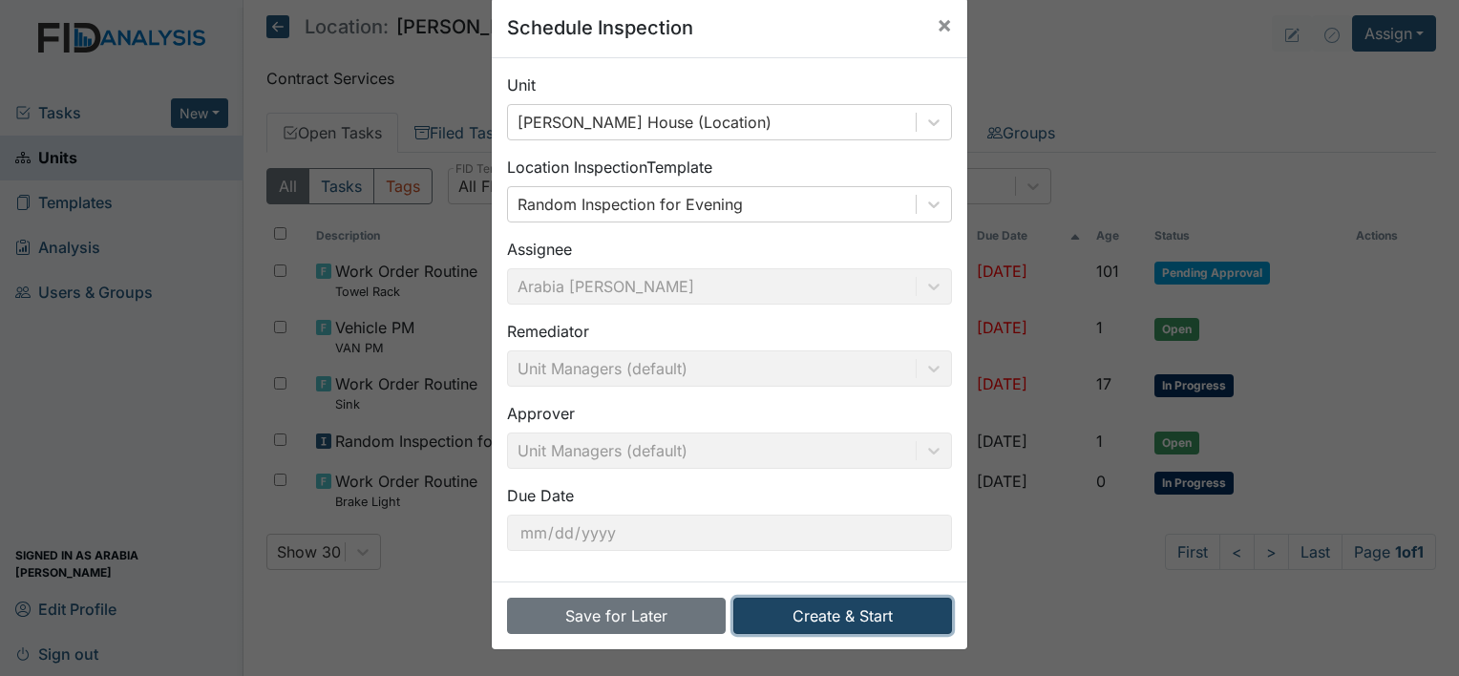
click at [800, 622] on button "Create & Start" at bounding box center [842, 616] width 219 height 36
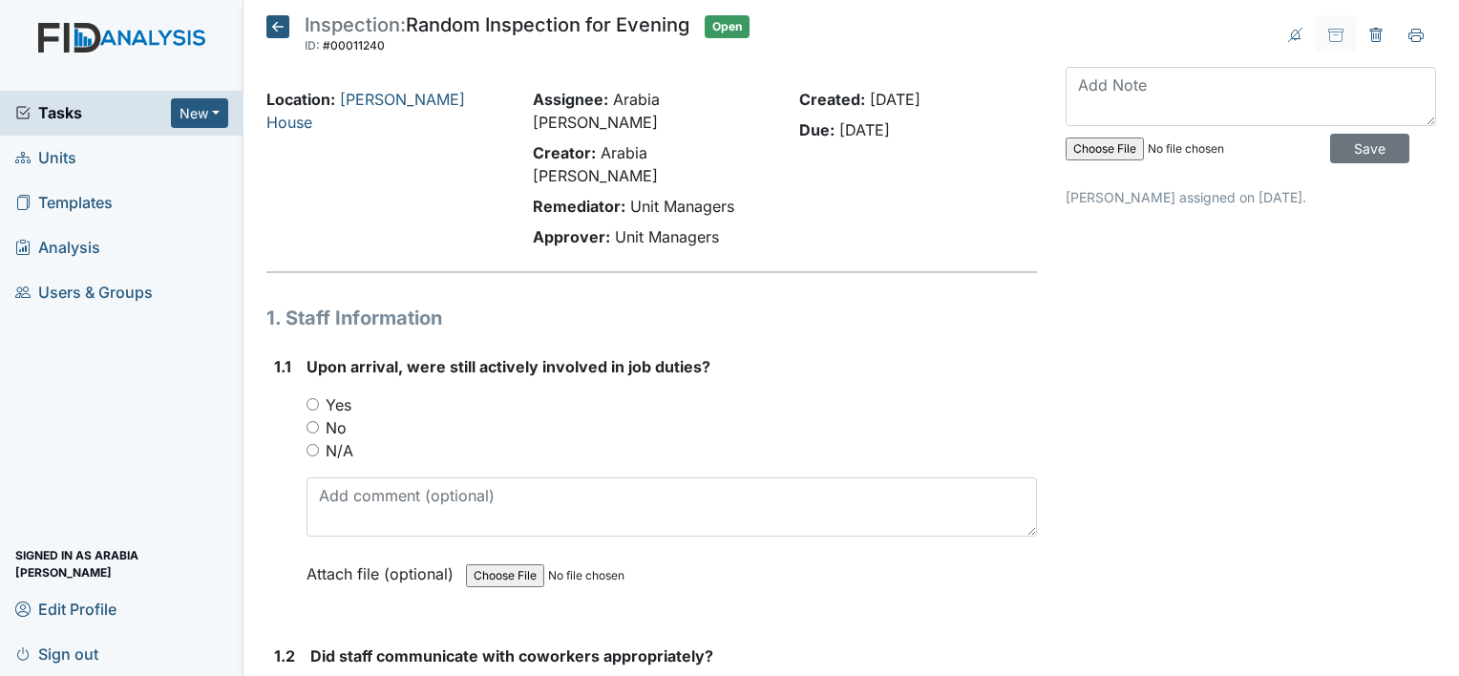
click at [315, 398] on input "Yes" at bounding box center [312, 404] width 12 height 12
radio input "true"
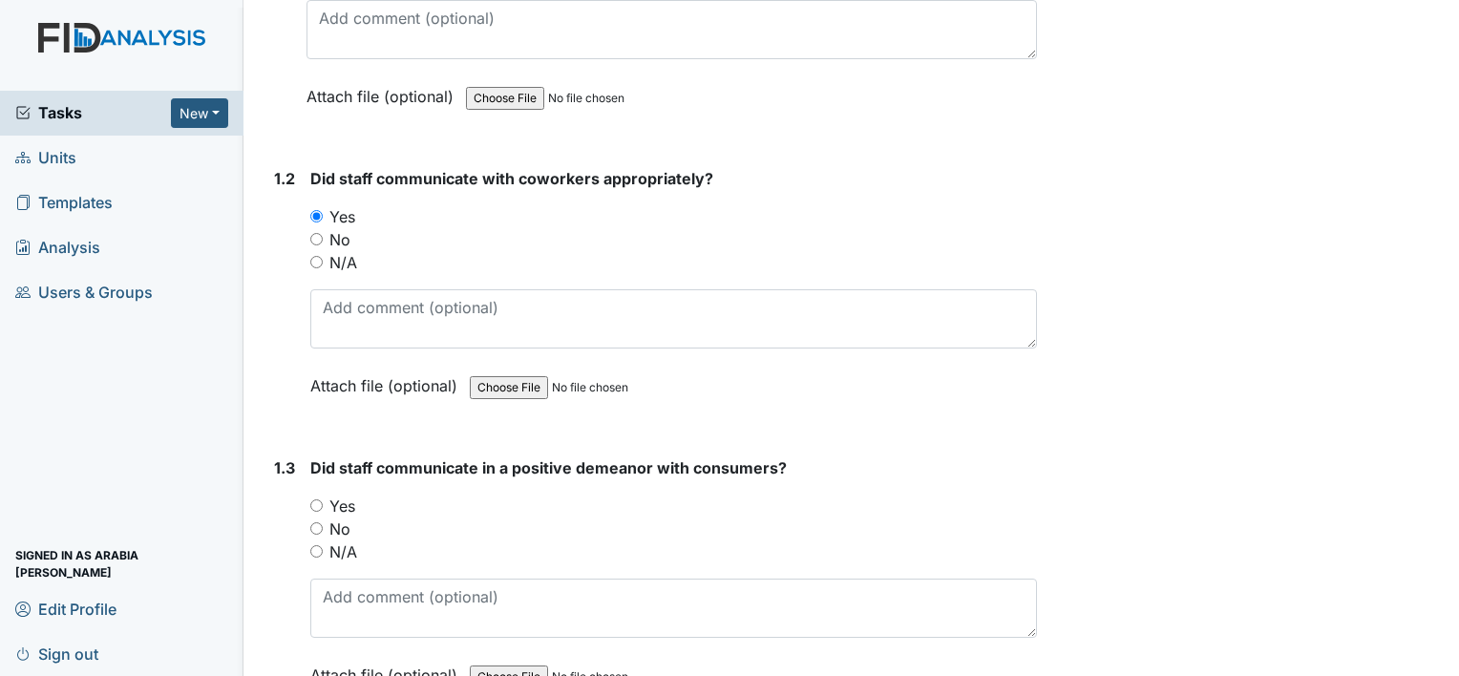
scroll to position [585, 0]
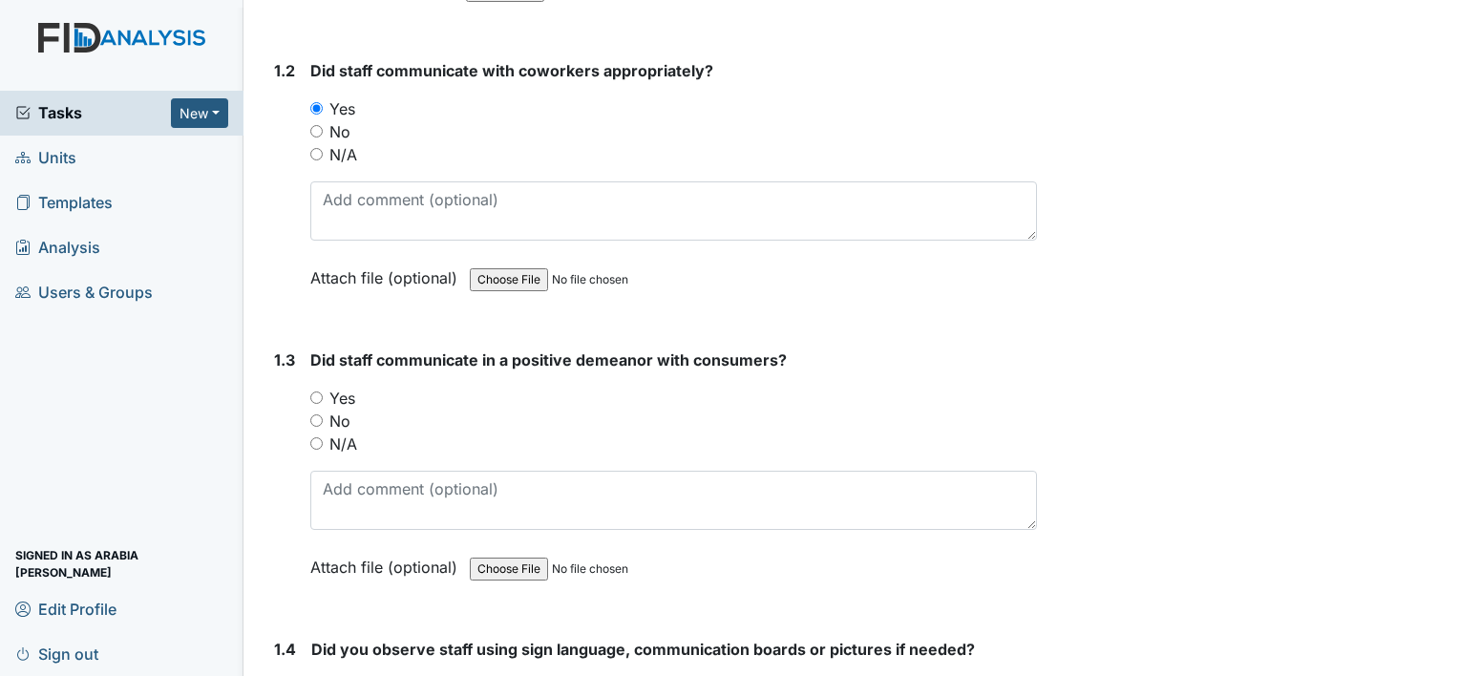
click at [331, 387] on label "Yes" at bounding box center [342, 398] width 26 height 23
click at [323, 391] on input "Yes" at bounding box center [316, 397] width 12 height 12
radio input "true"
click at [325, 675] on div "Yes" at bounding box center [674, 687] width 726 height 23
click at [337, 675] on label "Yes" at bounding box center [343, 687] width 26 height 23
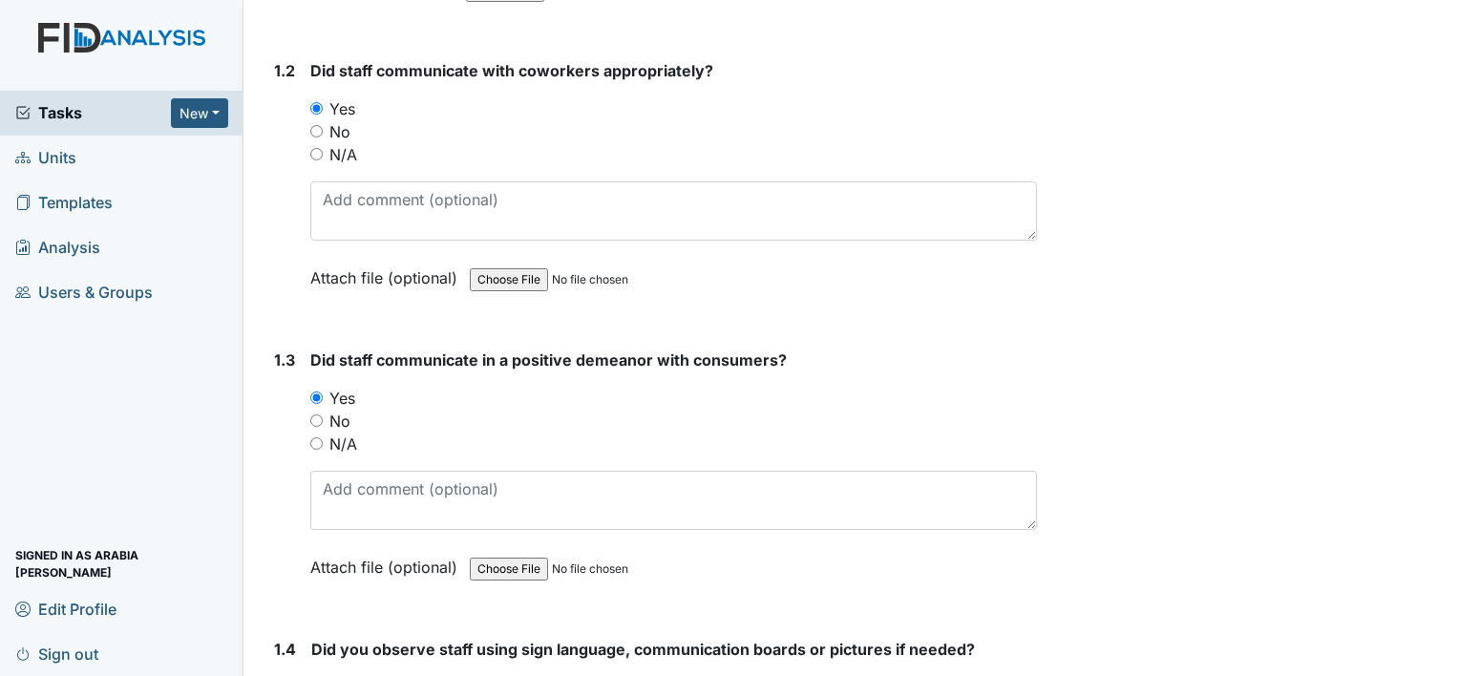
click at [324, 675] on input "Yes" at bounding box center [317, 687] width 12 height 12
radio input "true"
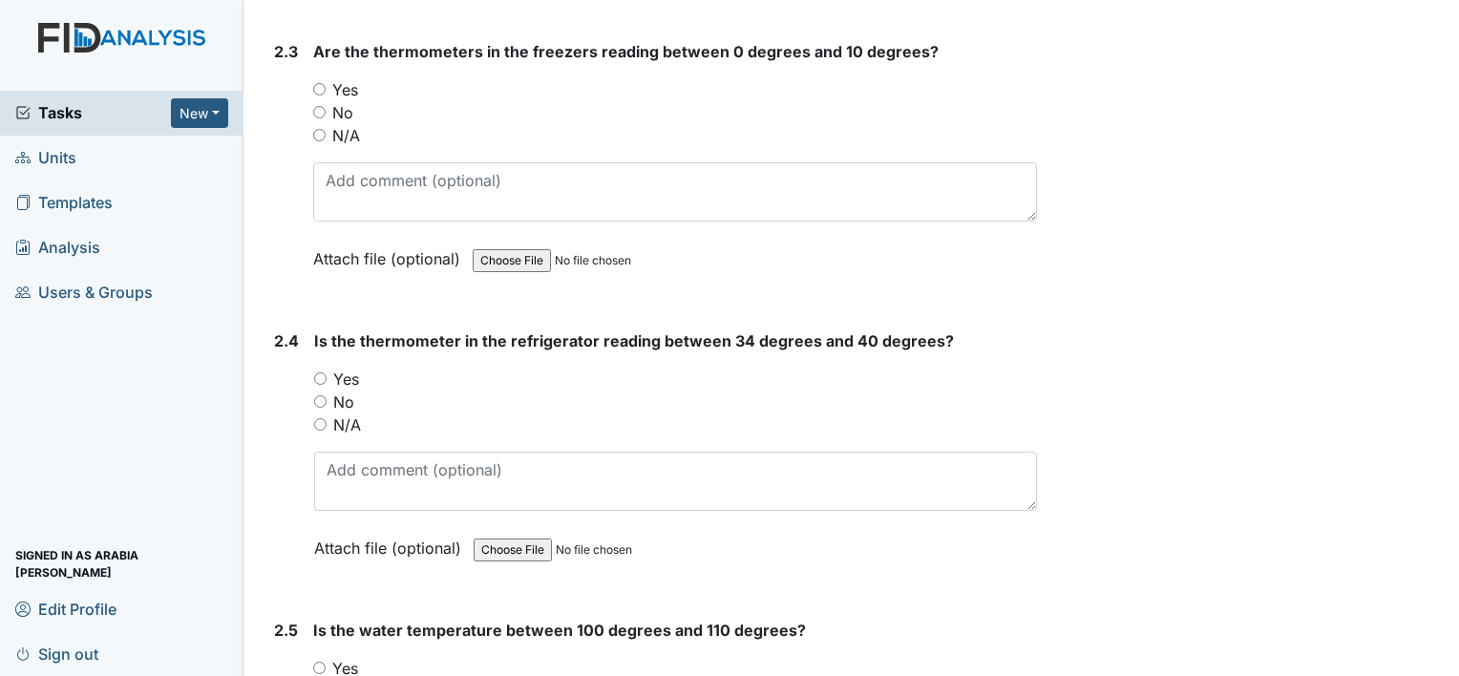
scroll to position [0, 0]
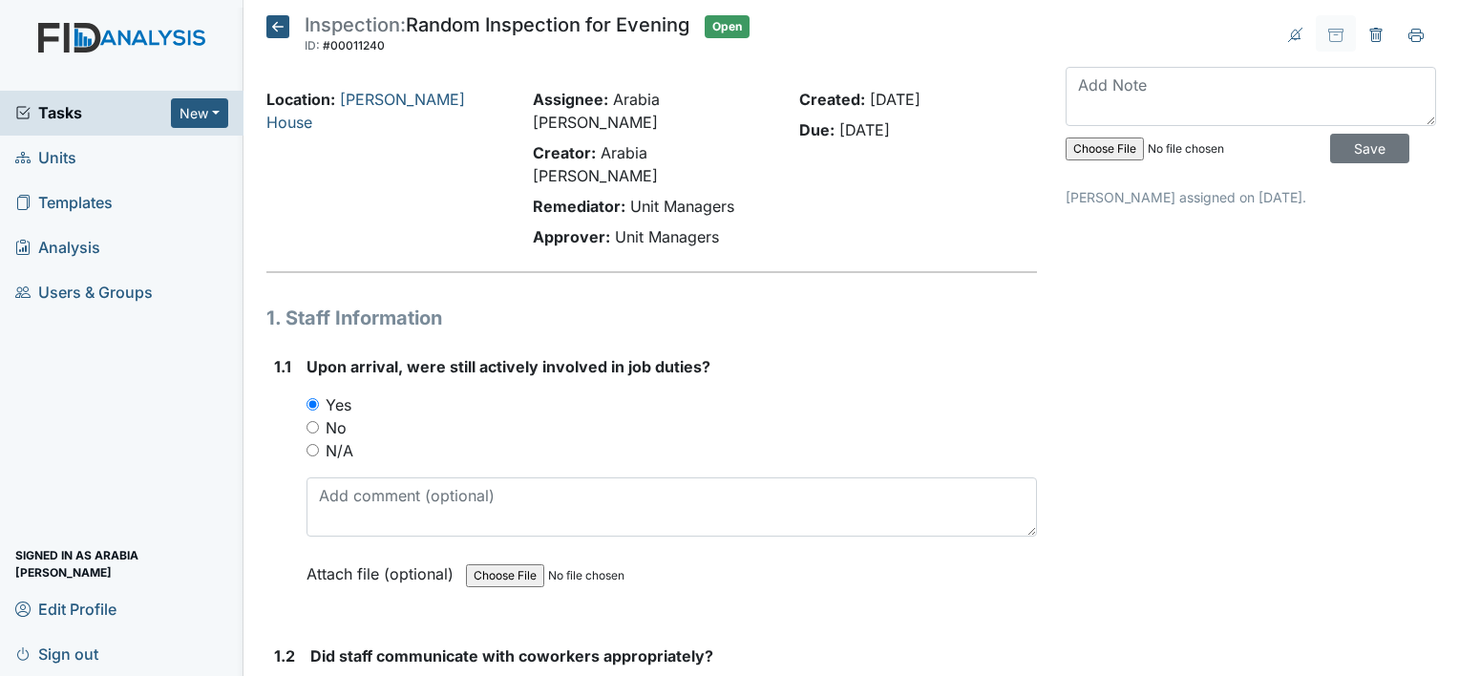
click at [270, 32] on icon at bounding box center [277, 26] width 23 height 23
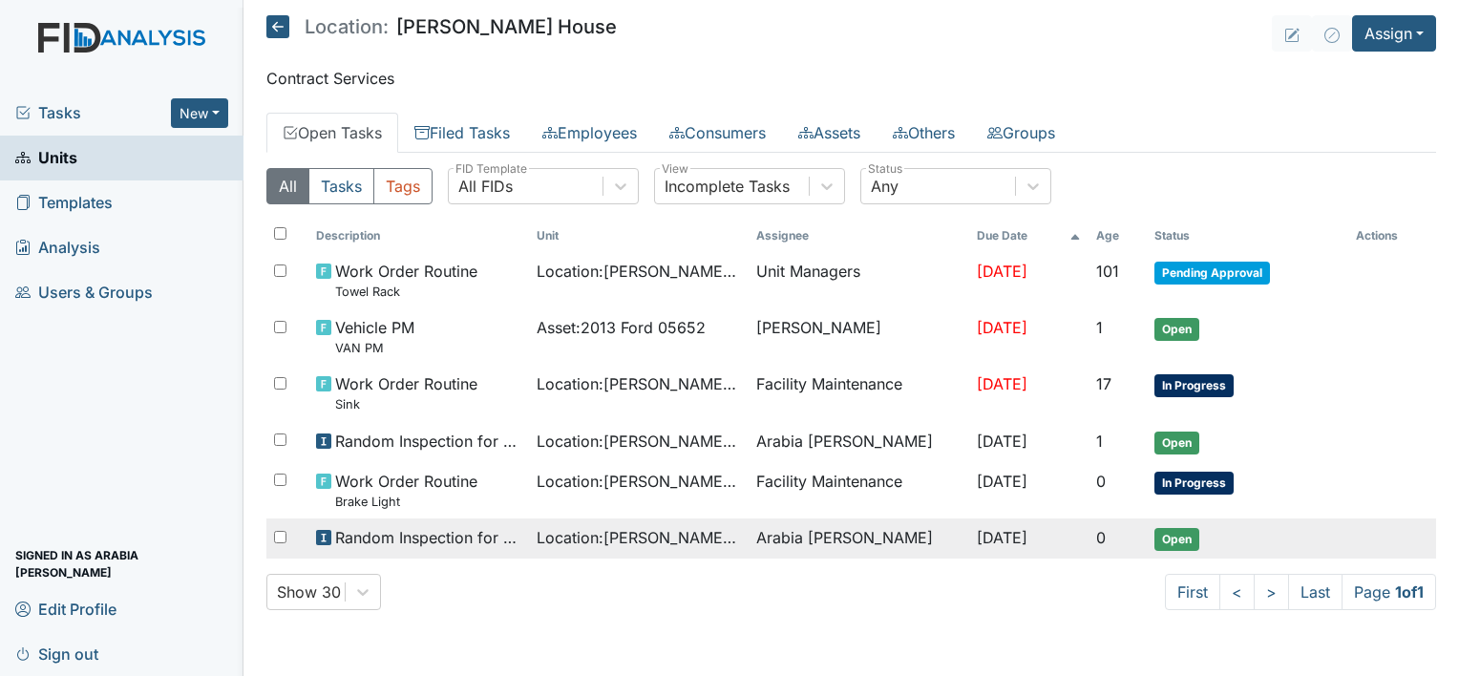
click at [541, 547] on td "Location : [PERSON_NAME][GEOGRAPHIC_DATA]" at bounding box center [639, 538] width 221 height 40
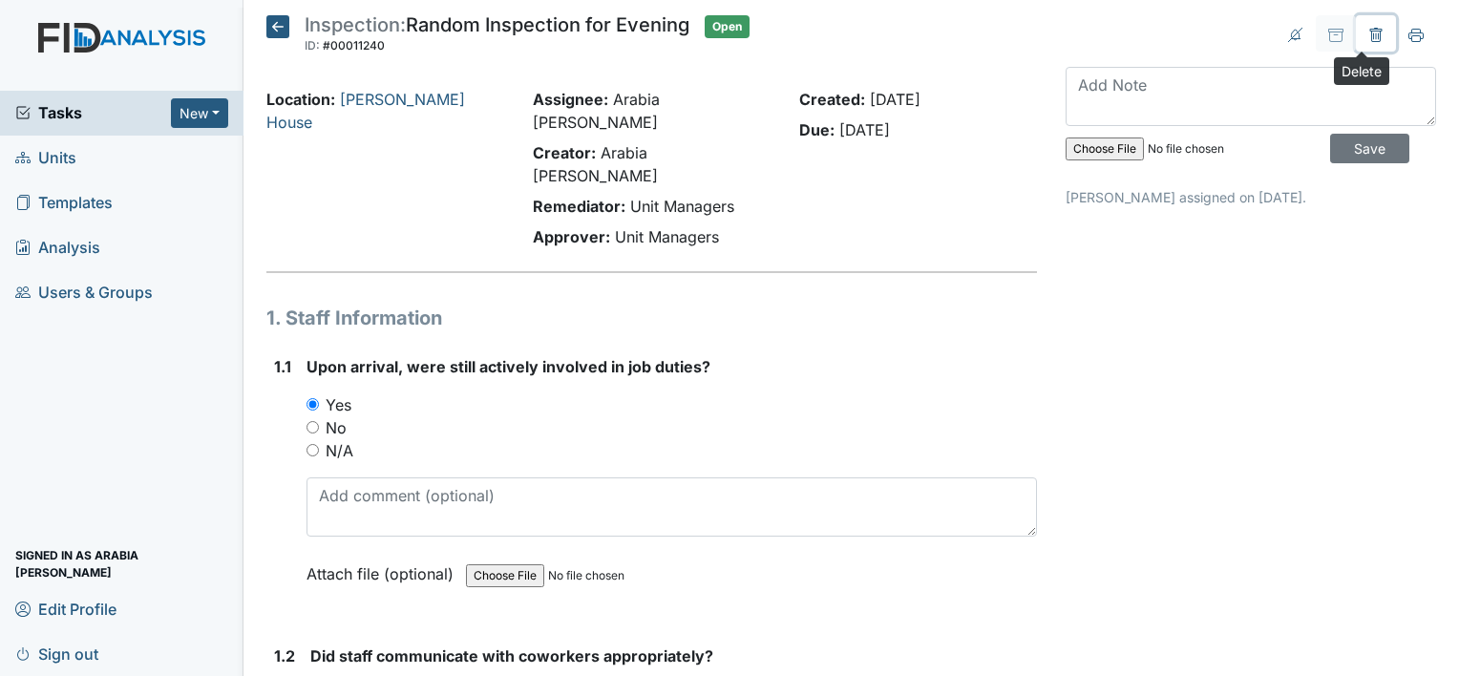
click at [1368, 31] on icon at bounding box center [1375, 35] width 15 height 15
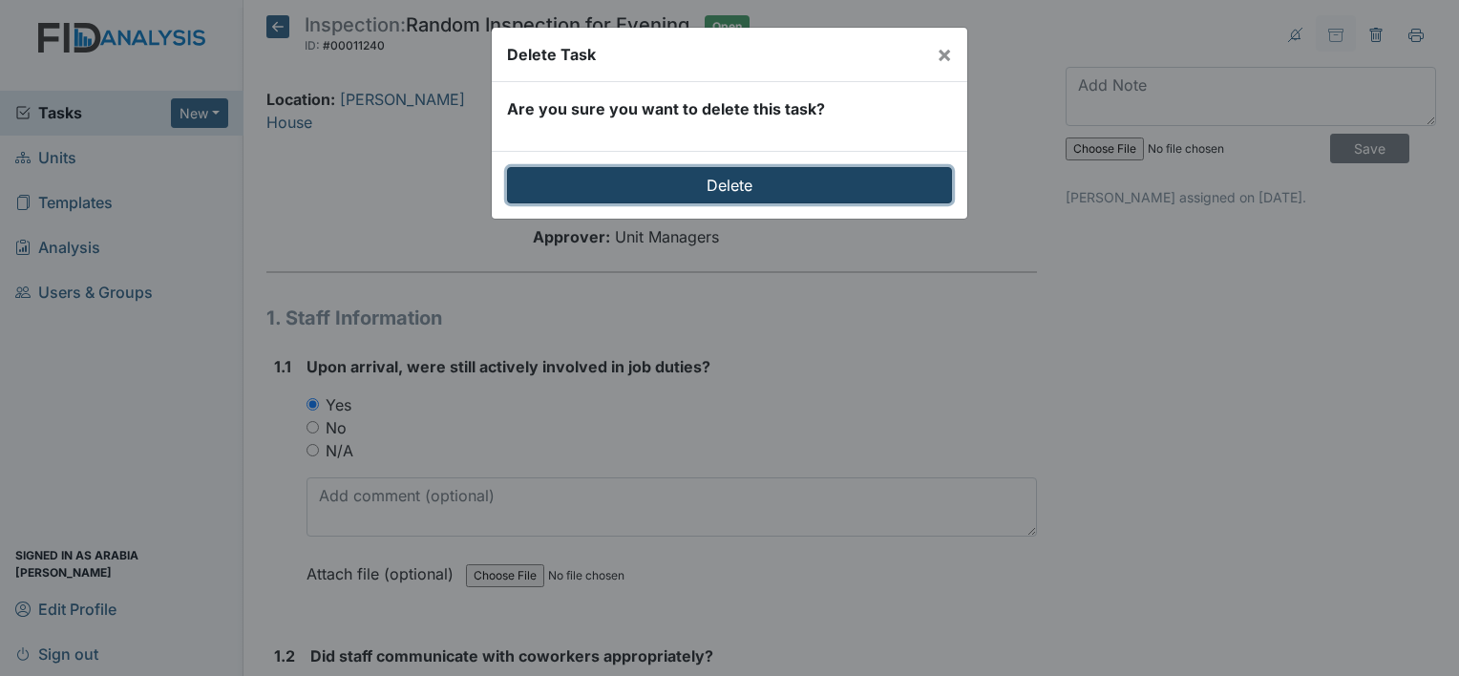
click at [758, 185] on input "Delete" at bounding box center [729, 185] width 445 height 36
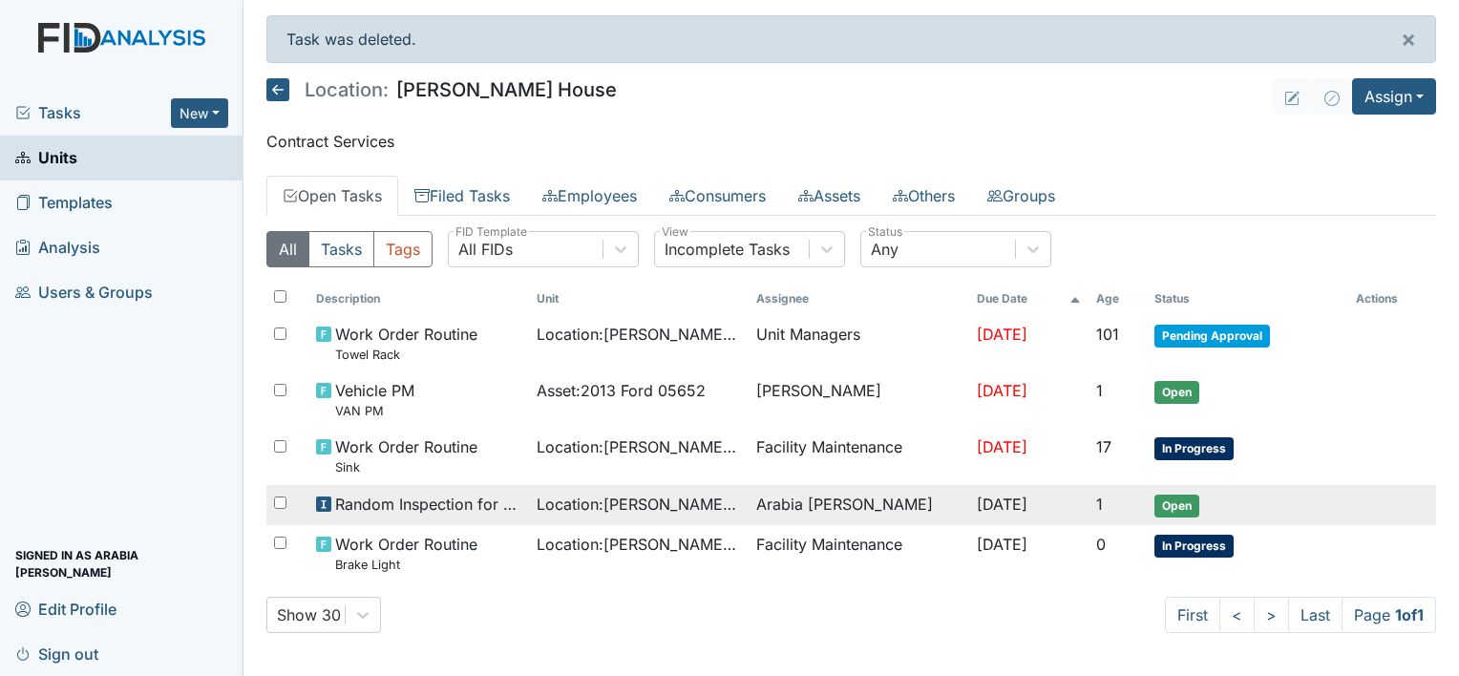
click at [384, 503] on span "Random Inspection for Afternoon" at bounding box center [428, 504] width 186 height 23
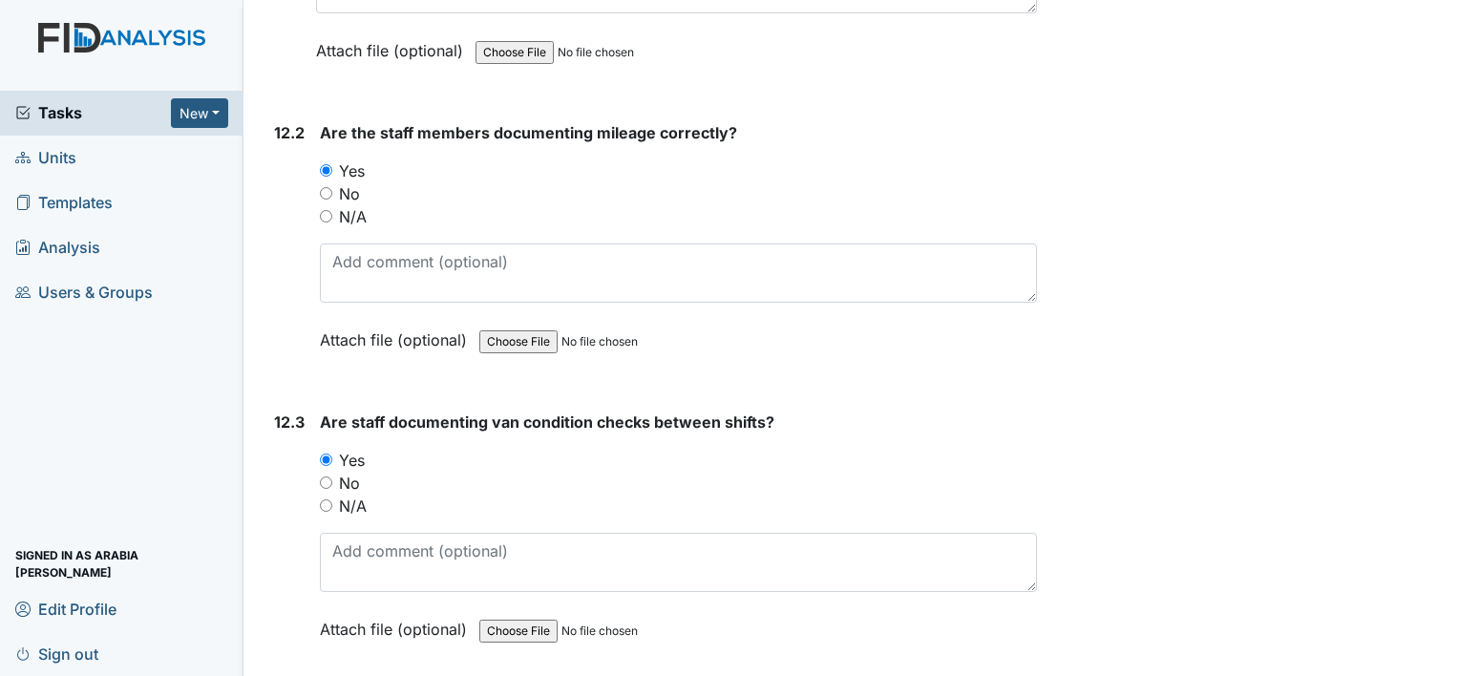
scroll to position [33646, 0]
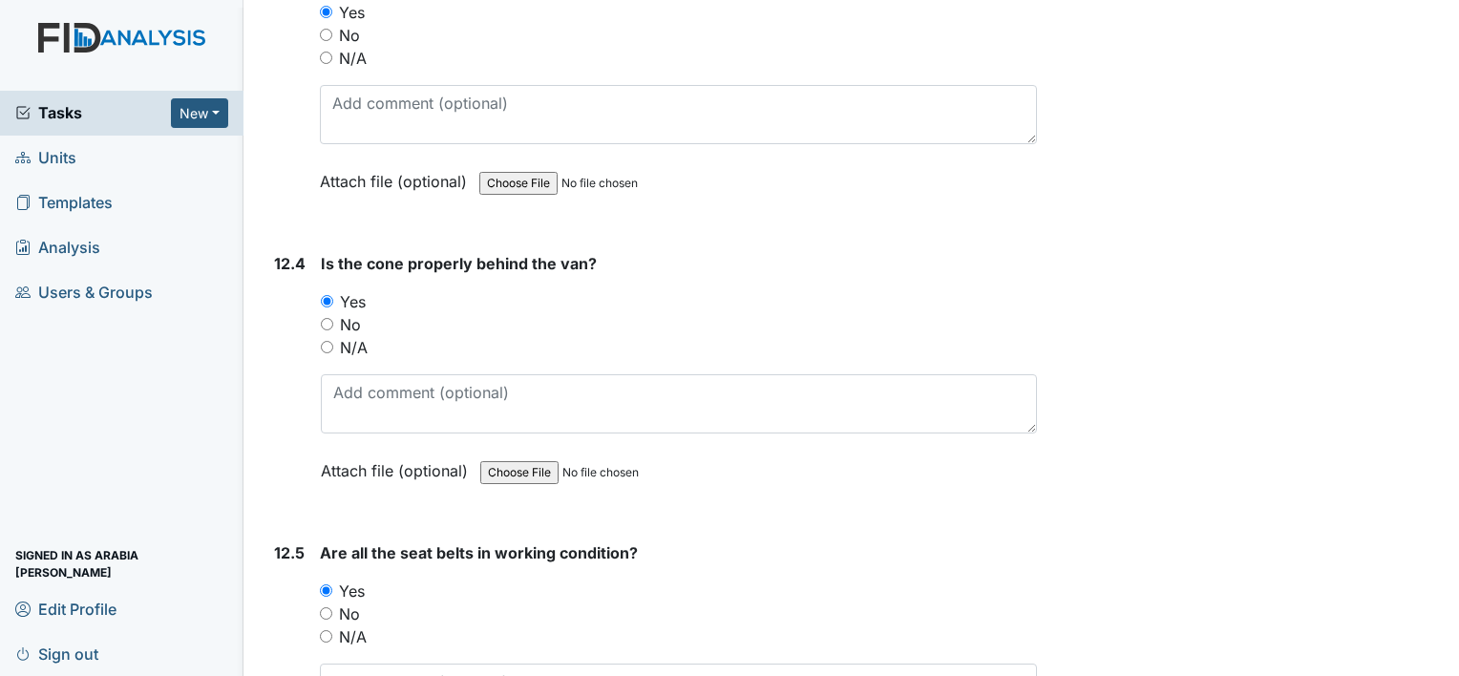
scroll to position [33668, 0]
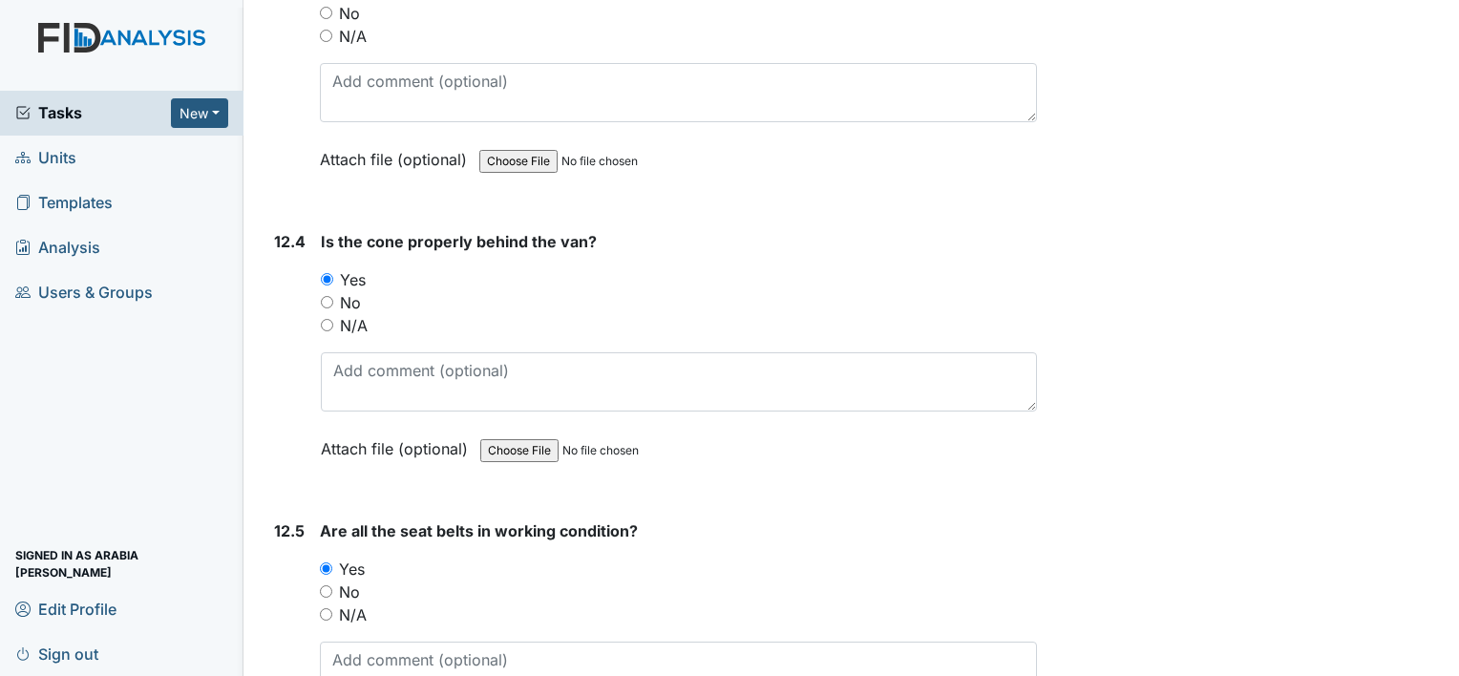
click at [349, 661] on main "Inspection: Random Inspection for Afternoon ID: #00011263 Open Autosaving... Lo…" at bounding box center [850, 338] width 1215 height 676
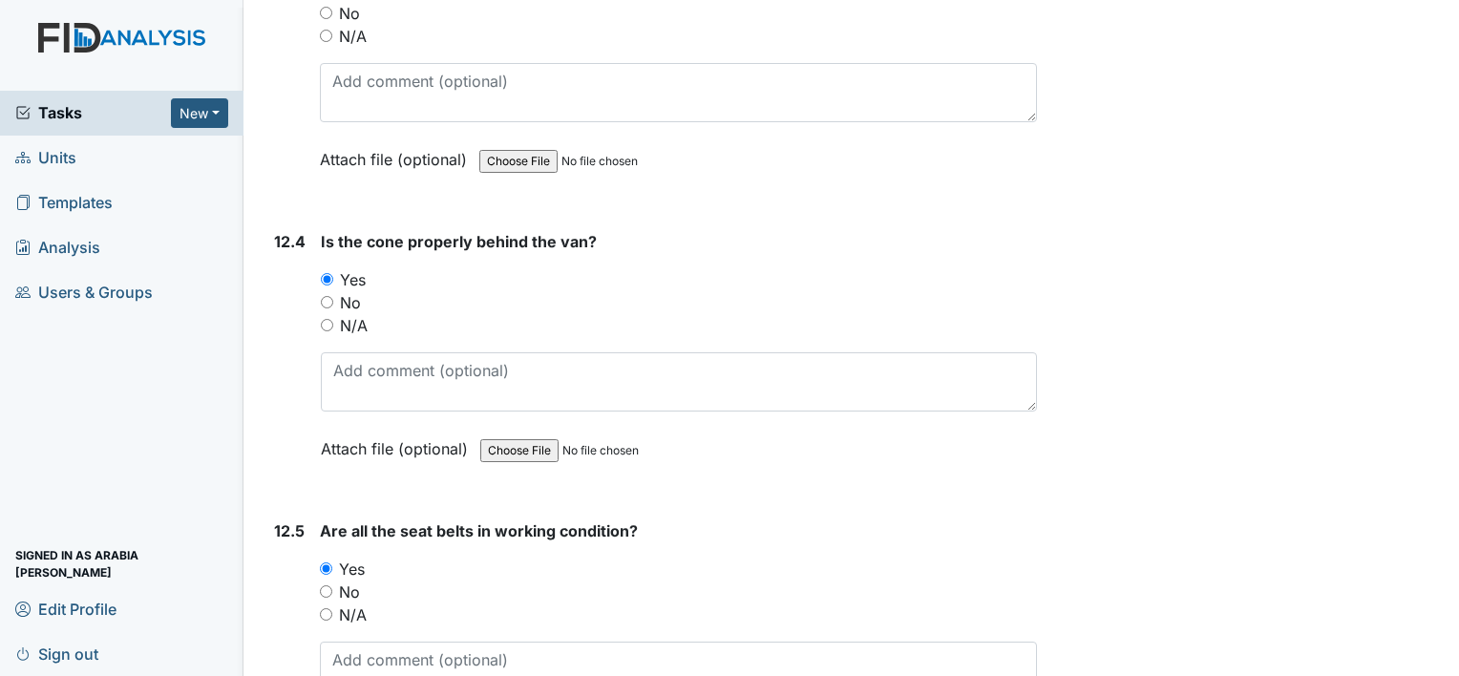
click at [349, 661] on main "Inspection: Random Inspection for Afternoon ID: #00011263 Open Autosaving... Lo…" at bounding box center [850, 338] width 1215 height 676
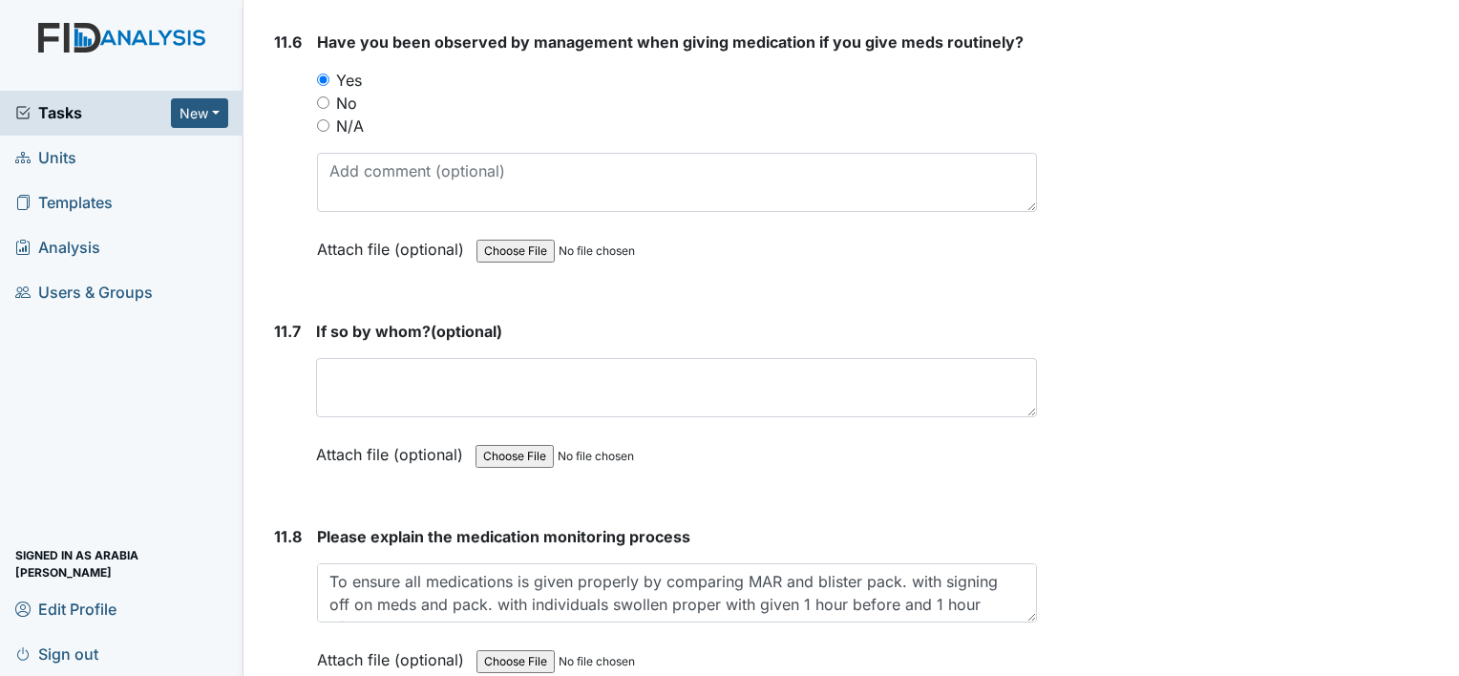
scroll to position [32050, 0]
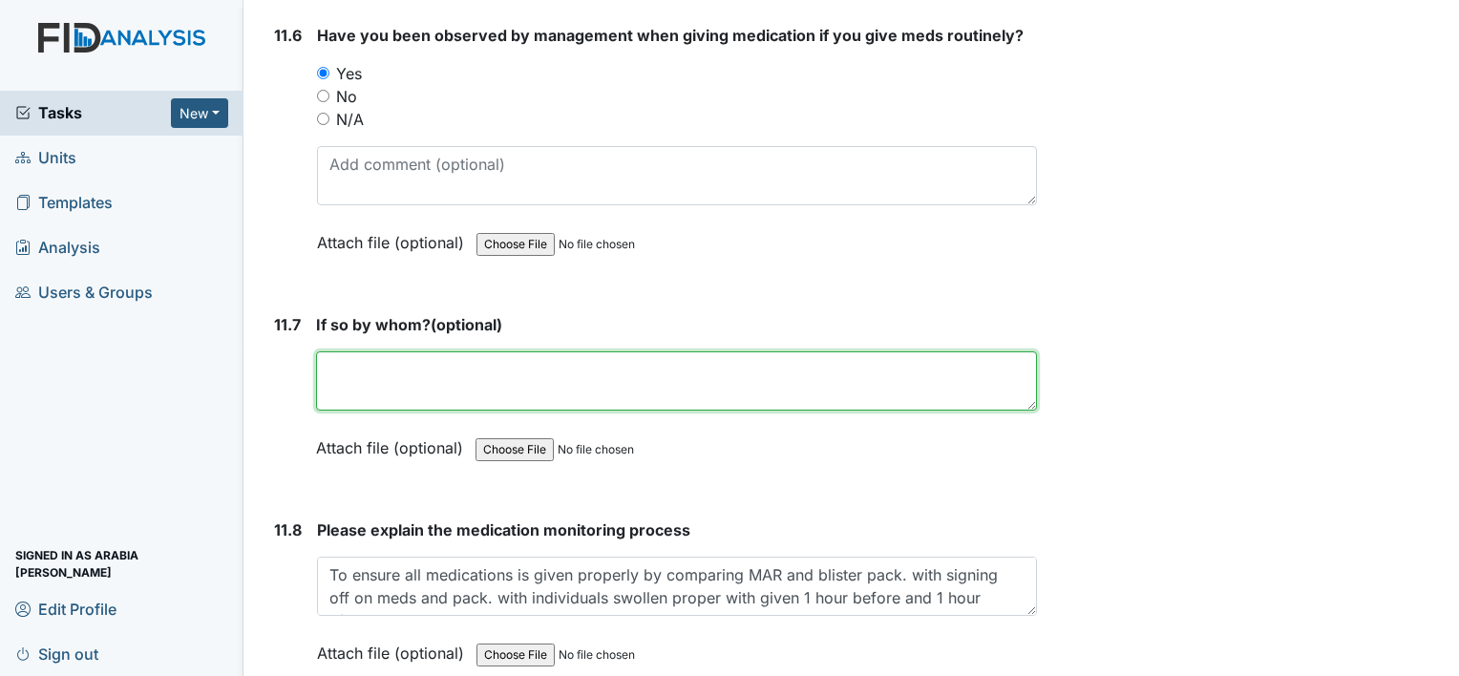
click at [669, 351] on textarea at bounding box center [676, 380] width 721 height 59
type textarea "[PERSON_NAME]"
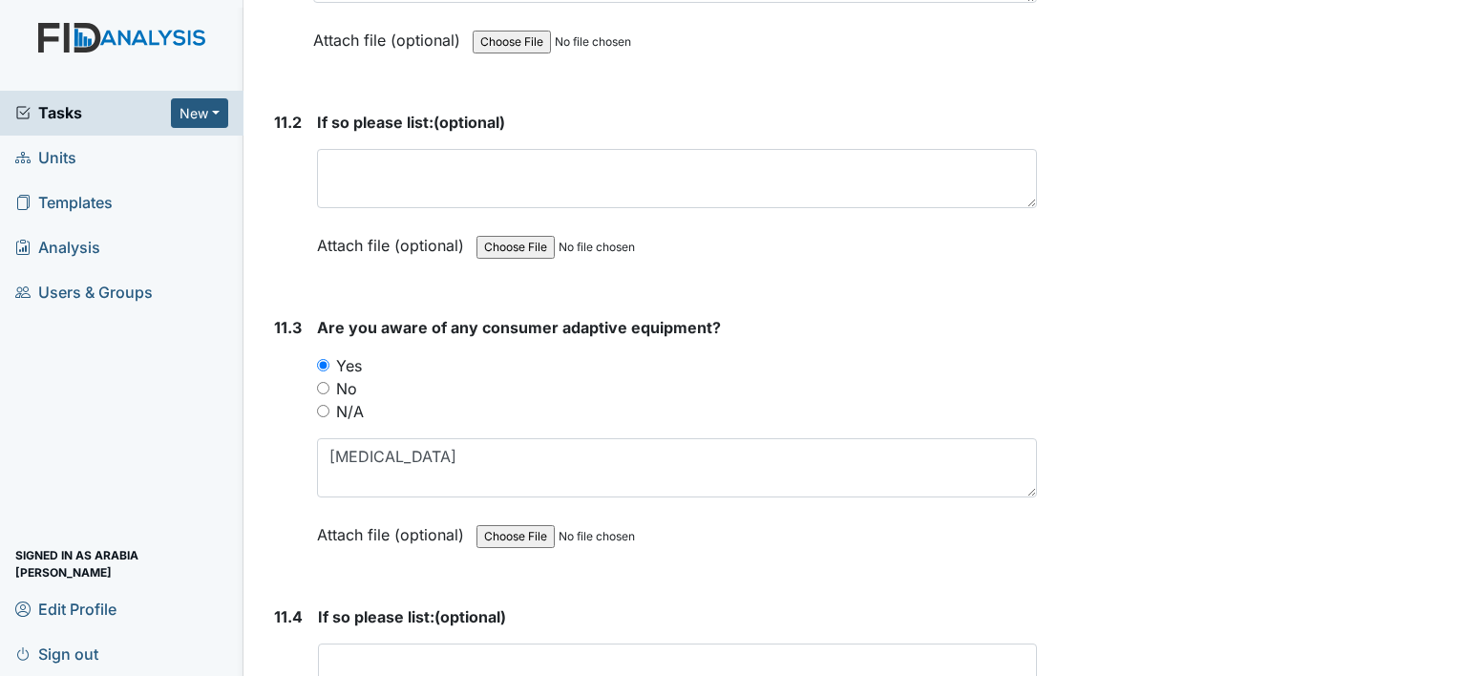
scroll to position [30968, 0]
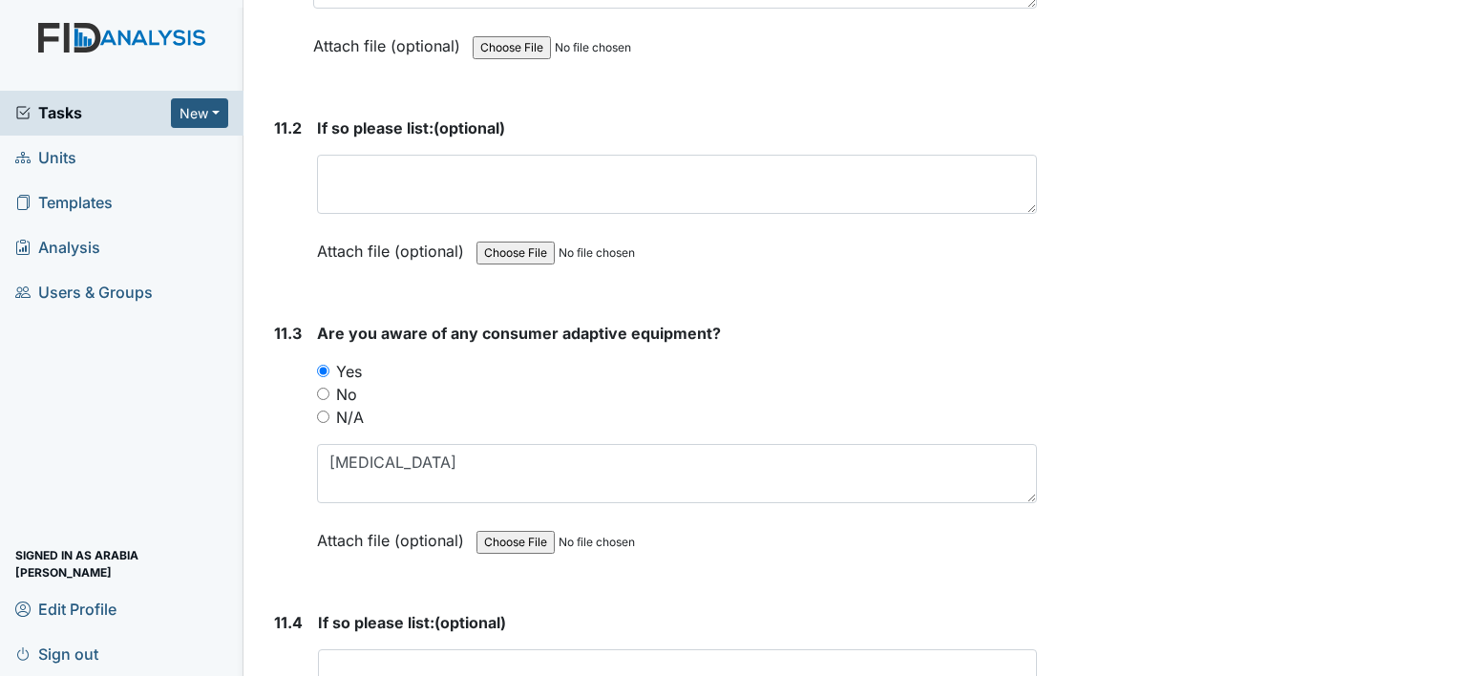
click at [1442, 11] on main "Inspection: Random Inspection for Afternoon ID: #00011263 Open Autosaving... Lo…" at bounding box center [850, 338] width 1215 height 676
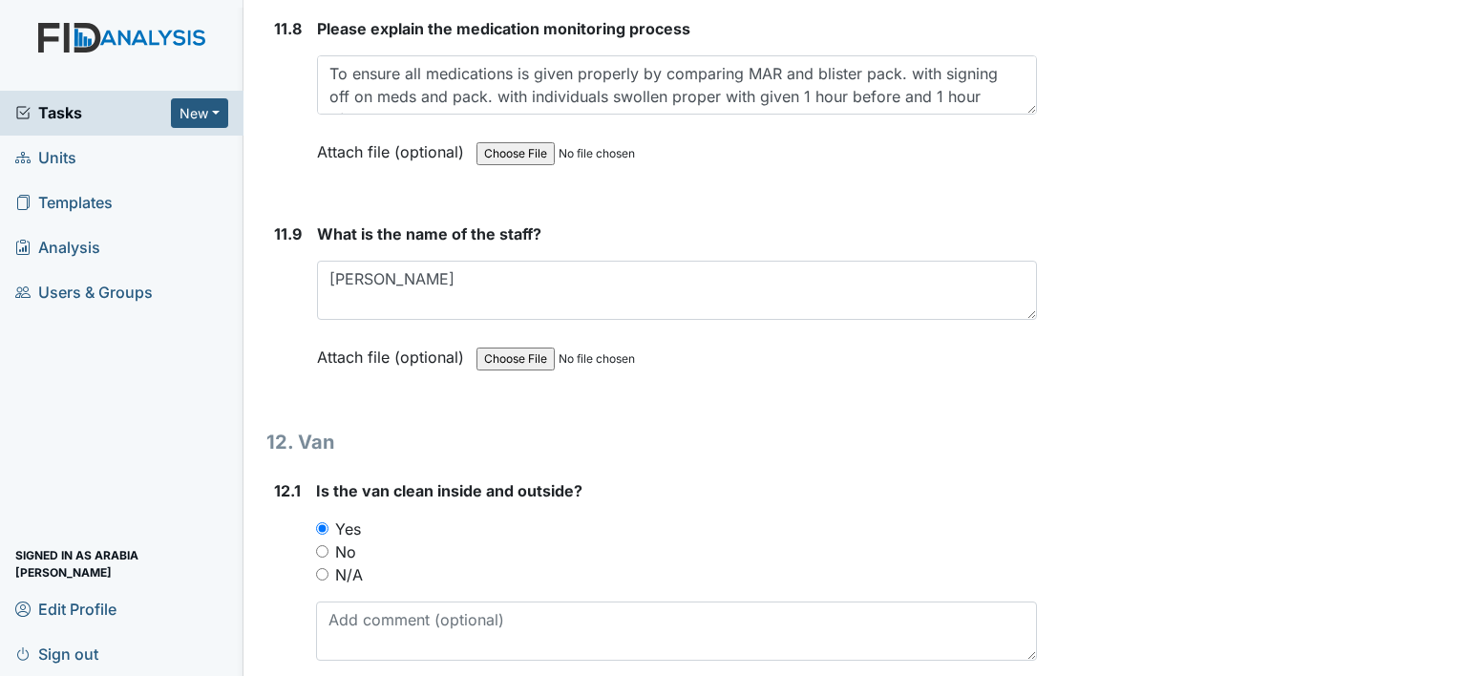
scroll to position [33668, 0]
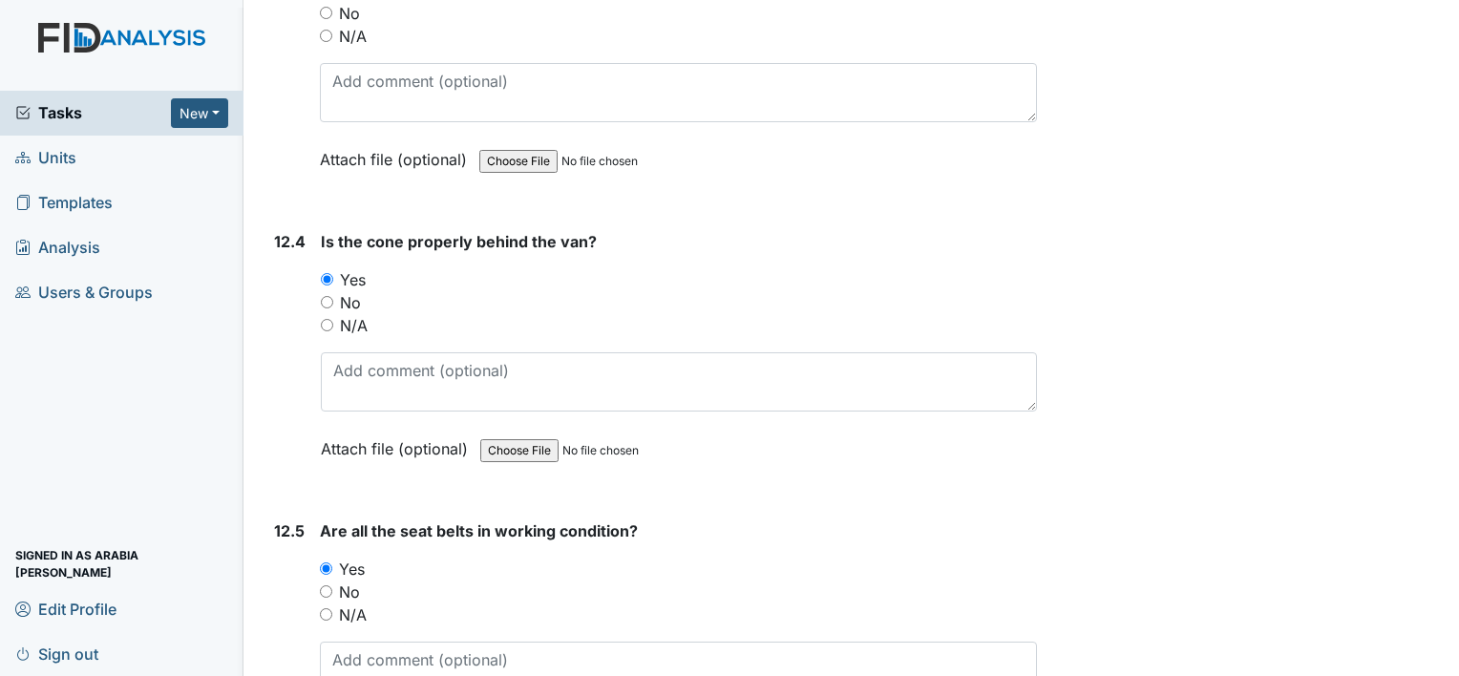
click at [321, 662] on main "Inspection: Random Inspection for Afternoon ID: #00011263 Open Autosaving... Lo…" at bounding box center [850, 338] width 1215 height 676
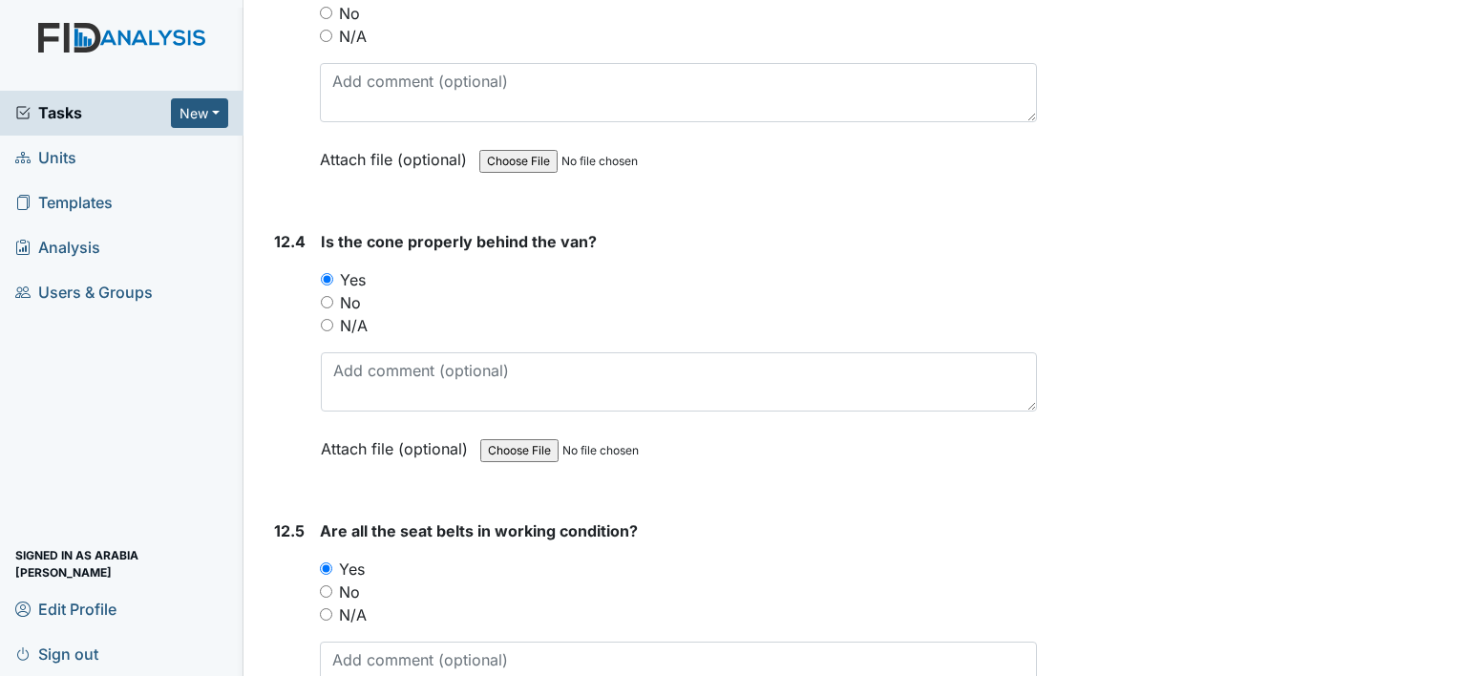
drag, startPoint x: 310, startPoint y: 642, endPoint x: 308, endPoint y: 624, distance: 17.3
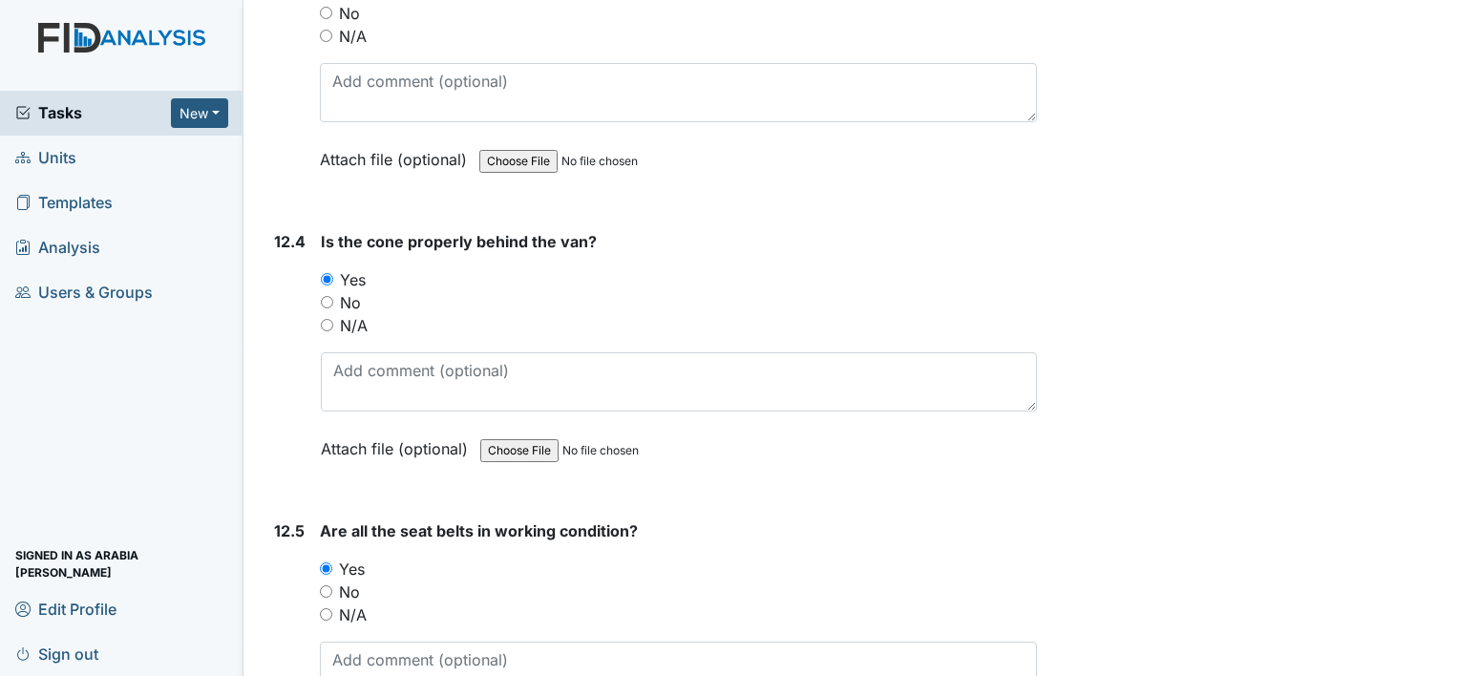
drag, startPoint x: 314, startPoint y: 641, endPoint x: 308, endPoint y: 628, distance: 13.7
click at [72, 652] on span "Sign out" at bounding box center [56, 654] width 83 height 30
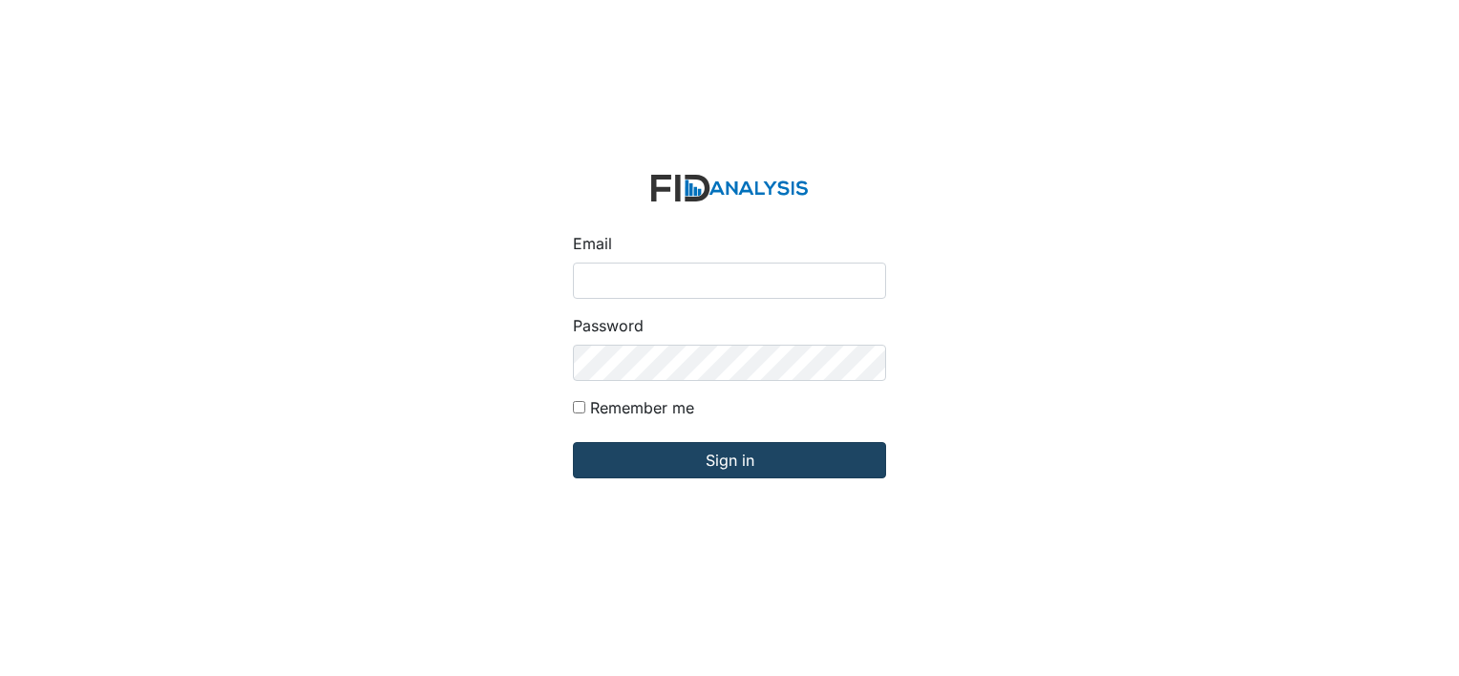
type input "[EMAIL_ADDRESS][DOMAIN_NAME]"
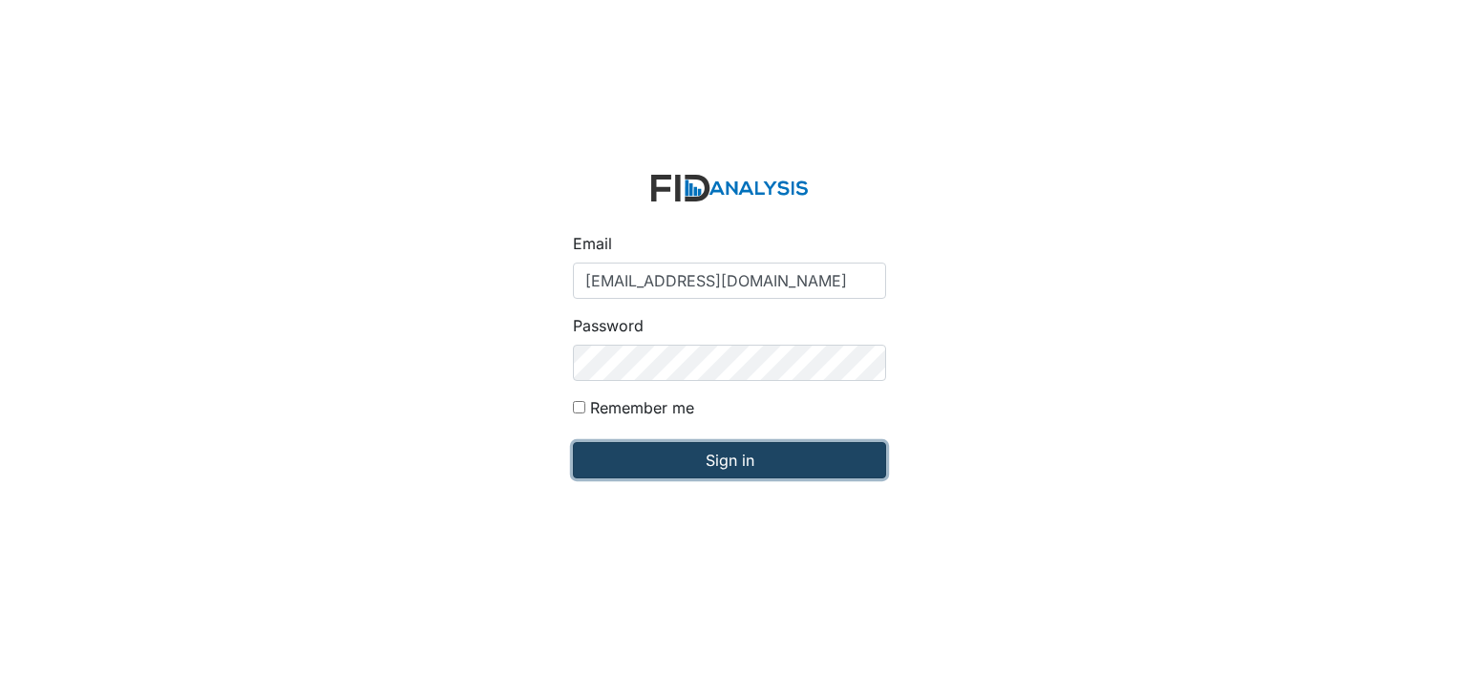
click at [631, 473] on input "Sign in" at bounding box center [729, 460] width 313 height 36
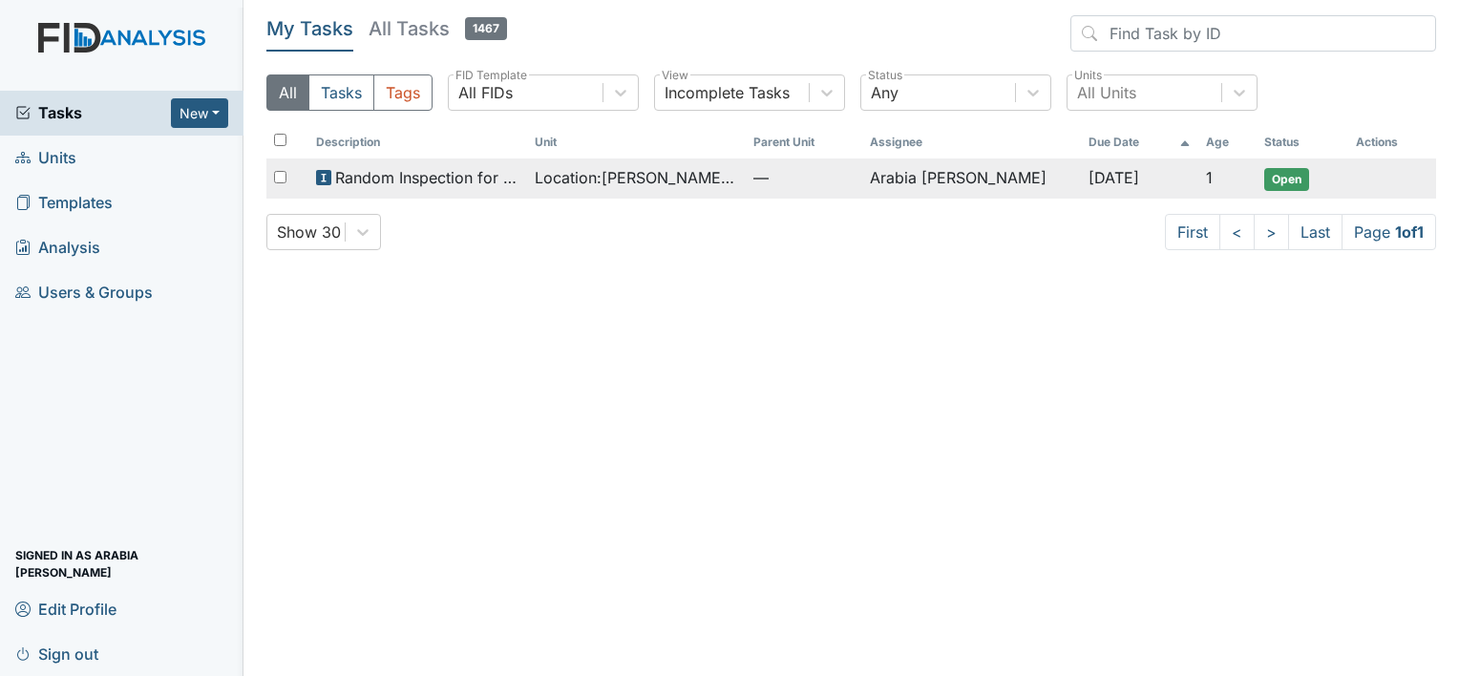
click at [380, 173] on span "Random Inspection for Afternoon" at bounding box center [427, 177] width 184 height 23
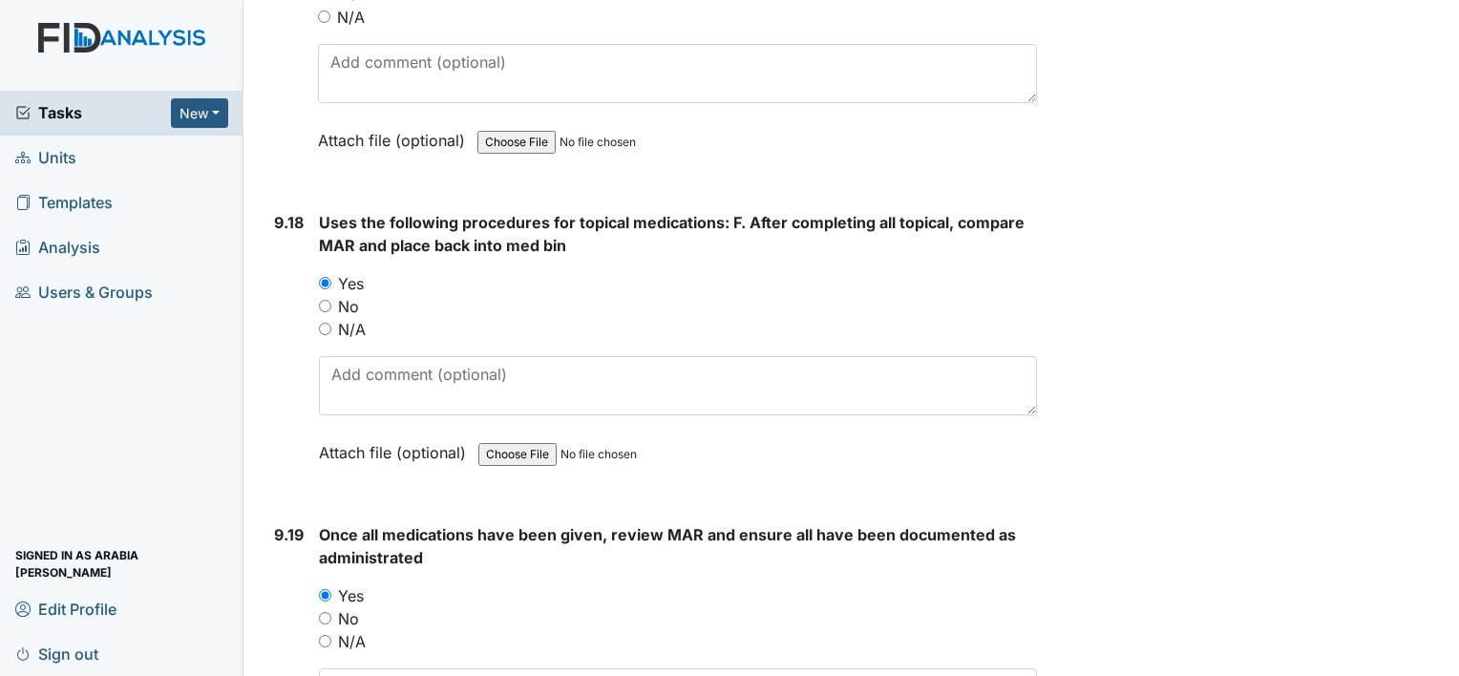
scroll to position [33646, 0]
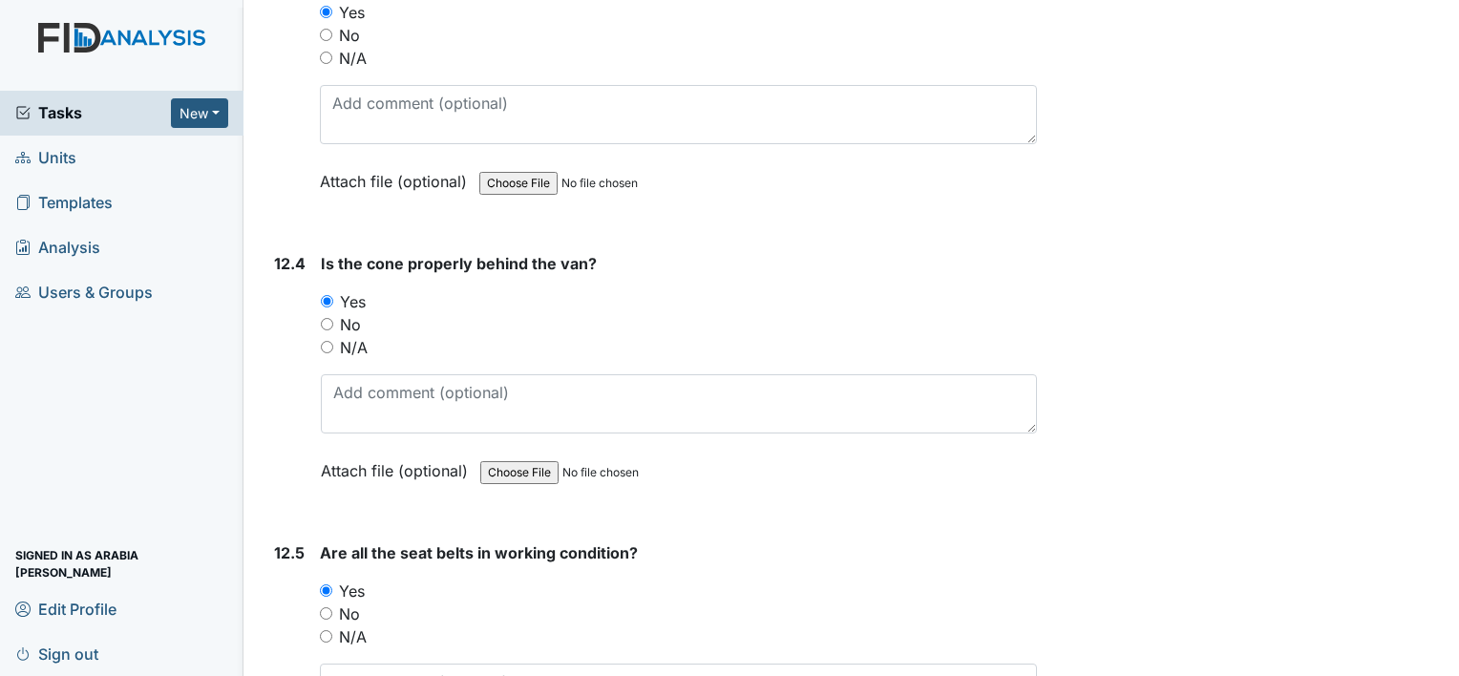
scroll to position [33668, 0]
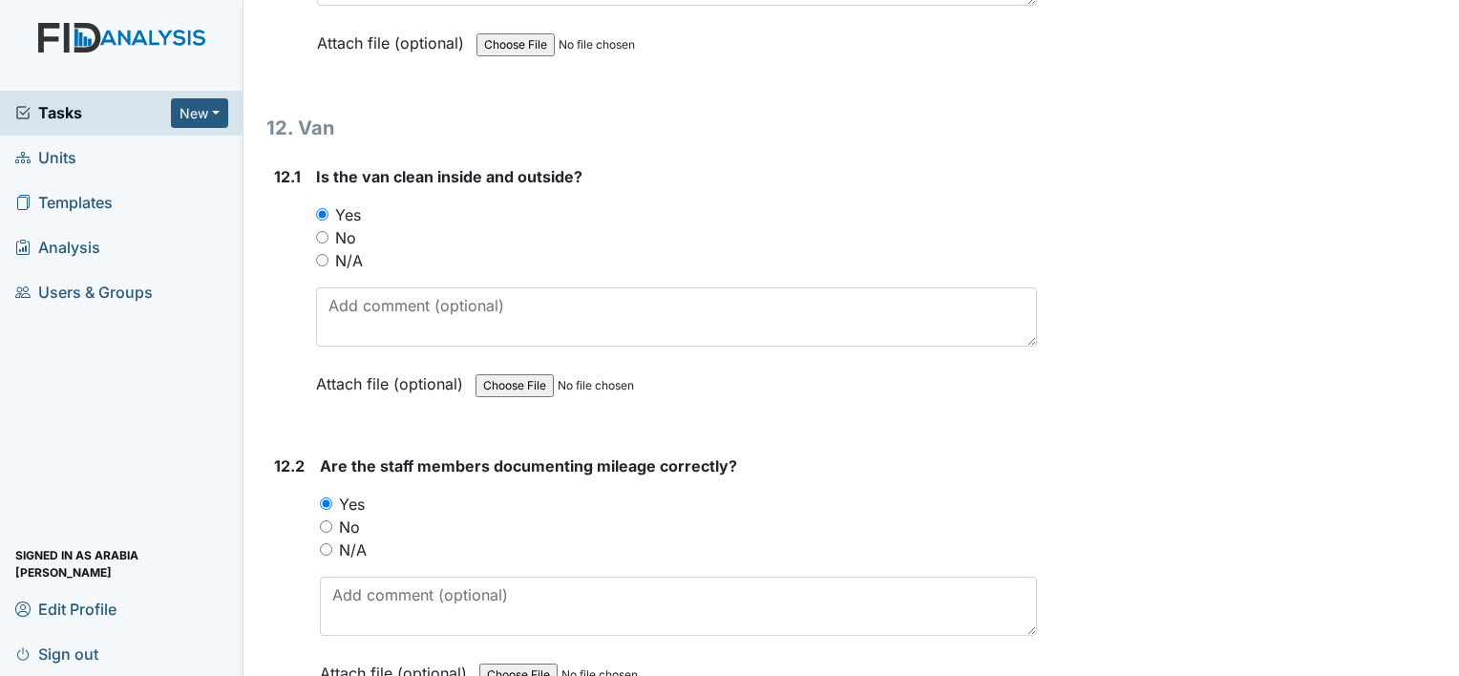
scroll to position [33646, 0]
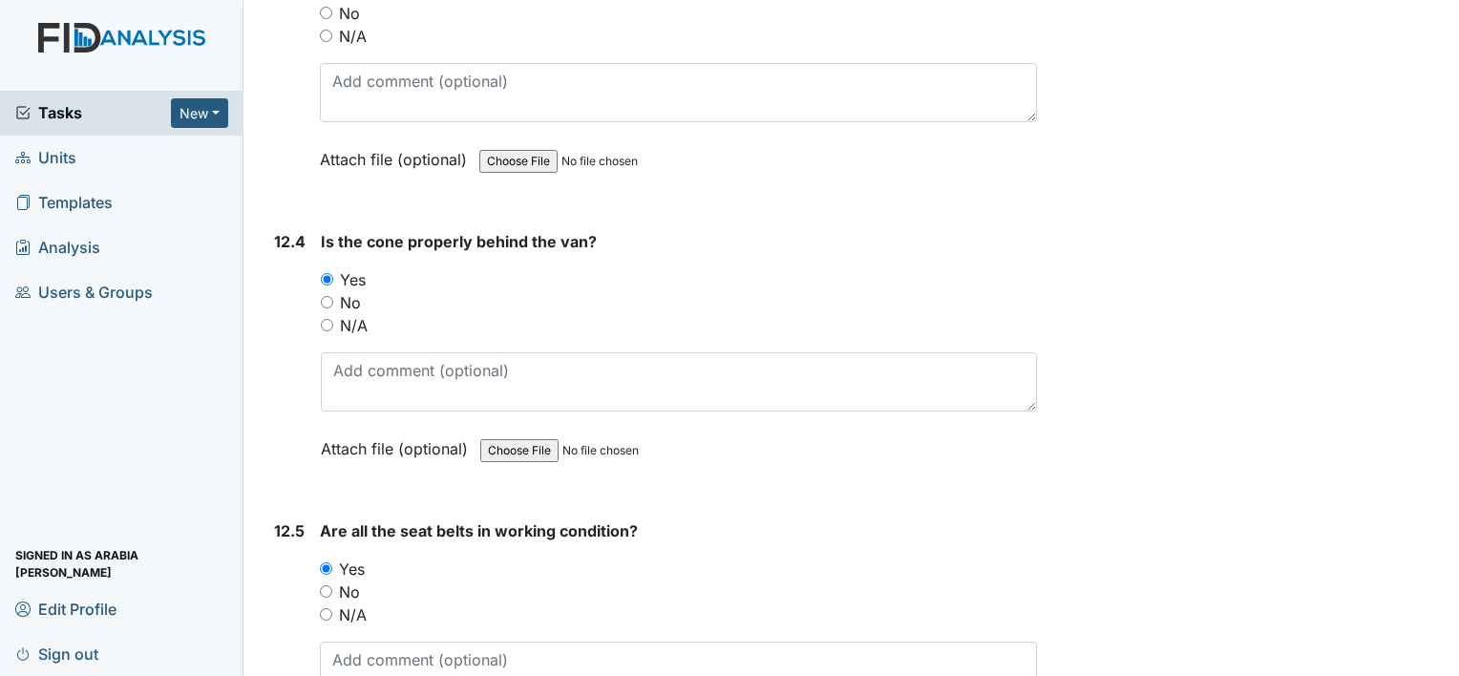
drag, startPoint x: 315, startPoint y: 645, endPoint x: 1295, endPoint y: 649, distance: 979.6
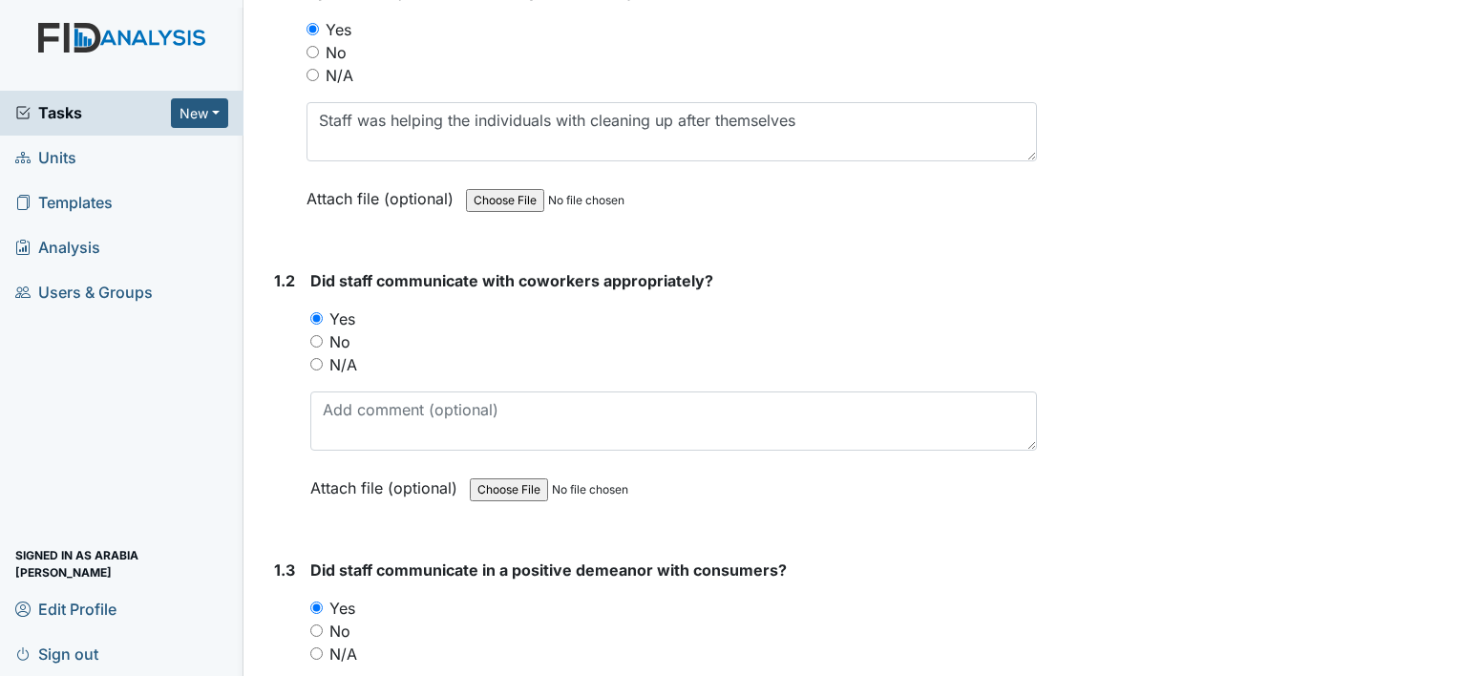
scroll to position [0, 0]
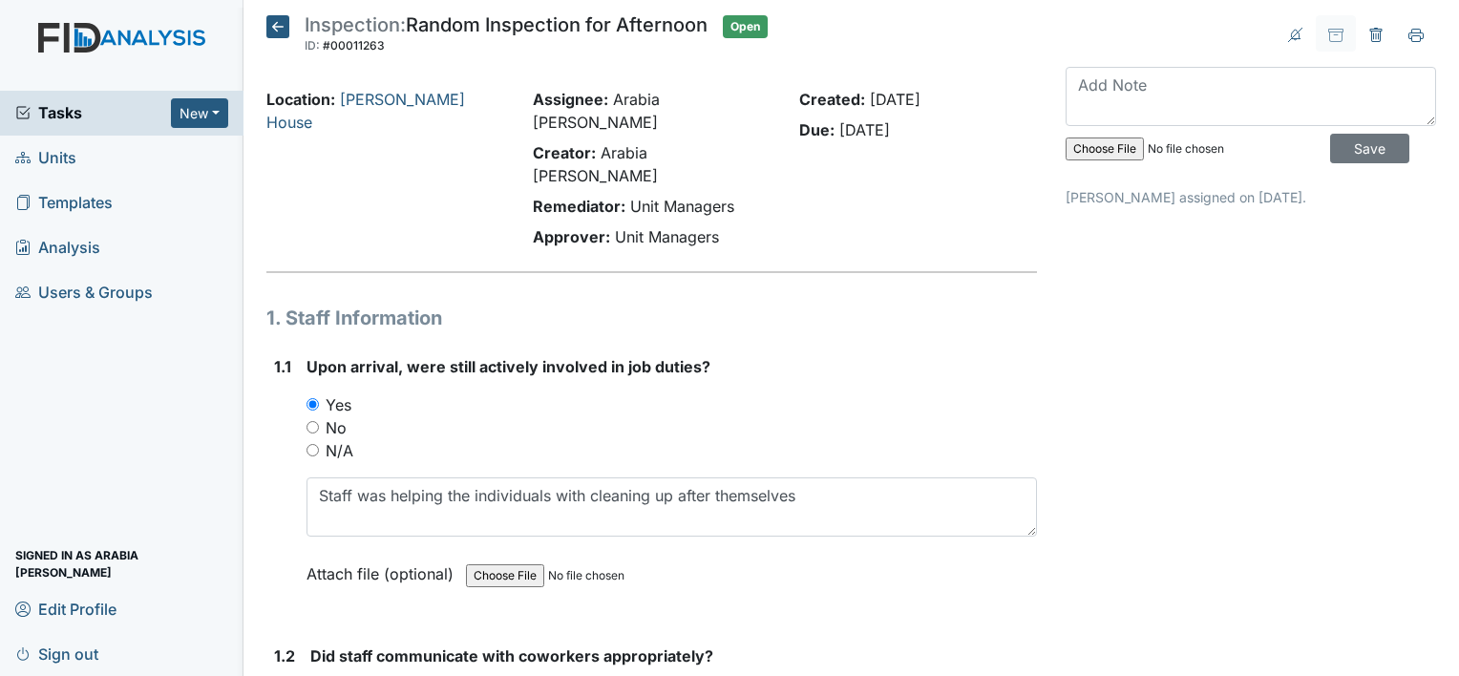
click at [270, 25] on icon at bounding box center [277, 26] width 23 height 23
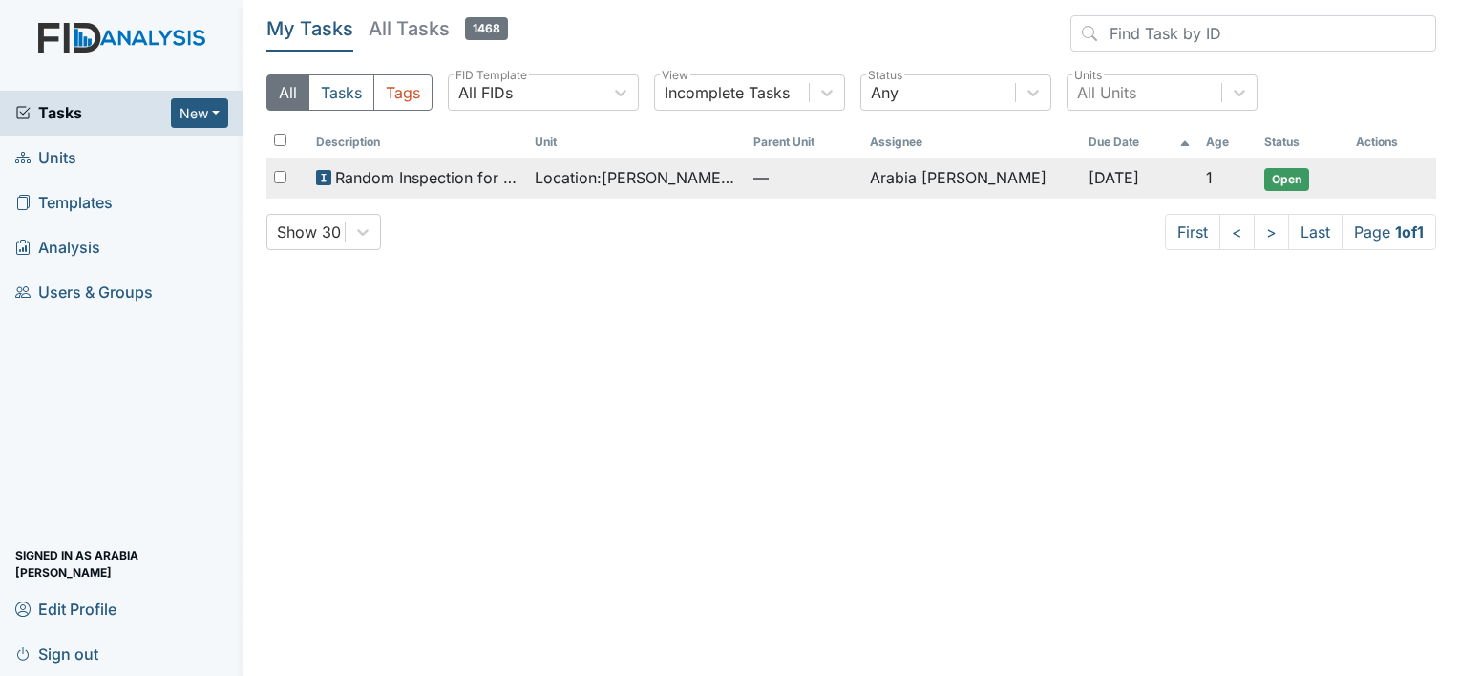
click at [279, 174] on input "checkbox" at bounding box center [280, 177] width 12 height 12
checkbox input "true"
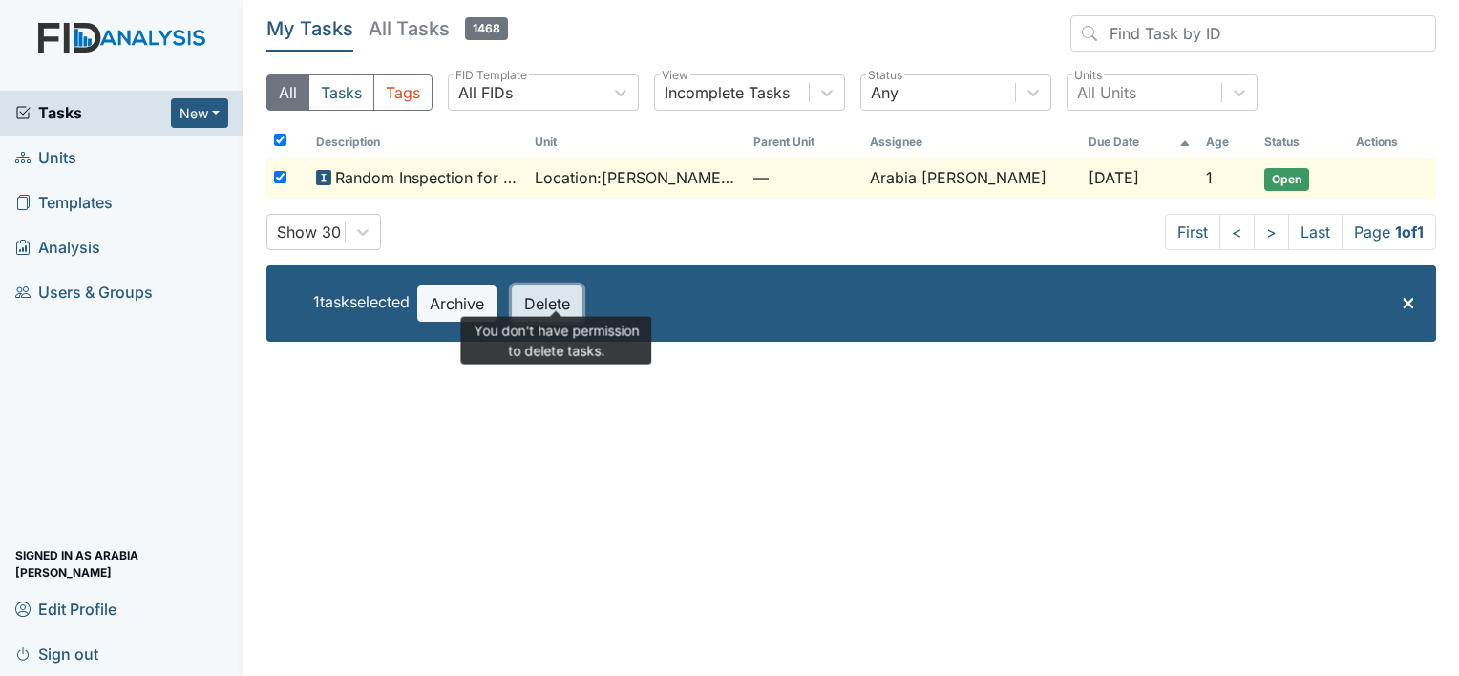
click at [580, 304] on button "Delete" at bounding box center [547, 303] width 71 height 36
click at [554, 306] on button "Delete" at bounding box center [547, 303] width 71 height 36
click at [560, 243] on div "Show 30 First < > Last Page 1 of 1" at bounding box center [851, 232] width 1170 height 36
click at [590, 190] on td "Location : [PERSON_NAME][GEOGRAPHIC_DATA]" at bounding box center [636, 178] width 219 height 40
click at [1412, 302] on span "×" at bounding box center [1408, 301] width 15 height 28
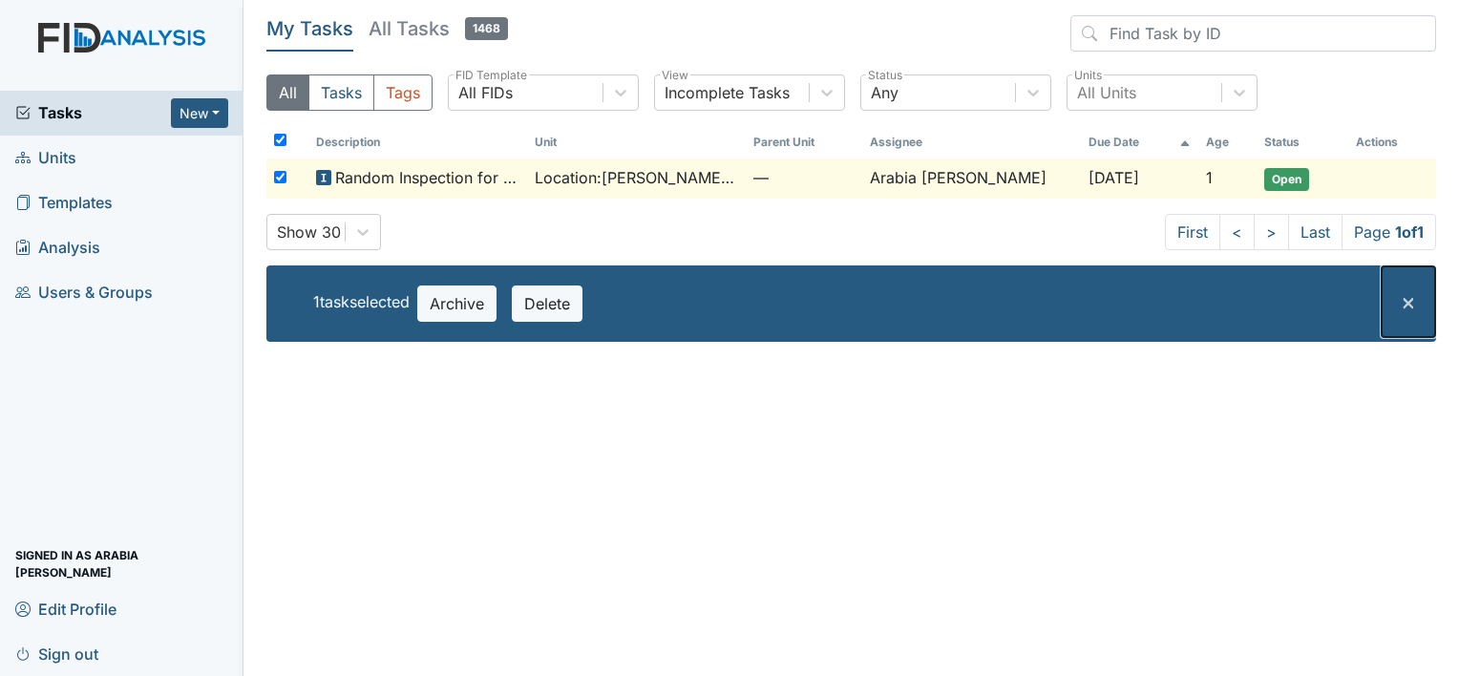
click at [1402, 301] on span "×" at bounding box center [1408, 301] width 15 height 28
click at [552, 176] on span "Location : [PERSON_NAME][GEOGRAPHIC_DATA]" at bounding box center [636, 177] width 203 height 23
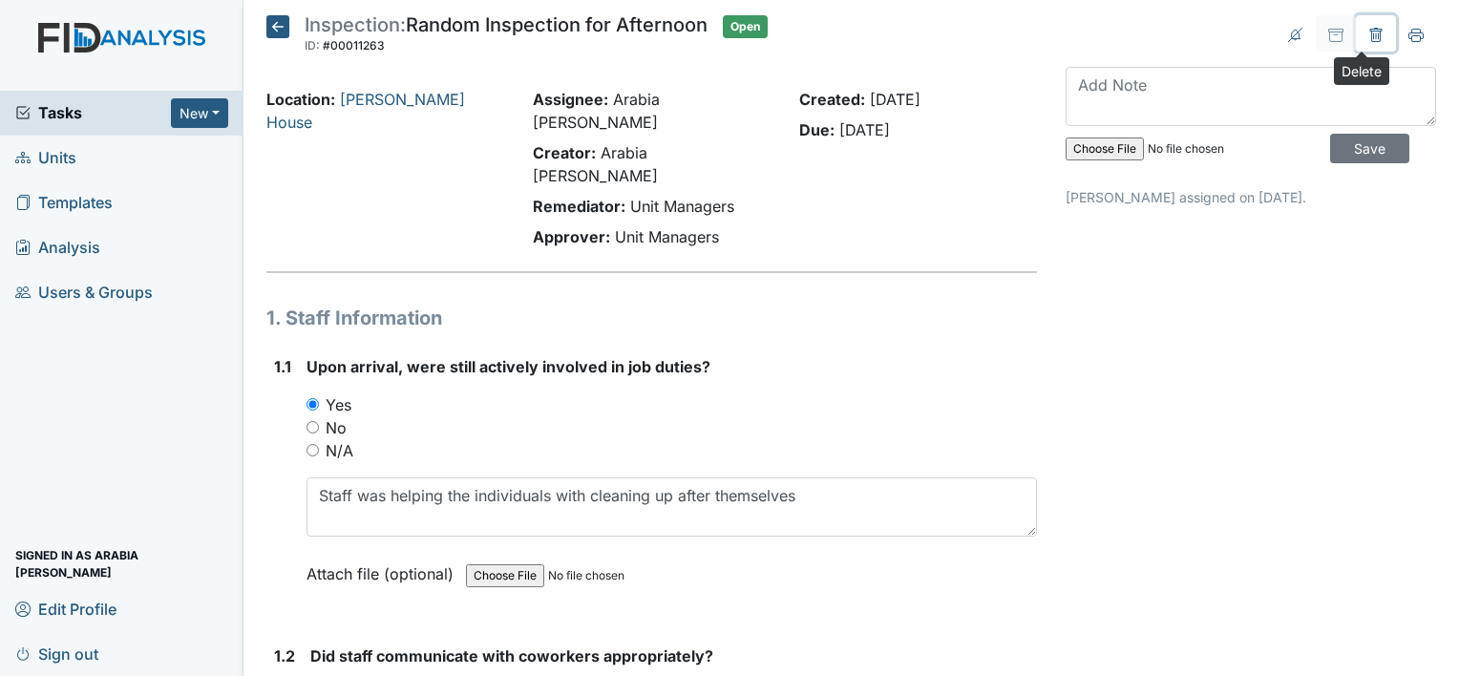
click at [1356, 38] on button at bounding box center [1376, 33] width 40 height 36
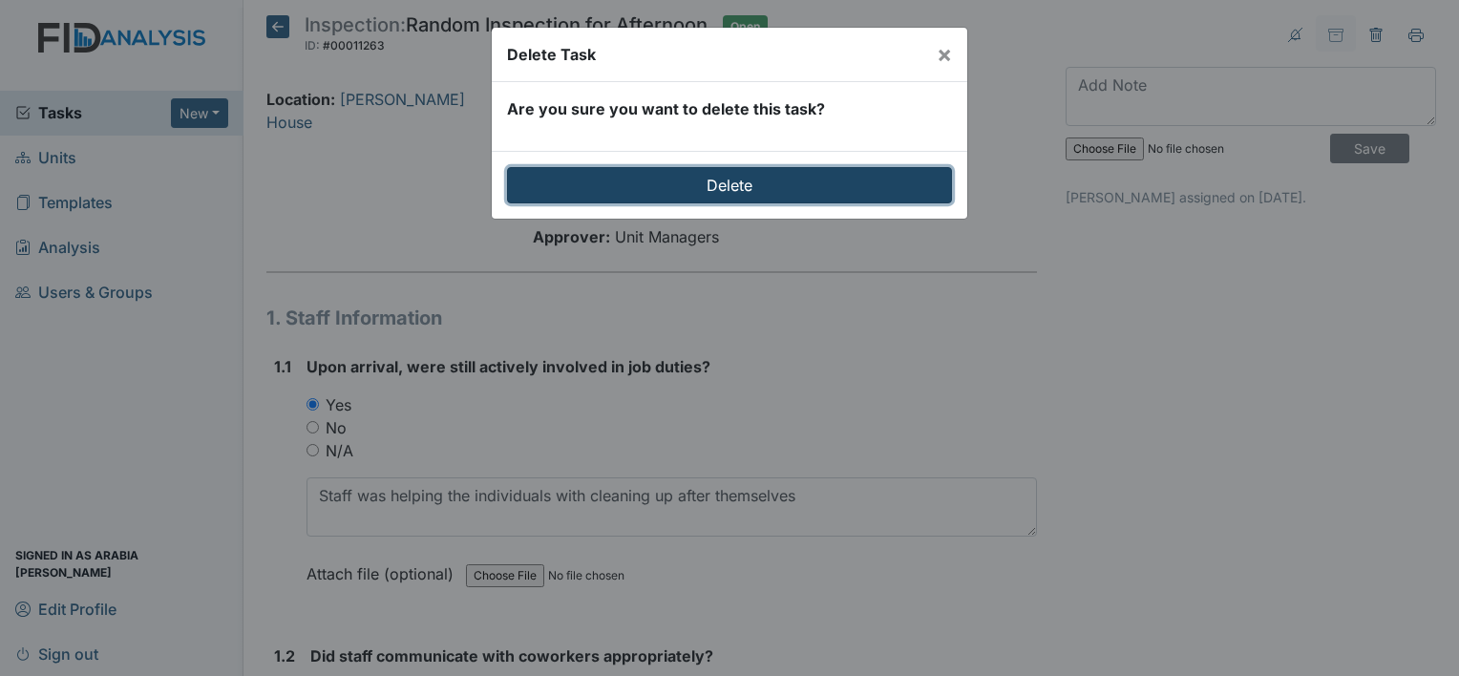
click at [688, 183] on input "Delete" at bounding box center [729, 185] width 445 height 36
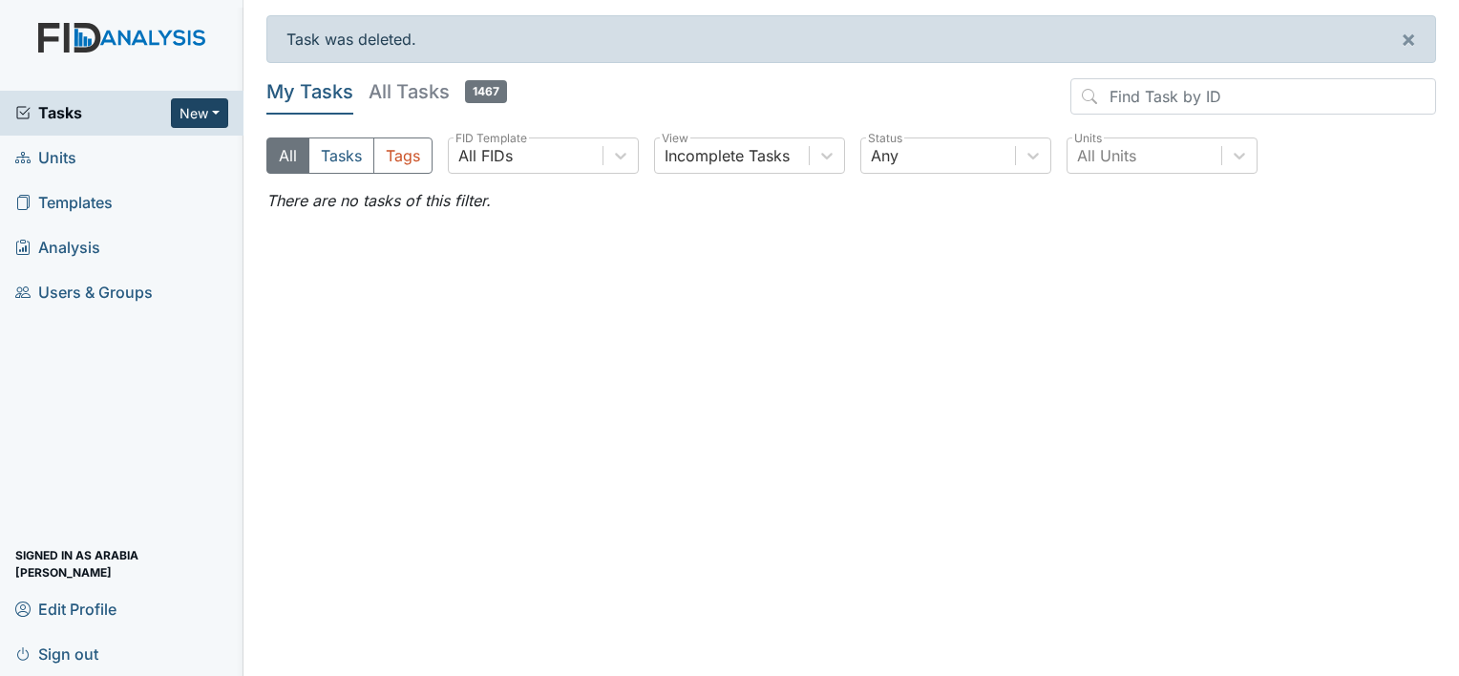
click at [218, 112] on button "New" at bounding box center [199, 113] width 57 height 30
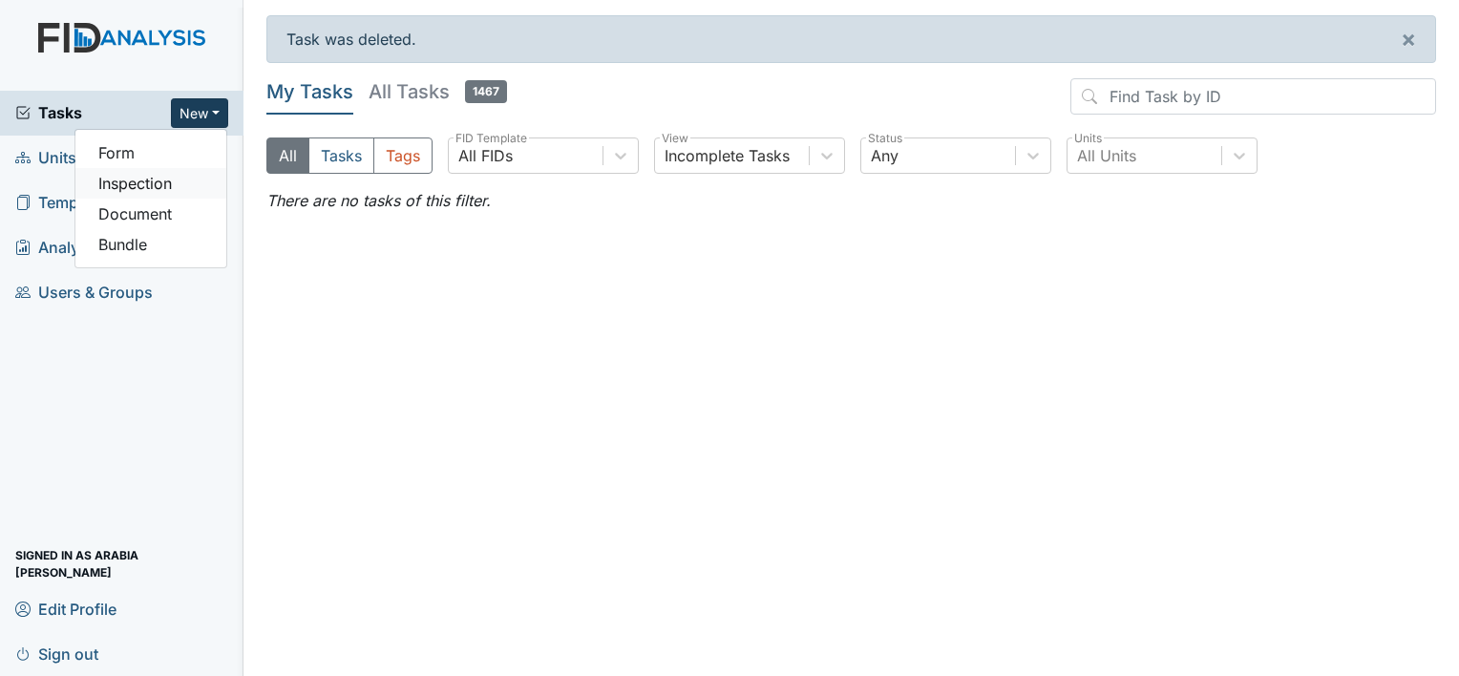
click at [176, 195] on link "Inspection" at bounding box center [150, 183] width 151 height 31
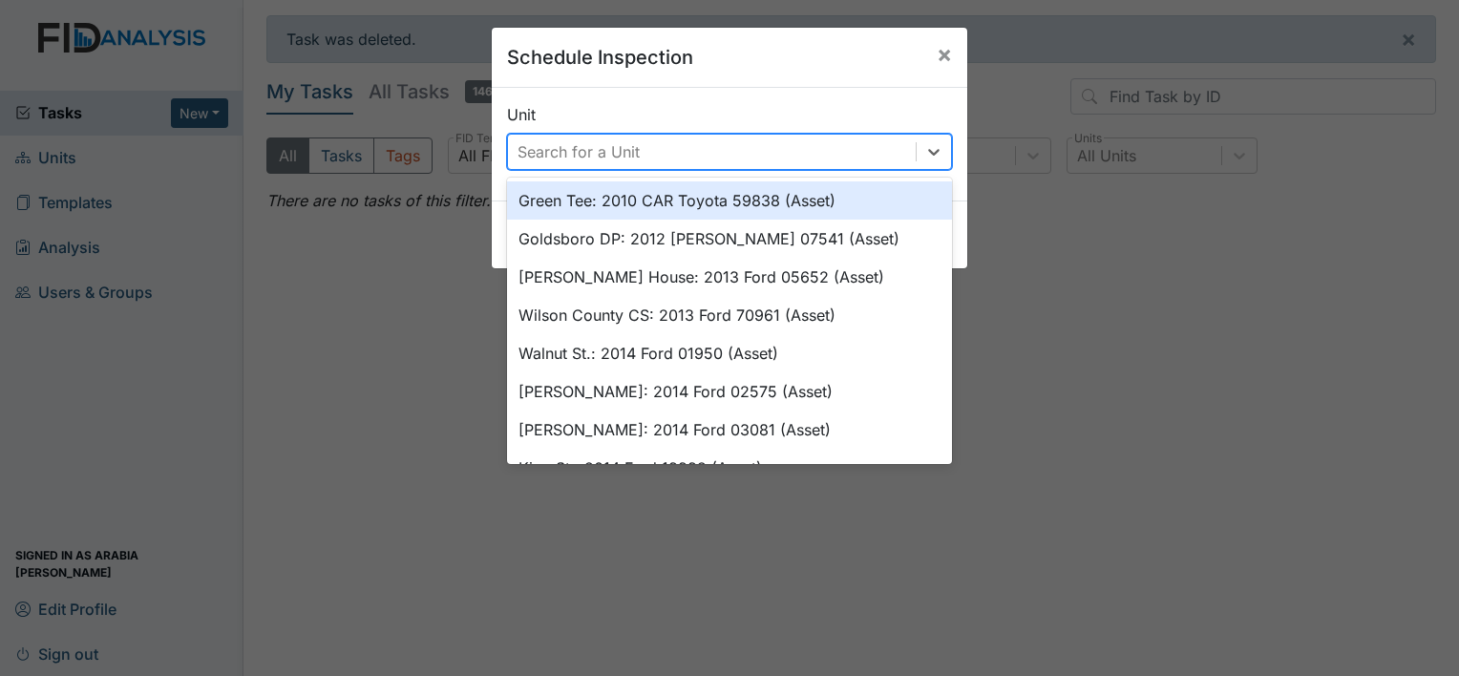
click at [824, 137] on div "Search for a Unit" at bounding box center [712, 152] width 408 height 34
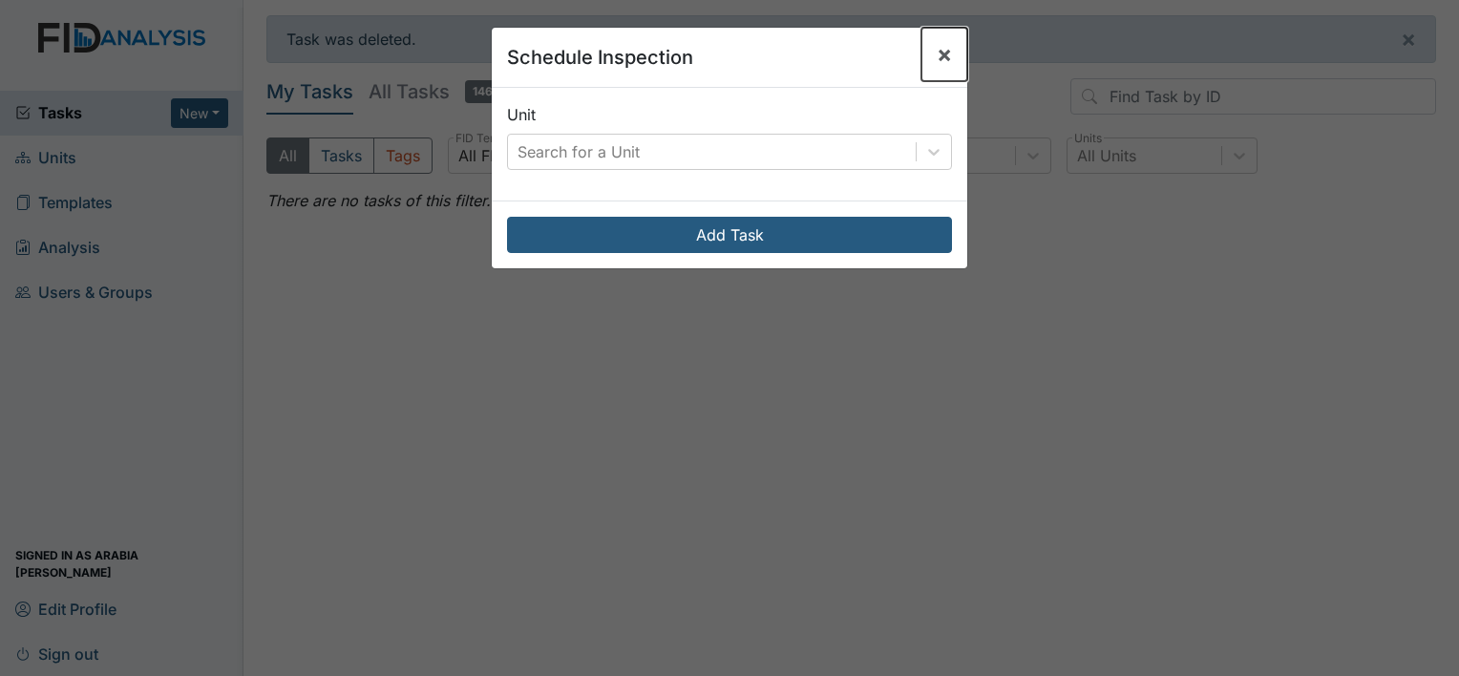
click at [924, 54] on button "×" at bounding box center [944, 54] width 46 height 53
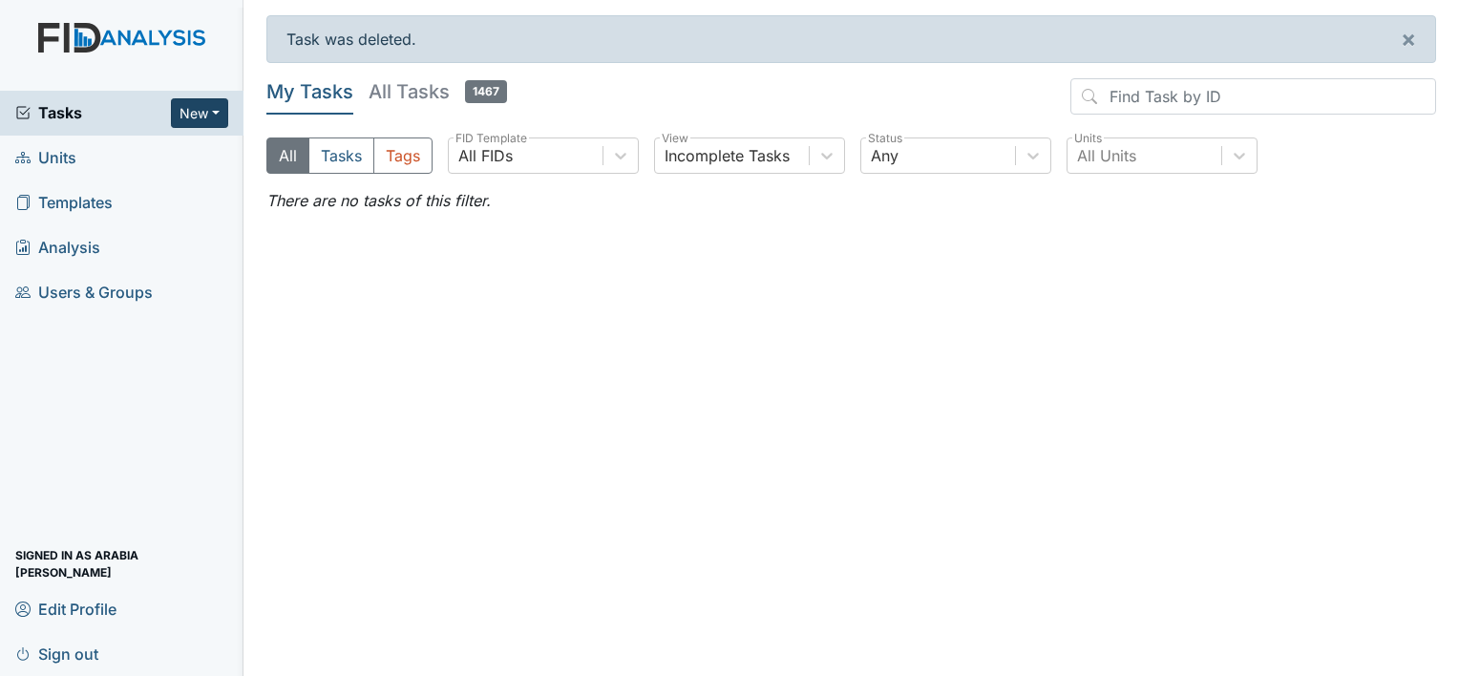
click at [200, 113] on button "New" at bounding box center [199, 113] width 57 height 30
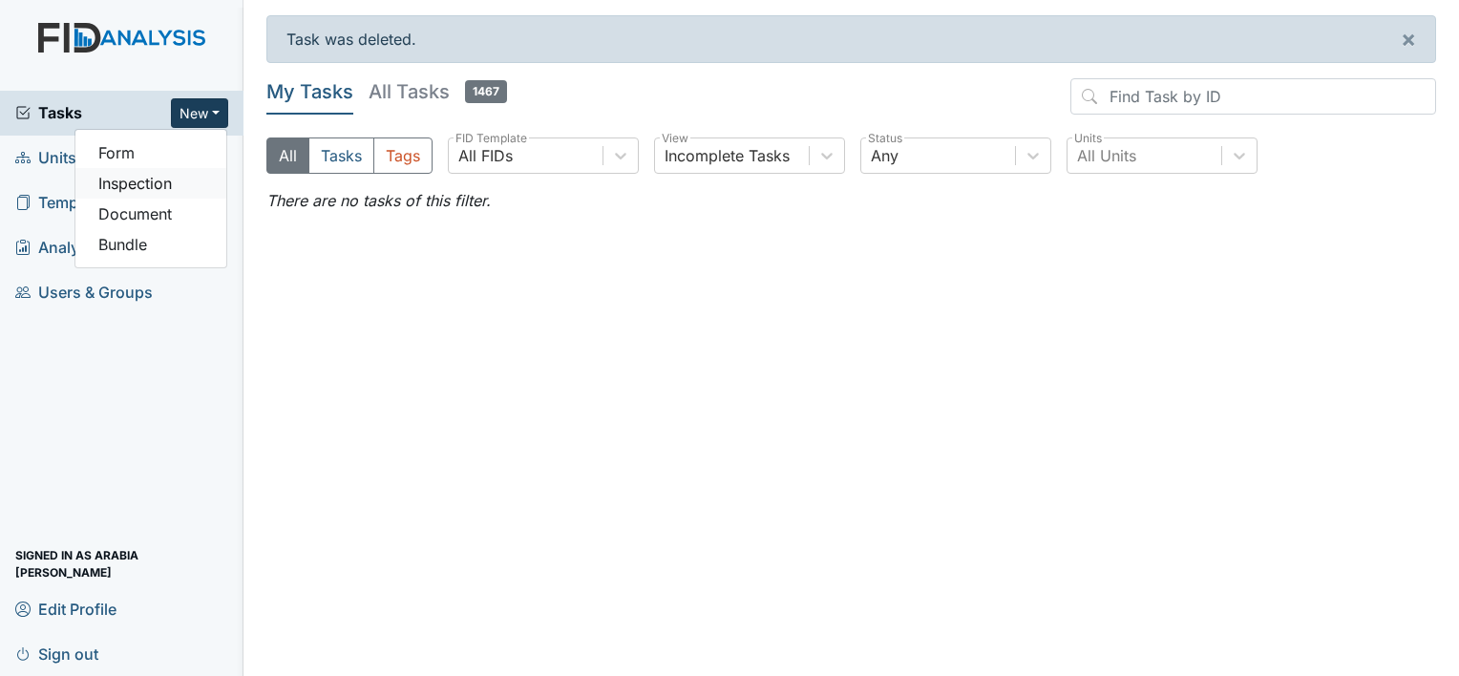
click at [114, 180] on link "Inspection" at bounding box center [150, 183] width 151 height 31
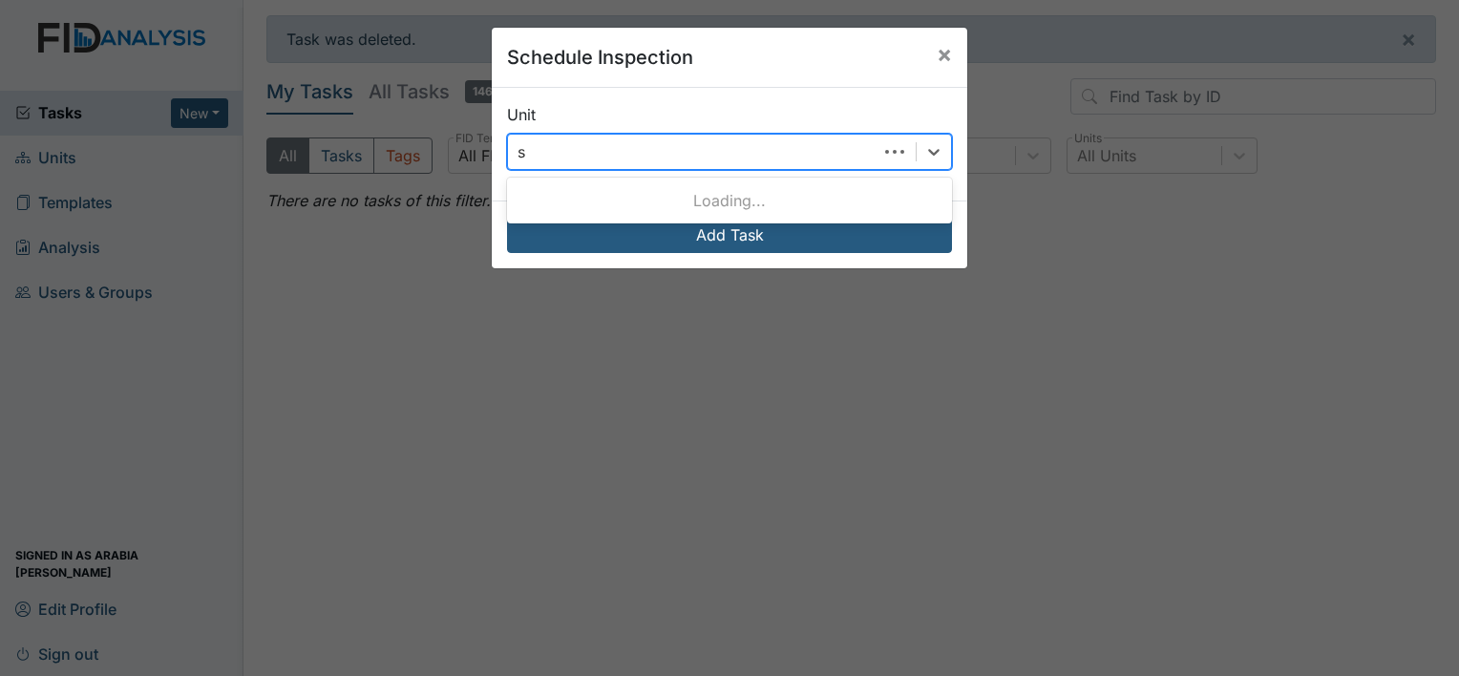
type input "sc"
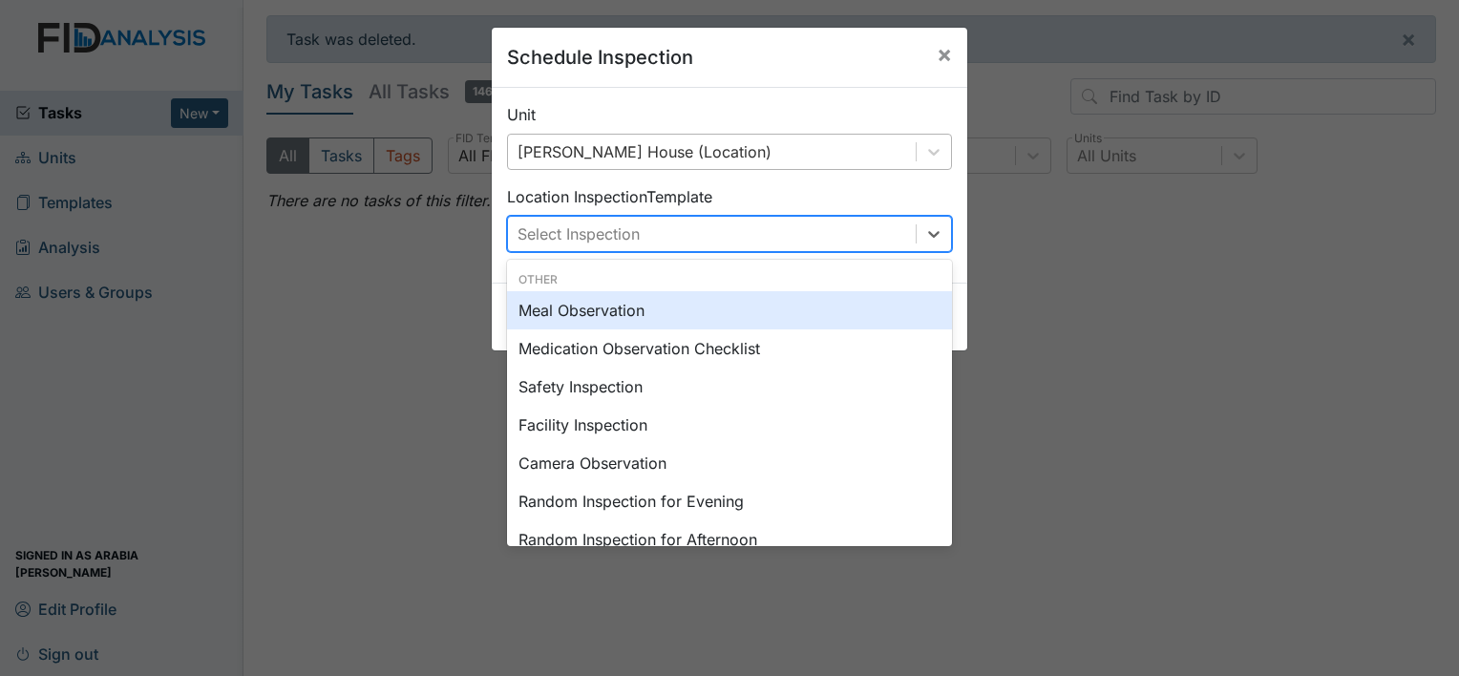
click at [607, 248] on div "Select Inspection" at bounding box center [712, 234] width 408 height 34
type input "ra"
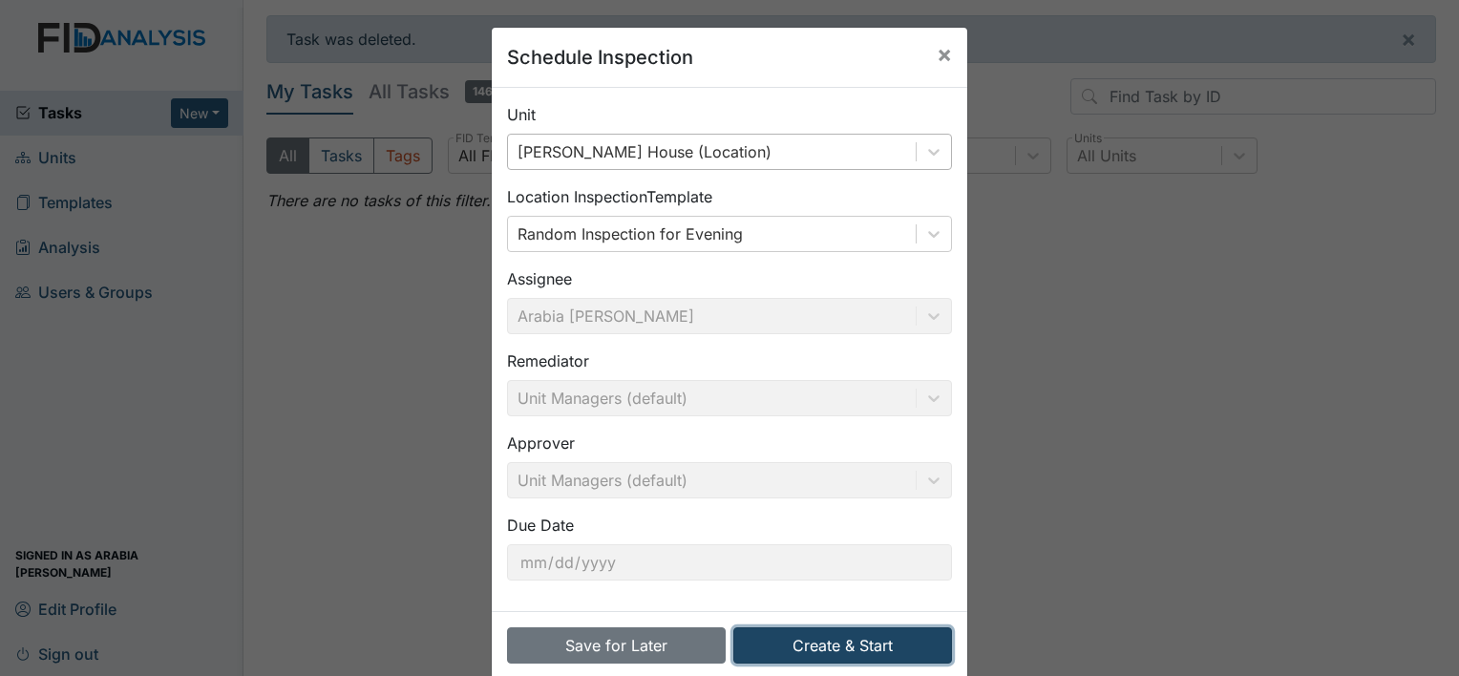
click at [817, 636] on button "Create & Start" at bounding box center [842, 645] width 219 height 36
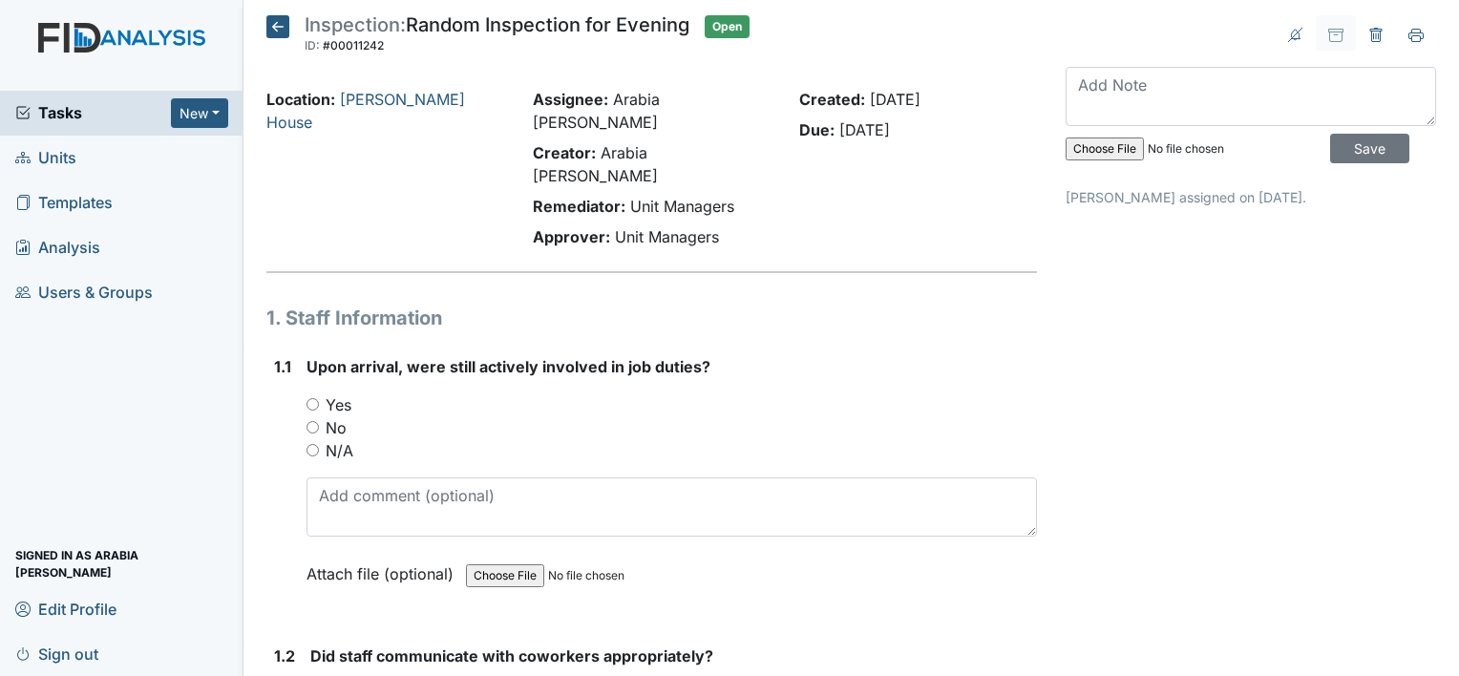
click at [349, 393] on label "Yes" at bounding box center [339, 404] width 26 height 23
click at [319, 398] on input "Yes" at bounding box center [312, 404] width 12 height 12
radio input "true"
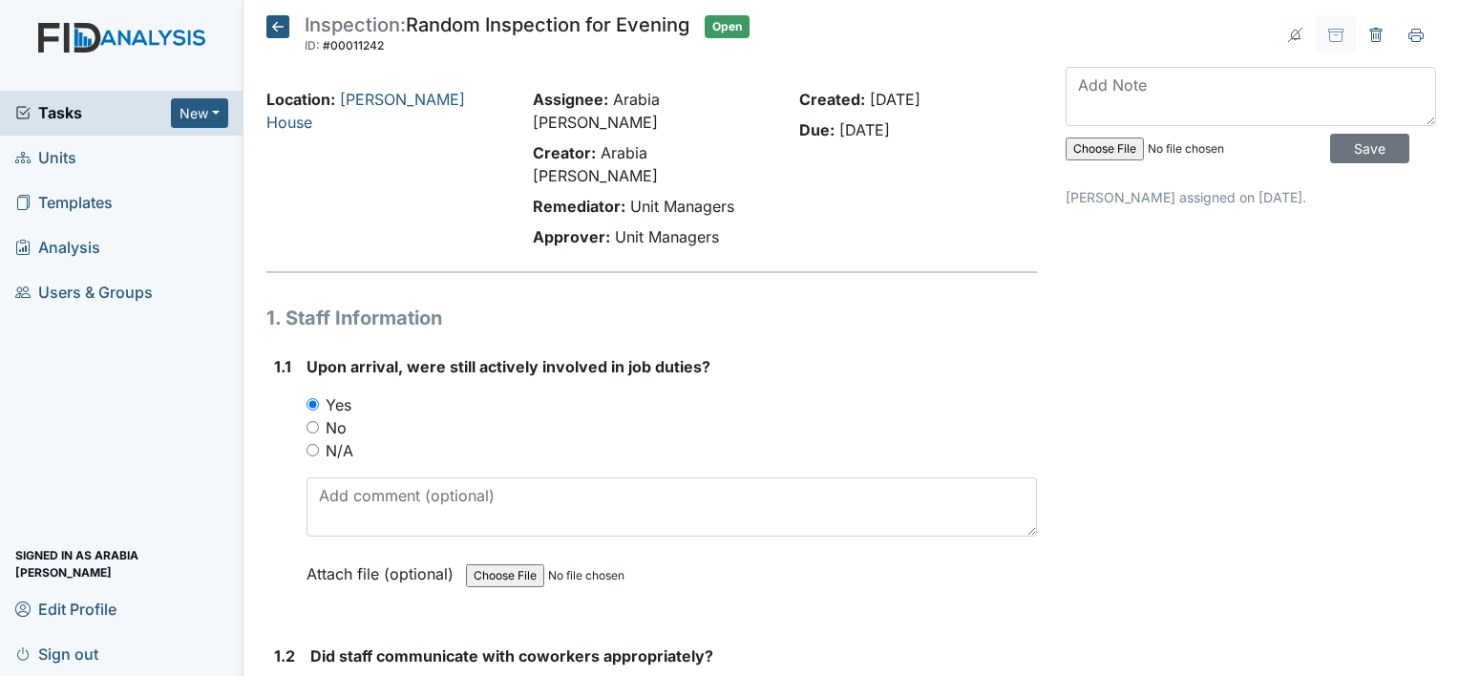
radio input "true"
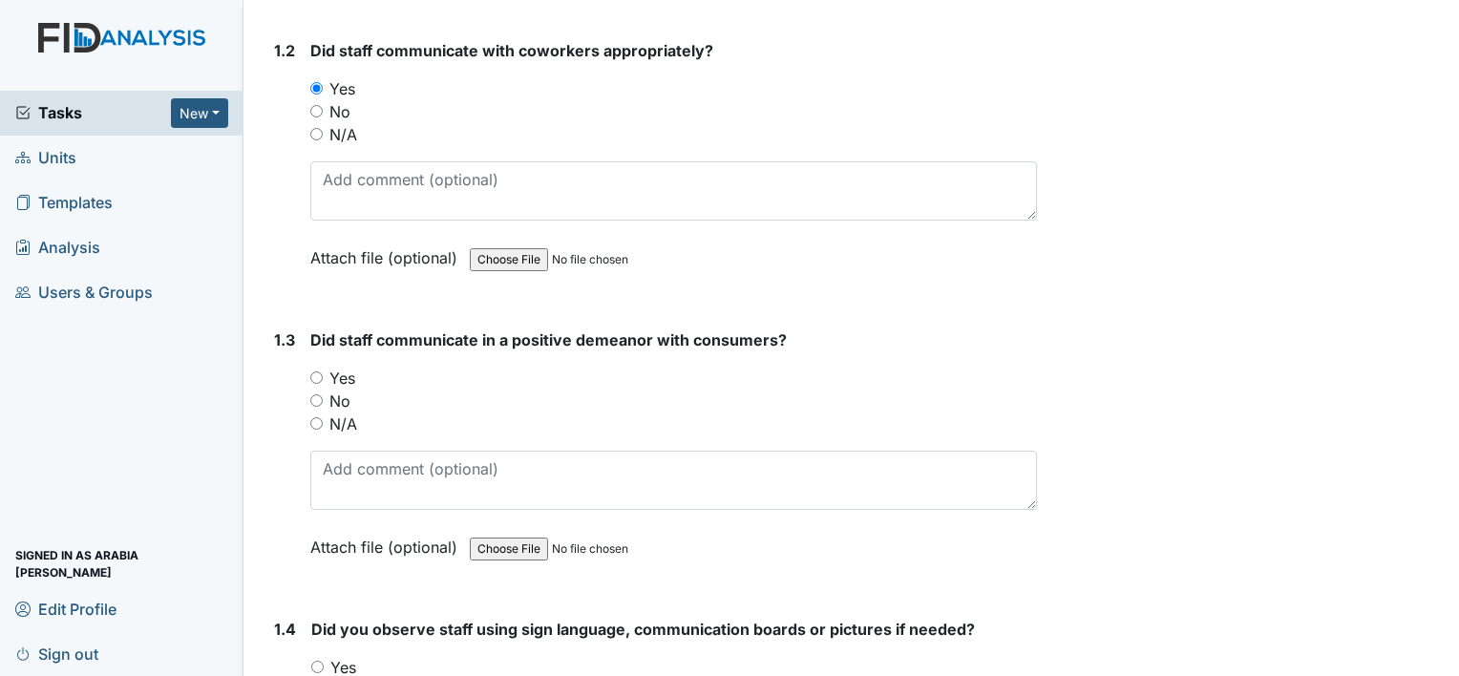
scroll to position [893, 0]
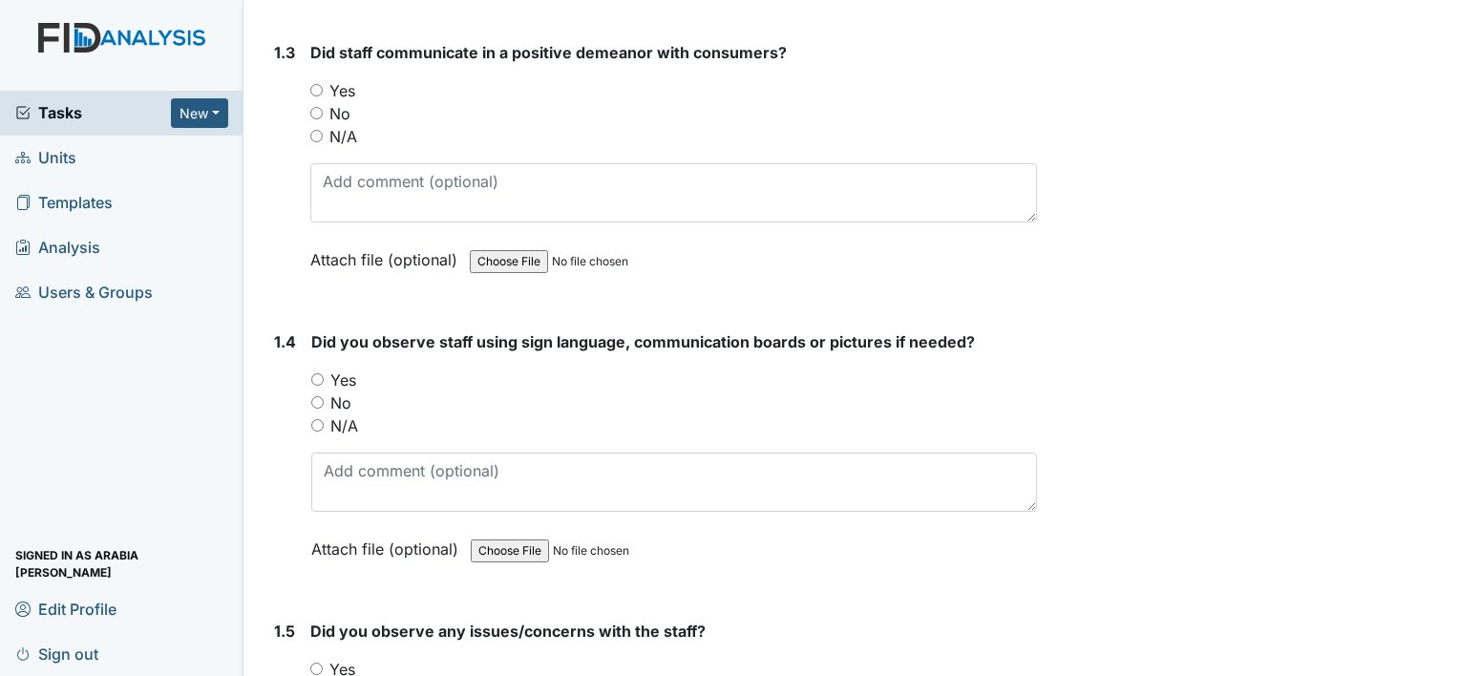
click at [310, 84] on input "Yes" at bounding box center [316, 90] width 12 height 12
radio input "true"
click at [324, 369] on div "Yes" at bounding box center [674, 380] width 726 height 23
click at [330, 414] on label "N/A" at bounding box center [344, 425] width 28 height 23
click at [324, 419] on input "N/A" at bounding box center [317, 425] width 12 height 12
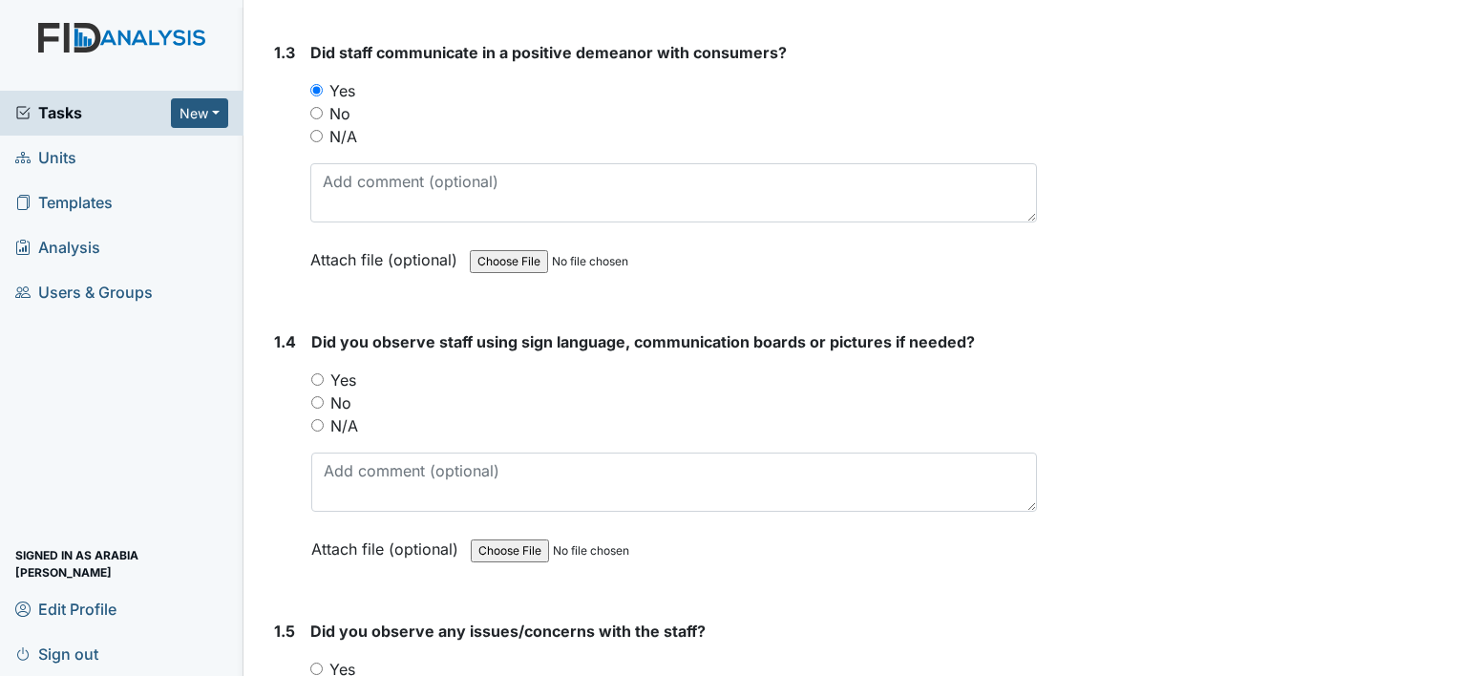
radio input "true"
click at [315, 658] on div "Yes" at bounding box center [673, 669] width 727 height 23
click at [312, 663] on input "Yes" at bounding box center [316, 669] width 12 height 12
radio input "true"
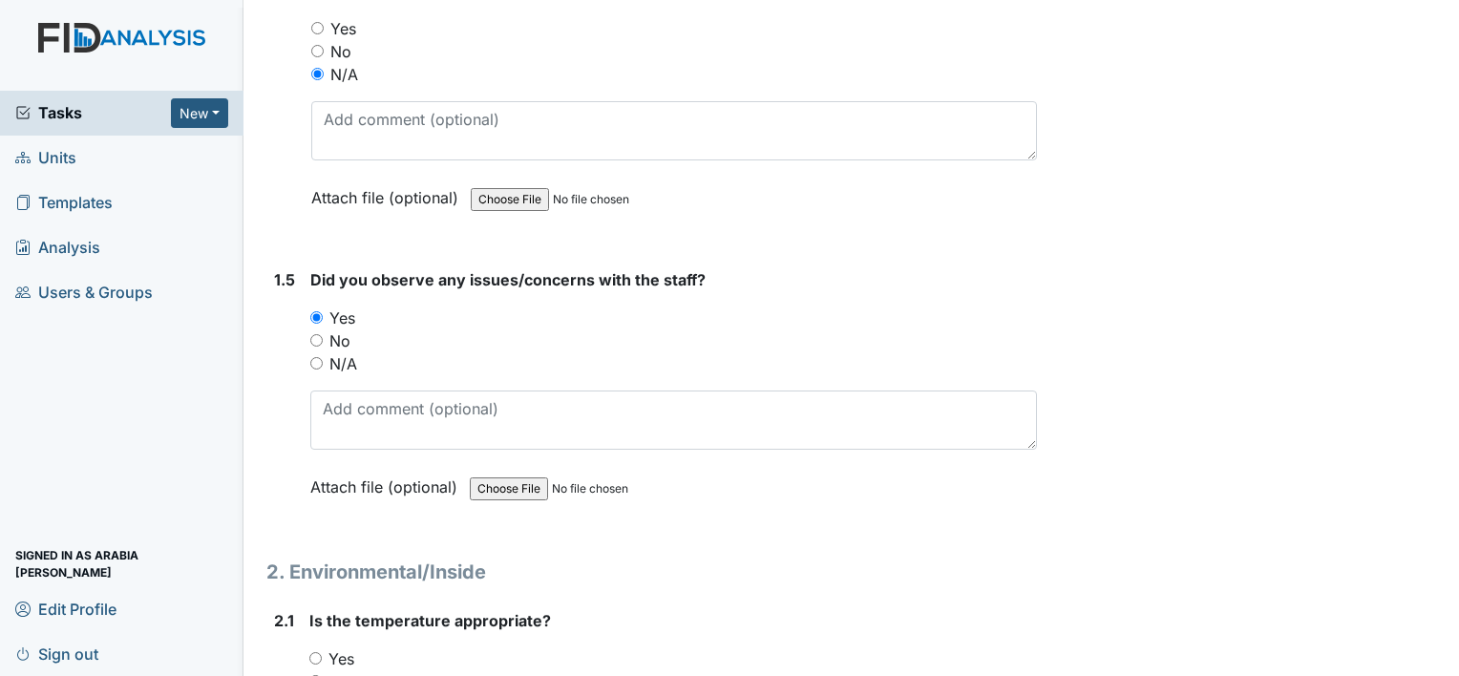
scroll to position [1371, 0]
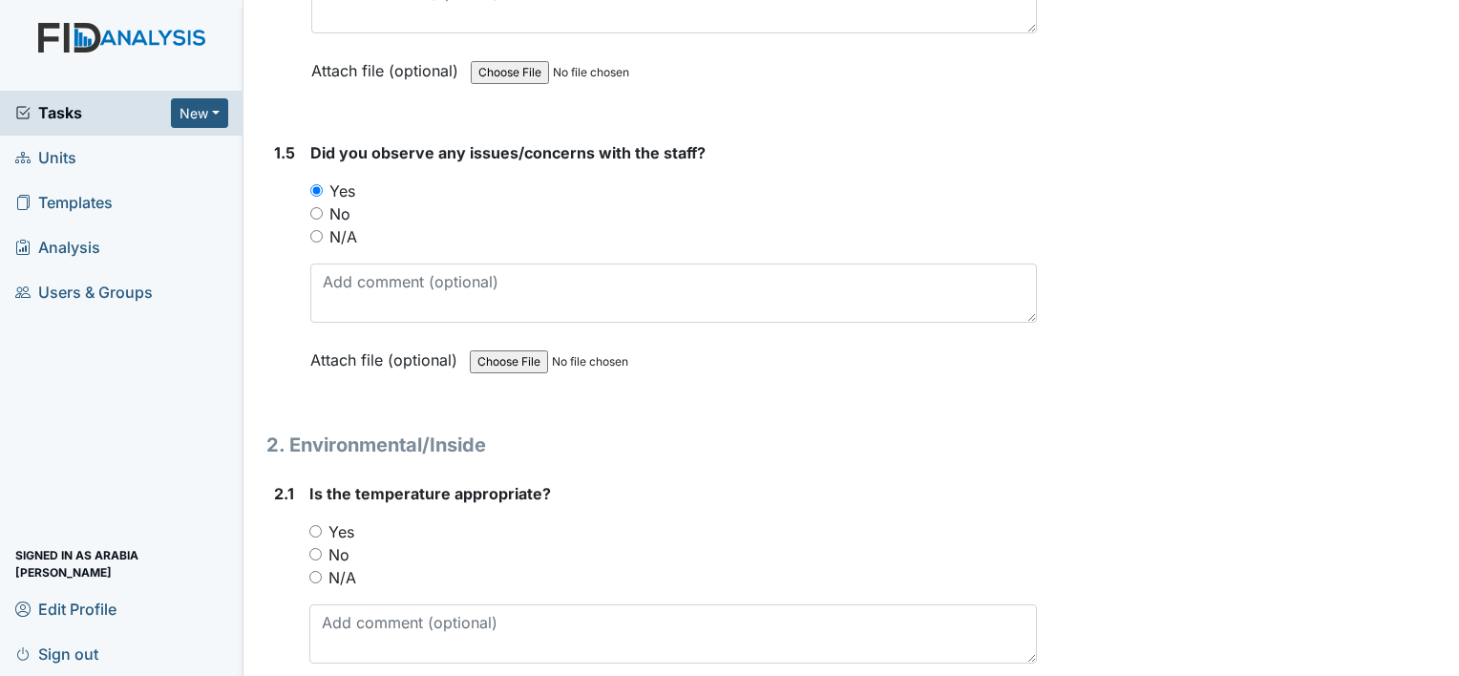
click at [346, 225] on label "N/A" at bounding box center [343, 236] width 28 height 23
click at [323, 230] on input "N/A" at bounding box center [316, 236] width 12 height 12
radio input "true"
click at [336, 202] on label "No" at bounding box center [339, 213] width 21 height 23
click at [323, 207] on input "No" at bounding box center [316, 213] width 12 height 12
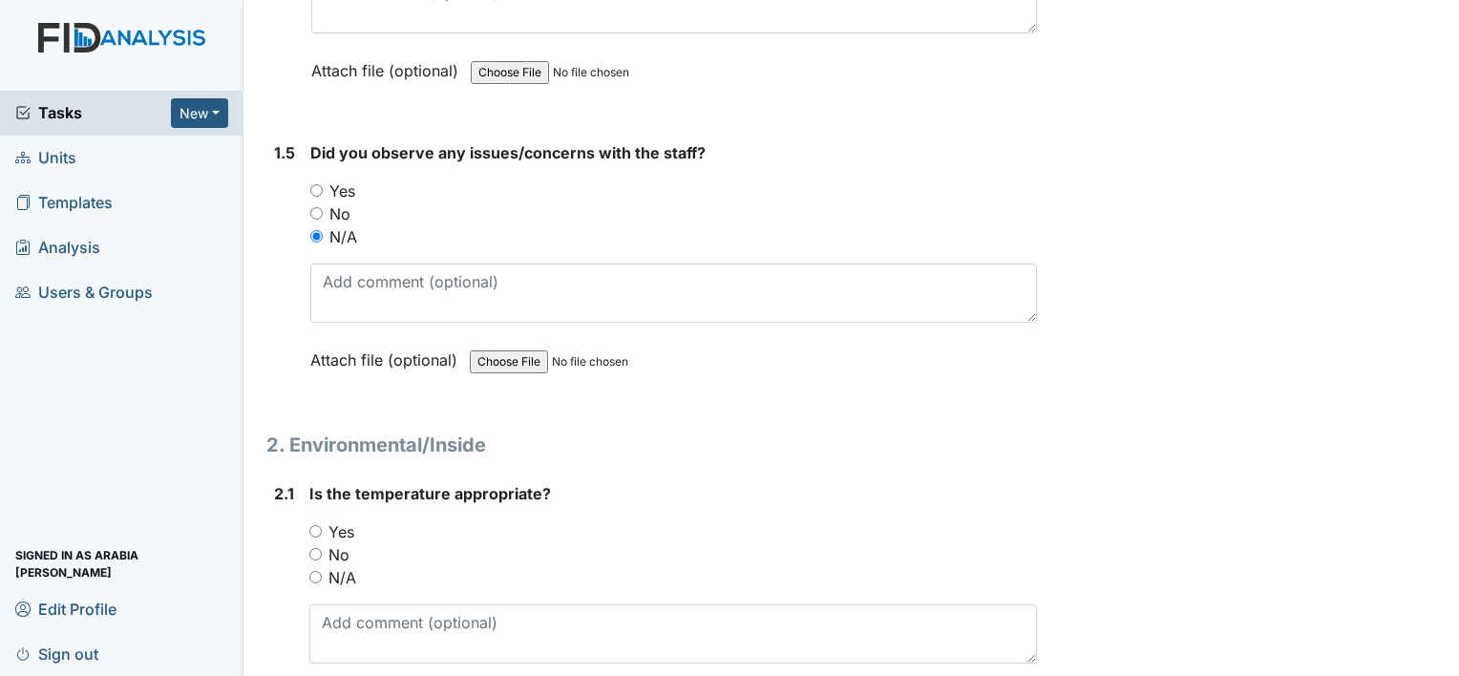
radio input "true"
click at [335, 520] on label "Yes" at bounding box center [341, 531] width 26 height 23
click at [322, 525] on input "Yes" at bounding box center [315, 531] width 12 height 12
radio input "true"
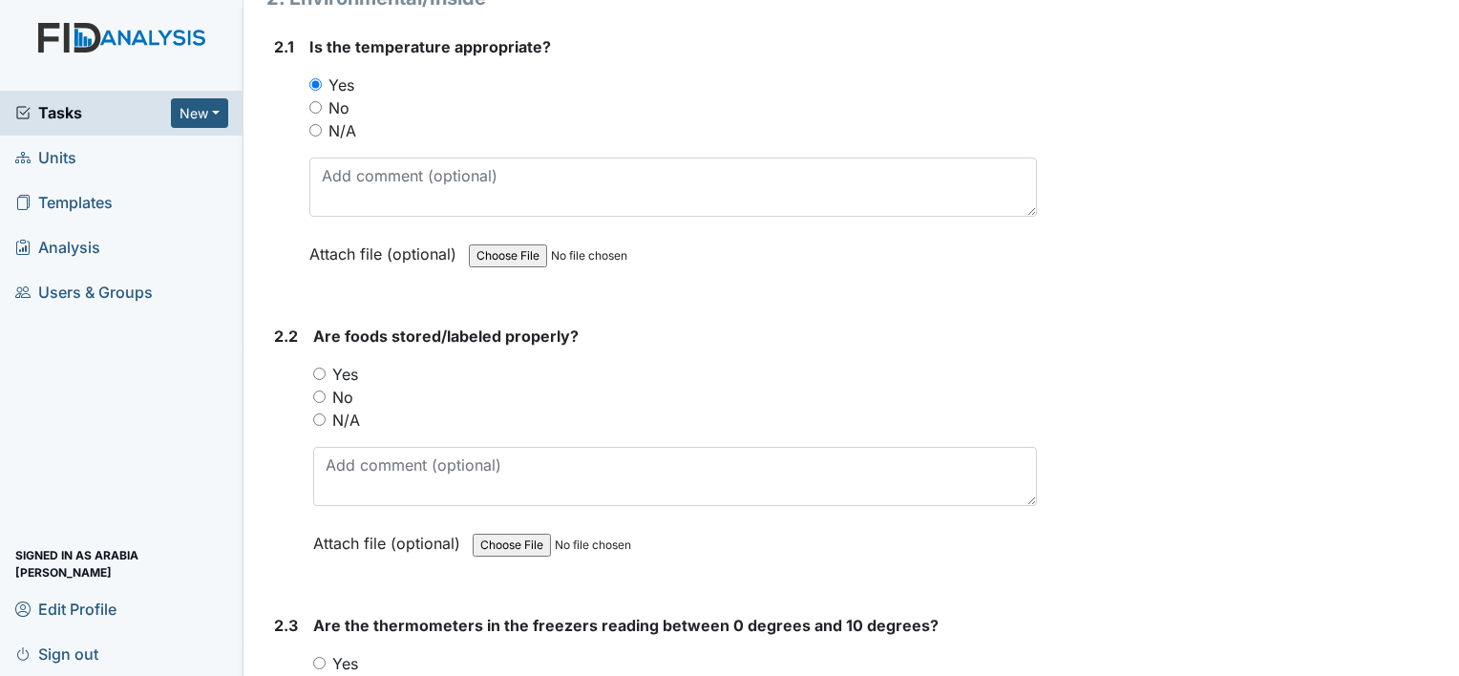
scroll to position [2009, 0]
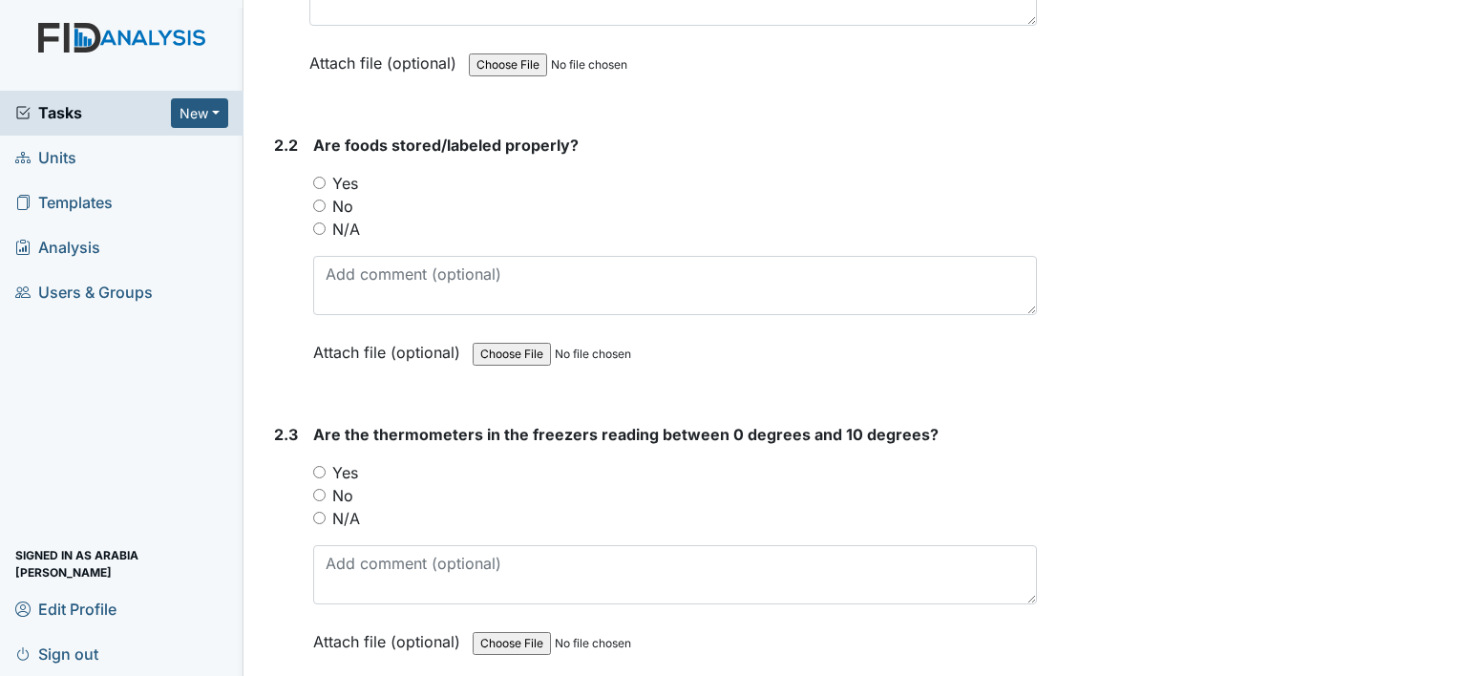
click at [328, 172] on div "Yes" at bounding box center [675, 183] width 724 height 23
click at [315, 177] on input "Yes" at bounding box center [319, 183] width 12 height 12
radio input "true"
click at [320, 466] on input "Yes" at bounding box center [319, 472] width 12 height 12
radio input "true"
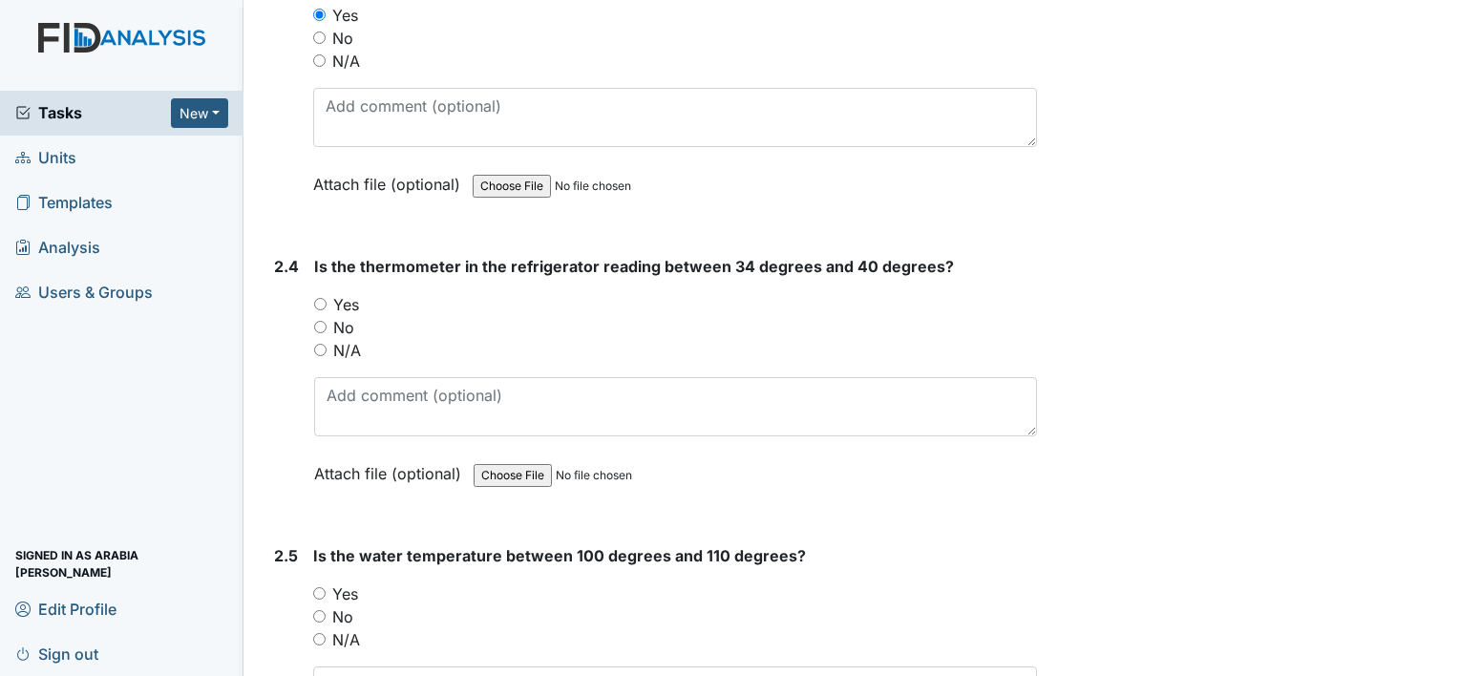
scroll to position [2467, 0]
click at [319, 297] on input "Yes" at bounding box center [320, 303] width 12 height 12
radio input "true"
click at [317, 586] on input "Yes" at bounding box center [319, 592] width 12 height 12
radio input "true"
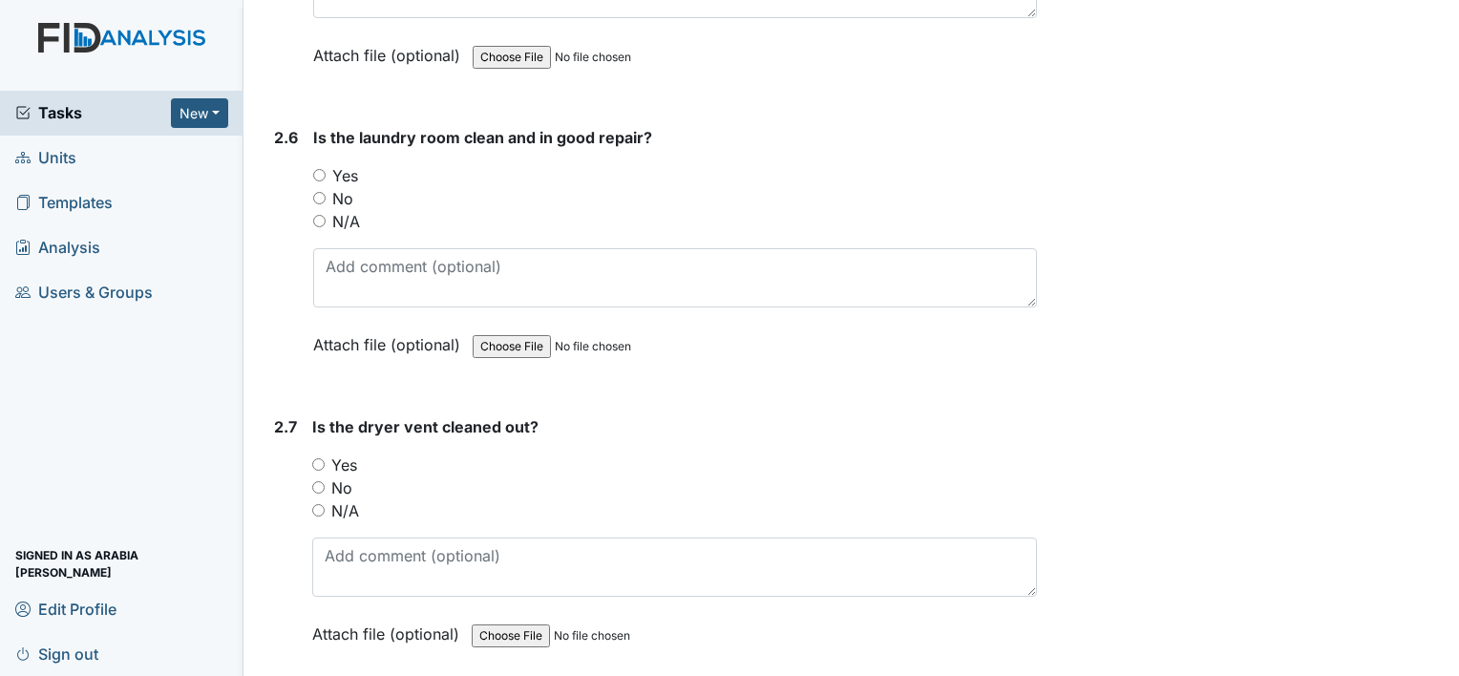
scroll to position [3243, 0]
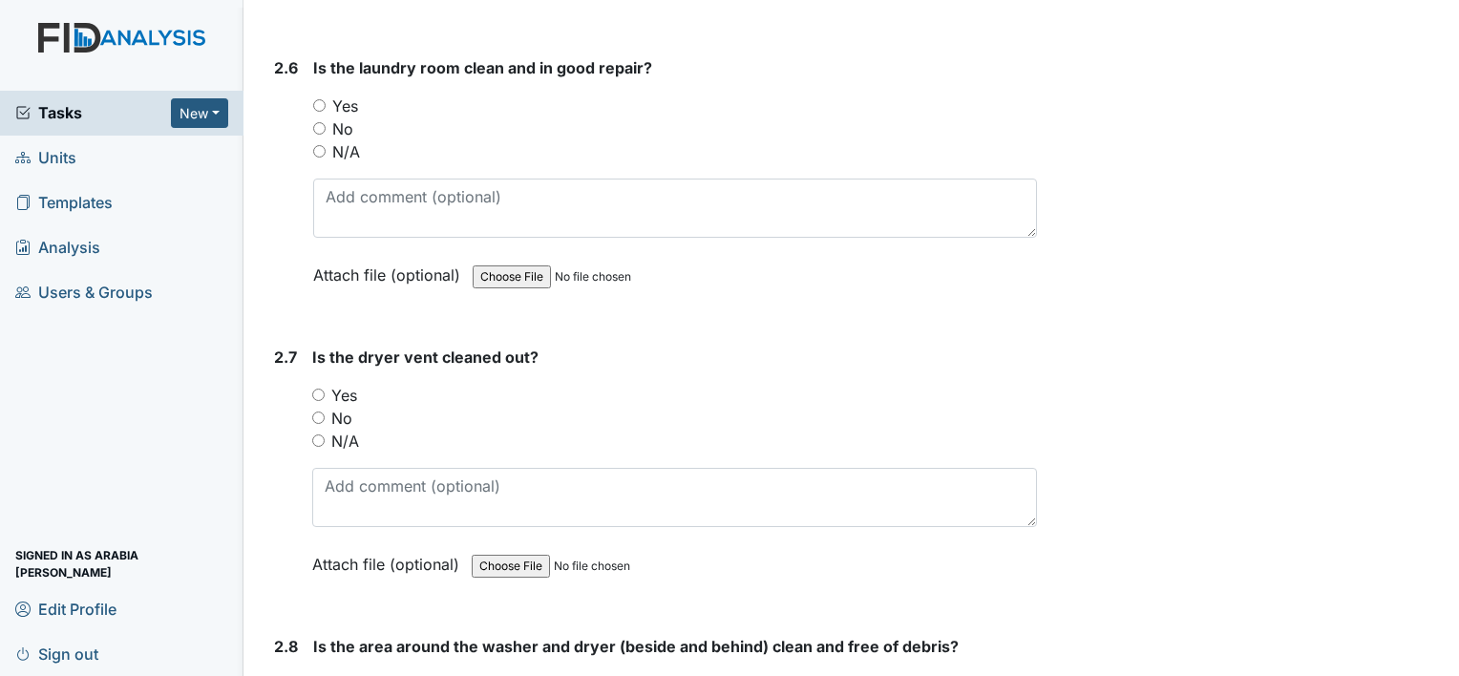
click at [318, 99] on input "Yes" at bounding box center [319, 105] width 12 height 12
radio input "true"
click at [317, 389] on input "Yes" at bounding box center [318, 395] width 12 height 12
radio input "true"
click at [326, 673] on div "Yes" at bounding box center [675, 684] width 724 height 23
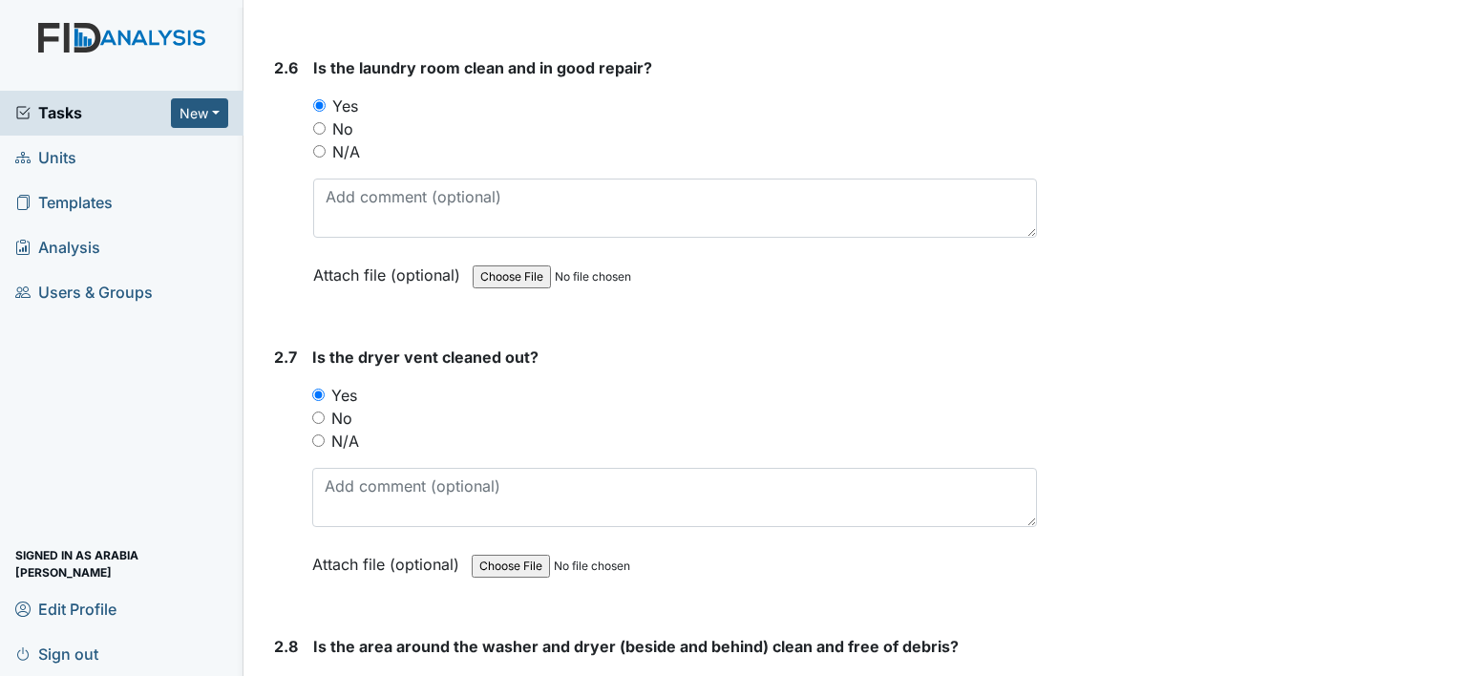
click at [321, 675] on input "Yes" at bounding box center [319, 684] width 12 height 12
radio input "true"
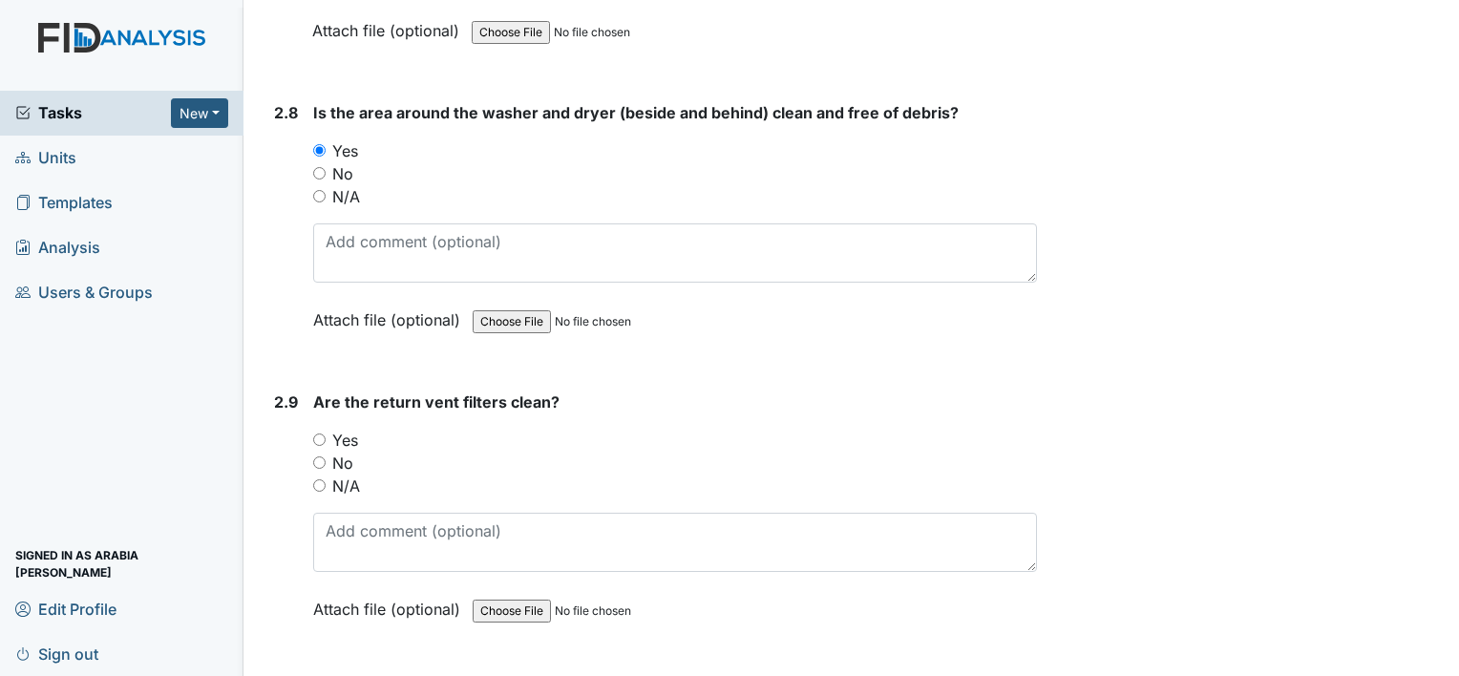
scroll to position [3778, 0]
click at [318, 433] on input "Yes" at bounding box center [319, 439] width 12 height 12
radio input "true"
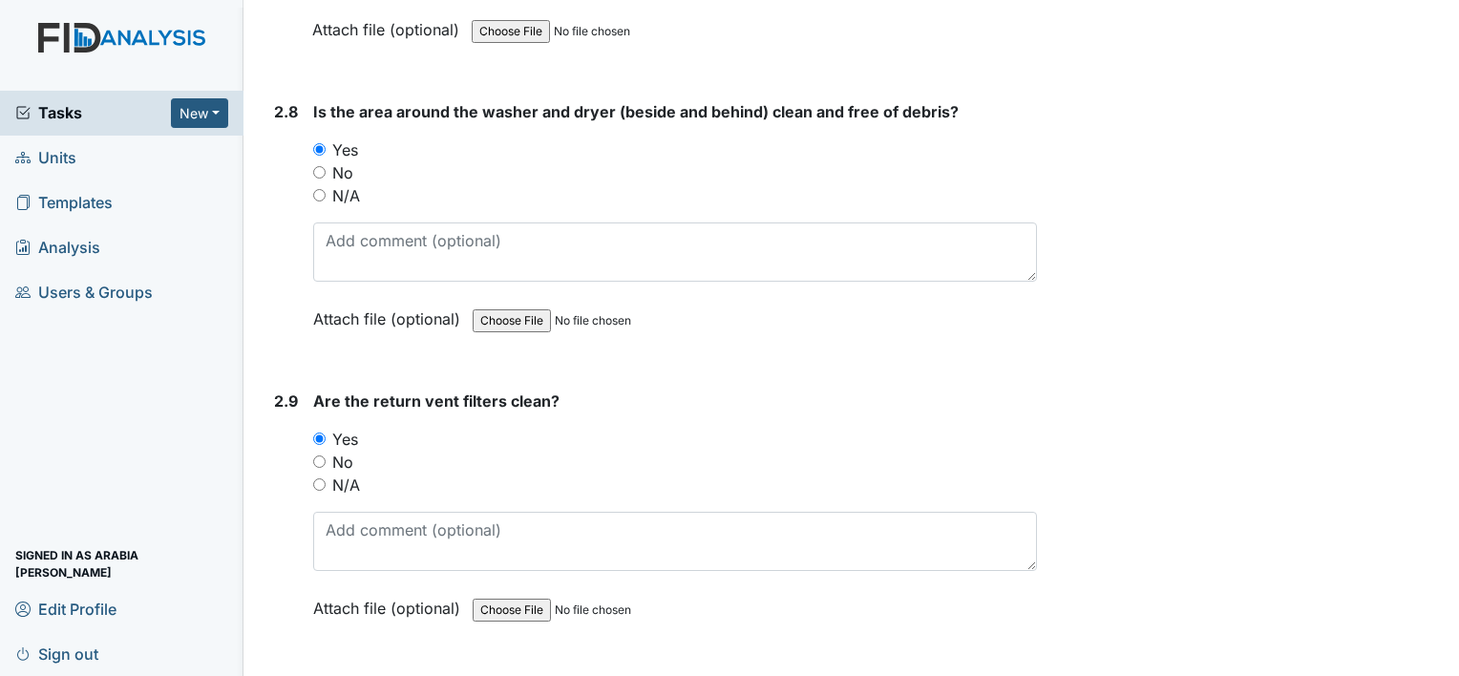
radio input "true"
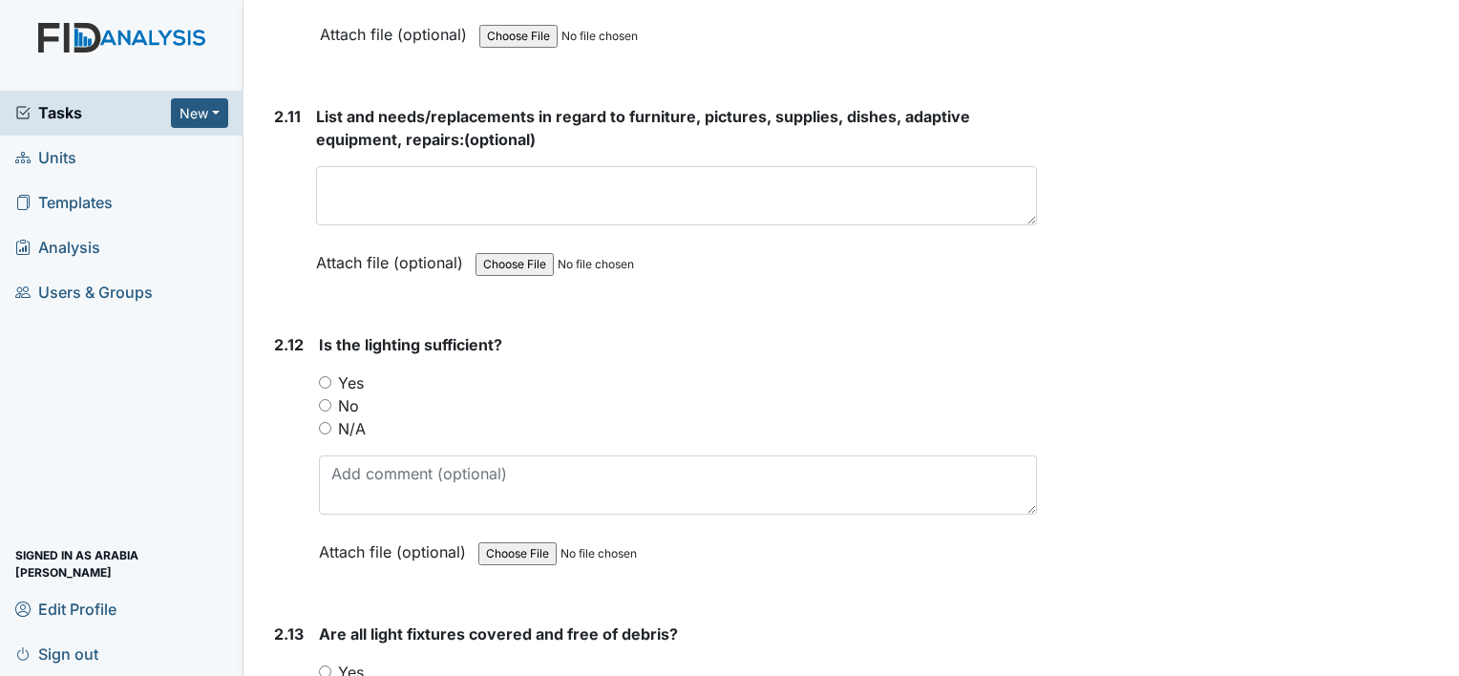
scroll to position [4650, 0]
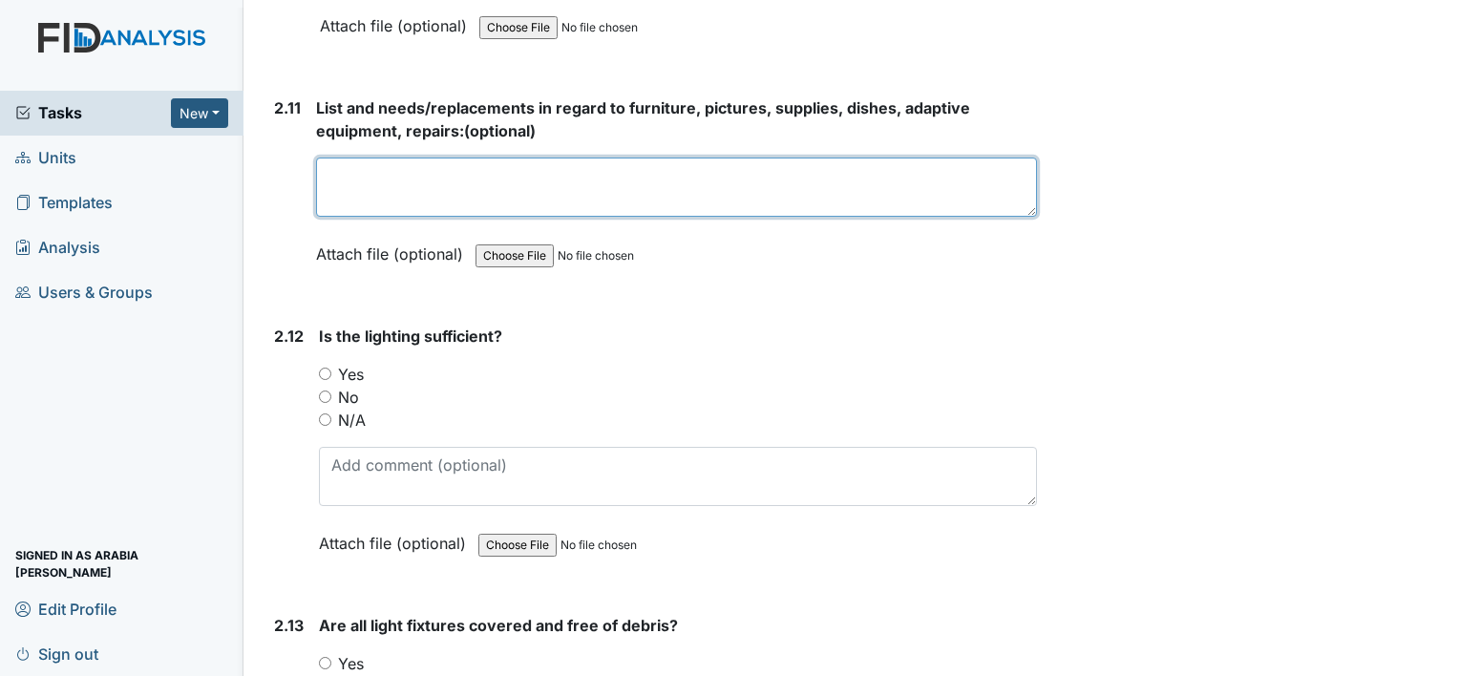
click at [446, 158] on textarea at bounding box center [676, 187] width 721 height 59
type textarea "None"
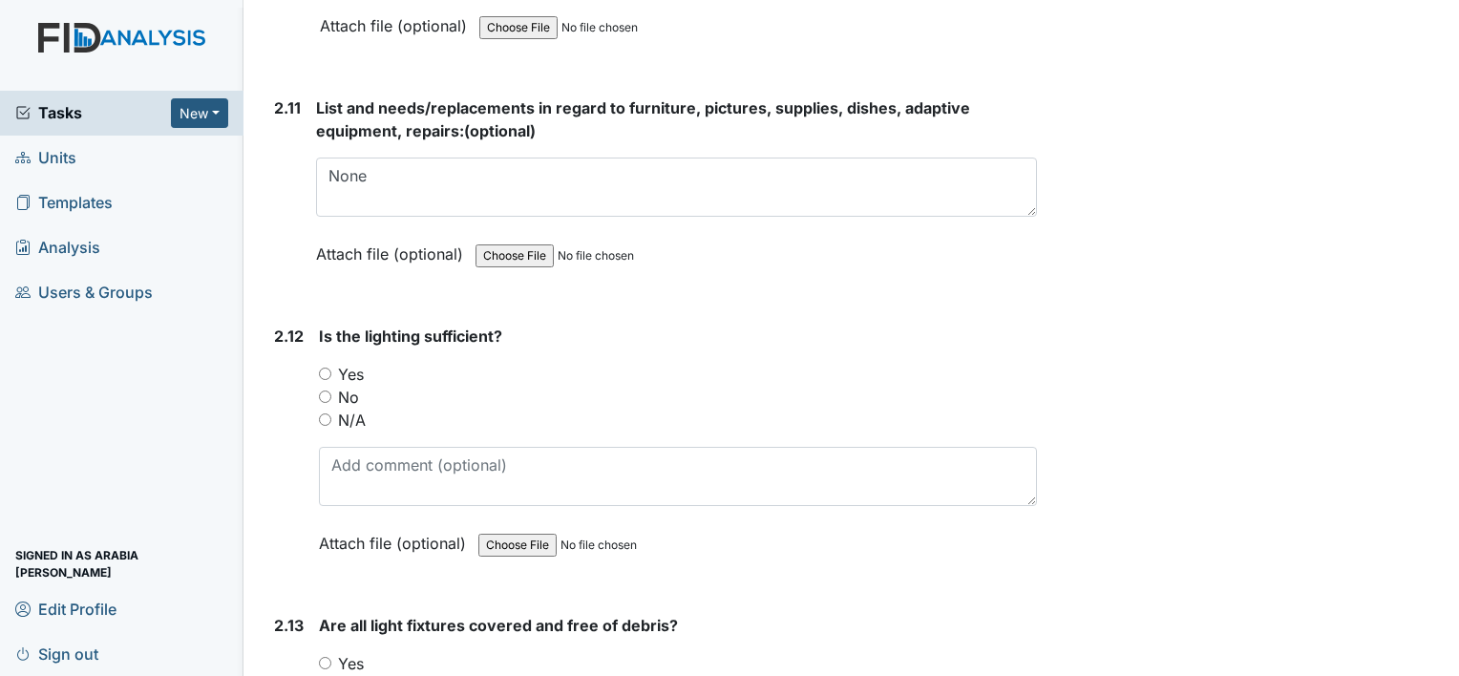
click at [363, 363] on label "Yes" at bounding box center [351, 374] width 26 height 23
click at [331, 368] on input "Yes" at bounding box center [325, 374] width 12 height 12
radio input "true"
click at [333, 652] on div "Yes" at bounding box center [678, 663] width 718 height 23
click at [345, 652] on label "Yes" at bounding box center [351, 663] width 26 height 23
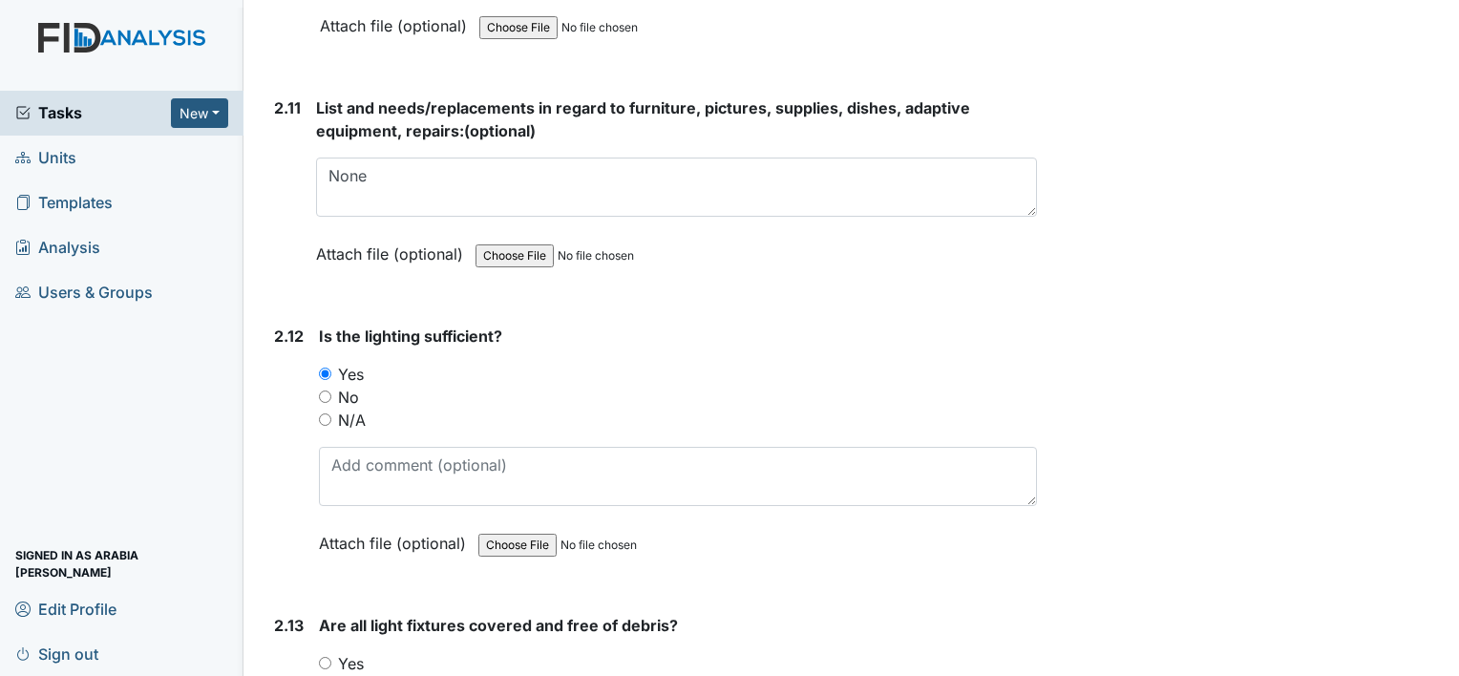
click at [331, 657] on input "Yes" at bounding box center [325, 663] width 12 height 12
radio input "true"
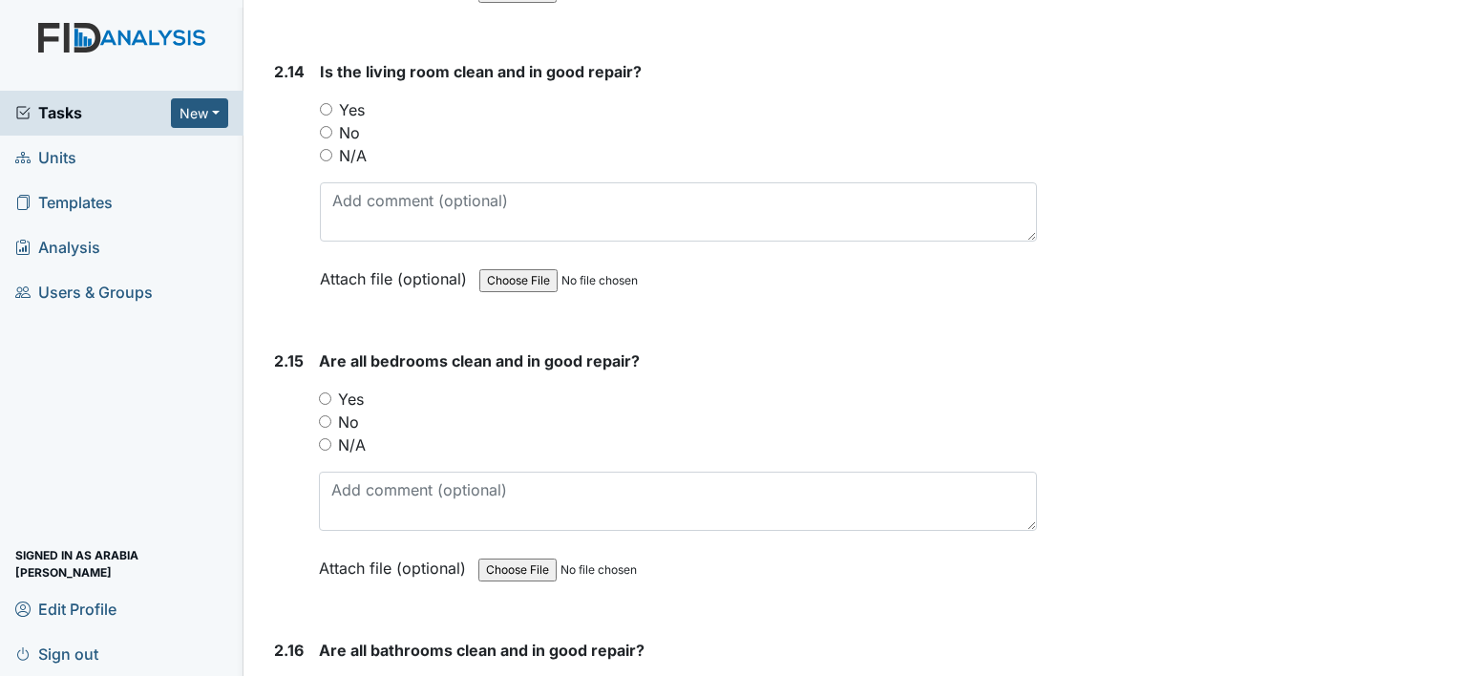
scroll to position [5496, 0]
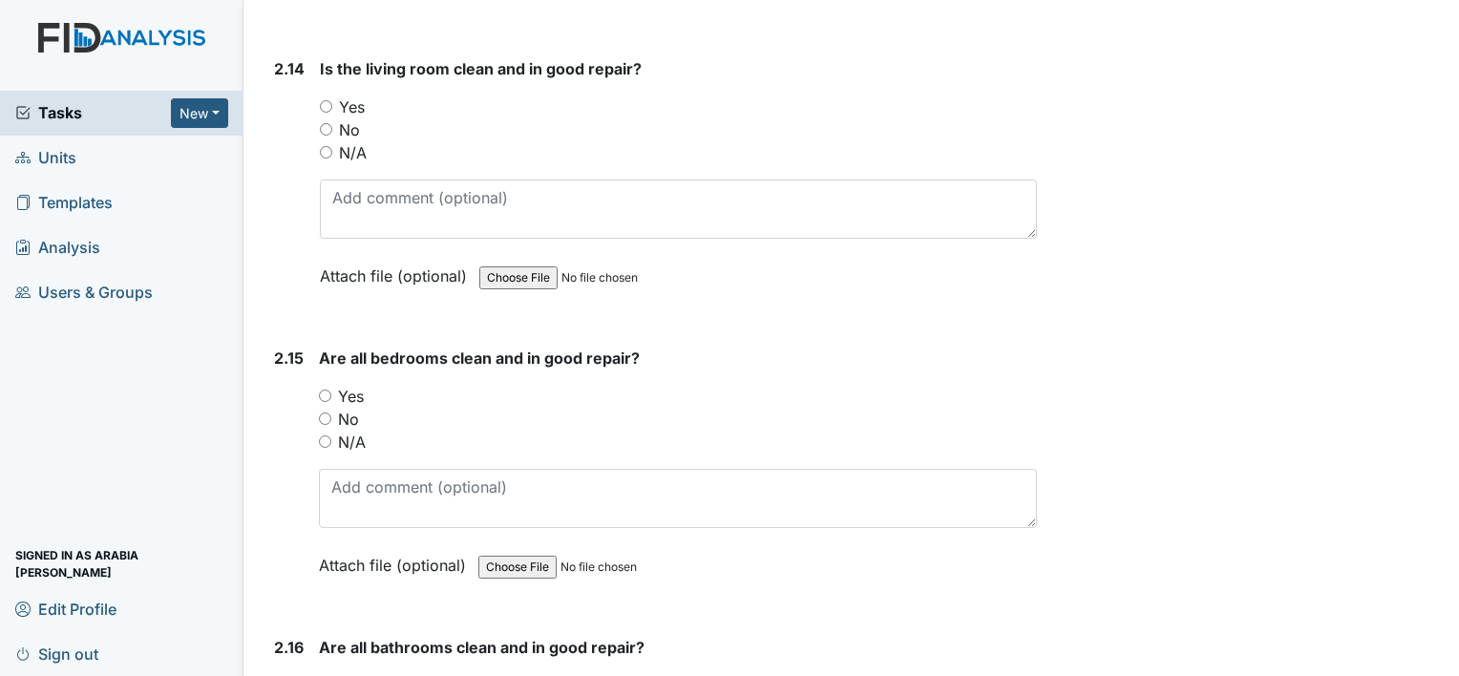
click at [356, 95] on label "Yes" at bounding box center [352, 106] width 26 height 23
click at [332, 100] on input "Yes" at bounding box center [326, 106] width 12 height 12
radio input "true"
click at [355, 385] on label "Yes" at bounding box center [351, 396] width 26 height 23
click at [331, 390] on input "Yes" at bounding box center [325, 396] width 12 height 12
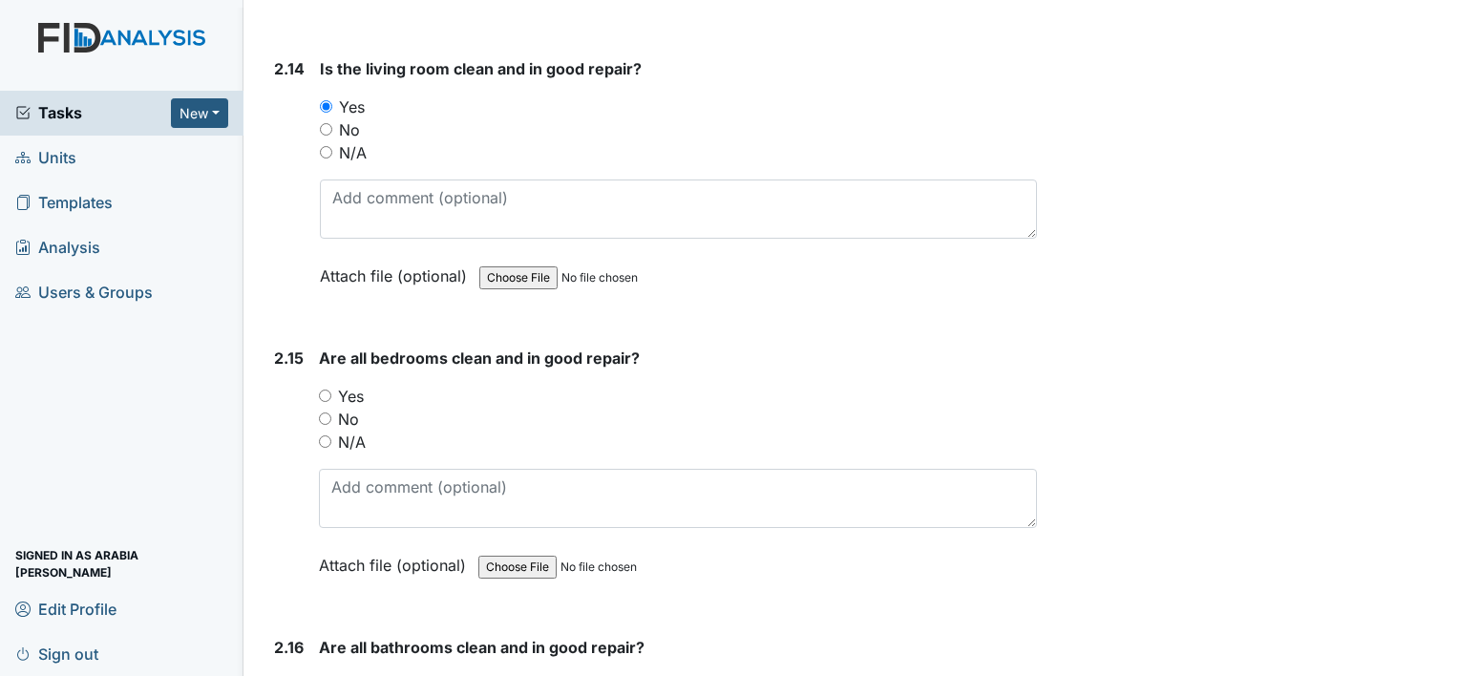
radio input "true"
click at [328, 674] on div "Yes" at bounding box center [678, 685] width 718 height 23
click at [327, 675] on input "Yes" at bounding box center [325, 685] width 12 height 12
radio input "true"
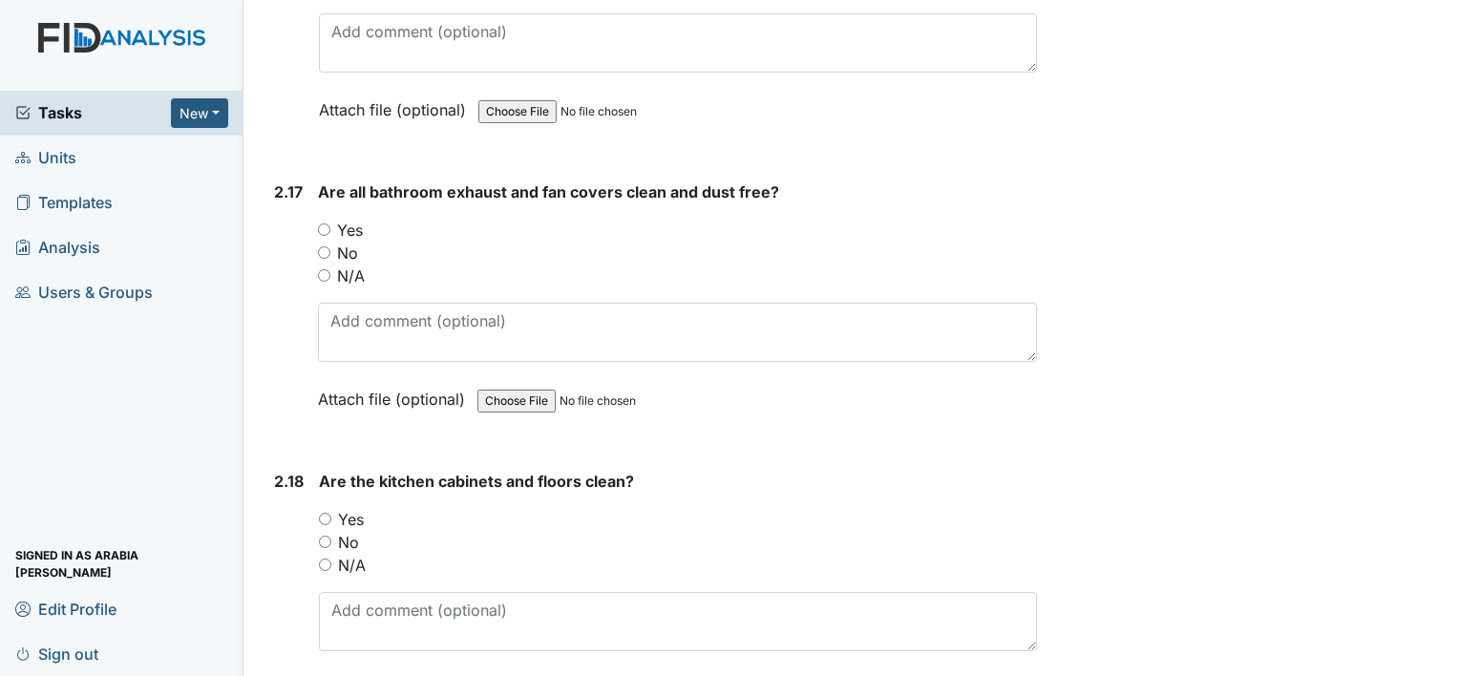
scroll to position [6272, 0]
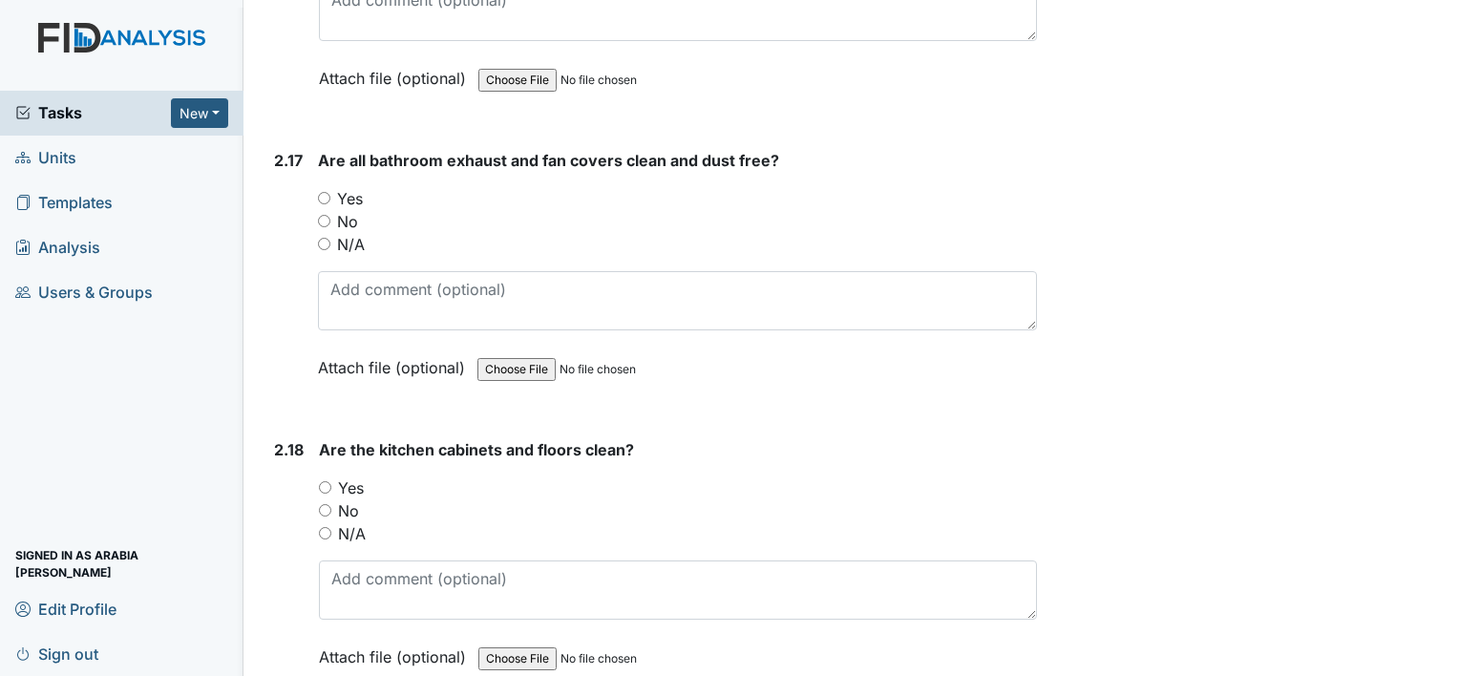
click at [328, 187] on div "Yes" at bounding box center [677, 198] width 719 height 23
click at [321, 187] on div "Yes" at bounding box center [677, 198] width 719 height 23
click at [321, 192] on input "Yes" at bounding box center [324, 198] width 12 height 12
radio input "true"
click at [344, 476] on label "Yes" at bounding box center [351, 487] width 26 height 23
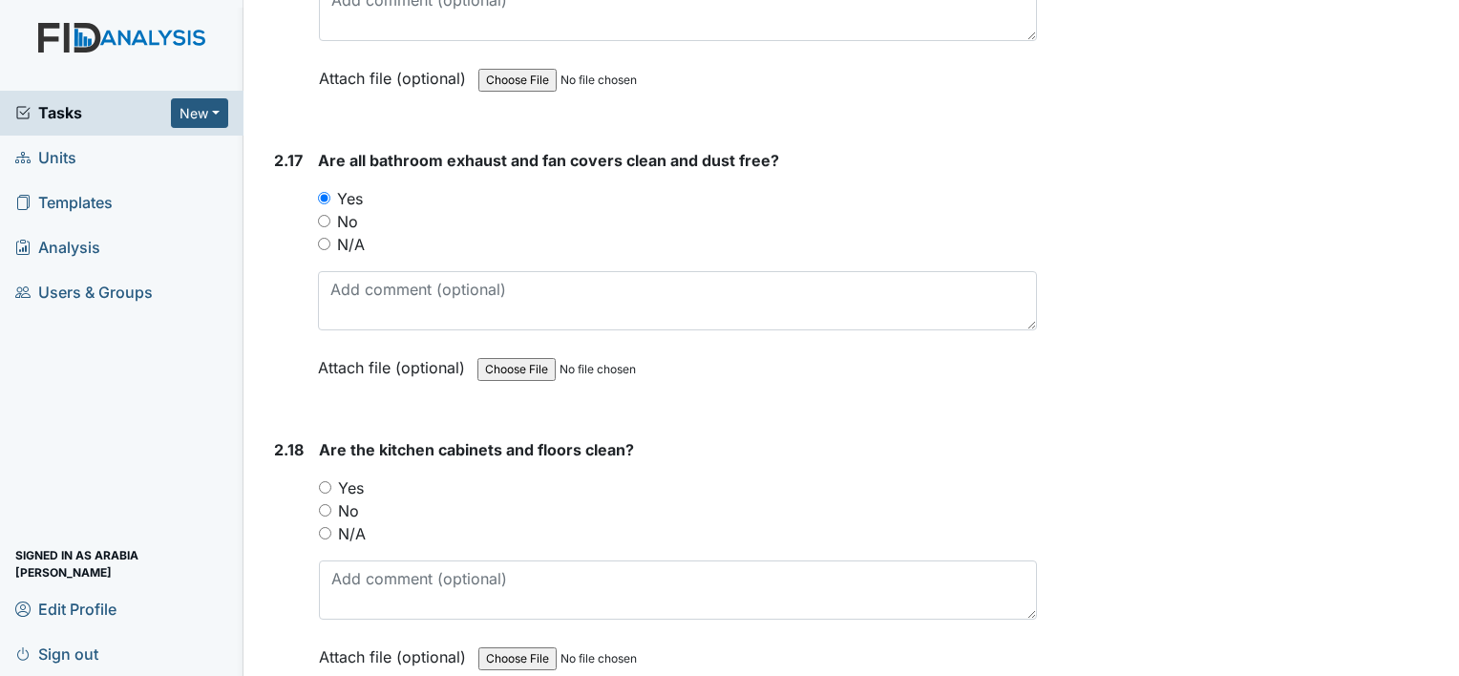
click at [331, 481] on input "Yes" at bounding box center [325, 487] width 12 height 12
radio input "true"
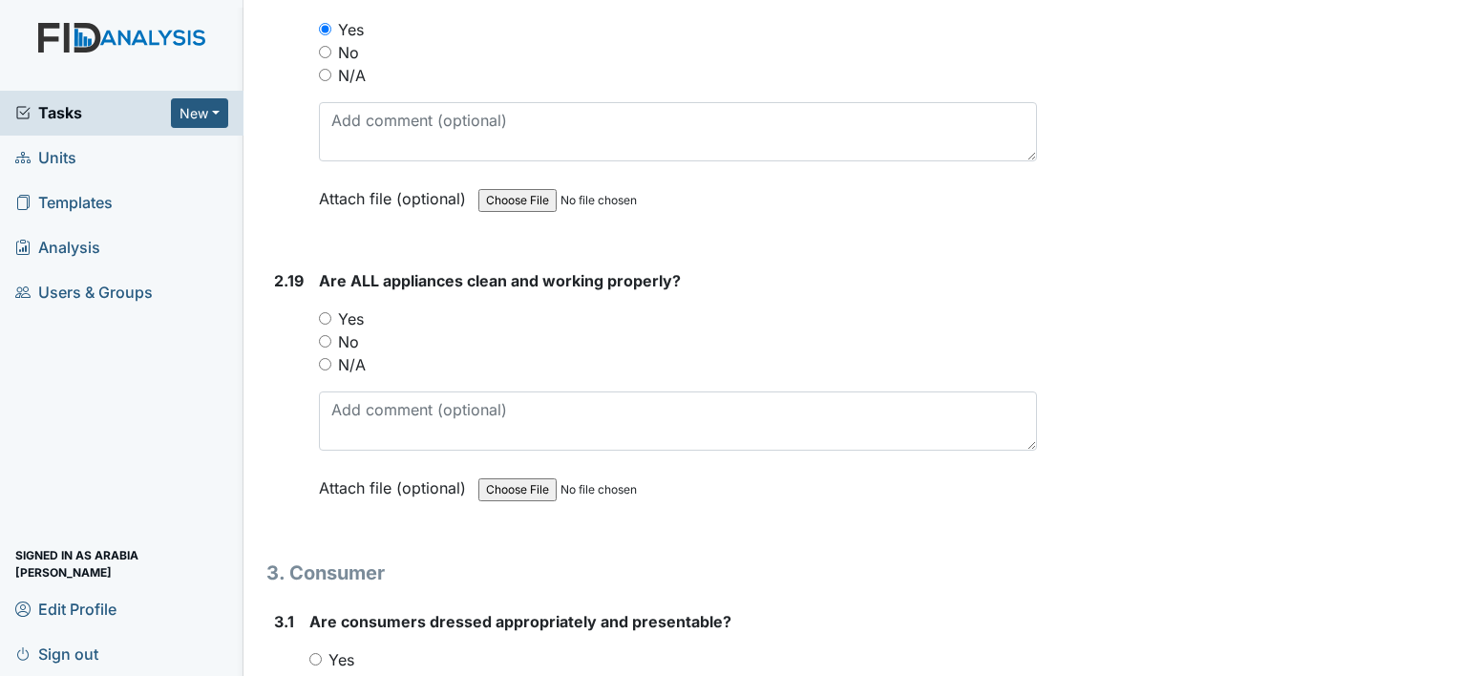
scroll to position [6826, 0]
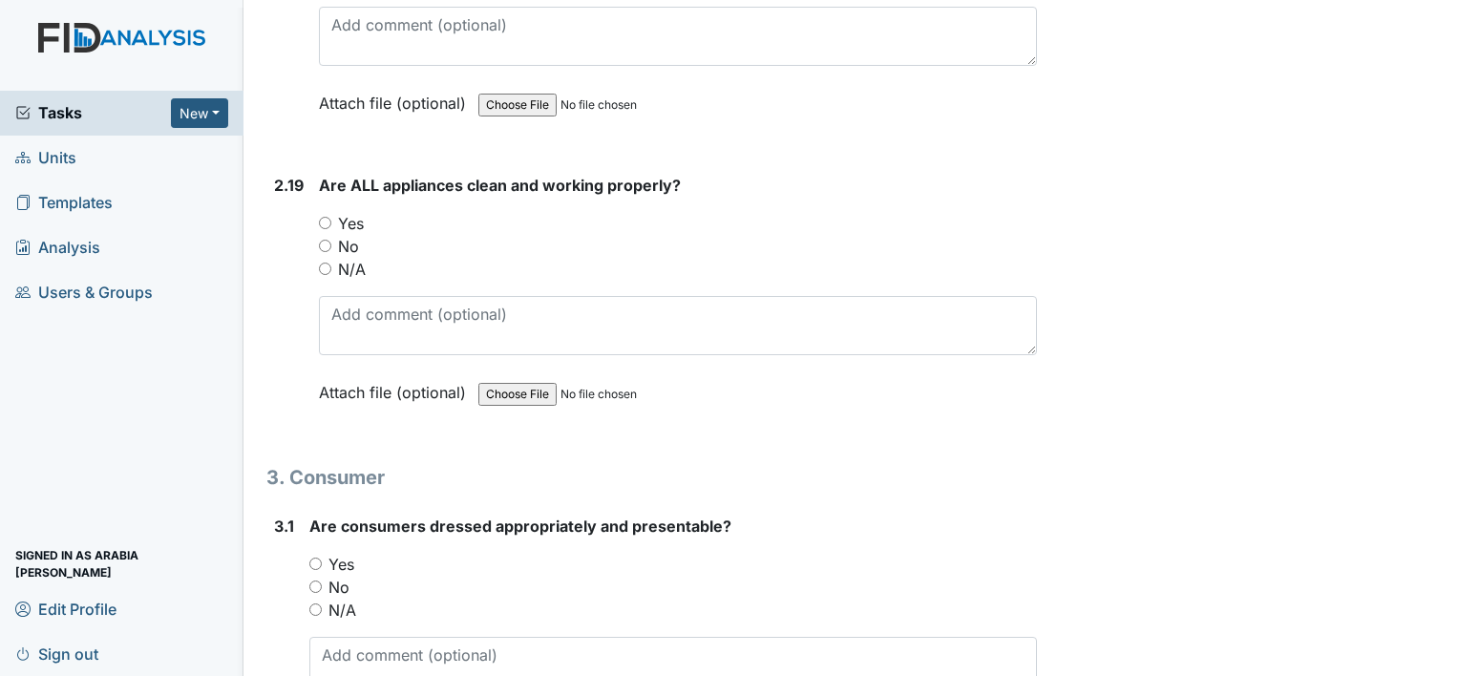
click at [338, 212] on label "Yes" at bounding box center [351, 223] width 26 height 23
click at [331, 217] on input "Yes" at bounding box center [325, 223] width 12 height 12
radio input "true"
click at [343, 553] on label "Yes" at bounding box center [341, 564] width 26 height 23
click at [322, 558] on input "Yes" at bounding box center [315, 564] width 12 height 12
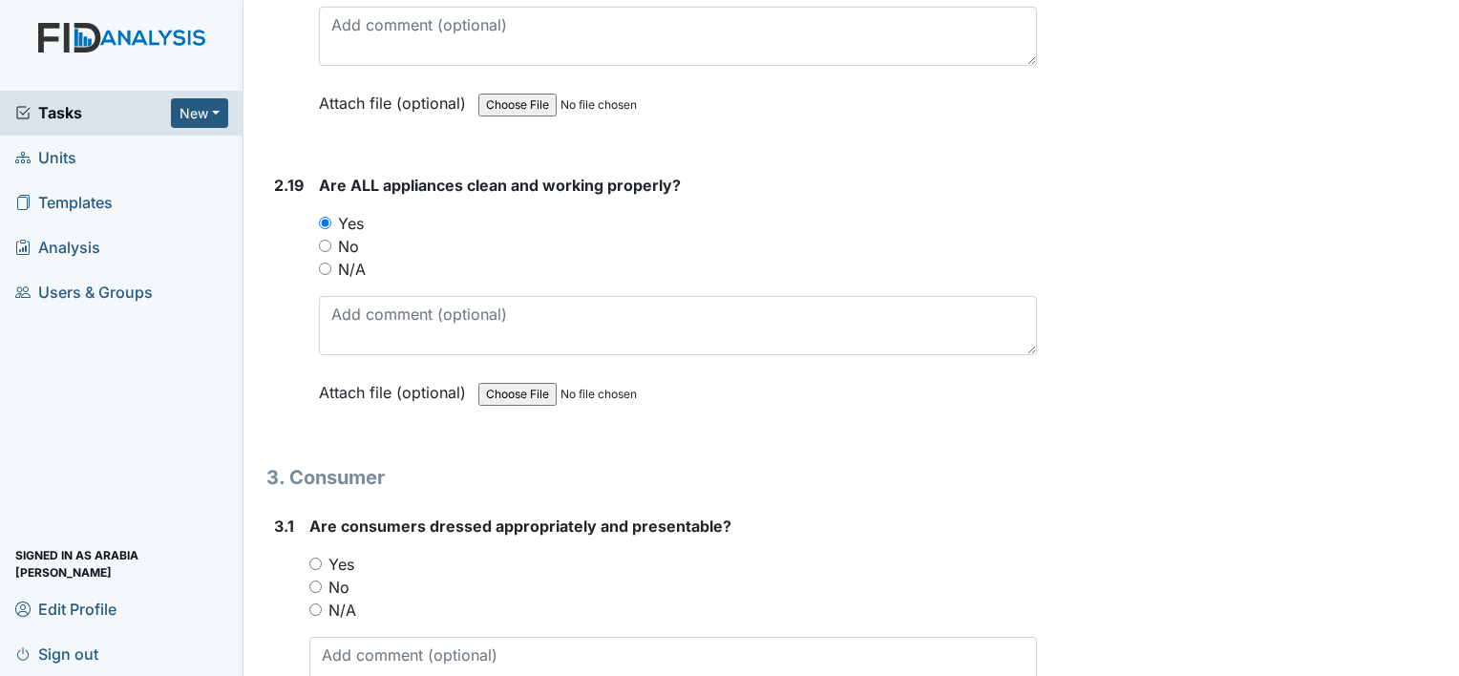
radio input "true"
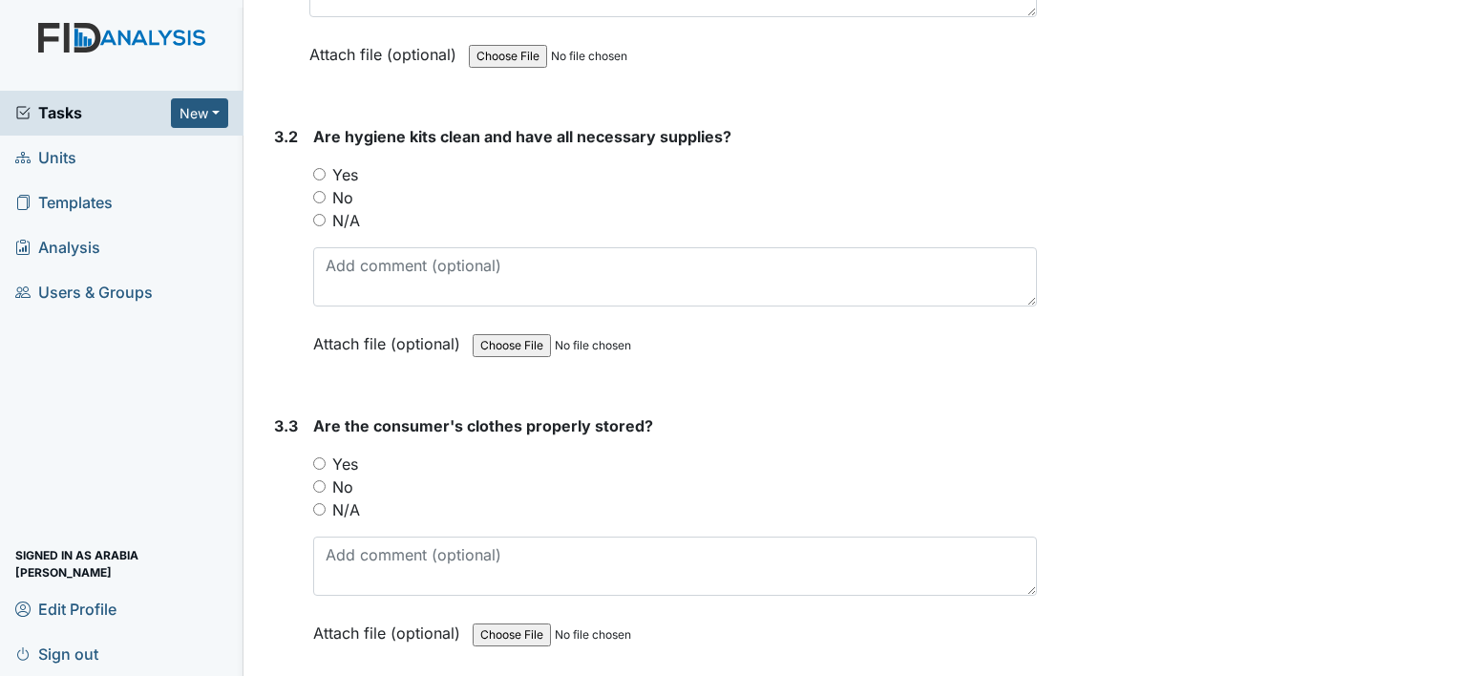
scroll to position [7520, 0]
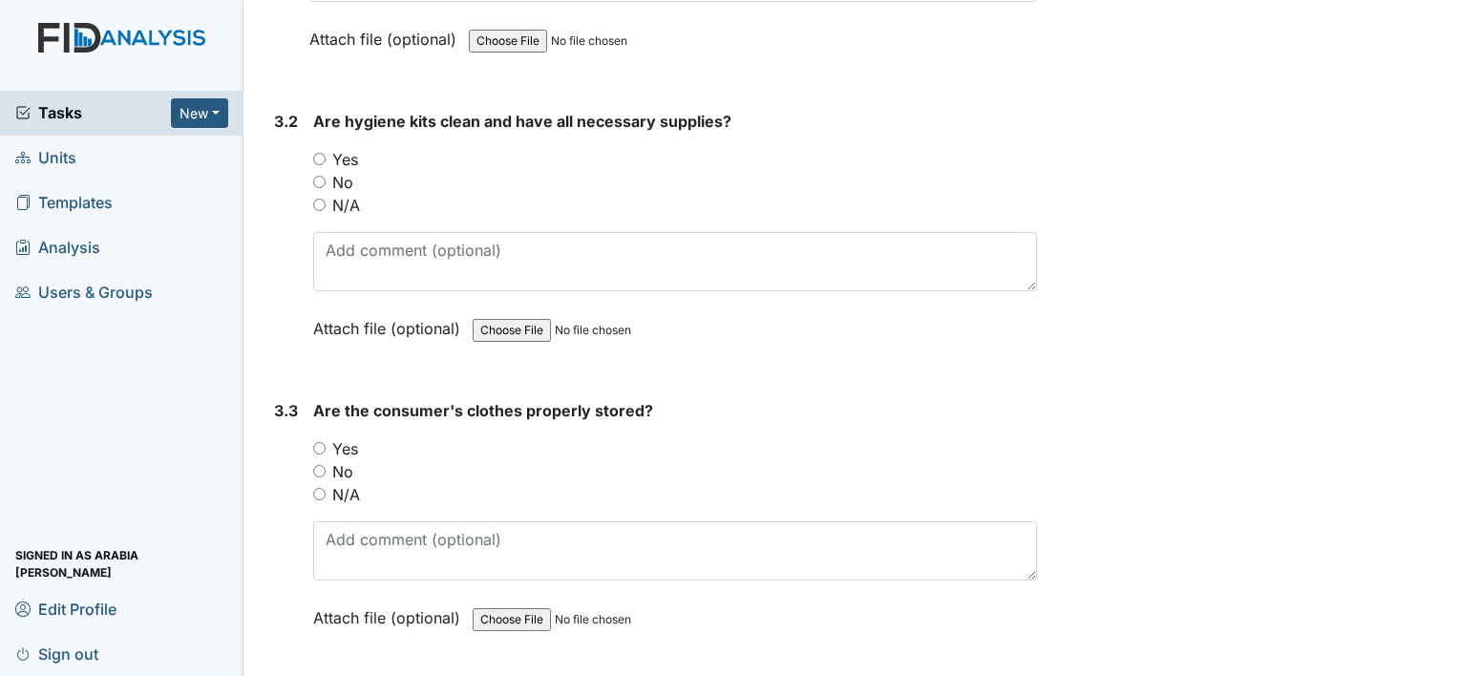
click at [345, 148] on label "Yes" at bounding box center [345, 159] width 26 height 23
click at [326, 153] on input "Yes" at bounding box center [319, 159] width 12 height 12
radio input "true"
click at [329, 437] on div "Yes" at bounding box center [675, 448] width 724 height 23
click at [323, 442] on input "Yes" at bounding box center [319, 448] width 12 height 12
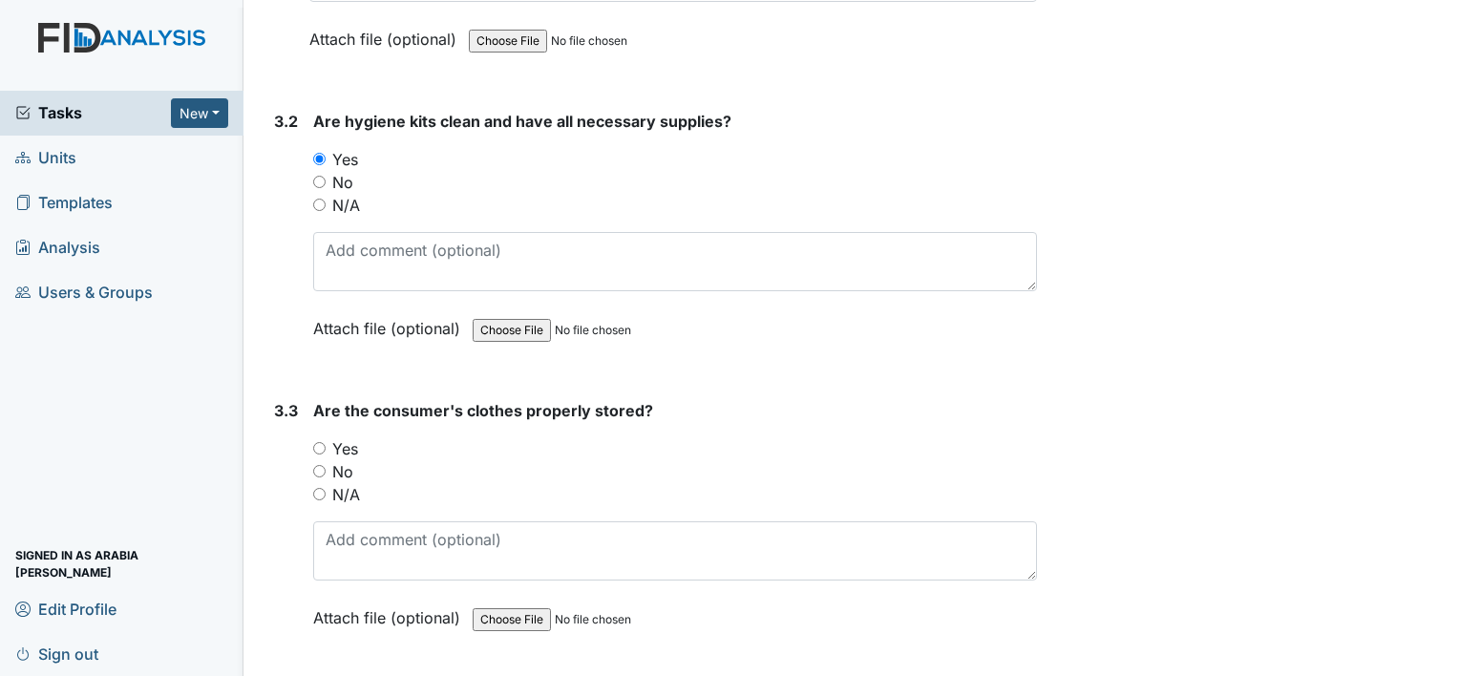
radio input "true"
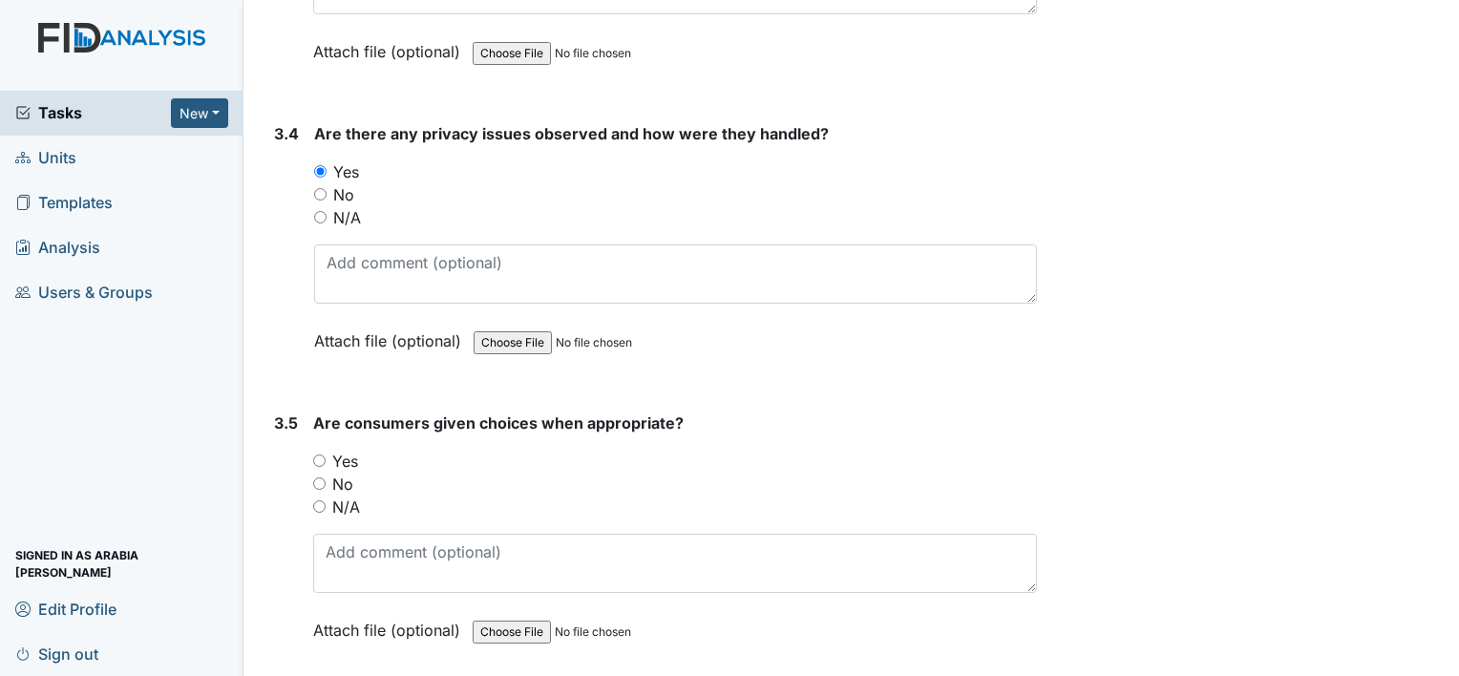
scroll to position [8105, 0]
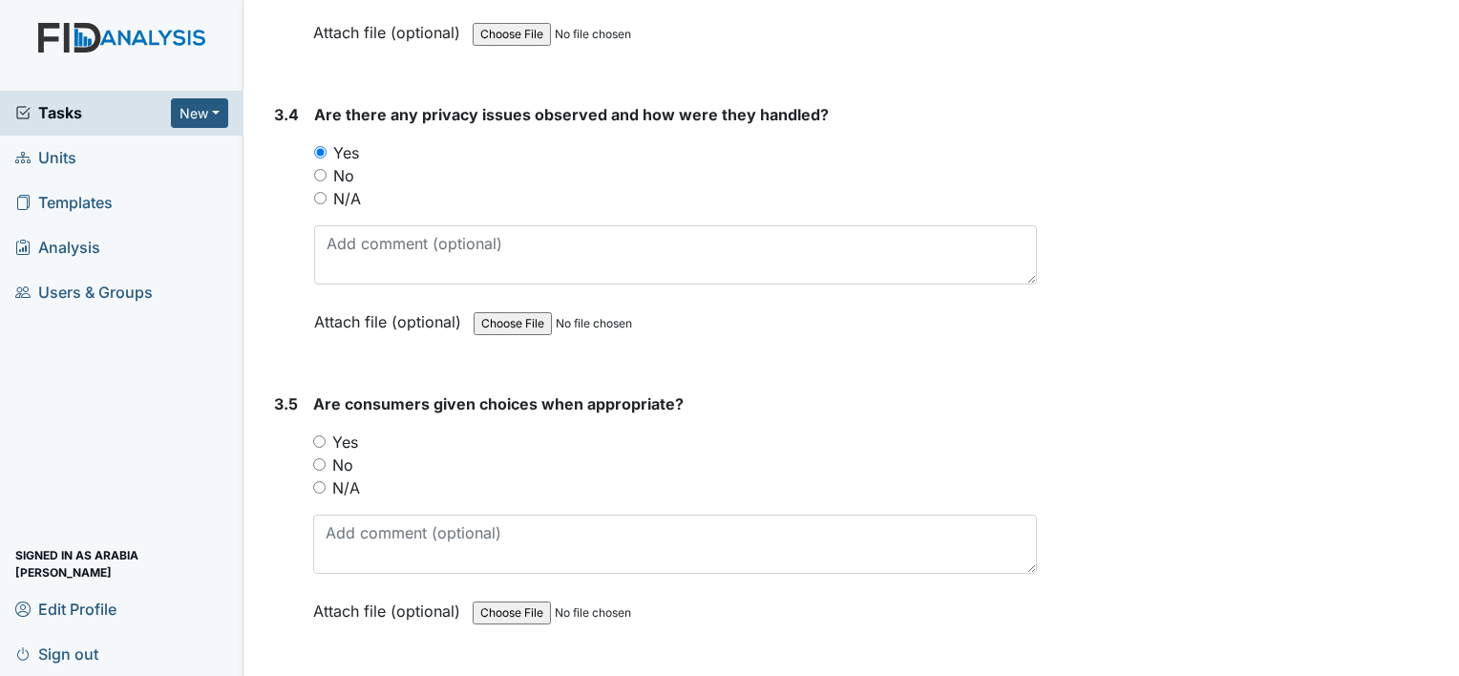
click at [332, 164] on div "No" at bounding box center [675, 175] width 723 height 23
click at [321, 192] on input "N/A" at bounding box center [320, 198] width 12 height 12
radio input "true"
click at [309, 392] on div "3.5 Are consumers given choices when appropriate? You must select one of the be…" at bounding box center [651, 521] width 771 height 259
click at [315, 435] on input "Yes" at bounding box center [319, 441] width 12 height 12
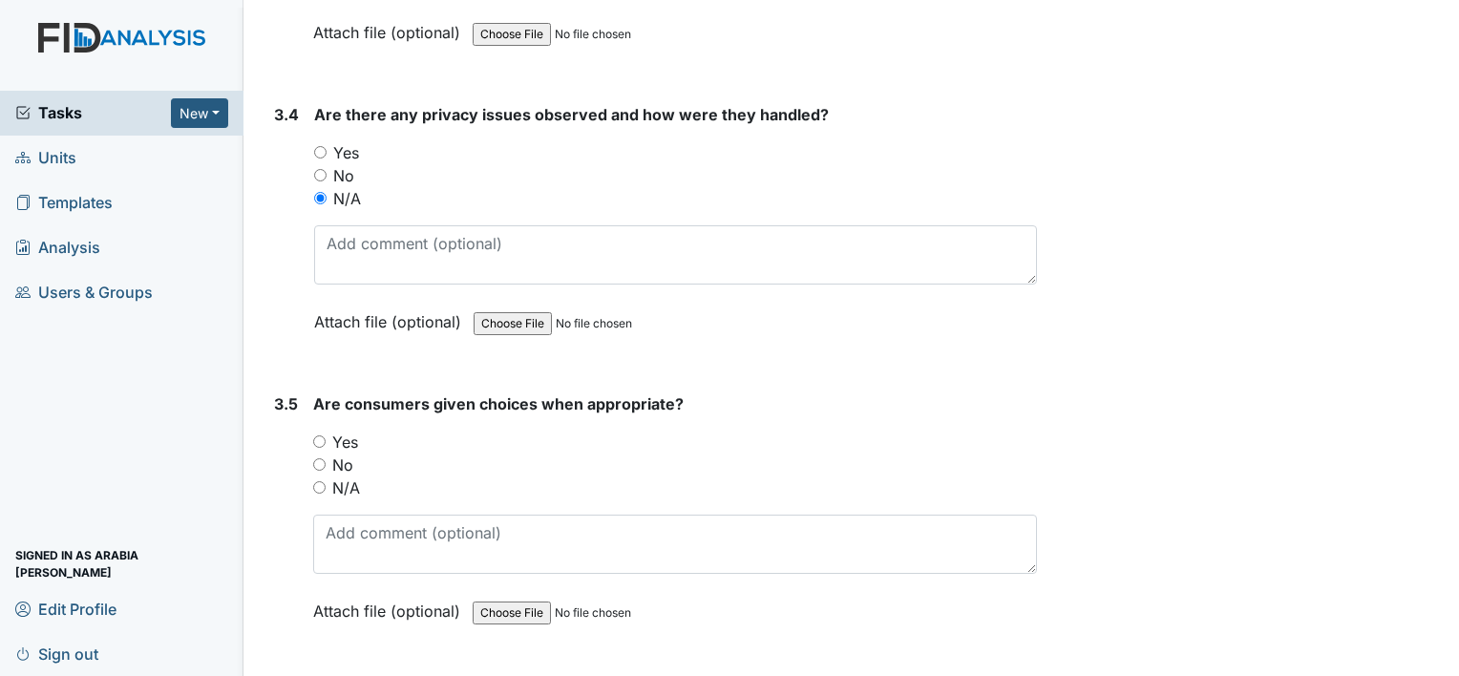
radio input "true"
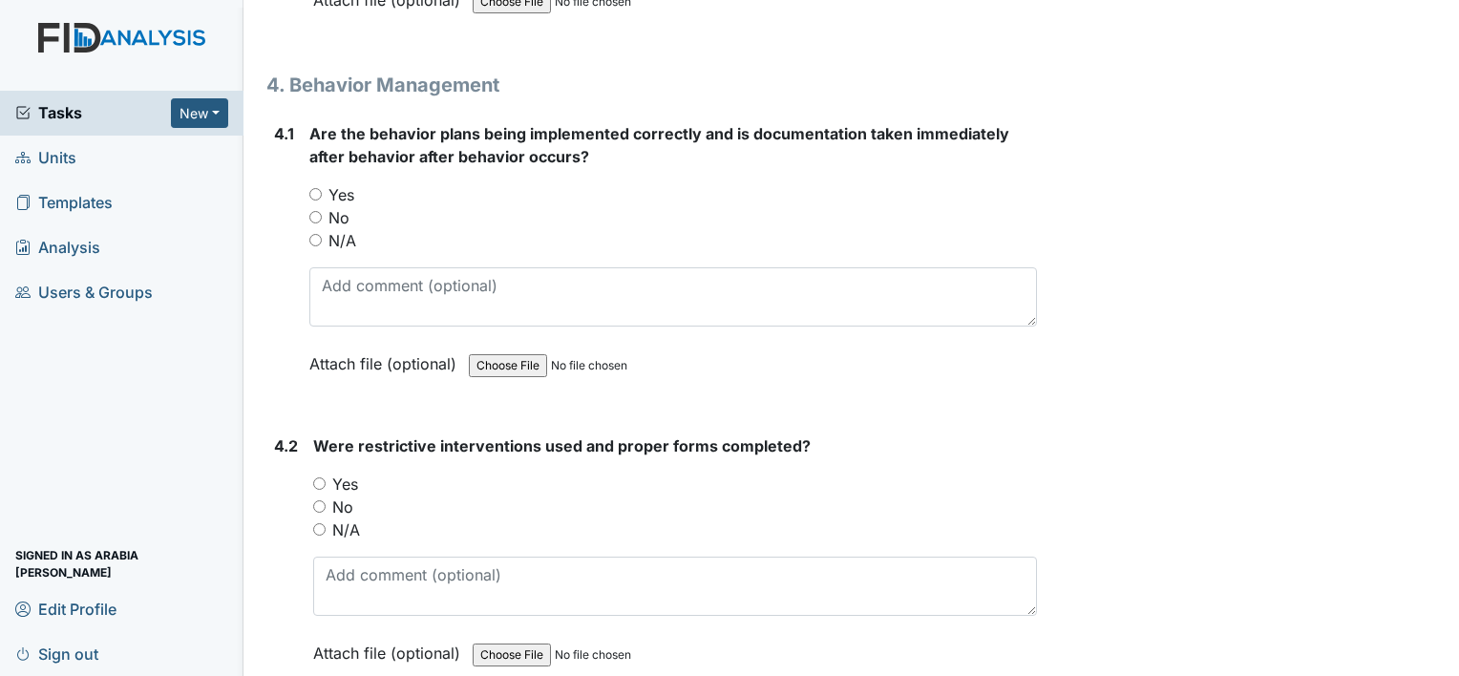
scroll to position [8946, 0]
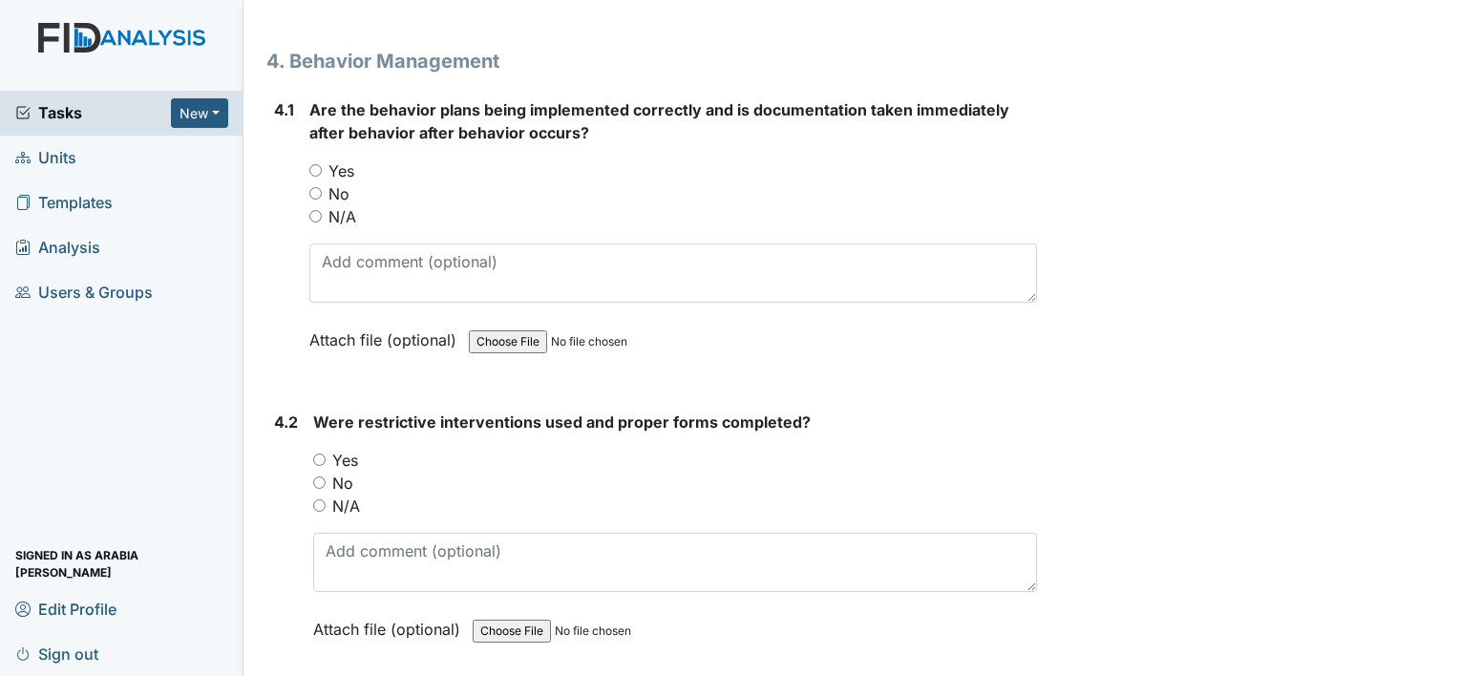
click at [317, 164] on input "Yes" at bounding box center [315, 170] width 12 height 12
radio input "true"
click at [337, 495] on label "N/A" at bounding box center [346, 506] width 28 height 23
click at [326, 499] on input "N/A" at bounding box center [319, 505] width 12 height 12
radio input "true"
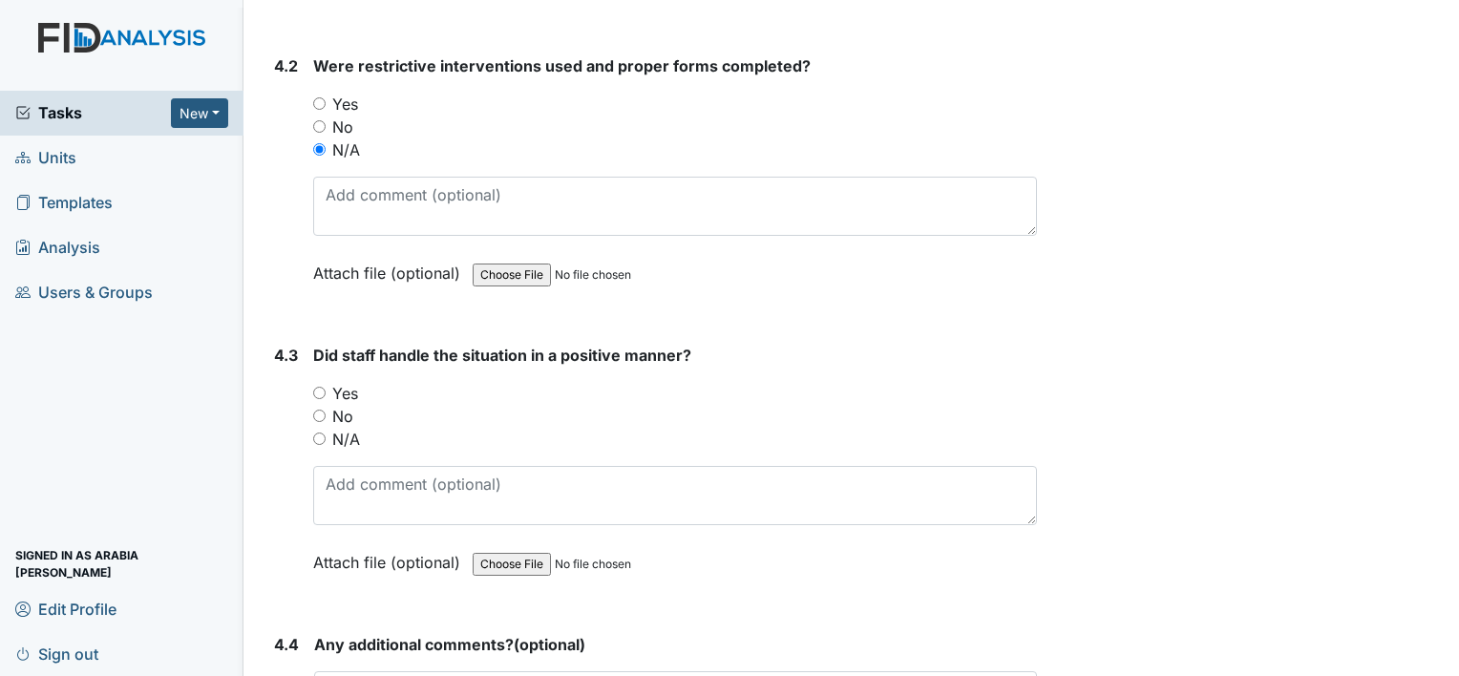
scroll to position [9430, 0]
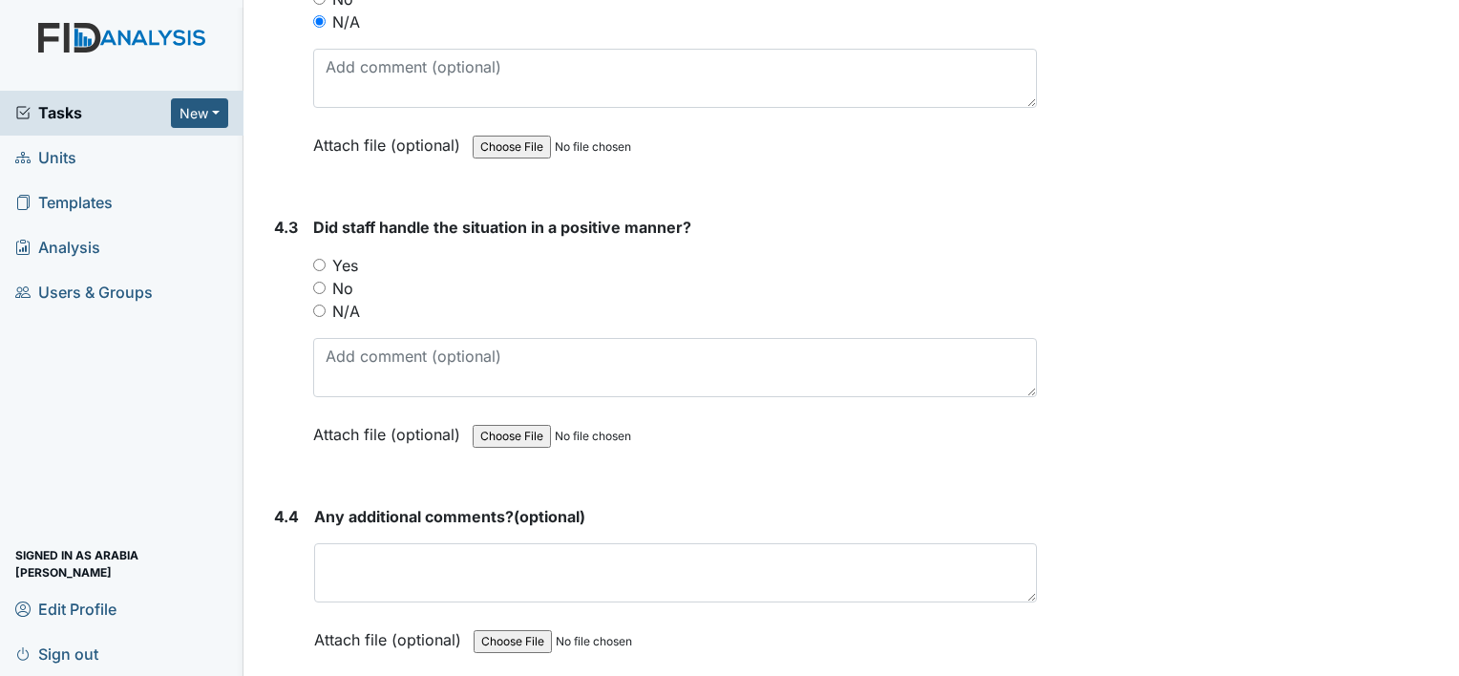
click at [351, 300] on label "N/A" at bounding box center [346, 311] width 28 height 23
click at [326, 305] on input "N/A" at bounding box center [319, 311] width 12 height 12
radio input "true"
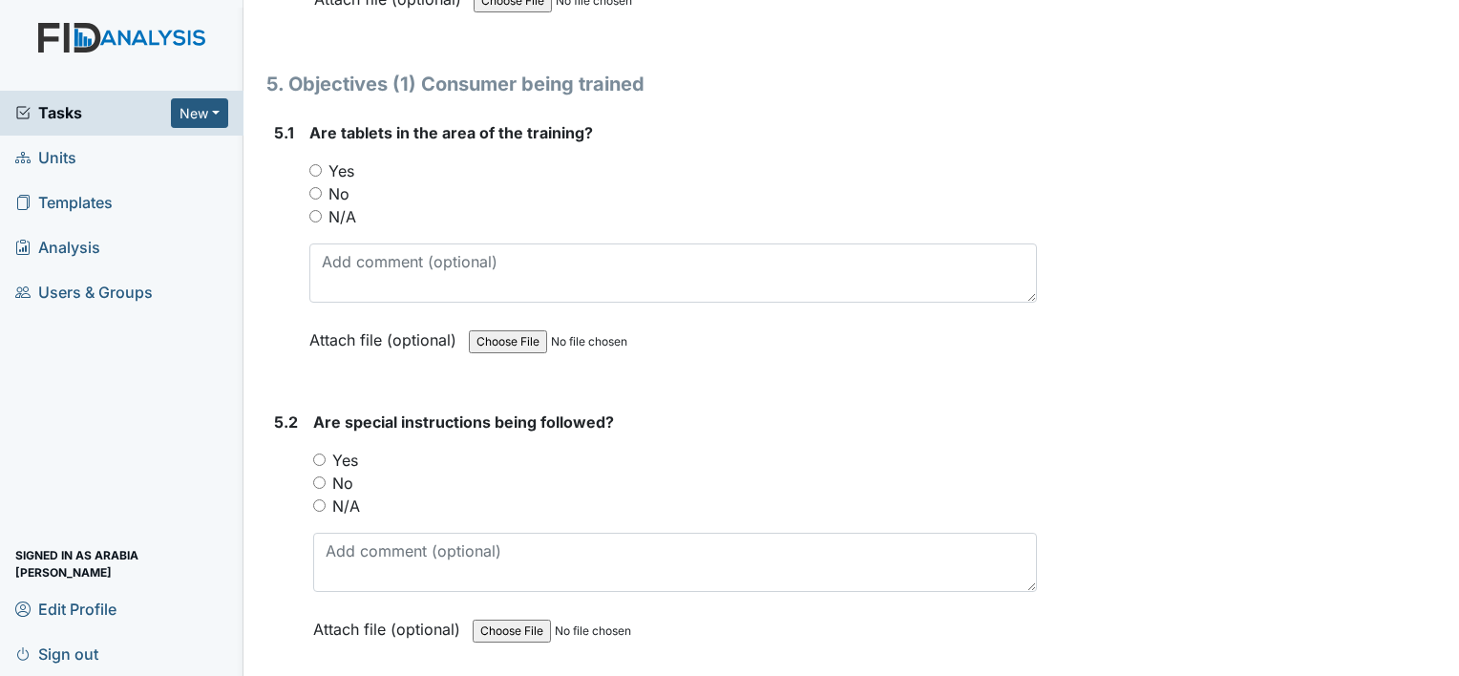
scroll to position [10085, 0]
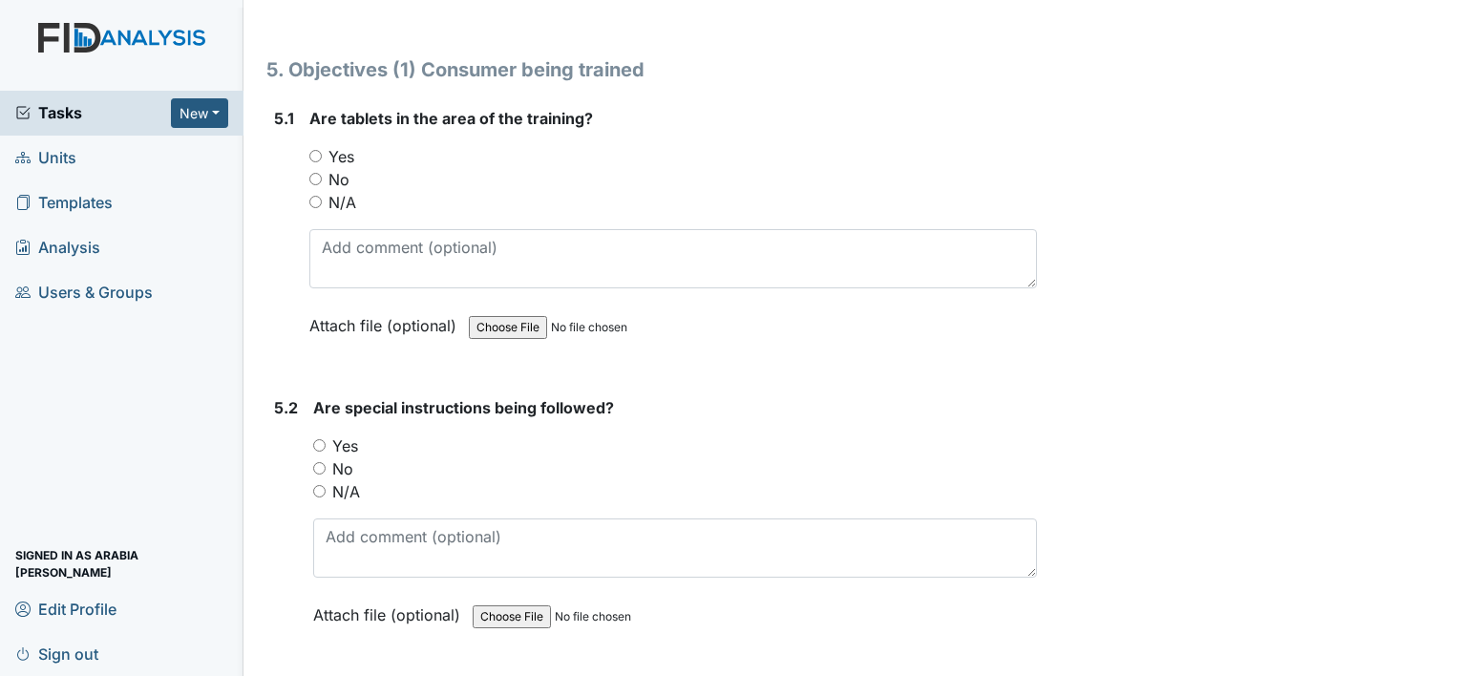
click at [326, 145] on div "Yes" at bounding box center [673, 156] width 728 height 23
click at [315, 150] on input "Yes" at bounding box center [315, 156] width 12 height 12
radio input "true"
click at [344, 434] on label "Yes" at bounding box center [345, 445] width 26 height 23
click at [326, 439] on input "Yes" at bounding box center [319, 445] width 12 height 12
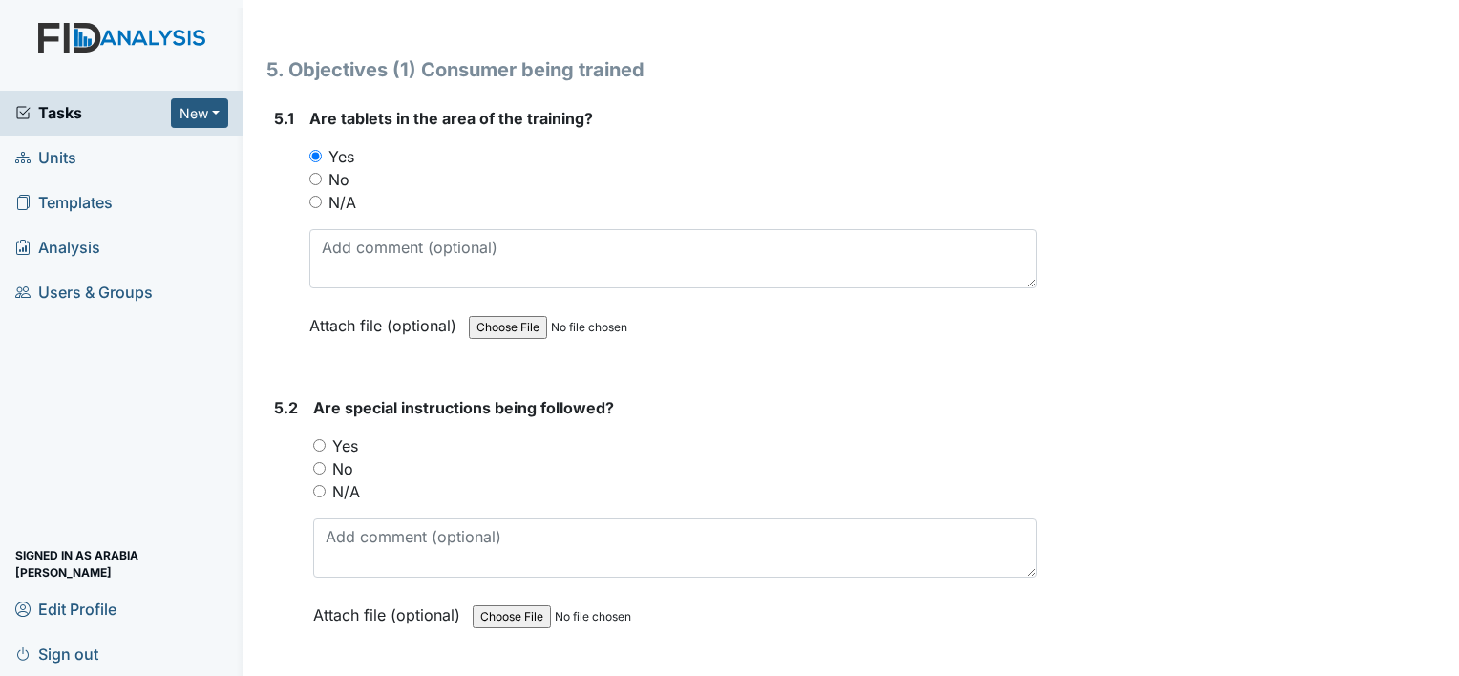
radio input "true"
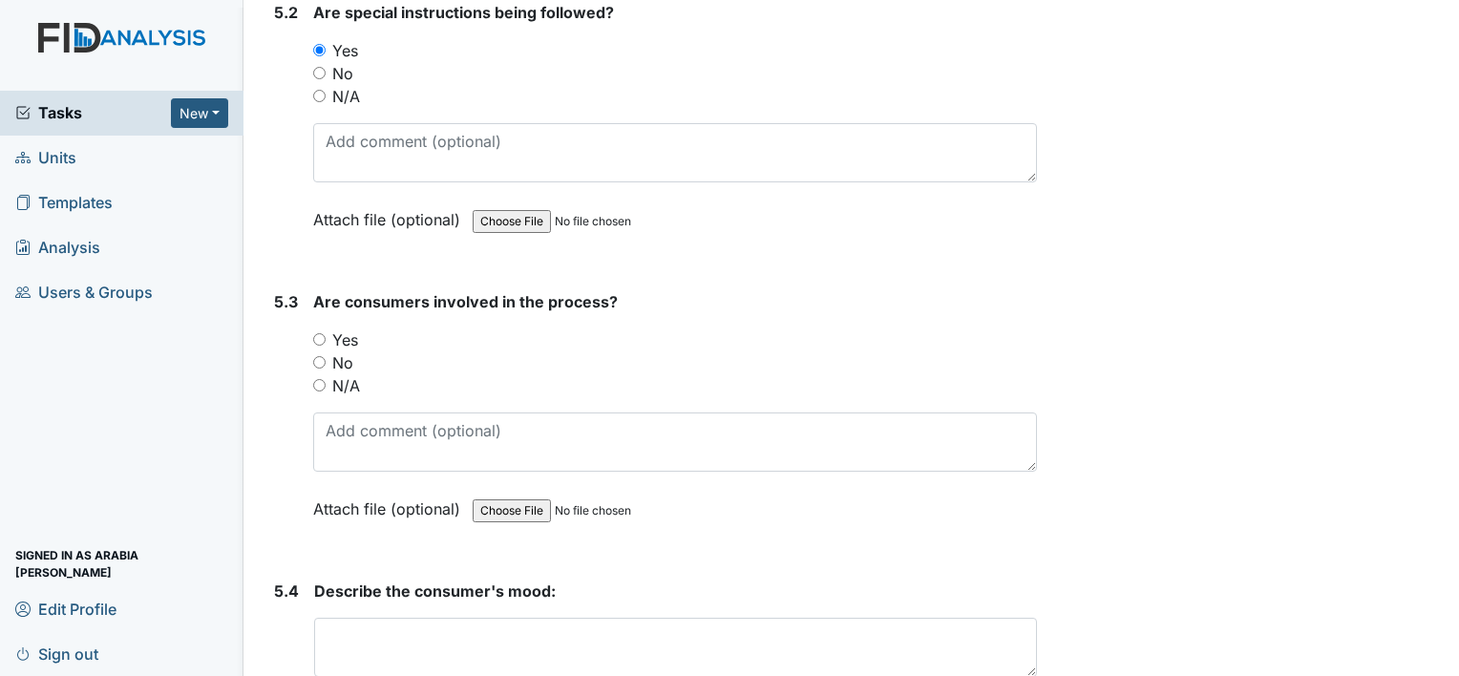
scroll to position [10499, 0]
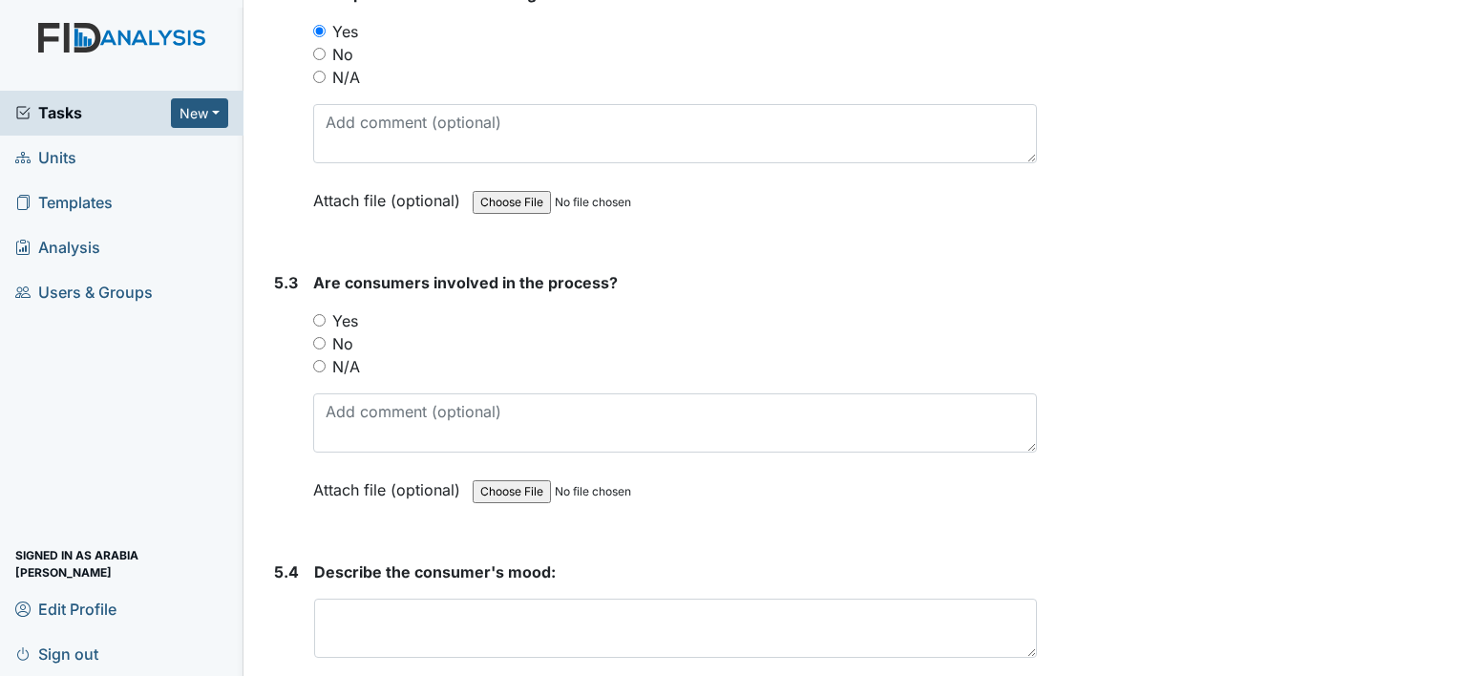
click at [342, 309] on label "Yes" at bounding box center [345, 320] width 26 height 23
click at [326, 314] on input "Yes" at bounding box center [319, 320] width 12 height 12
radio input "true"
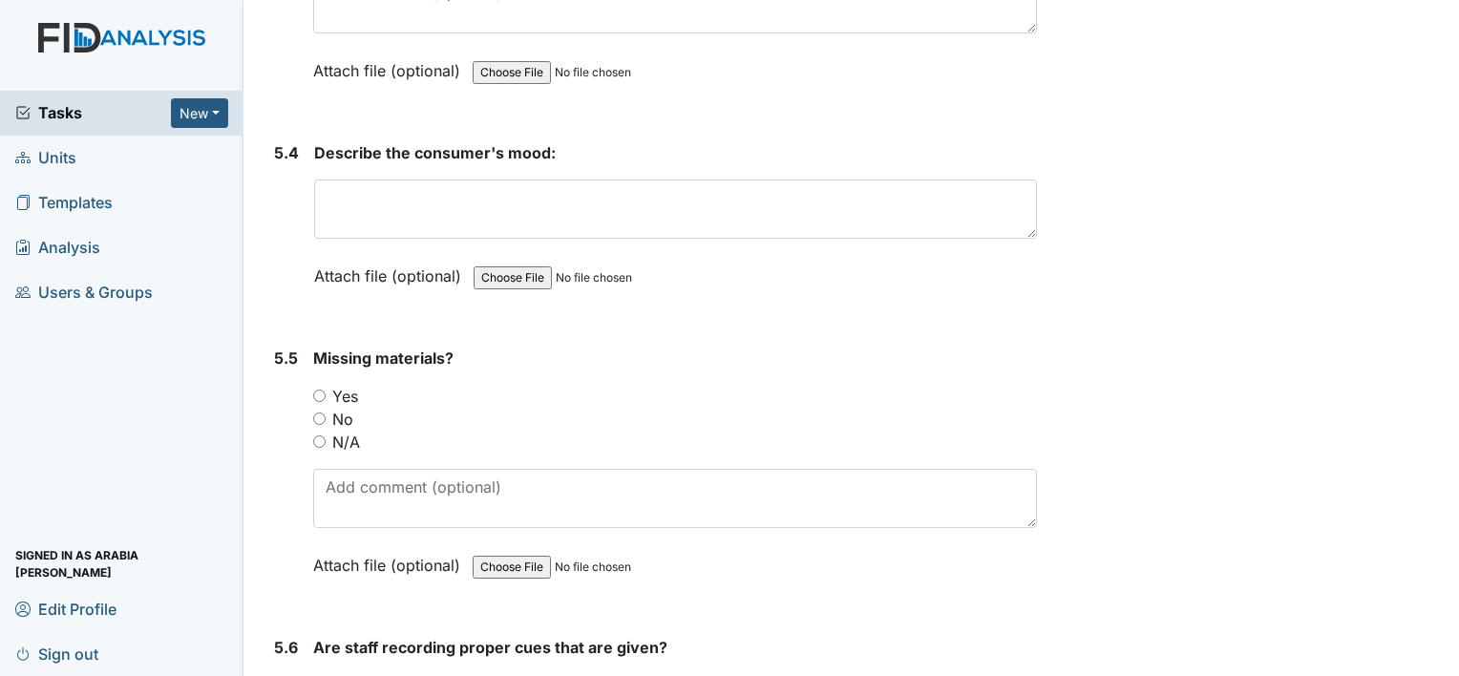
scroll to position [10919, 0]
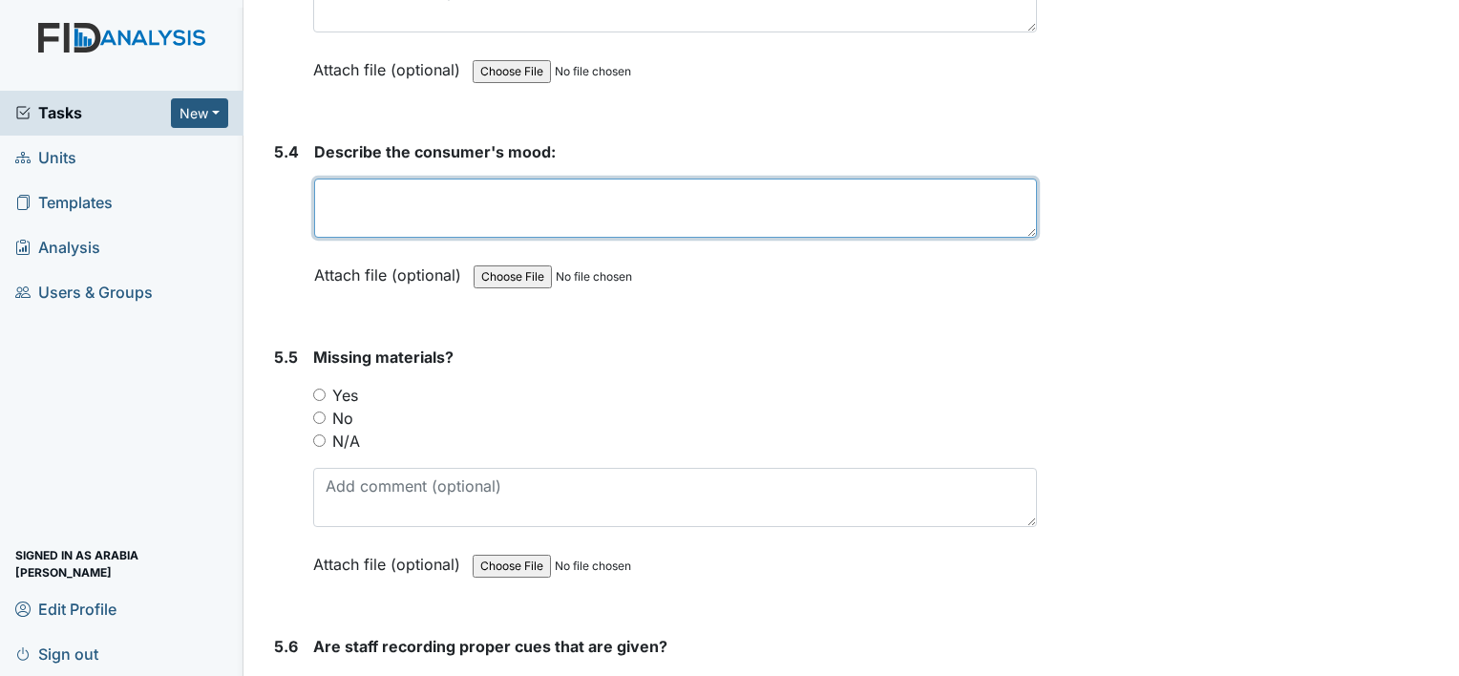
click at [679, 179] on textarea at bounding box center [675, 208] width 723 height 59
type textarea "N/A"
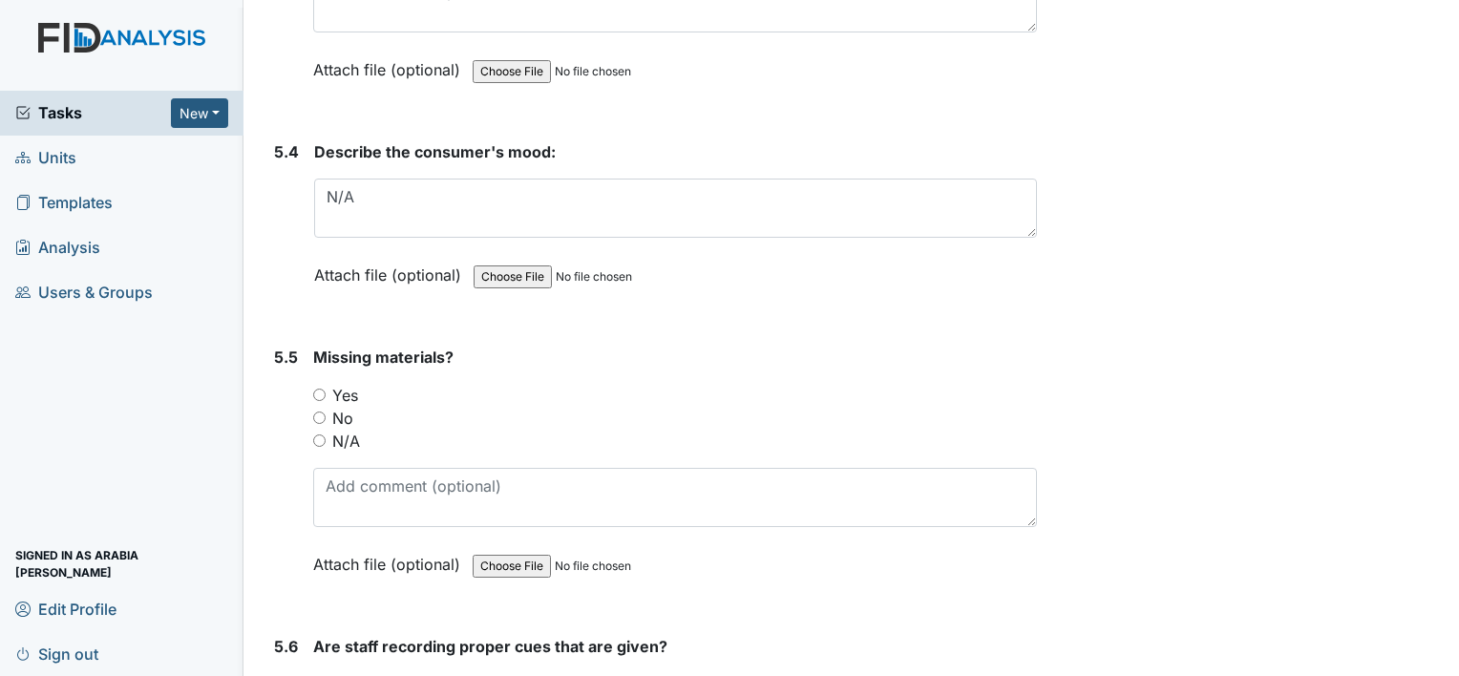
click at [336, 407] on label "No" at bounding box center [342, 418] width 21 height 23
click at [326, 412] on input "No" at bounding box center [319, 418] width 12 height 12
radio input "true"
click at [340, 673] on label "Yes" at bounding box center [345, 684] width 26 height 23
click at [326, 675] on input "Yes" at bounding box center [319, 684] width 12 height 12
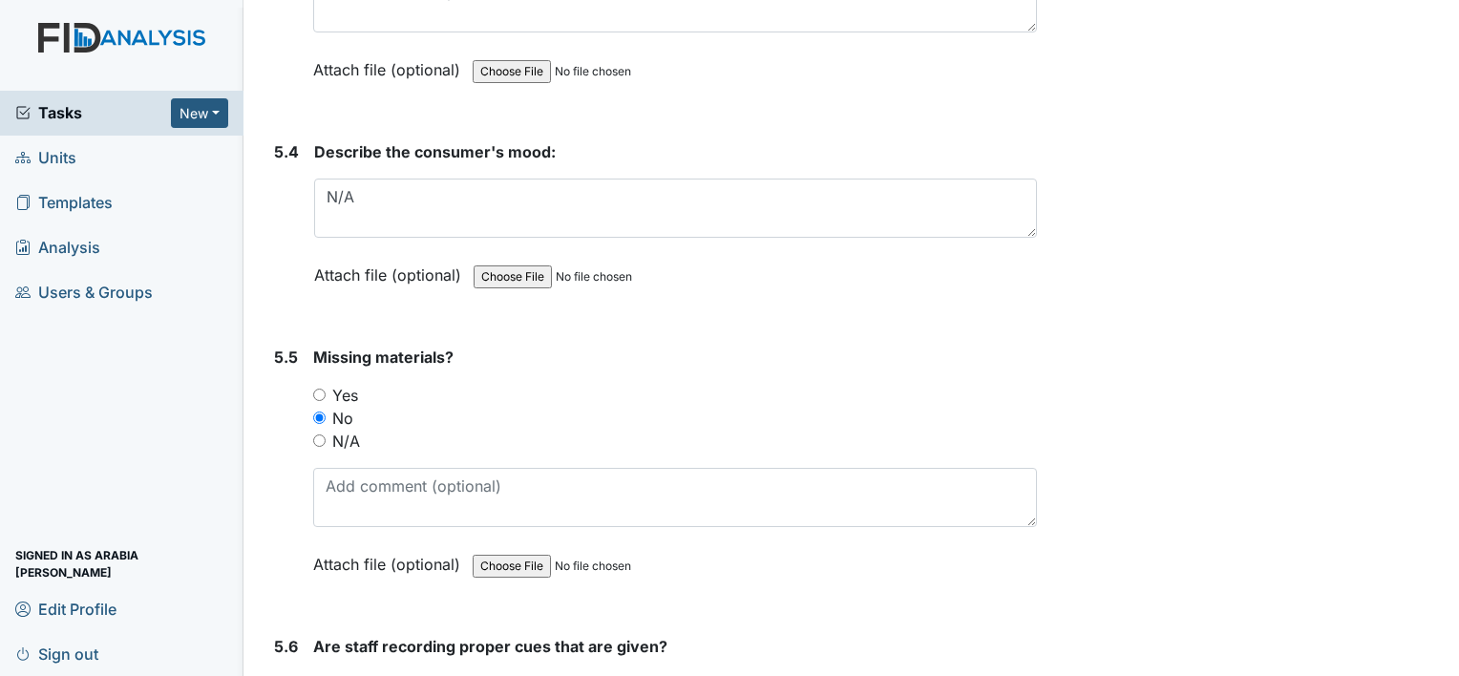
radio input "true"
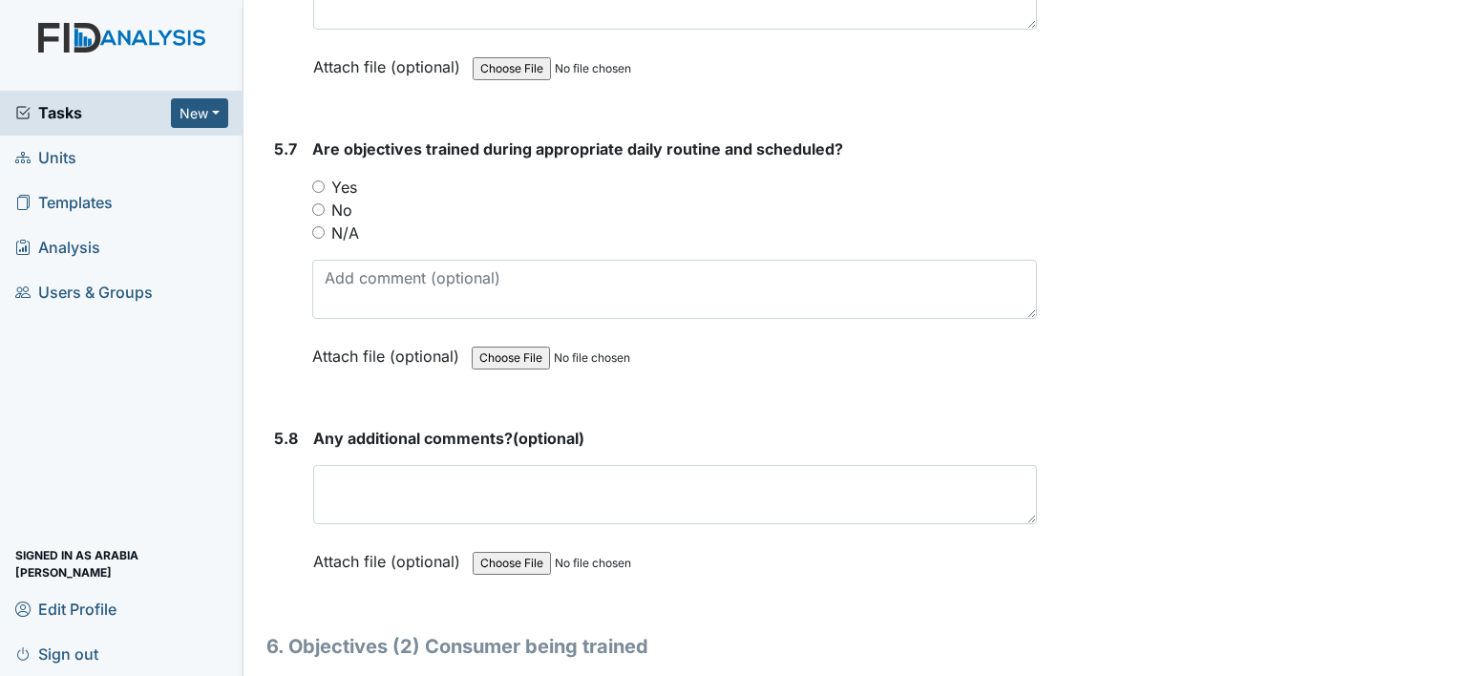
scroll to position [11708, 0]
click at [350, 174] on label "Yes" at bounding box center [344, 185] width 26 height 23
click at [325, 179] on input "Yes" at bounding box center [318, 185] width 12 height 12
radio input "true"
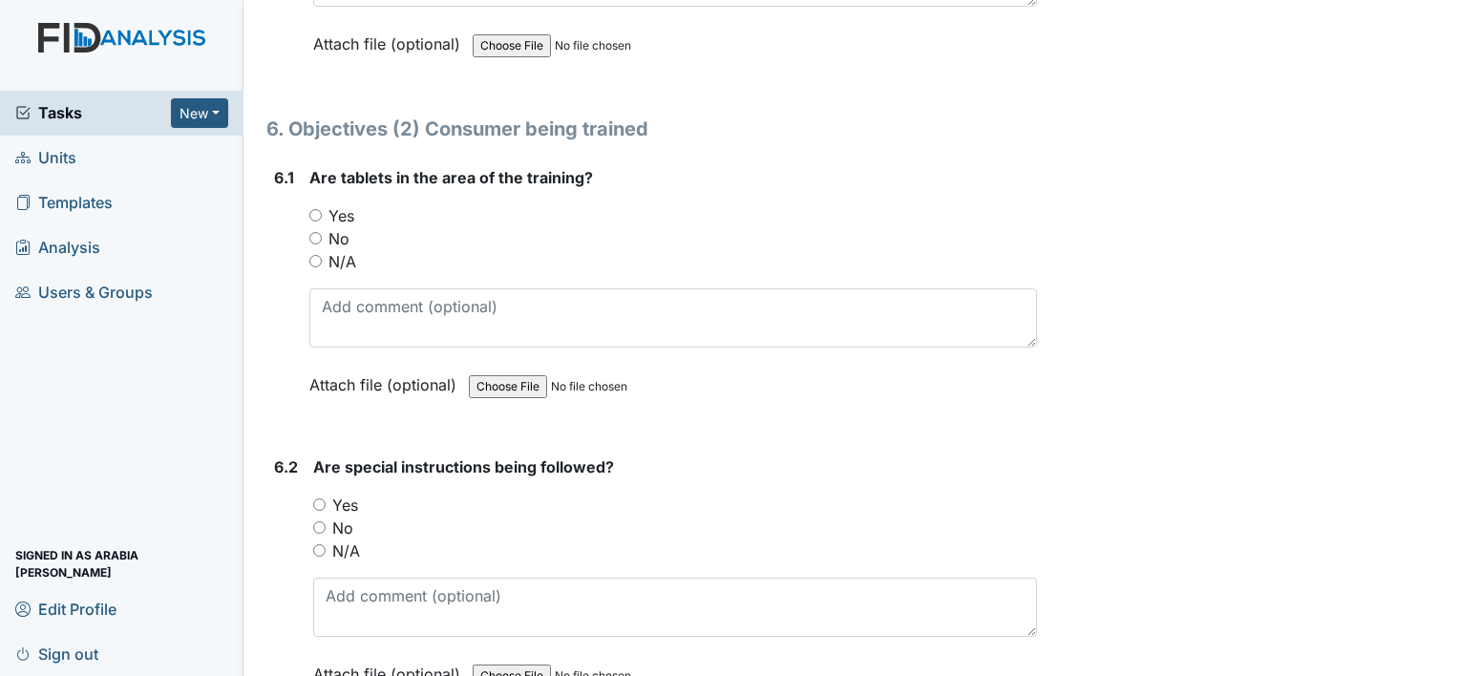
scroll to position [12256, 0]
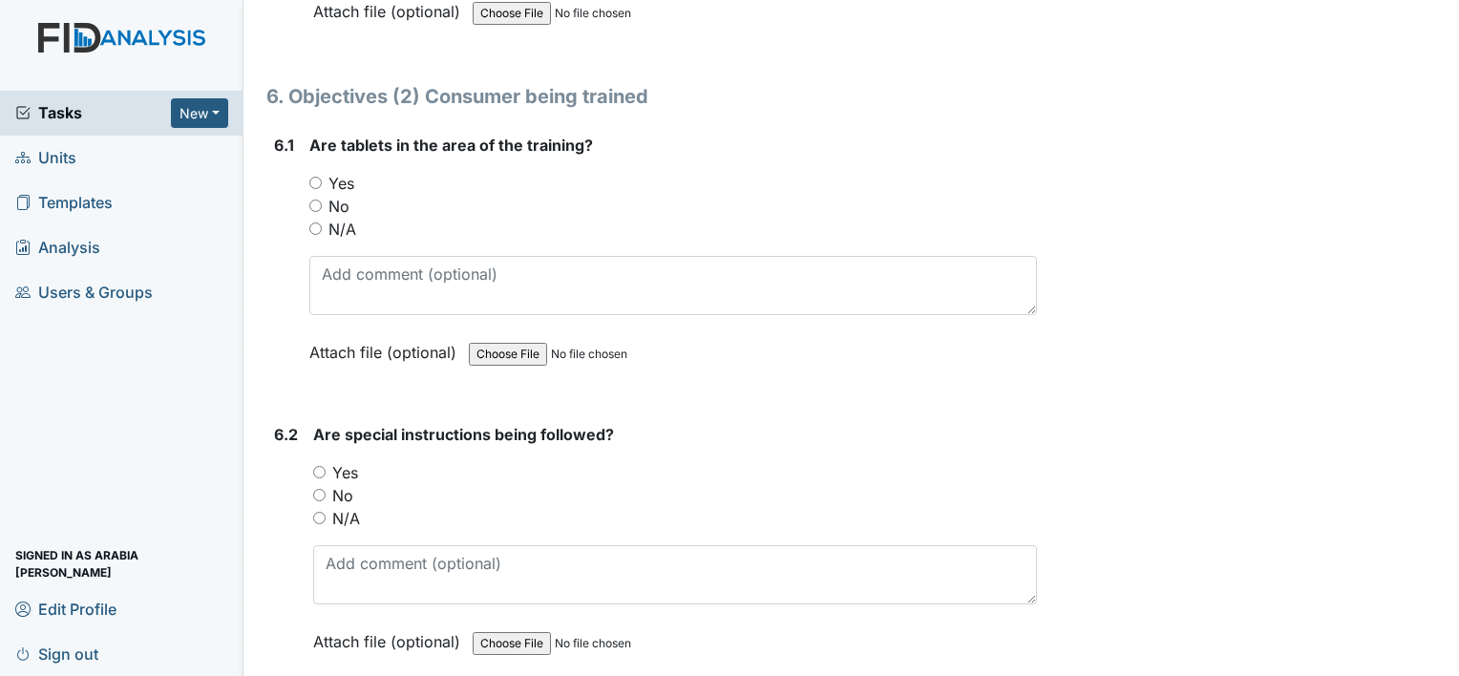
click at [328, 172] on label "Yes" at bounding box center [341, 183] width 26 height 23
click at [322, 177] on input "Yes" at bounding box center [315, 183] width 12 height 12
radio input "true"
click at [334, 461] on label "Yes" at bounding box center [345, 472] width 26 height 23
click at [326, 466] on input "Yes" at bounding box center [319, 472] width 12 height 12
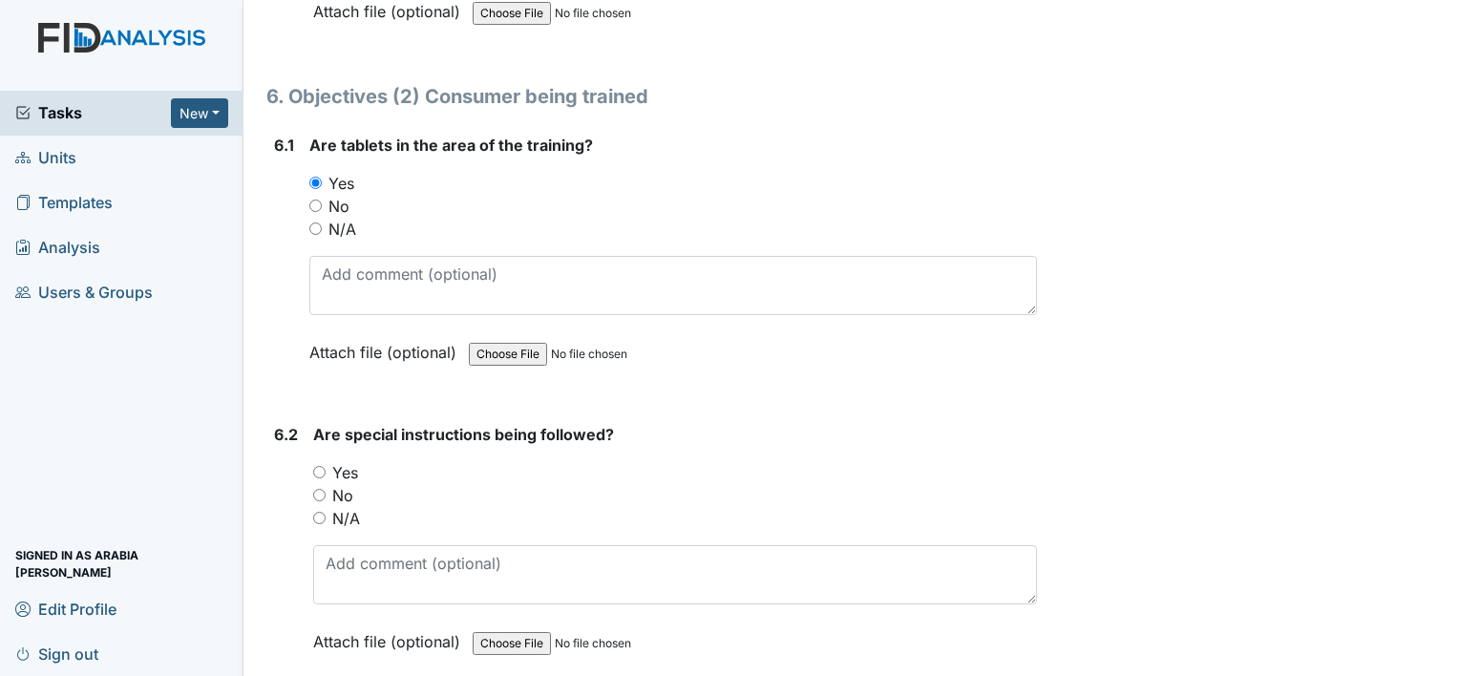
radio input "true"
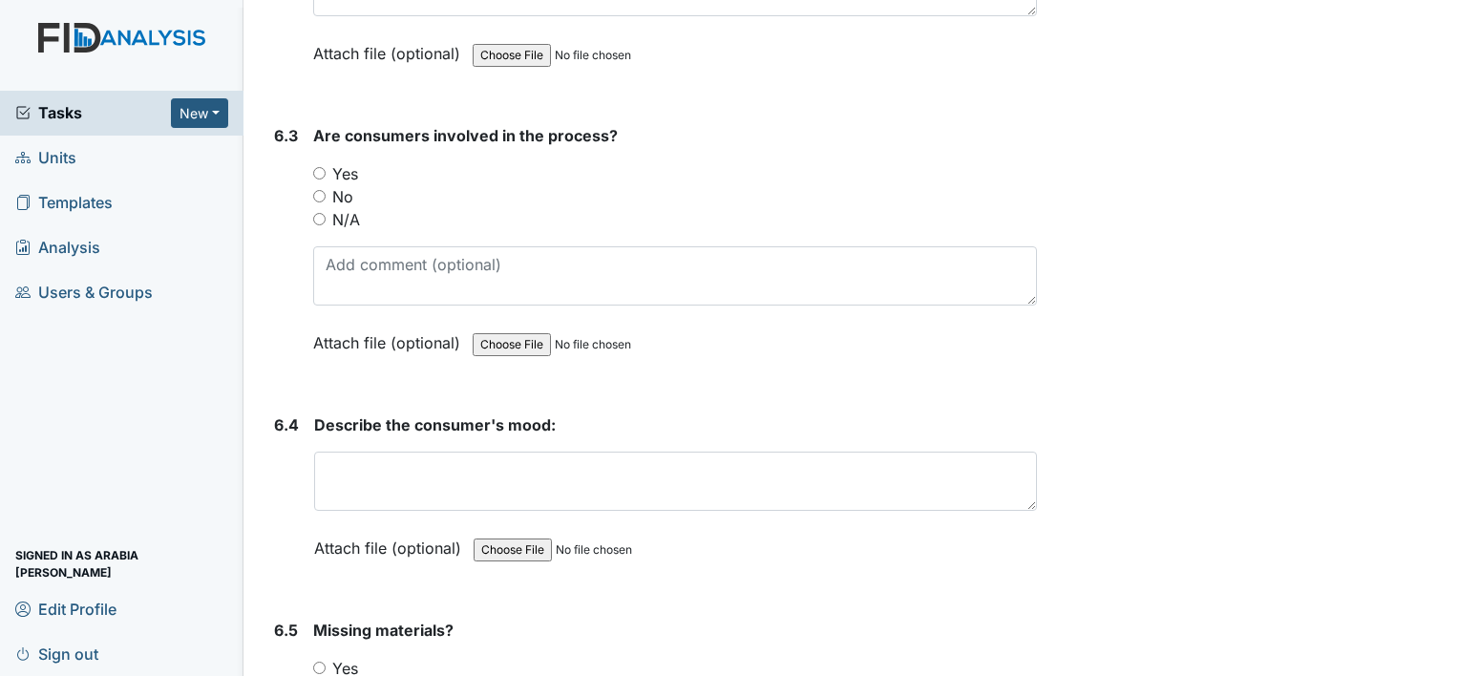
scroll to position [12859, 0]
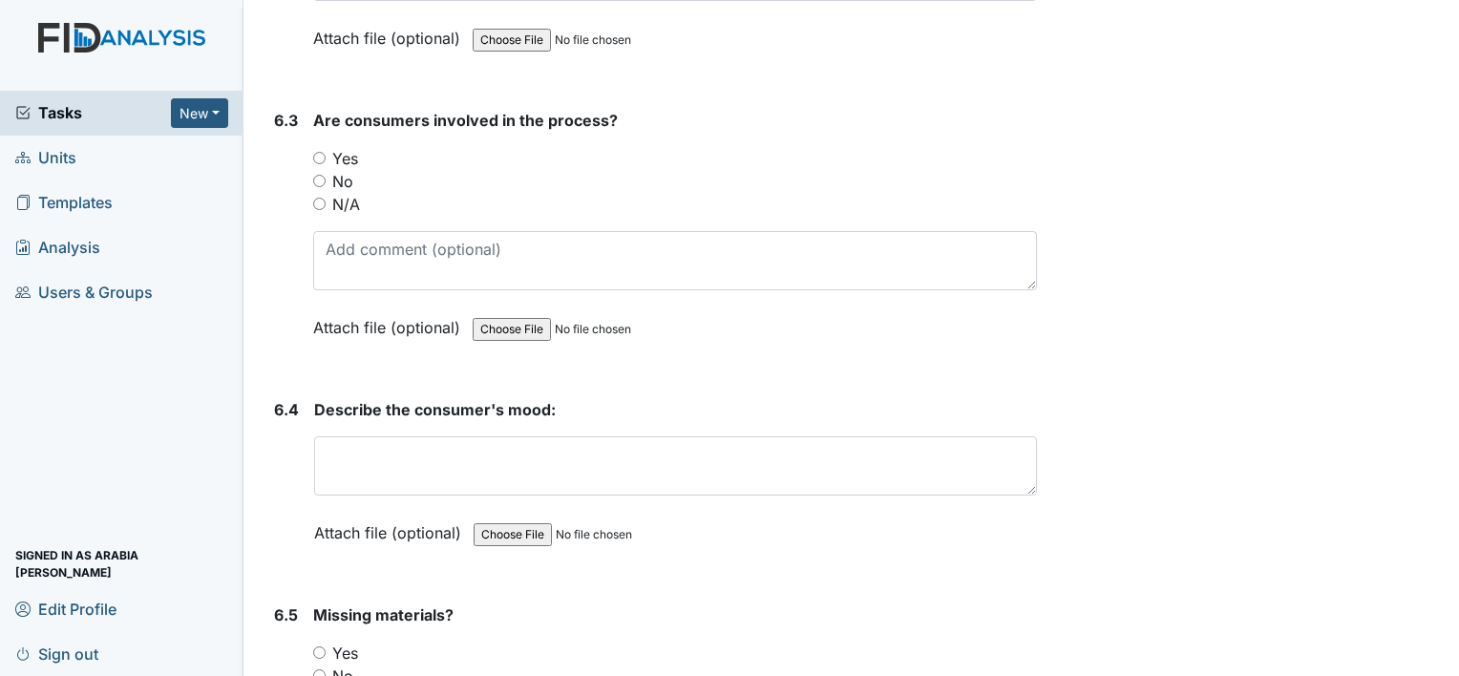
click at [336, 193] on label "N/A" at bounding box center [346, 204] width 28 height 23
click at [326, 198] on input "N/A" at bounding box center [319, 204] width 12 height 12
radio input "true"
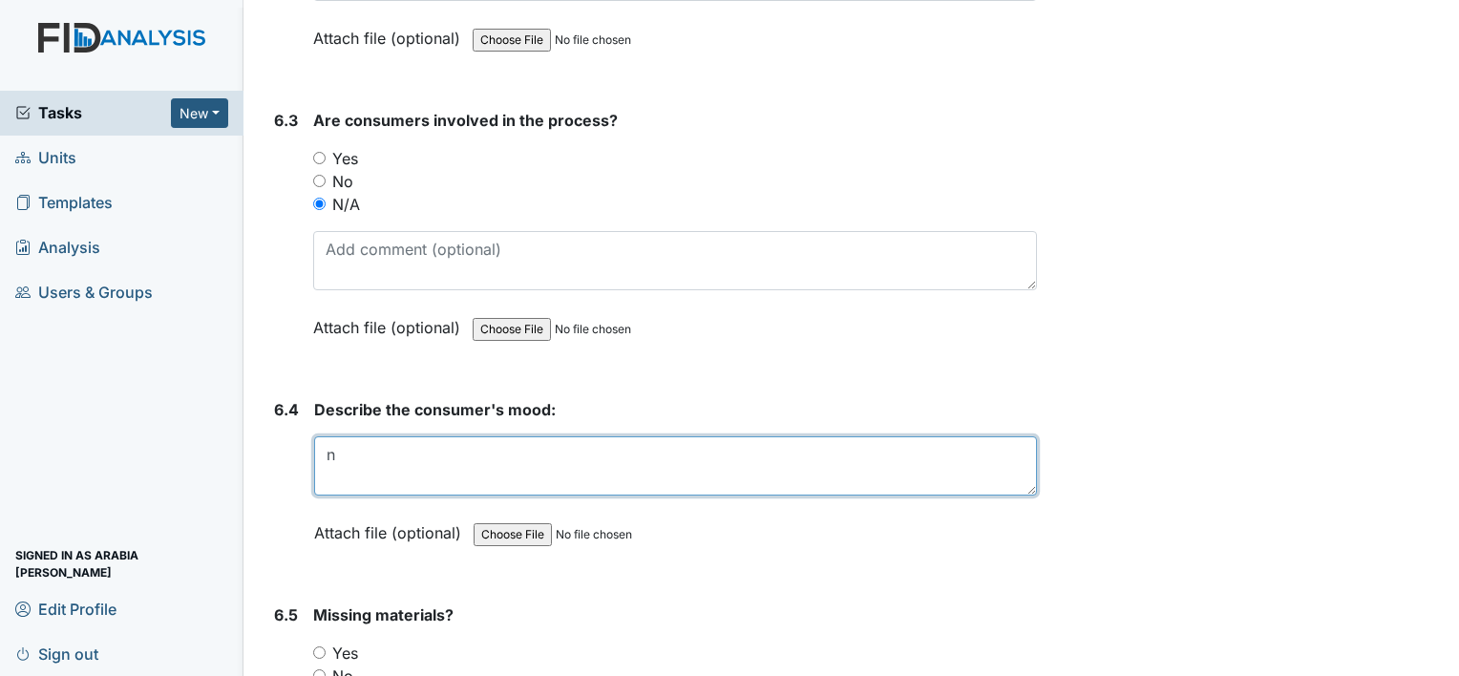
click at [409, 436] on textarea "n" at bounding box center [675, 465] width 723 height 59
type textarea "n/a"
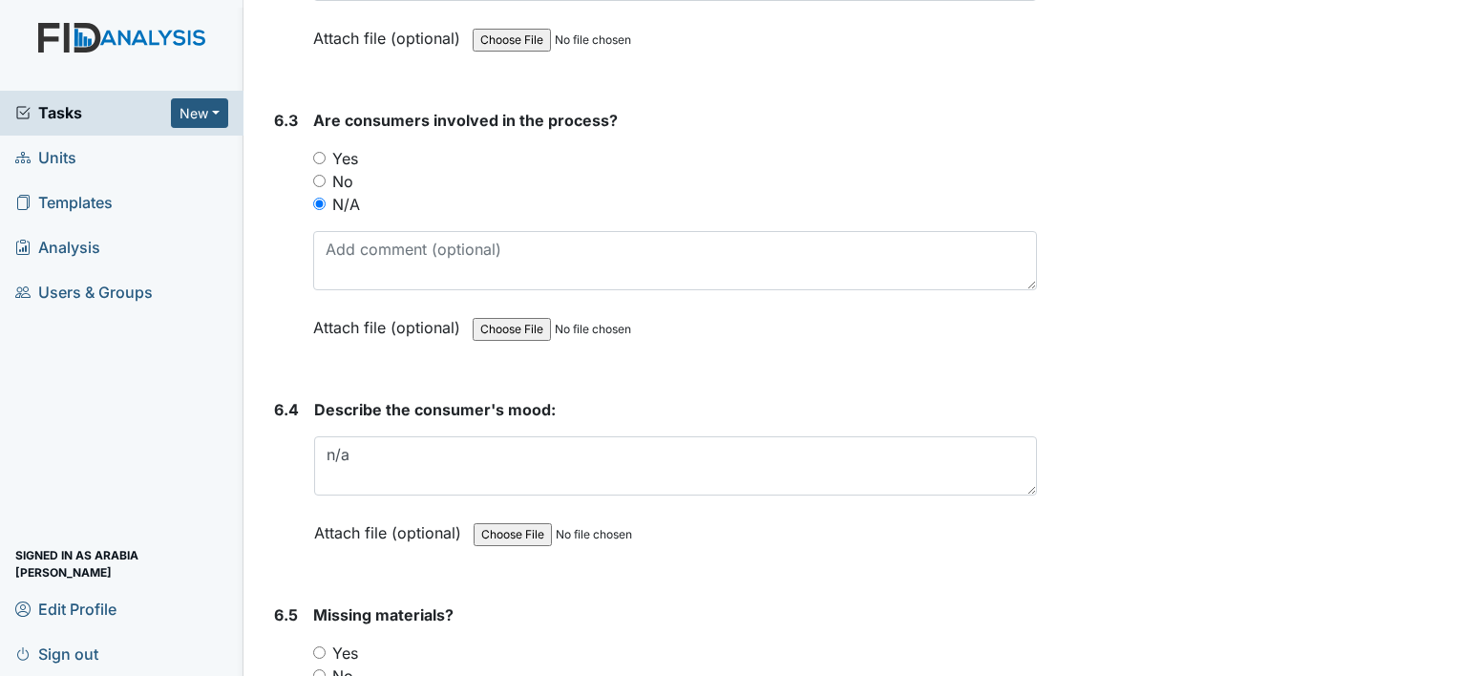
click at [321, 665] on div "No" at bounding box center [675, 676] width 724 height 23
drag, startPoint x: 321, startPoint y: 591, endPoint x: 335, endPoint y: 594, distance: 14.6
click at [335, 665] on label "No" at bounding box center [342, 676] width 21 height 23
click at [326, 669] on input "No" at bounding box center [319, 675] width 12 height 12
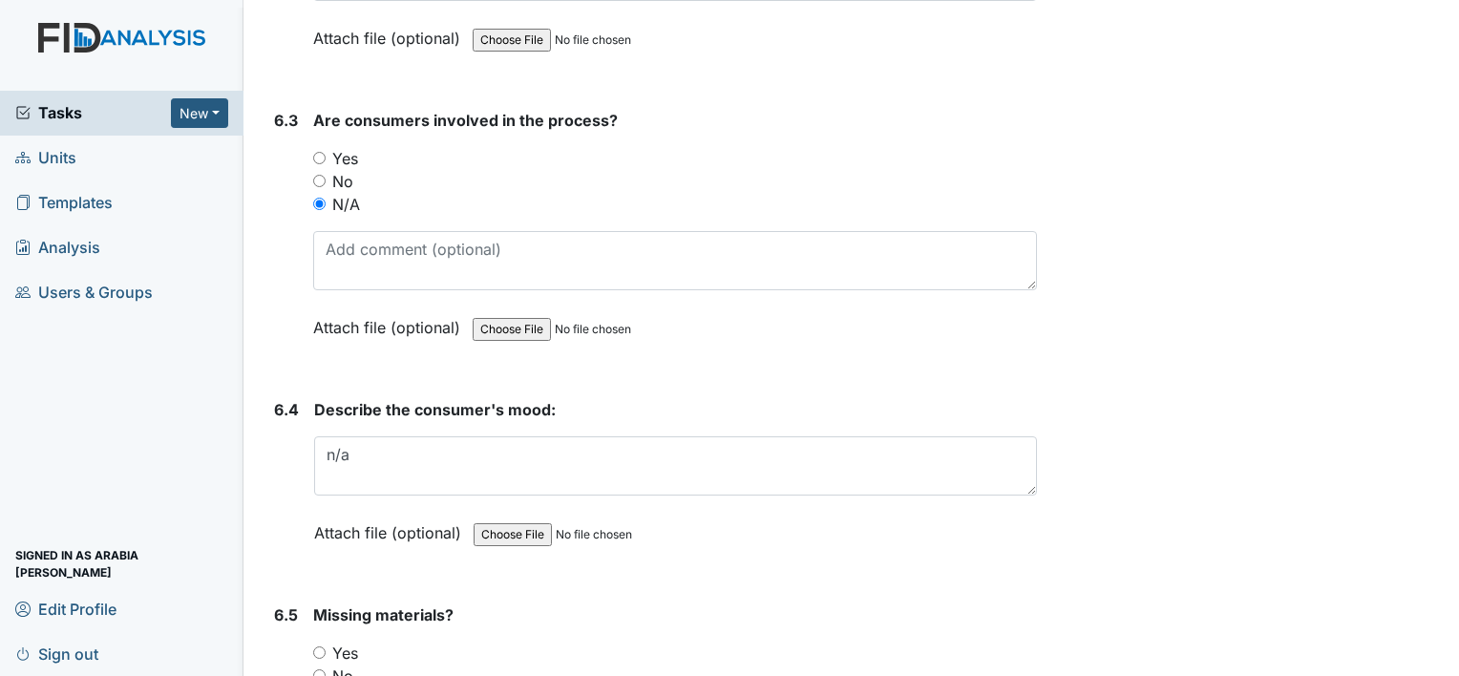
radio input "true"
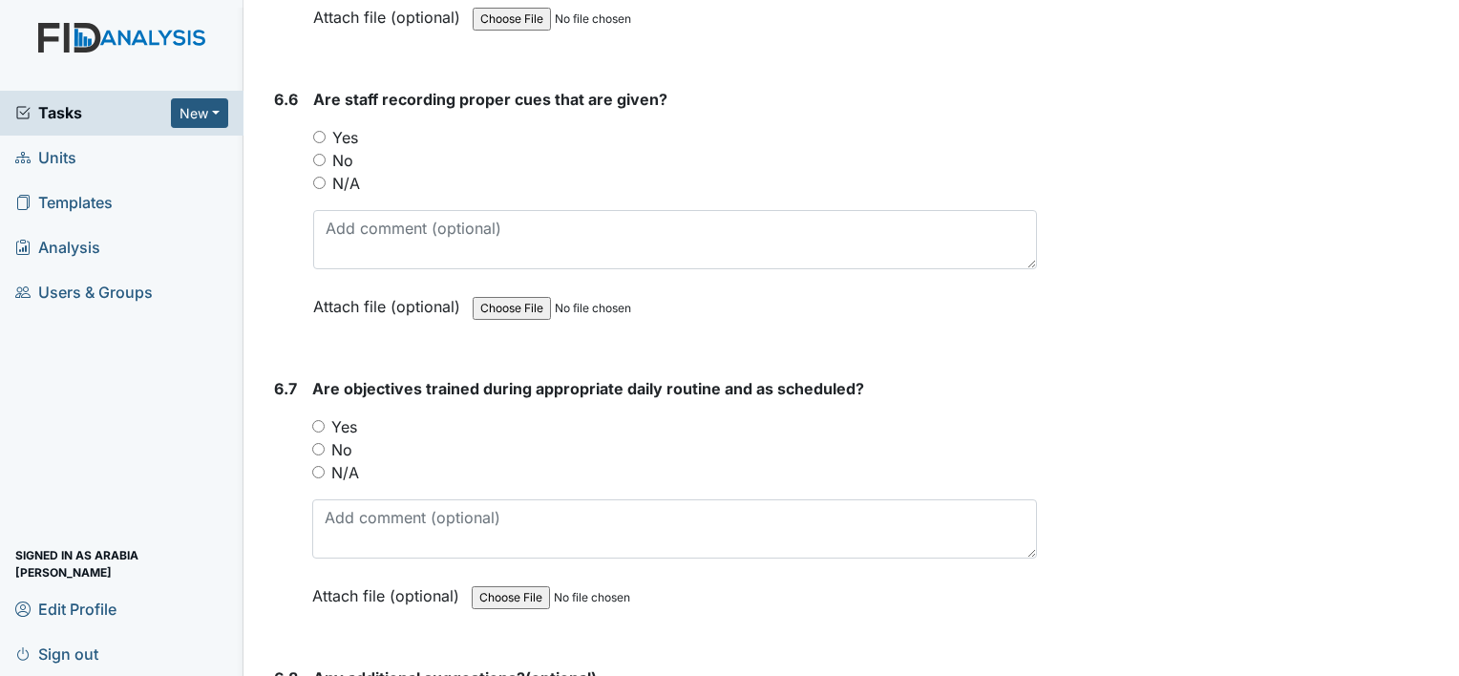
scroll to position [13675, 0]
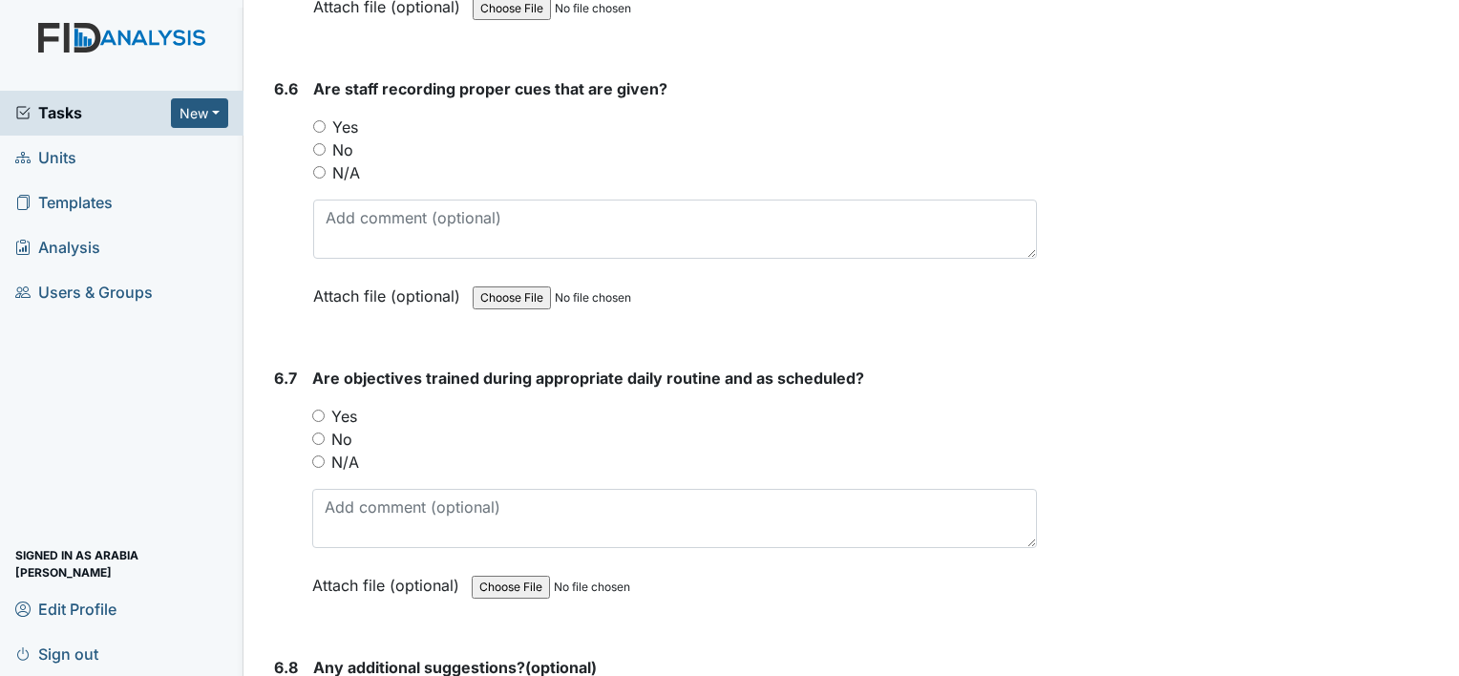
click at [357, 116] on label "Yes" at bounding box center [345, 127] width 26 height 23
click at [326, 120] on input "Yes" at bounding box center [319, 126] width 12 height 12
radio input "true"
click at [327, 405] on div "Yes" at bounding box center [674, 416] width 725 height 23
click at [315, 410] on input "Yes" at bounding box center [318, 416] width 12 height 12
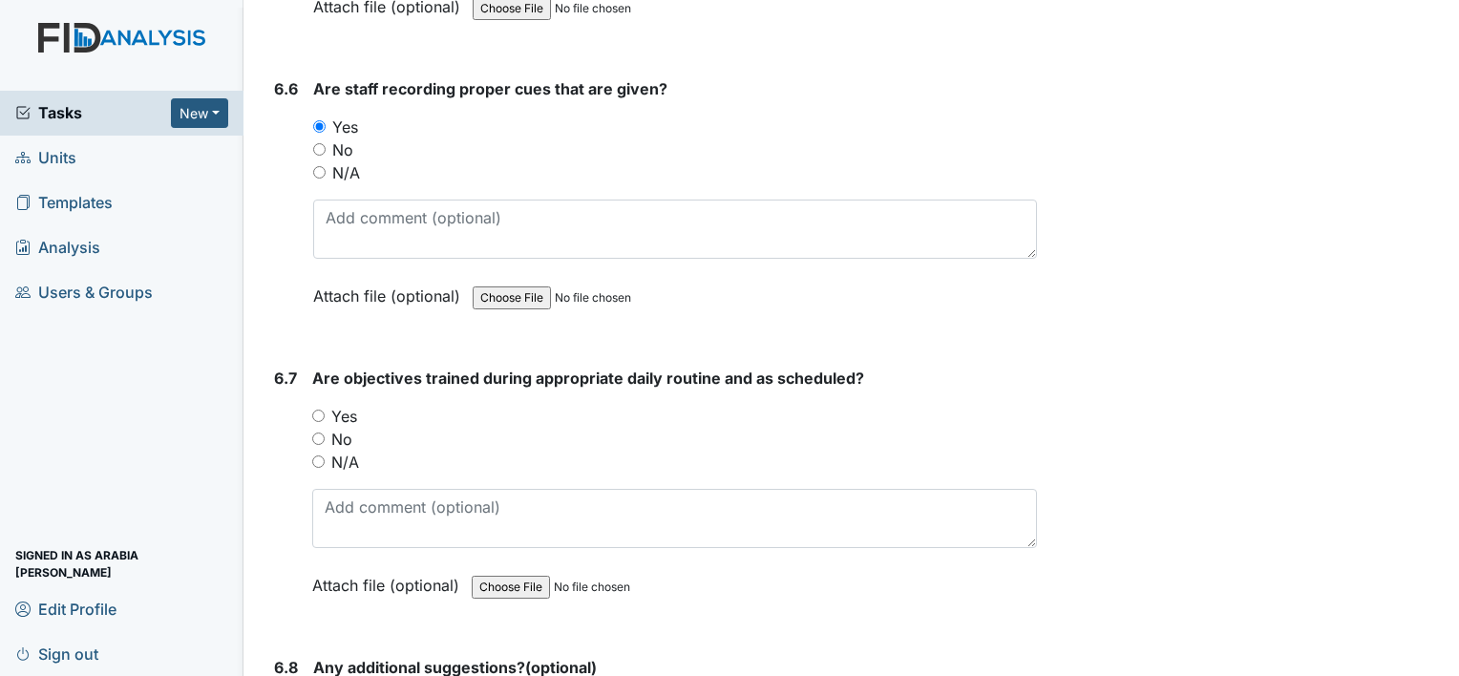
radio input "true"
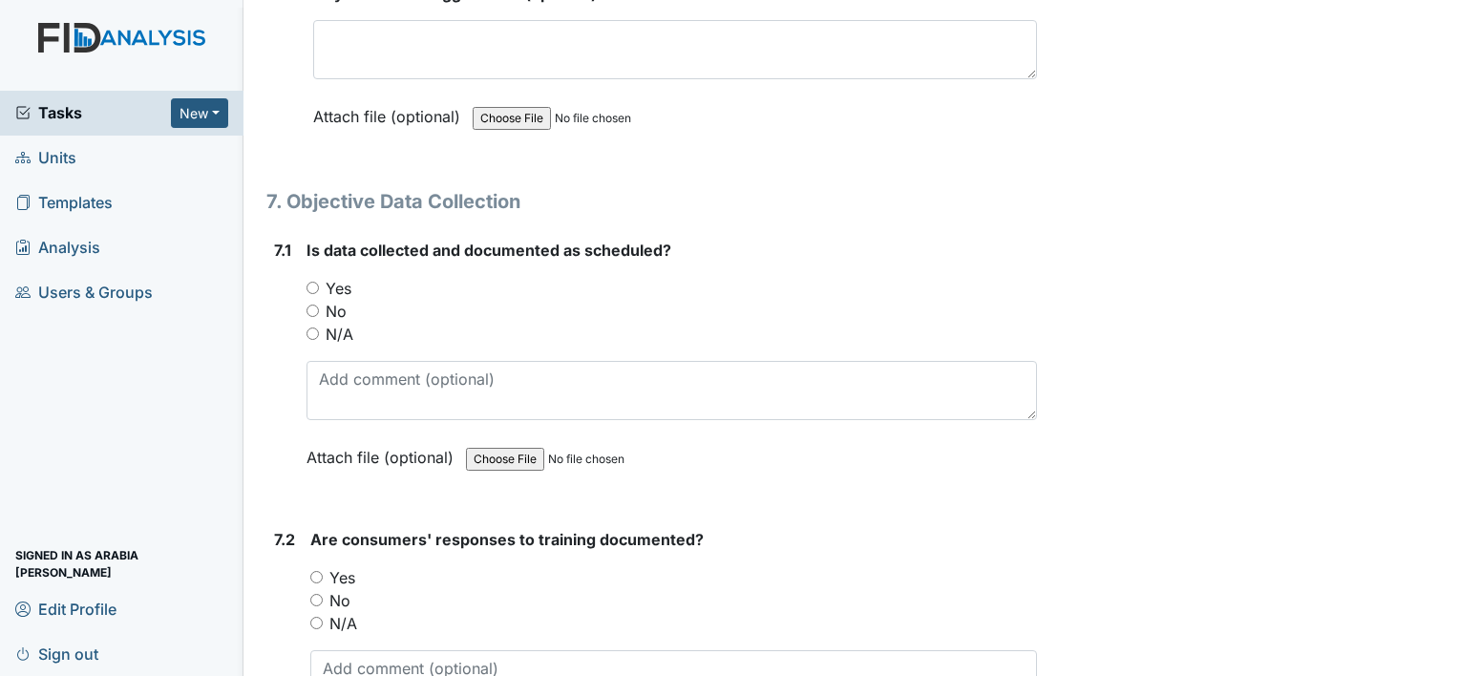
scroll to position [14413, 0]
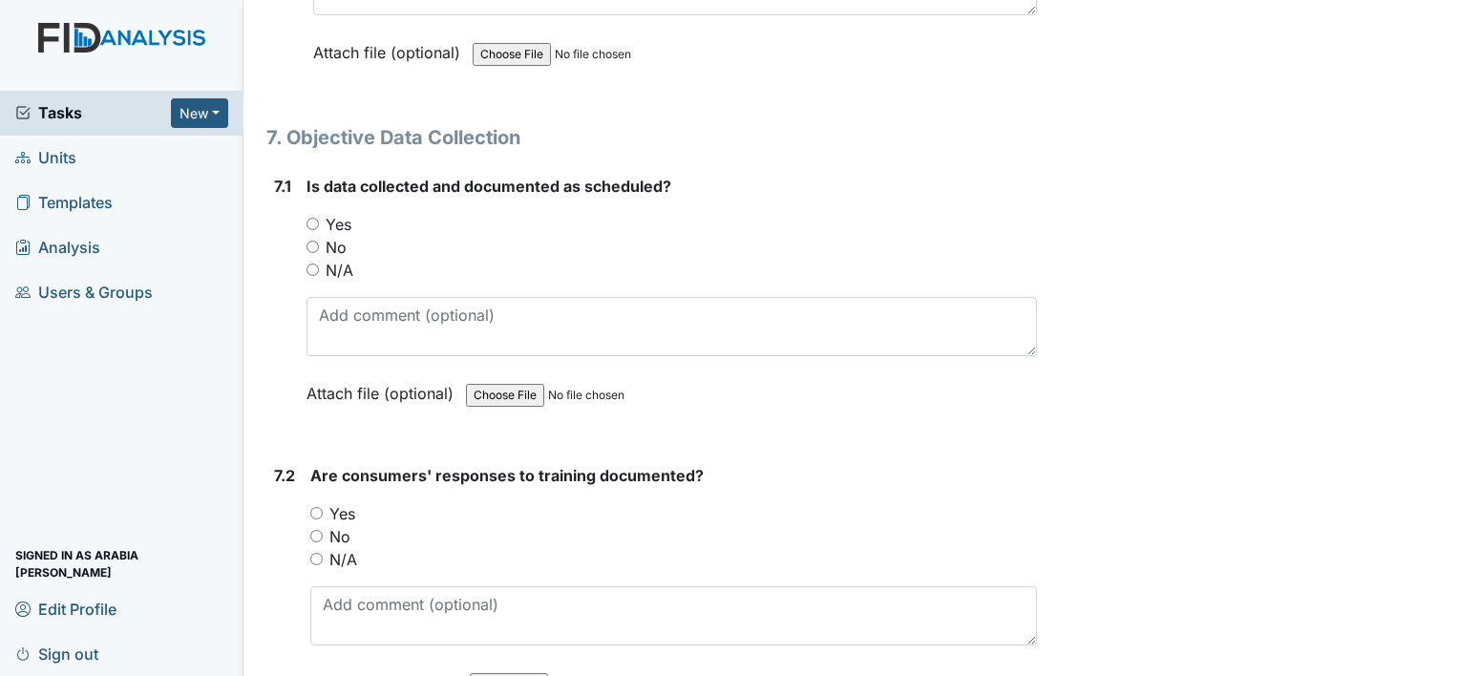
click at [332, 213] on label "Yes" at bounding box center [339, 224] width 26 height 23
click at [319, 218] on input "Yes" at bounding box center [312, 224] width 12 height 12
radio input "true"
click at [345, 548] on label "N/A" at bounding box center [343, 559] width 28 height 23
click at [323, 553] on input "N/A" at bounding box center [316, 559] width 12 height 12
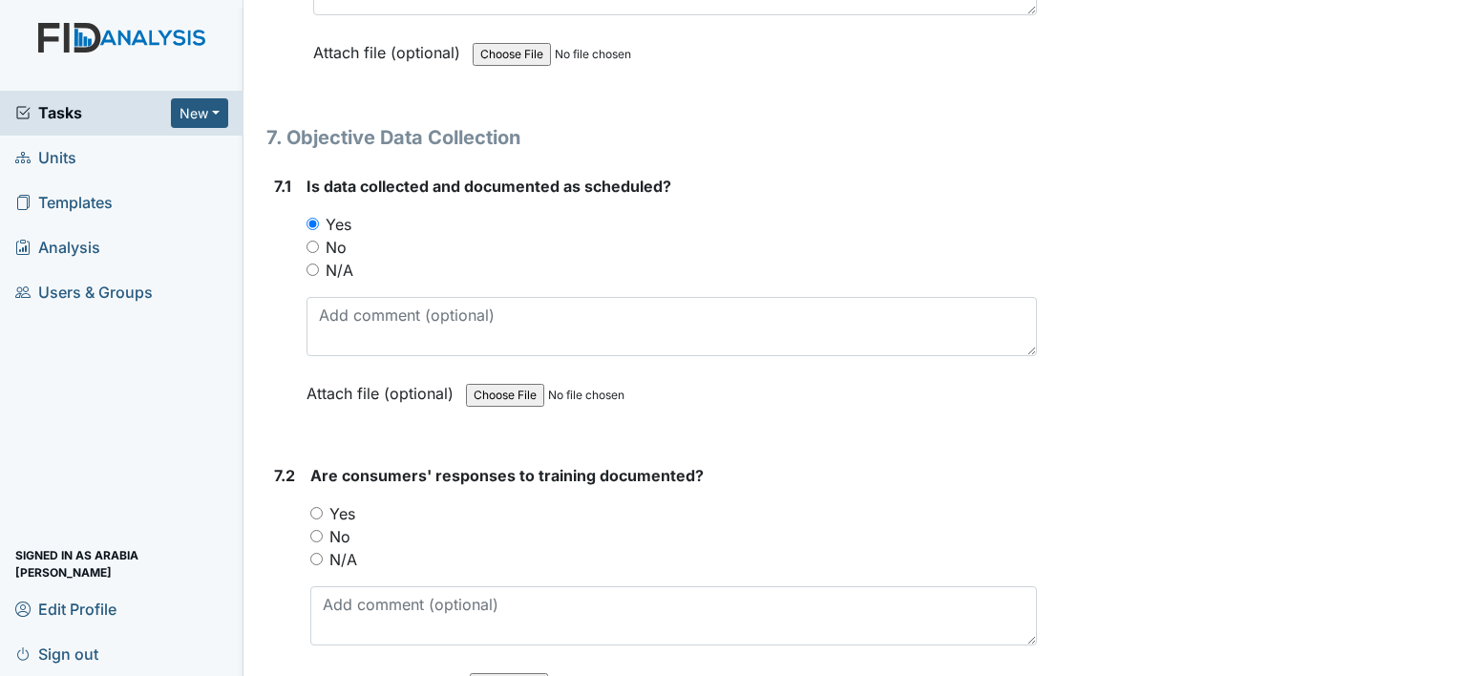
radio input "true"
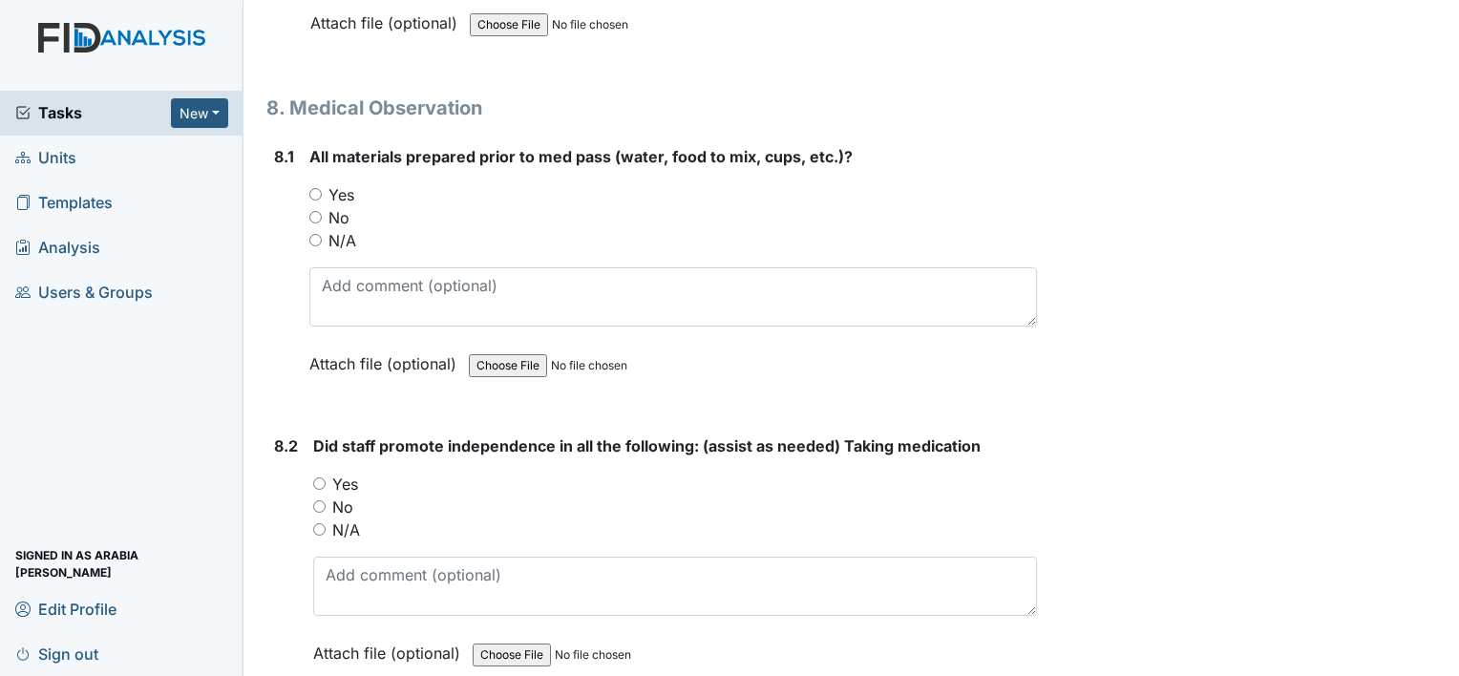
scroll to position [15316, 0]
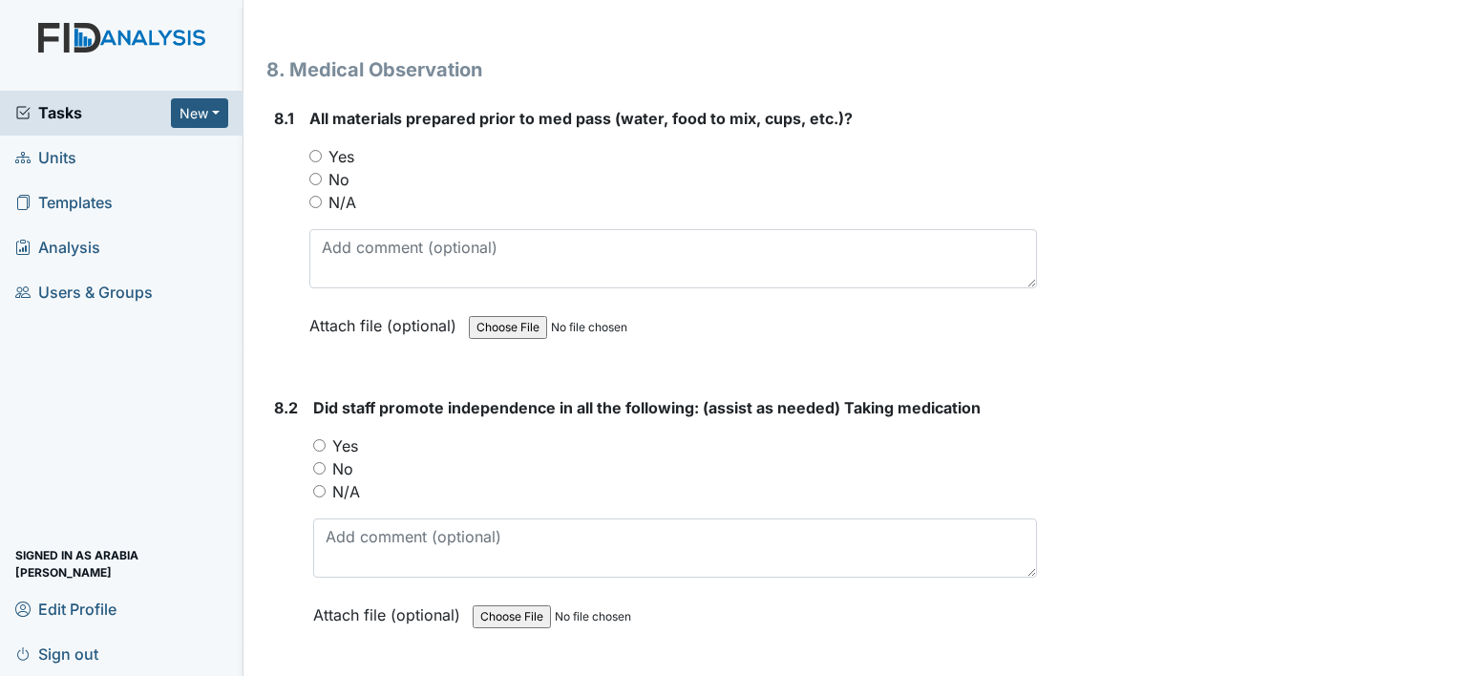
click at [309, 150] on input "Yes" at bounding box center [315, 156] width 12 height 12
radio input "true"
click at [352, 434] on label "Yes" at bounding box center [345, 445] width 26 height 23
click at [326, 439] on input "Yes" at bounding box center [319, 445] width 12 height 12
radio input "true"
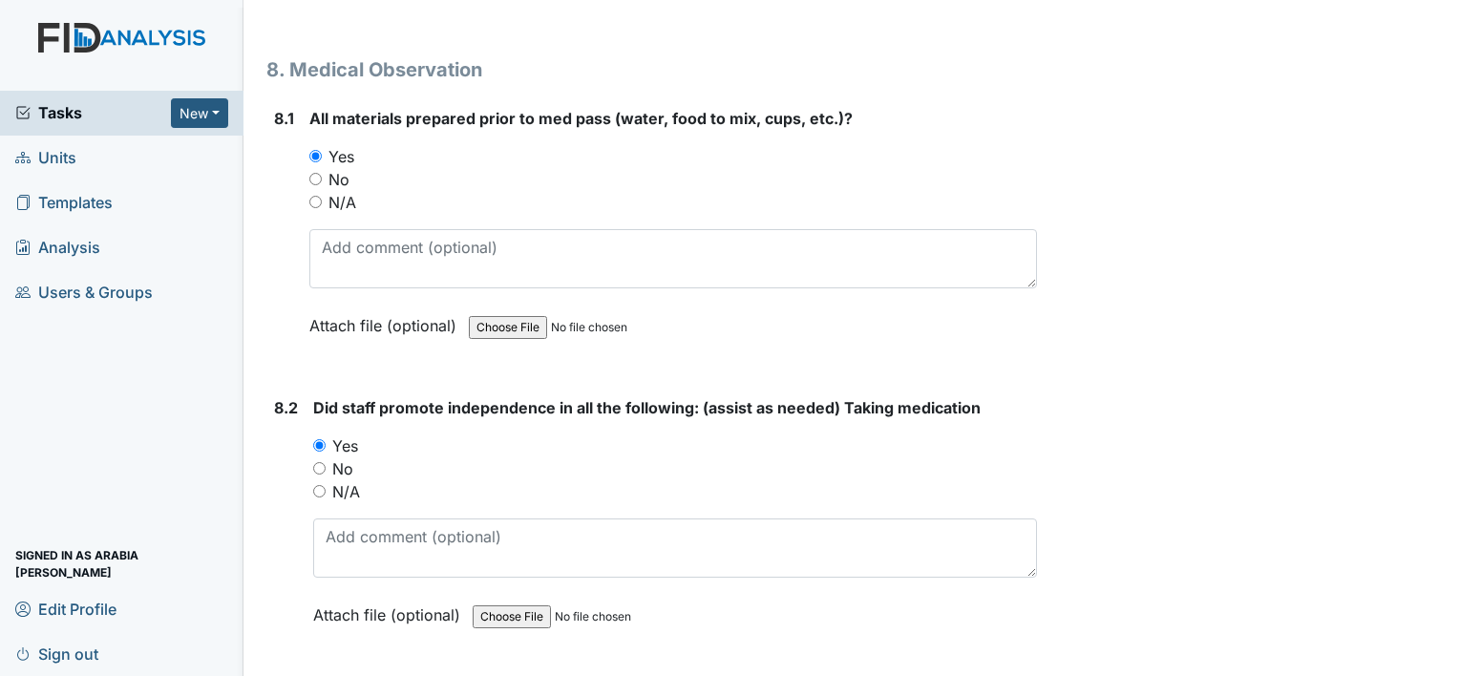
radio input "true"
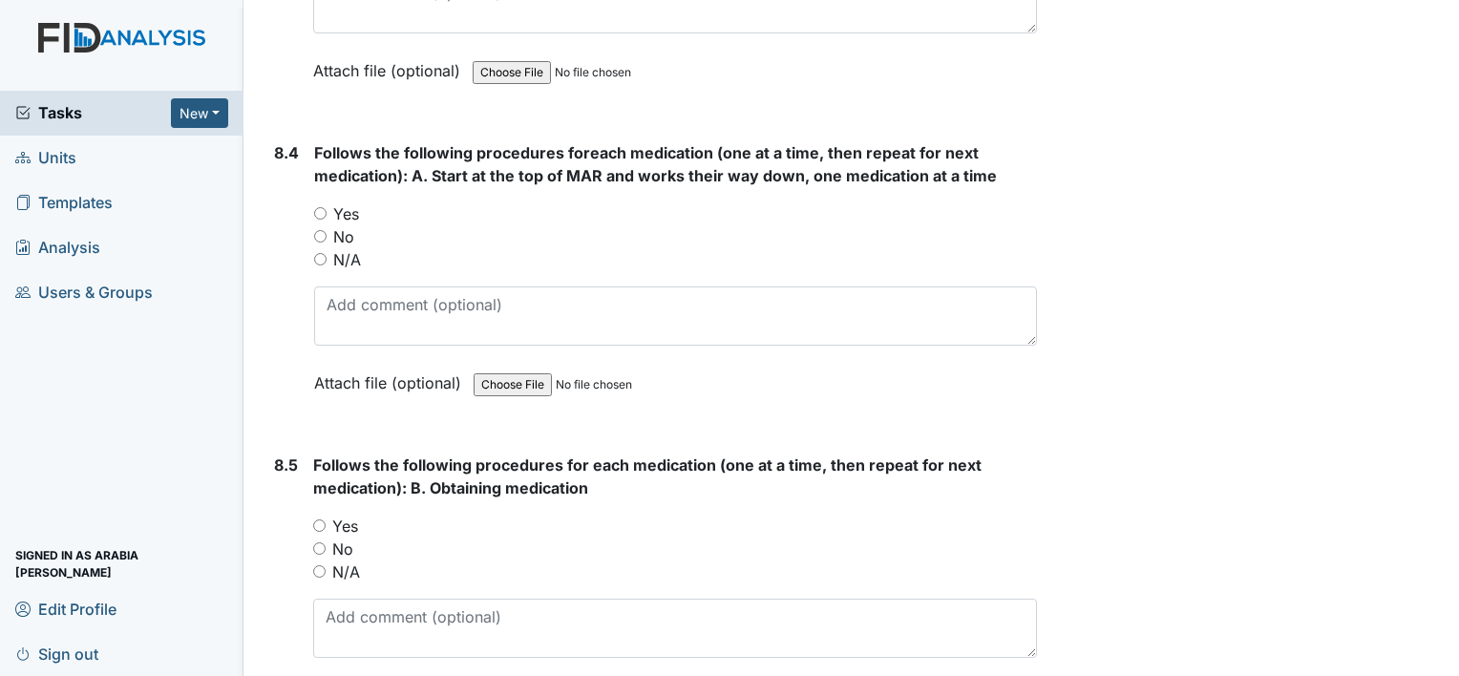
scroll to position [16207, 0]
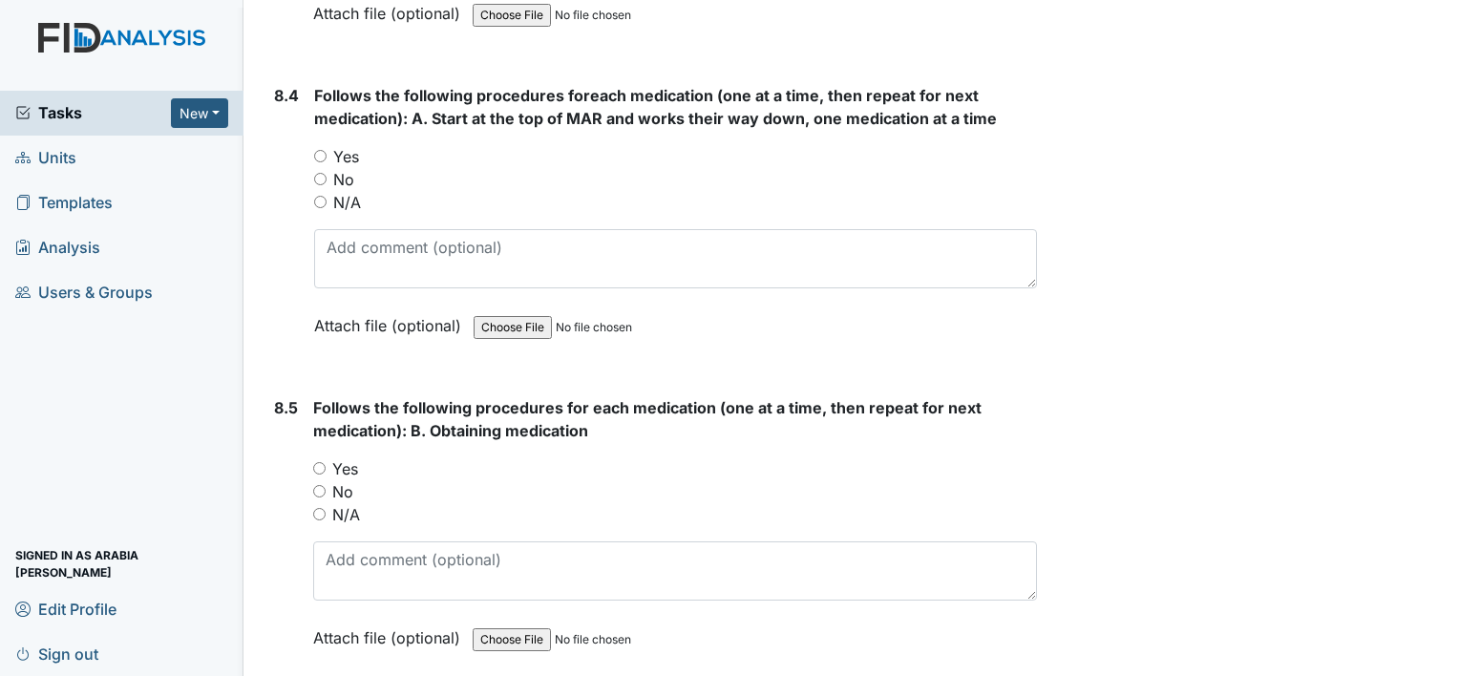
click at [357, 145] on label "Yes" at bounding box center [346, 156] width 26 height 23
click at [327, 150] on input "Yes" at bounding box center [320, 156] width 12 height 12
radio input "true"
click at [339, 457] on label "Yes" at bounding box center [345, 468] width 26 height 23
click at [326, 462] on input "Yes" at bounding box center [319, 468] width 12 height 12
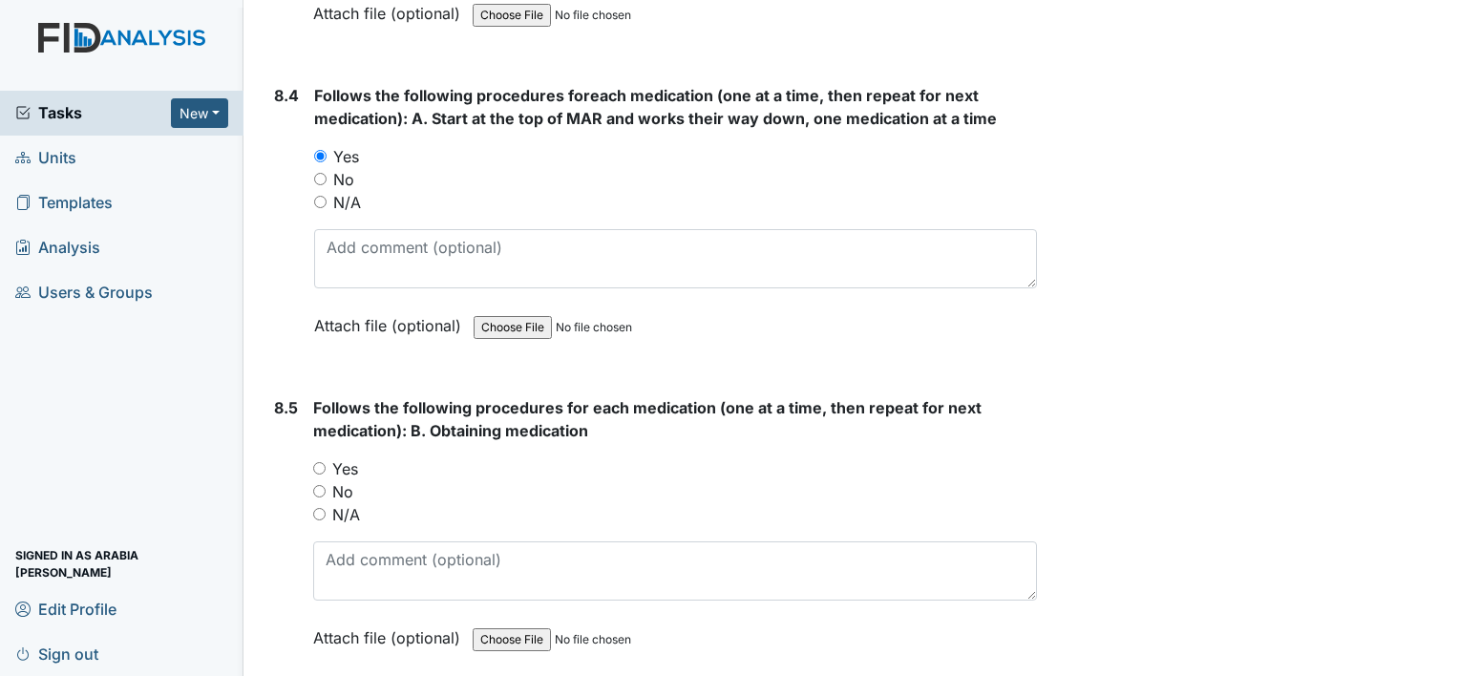
radio input "true"
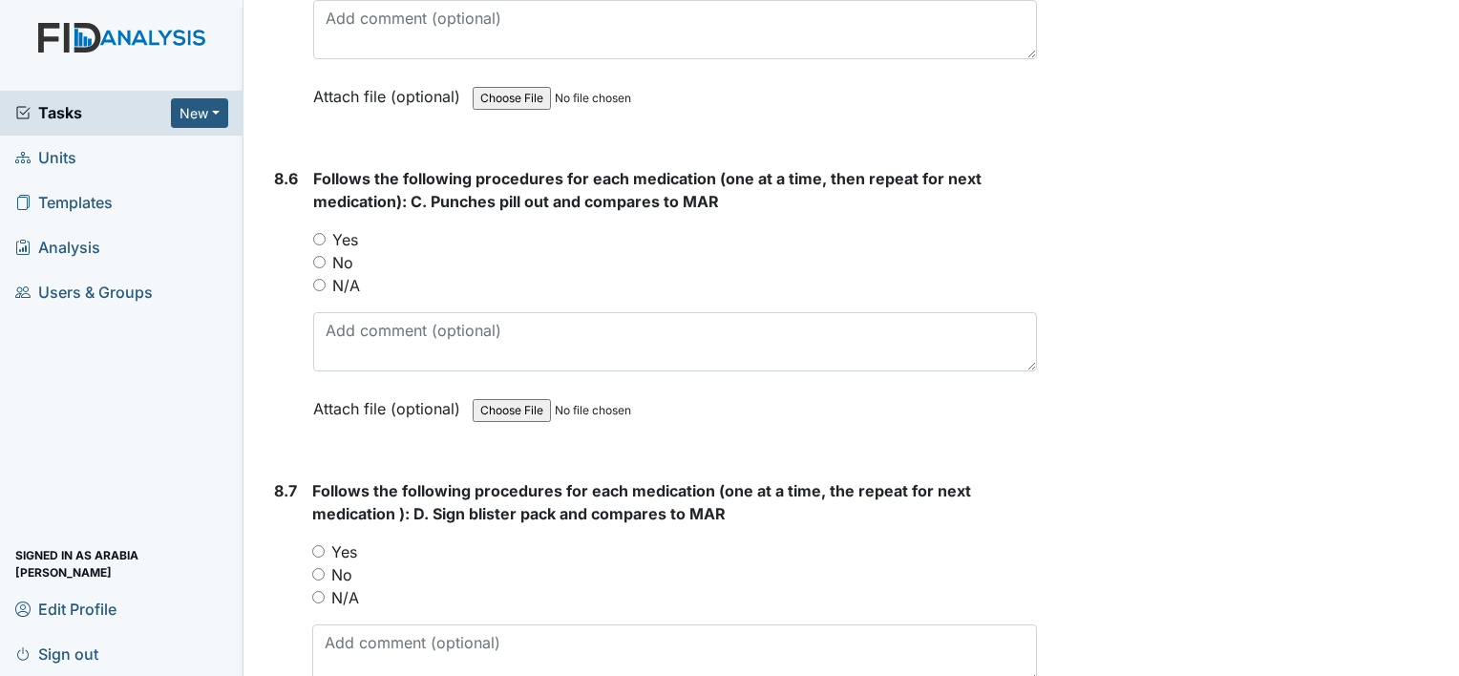
scroll to position [16766, 0]
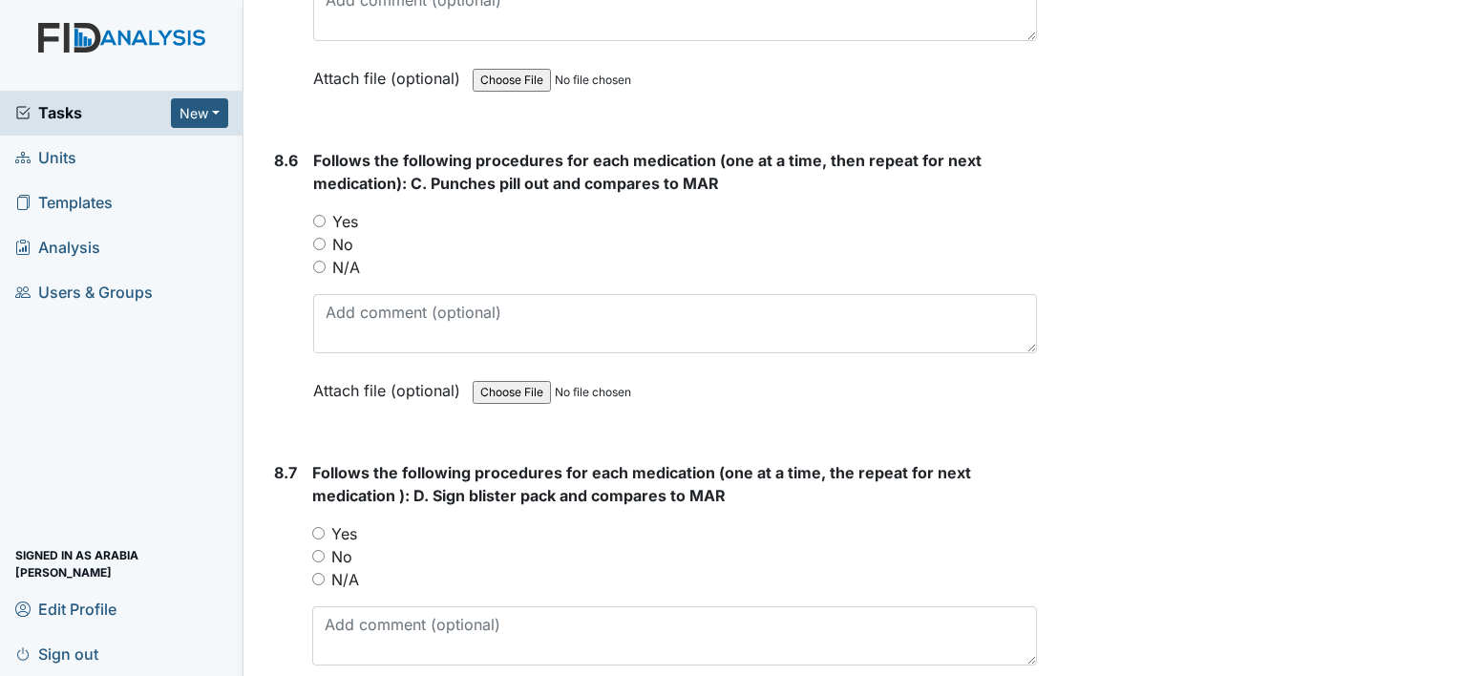
click at [352, 210] on label "Yes" at bounding box center [345, 221] width 26 height 23
click at [326, 215] on input "Yes" at bounding box center [319, 221] width 12 height 12
radio input "true"
click at [331, 522] on label "Yes" at bounding box center [344, 533] width 26 height 23
click at [325, 527] on input "Yes" at bounding box center [318, 533] width 12 height 12
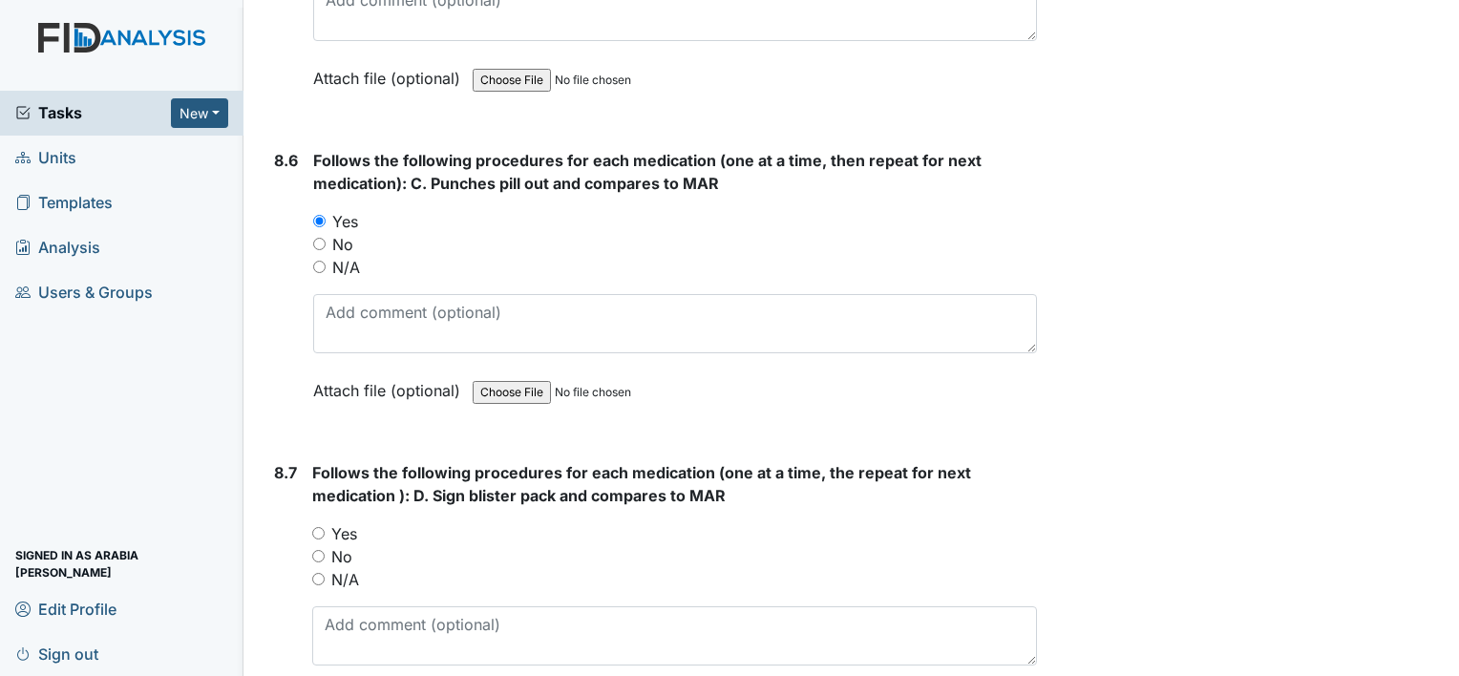
radio input "true"
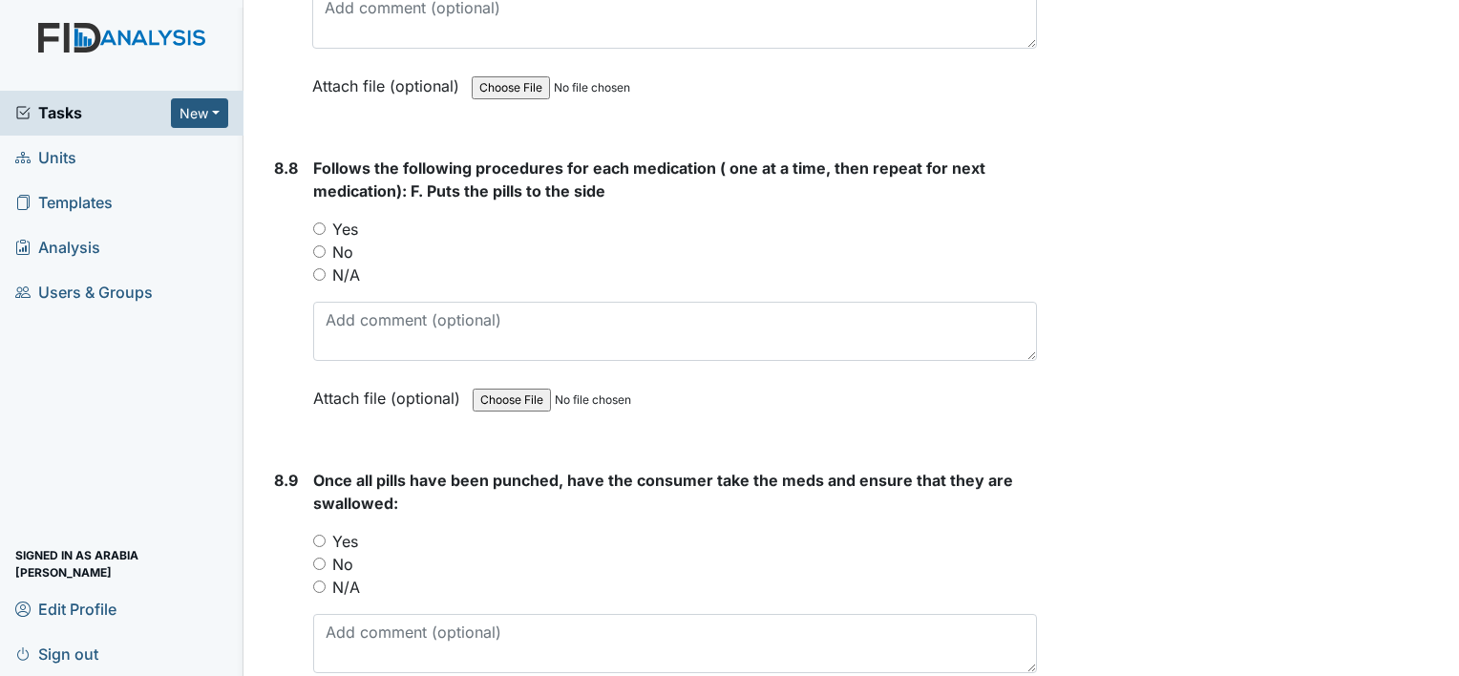
scroll to position [17409, 0]
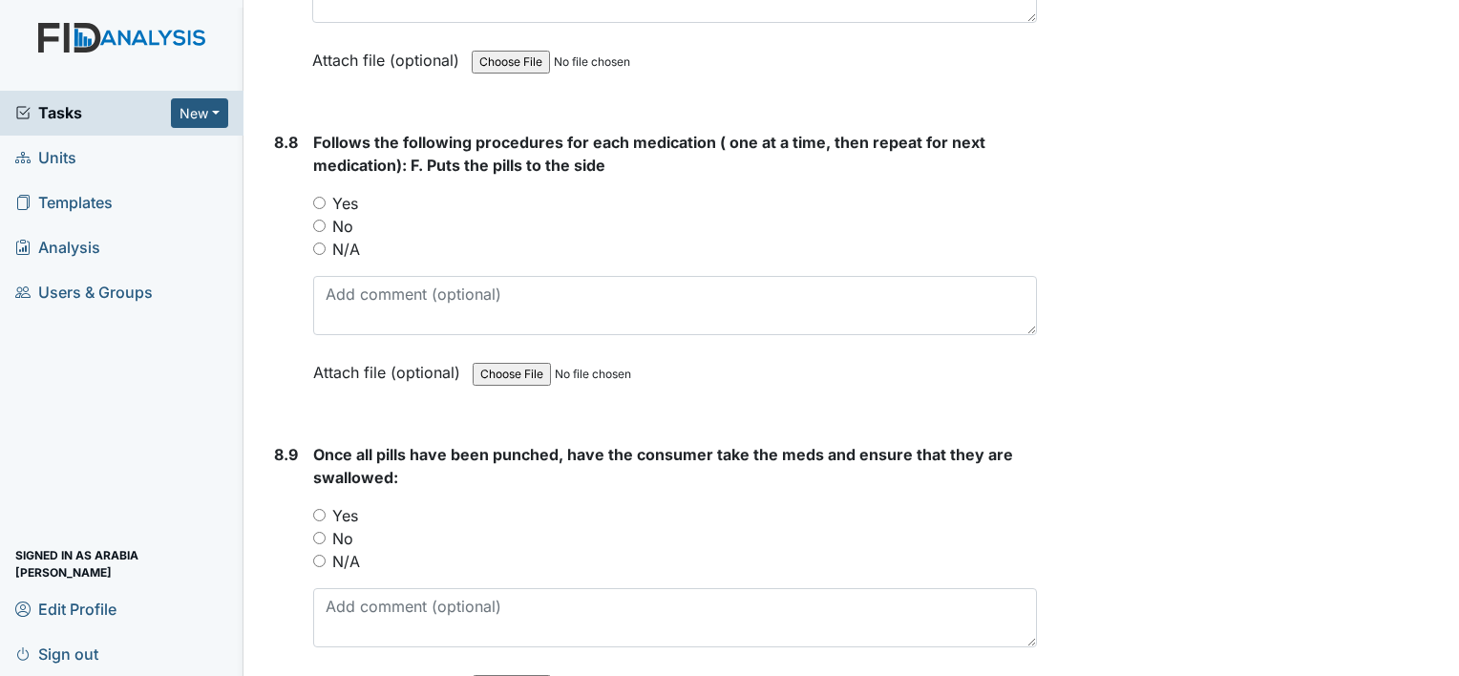
click at [336, 192] on label "Yes" at bounding box center [345, 203] width 26 height 23
click at [326, 197] on input "Yes" at bounding box center [319, 203] width 12 height 12
radio input "true"
click at [347, 504] on label "Yes" at bounding box center [345, 515] width 26 height 23
click at [326, 509] on input "Yes" at bounding box center [319, 515] width 12 height 12
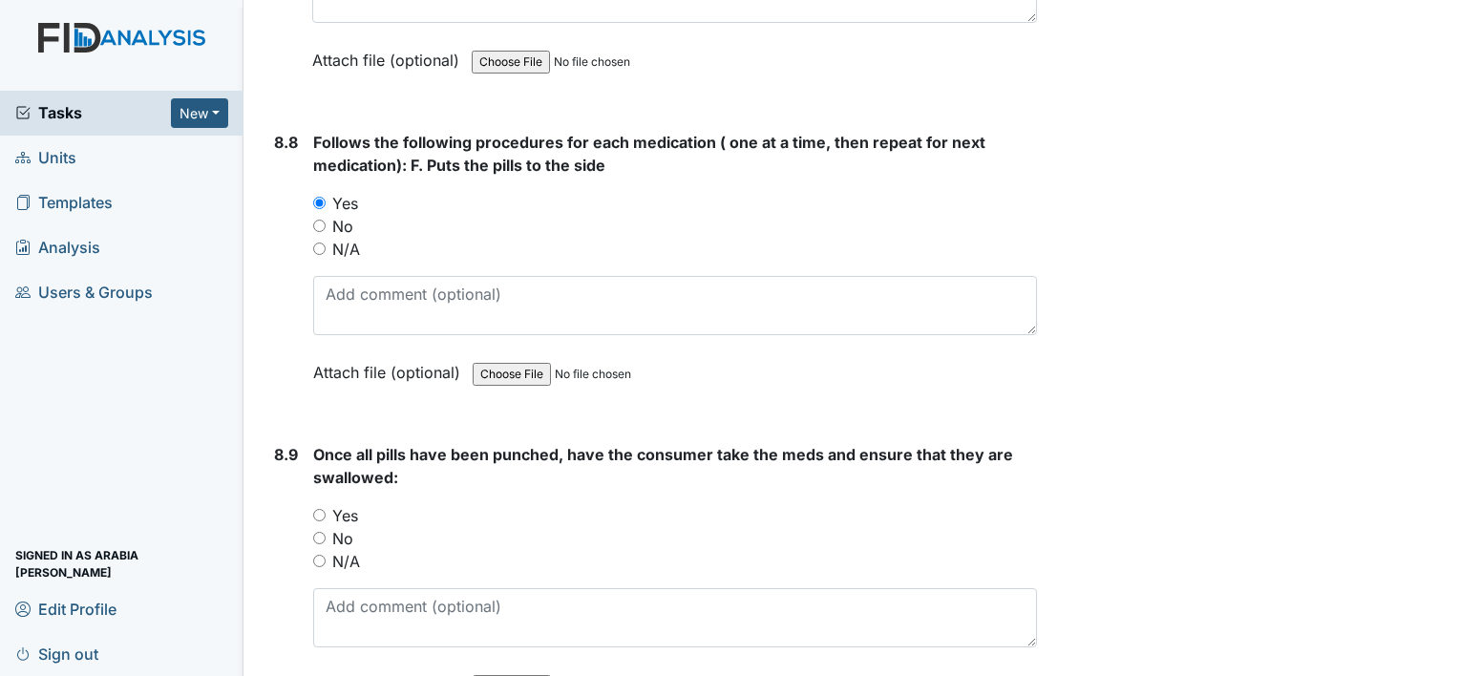
radio input "true"
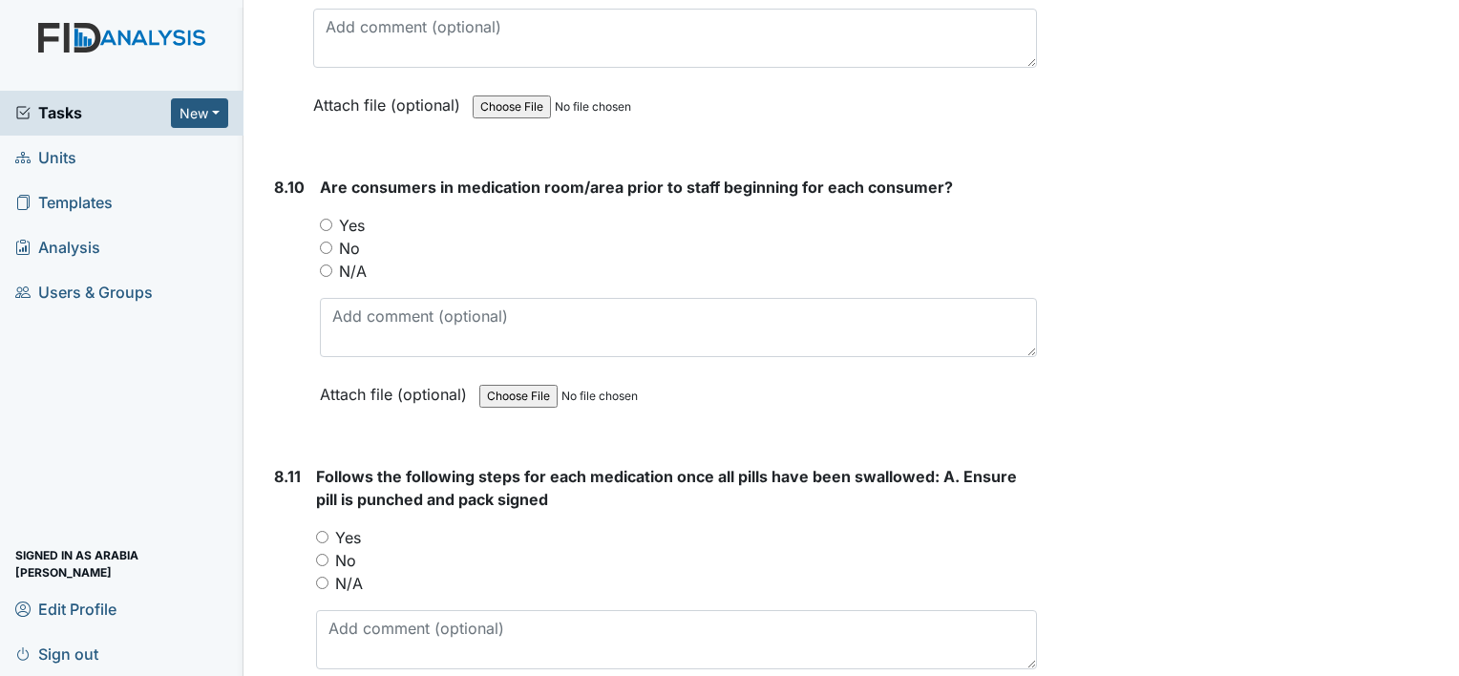
scroll to position [18027, 0]
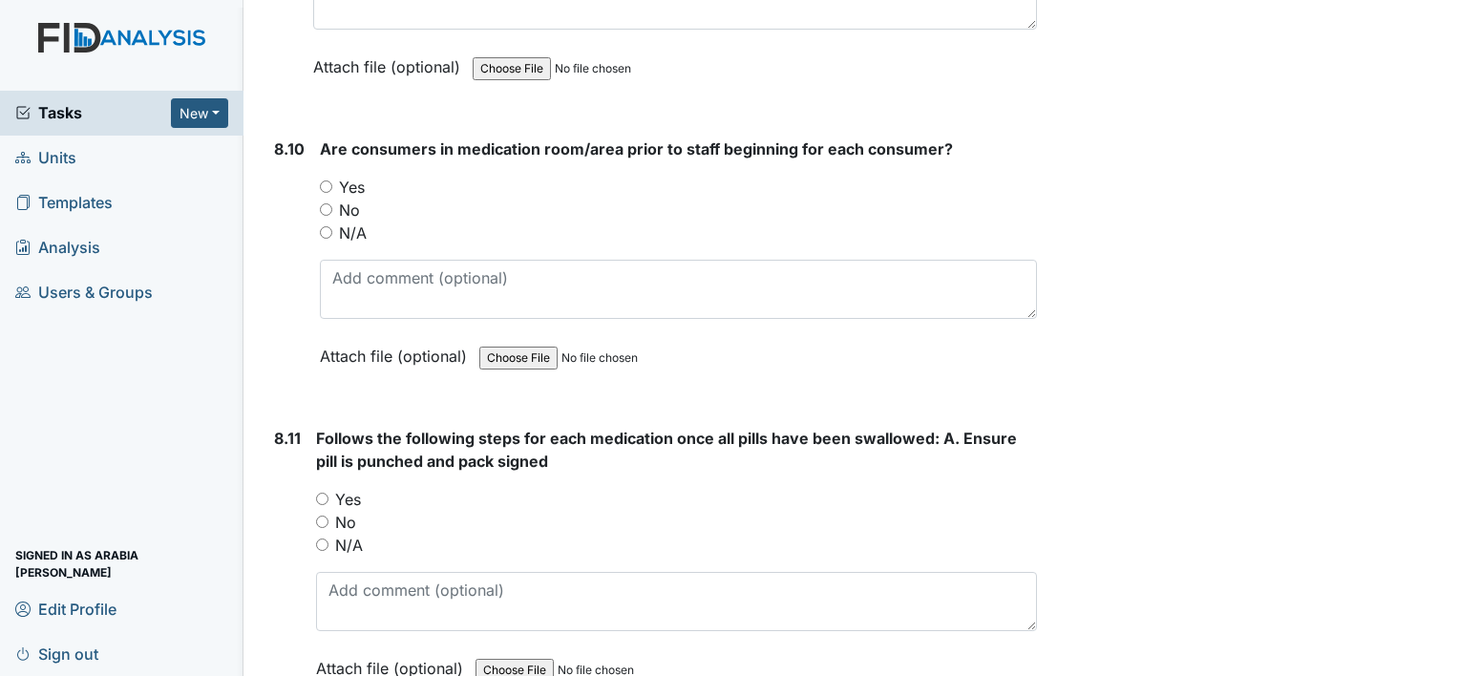
click at [343, 176] on label "Yes" at bounding box center [352, 187] width 26 height 23
click at [332, 180] on input "Yes" at bounding box center [326, 186] width 12 height 12
radio input "true"
click at [340, 488] on label "Yes" at bounding box center [348, 499] width 26 height 23
click at [328, 493] on input "Yes" at bounding box center [322, 499] width 12 height 12
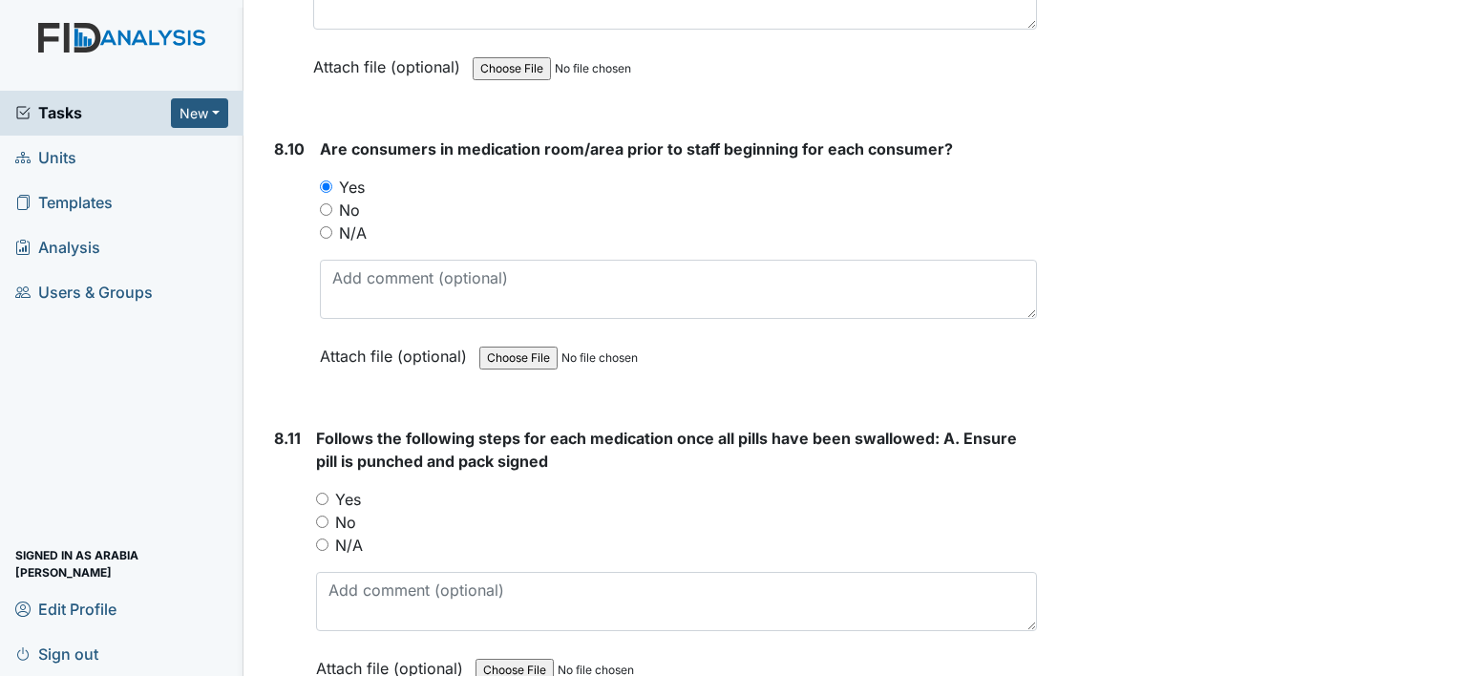
radio input "true"
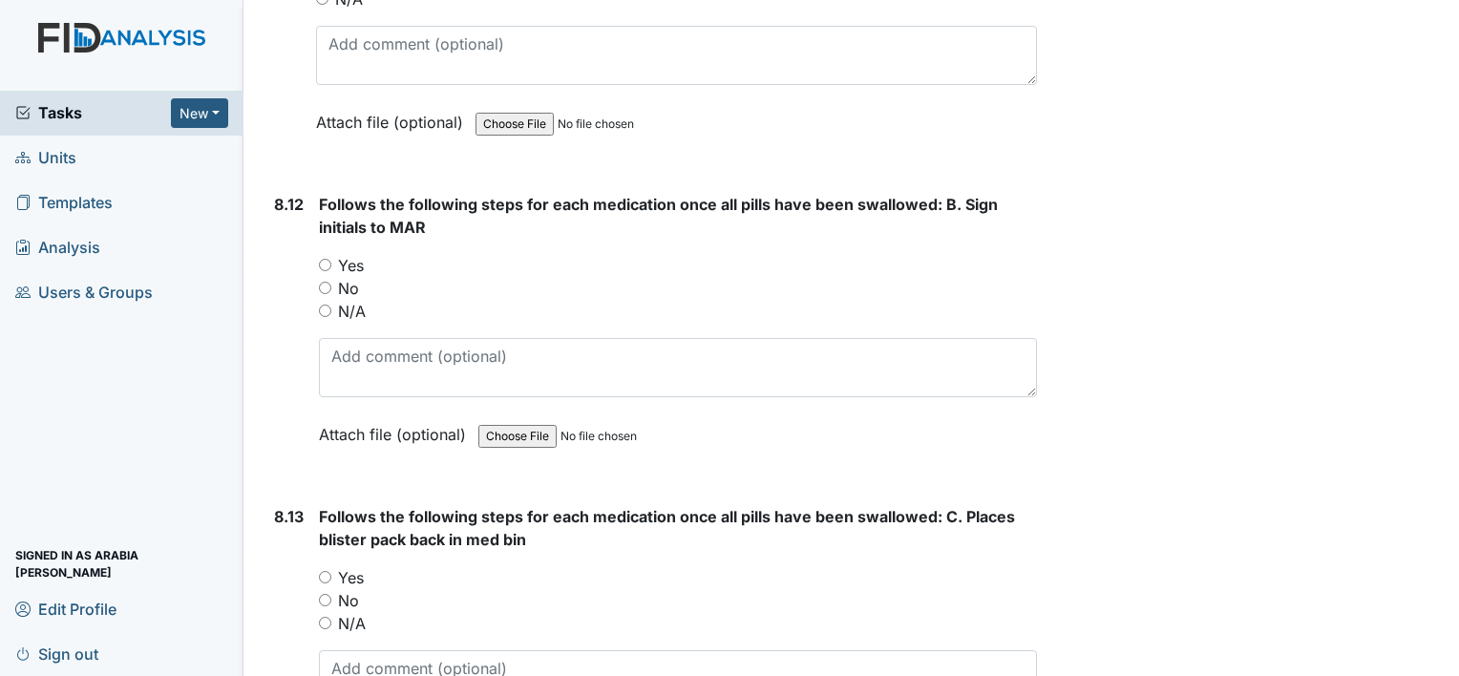
scroll to position [18574, 0]
click at [344, 253] on label "Yes" at bounding box center [351, 264] width 26 height 23
click at [331, 258] on input "Yes" at bounding box center [325, 264] width 12 height 12
radio input "true"
click at [353, 565] on label "Yes" at bounding box center [351, 576] width 26 height 23
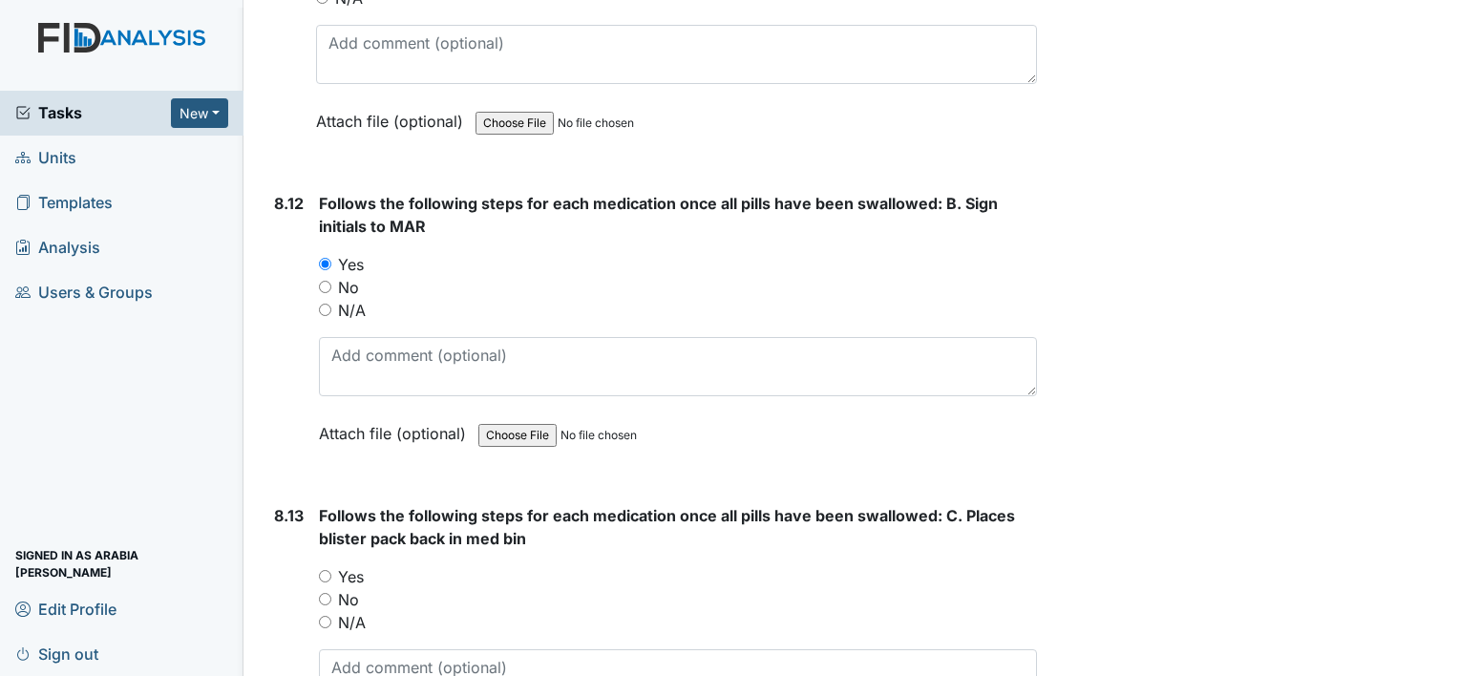
click at [331, 570] on input "Yes" at bounding box center [325, 576] width 12 height 12
radio input "true"
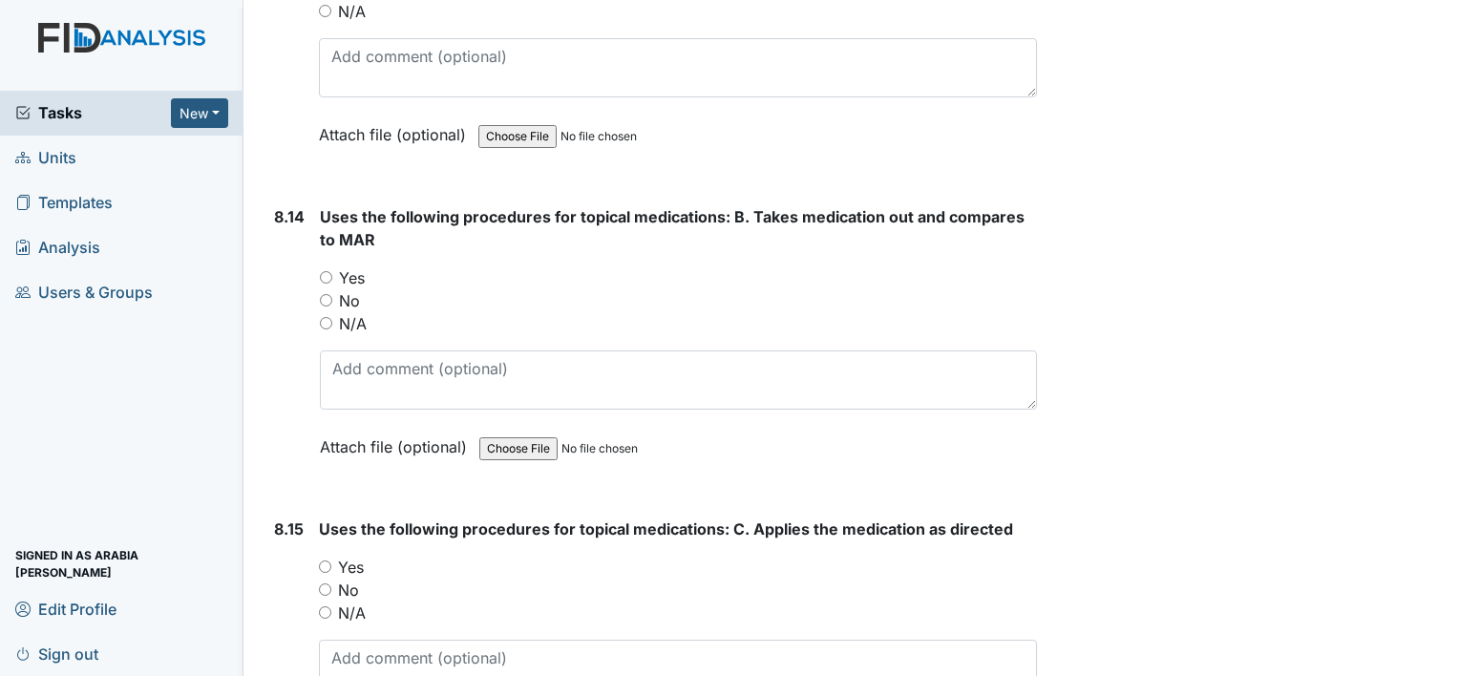
scroll to position [19197, 0]
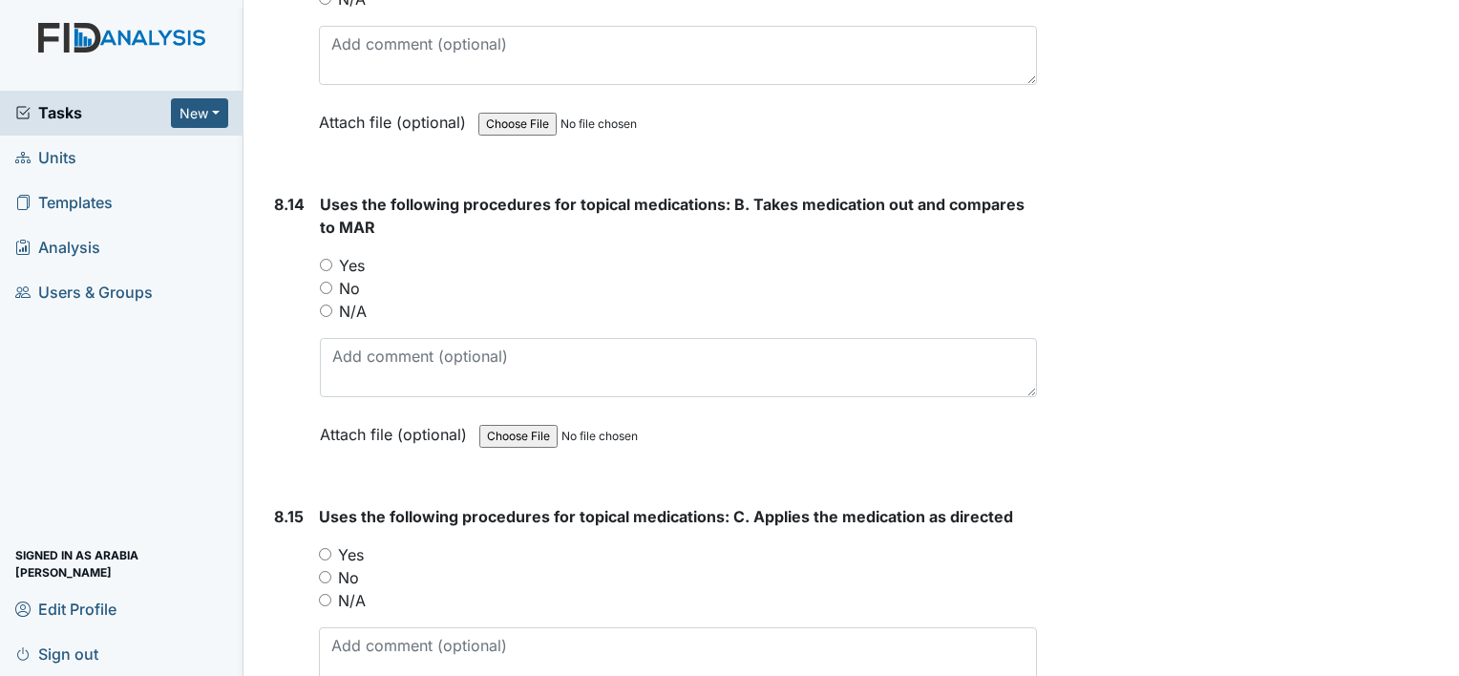
click at [346, 254] on label "Yes" at bounding box center [352, 265] width 26 height 23
click at [332, 259] on input "Yes" at bounding box center [326, 265] width 12 height 12
radio input "true"
click at [349, 543] on label "Yes" at bounding box center [351, 554] width 26 height 23
click at [331, 548] on input "Yes" at bounding box center [325, 554] width 12 height 12
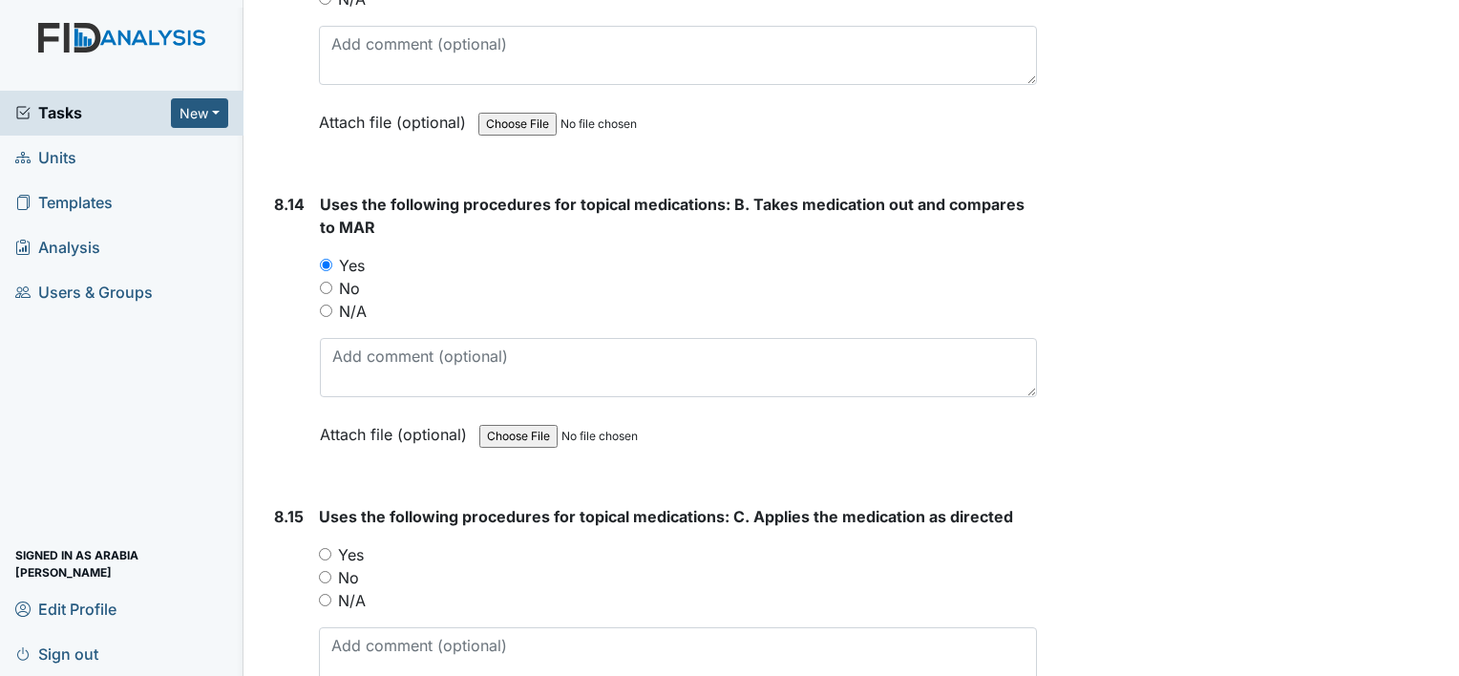
radio input "true"
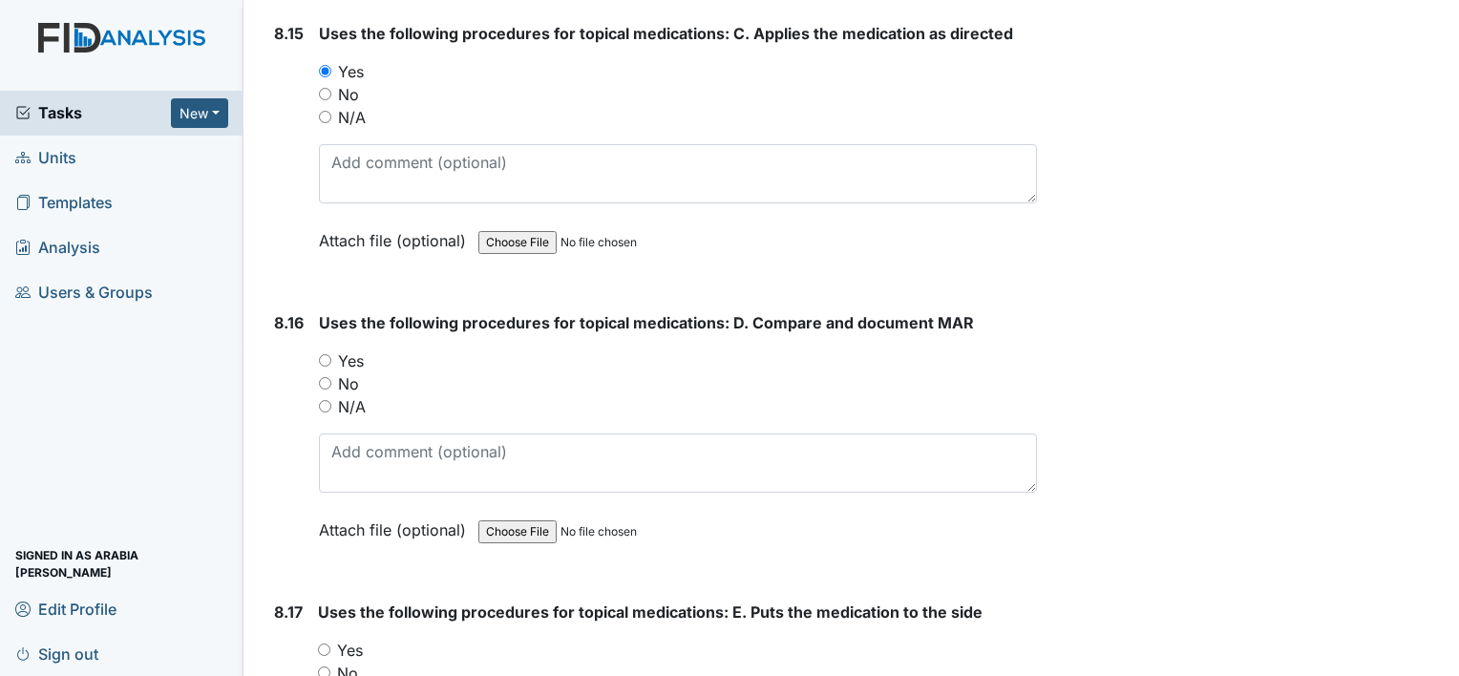
scroll to position [19745, 0]
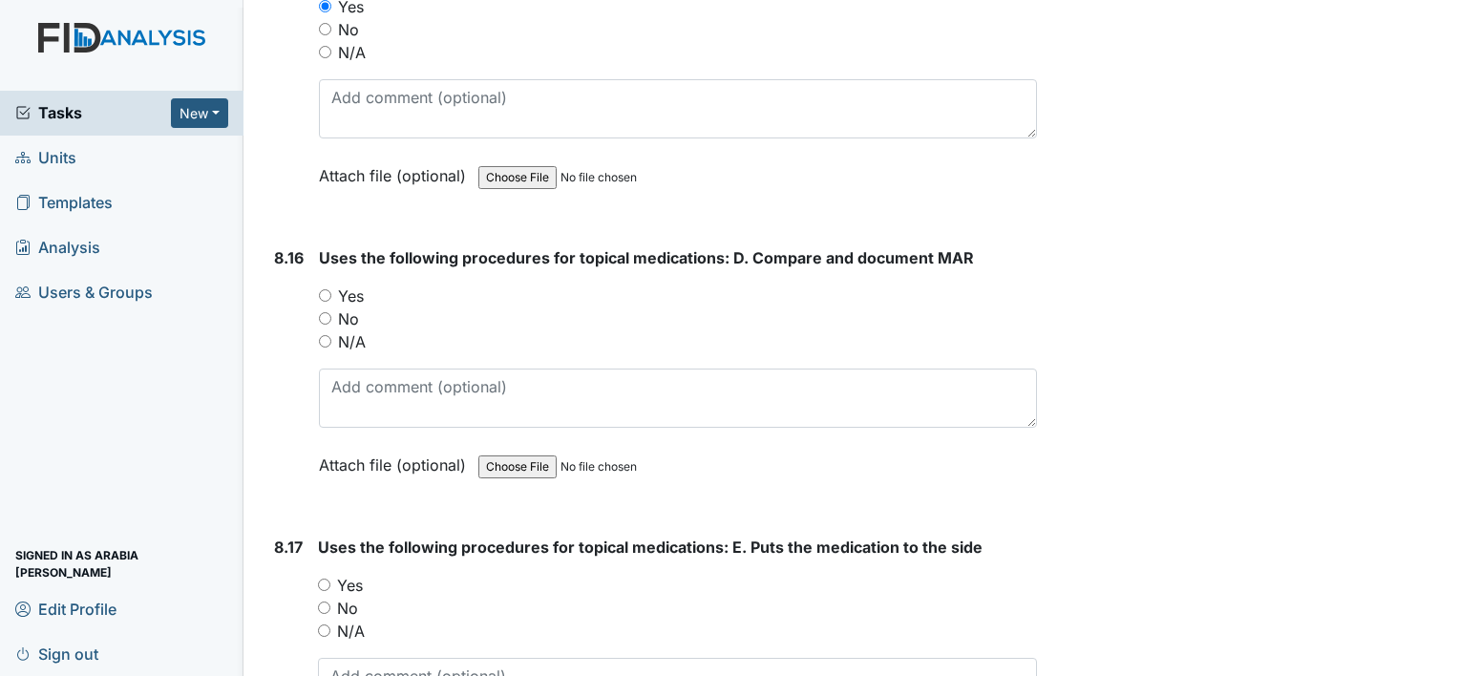
click at [321, 289] on input "Yes" at bounding box center [325, 295] width 12 height 12
radio input "true"
click at [348, 574] on label "Yes" at bounding box center [350, 585] width 26 height 23
click at [330, 579] on input "Yes" at bounding box center [324, 585] width 12 height 12
radio input "true"
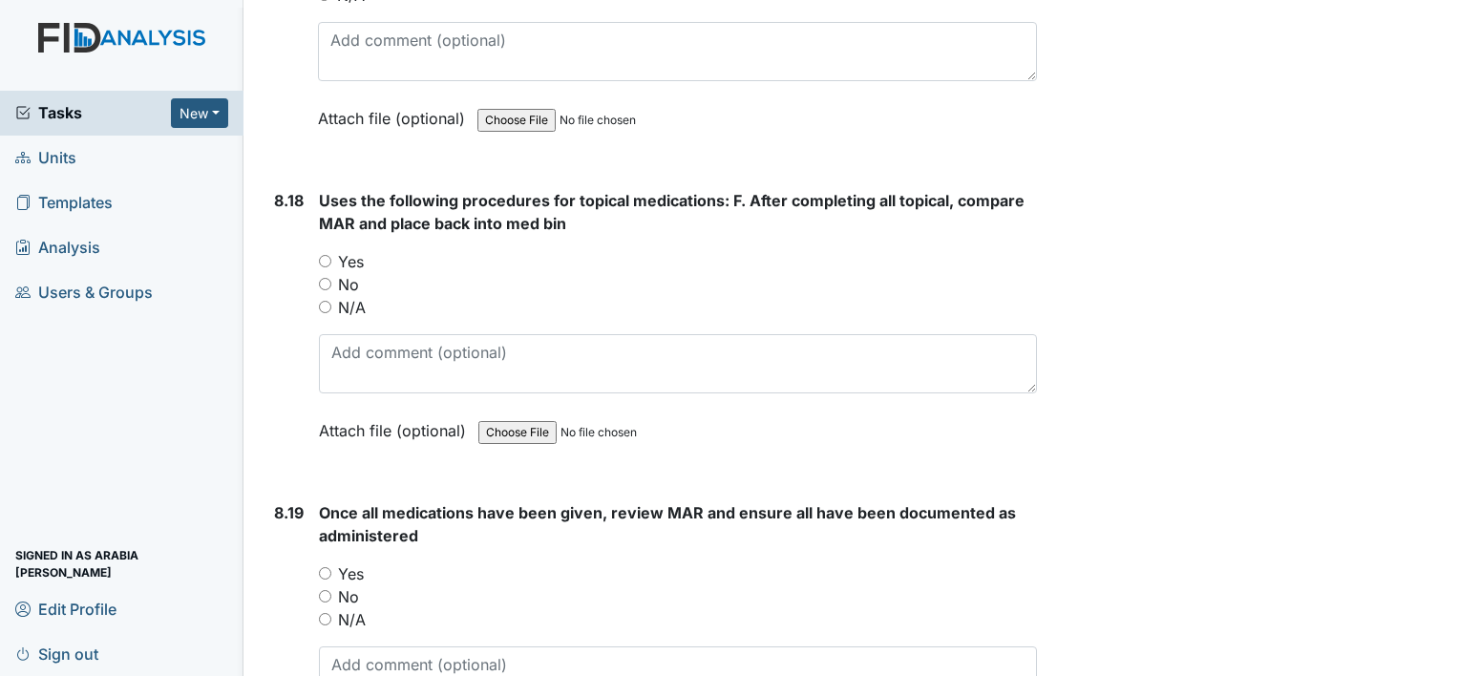
scroll to position [20394, 0]
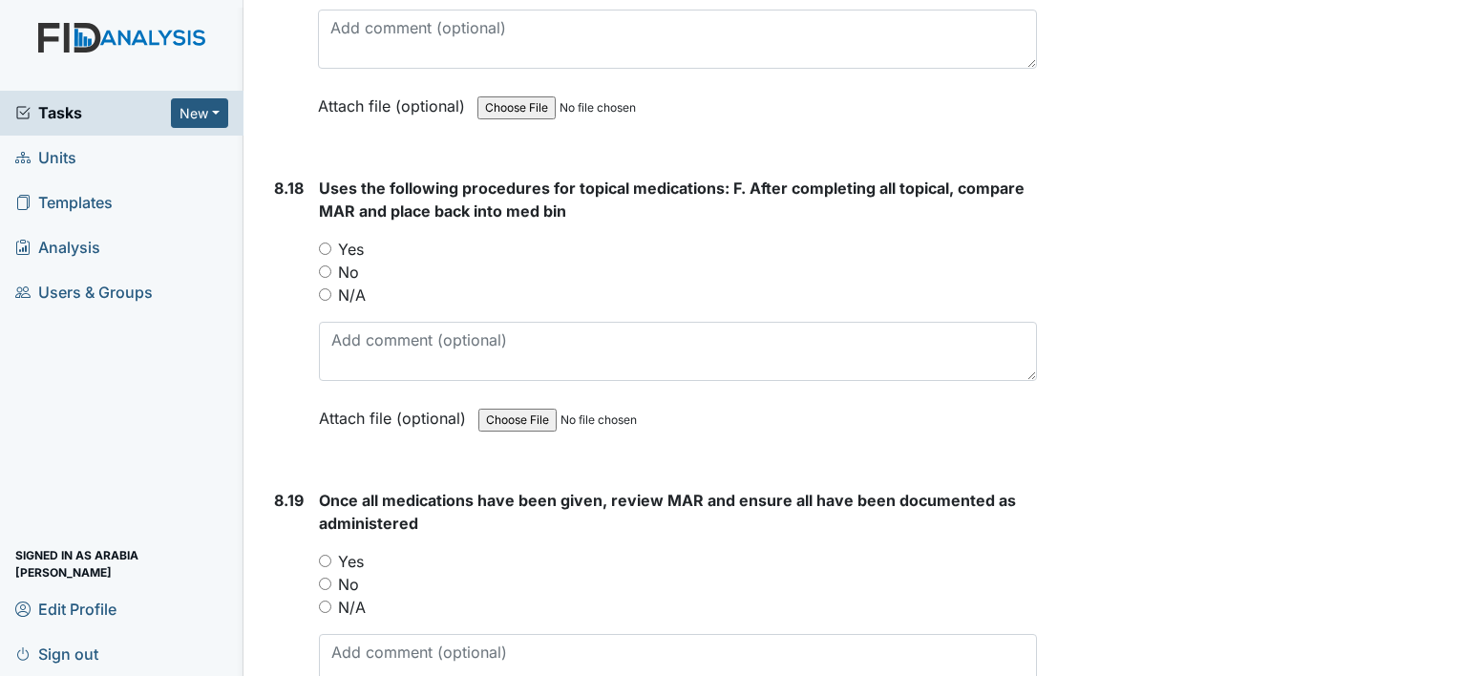
click at [325, 243] on input "Yes" at bounding box center [325, 249] width 12 height 12
radio input "true"
click at [347, 550] on label "Yes" at bounding box center [351, 561] width 26 height 23
click at [331, 555] on input "Yes" at bounding box center [325, 561] width 12 height 12
radio input "true"
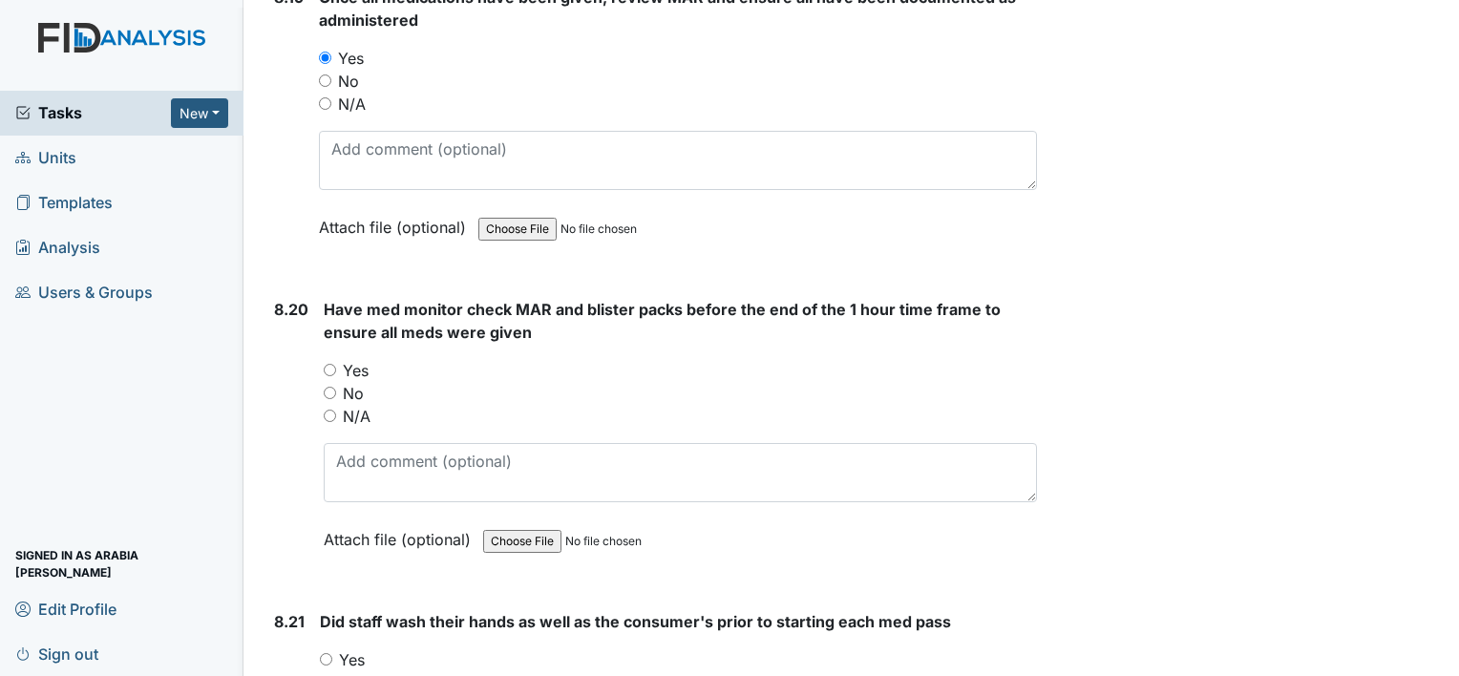
scroll to position [21024, 0]
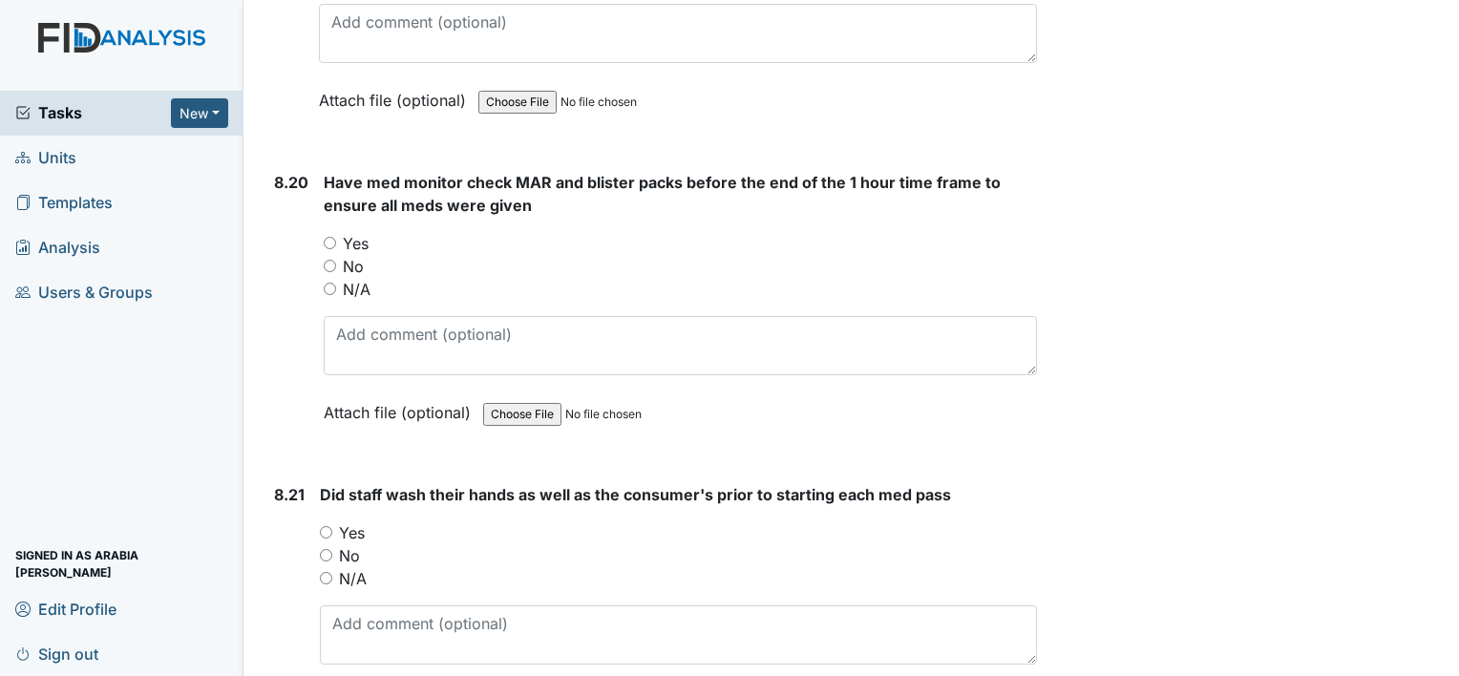
click at [351, 232] on label "Yes" at bounding box center [356, 243] width 26 height 23
click at [336, 237] on input "Yes" at bounding box center [330, 243] width 12 height 12
radio input "true"
click at [354, 521] on label "Yes" at bounding box center [352, 532] width 26 height 23
click at [332, 526] on input "Yes" at bounding box center [326, 532] width 12 height 12
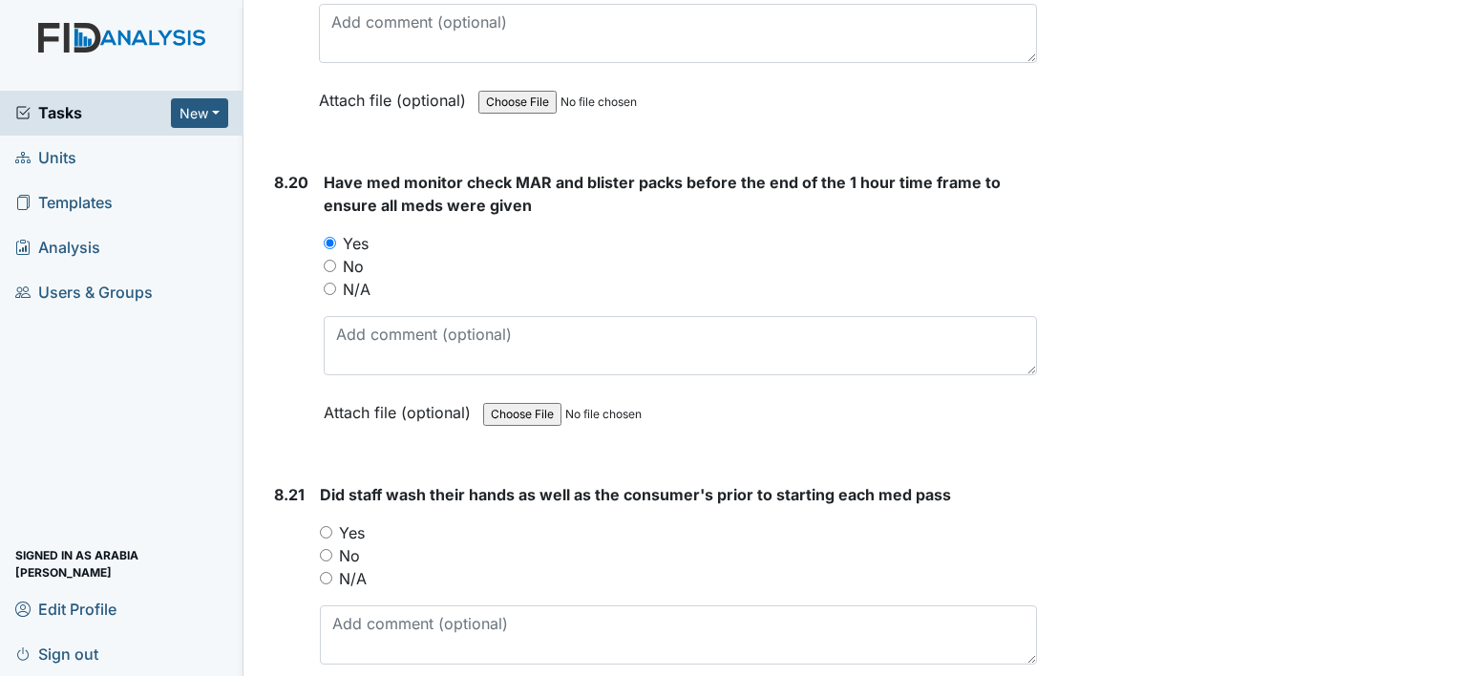
radio input "true"
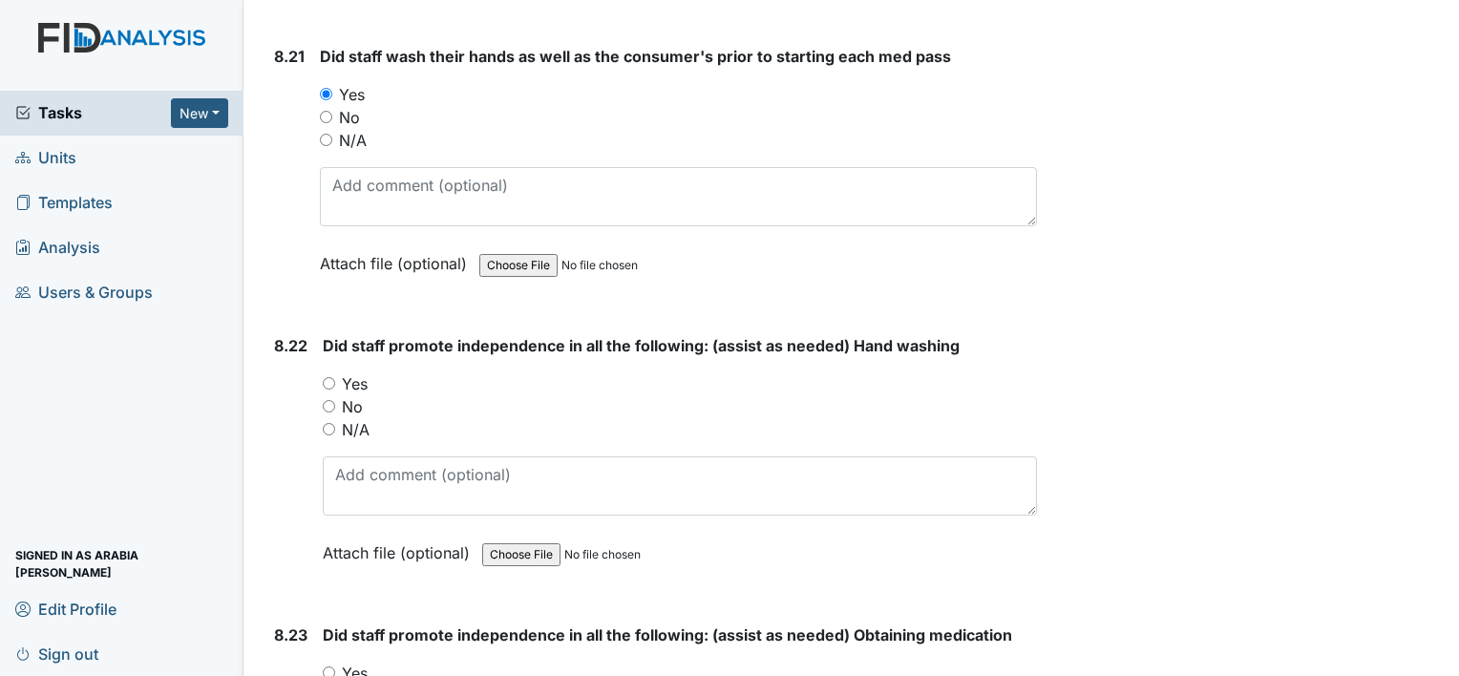
scroll to position [21514, 0]
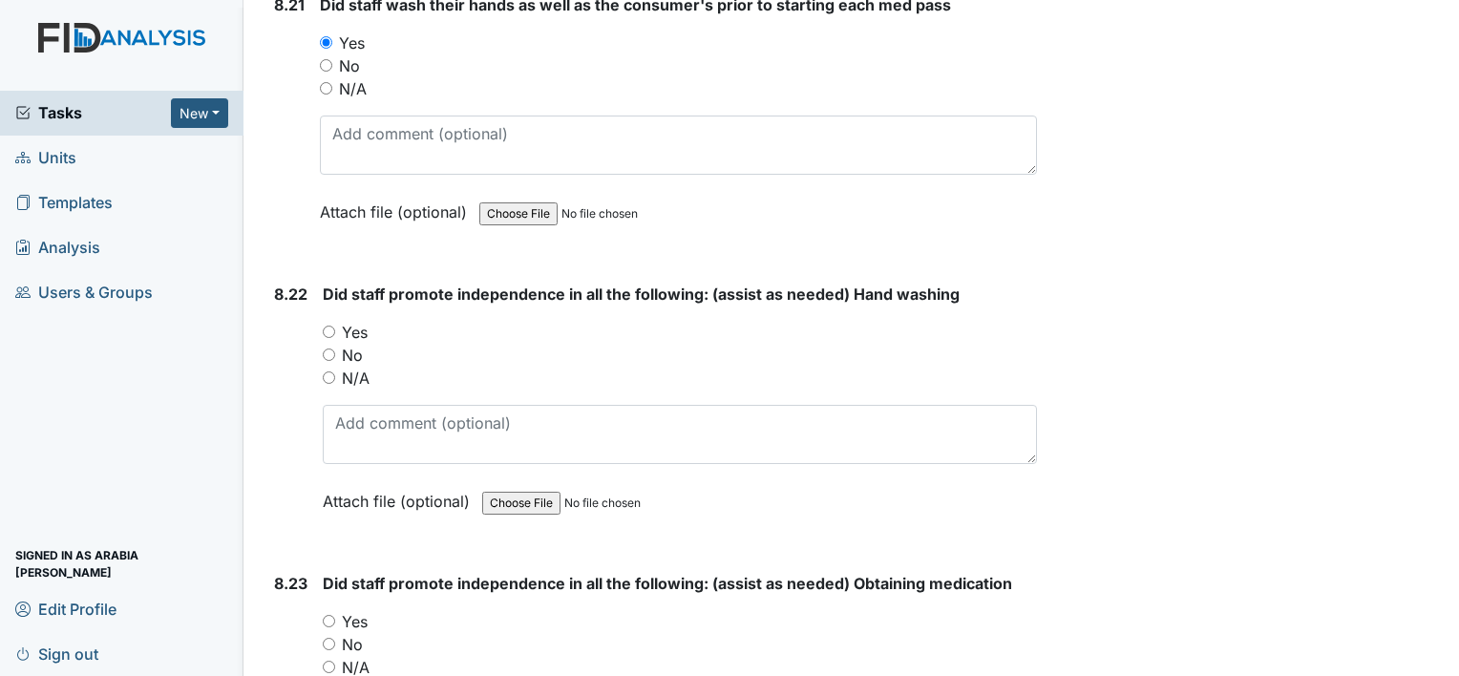
click at [354, 321] on label "Yes" at bounding box center [355, 332] width 26 height 23
click at [335, 326] on input "Yes" at bounding box center [329, 332] width 12 height 12
radio input "true"
click at [325, 615] on input "Yes" at bounding box center [329, 621] width 12 height 12
radio input "true"
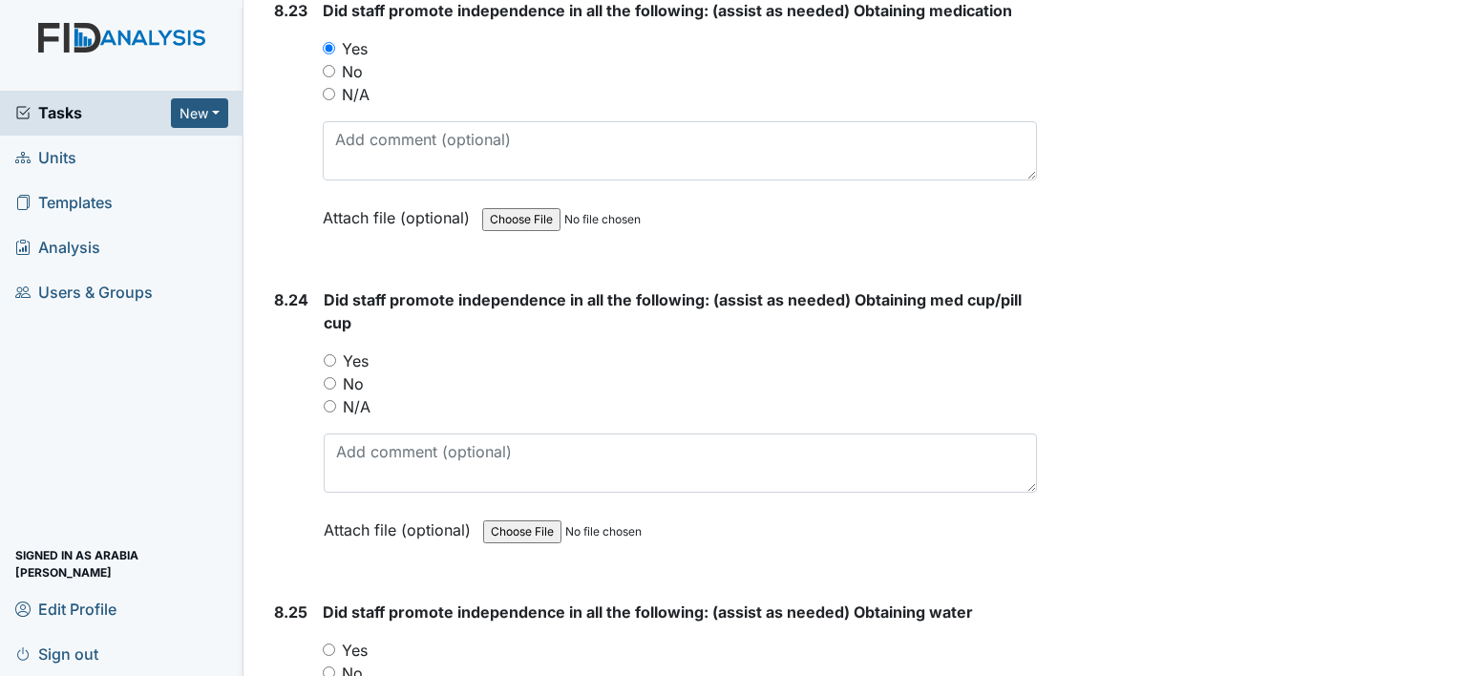
scroll to position [22144, 0]
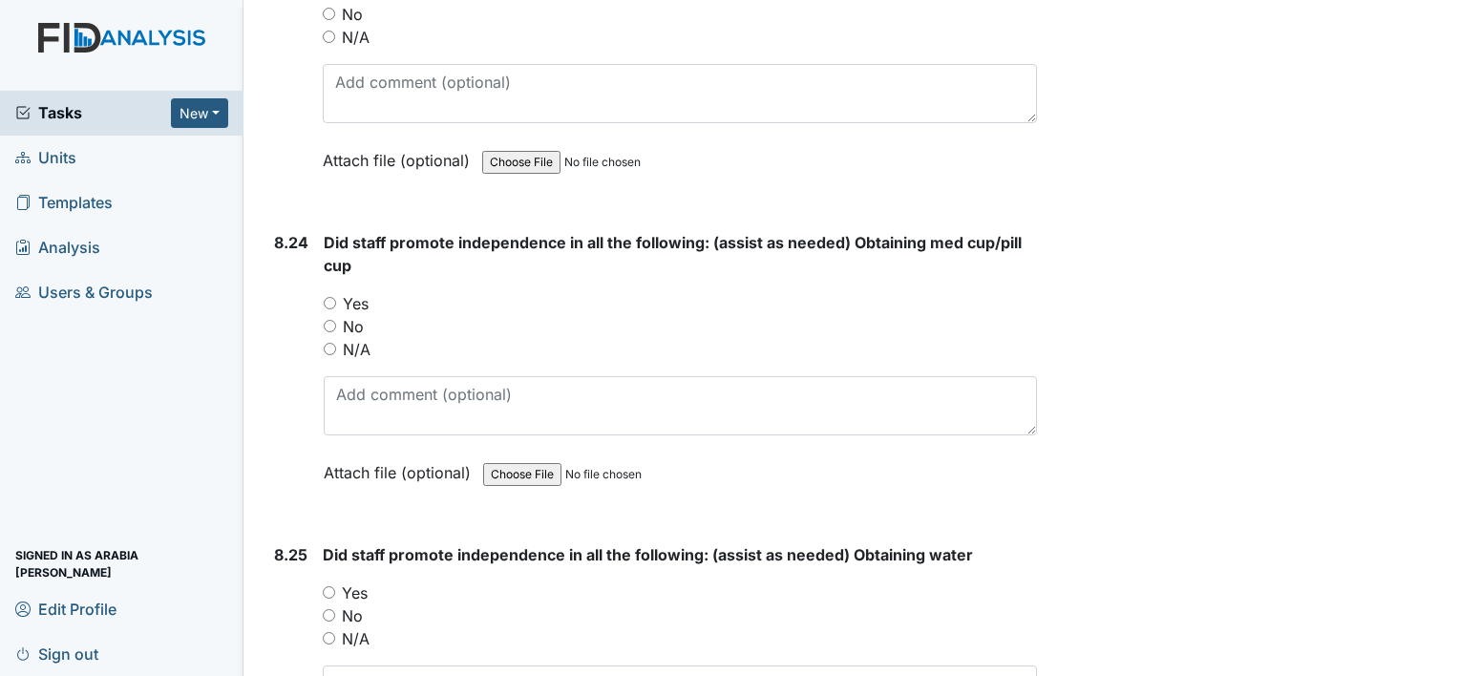
click at [351, 292] on label "Yes" at bounding box center [356, 303] width 26 height 23
click at [336, 297] on input "Yes" at bounding box center [330, 303] width 12 height 12
radio input "true"
click at [364, 581] on label "Yes" at bounding box center [355, 592] width 26 height 23
click at [335, 586] on input "Yes" at bounding box center [329, 592] width 12 height 12
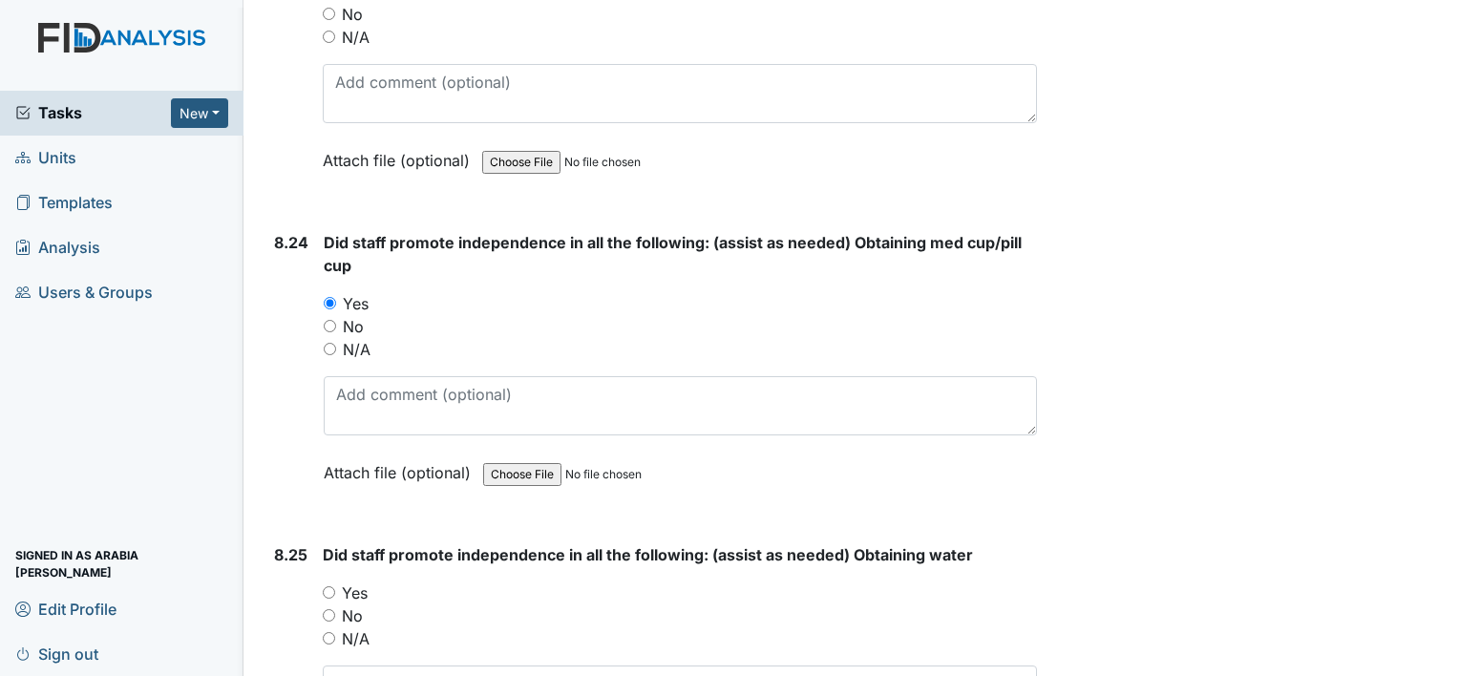
radio input "true"
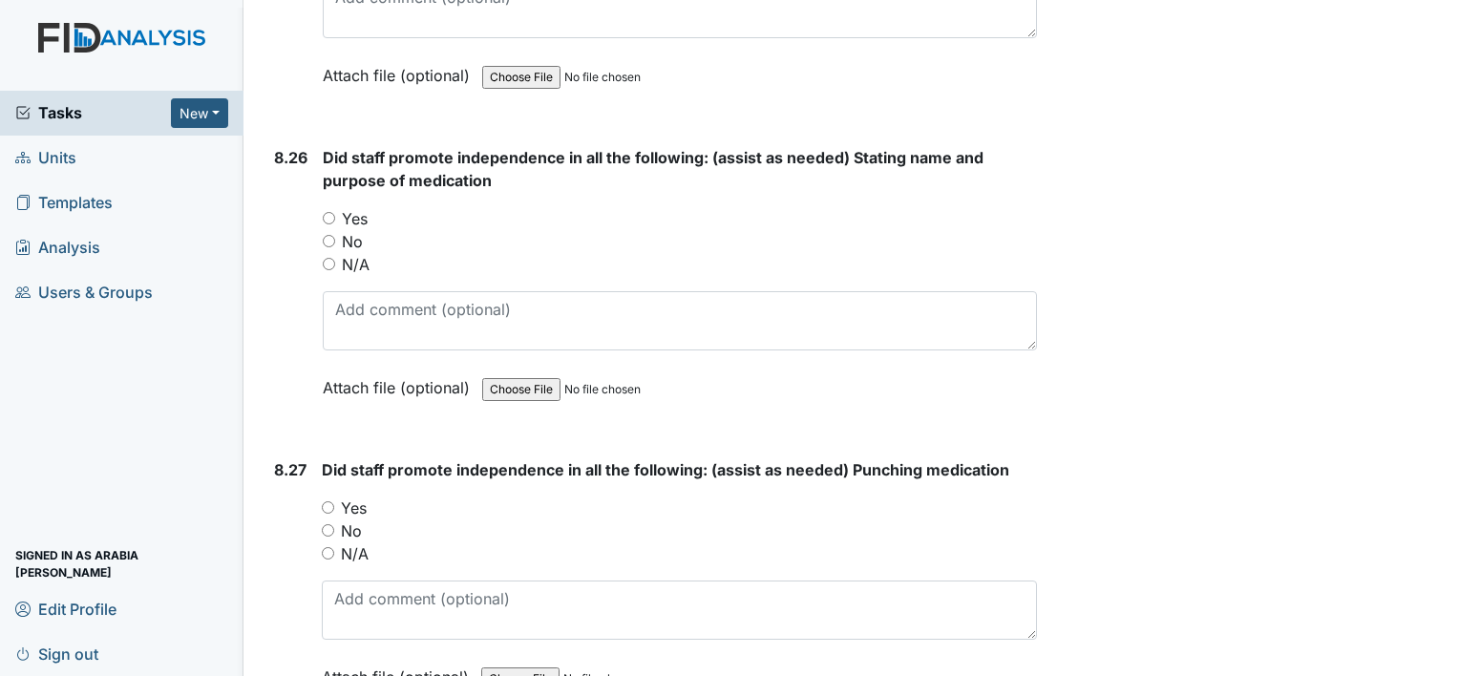
scroll to position [22843, 0]
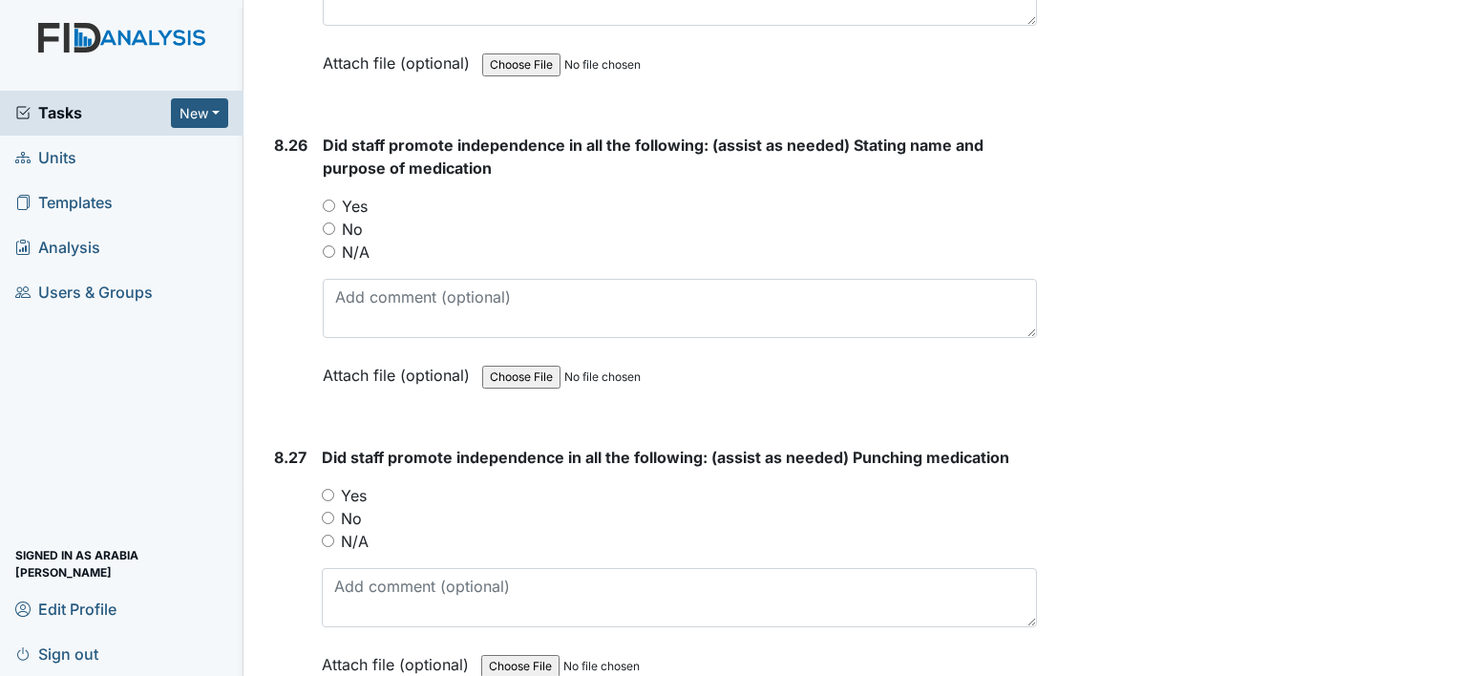
click at [361, 195] on label "Yes" at bounding box center [355, 206] width 26 height 23
click at [335, 200] on input "Yes" at bounding box center [329, 206] width 12 height 12
radio input "true"
click at [341, 484] on label "Yes" at bounding box center [354, 495] width 26 height 23
click at [334, 489] on input "Yes" at bounding box center [328, 495] width 12 height 12
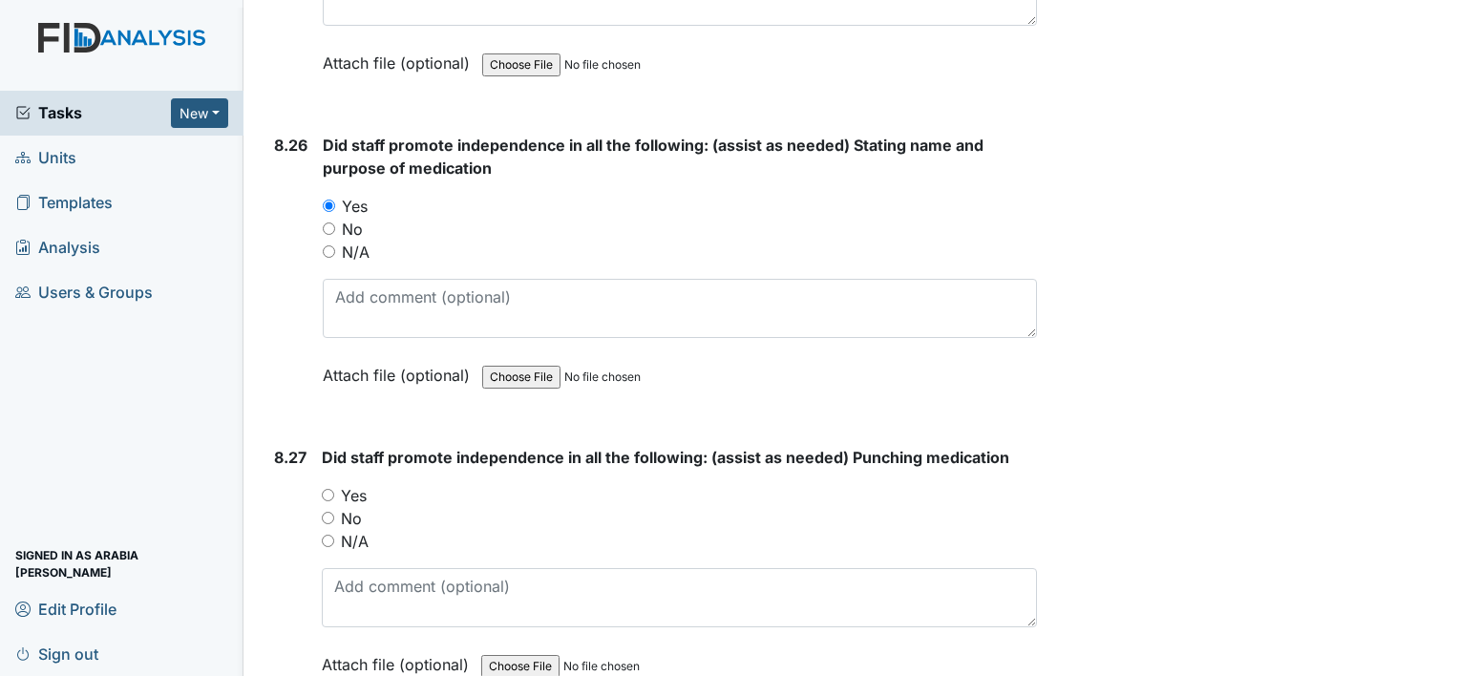
radio input "true"
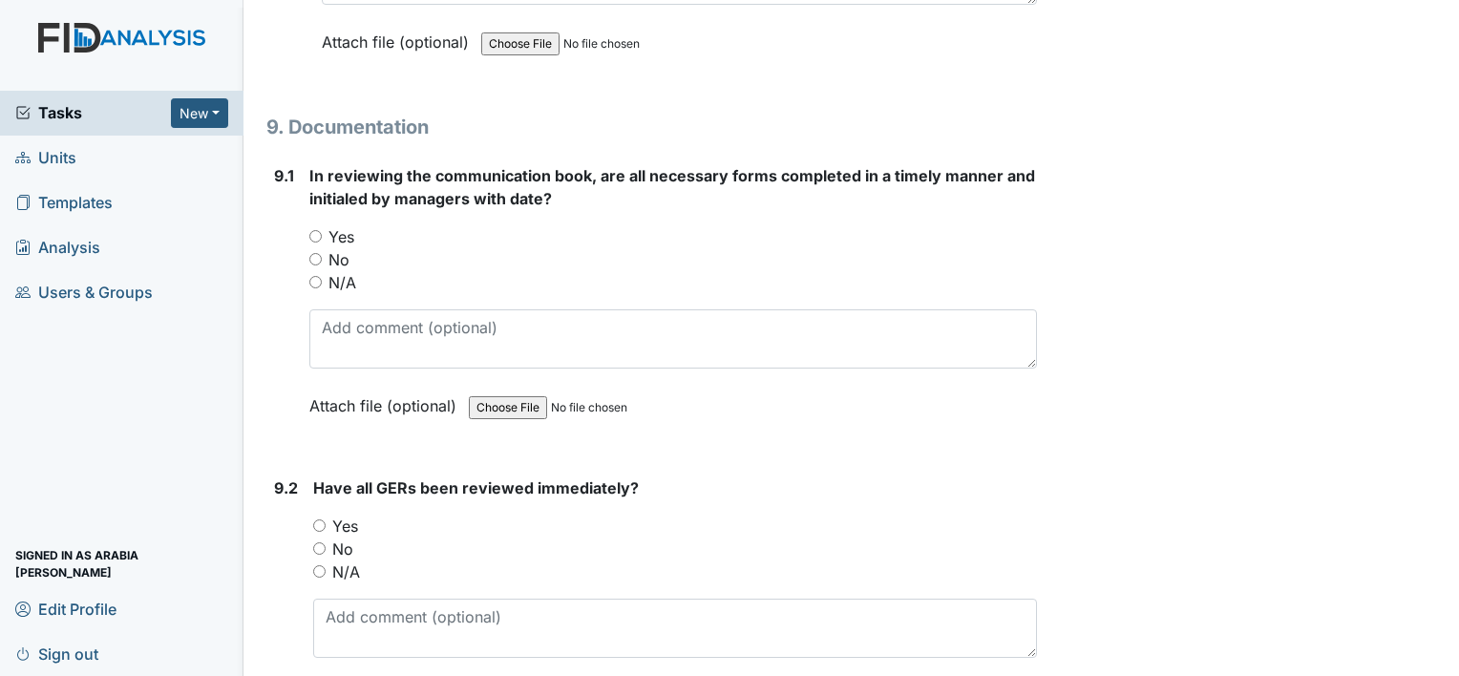
scroll to position [23466, 0]
click at [331, 224] on label "Yes" at bounding box center [341, 235] width 26 height 23
click at [322, 229] on input "Yes" at bounding box center [315, 235] width 12 height 12
radio input "true"
click at [336, 514] on label "Yes" at bounding box center [345, 525] width 26 height 23
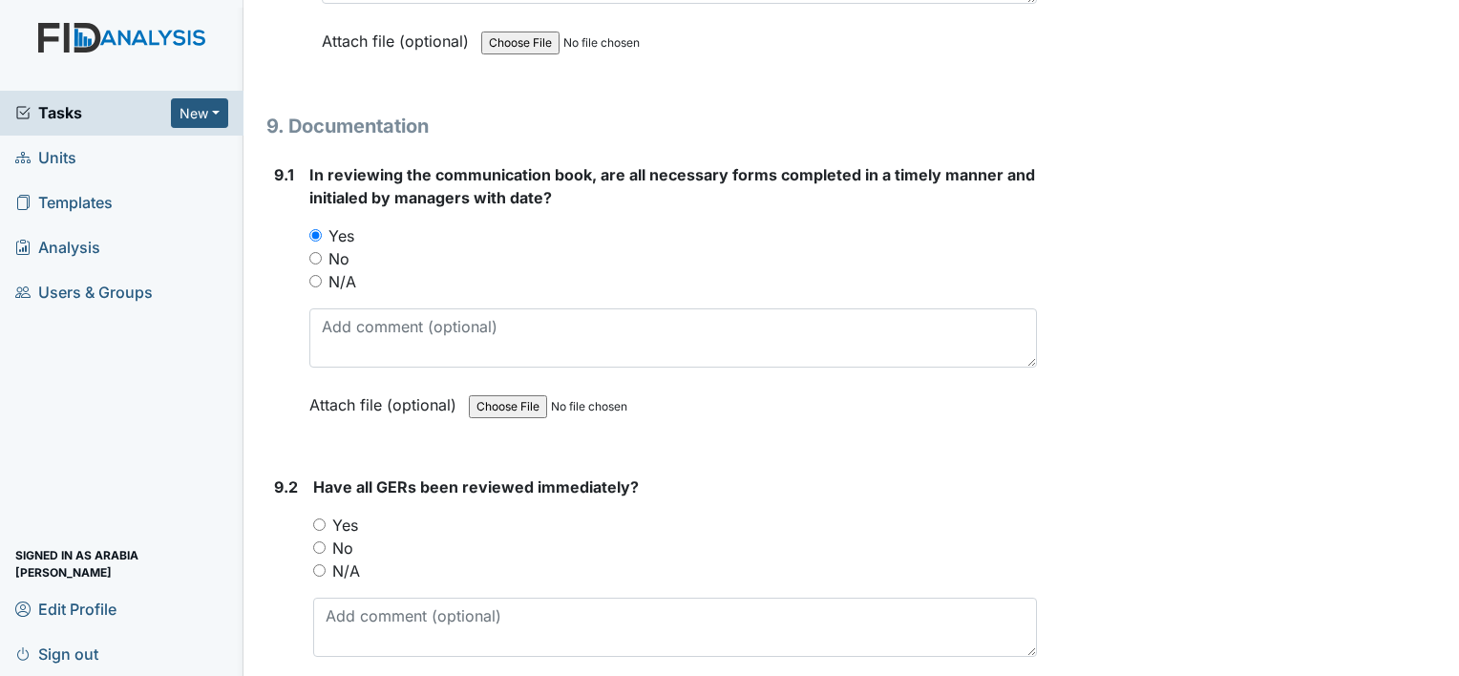
click at [326, 518] on input "Yes" at bounding box center [319, 524] width 12 height 12
radio input "true"
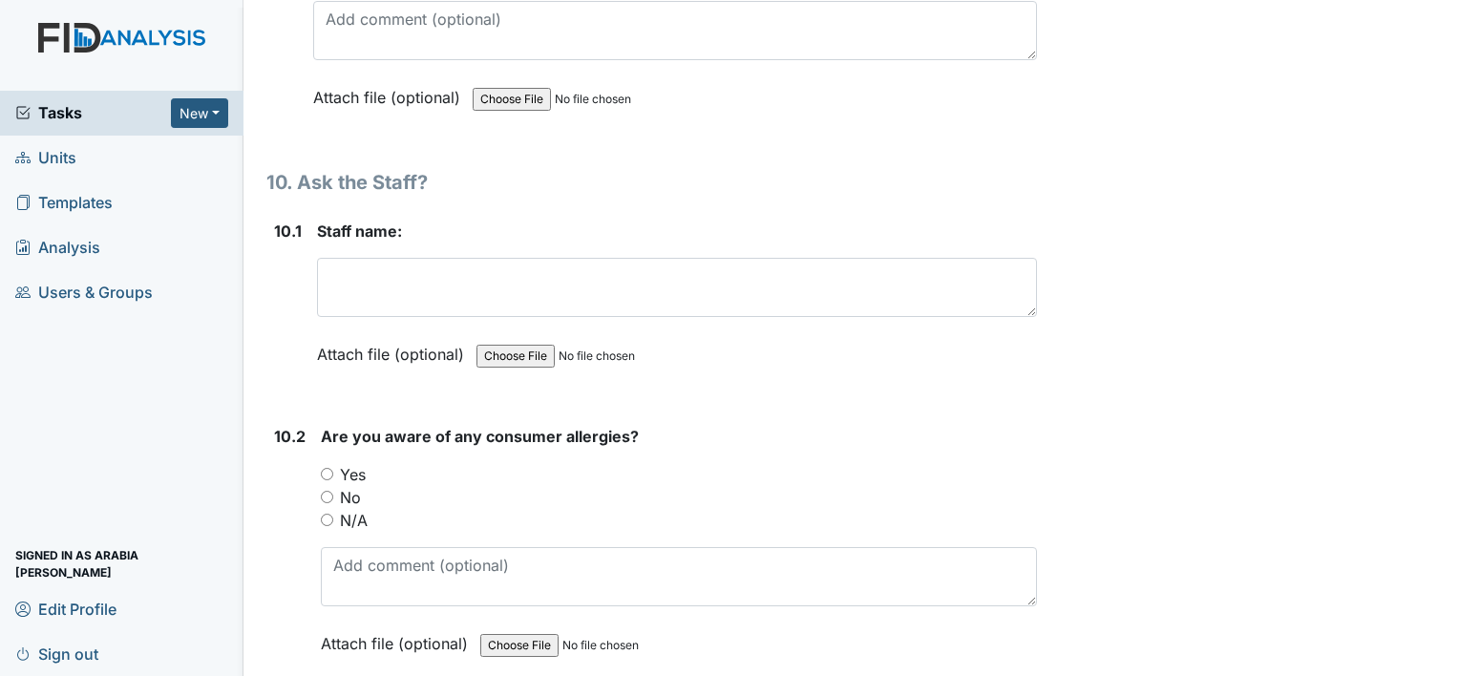
scroll to position [24065, 0]
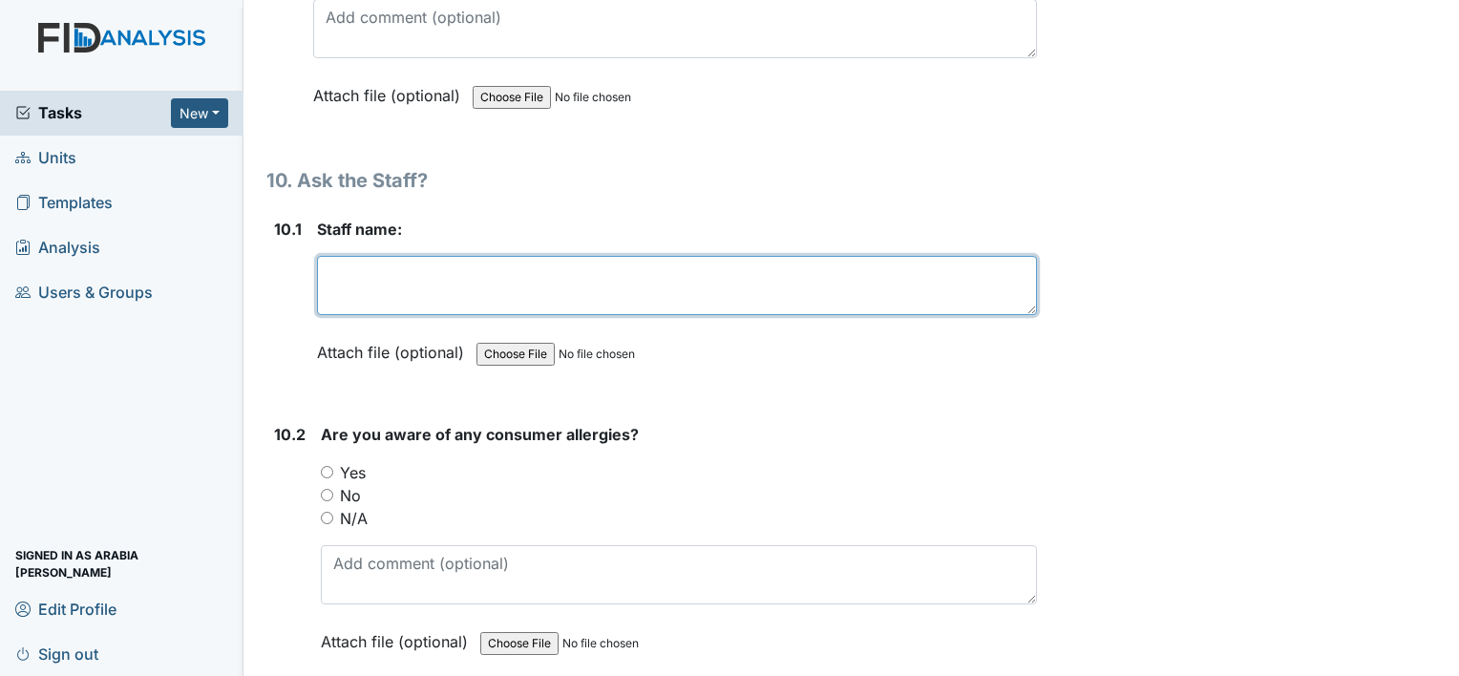
click at [376, 256] on textarea at bounding box center [677, 285] width 720 height 59
type textarea "Charity Ewing"
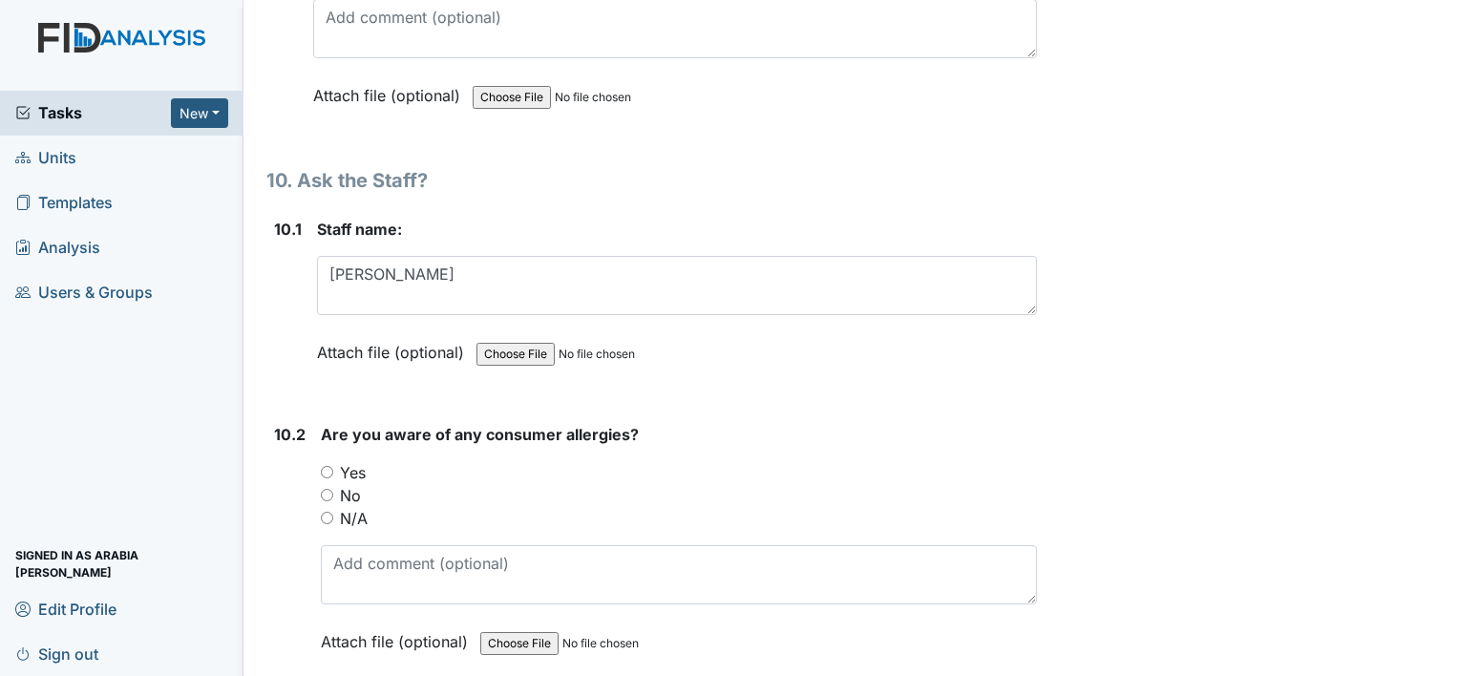
click at [328, 489] on input "No" at bounding box center [327, 495] width 12 height 12
radio input "true"
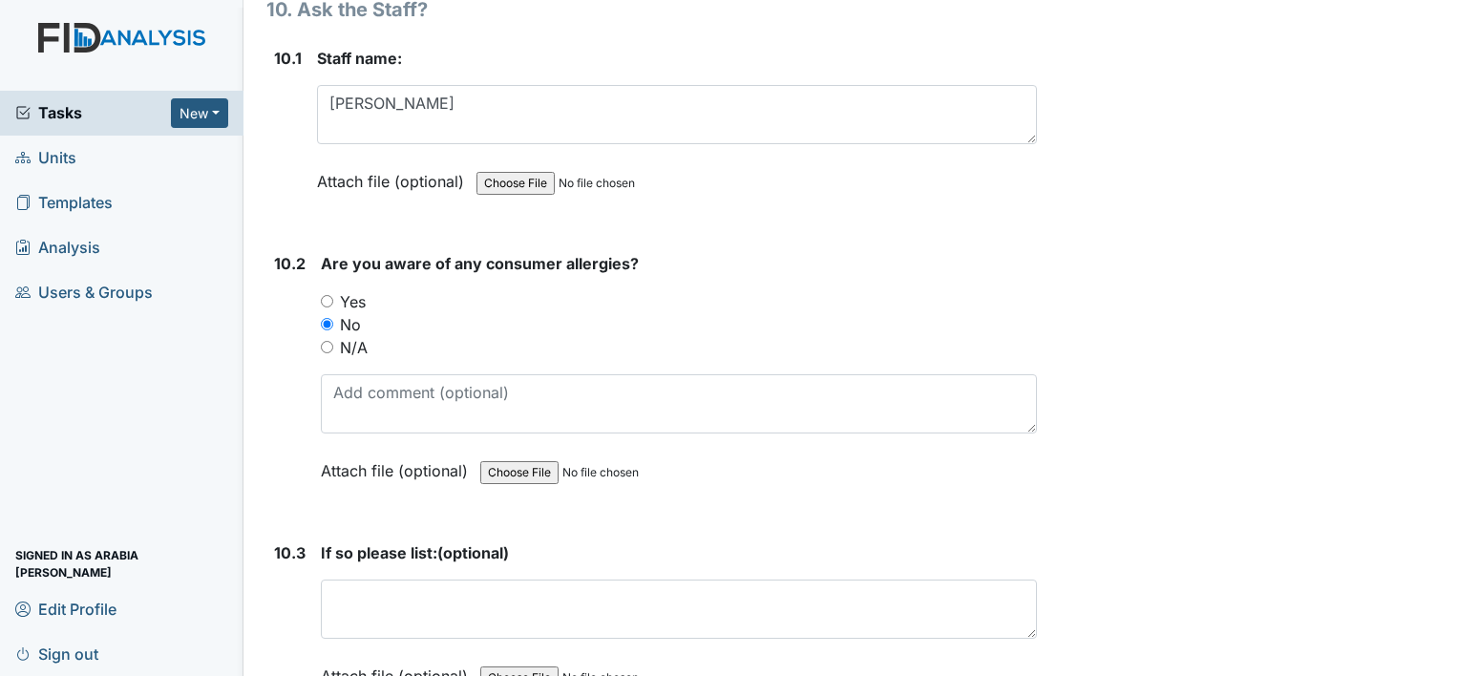
scroll to position [24274, 0]
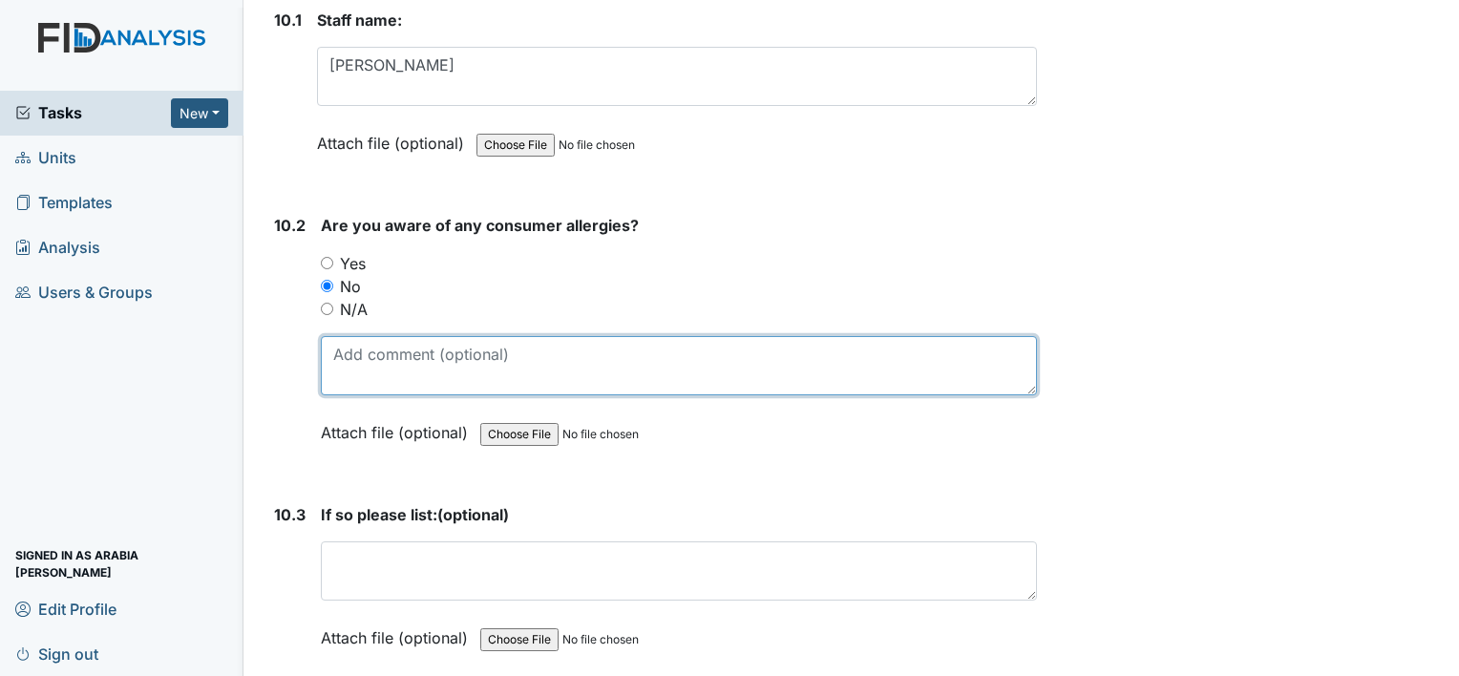
click at [386, 336] on textarea at bounding box center [679, 365] width 716 height 59
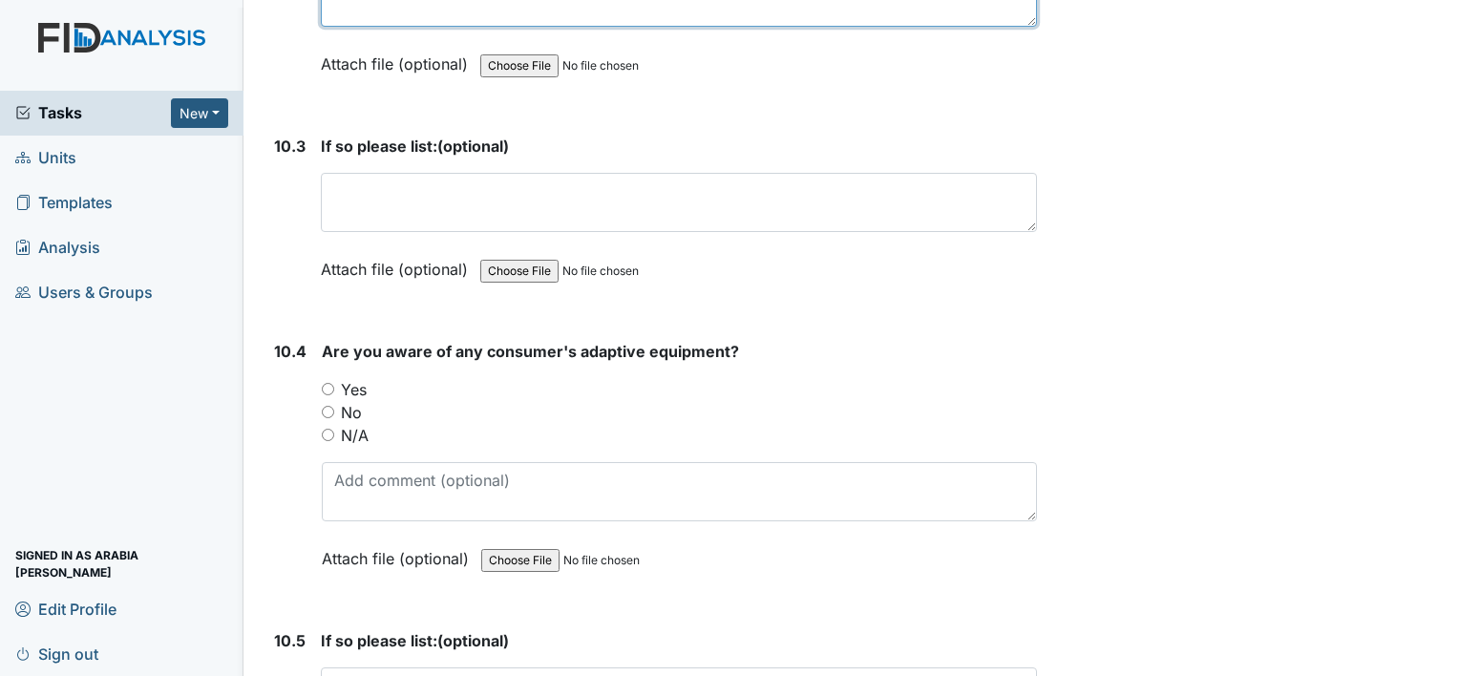
scroll to position [24675, 0]
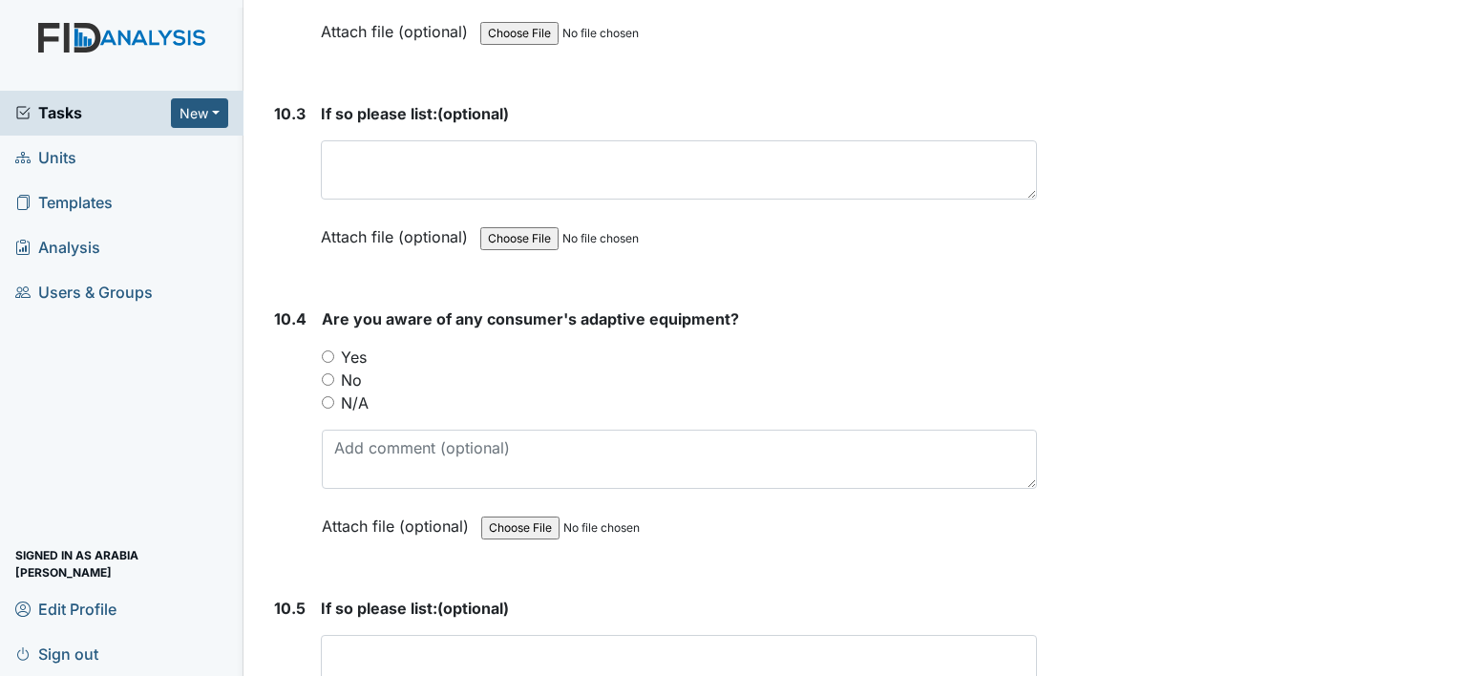
type textarea "No Allergies"
click at [325, 350] on input "Yes" at bounding box center [328, 356] width 12 height 12
radio input "true"
click at [403, 635] on textarea at bounding box center [679, 664] width 716 height 59
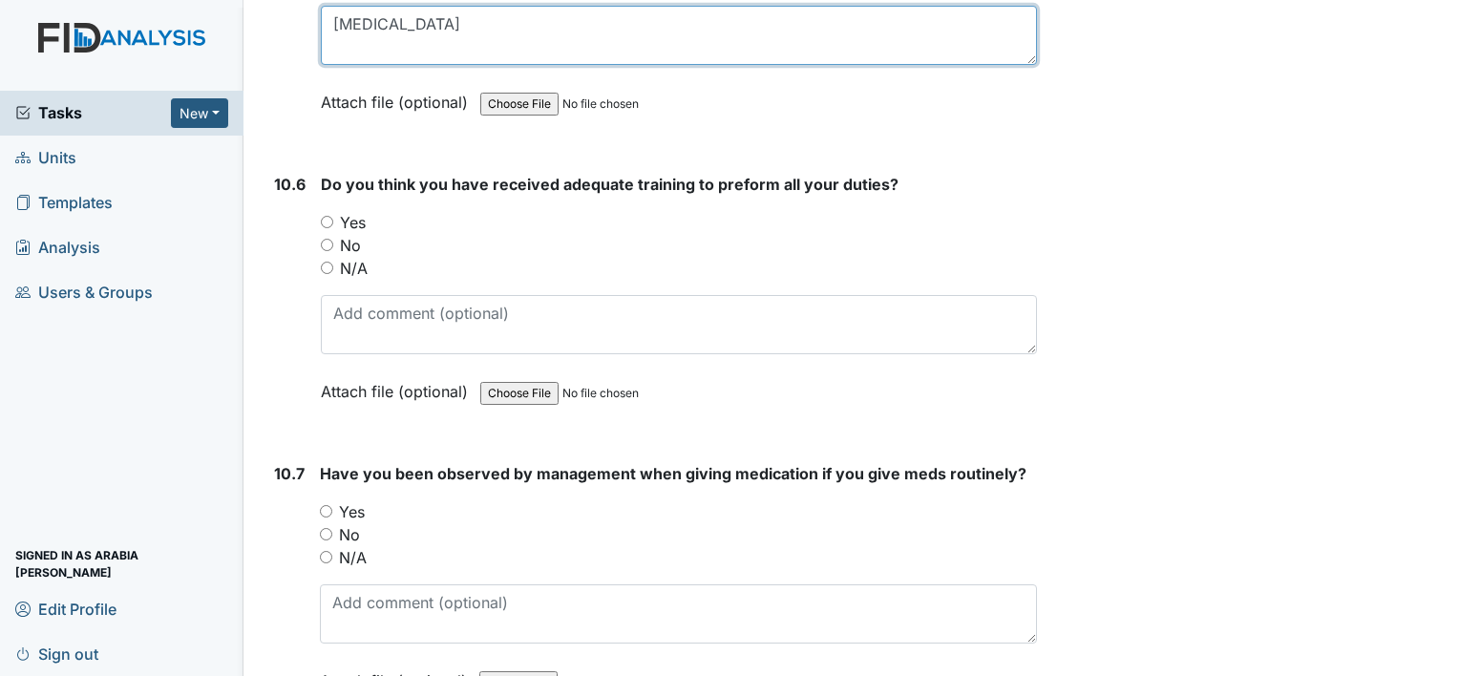
scroll to position [25305, 0]
type textarea "Cpap"
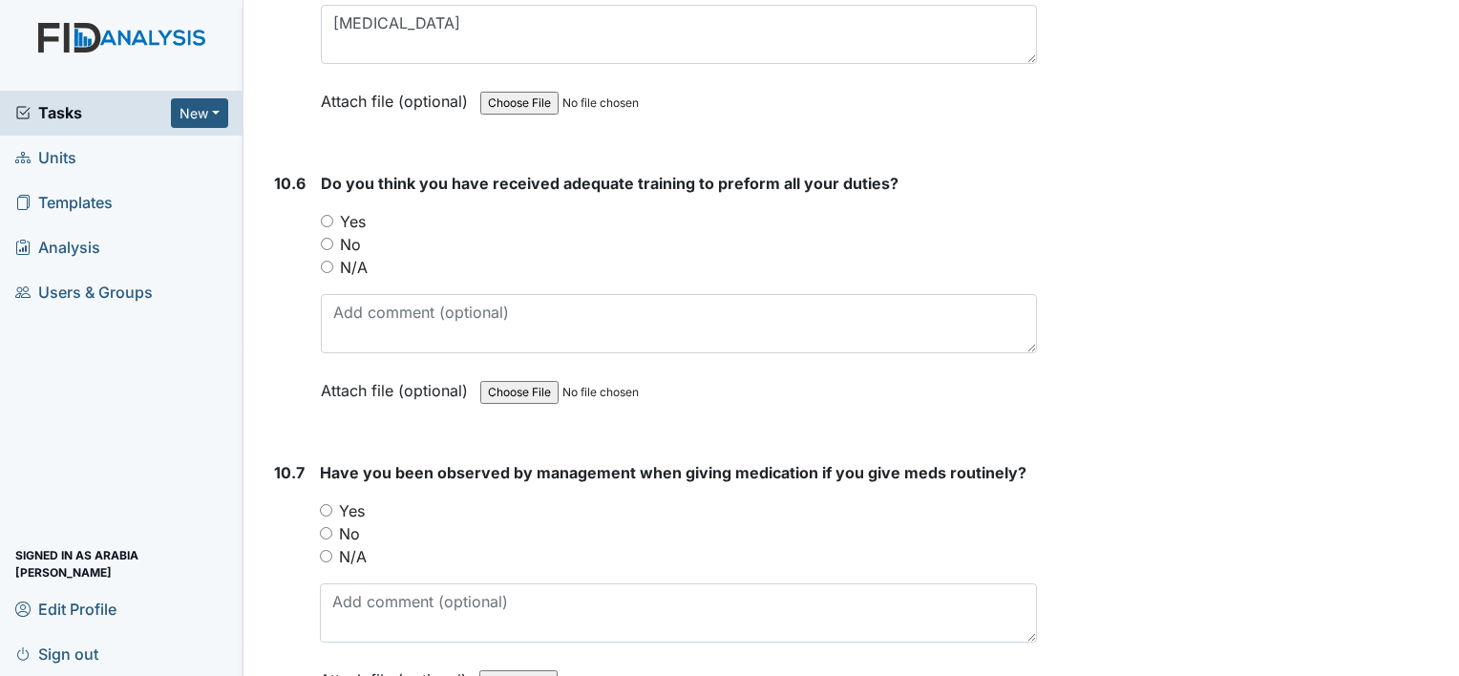
click at [346, 210] on label "Yes" at bounding box center [353, 221] width 26 height 23
click at [333, 215] on input "Yes" at bounding box center [327, 221] width 12 height 12
radio input "true"
click at [372, 499] on div "Yes" at bounding box center [678, 510] width 717 height 23
click at [341, 499] on label "Yes" at bounding box center [352, 510] width 26 height 23
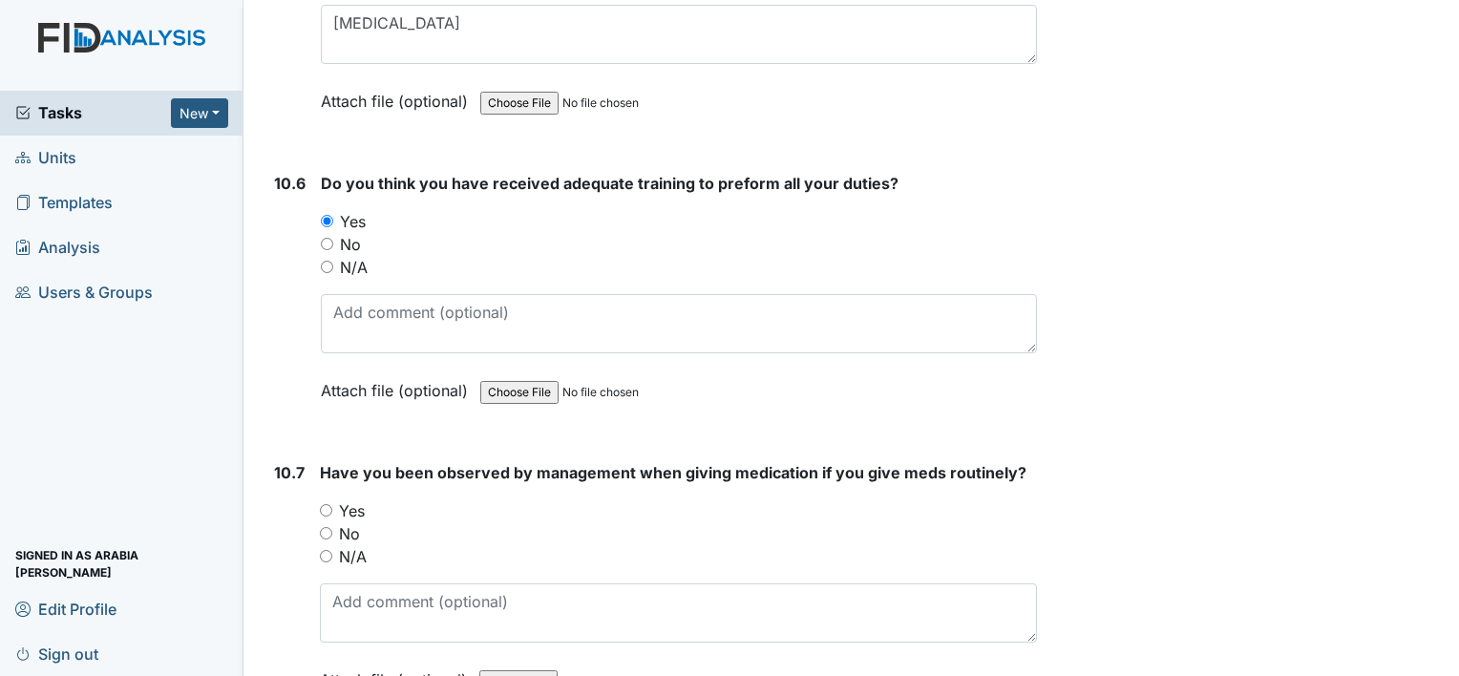
click at [332, 504] on input "Yes" at bounding box center [326, 510] width 12 height 12
radio input "true"
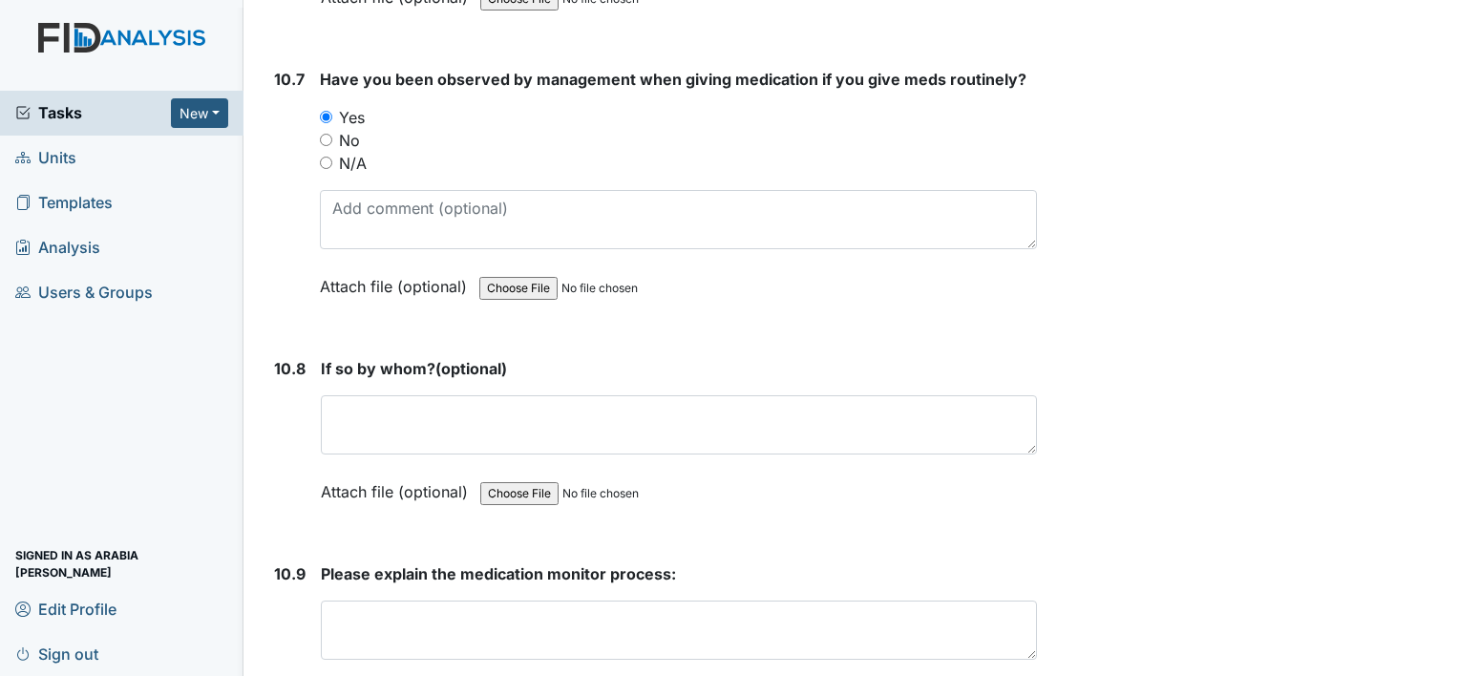
scroll to position [25708, 0]
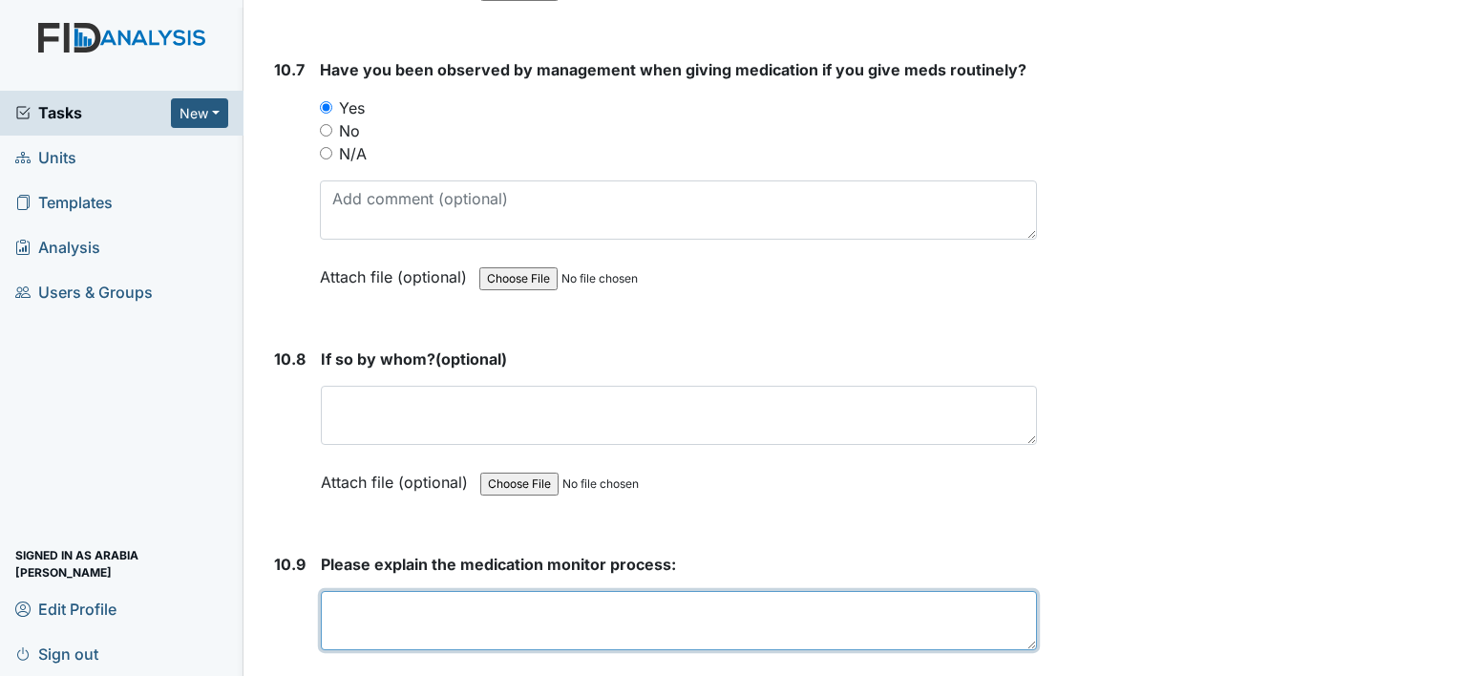
click at [617, 591] on textarea at bounding box center [679, 620] width 716 height 59
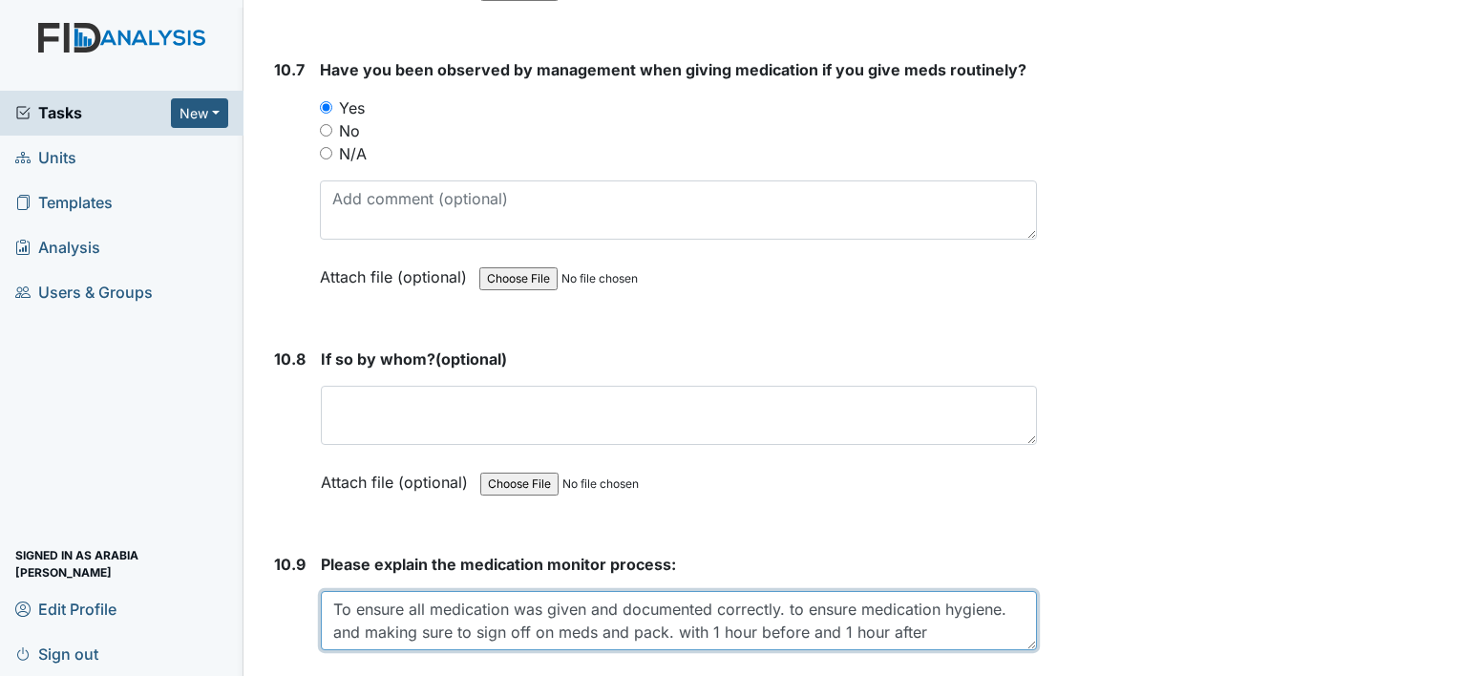
type textarea "To ensure all medication was given and documented correctly. to ensure medicati…"
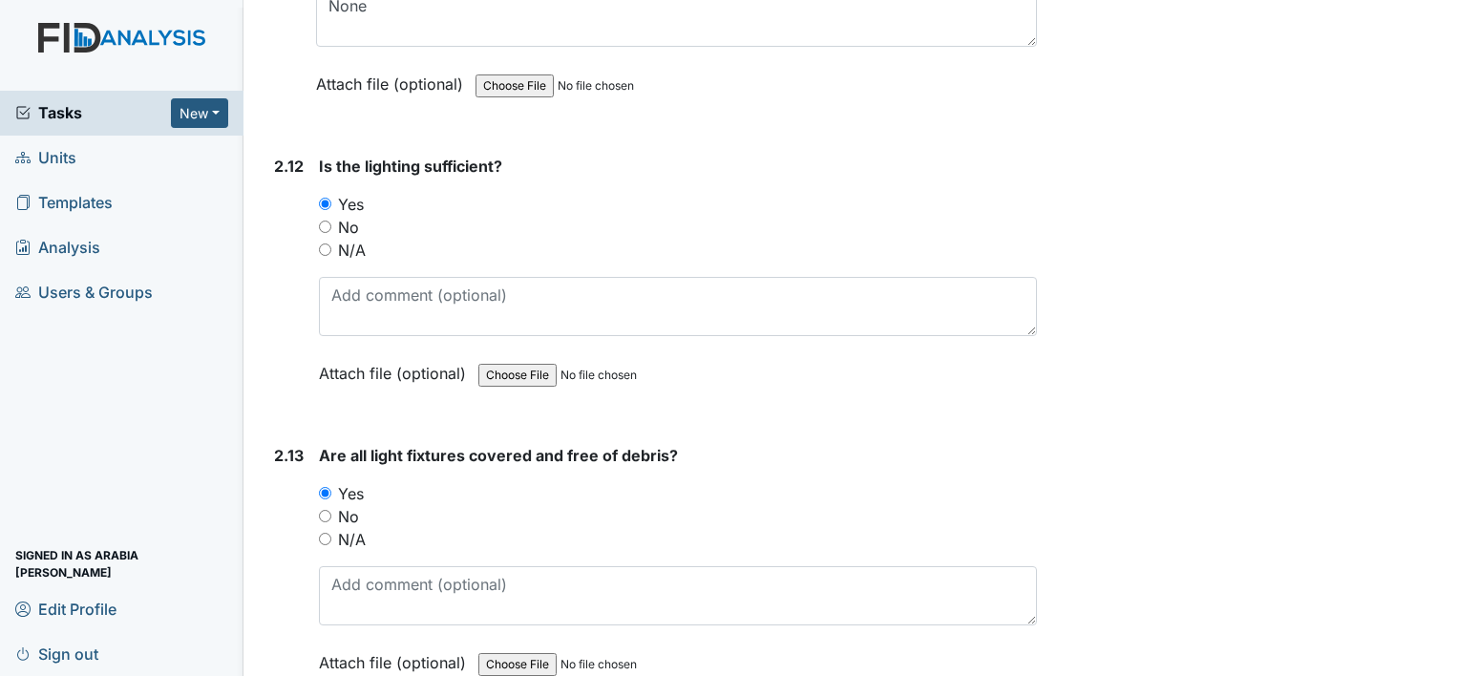
scroll to position [0, 0]
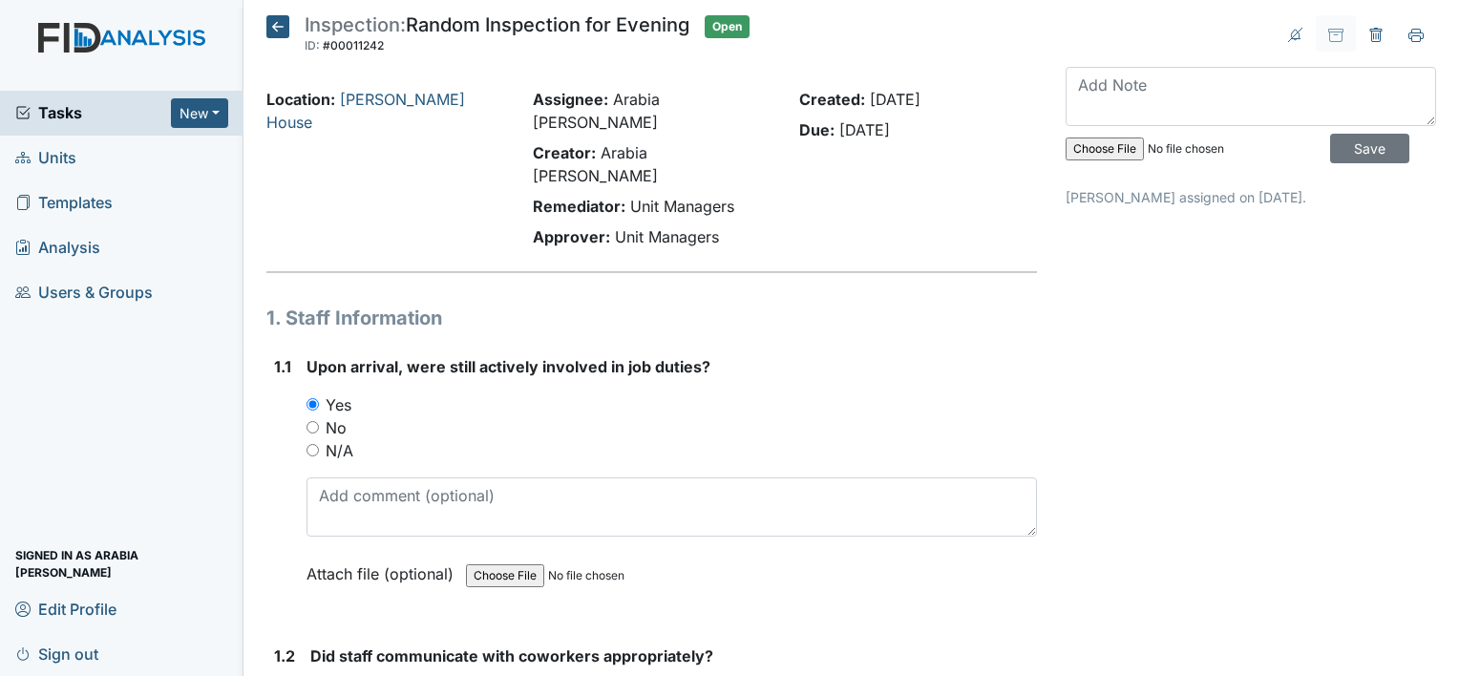
click at [267, 23] on icon at bounding box center [277, 26] width 23 height 23
